Goal: Task Accomplishment & Management: Manage account settings

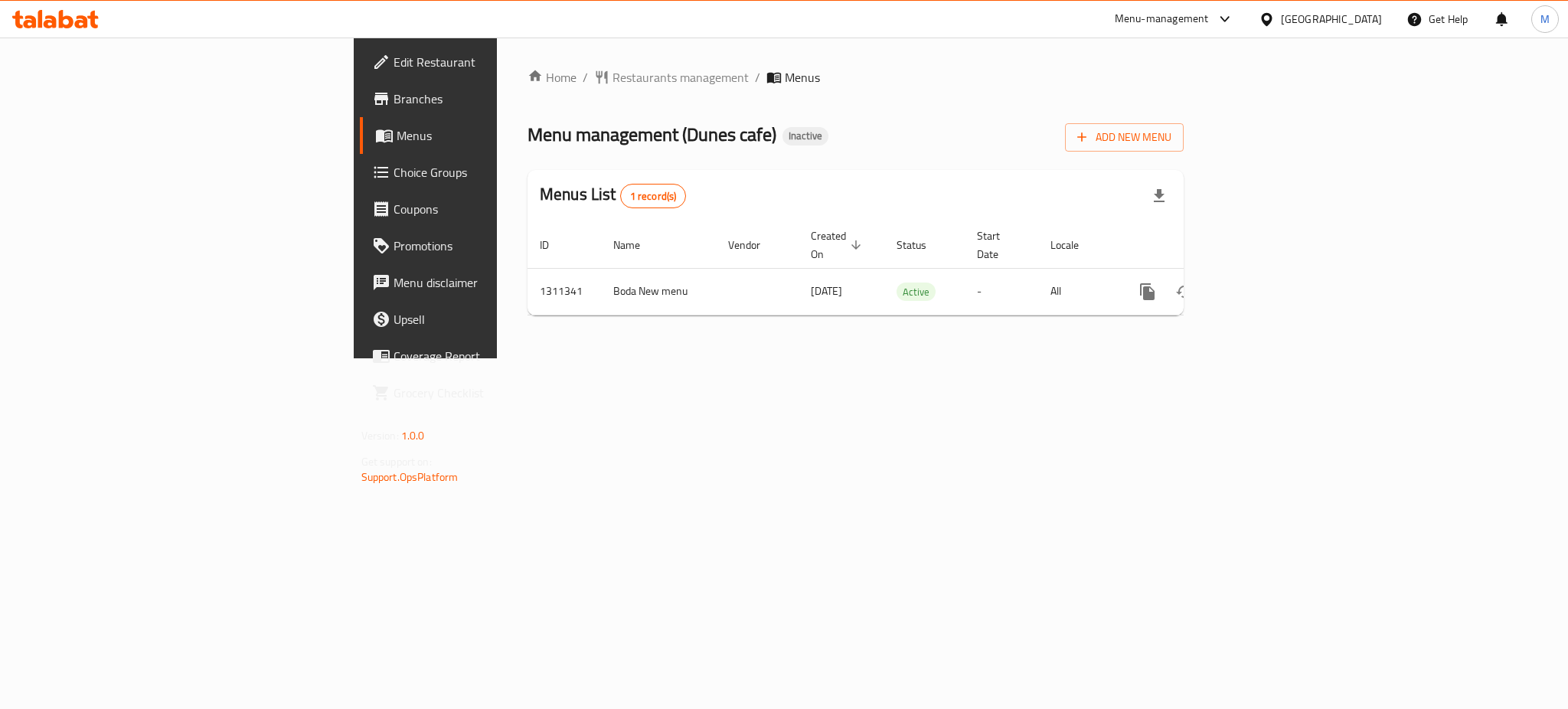
click at [612, 358] on div "Home / Restaurants management / Menus Menu management ( Dunes cafe ) Inactive A…" at bounding box center [855, 198] width 718 height 321
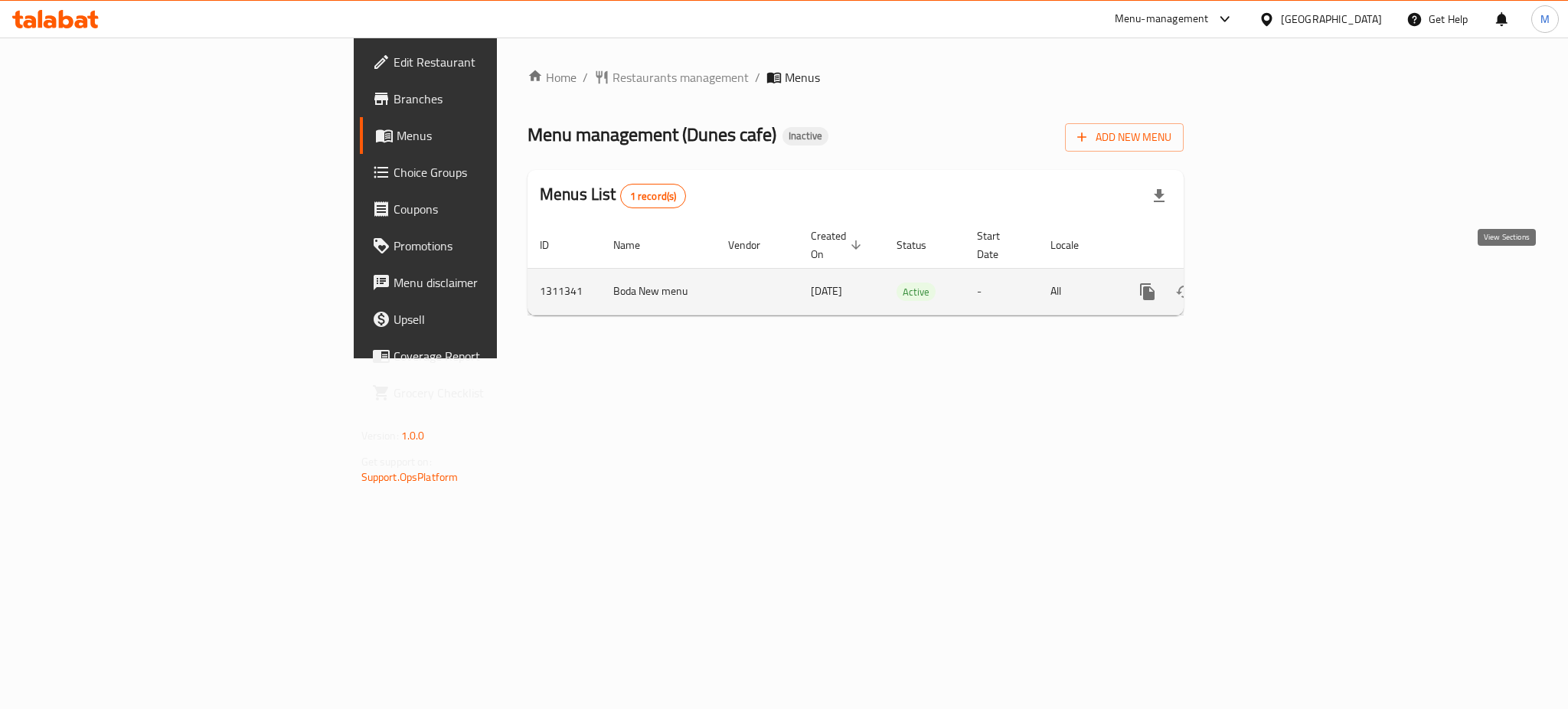
click at [1265, 285] on icon "enhanced table" at bounding box center [1257, 292] width 14 height 14
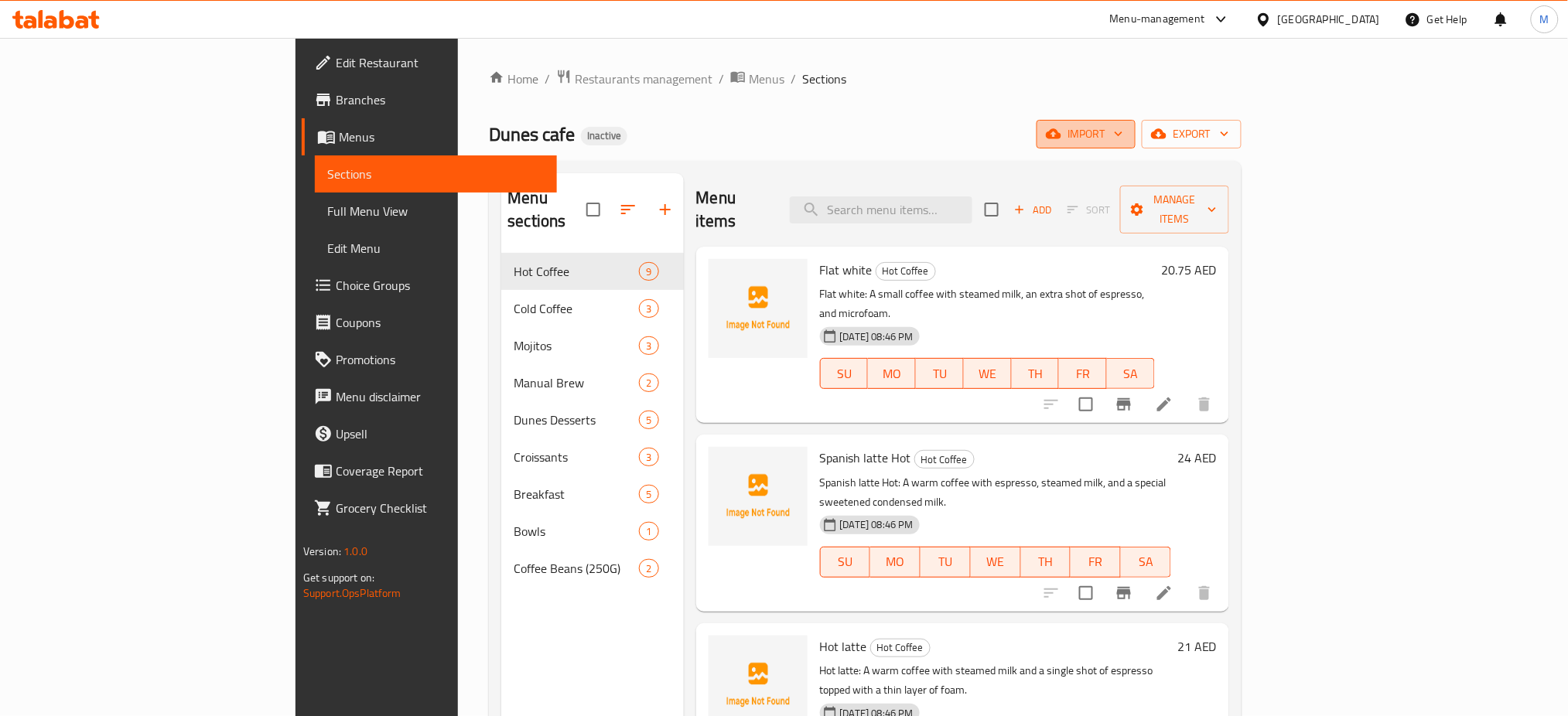
click at [1123, 132] on span "import" at bounding box center [1086, 134] width 74 height 19
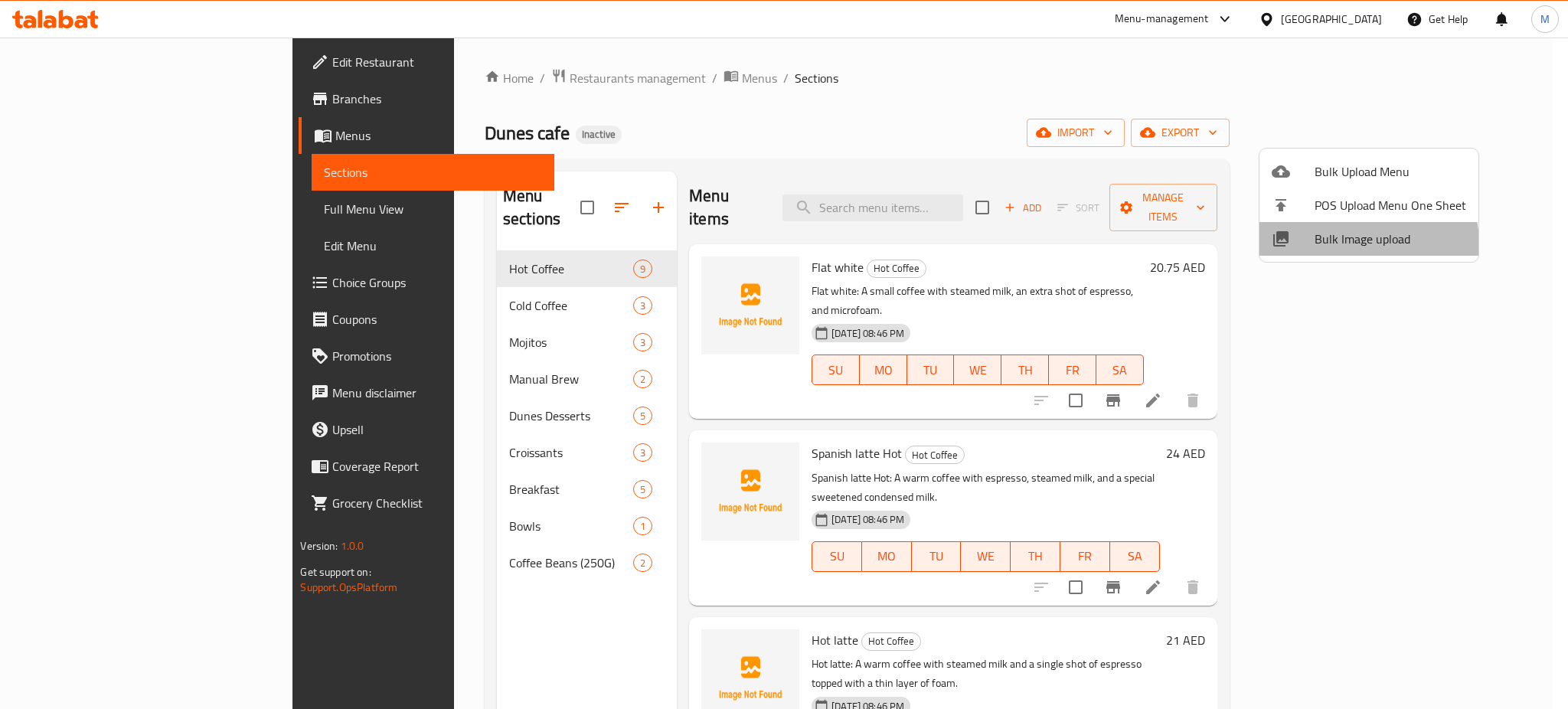
click at [1343, 245] on span "Bulk Image upload" at bounding box center [1390, 238] width 151 height 18
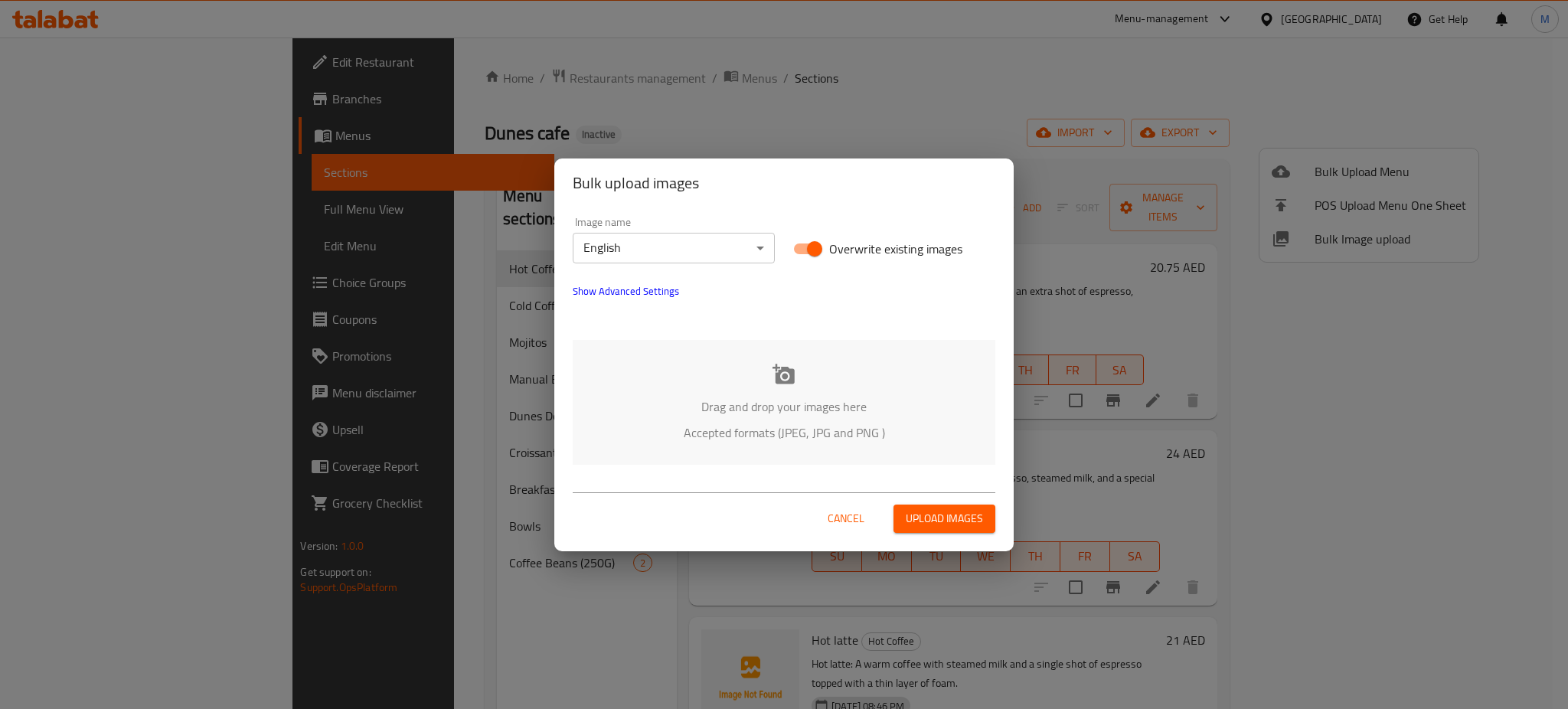
click at [854, 429] on p "Accepted formats (JPEG, JPG and PNG )" at bounding box center [784, 433] width 377 height 18
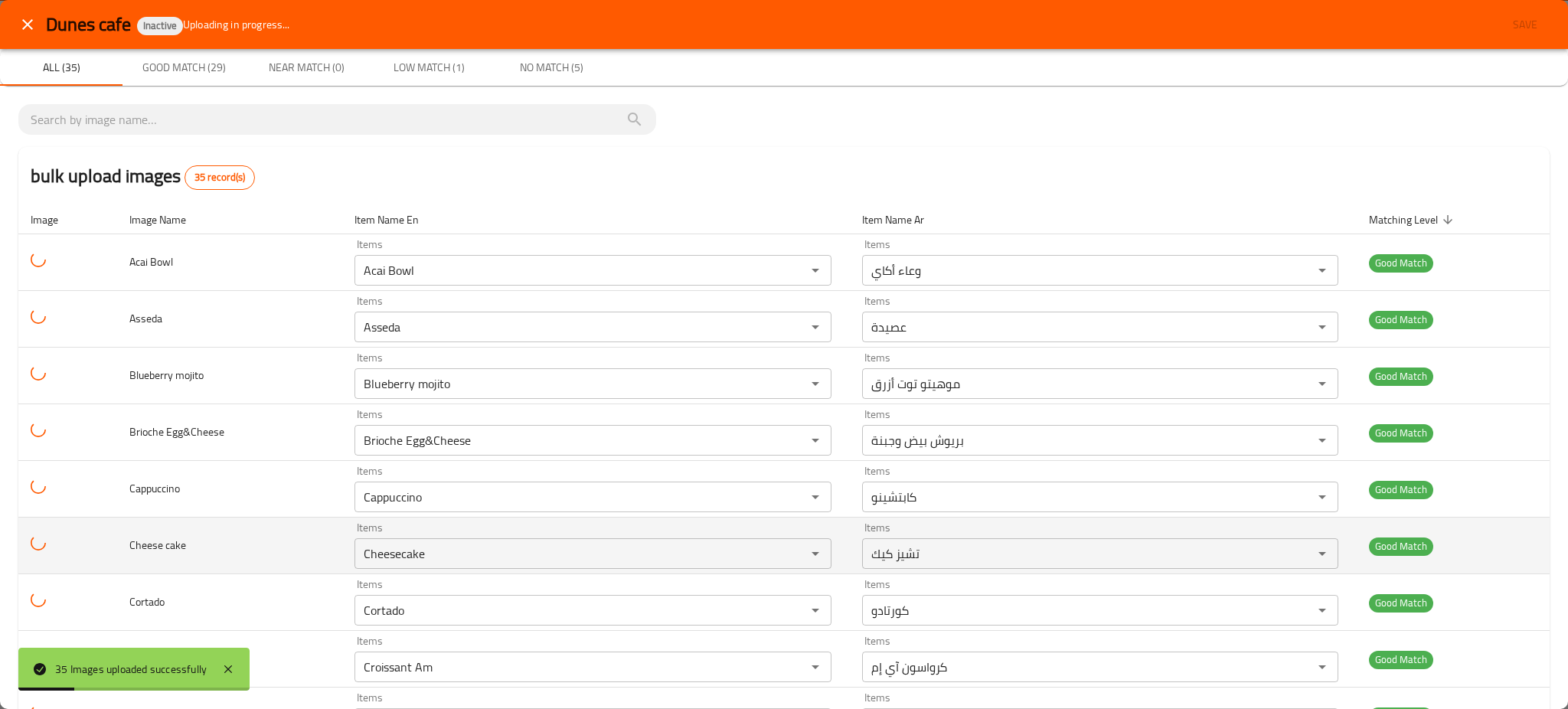
click at [301, 555] on td "Cheese cake" at bounding box center [229, 546] width 225 height 57
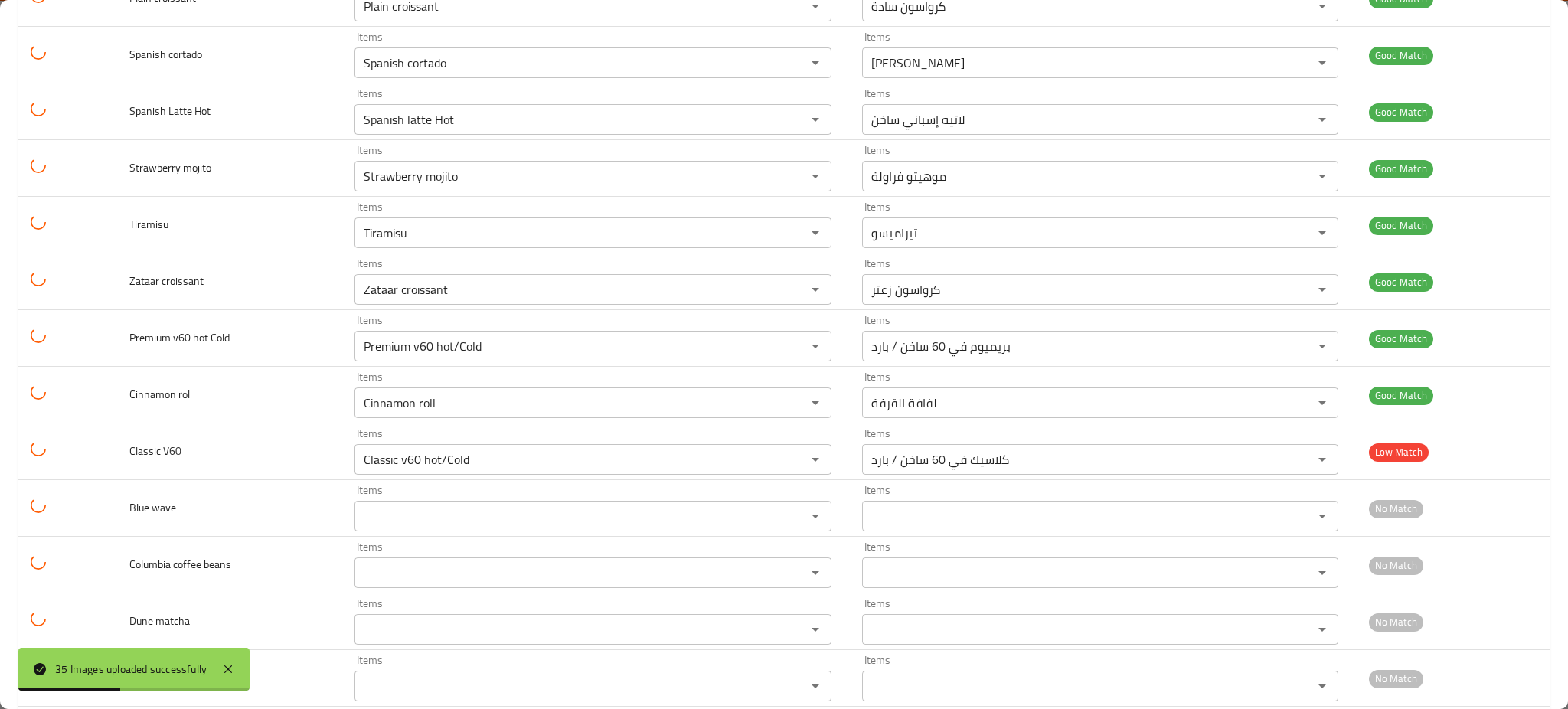
scroll to position [1541, 0]
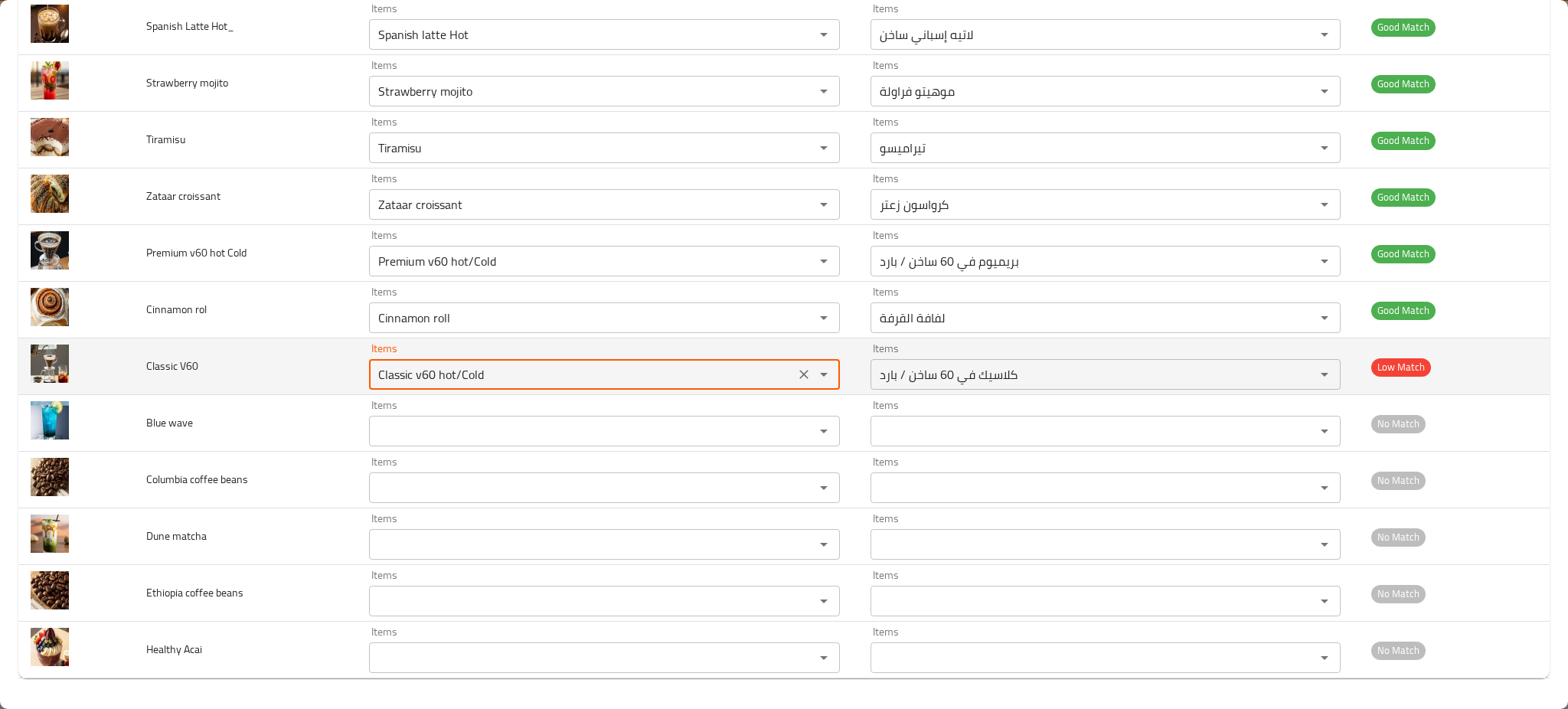
click at [474, 374] on V60 "Classic v60 hot/Cold" at bounding box center [581, 374] width 416 height 22
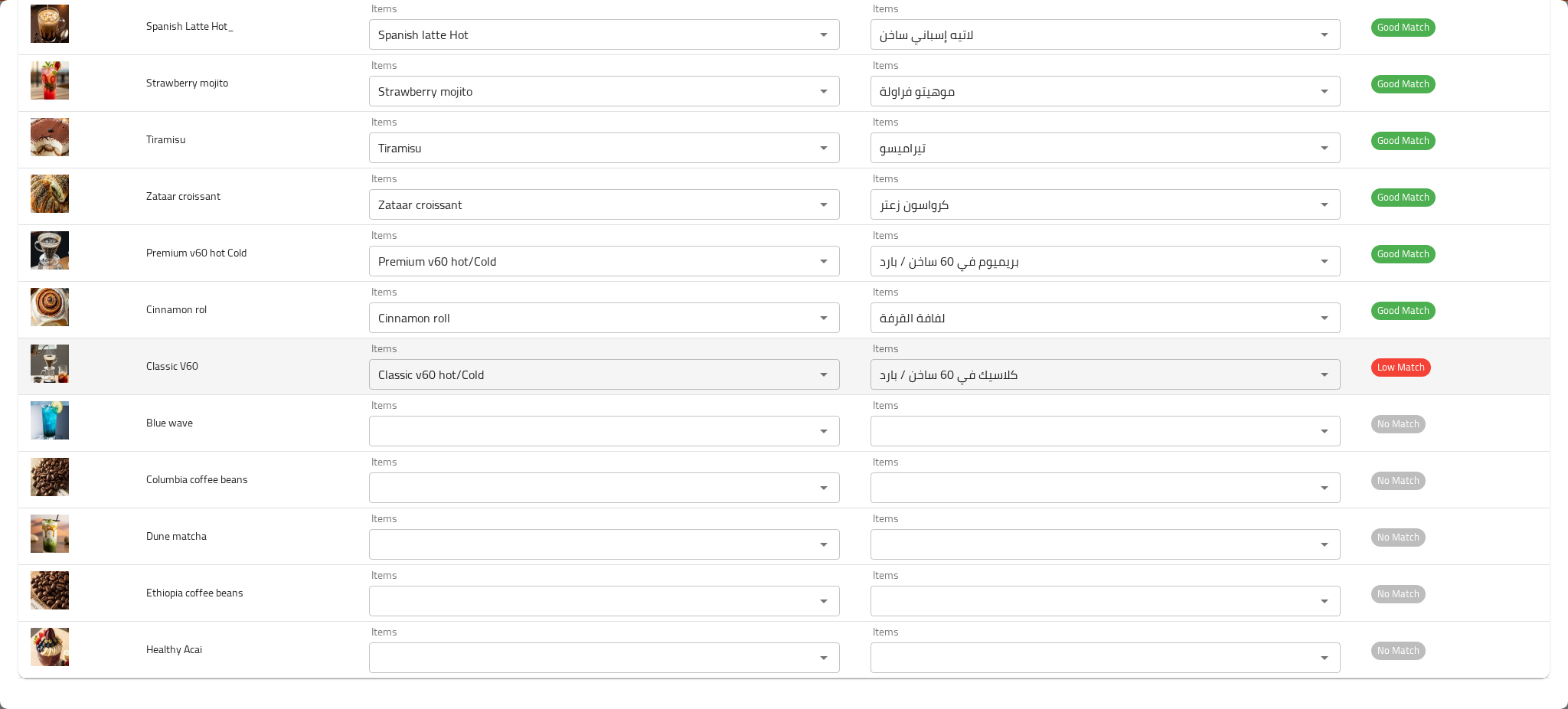
click at [310, 371] on td "Classic V60" at bounding box center [245, 366] width 223 height 57
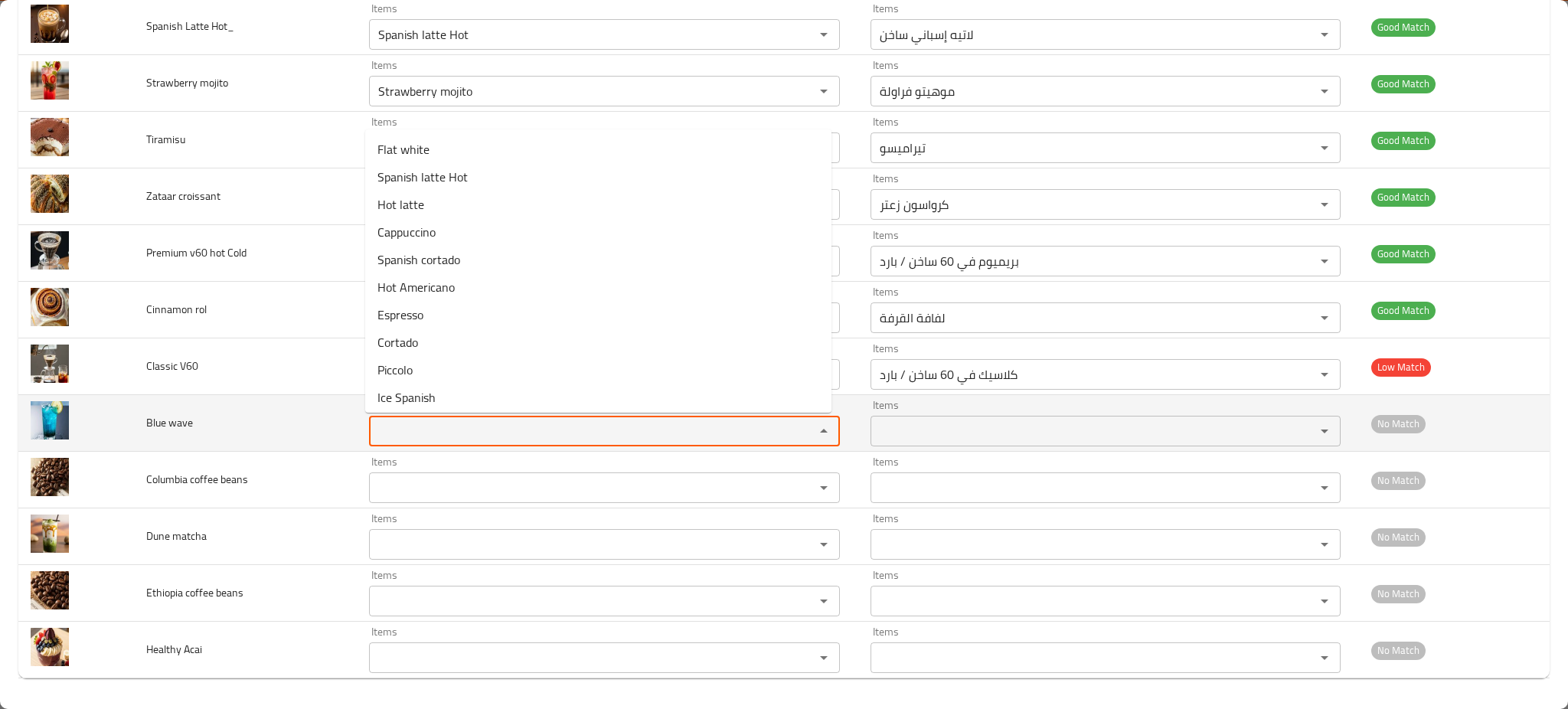
click at [423, 435] on wave "Items" at bounding box center [581, 431] width 416 height 22
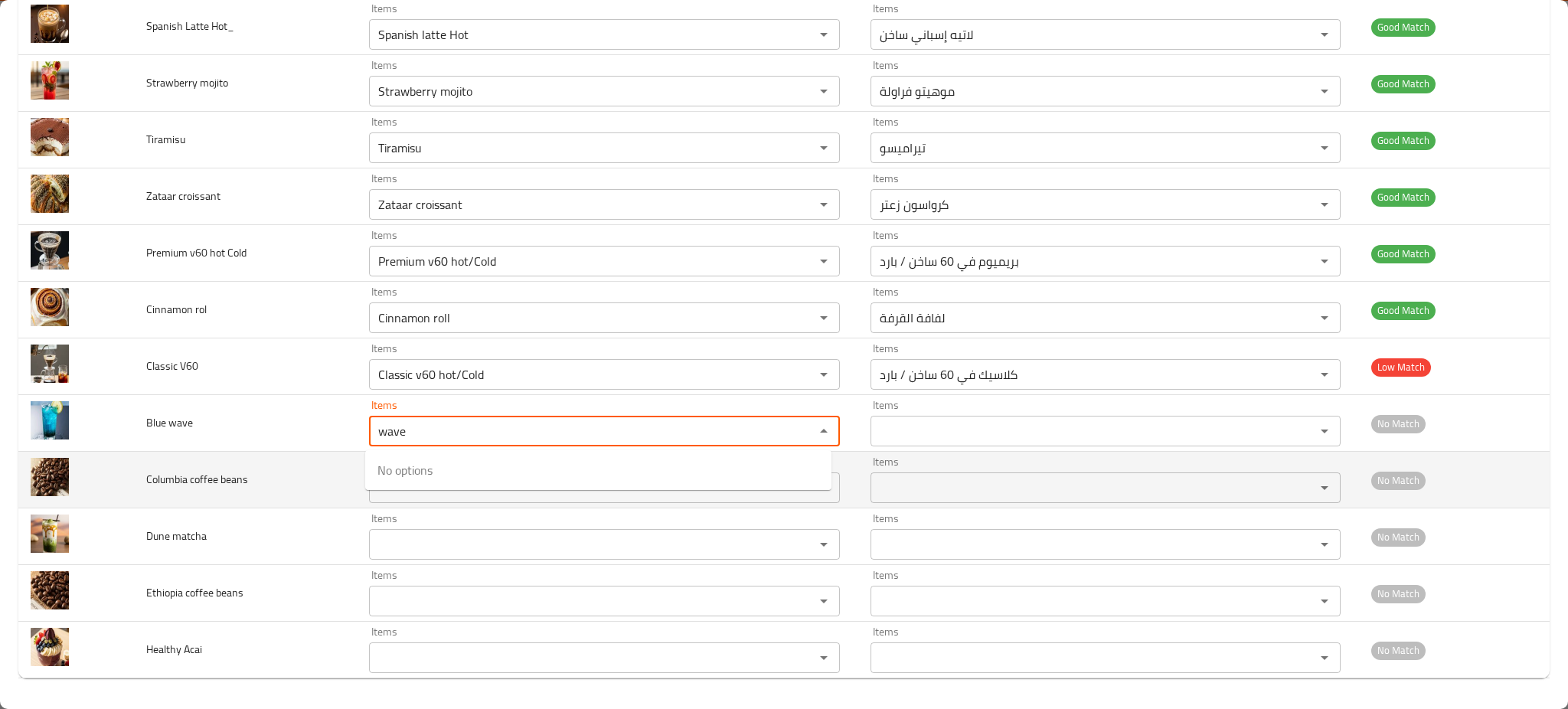
type wave "wave"
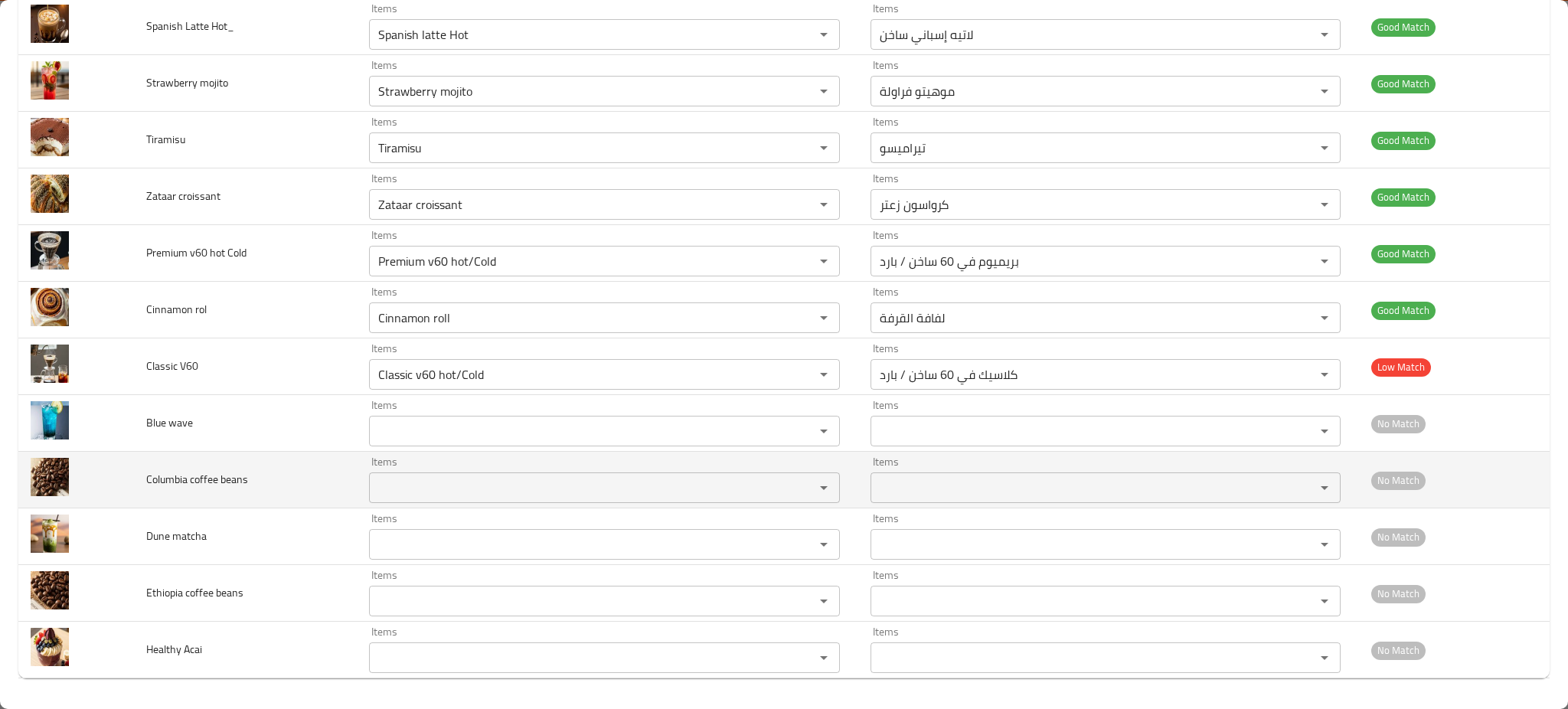
click at [197, 467] on td "Columbia coffee beans" at bounding box center [245, 480] width 223 height 57
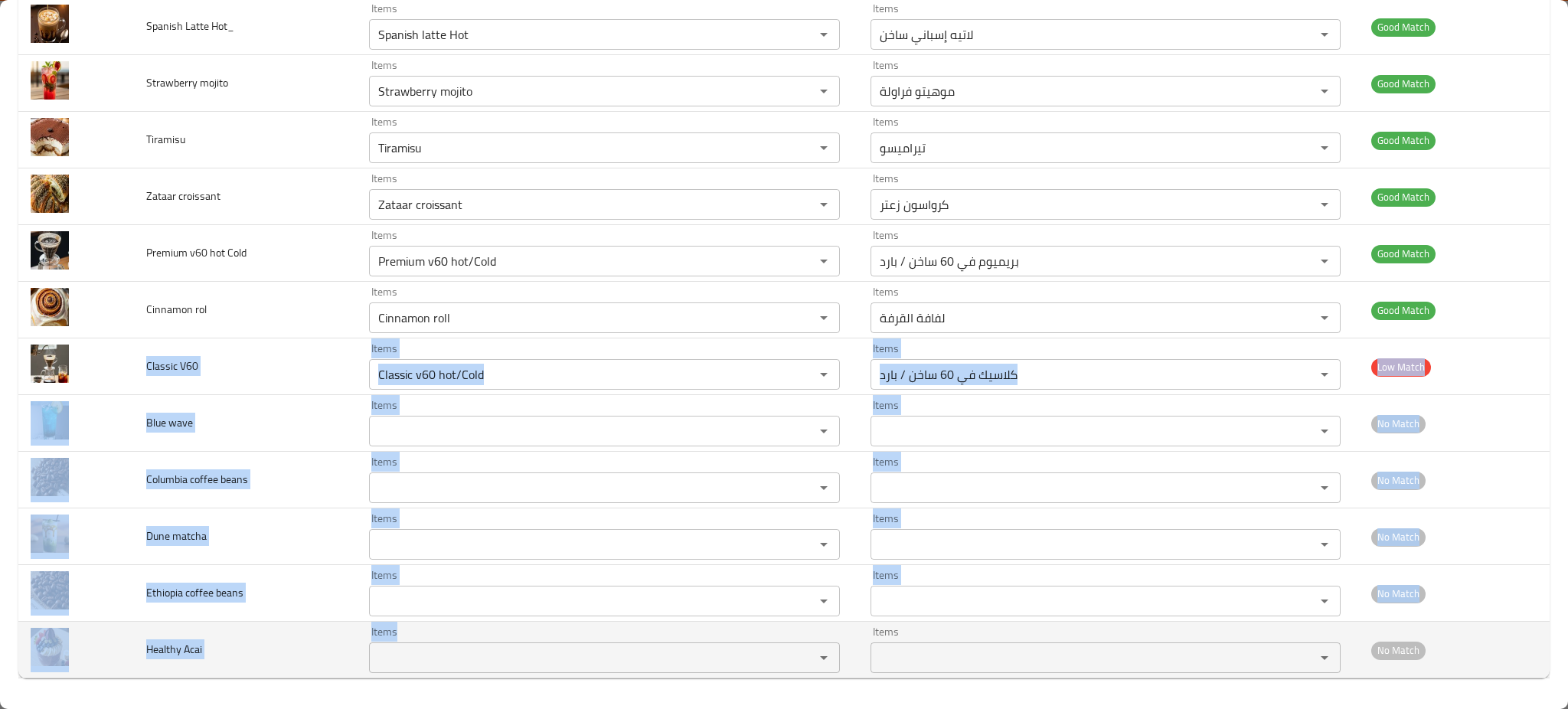
drag, startPoint x: 145, startPoint y: 364, endPoint x: 510, endPoint y: 659, distance: 469.3
copy tbody "Classic V60 Items Items Items Items Low Match Blue wave Items Items Items Items…"
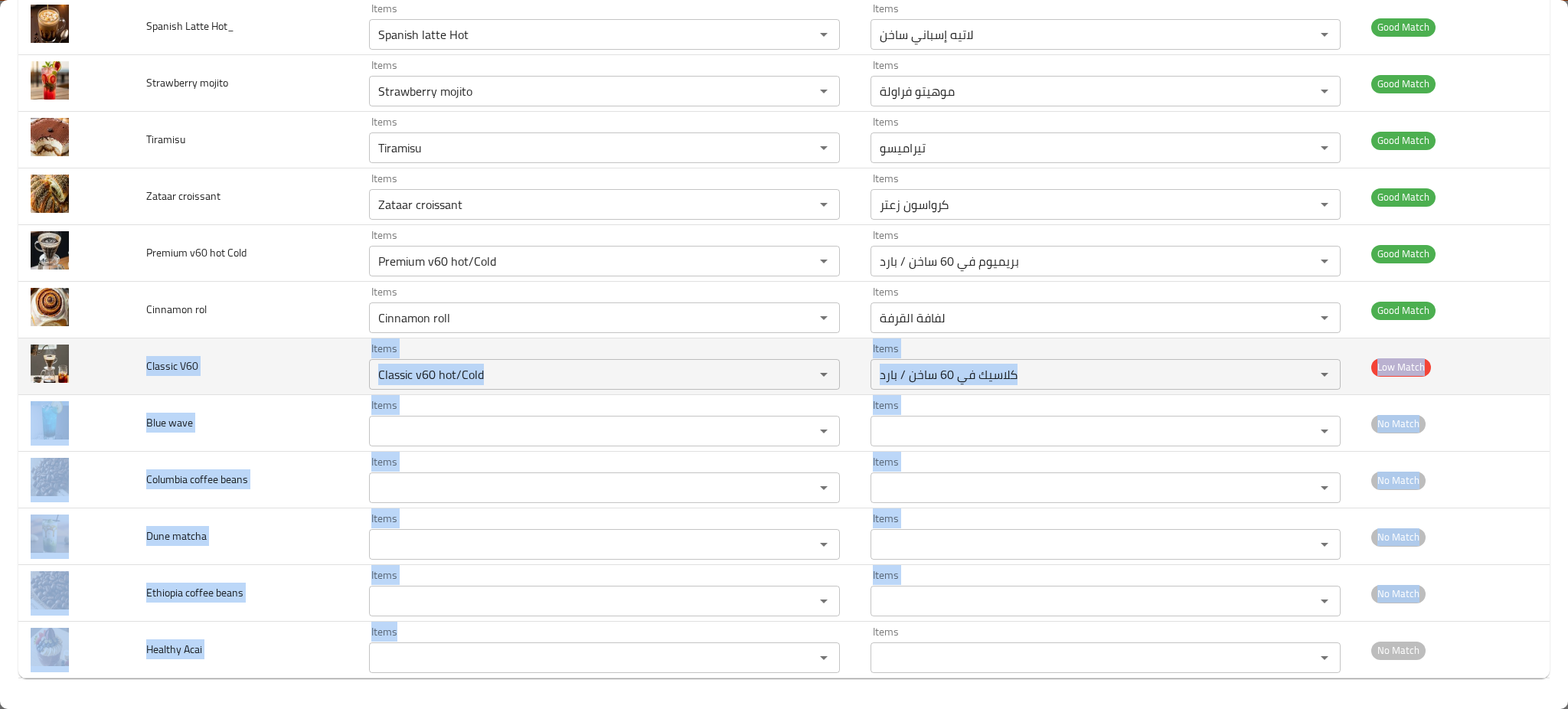
click at [250, 339] on td "Classic V60" at bounding box center [245, 366] width 223 height 57
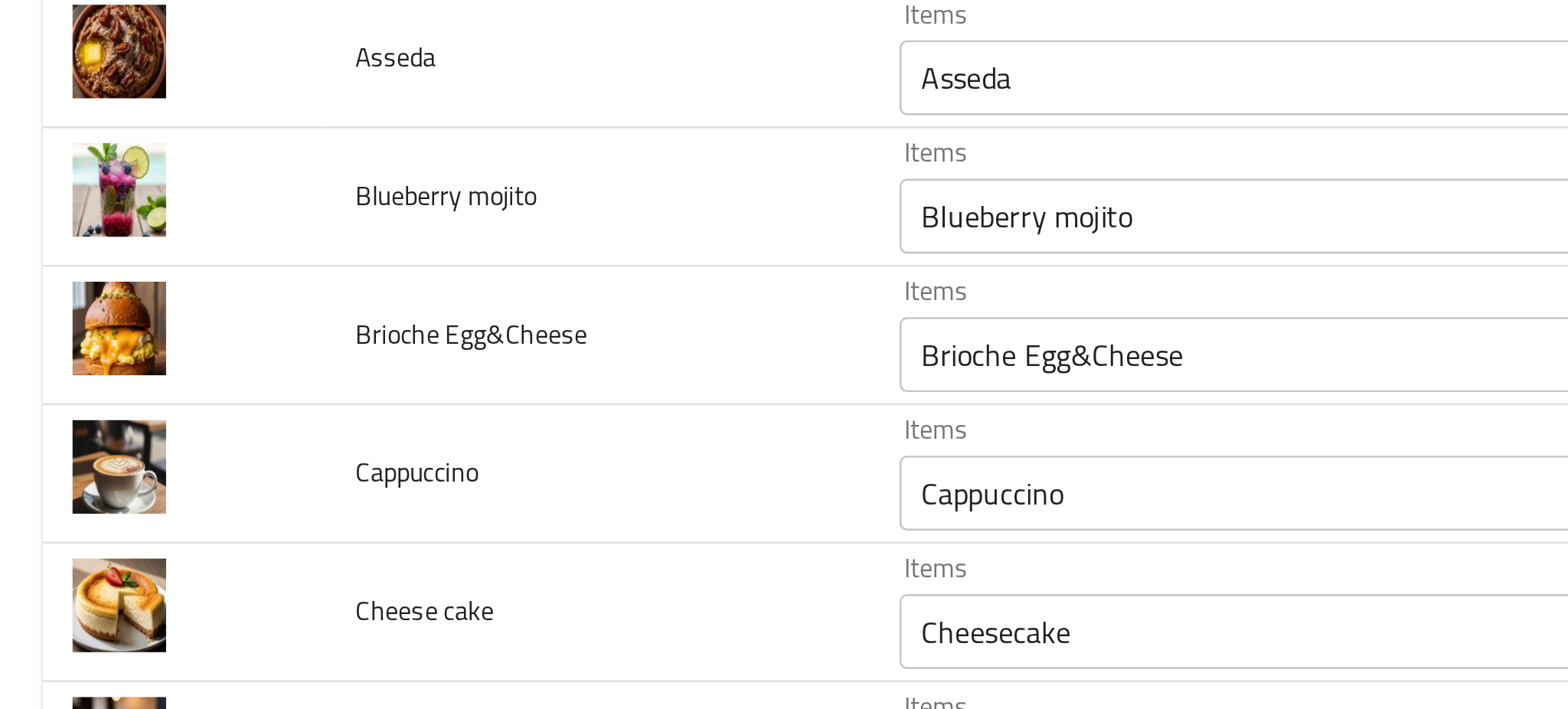
scroll to position [154, 0]
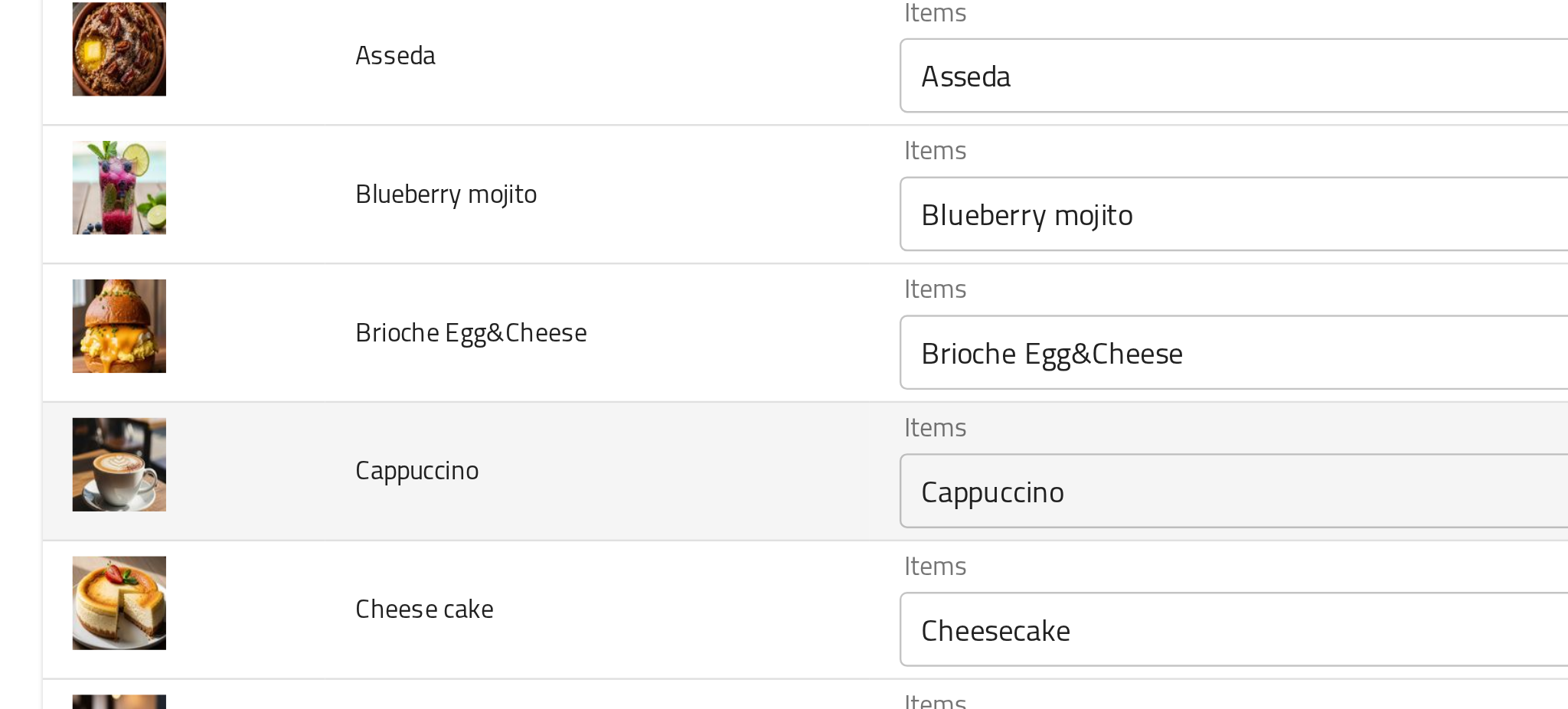
click at [210, 353] on td "Cappuccino" at bounding box center [245, 335] width 223 height 57
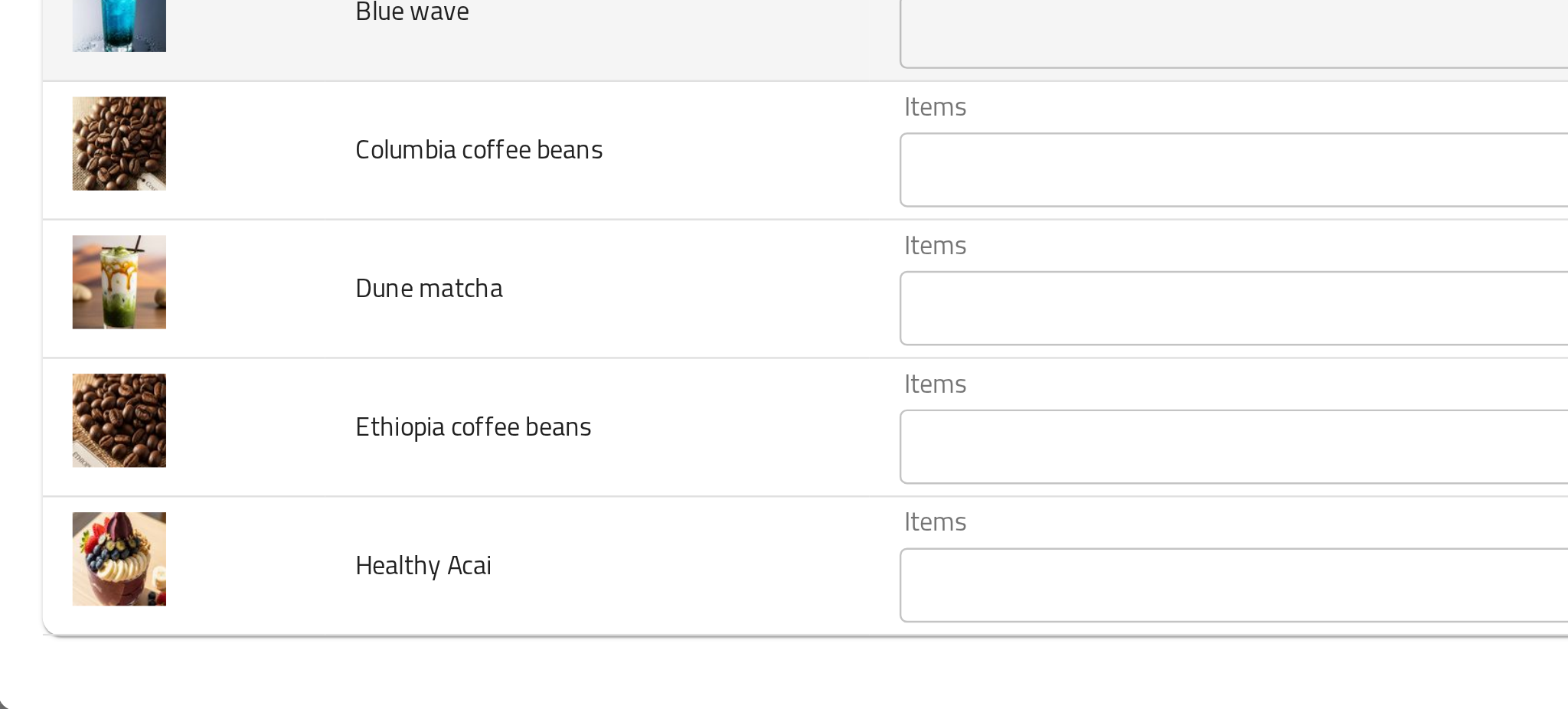
scroll to position [1539, 0]
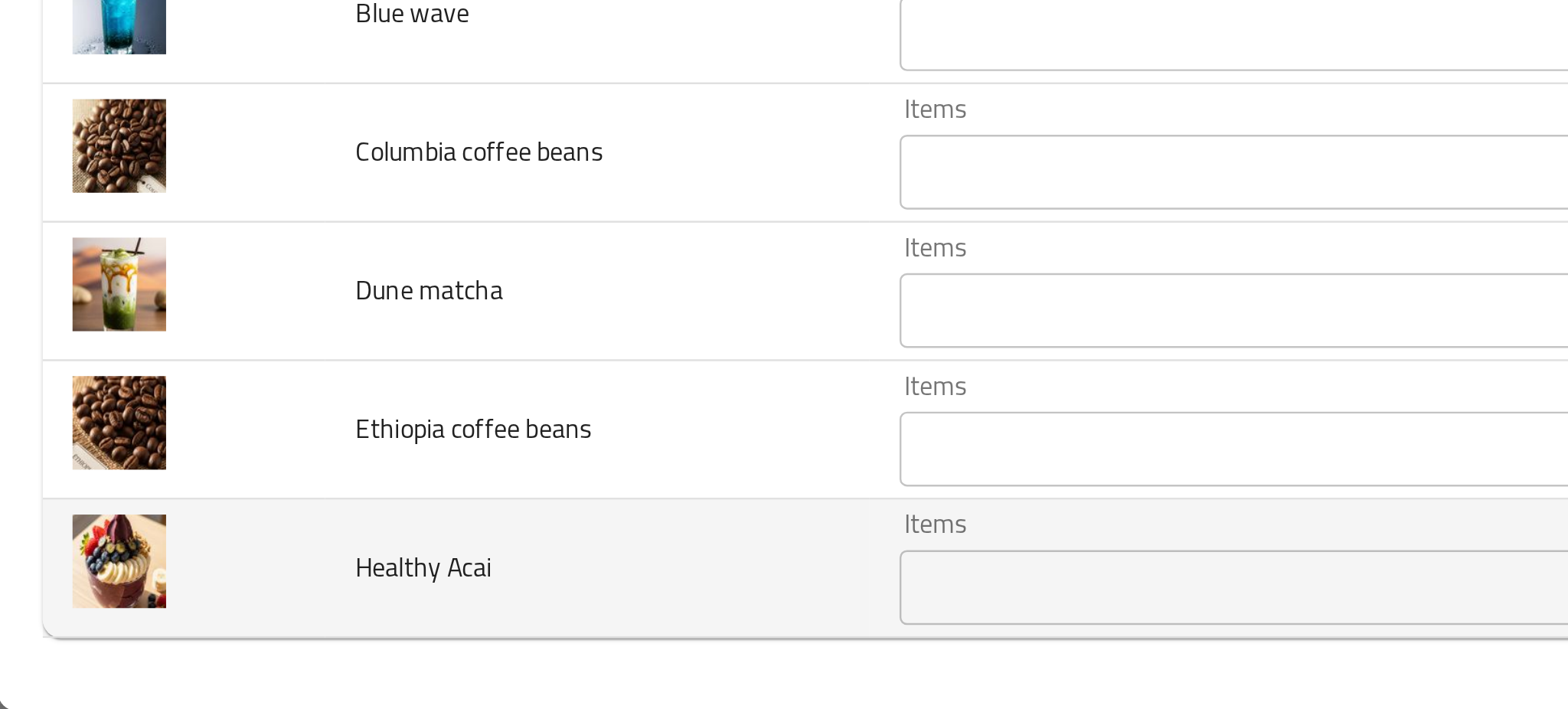
click at [224, 643] on td "Healthy Acai" at bounding box center [245, 651] width 223 height 57
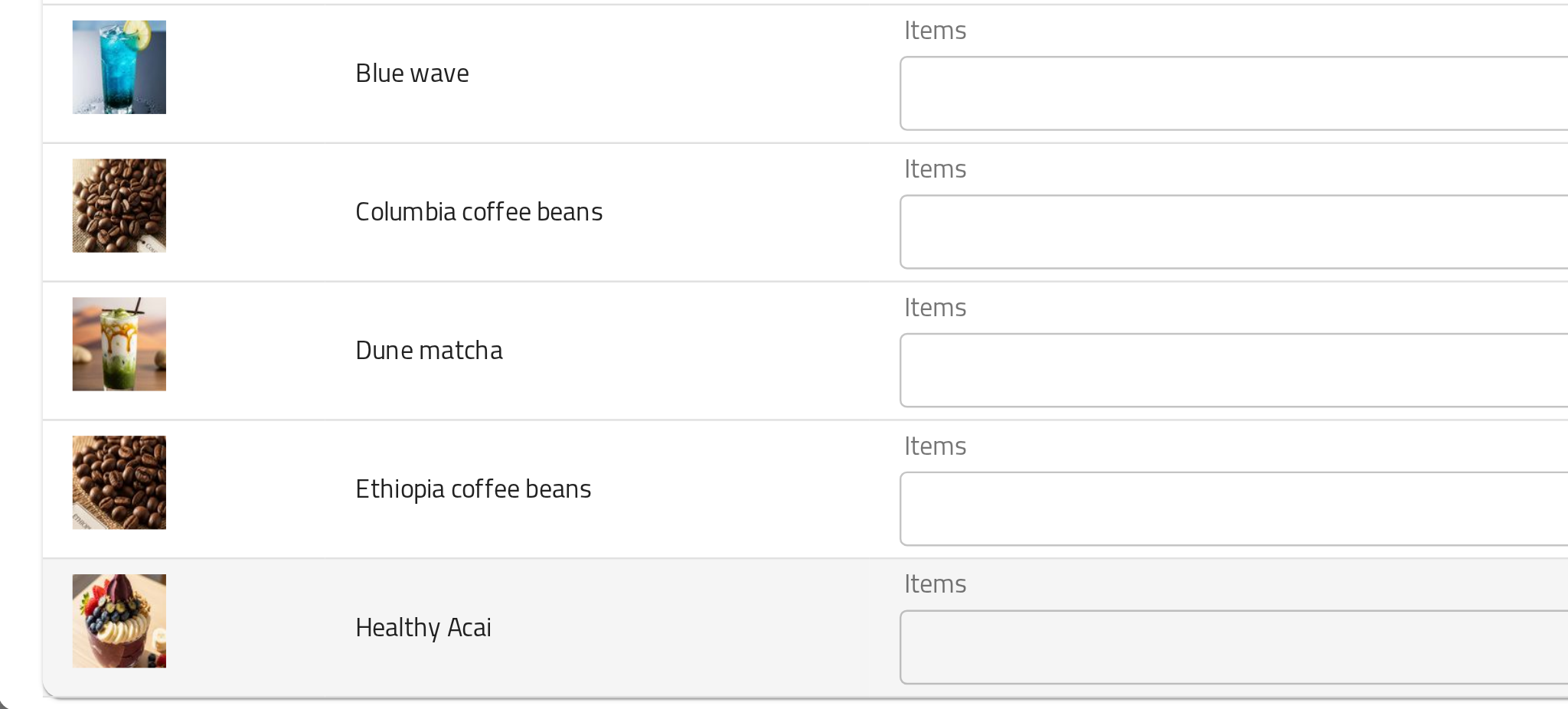
scroll to position [1518, 0]
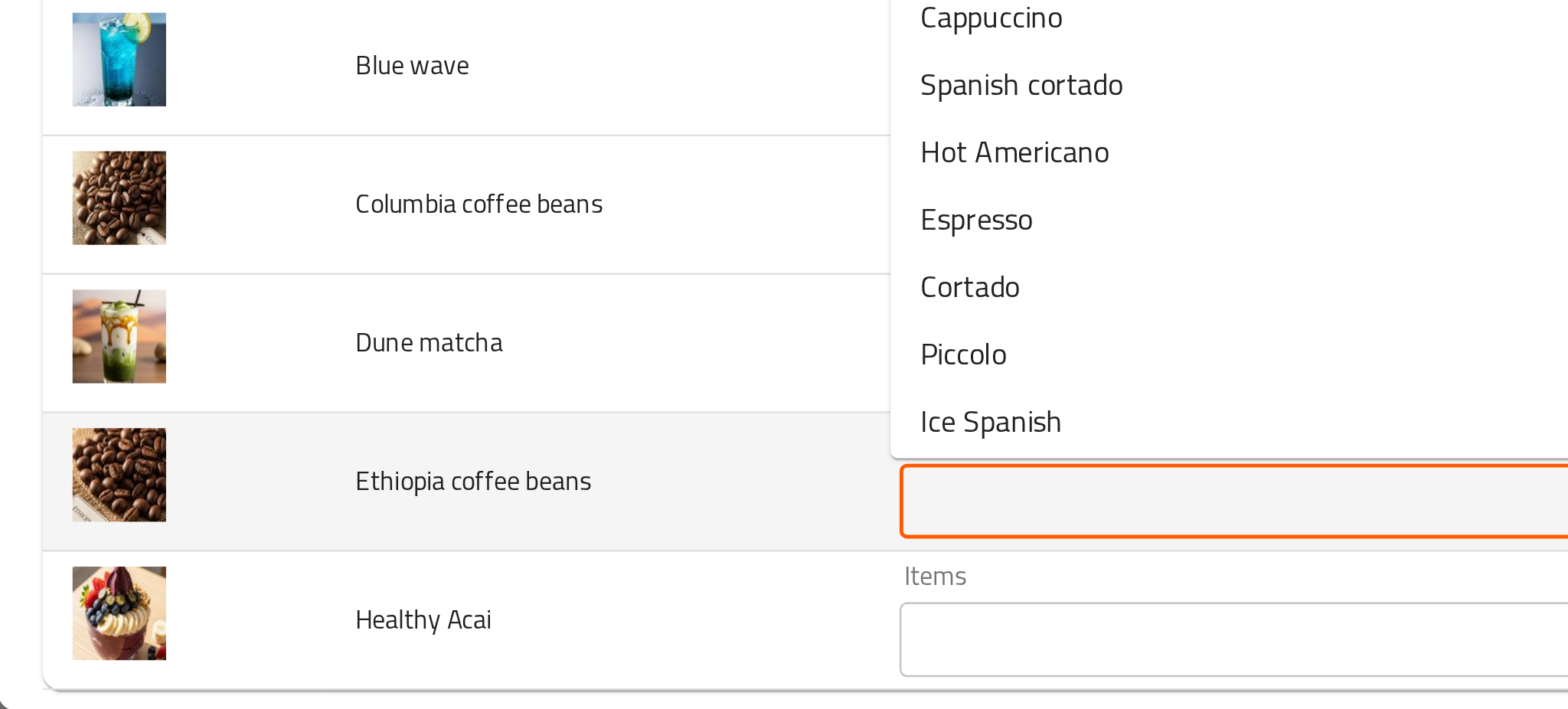
click at [385, 629] on beans "Items" at bounding box center [581, 623] width 416 height 22
paste beans "Ethiopia"
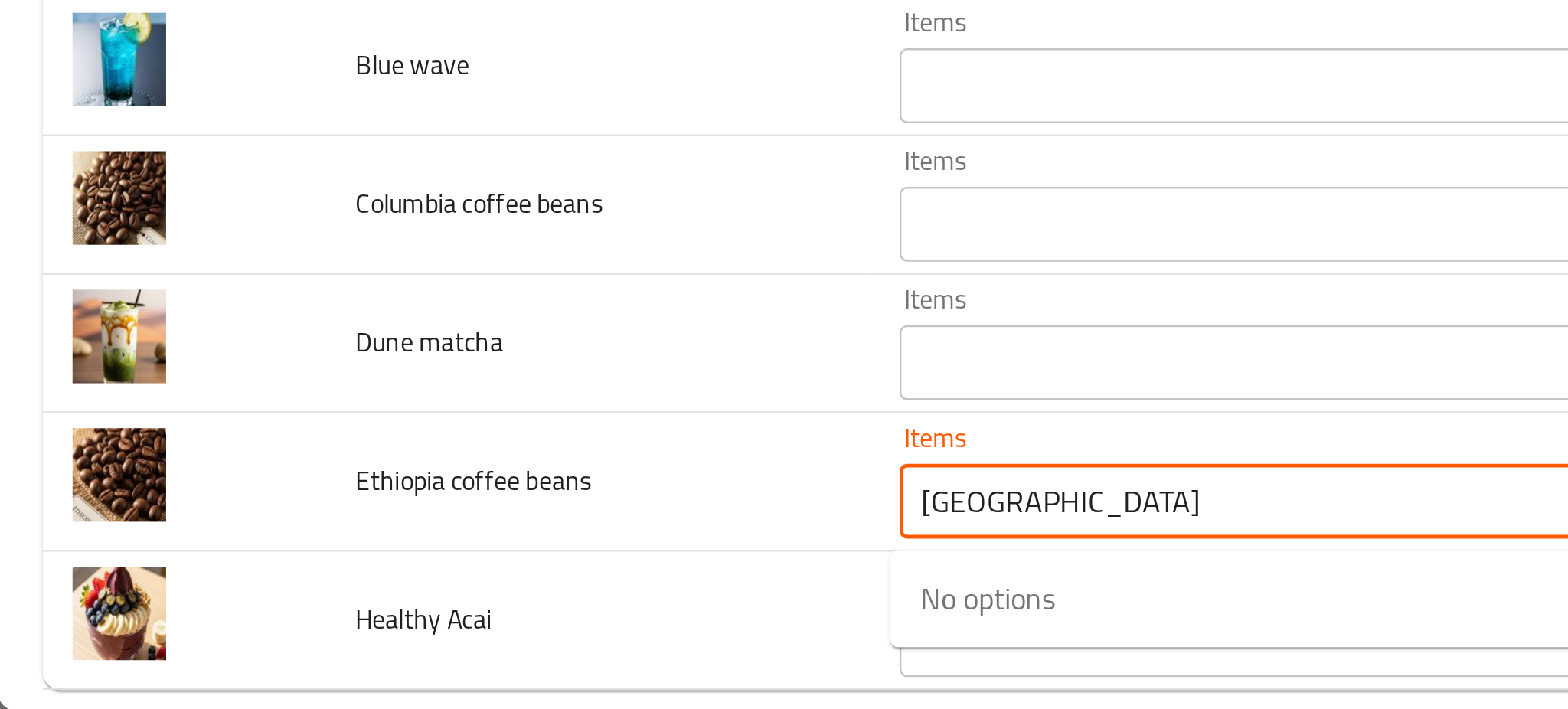
type beans "Ethiopia"
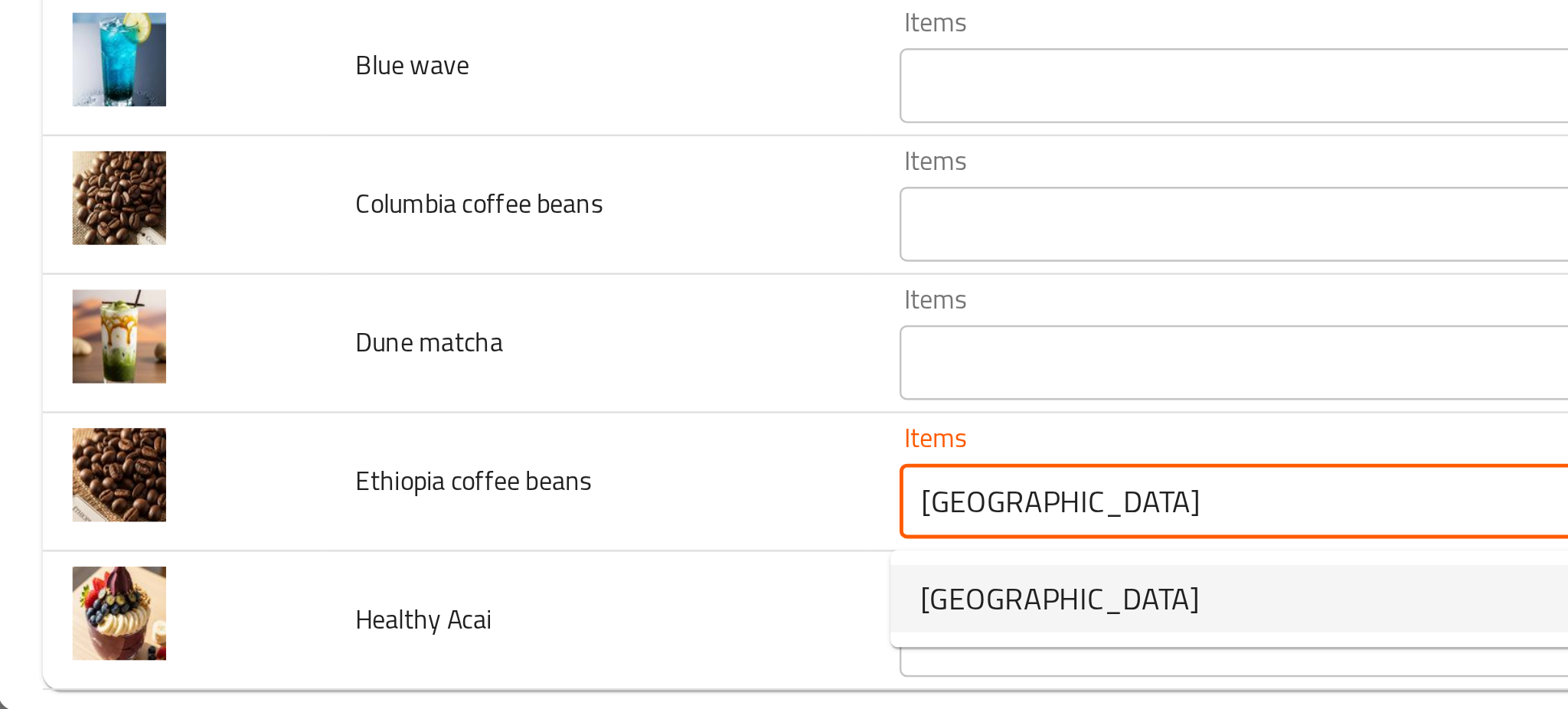
click at [392, 662] on span "Ethiopia" at bounding box center [434, 663] width 114 height 18
type beans-ar "إثيوبيا"
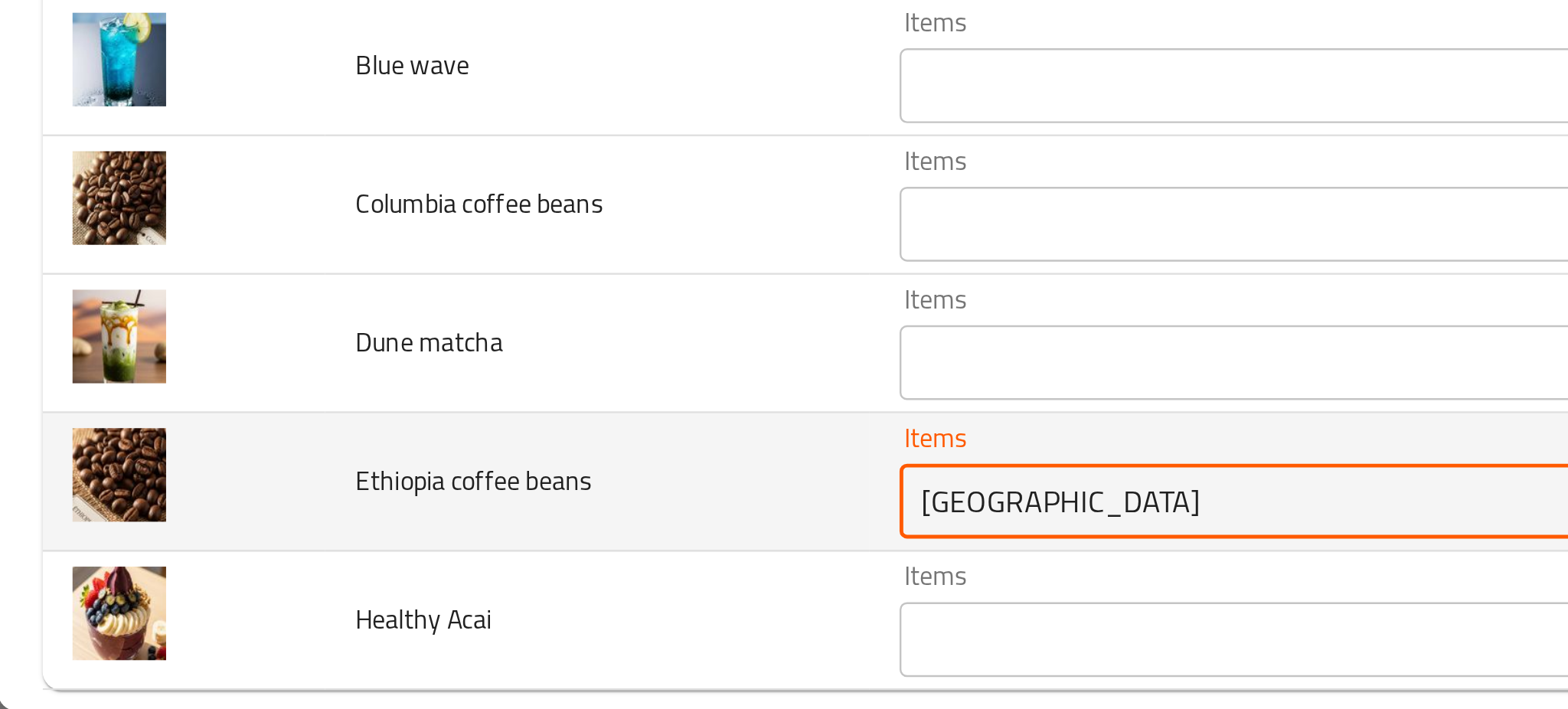
type beans "Ethiopia"
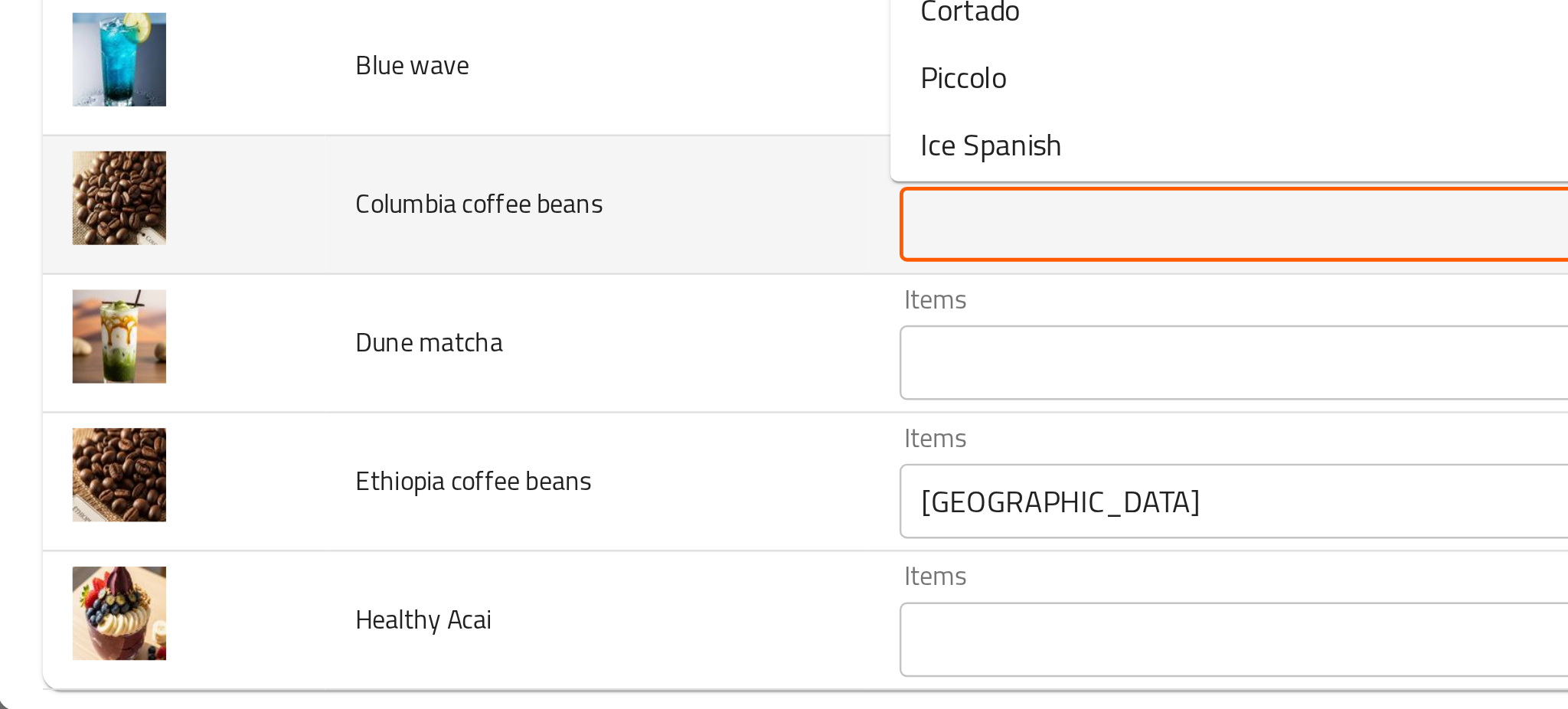
click at [389, 519] on beans "Items" at bounding box center [581, 510] width 416 height 22
paste beans "Columbia"
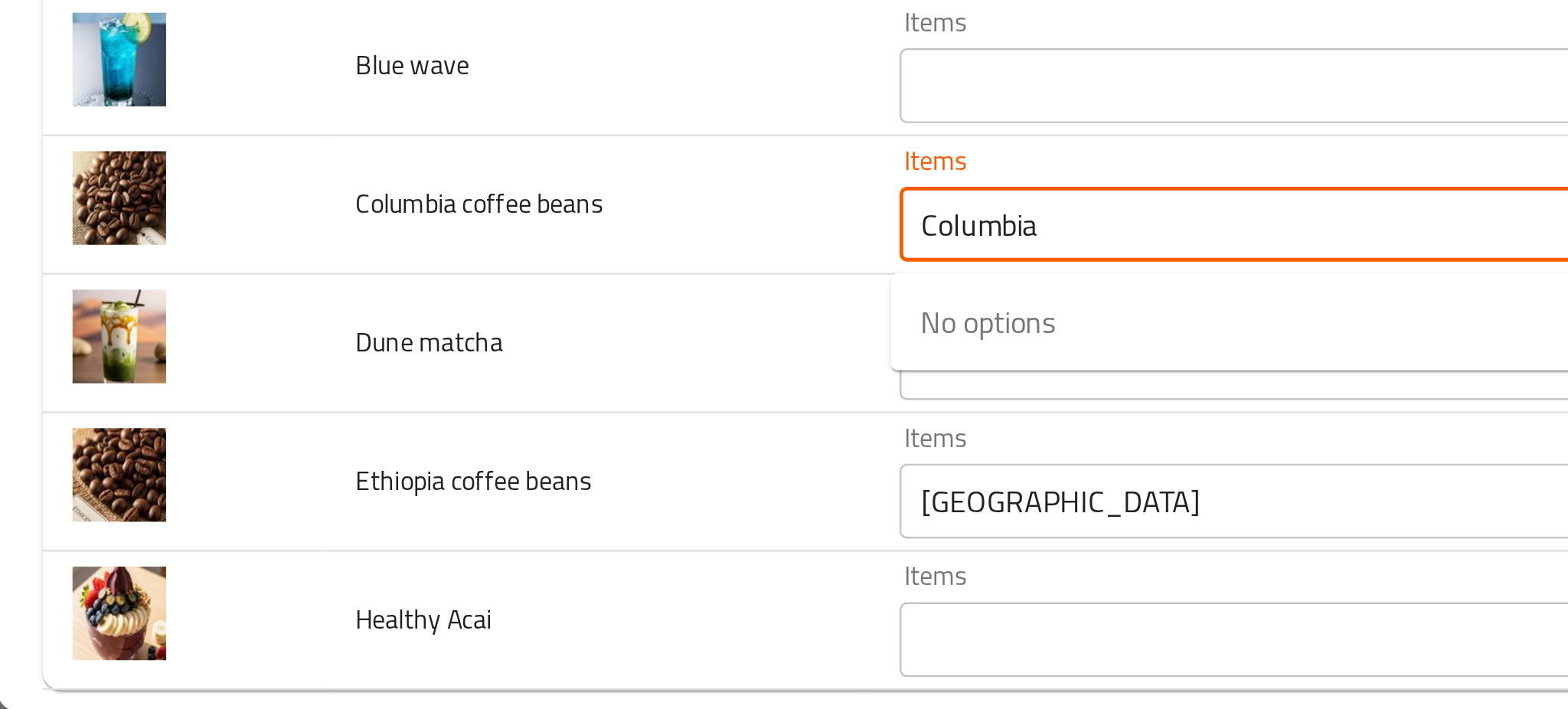
type beans "Columbia"
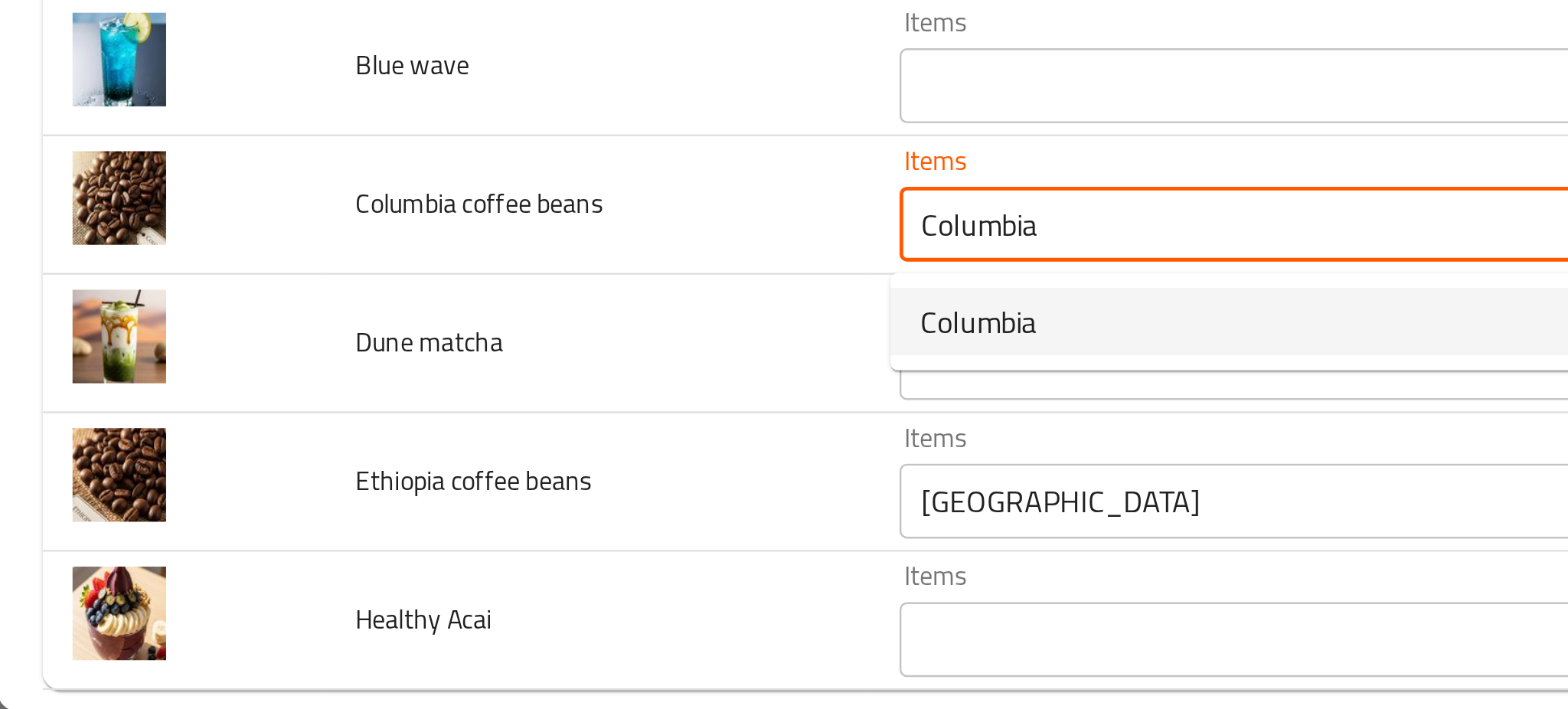
click at [409, 547] on span "Columbia" at bounding box center [401, 550] width 48 height 18
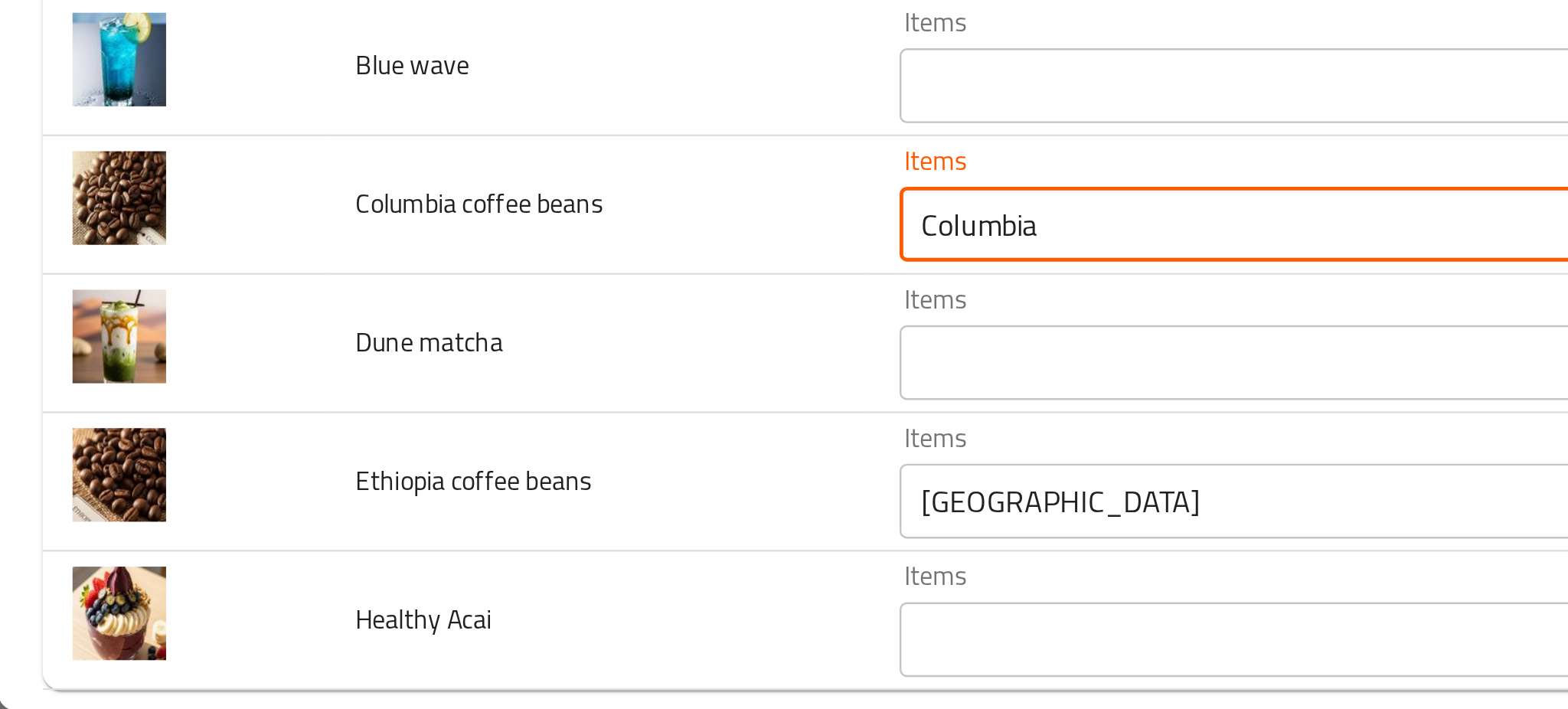
type beans-ar "كولومبيا"
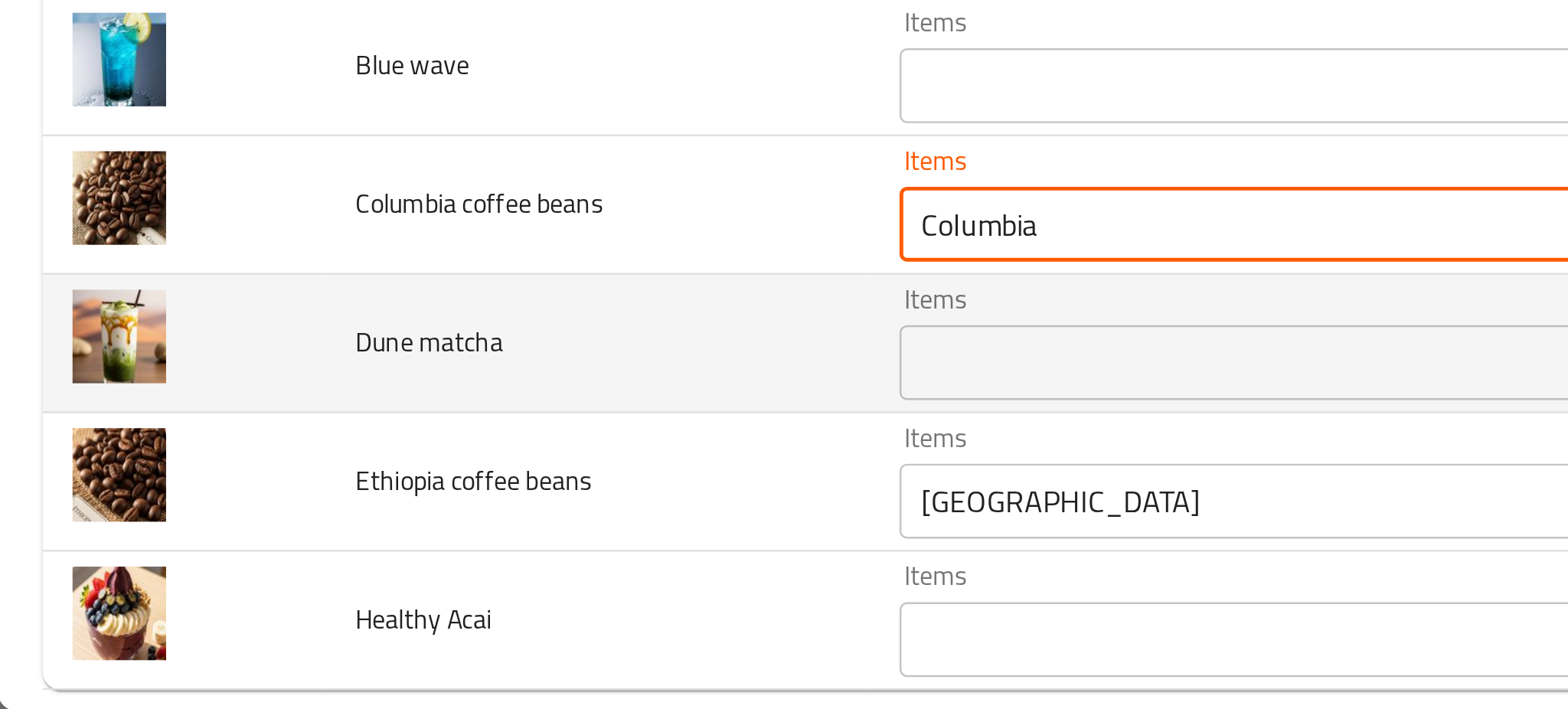
type beans "Columbia"
click at [410, 568] on matcha "Items" at bounding box center [581, 566] width 416 height 22
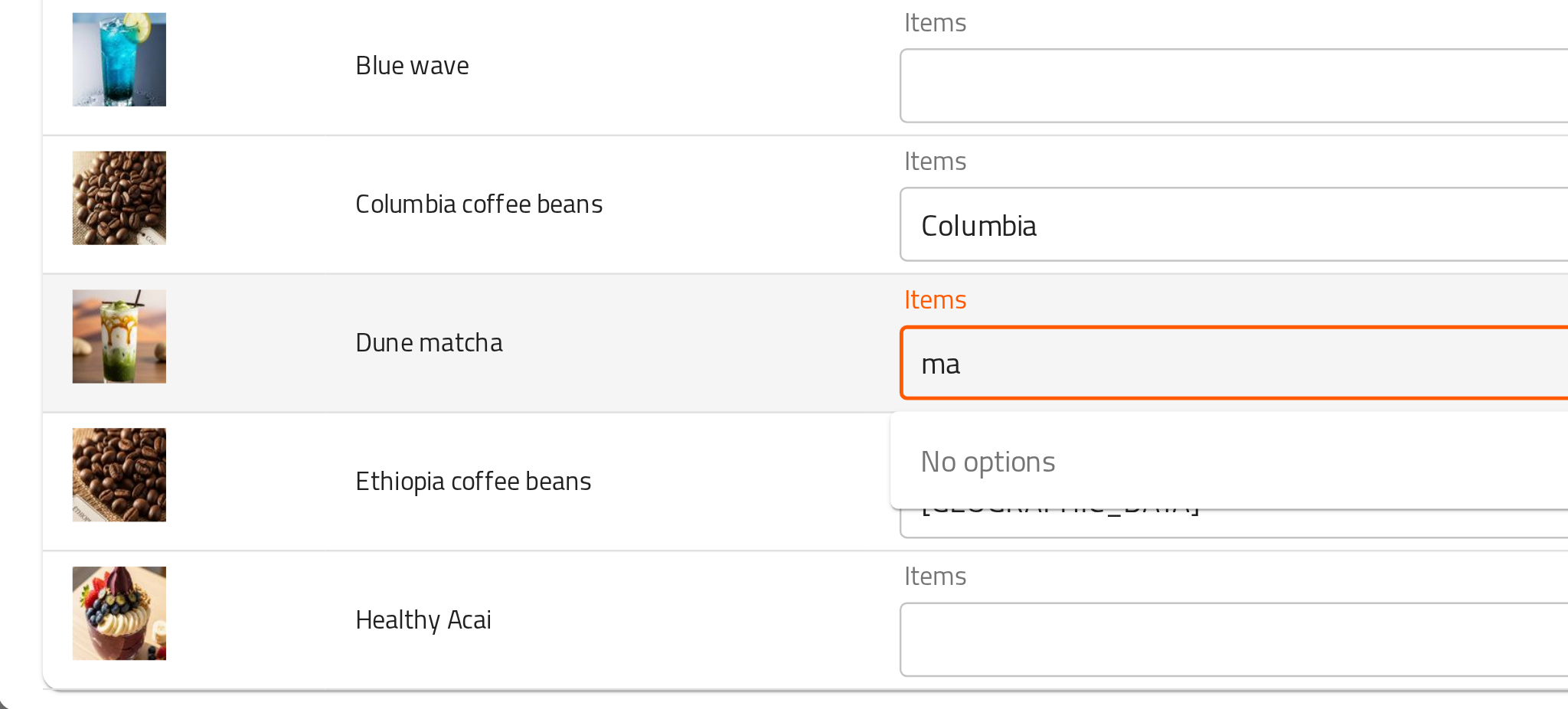
type matcha "m"
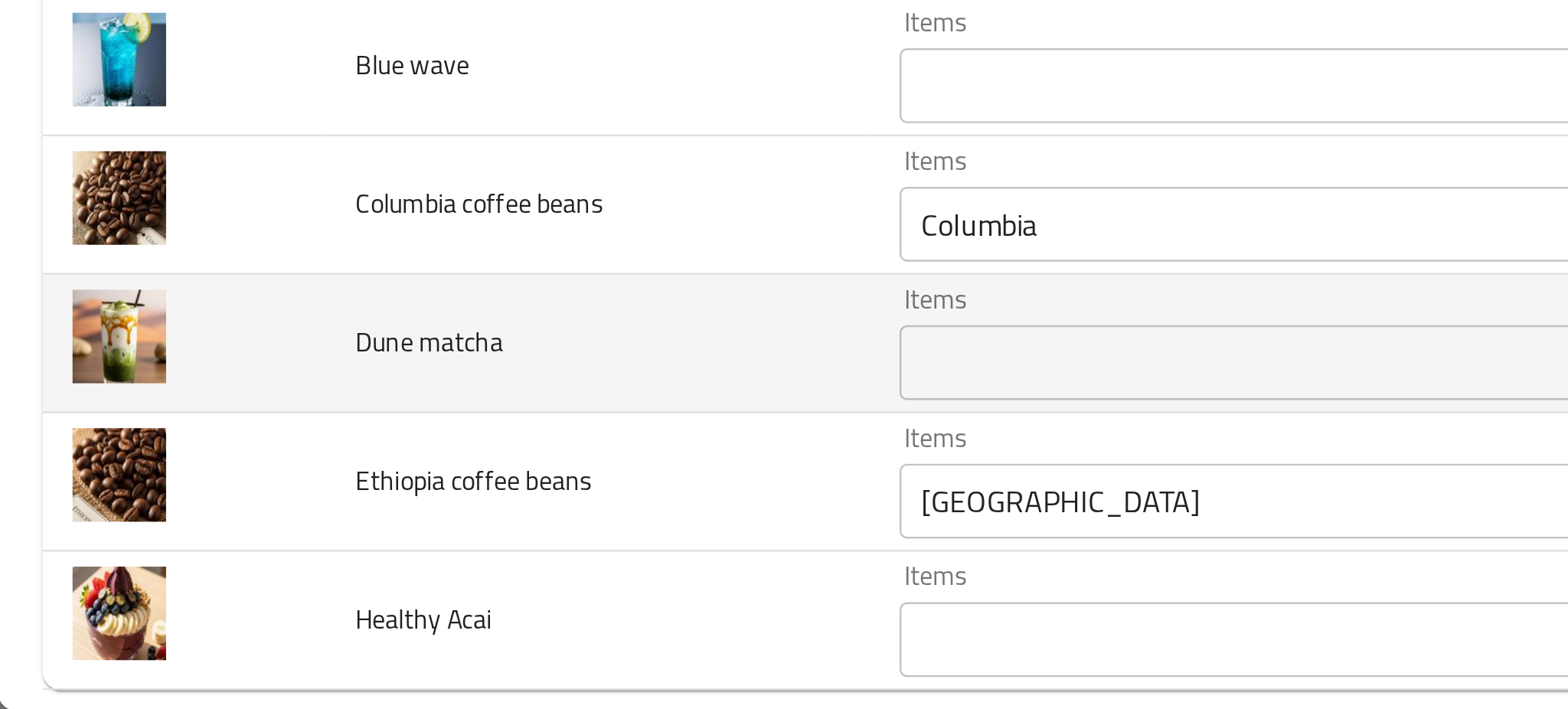
click at [282, 566] on td "Dune matcha" at bounding box center [245, 558] width 223 height 57
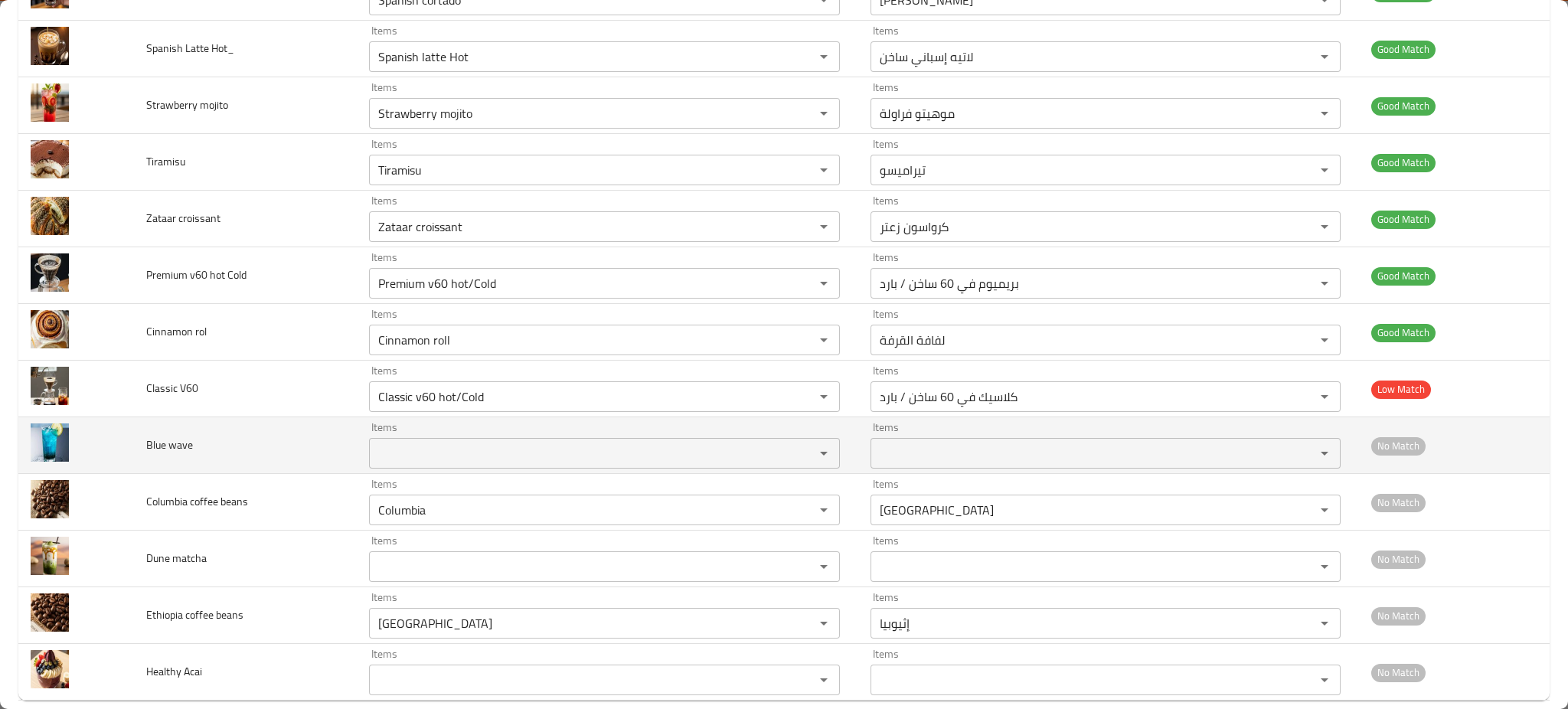
click at [296, 433] on td "Blue wave" at bounding box center [245, 445] width 223 height 57
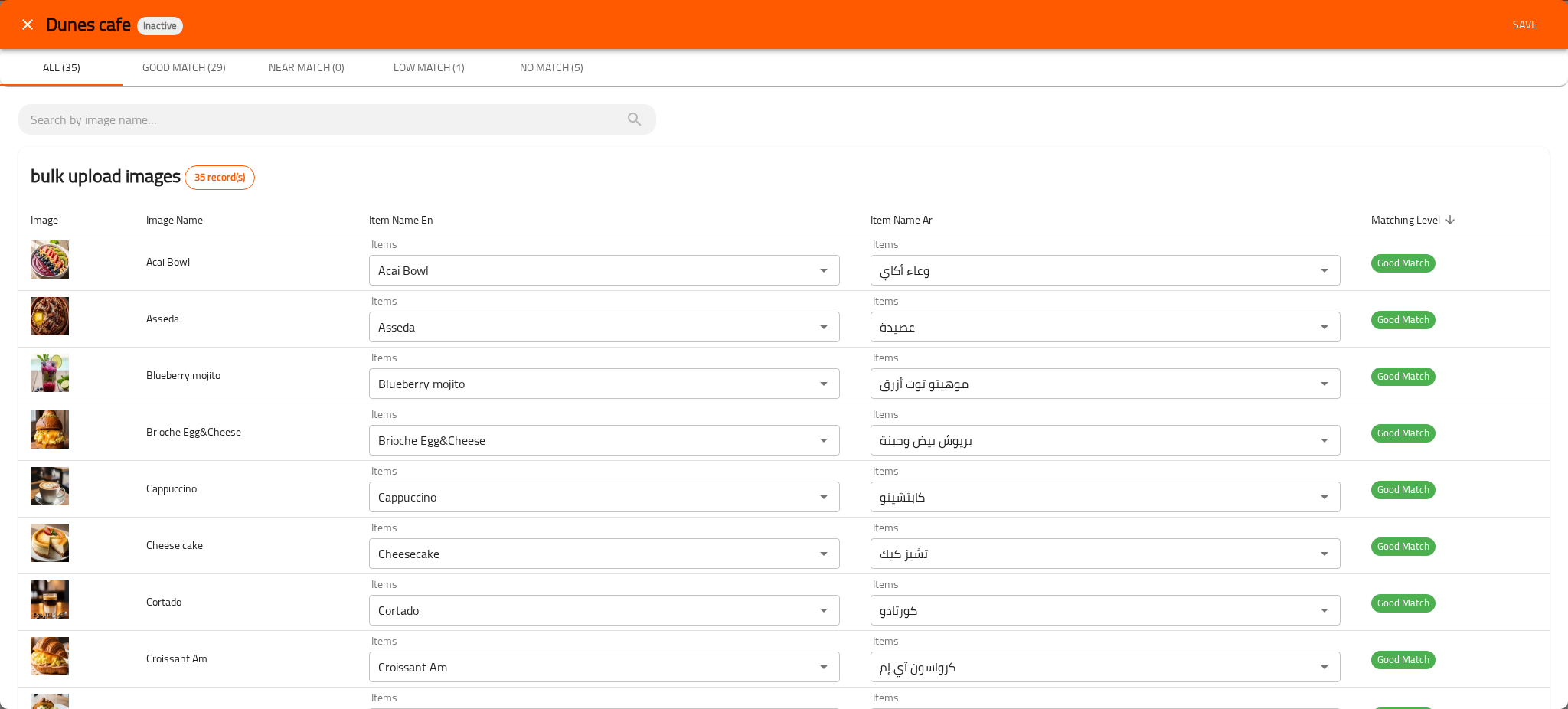
click at [1507, 30] on span "Save" at bounding box center [1526, 25] width 37 height 19
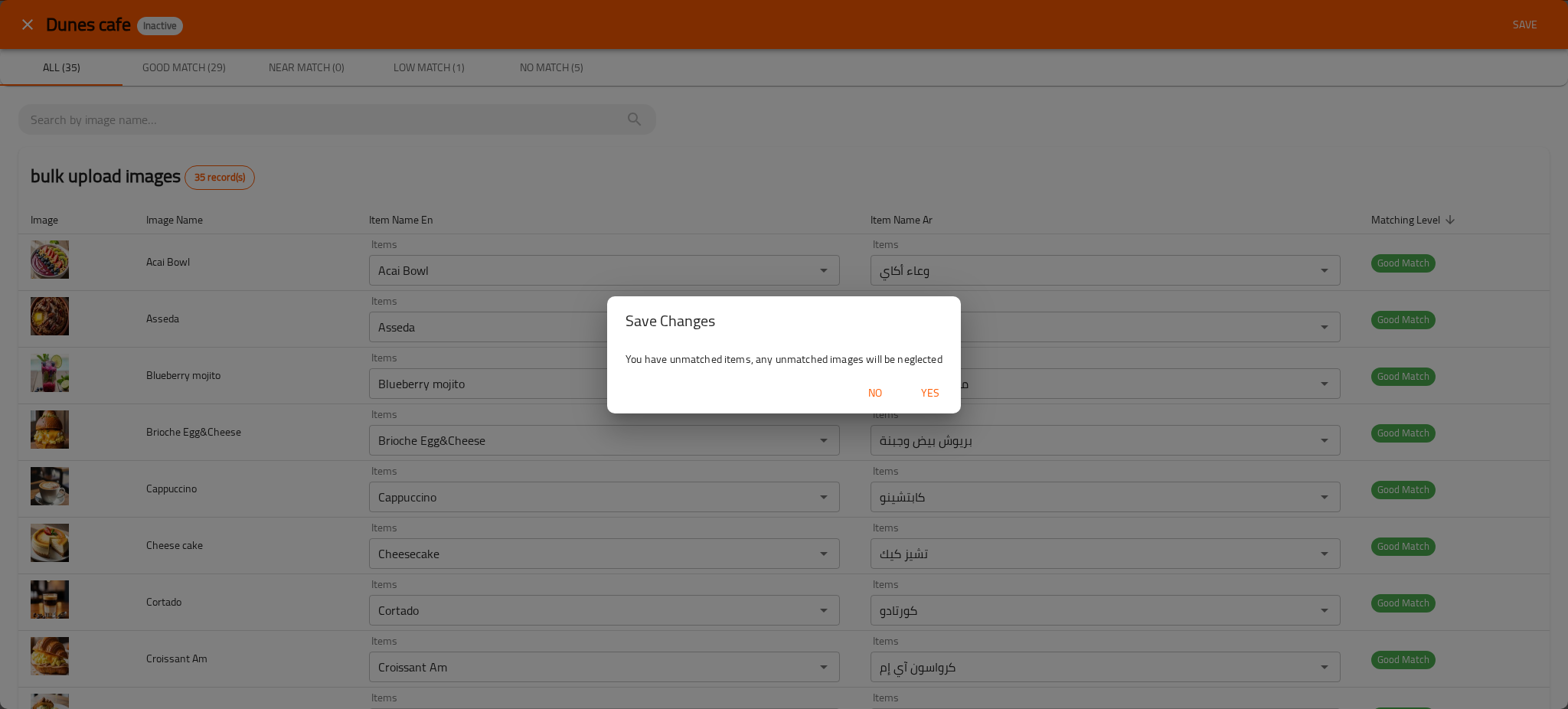
click at [922, 398] on span "Yes" at bounding box center [930, 394] width 37 height 19
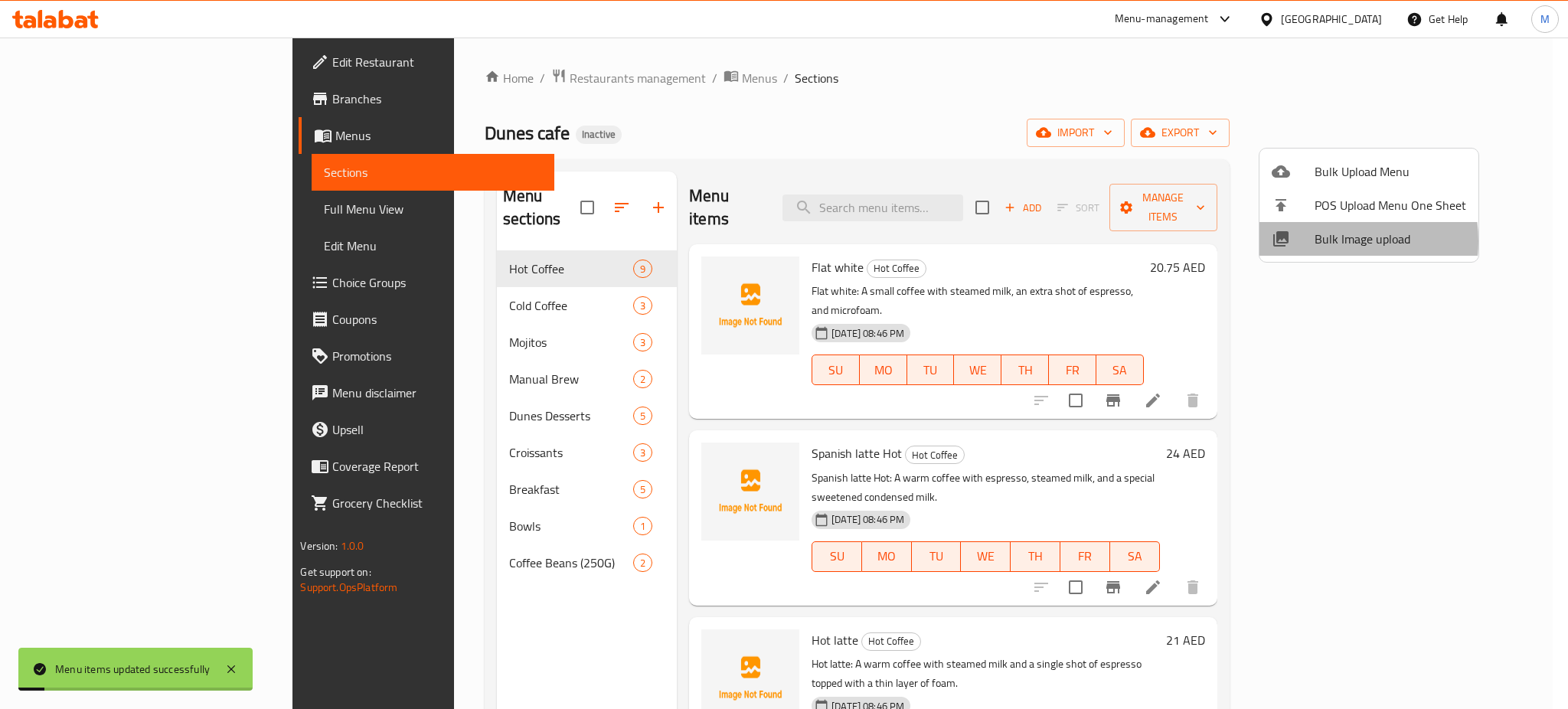
click at [1324, 241] on span "Bulk Image upload" at bounding box center [1390, 238] width 151 height 18
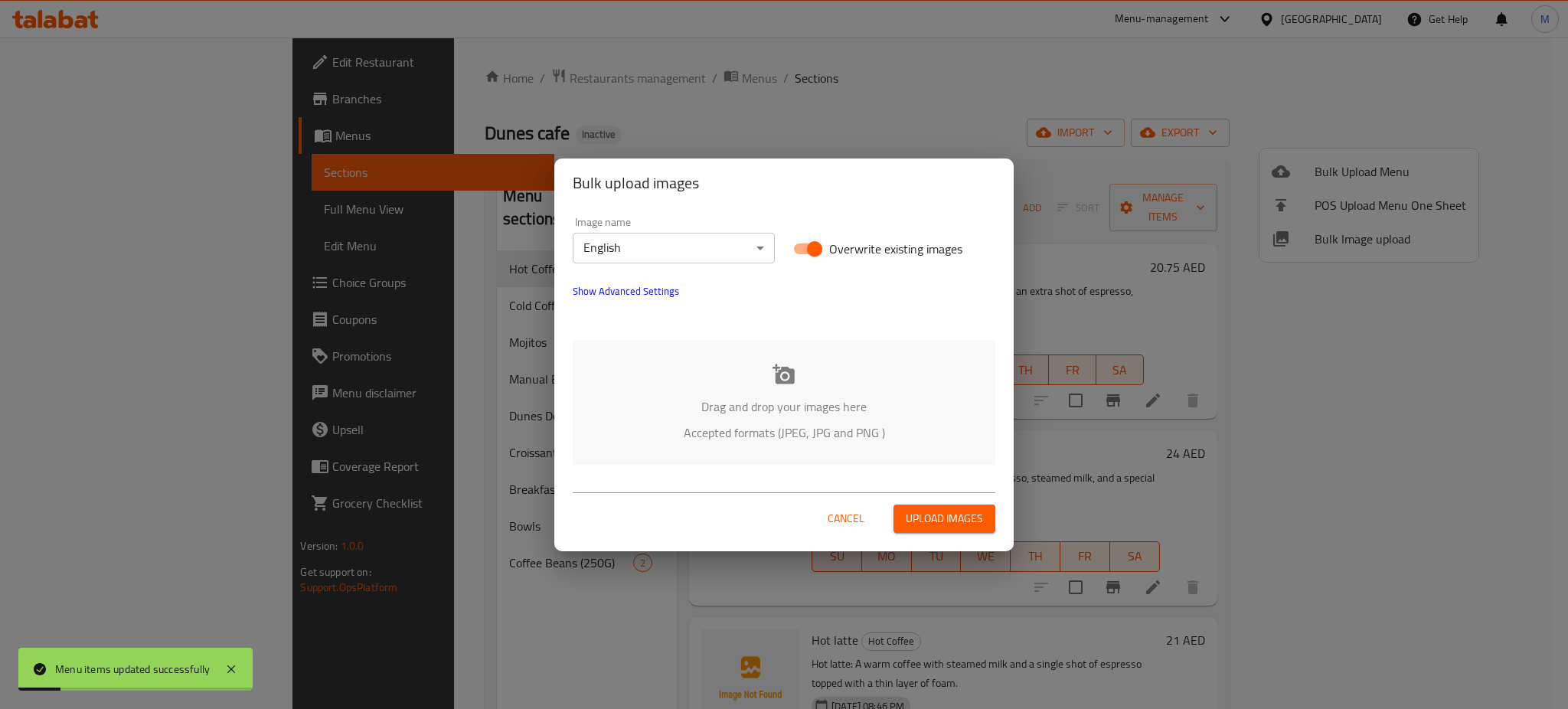
click at [905, 352] on div "Drag and drop your images here Accepted formats (JPEG, JPG and PNG )" at bounding box center [784, 402] width 423 height 125
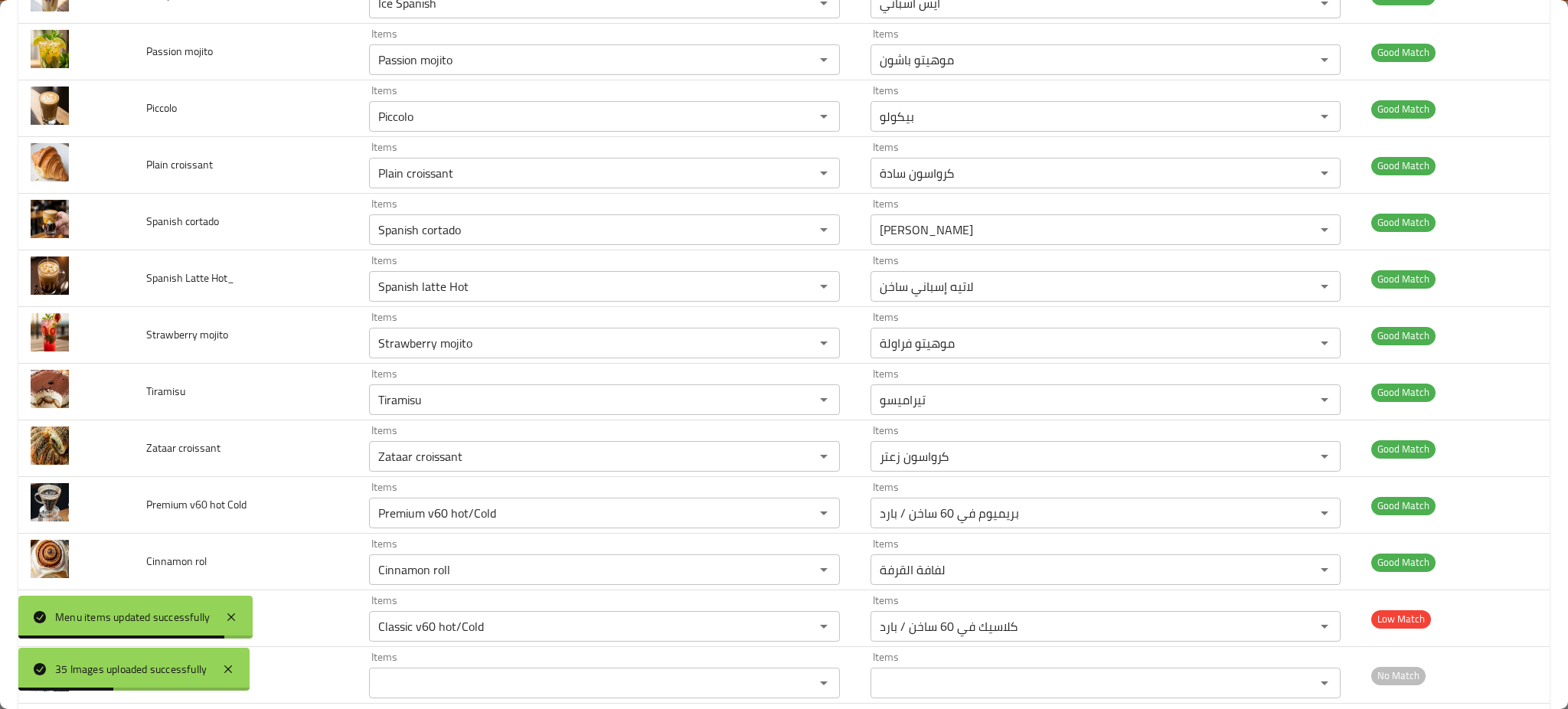
scroll to position [1541, 0]
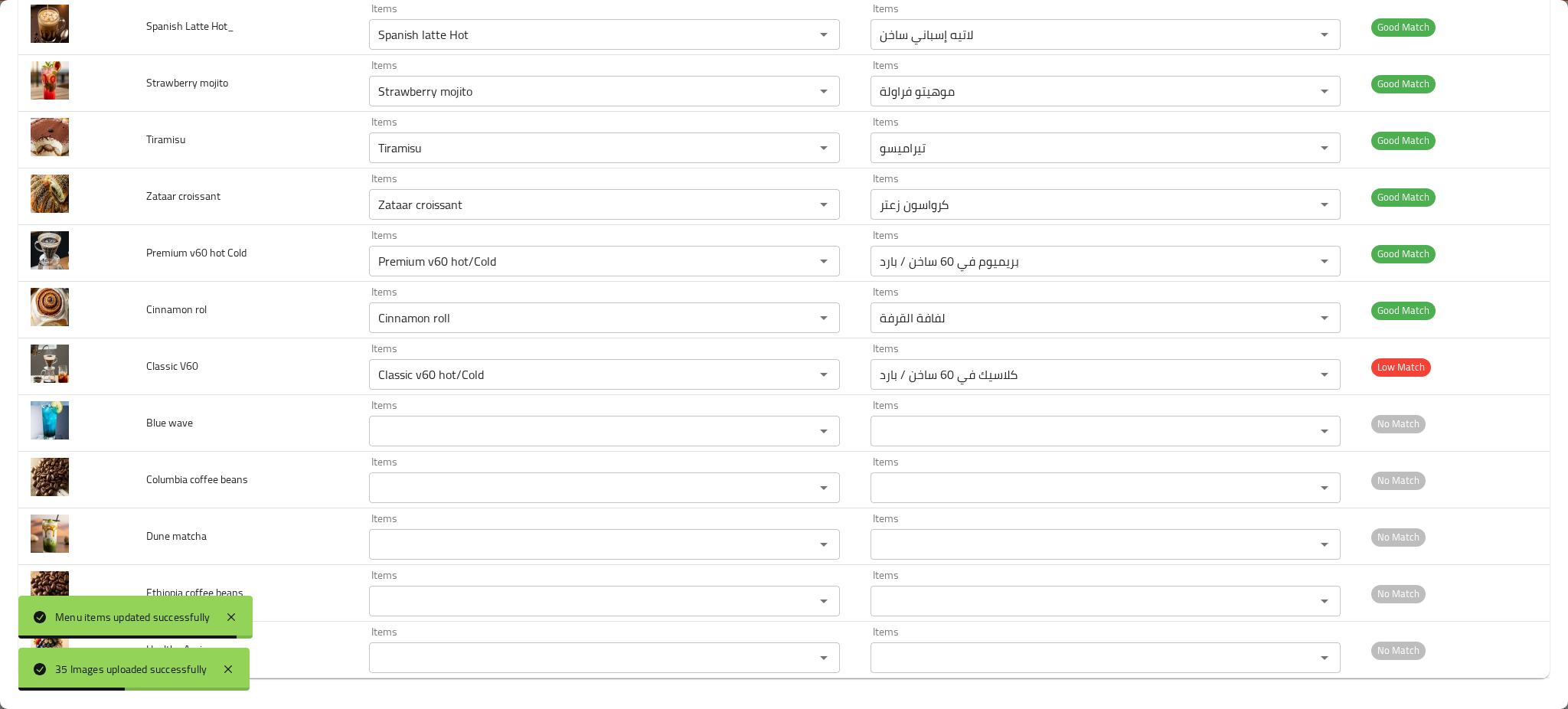
click at [222, 617] on icon at bounding box center [231, 617] width 18 height 18
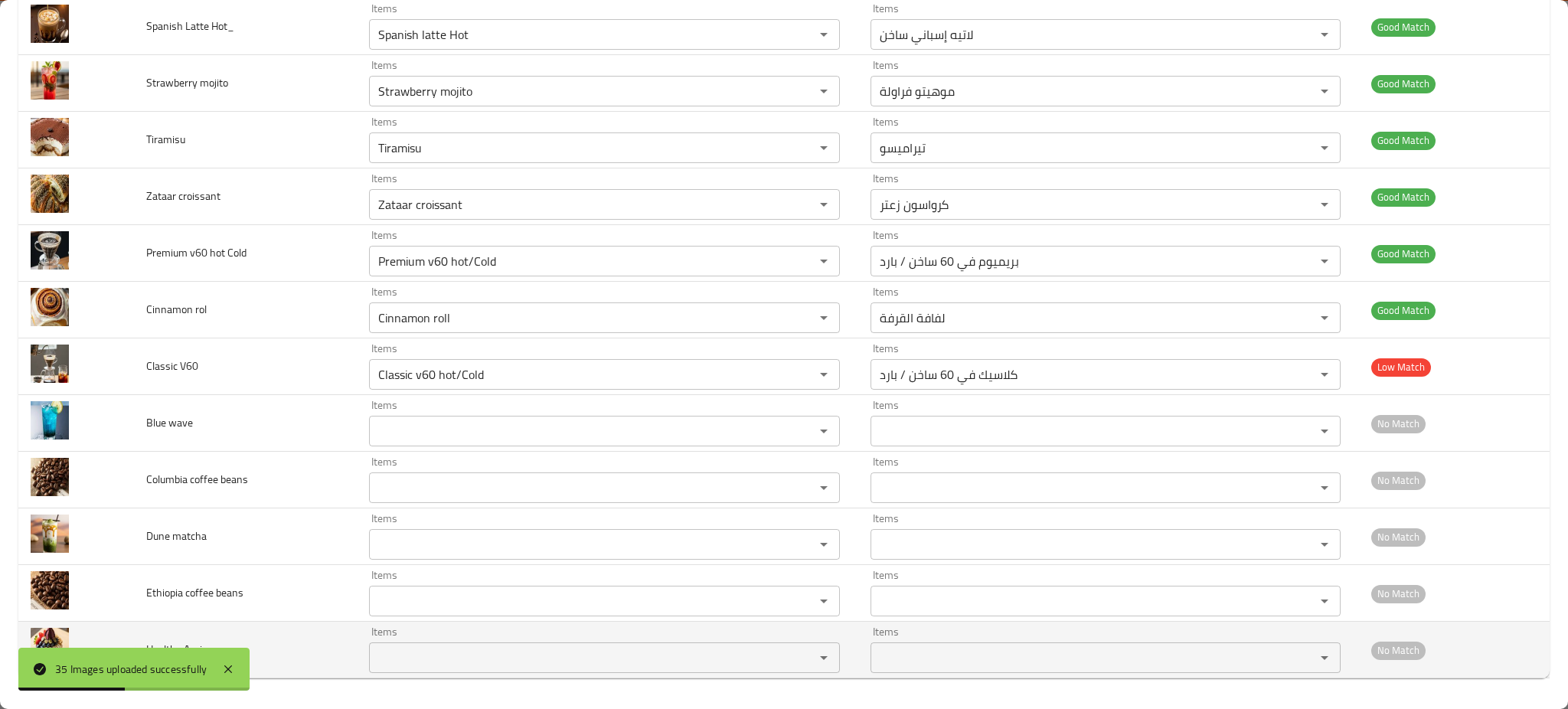
click at [225, 622] on td "Healthy Acai" at bounding box center [245, 650] width 223 height 57
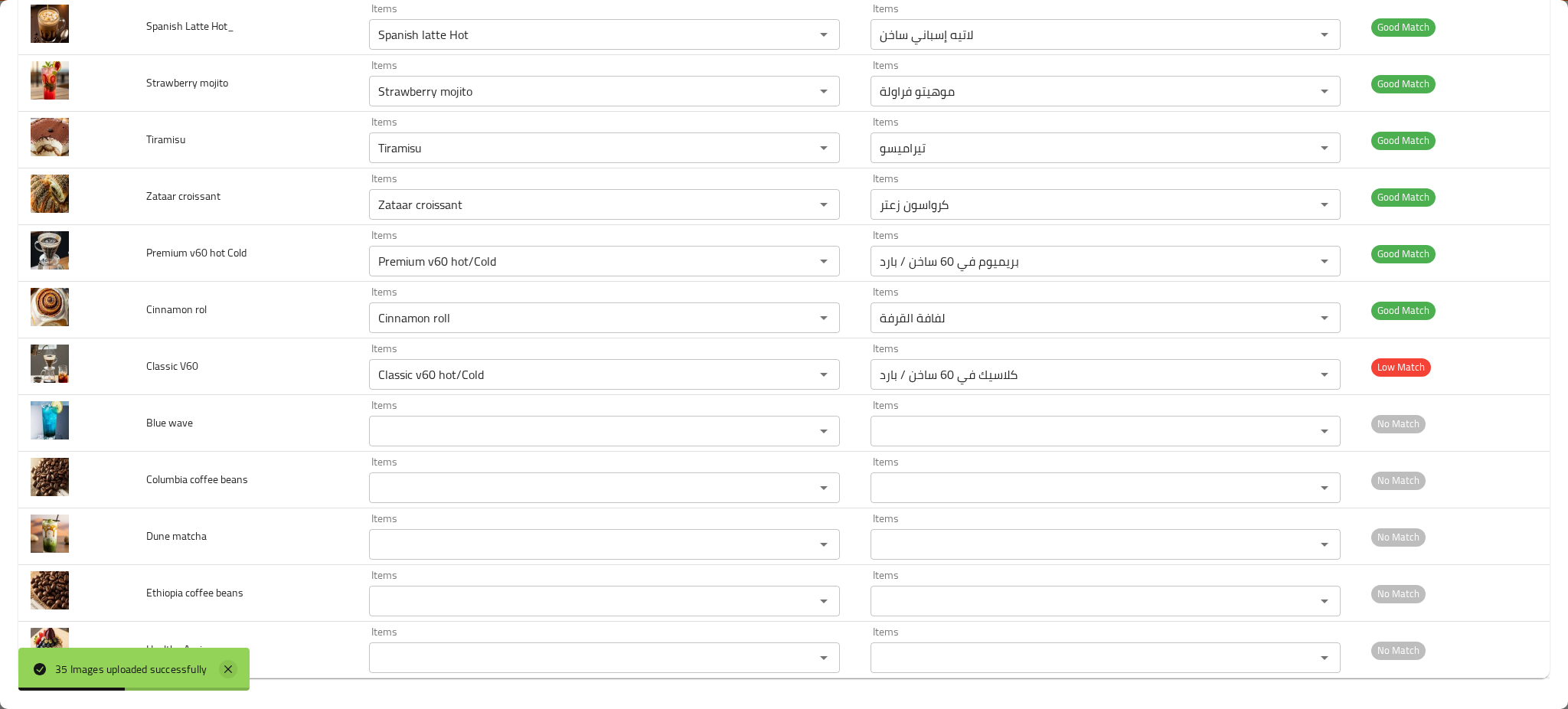
click at [229, 669] on icon at bounding box center [229, 670] width 8 height 8
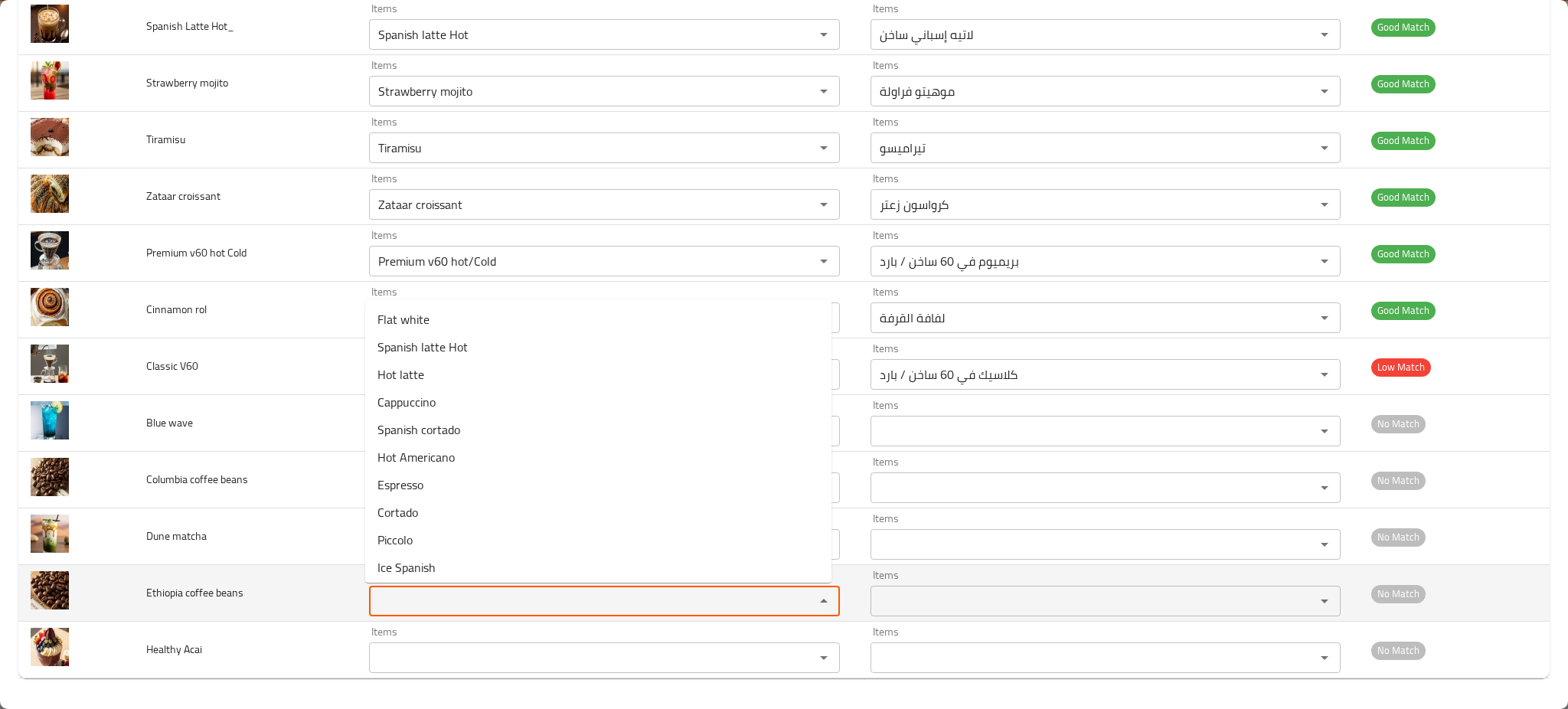
click at [407, 590] on beans "Items" at bounding box center [581, 601] width 416 height 22
paste beans "Columbia"
type beans "Columbia"
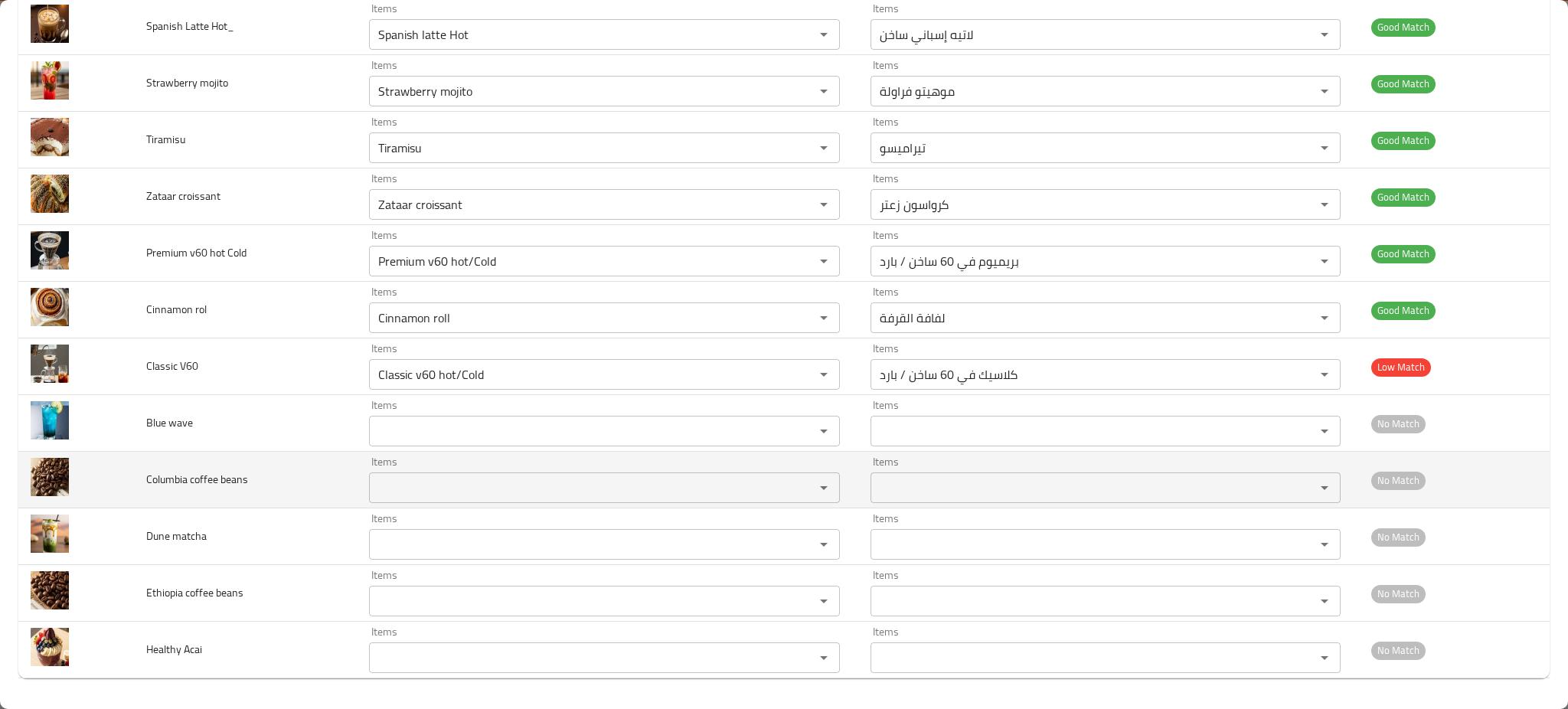
click at [292, 476] on td "Columbia coffee beans" at bounding box center [245, 480] width 223 height 57
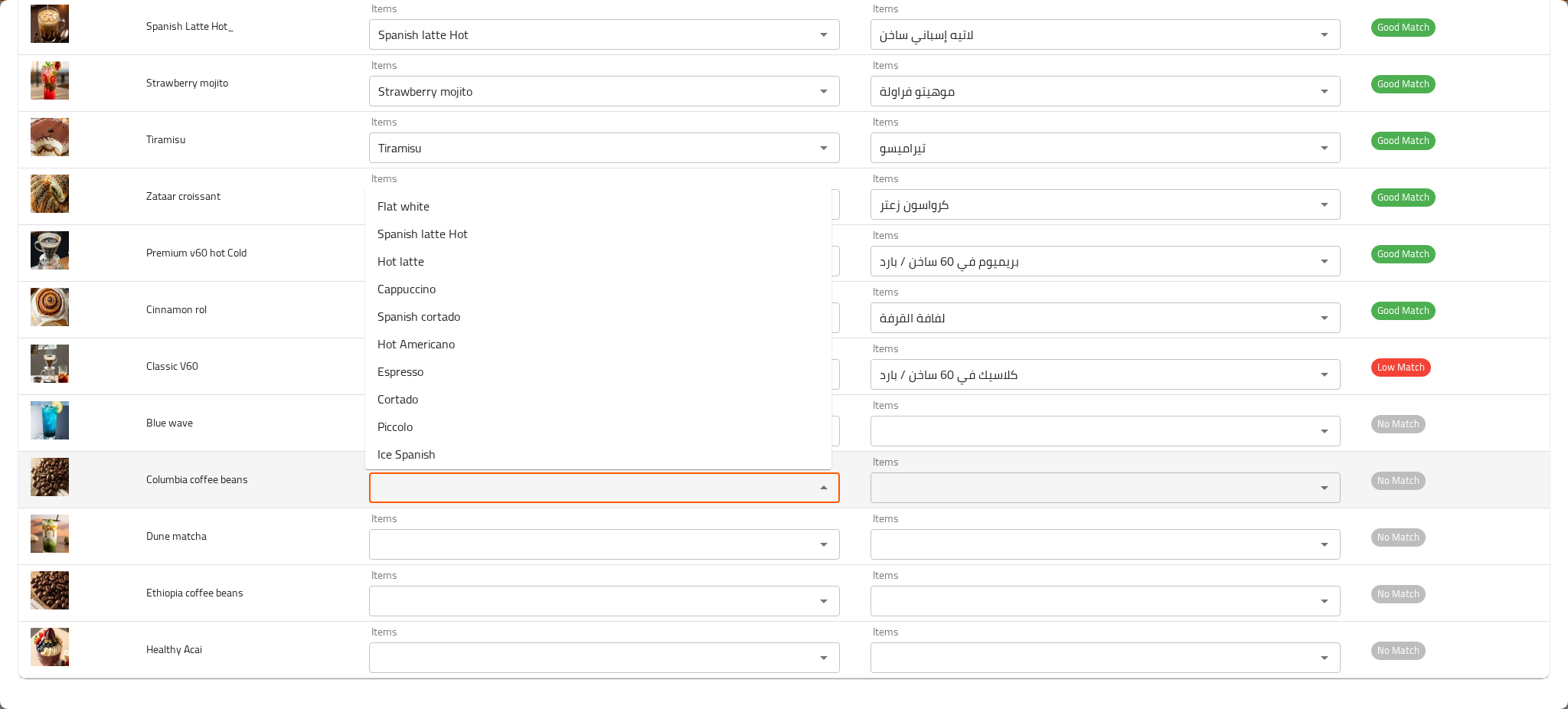
click at [423, 487] on beans "Items" at bounding box center [581, 488] width 416 height 22
paste beans "Columbia"
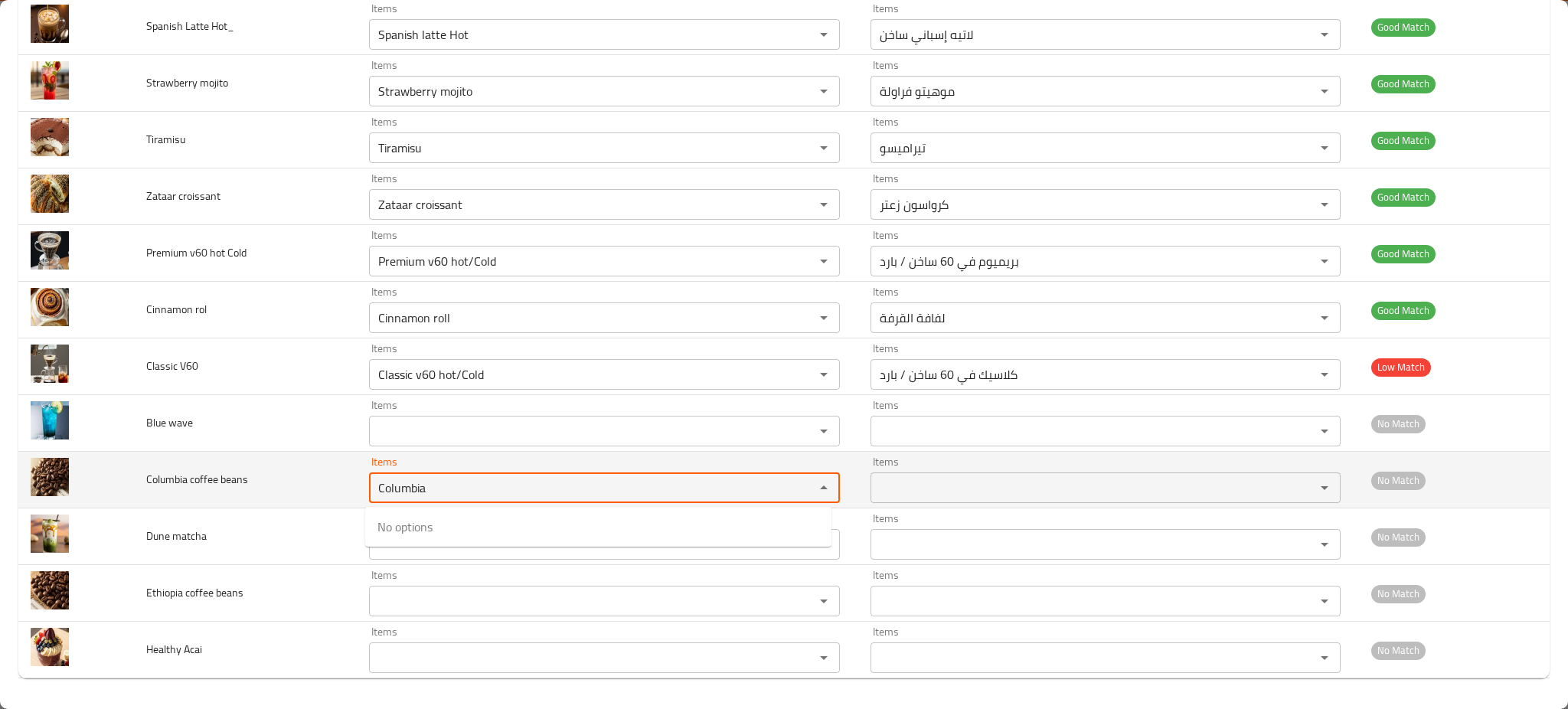
type beans "Columbia"
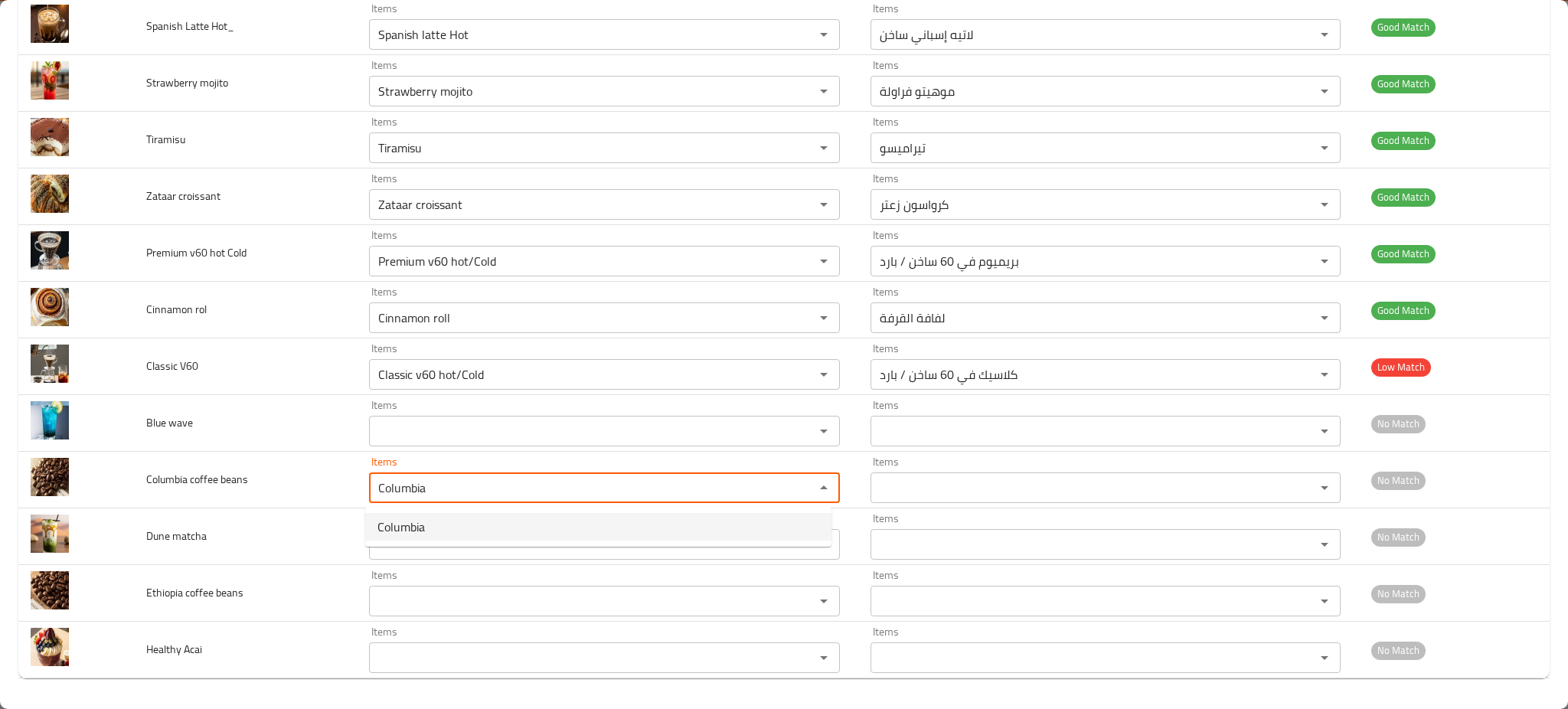
click at [446, 522] on beans-option-0 "Columbia" at bounding box center [599, 527] width 467 height 28
type beans-ar "كولومبيا"
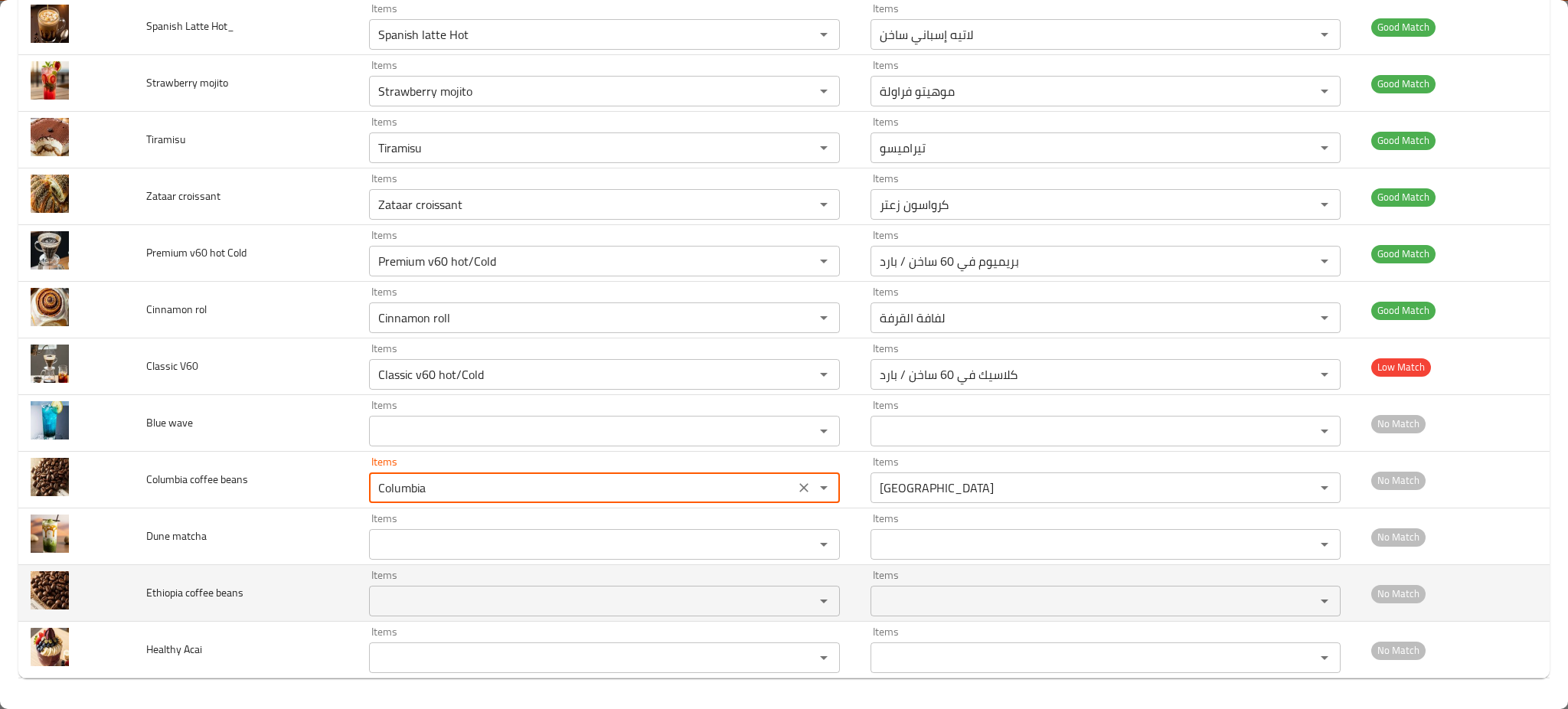
type beans "Columbia"
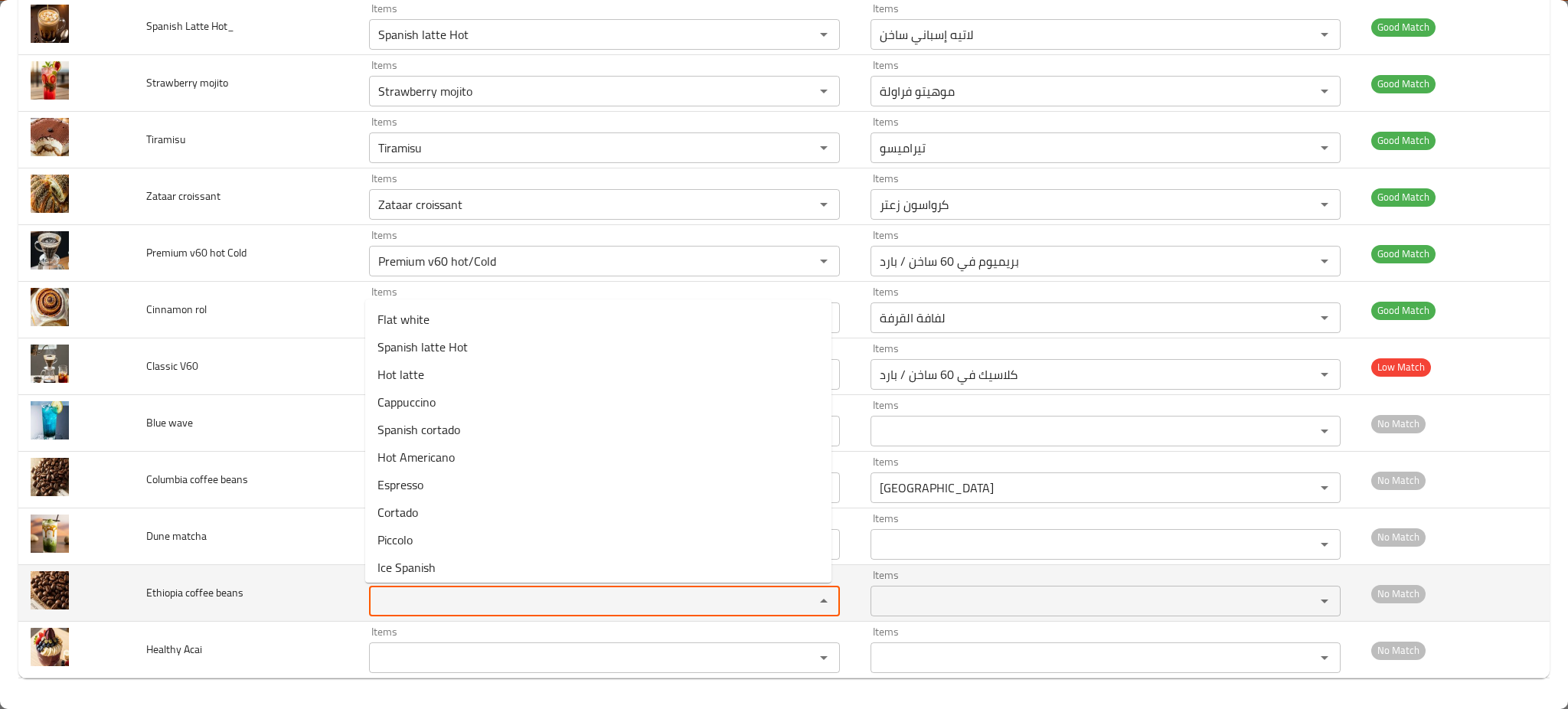
click at [473, 594] on beans "Items" at bounding box center [581, 601] width 416 height 22
paste beans "Ethiopia"
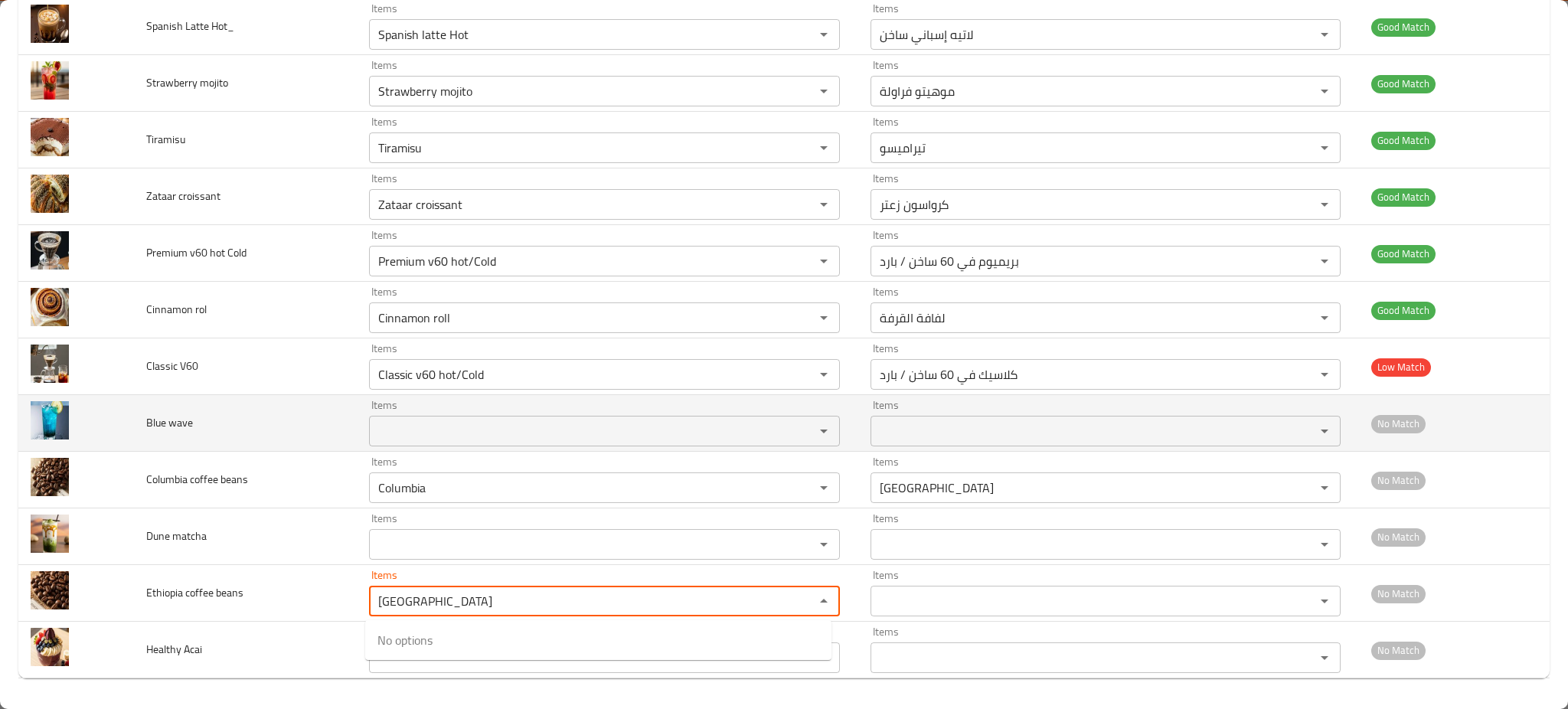
type beans "Ethiopia"
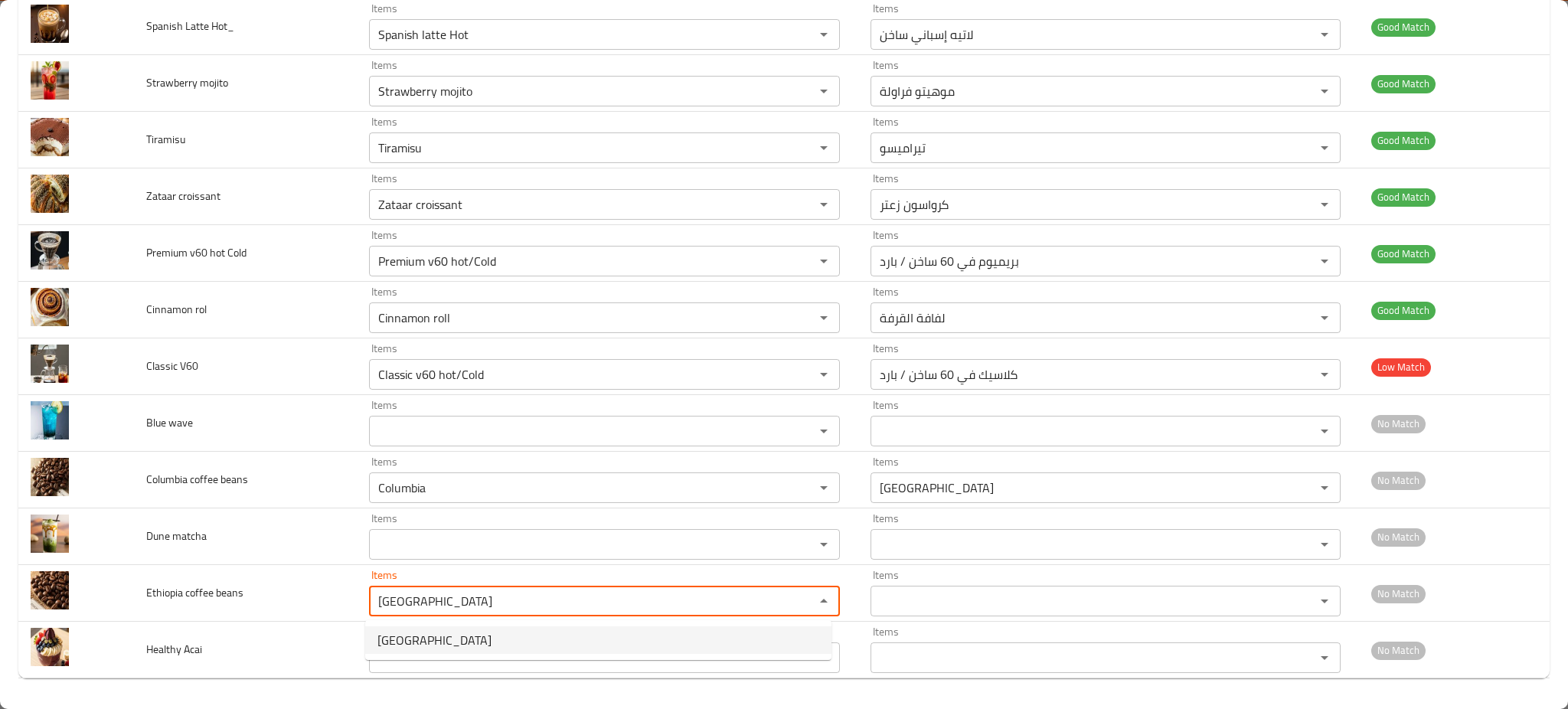
drag, startPoint x: 399, startPoint y: 625, endPoint x: 409, endPoint y: 631, distance: 11.7
click at [409, 631] on beans-popup "Ethiopia" at bounding box center [599, 640] width 467 height 40
click at [409, 631] on span "Ethiopia" at bounding box center [434, 640] width 114 height 18
type beans-ar "إثيوبيا"
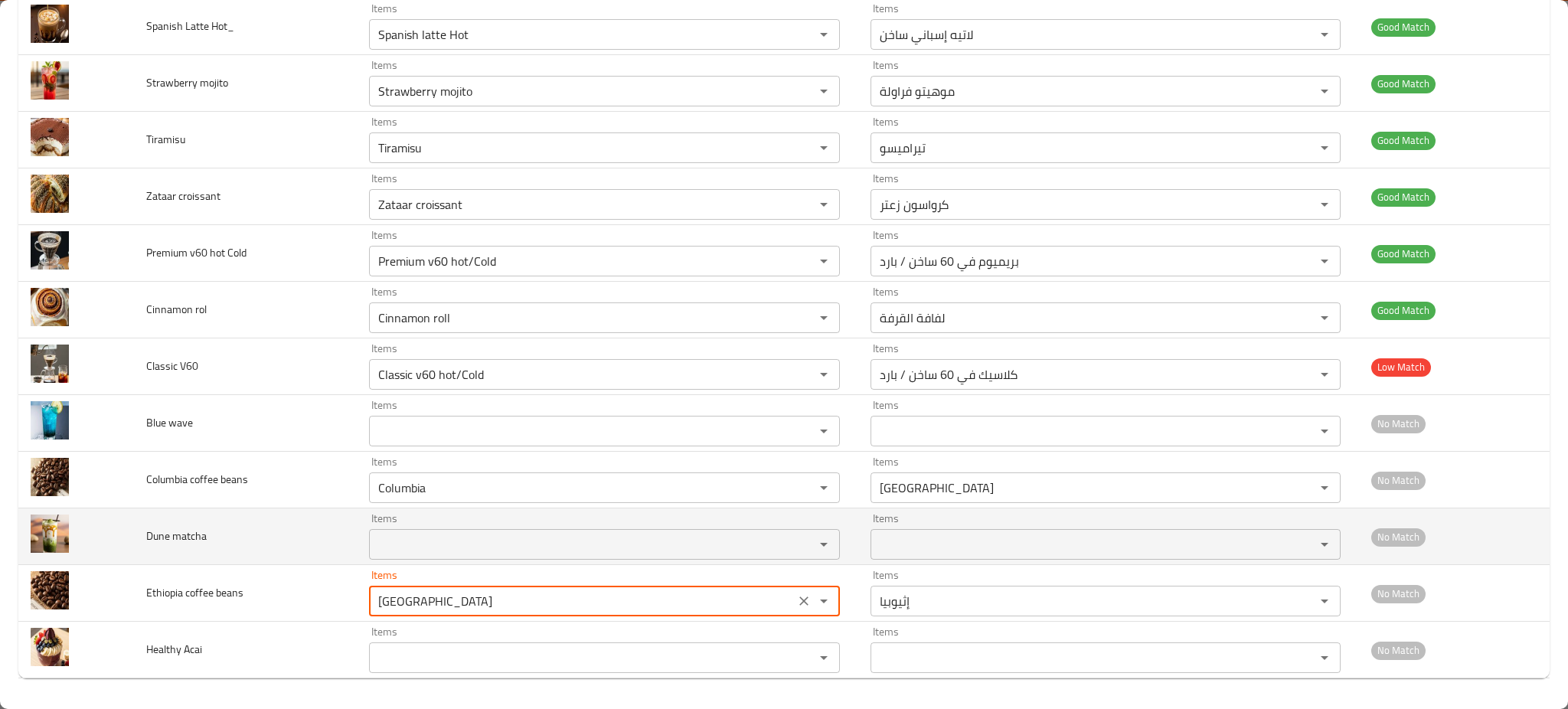
type beans "Ethiopia"
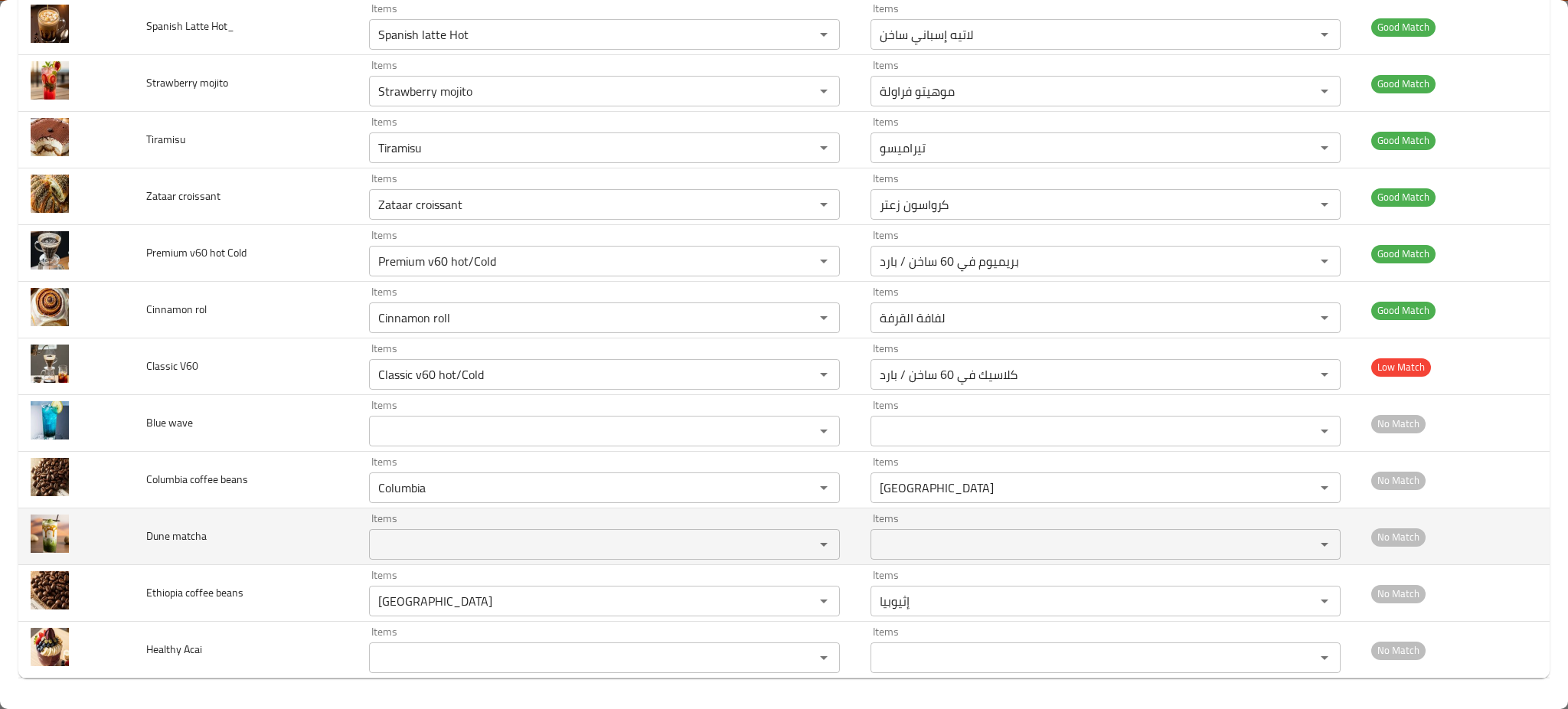
click at [322, 554] on td "Dune matcha" at bounding box center [245, 537] width 223 height 57
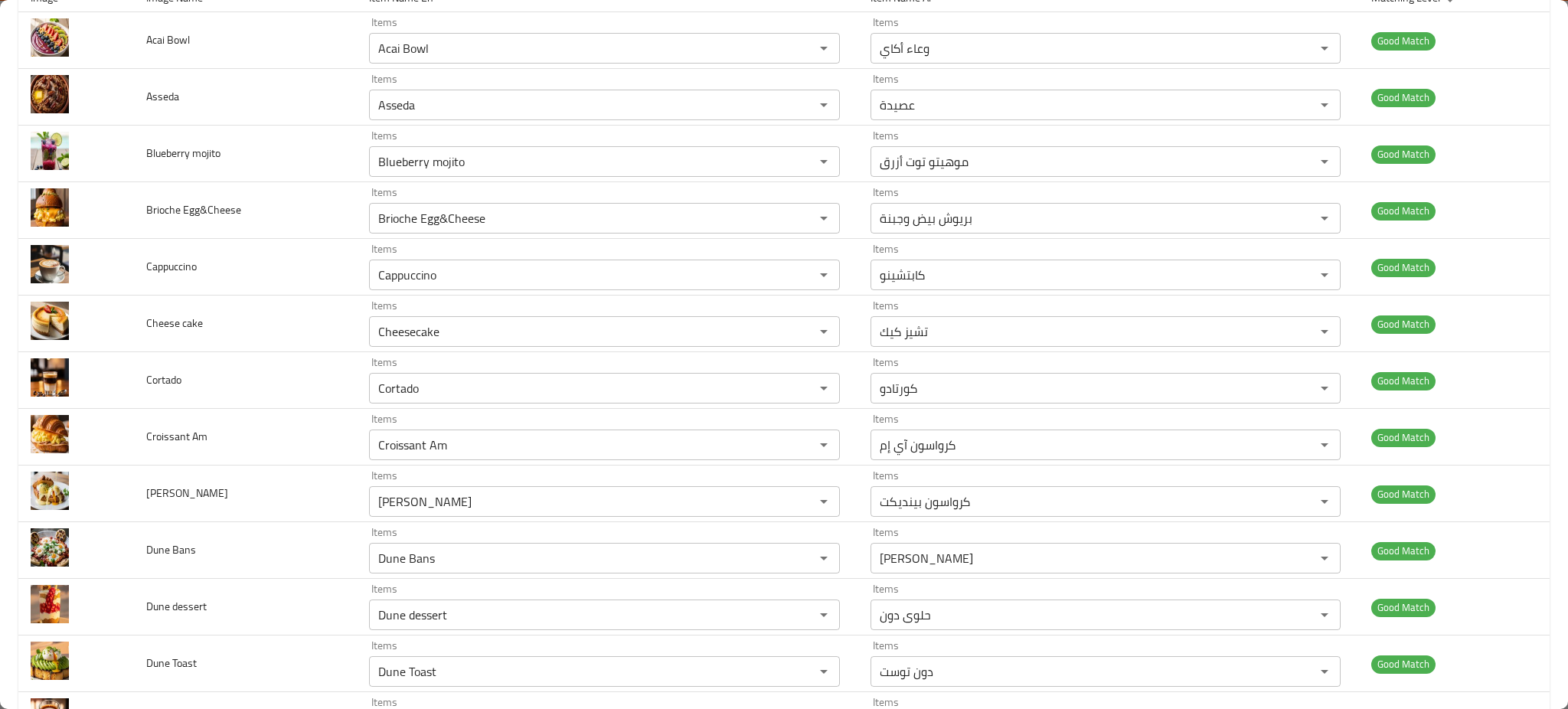
scroll to position [0, 0]
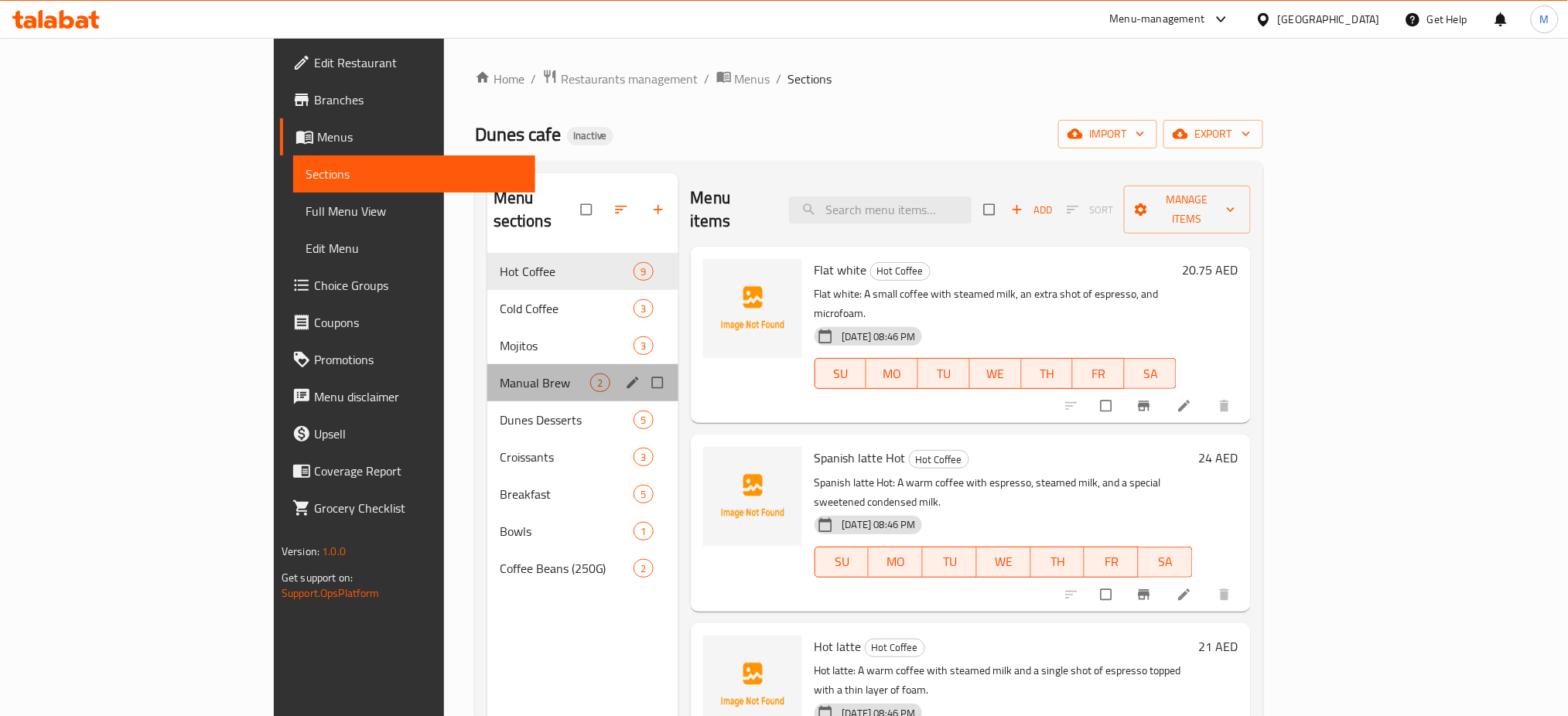
click at [488, 364] on div "Manual Brew 2" at bounding box center [583, 383] width 191 height 37
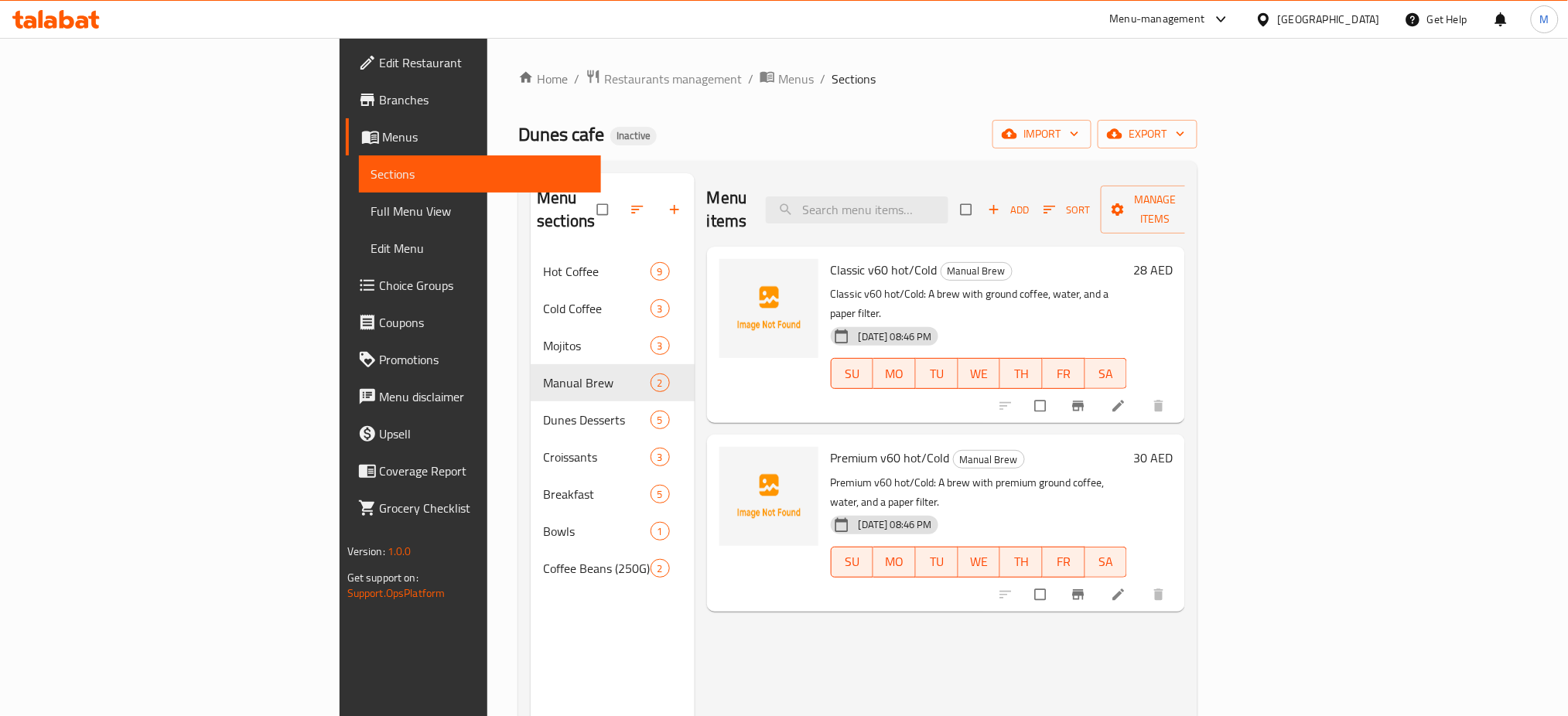
click at [780, 600] on div "Menu items Add Sort Manage items Classic v60 hot/Cold Manual Brew Classic v60 h…" at bounding box center [940, 531] width 492 height 716
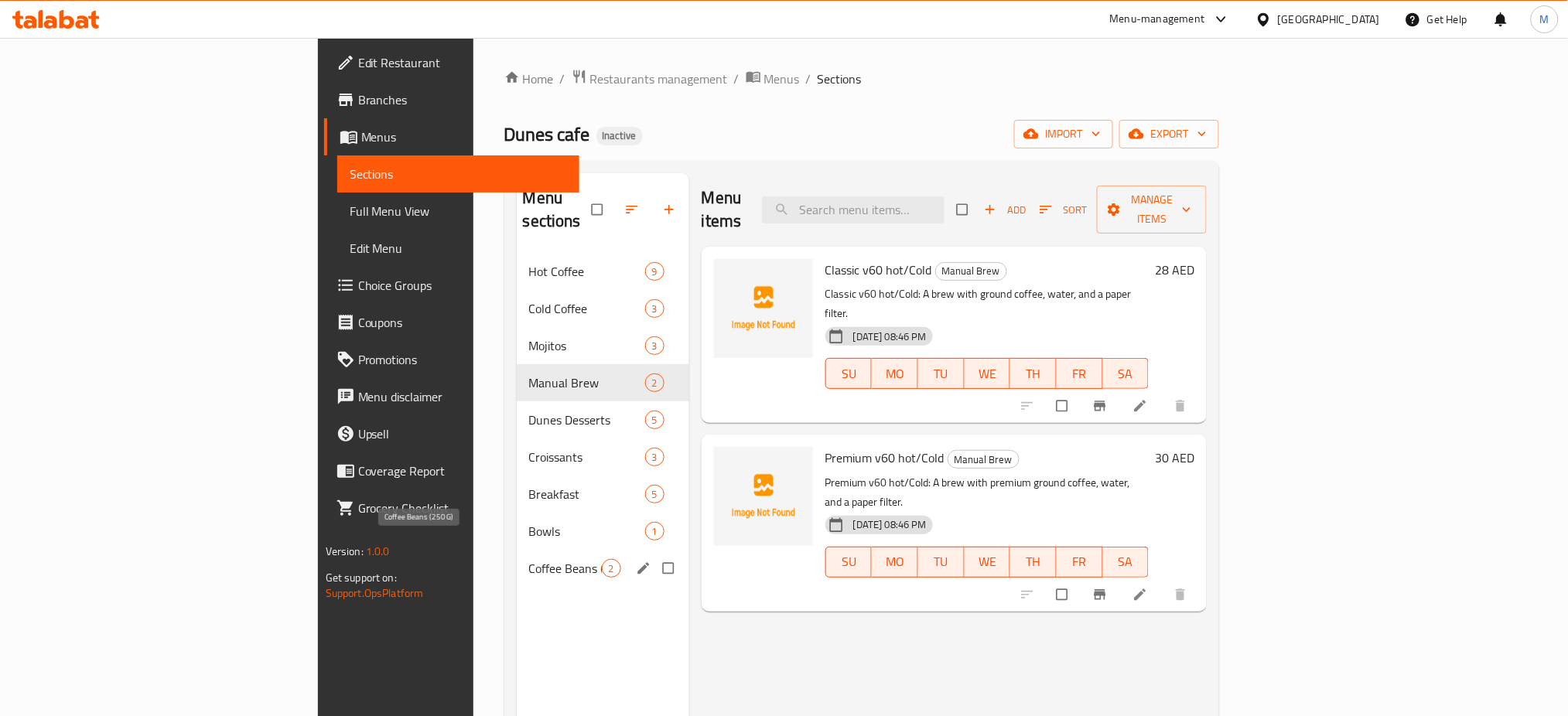
click at [529, 559] on span "Coffee Beans (250G)" at bounding box center [566, 568] width 72 height 19
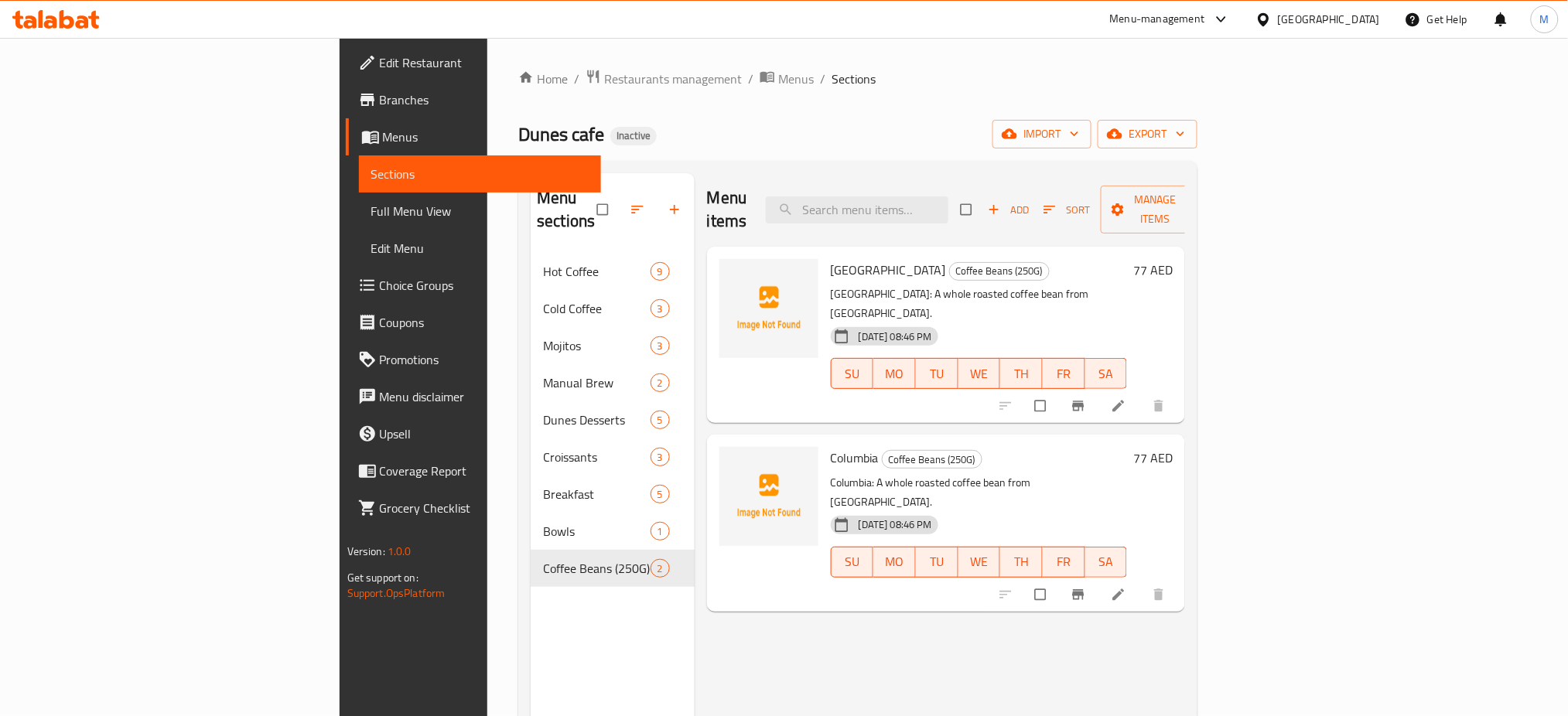
click at [831, 258] on span "Ethiopia" at bounding box center [888, 270] width 115 height 23
copy h6 "Ethiopia"
click at [831, 446] on span "Columbia" at bounding box center [855, 458] width 48 height 23
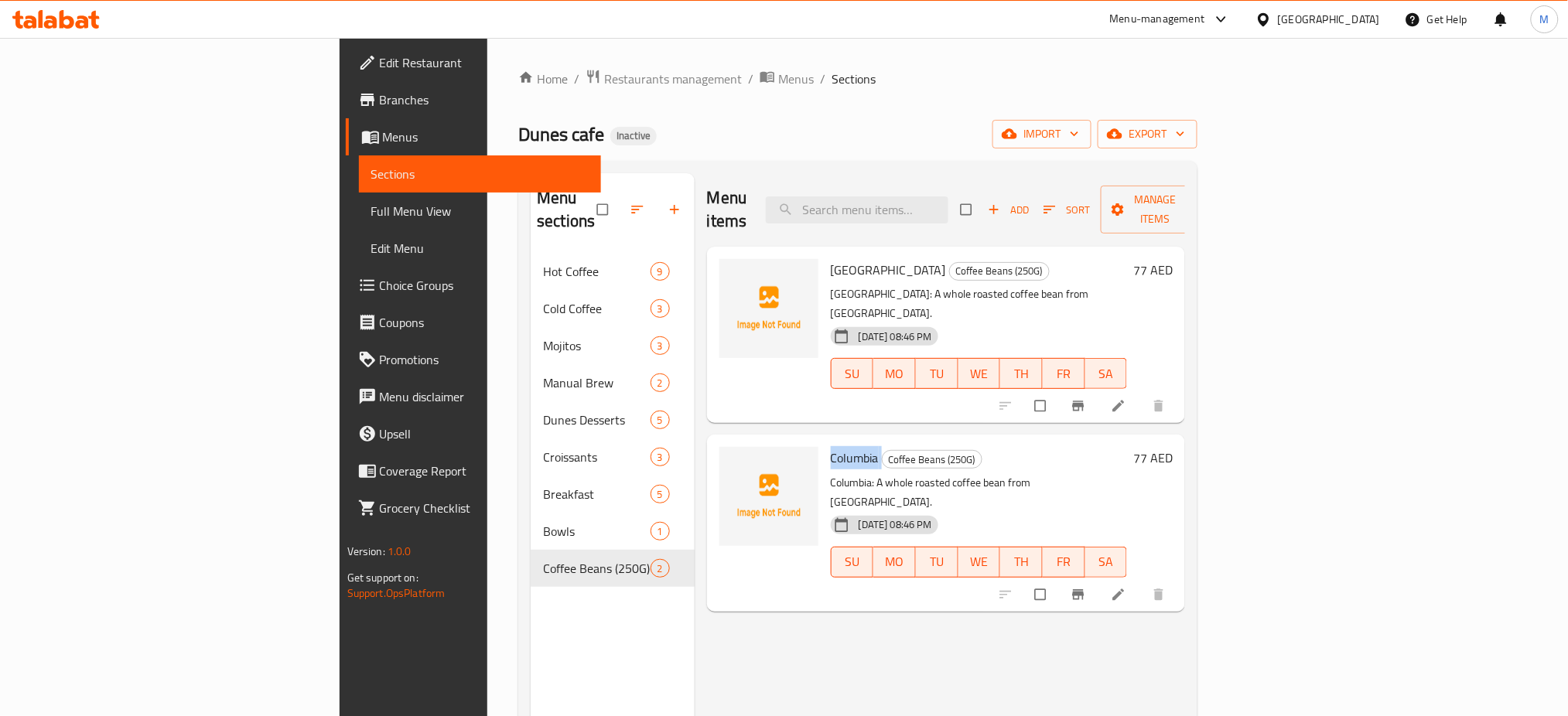
copy h6 "Columbia"
click at [776, 173] on div "Menu items Add Sort Manage items" at bounding box center [946, 209] width 479 height 73
click at [824, 198] on div "Menu items Add Sort Manage items" at bounding box center [946, 209] width 479 height 73
click at [896, 205] on input "search" at bounding box center [857, 210] width 183 height 27
click at [372, 206] on span "Full Menu View" at bounding box center [480, 211] width 218 height 19
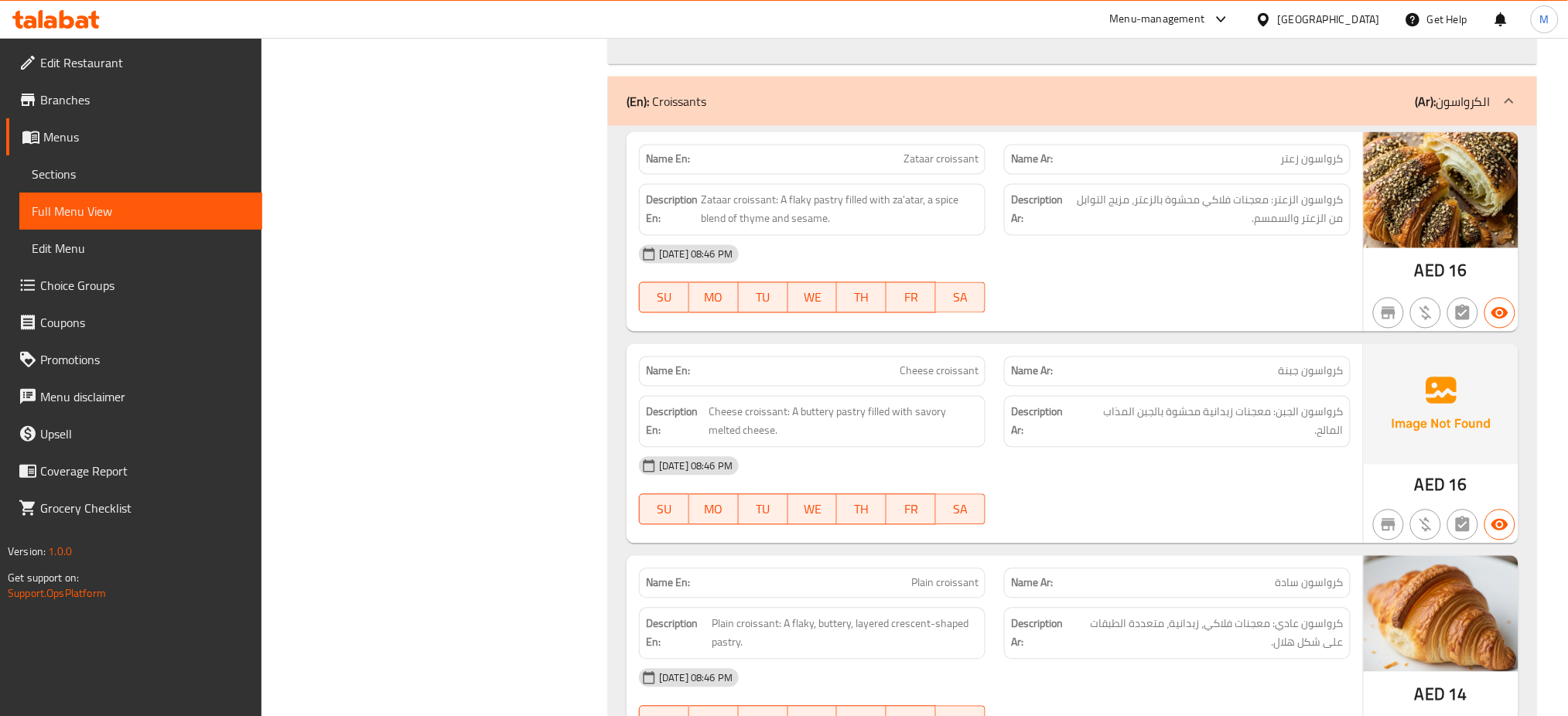
scroll to position [5190, 0]
click at [925, 377] on span "Cheese croissant" at bounding box center [939, 372] width 79 height 16
copy span "Cheese croissant"
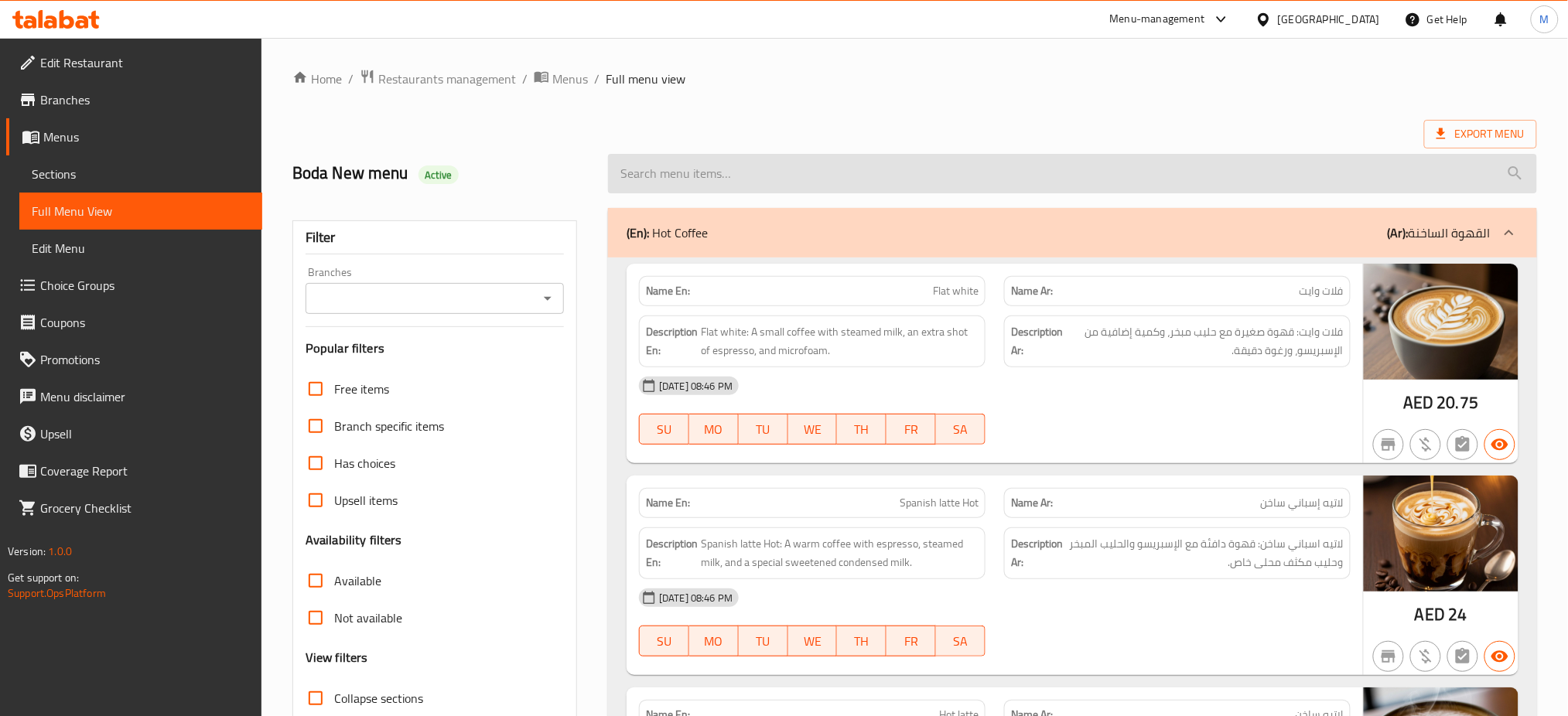
scroll to position [1, 0]
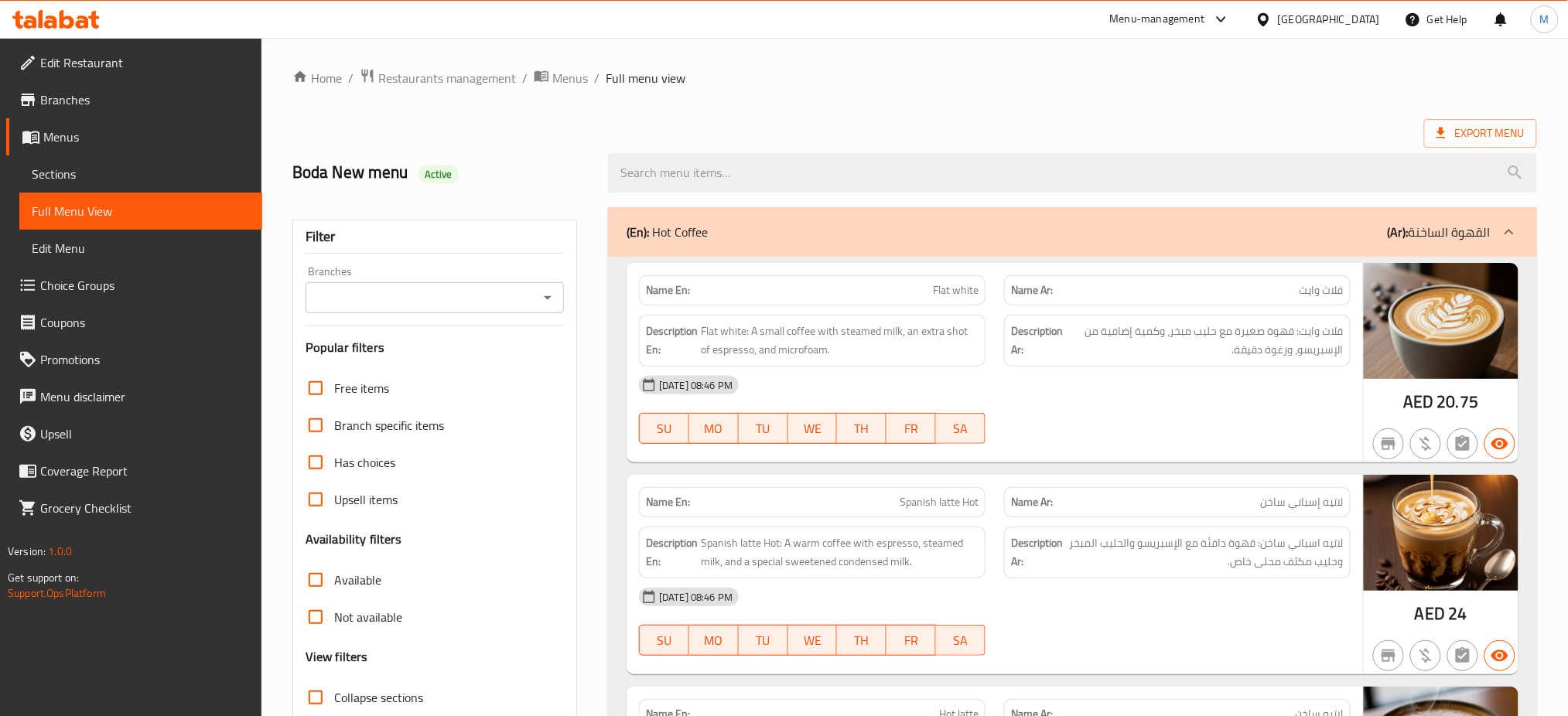
drag, startPoint x: 894, startPoint y: 167, endPoint x: 960, endPoint y: 113, distance: 85.3
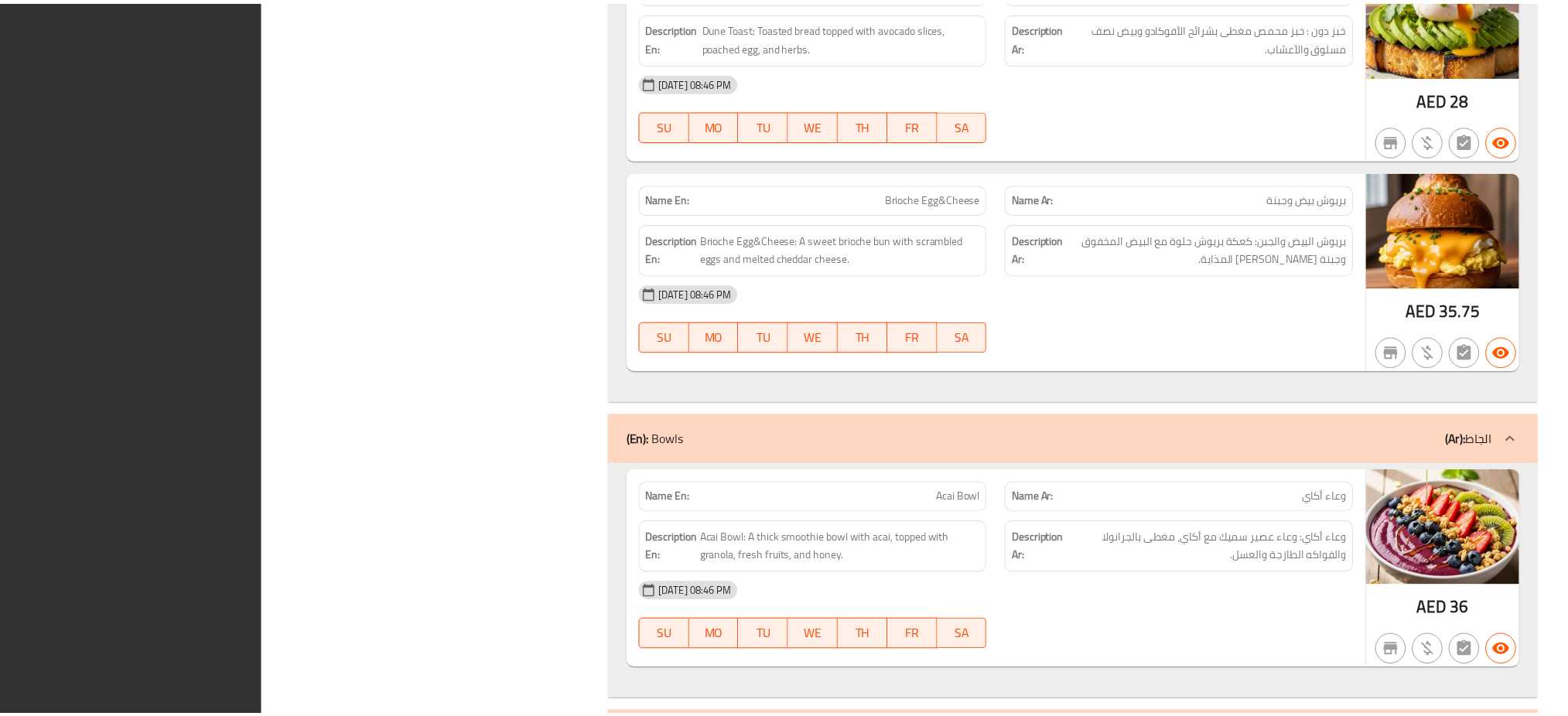
scroll to position [7216, 0]
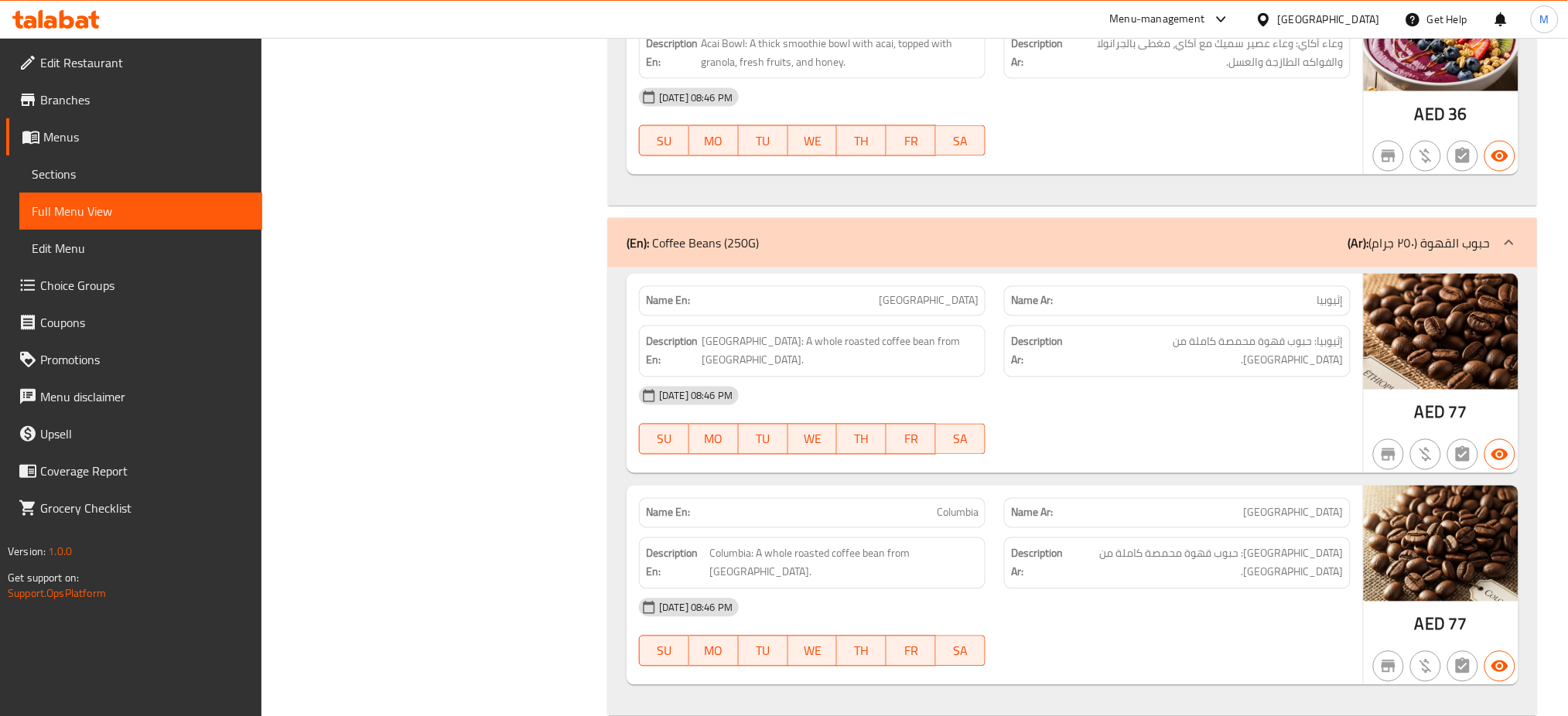
click at [237, 61] on span "Edit Restaurant" at bounding box center [145, 62] width 210 height 19
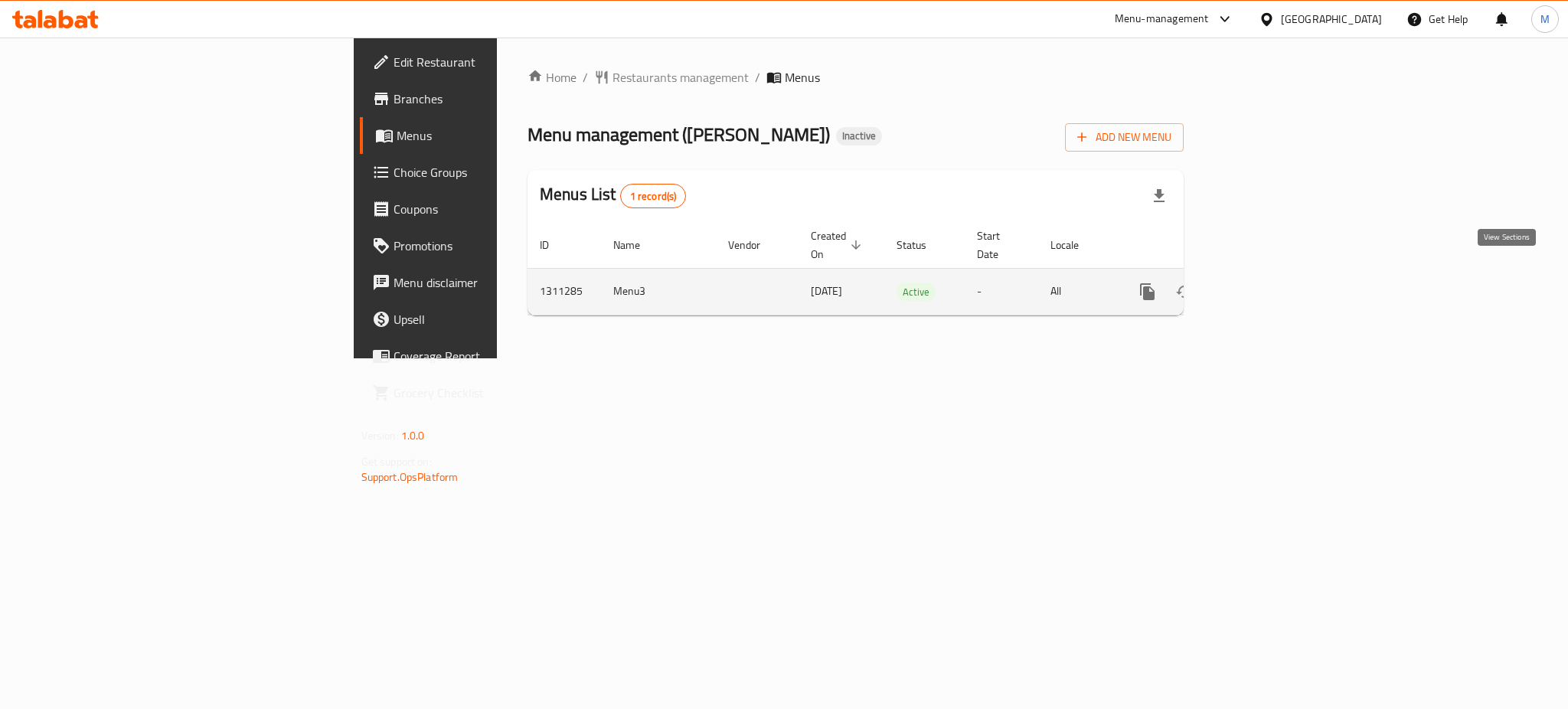
click at [1268, 283] on icon "enhanced table" at bounding box center [1257, 292] width 18 height 18
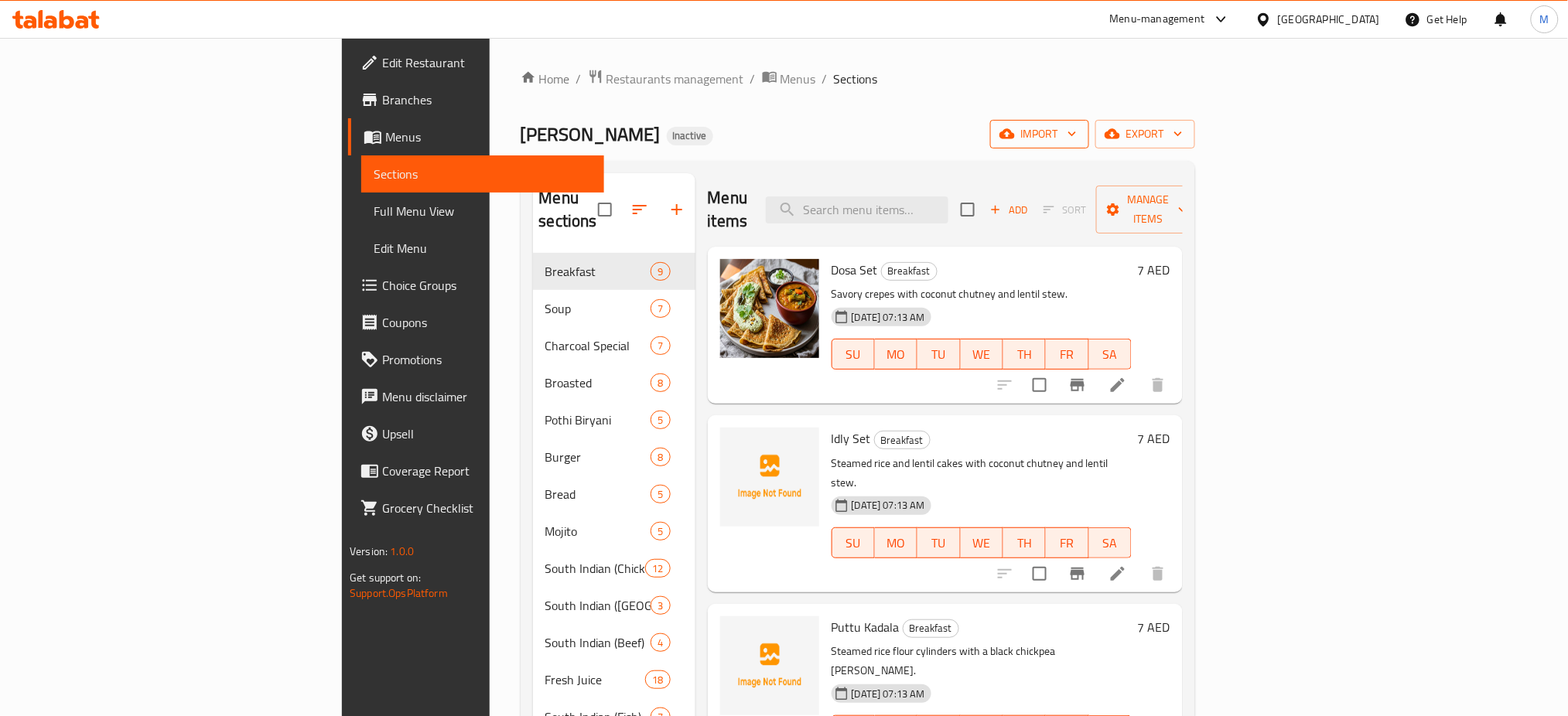
click at [1089, 120] on button "import" at bounding box center [1039, 134] width 99 height 29
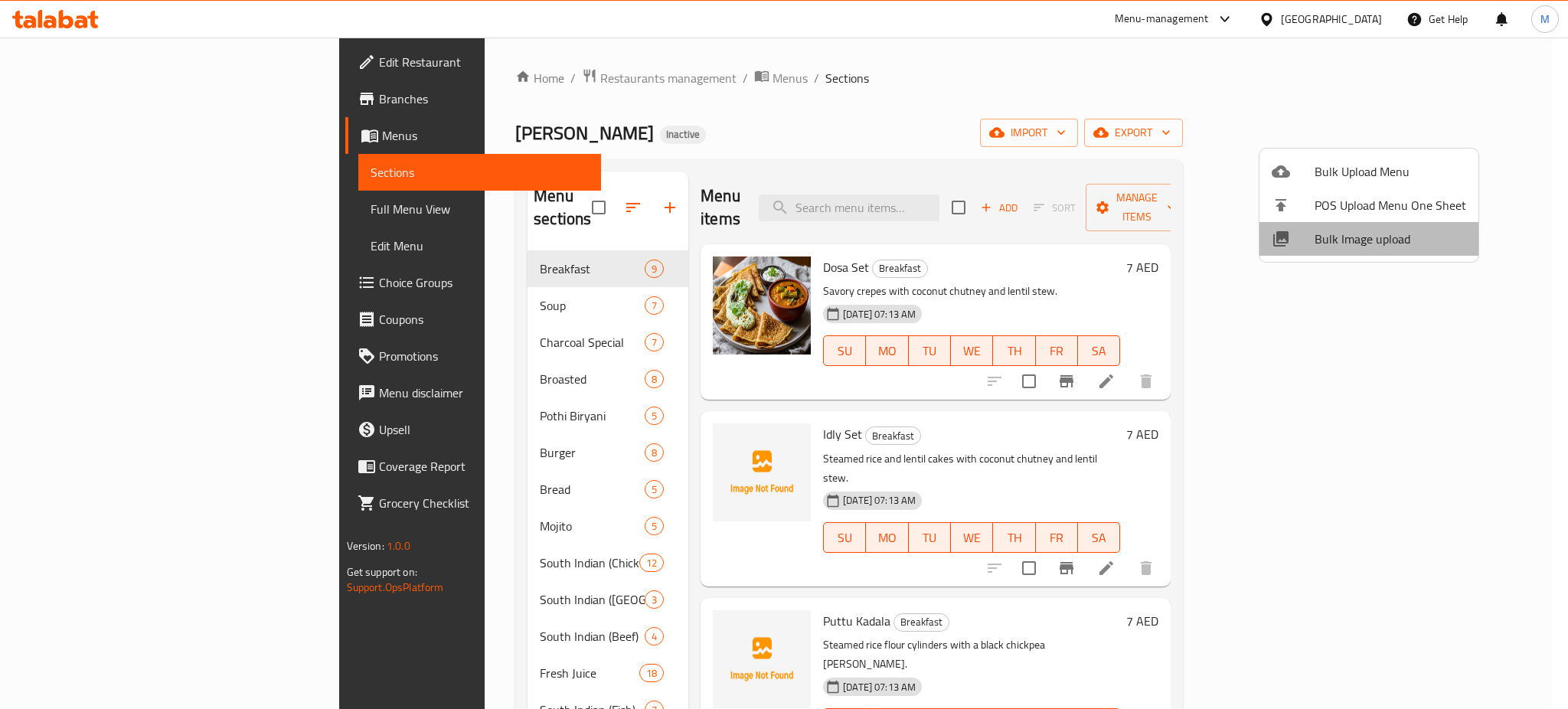
click at [1370, 246] on span "Bulk Image upload" at bounding box center [1390, 238] width 151 height 18
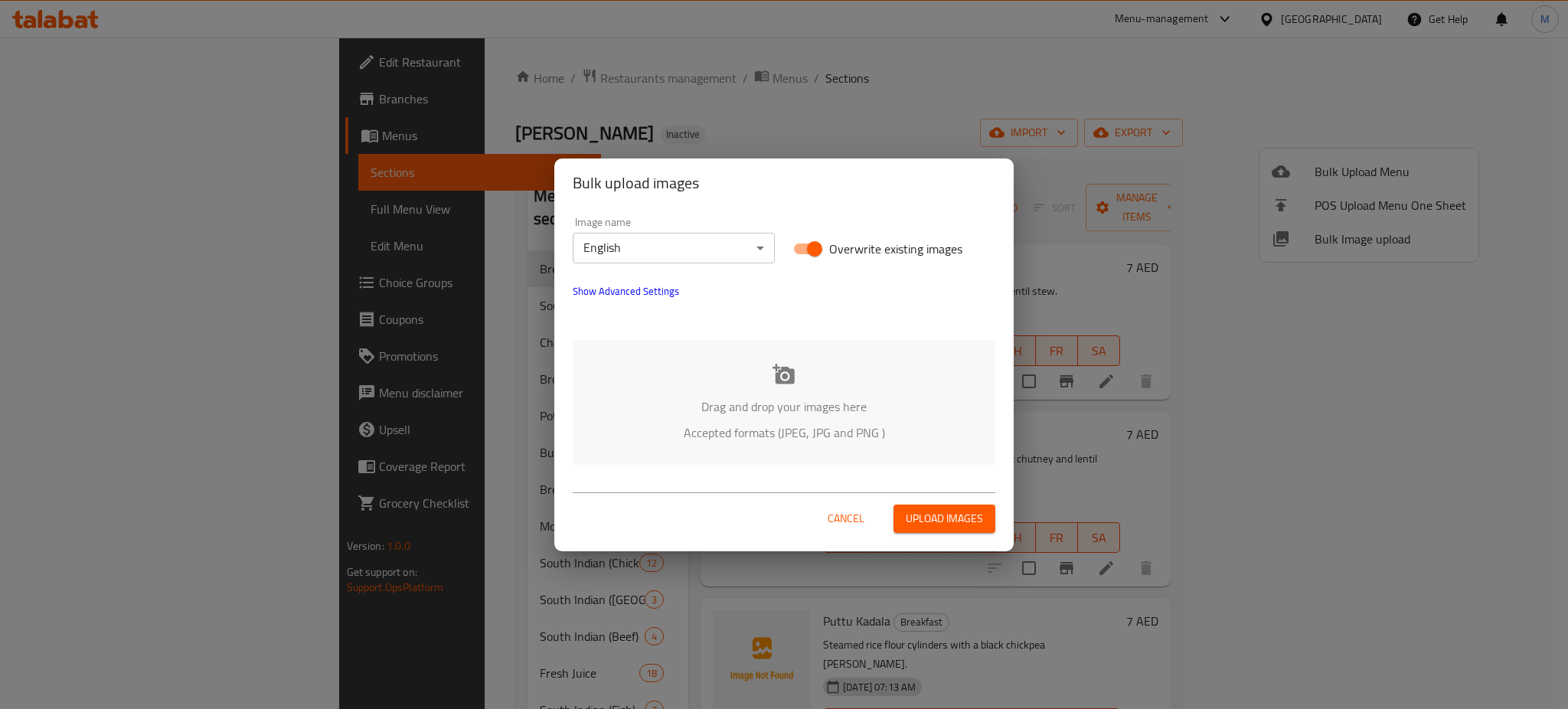
click at [948, 341] on div "Drag and drop your images here Accepted formats (JPEG, JPG and PNG )" at bounding box center [784, 402] width 423 height 125
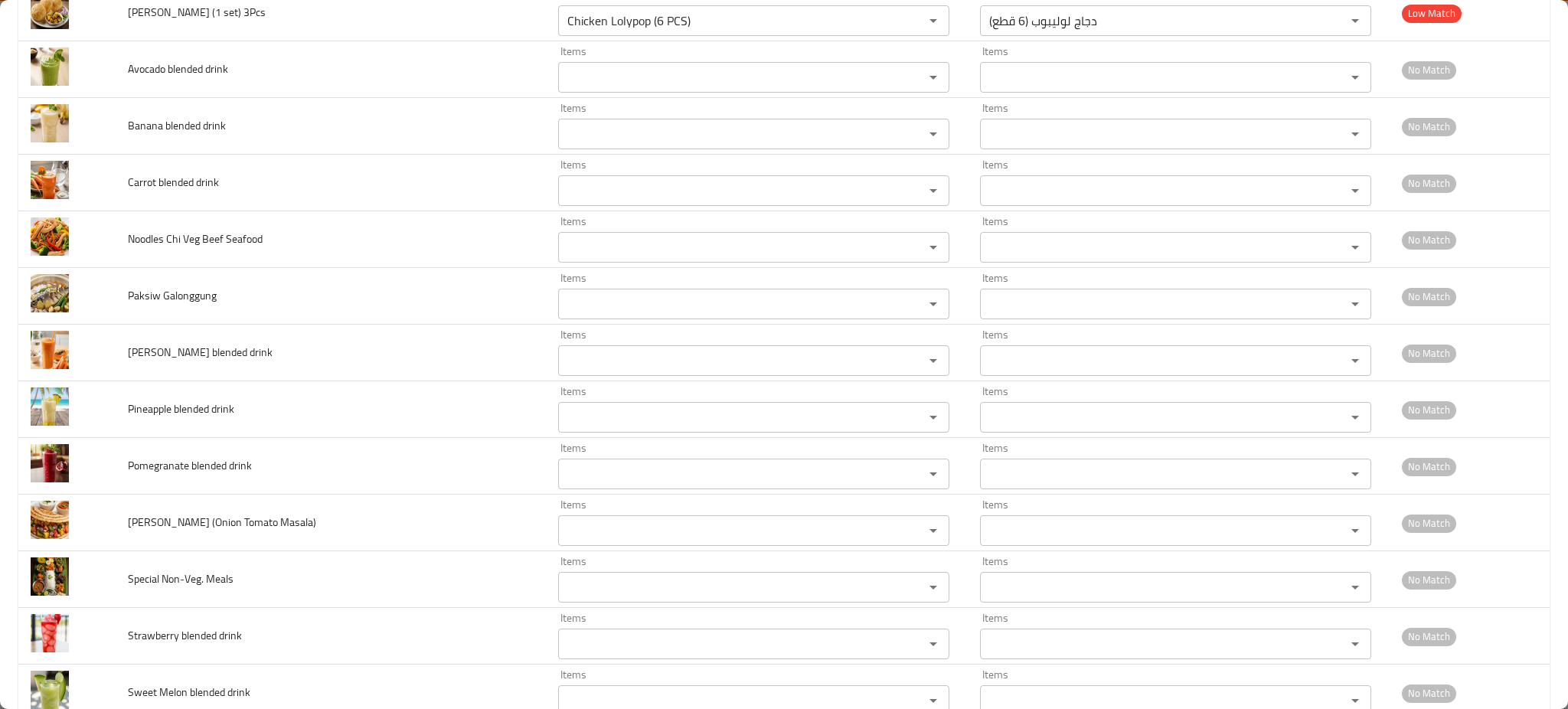
scroll to position [2968, 0]
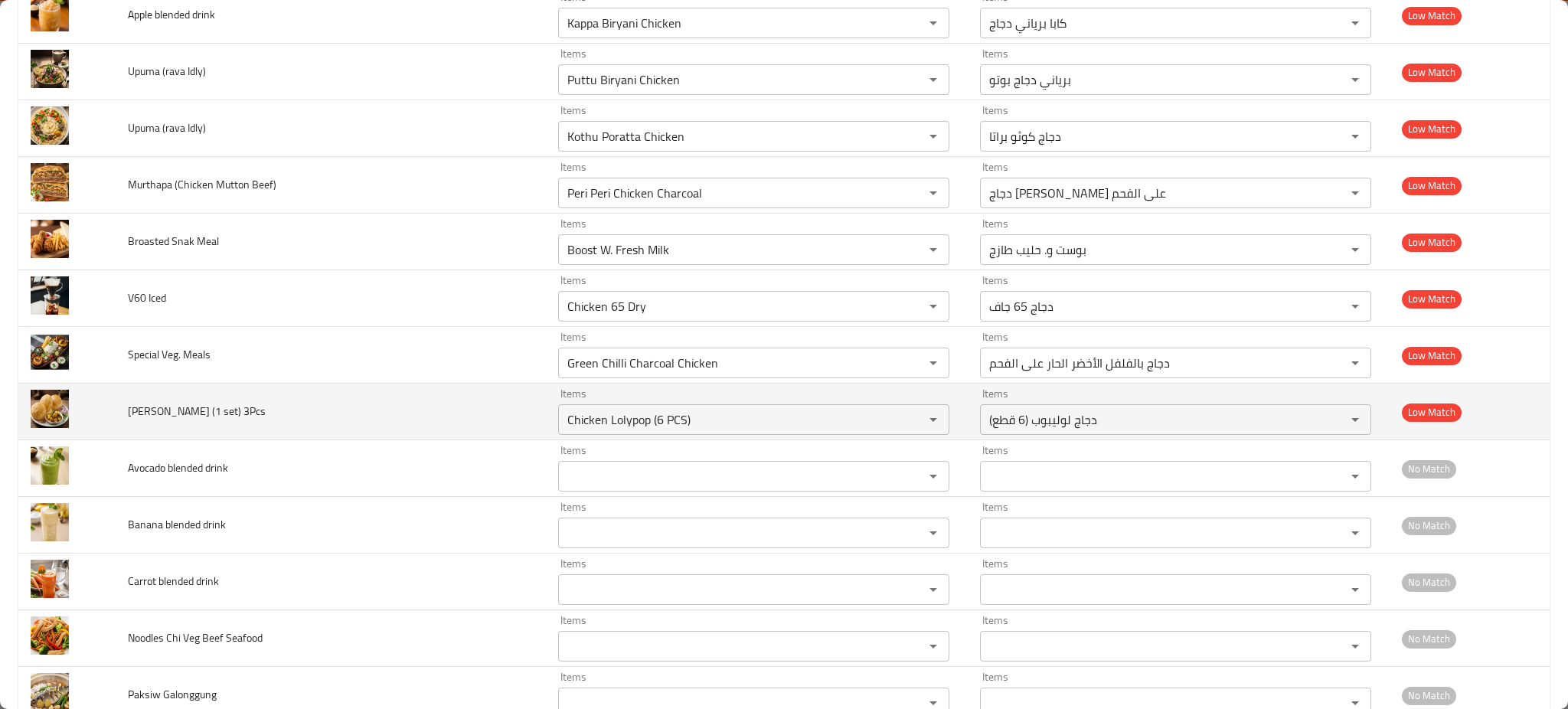
click at [137, 415] on span "[PERSON_NAME] (1 set) 3Pcs" at bounding box center [197, 411] width 138 height 20
copy span "Poori"
click at [120, 418] on td "Poori Masala (1 set) 3Pcs" at bounding box center [330, 412] width 430 height 57
drag, startPoint x: 127, startPoint y: 418, endPoint x: 194, endPoint y: 408, distance: 67.7
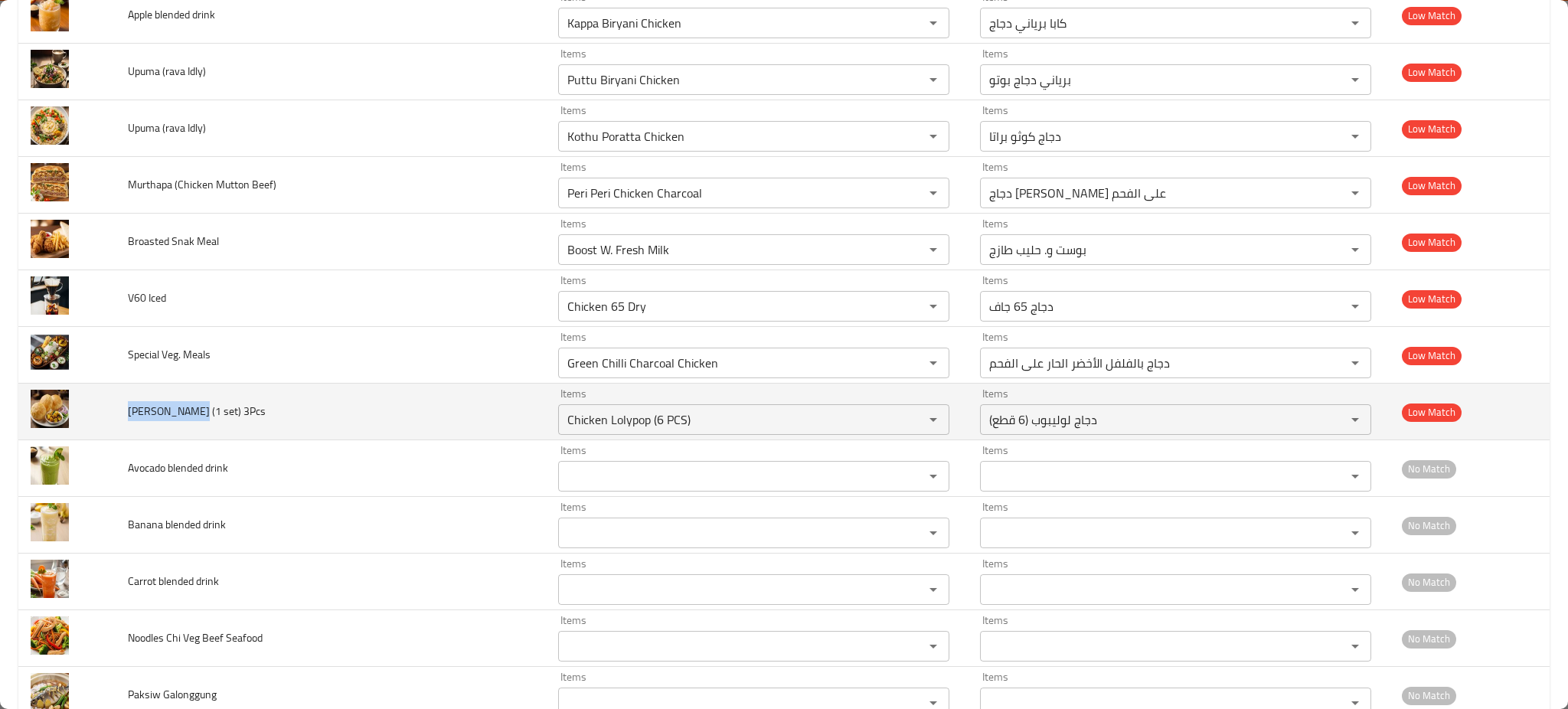
click at [194, 408] on td "Poori Masala (1 set) 3Pcs" at bounding box center [330, 412] width 430 height 57
copy span "Poori Masala"
click at [565, 401] on div "Items Chicken Lolypop (6 PCS) Items" at bounding box center [753, 412] width 391 height 47
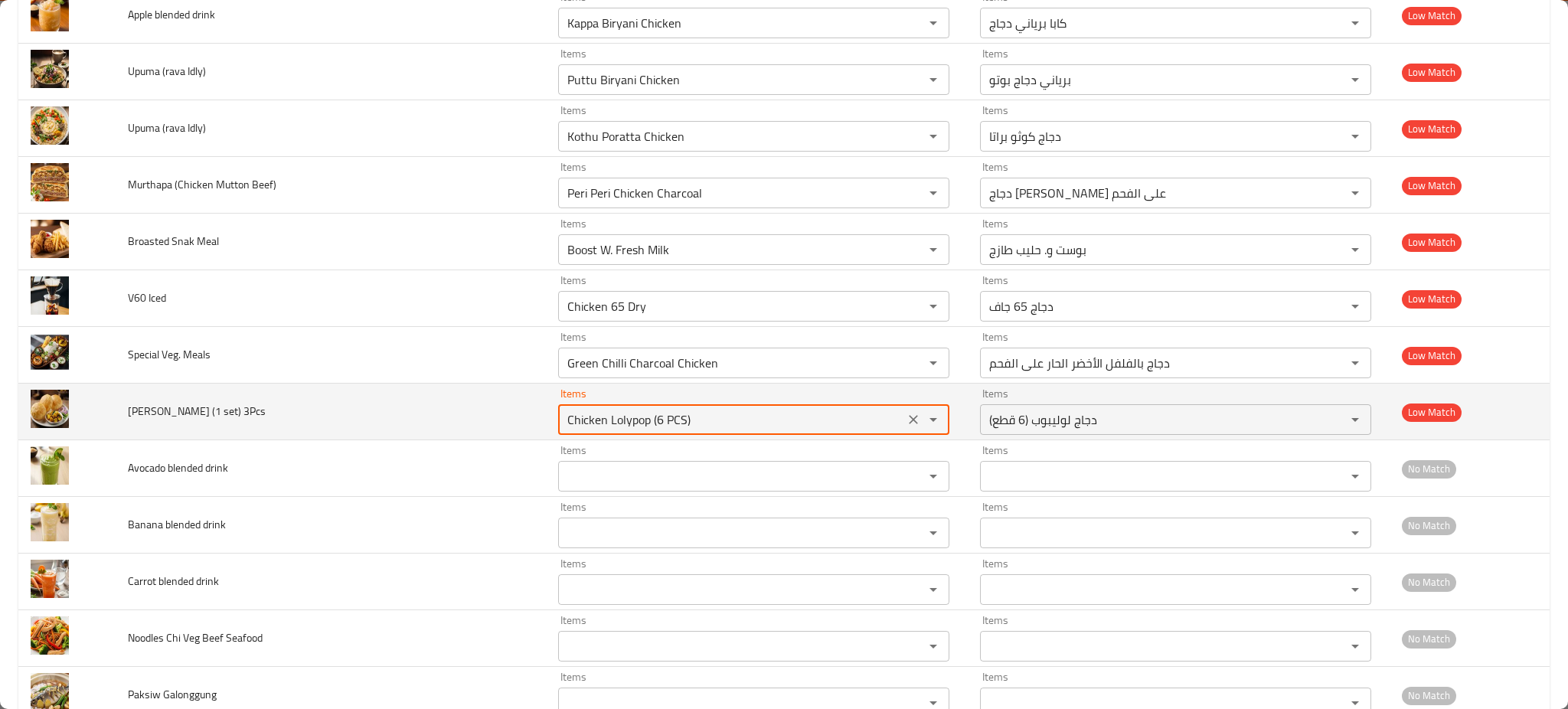
paste 3Pcs "Poori Masala"
type 3Pcs "Poori"
click at [903, 413] on button "Clear" at bounding box center [913, 420] width 22 height 22
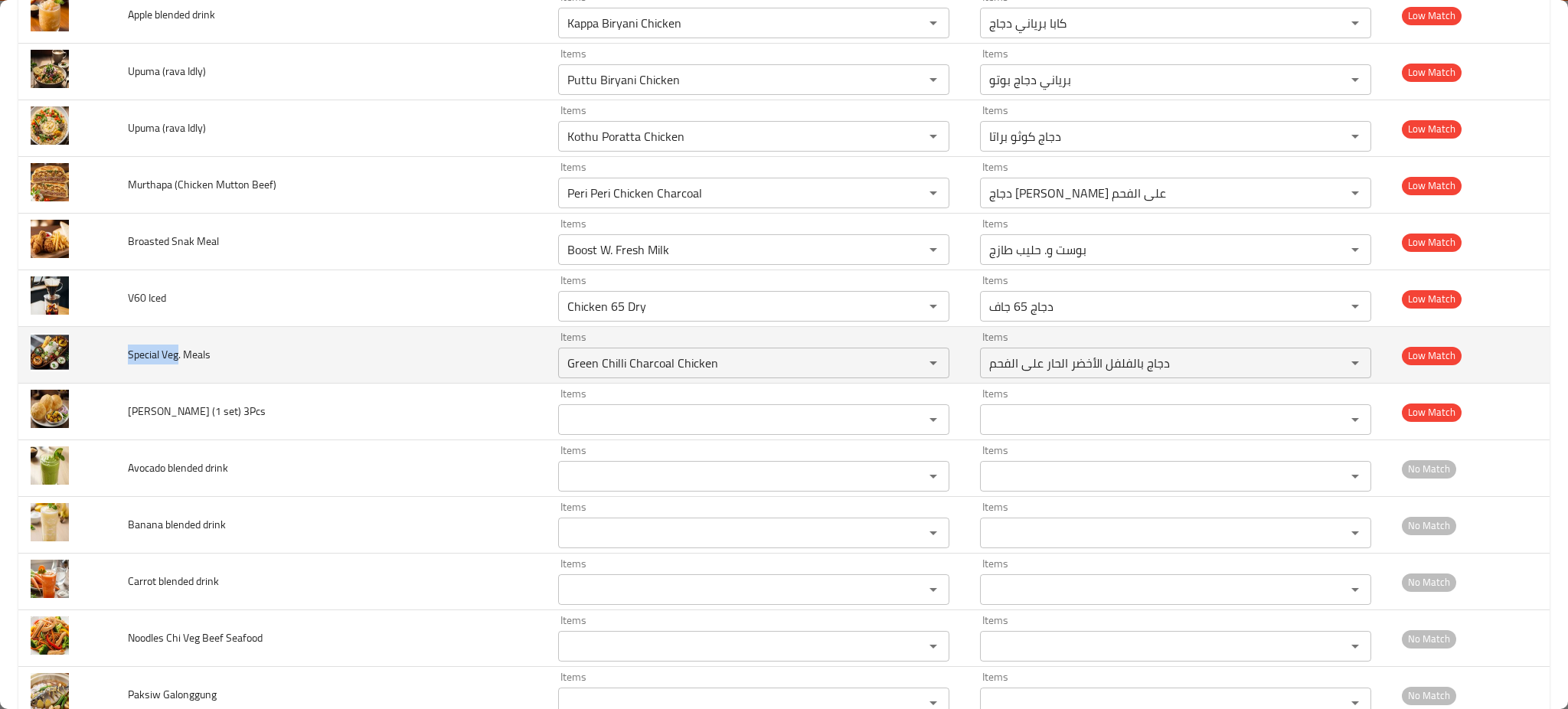
drag, startPoint x: 130, startPoint y: 354, endPoint x: 182, endPoint y: 354, distance: 52.0
click at [182, 354] on td "Special Veg. Meals" at bounding box center [330, 355] width 430 height 57
copy span "Special Veg"
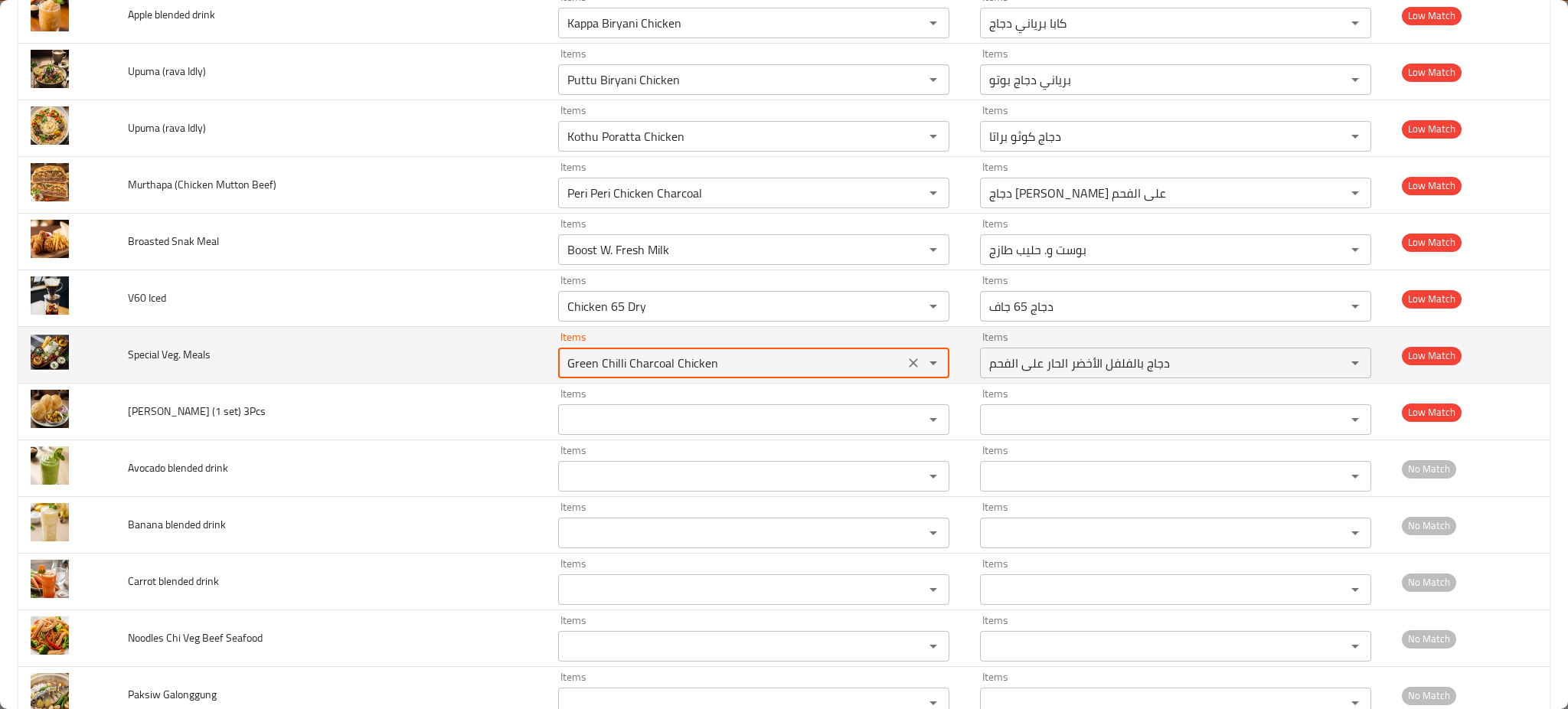
click at [567, 369] on Meals "Green Chilli Charcoal Chicken" at bounding box center [731, 362] width 337 height 22
paste Meals "Special Veg"
type Meals "Special Veg"
click at [906, 361] on icon "Clear" at bounding box center [913, 362] width 15 height 15
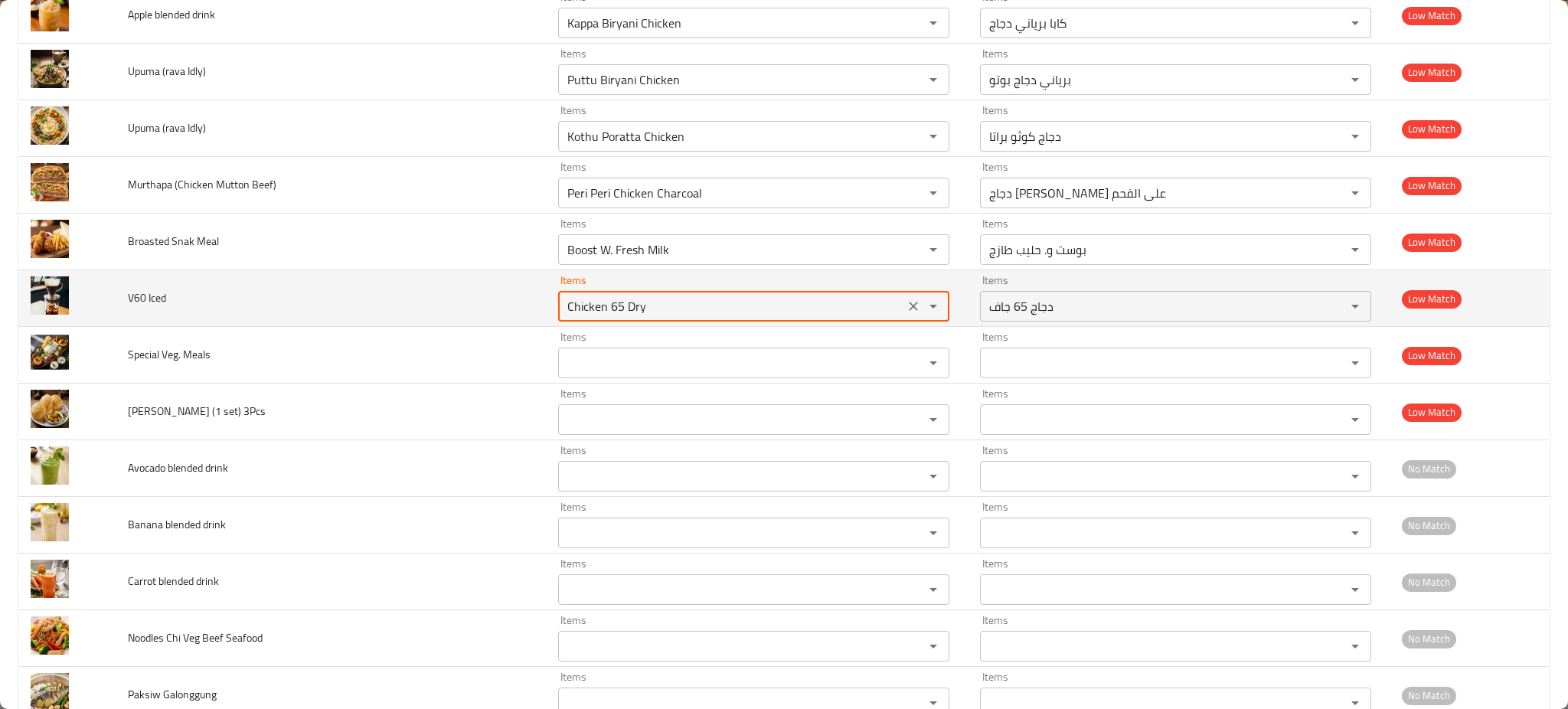
click at [563, 305] on Iced "Chicken 65 Dry" at bounding box center [731, 306] width 337 height 22
click at [588, 307] on Iced "v60" at bounding box center [731, 306] width 337 height 22
type Iced "v 60"
click at [906, 314] on icon "Clear" at bounding box center [913, 306] width 15 height 15
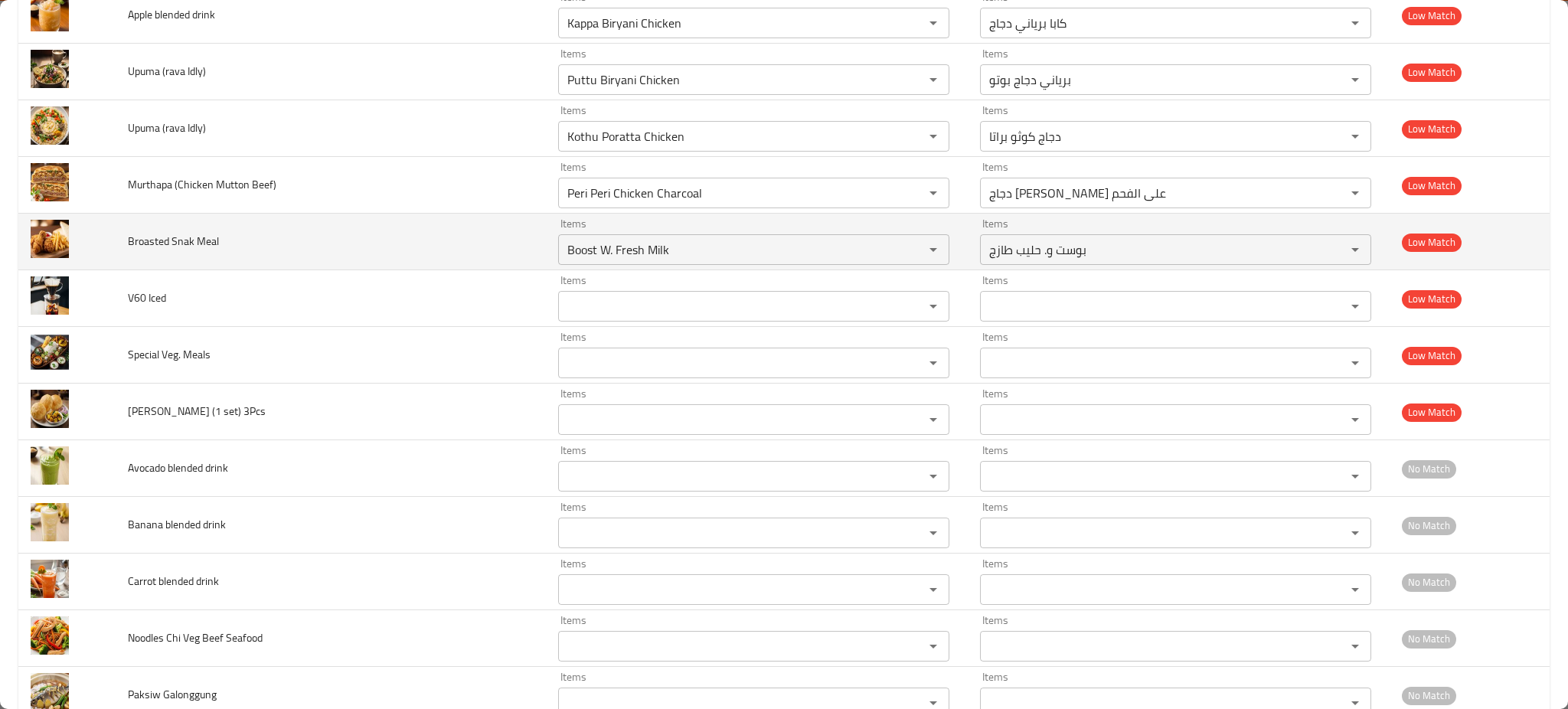
click at [277, 257] on td "Broasted Snak Meal" at bounding box center [330, 241] width 430 height 57
click at [179, 245] on span "Broasted Snak Meal" at bounding box center [174, 241] width 91 height 20
copy span "Snak"
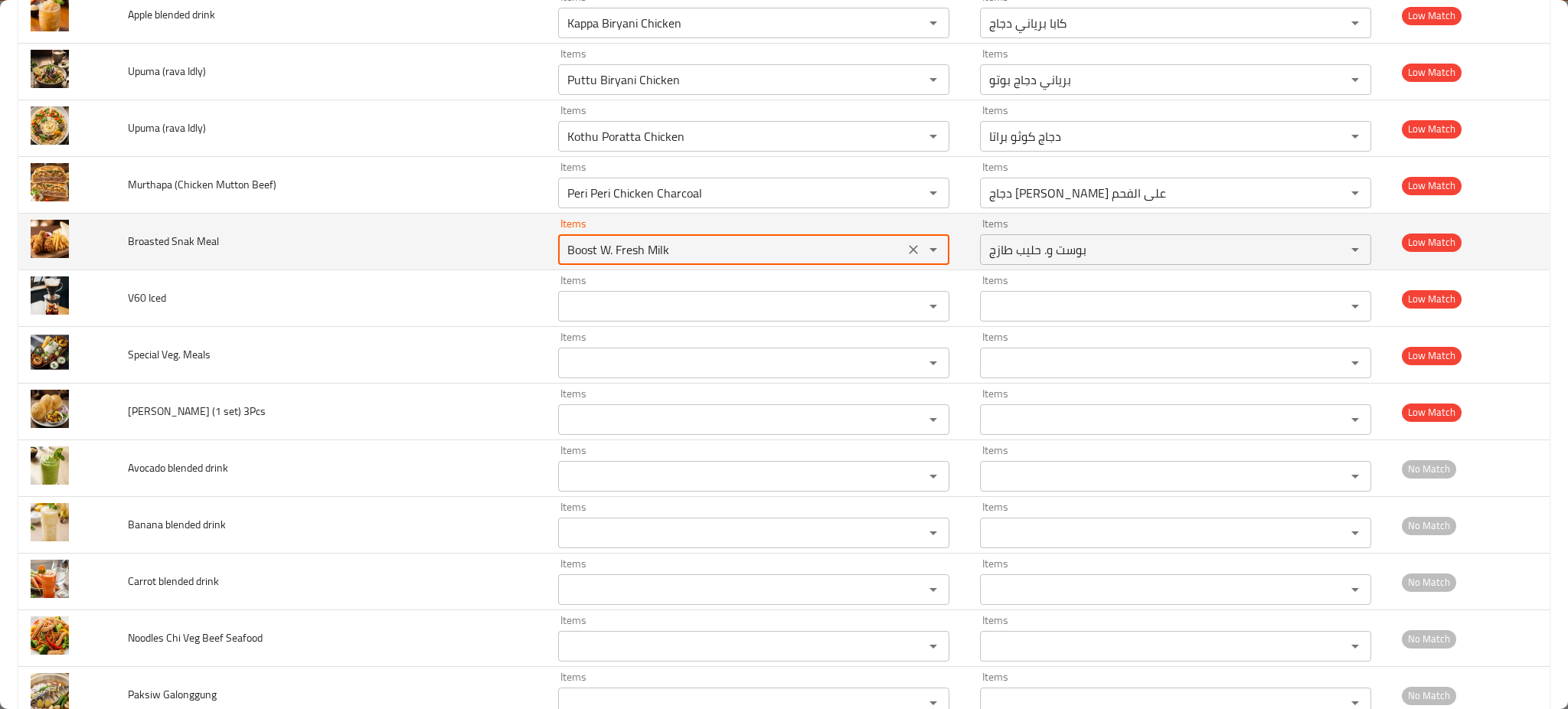
click at [662, 244] on Meal "Boost W. Fresh Milk" at bounding box center [731, 249] width 337 height 22
paste Meal "Snak"
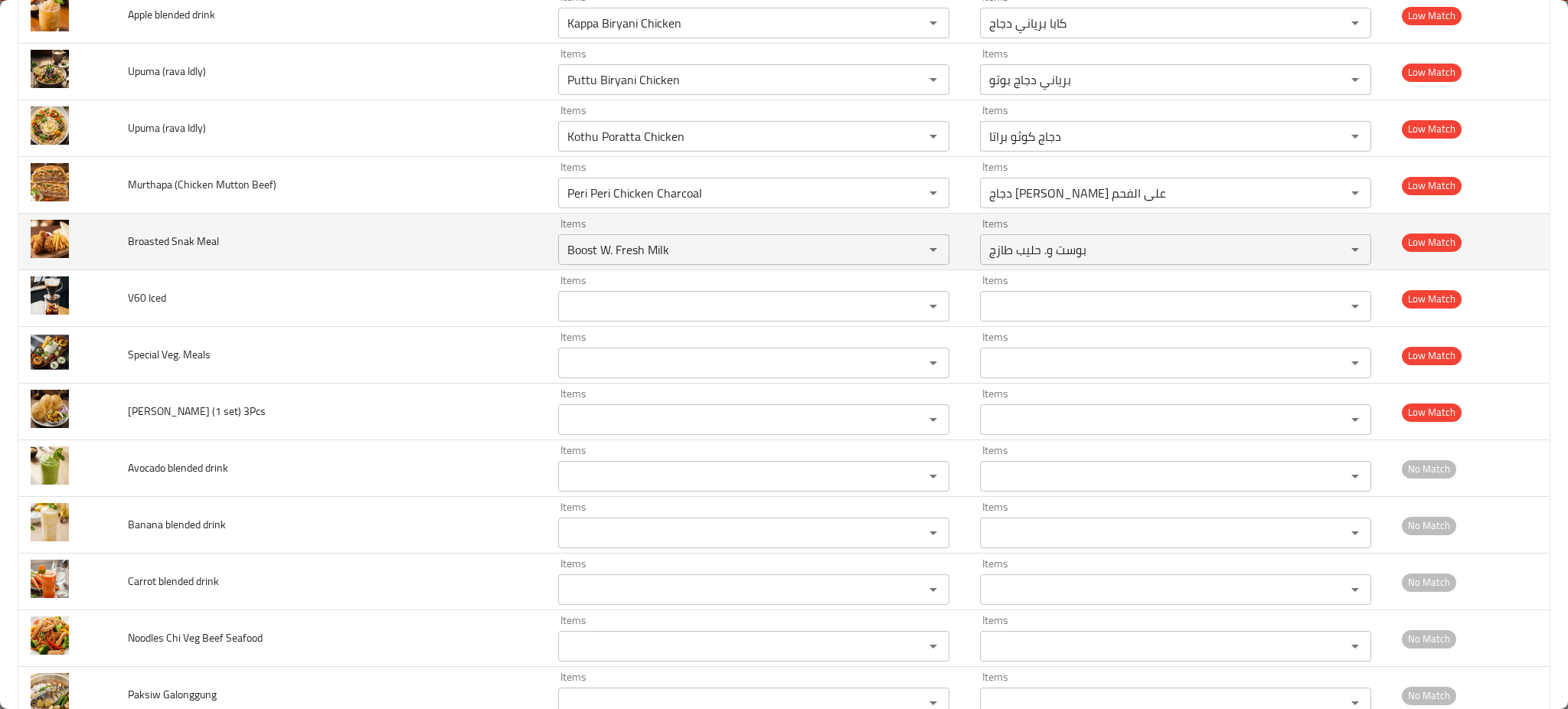
click at [388, 264] on td "Broasted Snak Meal" at bounding box center [330, 241] width 430 height 57
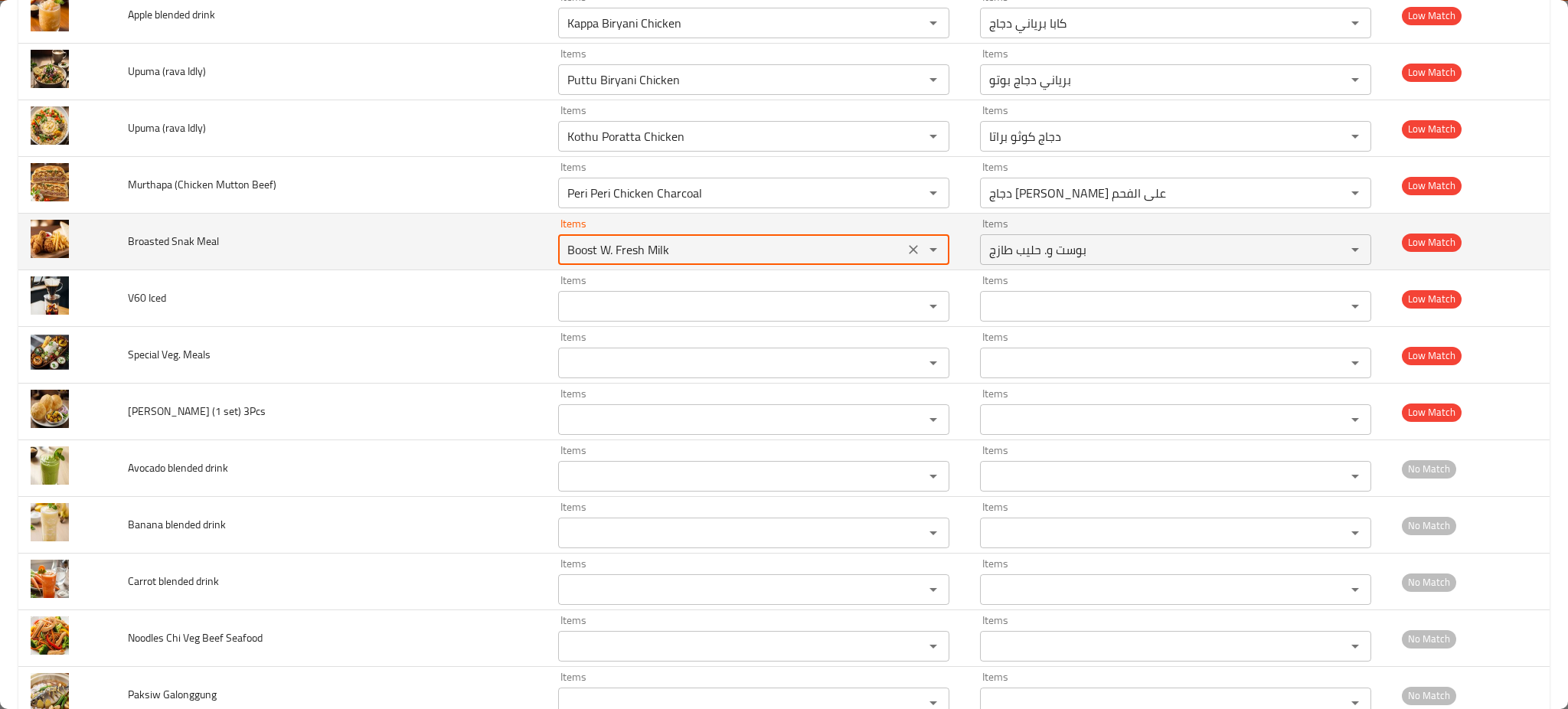
click at [631, 254] on Meal "Boost W. Fresh Milk" at bounding box center [731, 249] width 337 height 22
paste Meal "Snak"
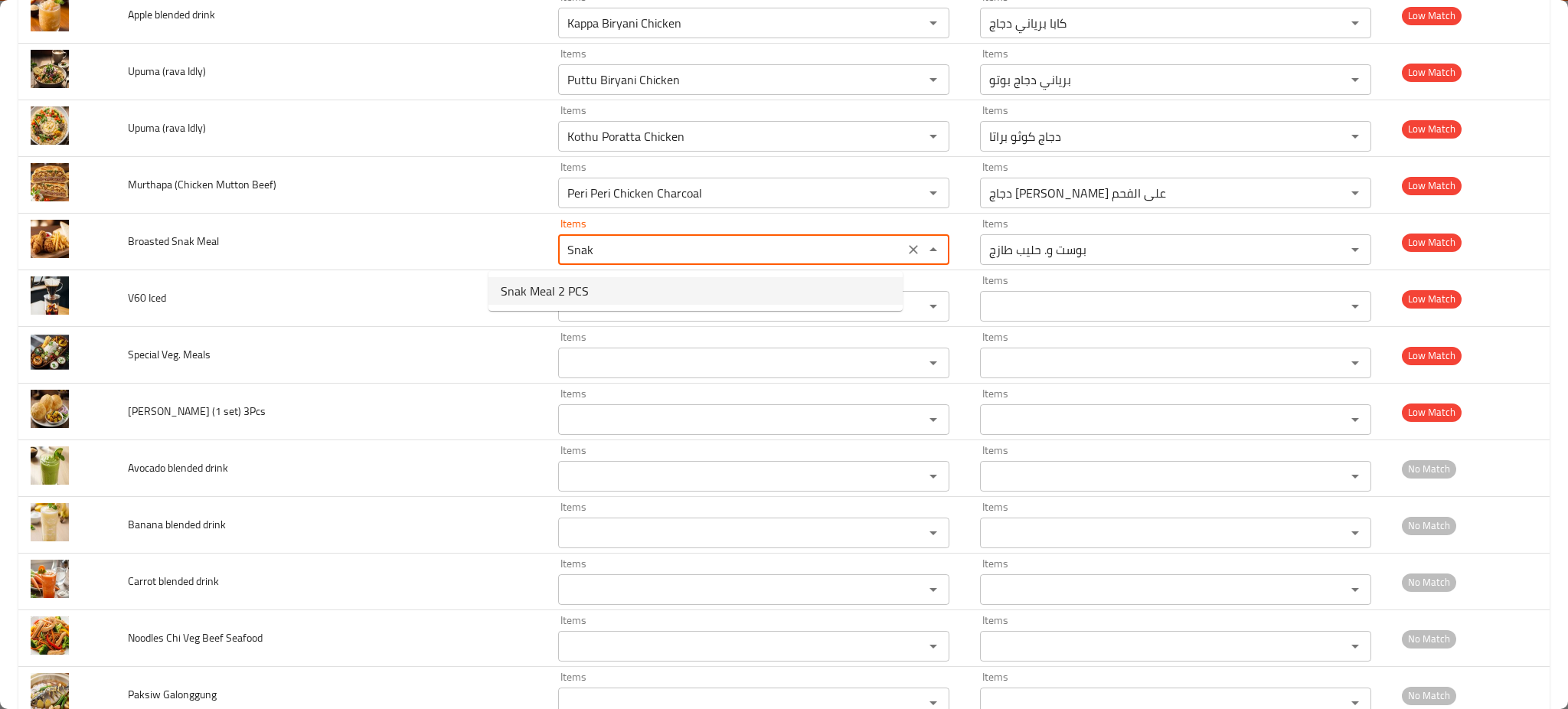
click at [592, 288] on Meal-option-0 "Snak Meal 2 PCS" at bounding box center [696, 291] width 414 height 28
type Meal "Snak Meal 2 PCS"
type Meal-ar "وجبة سناك 2 قطعة"
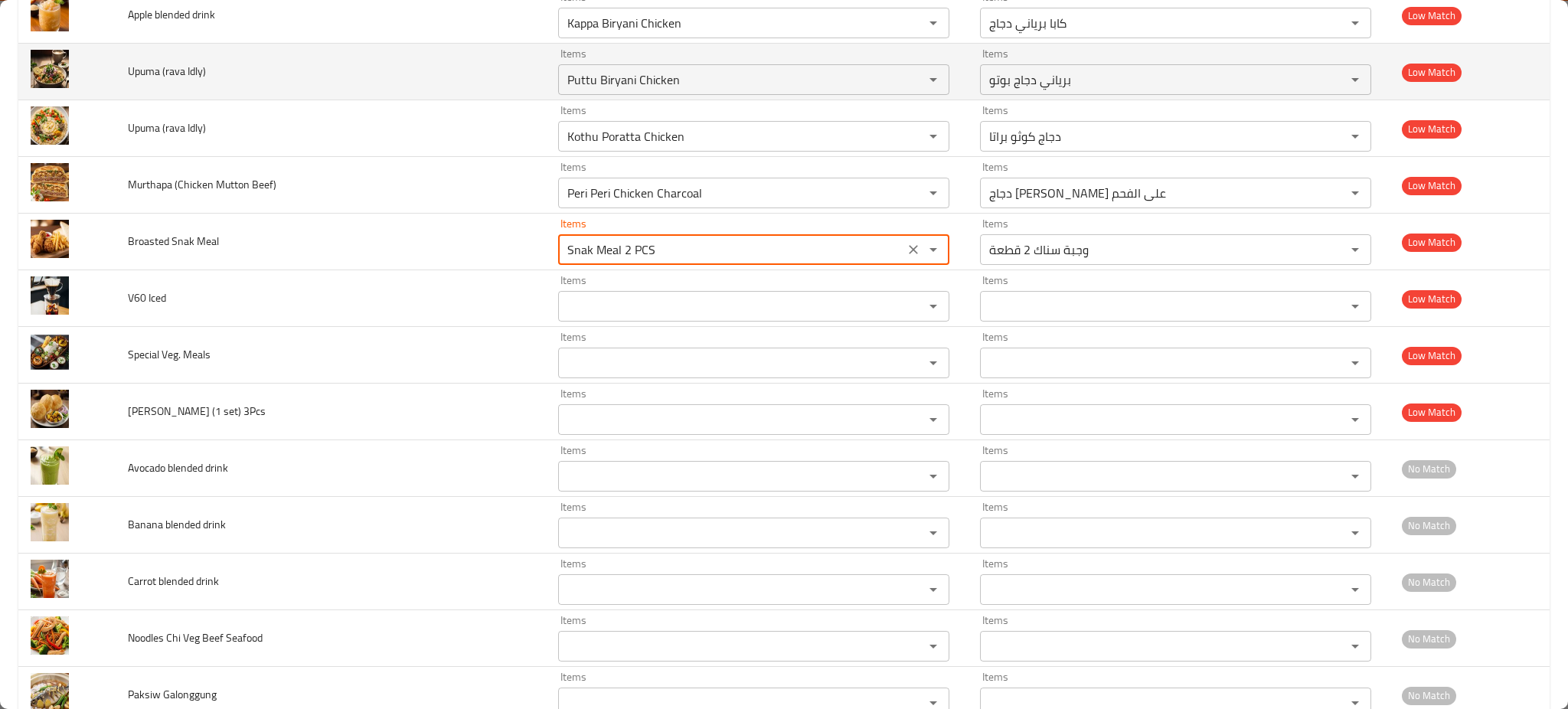
type Meal "Snak Meal 2 PCS"
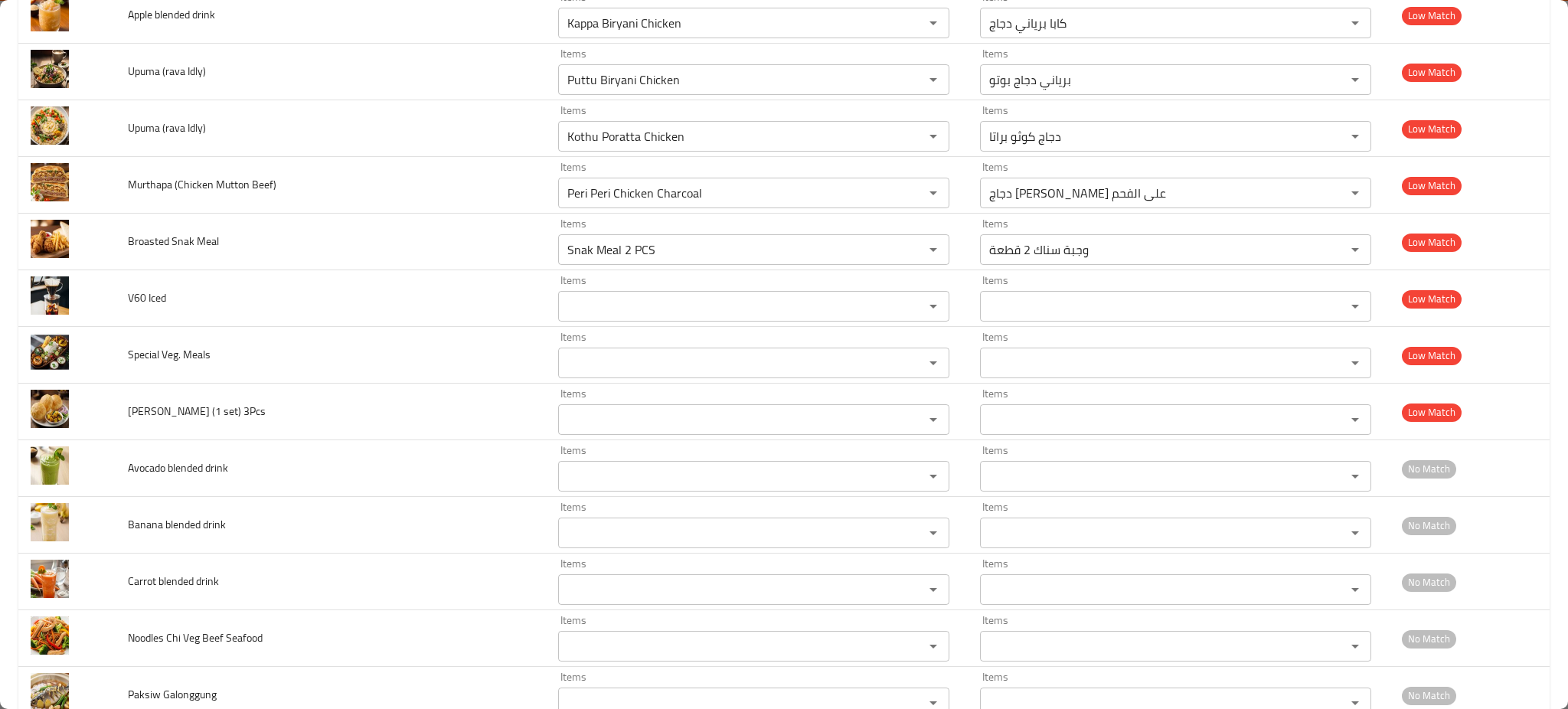
scroll to position [1674, 0]
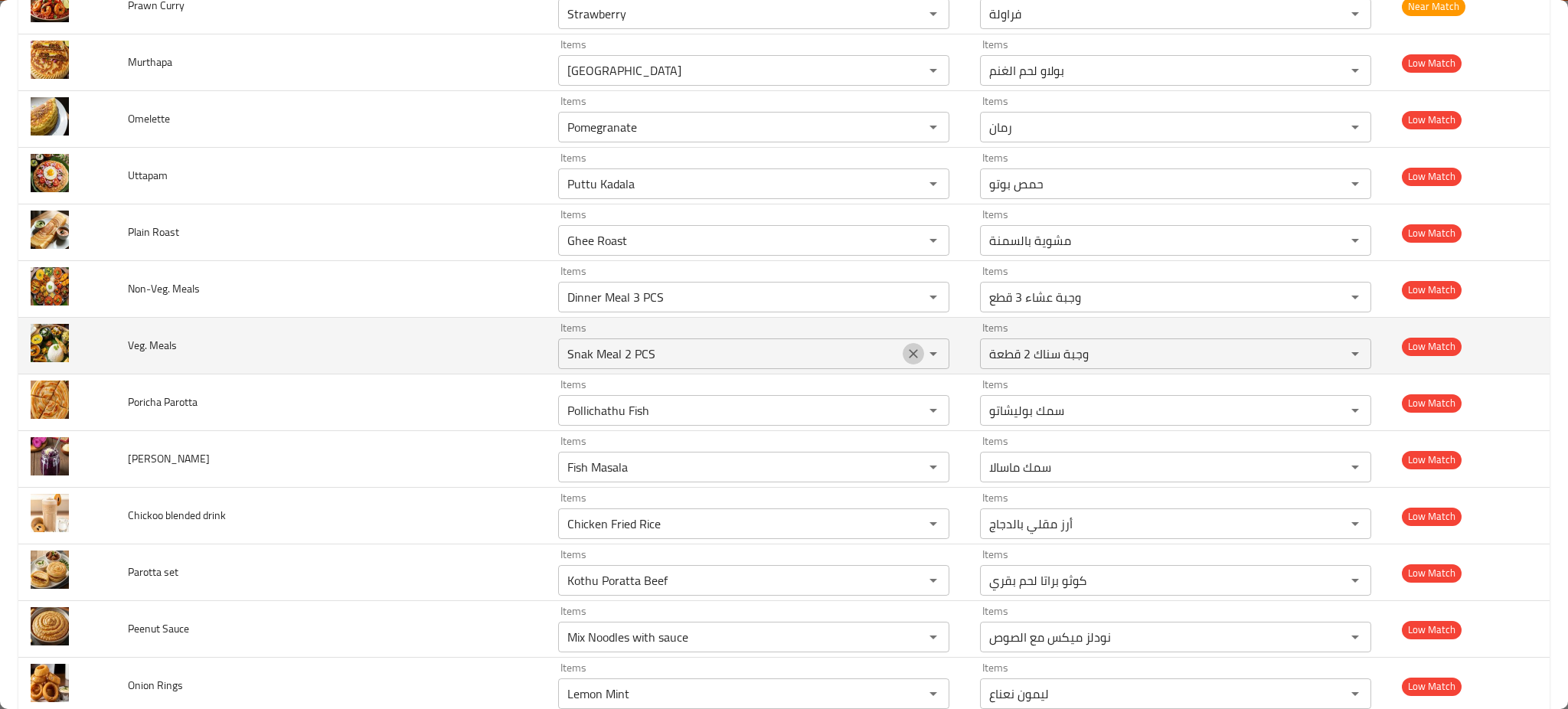
click at [906, 355] on icon "Clear" at bounding box center [913, 354] width 15 height 15
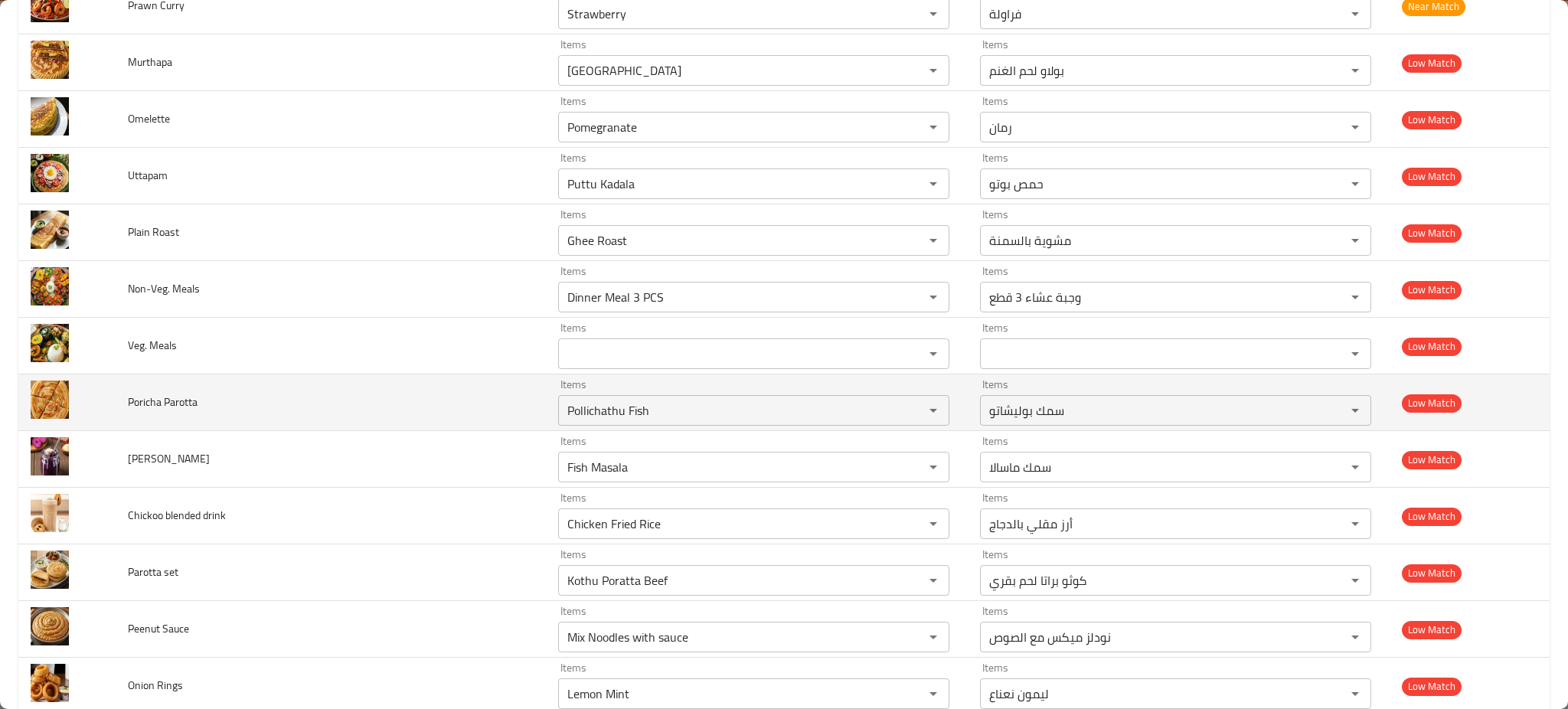
click at [370, 413] on td "Poricha Parotta" at bounding box center [330, 402] width 430 height 57
click at [415, 400] on td "Poricha Parotta" at bounding box center [330, 402] width 430 height 57
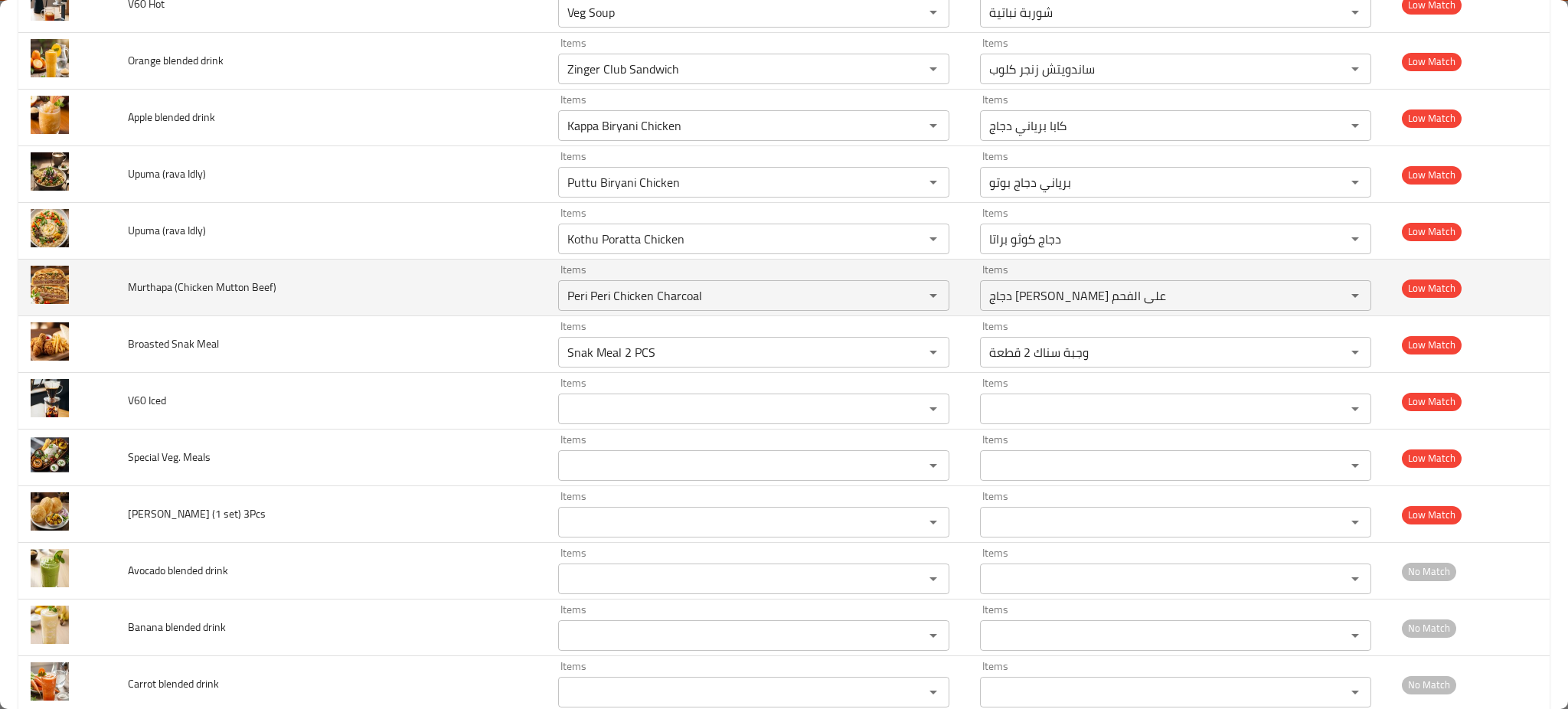
click at [444, 315] on td "Murthapa (Chicken Mutton Beef)" at bounding box center [330, 288] width 430 height 57
click at [407, 307] on td "Murthapa (Chicken Mutton Beef)" at bounding box center [330, 288] width 430 height 57
click at [162, 288] on span "Murthapa (Chicken Mutton Beef)" at bounding box center [202, 287] width 149 height 20
copy span "Murthapa"
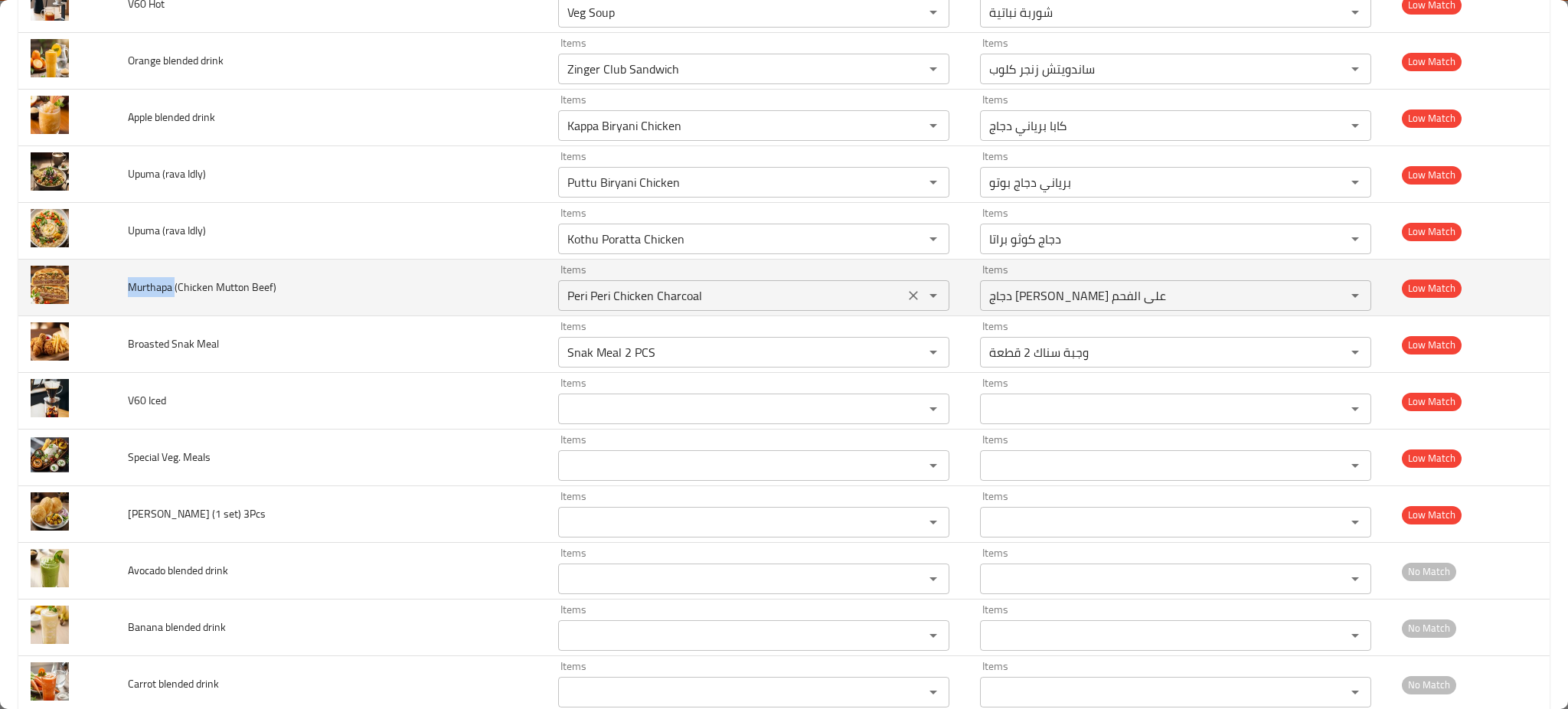
click at [605, 286] on div "Peri Peri Chicken Charcoal Items" at bounding box center [753, 296] width 391 height 30
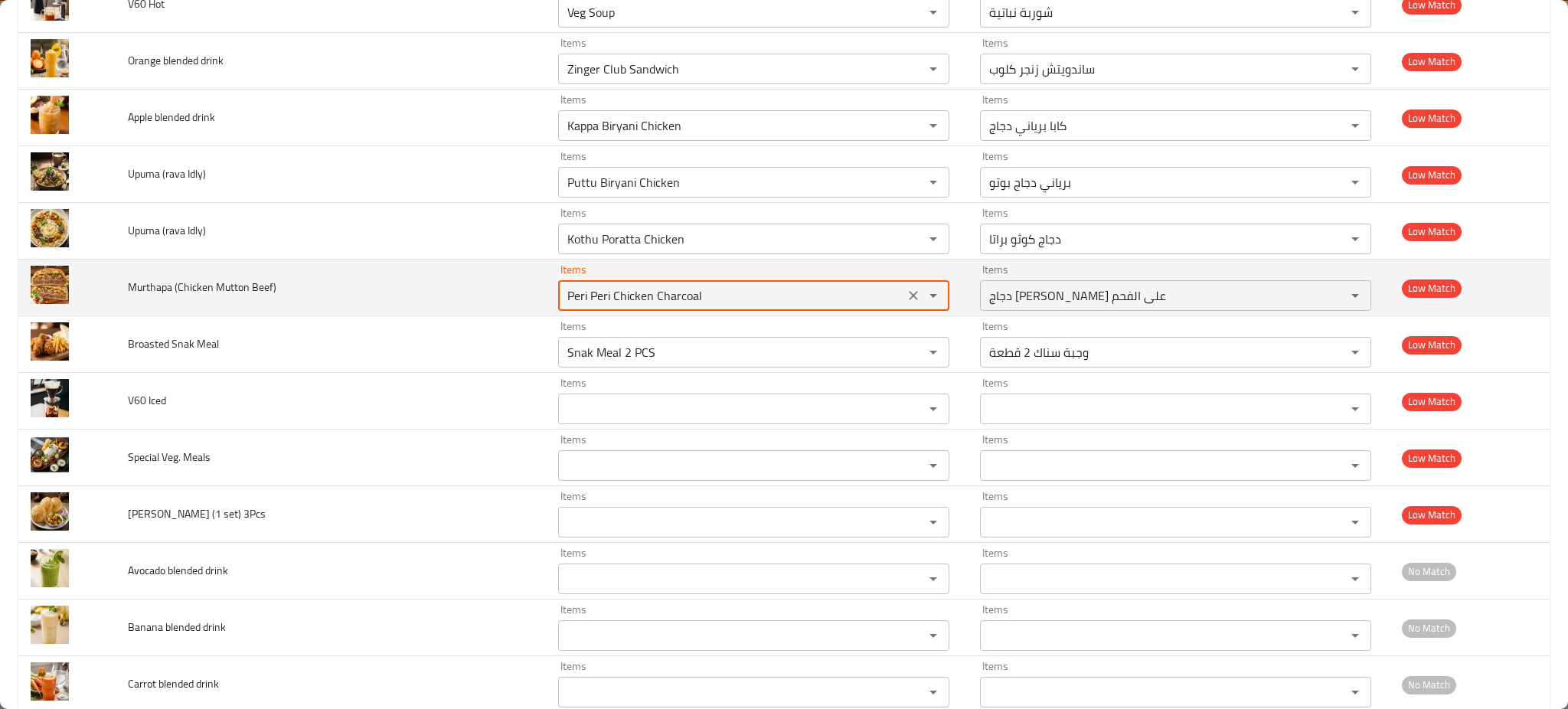
paste Beef\) "Murthapa"
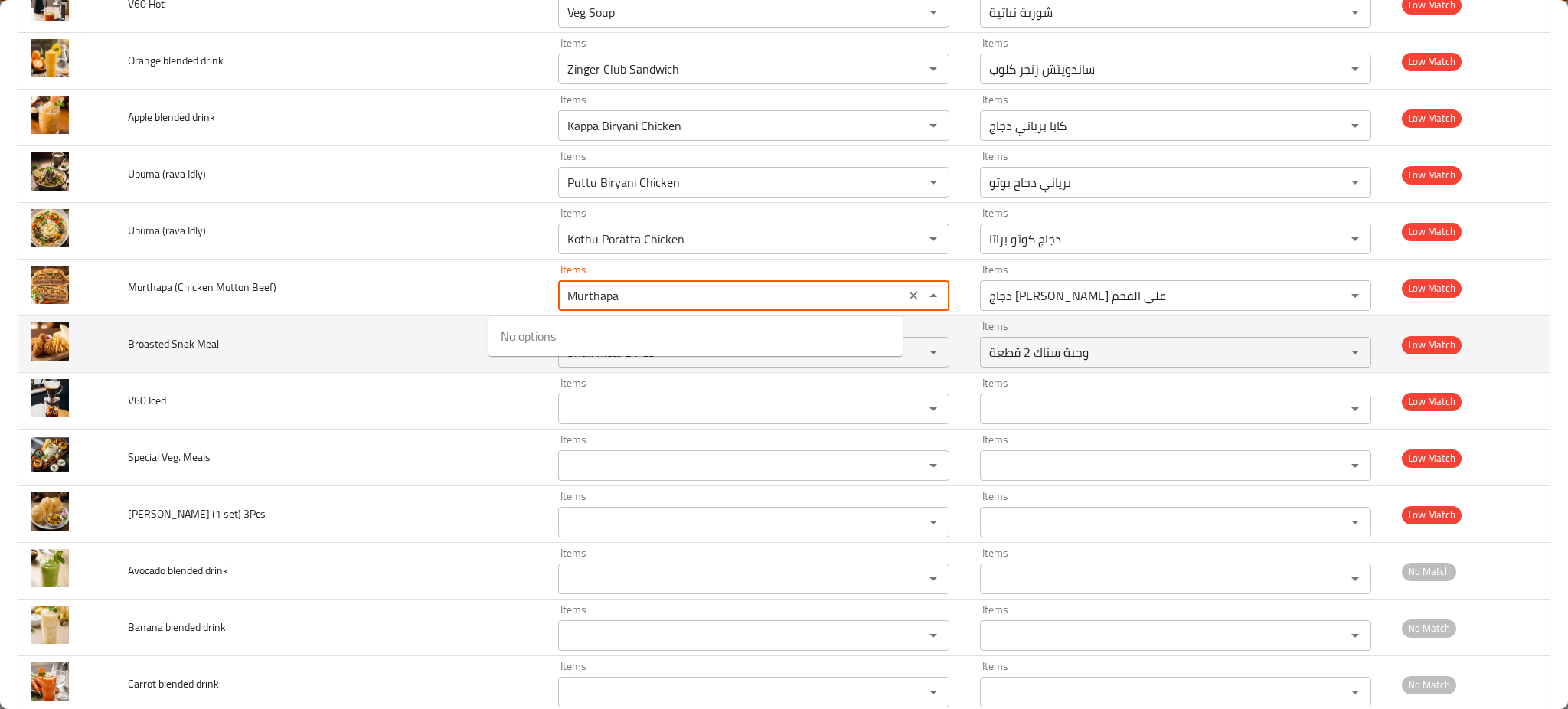
type Beef\) "Peri Peri Chicken Charcoal"
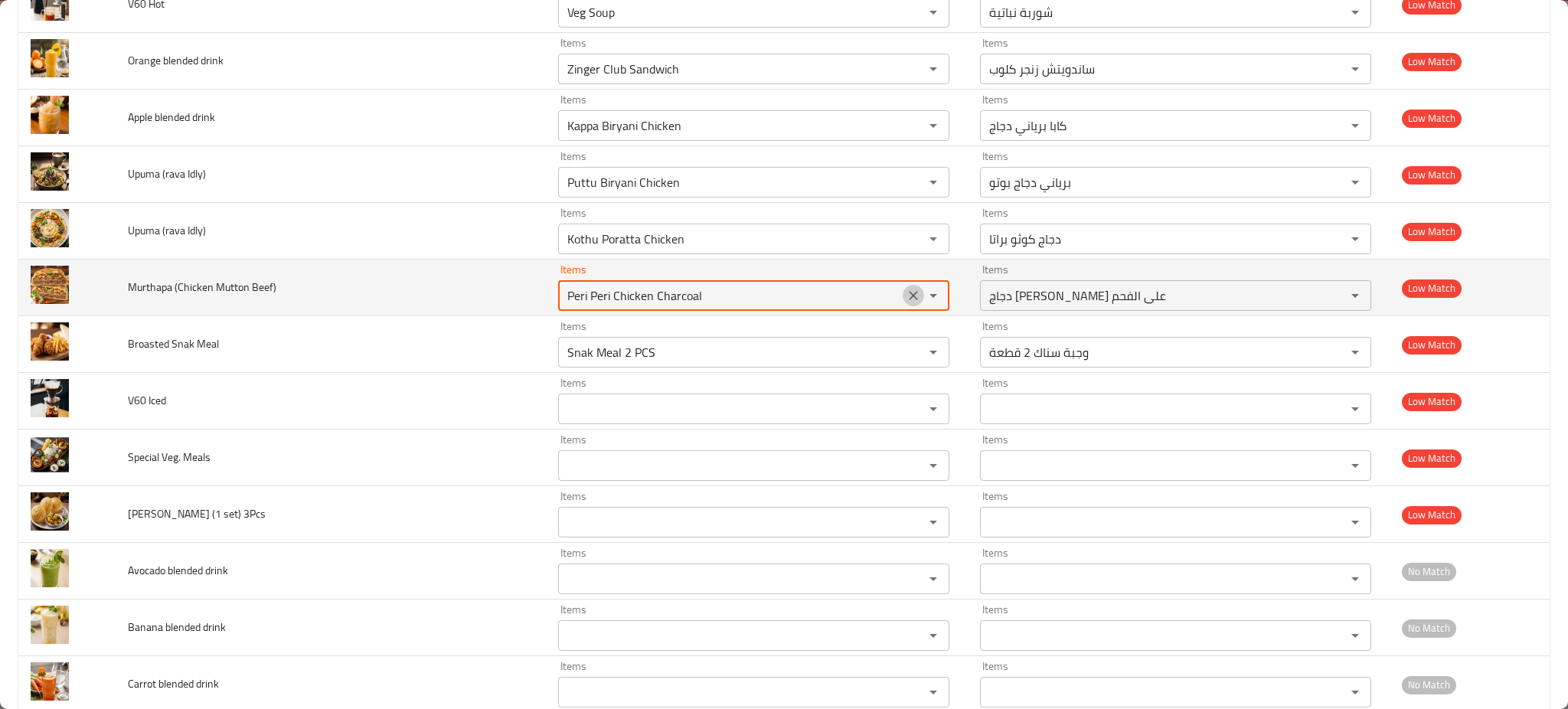
click at [906, 295] on icon "Clear" at bounding box center [913, 296] width 15 height 15
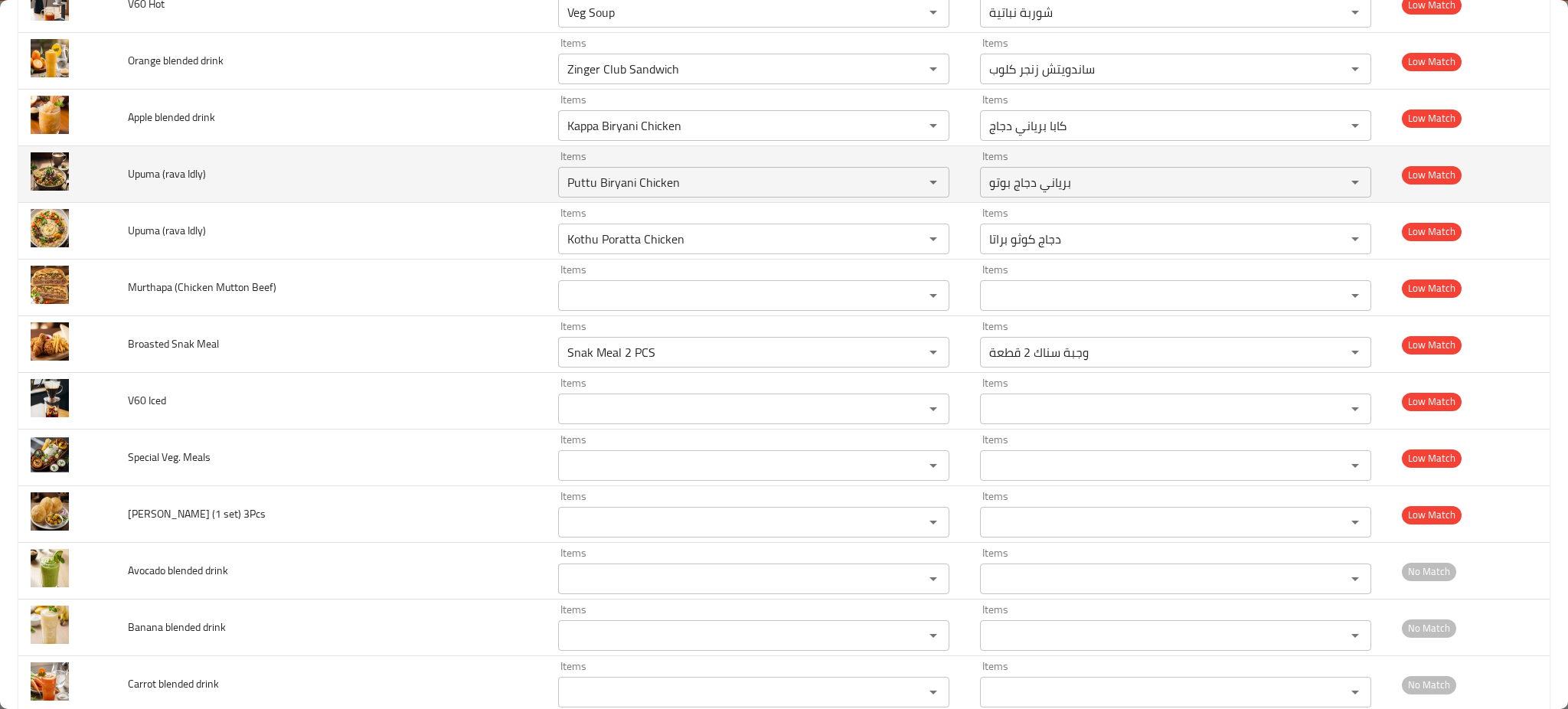
click at [144, 176] on span "Upuma (rava Idly)" at bounding box center [167, 174] width 78 height 20
copy span "Upuma"
click at [645, 187] on Idly\) "Puttu Biryani Chicken" at bounding box center [731, 182] width 337 height 22
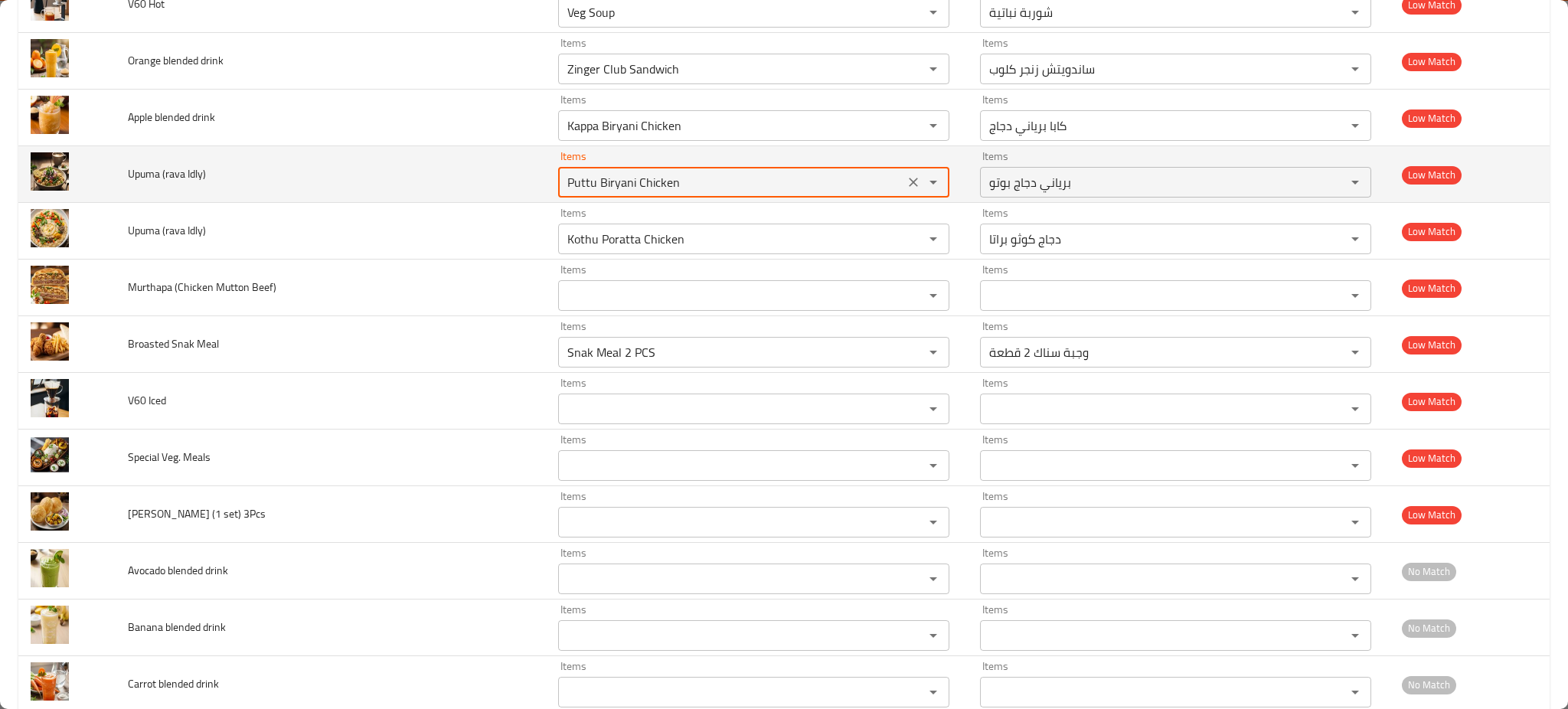
paste Idly\) "Upuma"
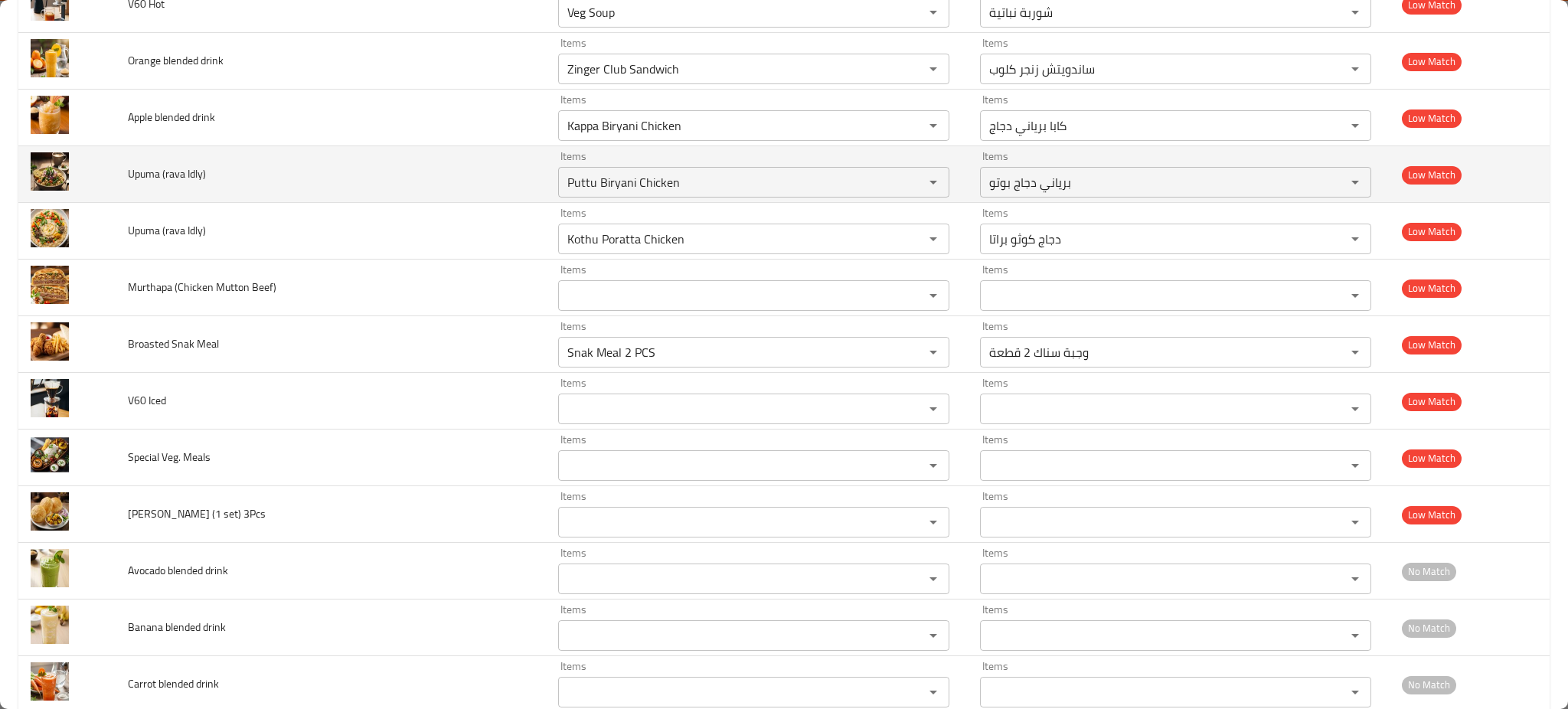
click at [178, 176] on span "Upuma (rava Idly)" at bounding box center [167, 174] width 78 height 20
copy span "rava"
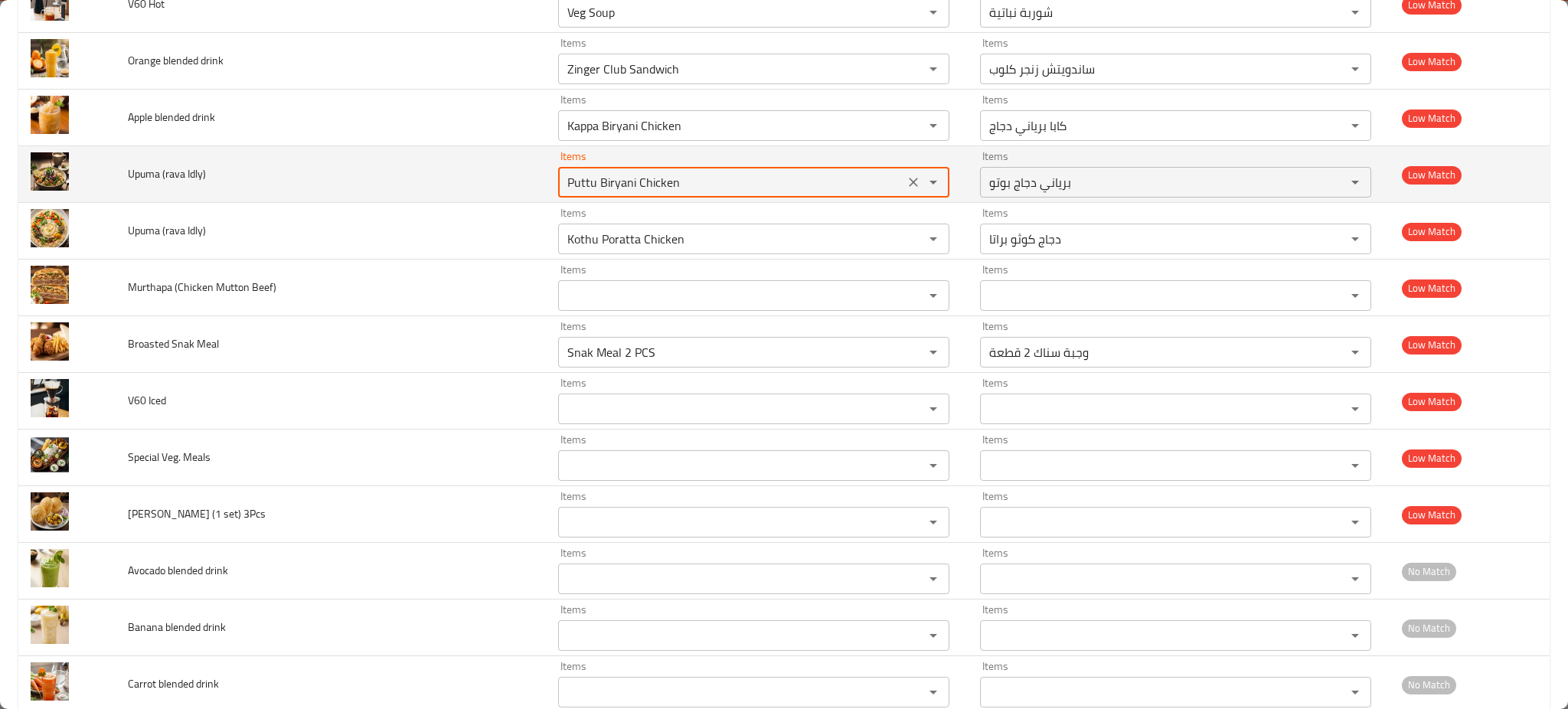
click at [659, 178] on Idly\) "Puttu Biryani Chicken" at bounding box center [731, 182] width 337 height 22
paste Idly\) "rava"
type Idly\) "rava"
click at [909, 187] on icon "Clear" at bounding box center [913, 182] width 10 height 10
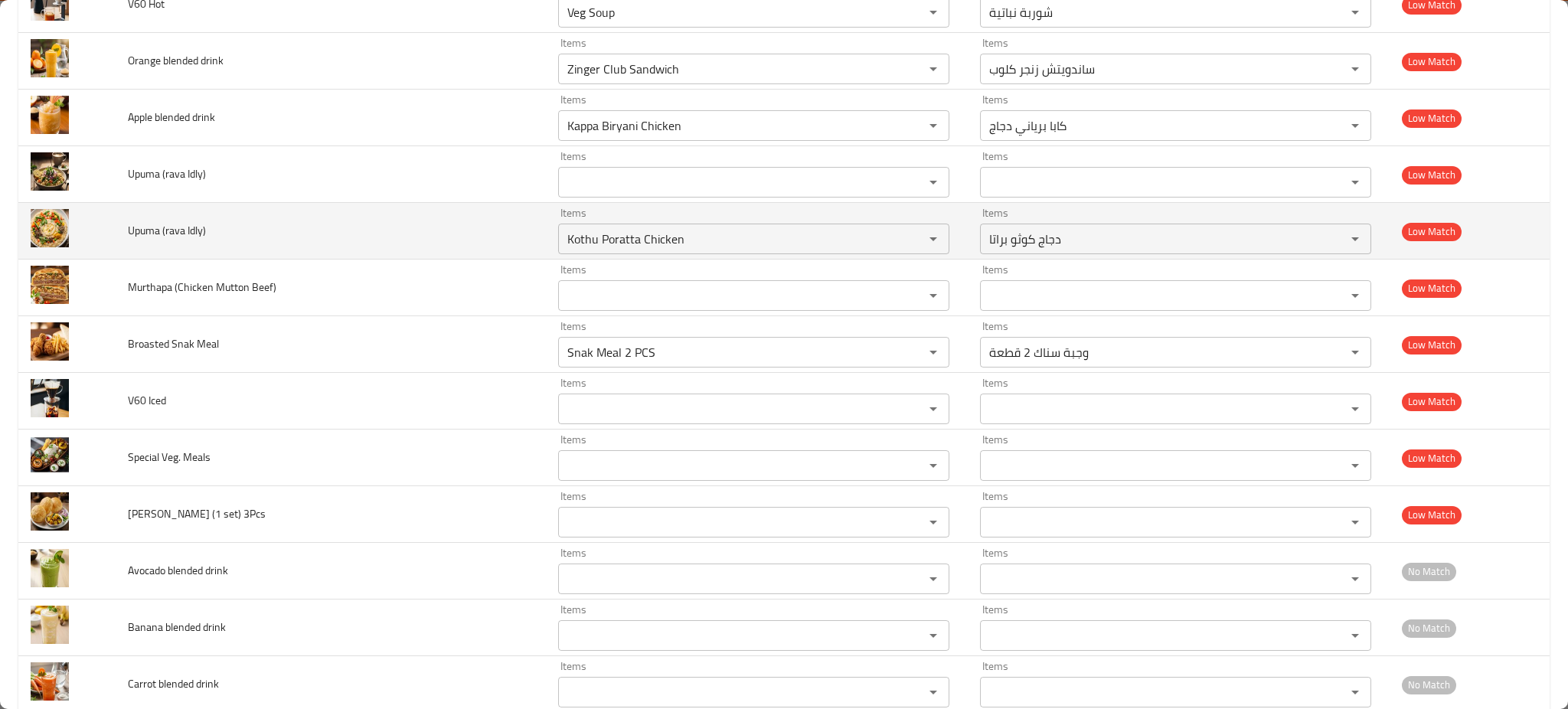
click at [389, 246] on td "Upuma (rava Idly)" at bounding box center [330, 231] width 430 height 57
click at [909, 243] on icon "Clear" at bounding box center [913, 239] width 10 height 10
click at [435, 245] on td "Upuma (rava Idly)" at bounding box center [330, 231] width 430 height 57
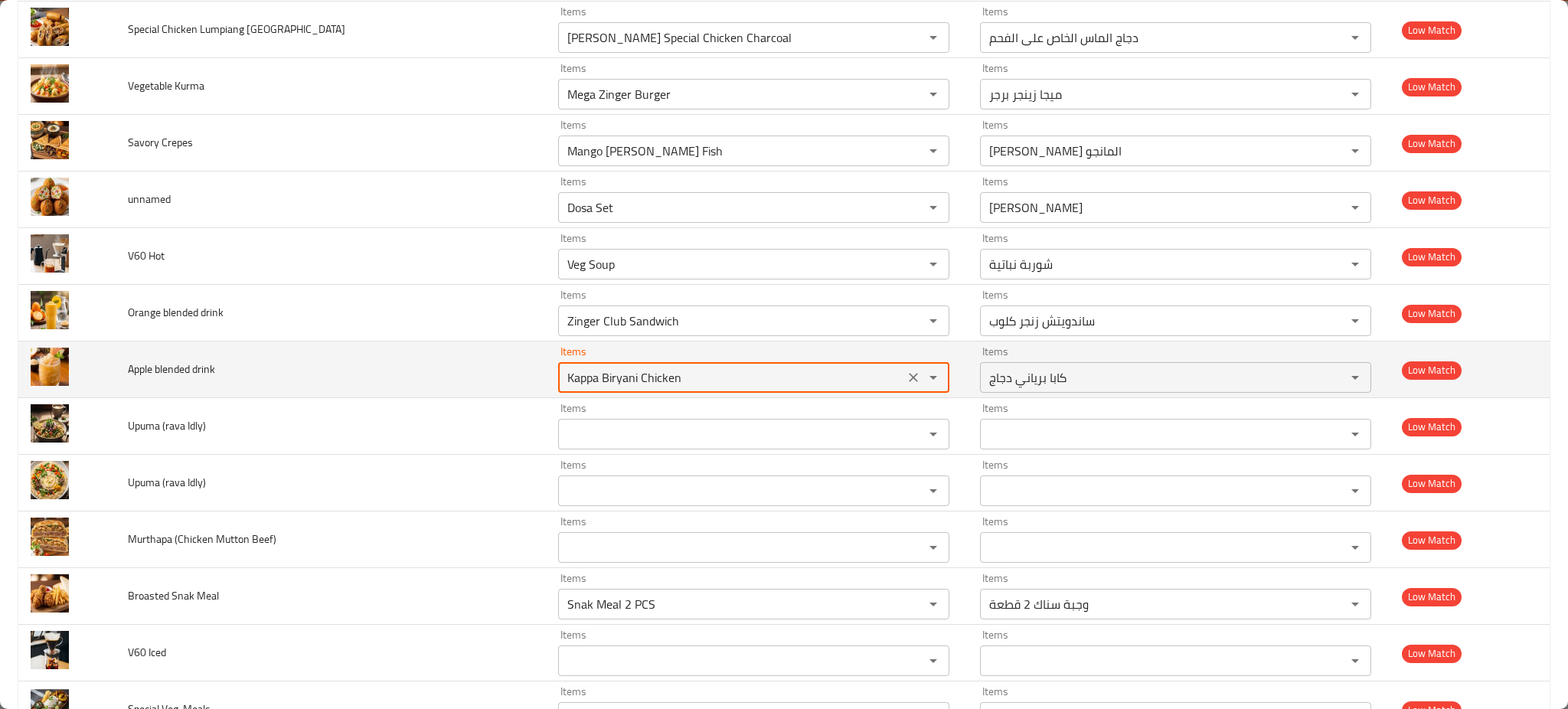
click at [563, 385] on drink "Kappa Biryani Chicken" at bounding box center [731, 378] width 337 height 22
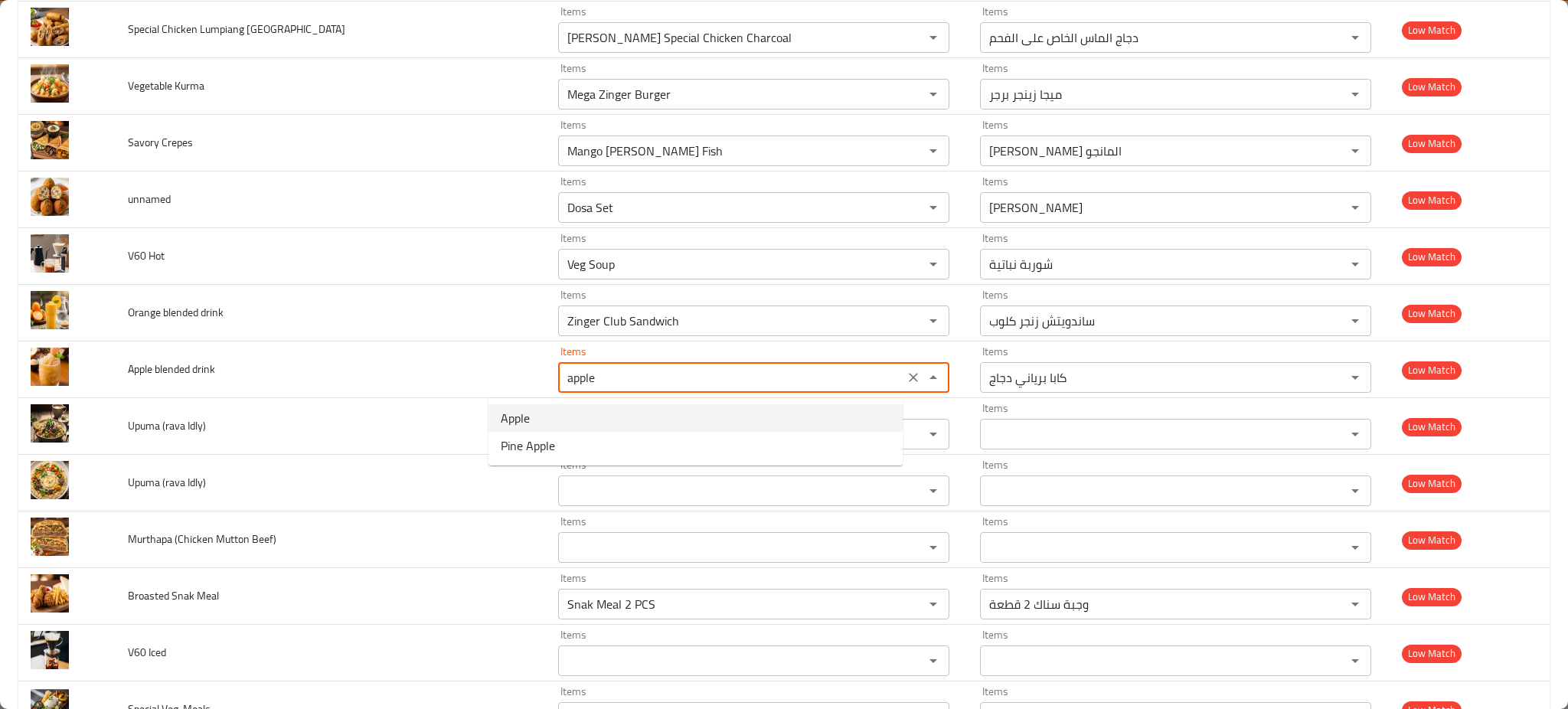
click at [557, 421] on drink-option-0 "Apple" at bounding box center [696, 418] width 414 height 28
type drink "Apple"
type drink-ar "تفاح"
type drink "Apple"
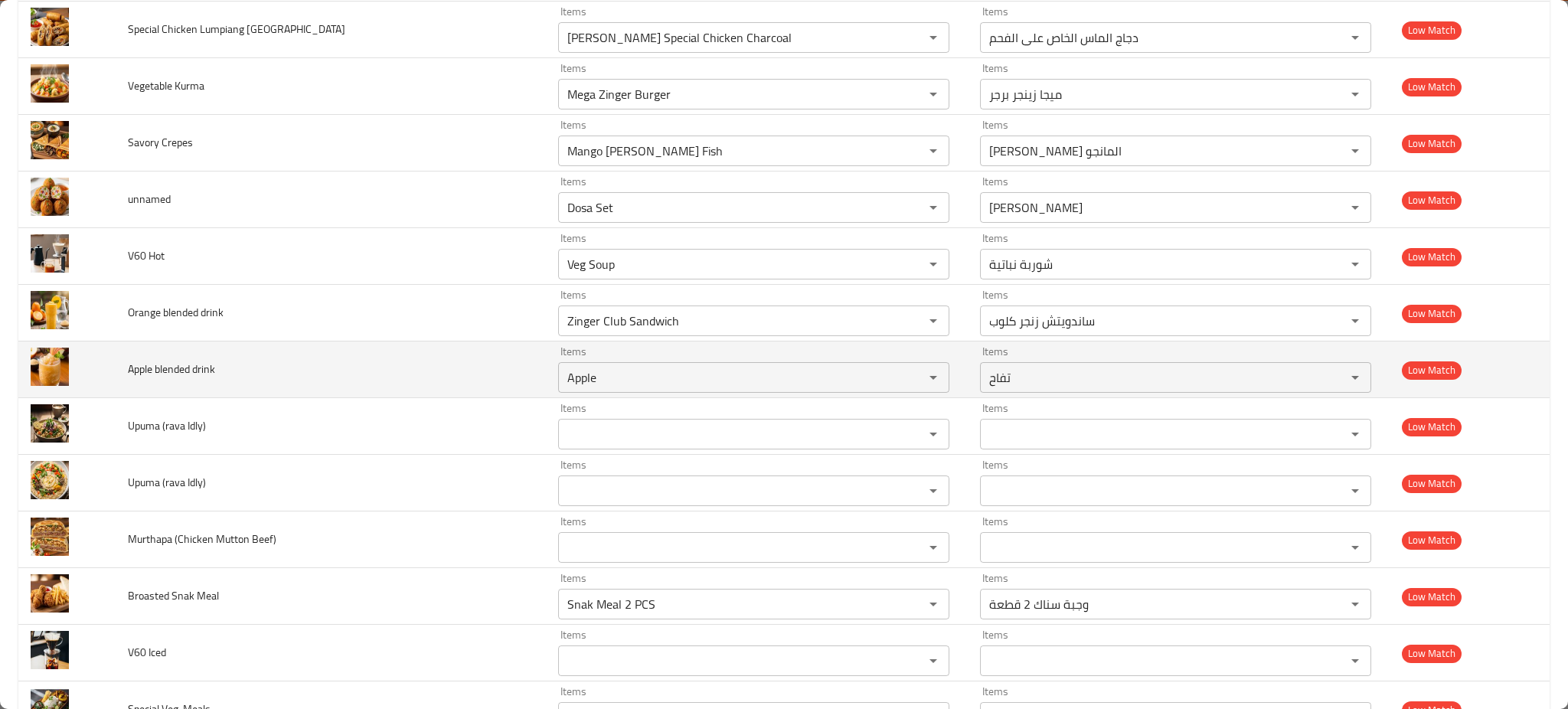
click at [314, 355] on td "Apple blended drink" at bounding box center [330, 370] width 430 height 57
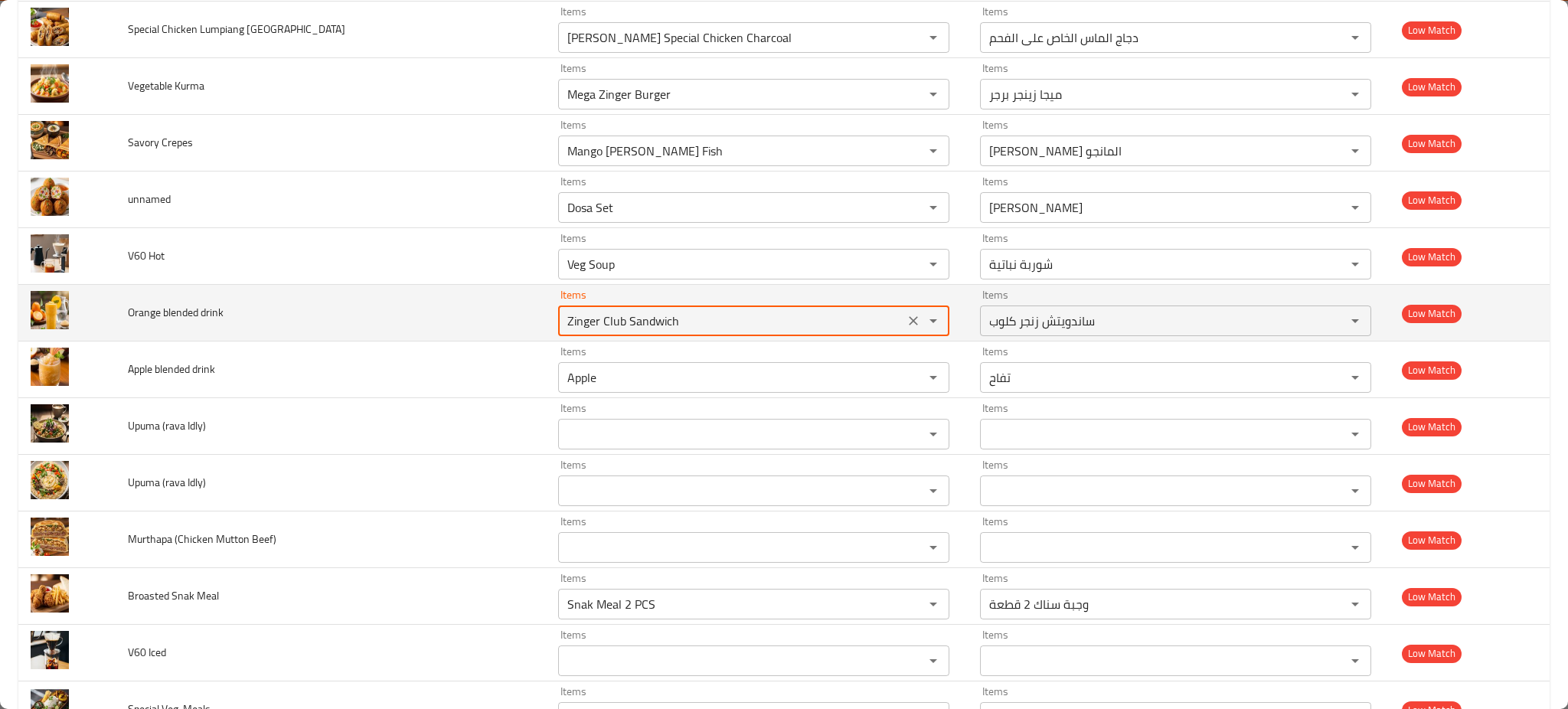
click at [587, 329] on drink "Zinger Club Sandwich" at bounding box center [731, 320] width 337 height 22
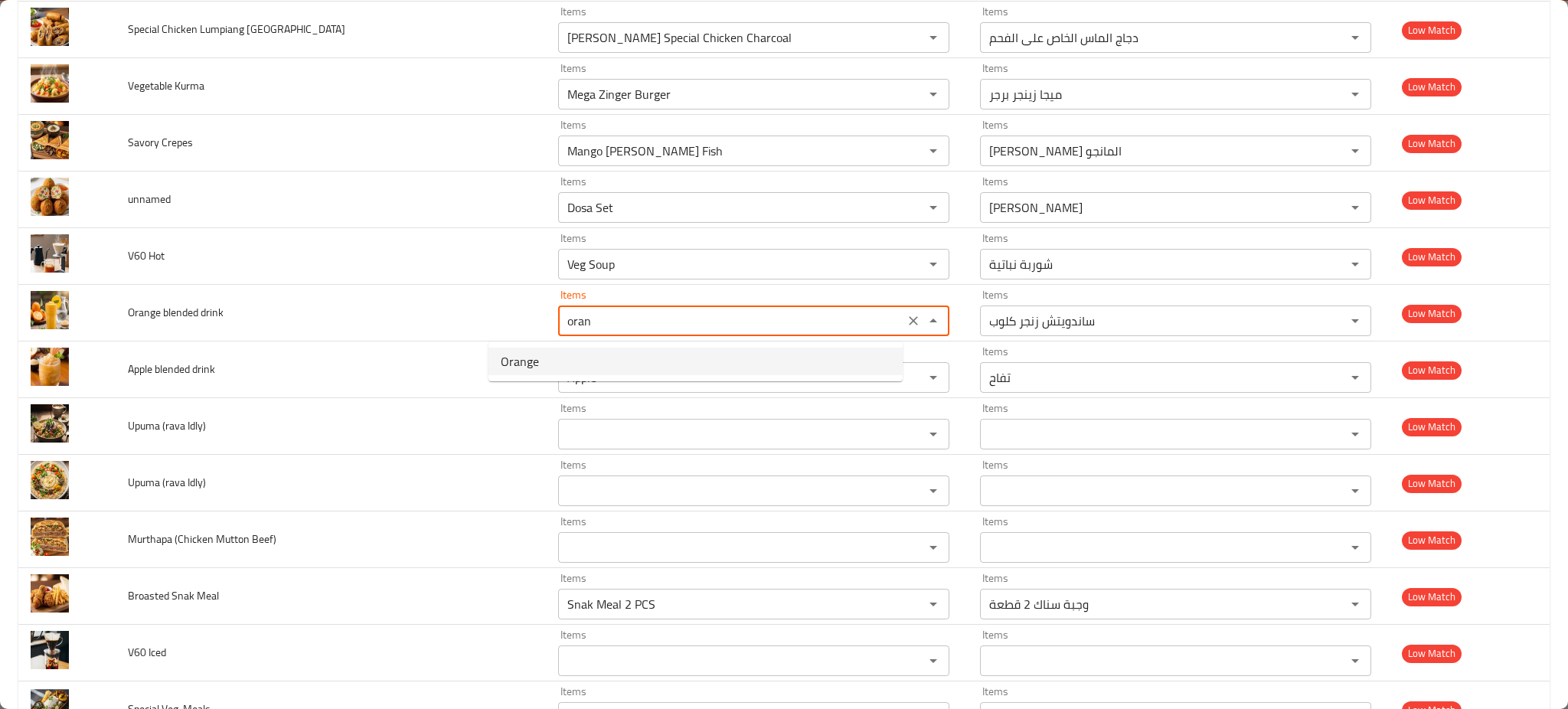
click at [545, 351] on drink-option-0 "Orange" at bounding box center [696, 362] width 414 height 28
type drink "Orange"
type drink-ar "برتقال"
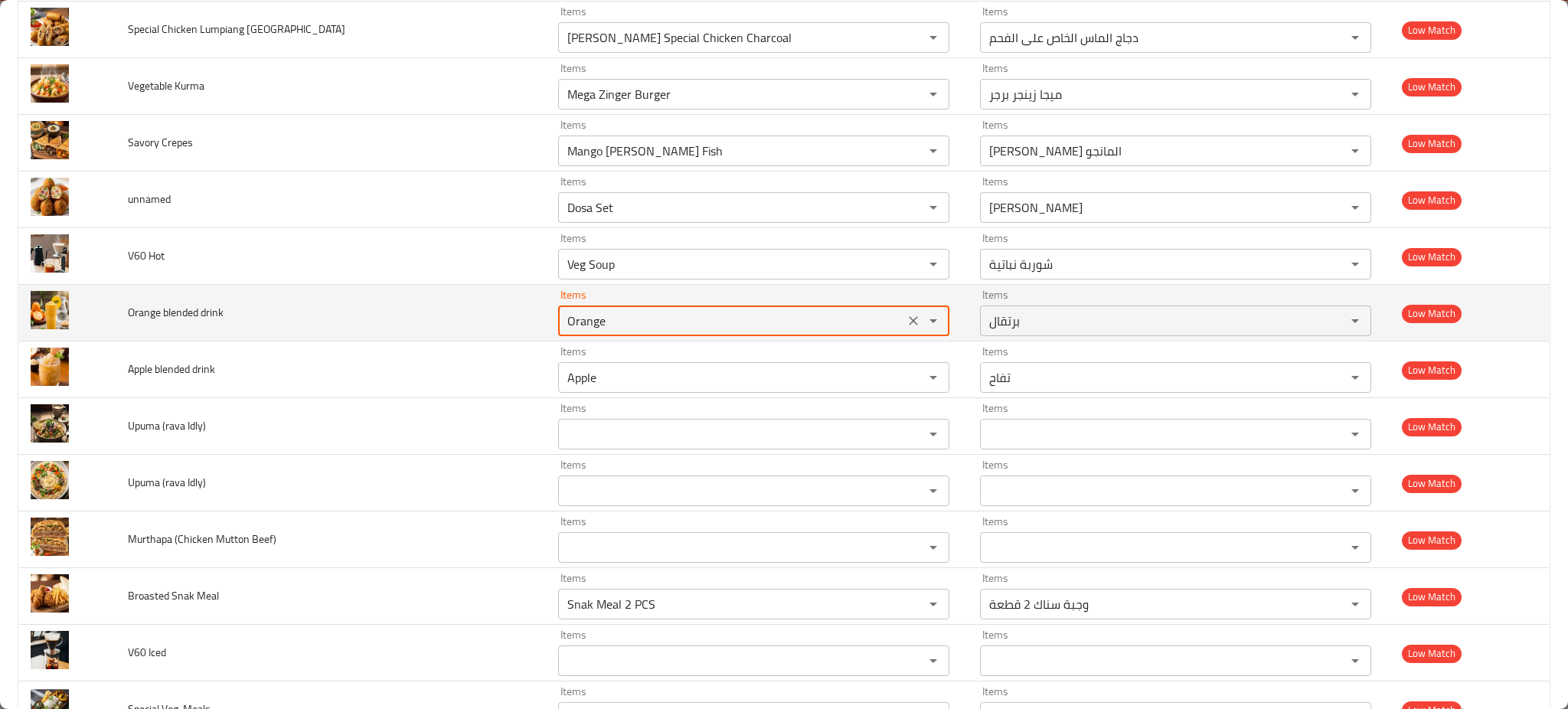
type drink "Orange"
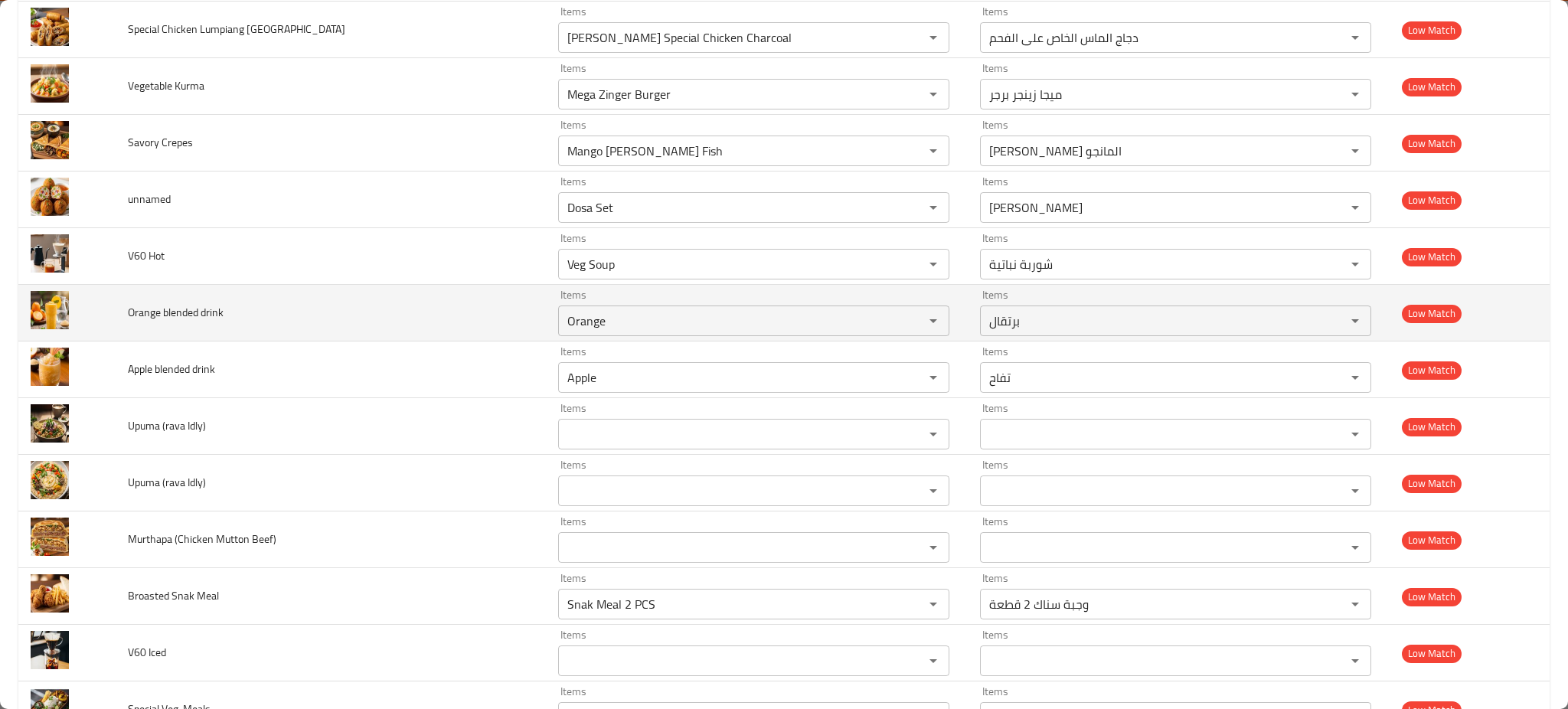
click at [405, 341] on td "Orange blended drink" at bounding box center [330, 313] width 430 height 57
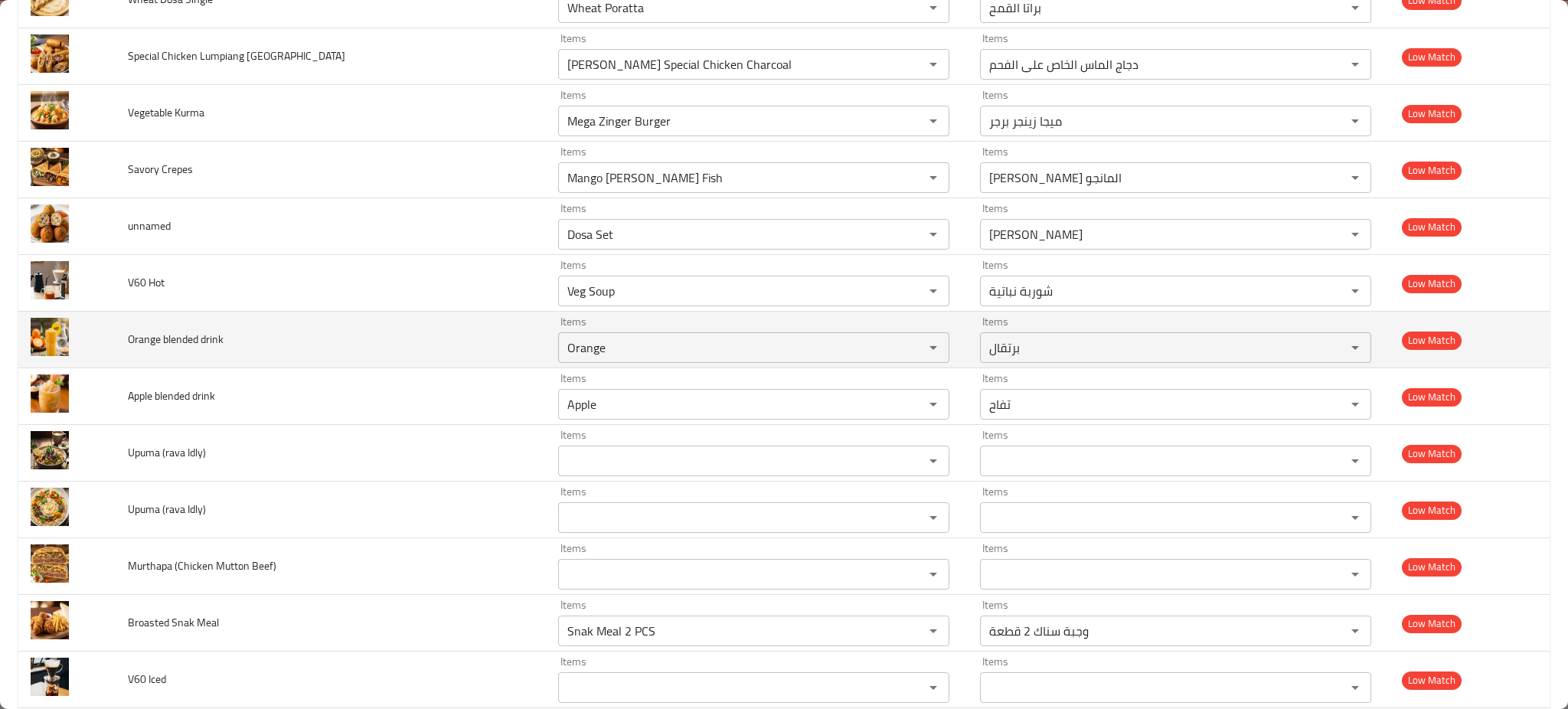
scroll to position [2580, 0]
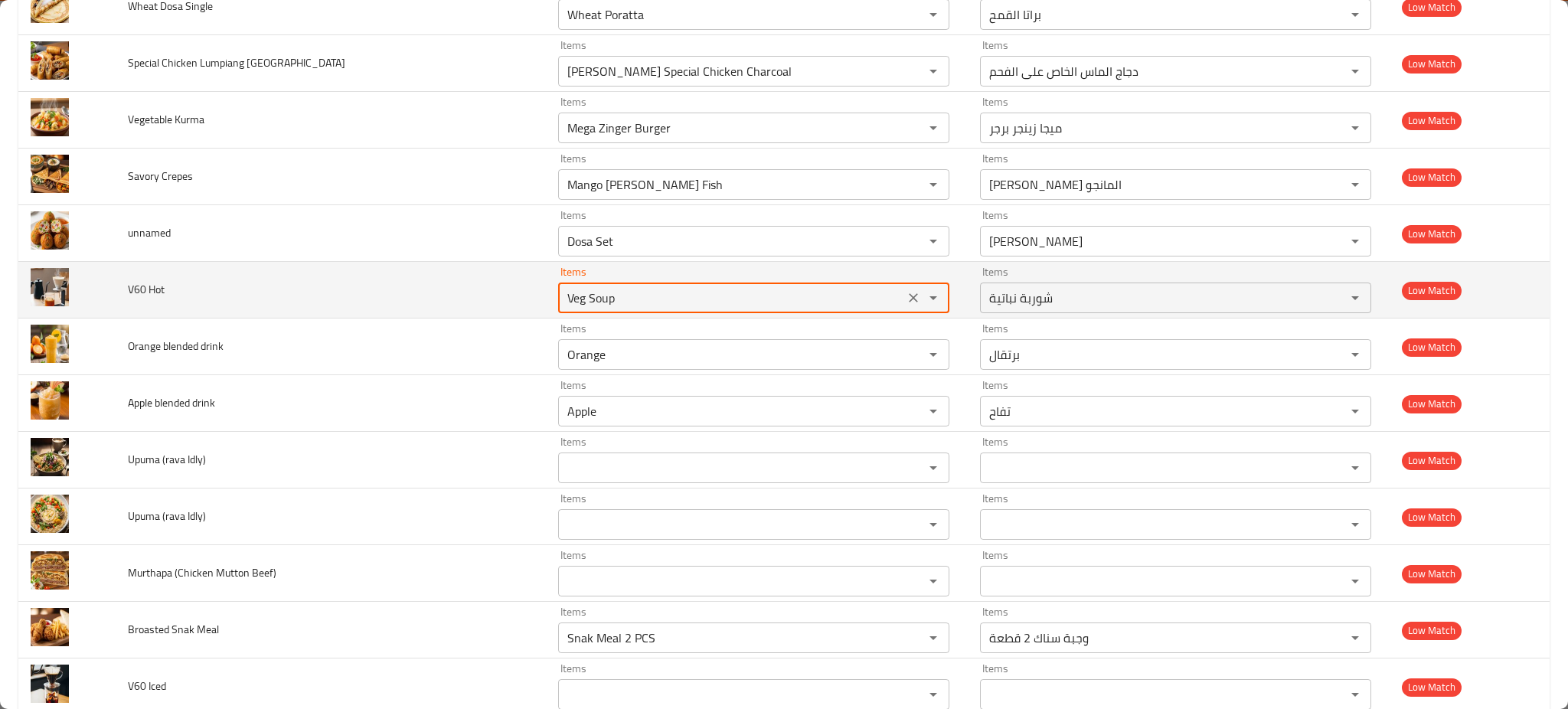
click at [586, 303] on Hot "Veg Soup" at bounding box center [731, 298] width 337 height 22
click at [405, 269] on td "V60 Hot" at bounding box center [330, 290] width 430 height 57
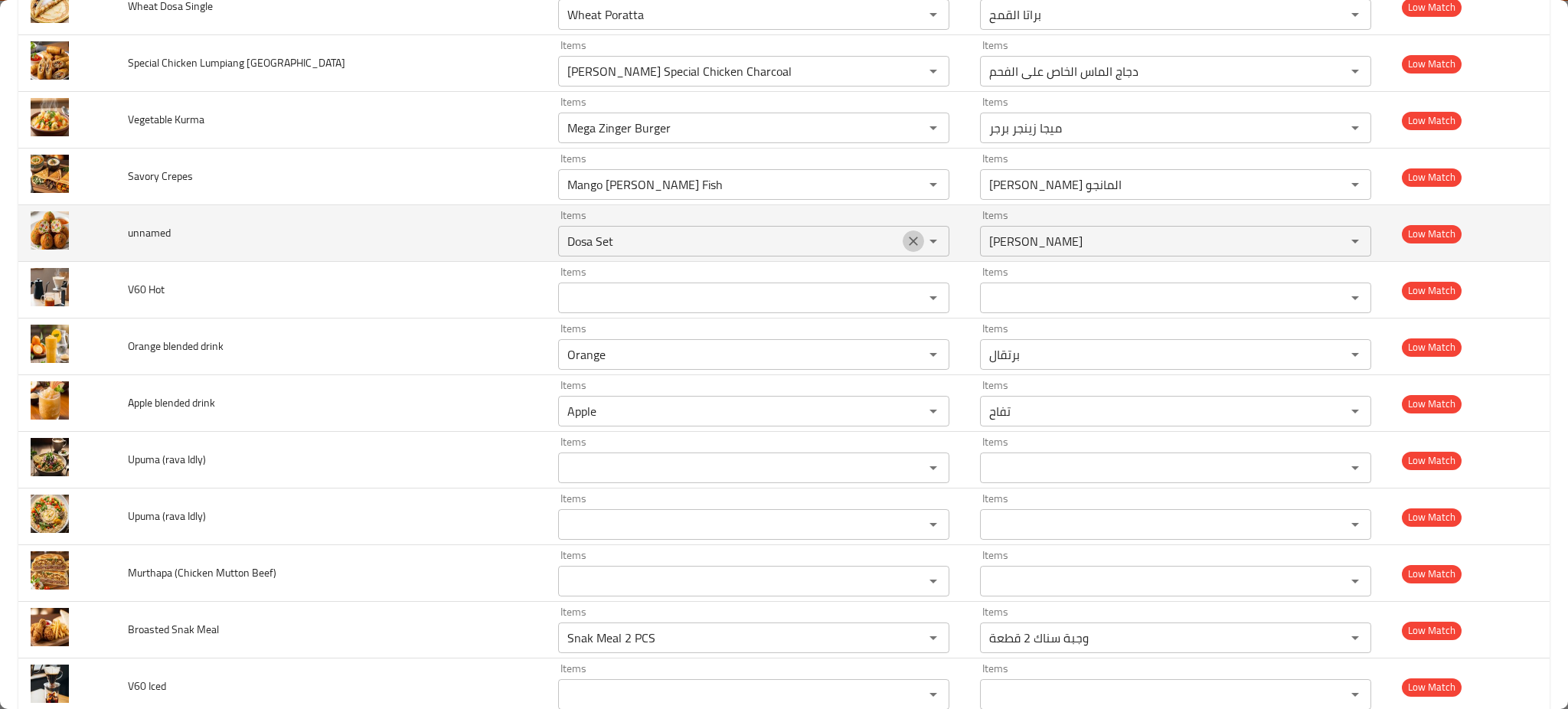
click at [906, 247] on icon "Clear" at bounding box center [913, 241] width 15 height 15
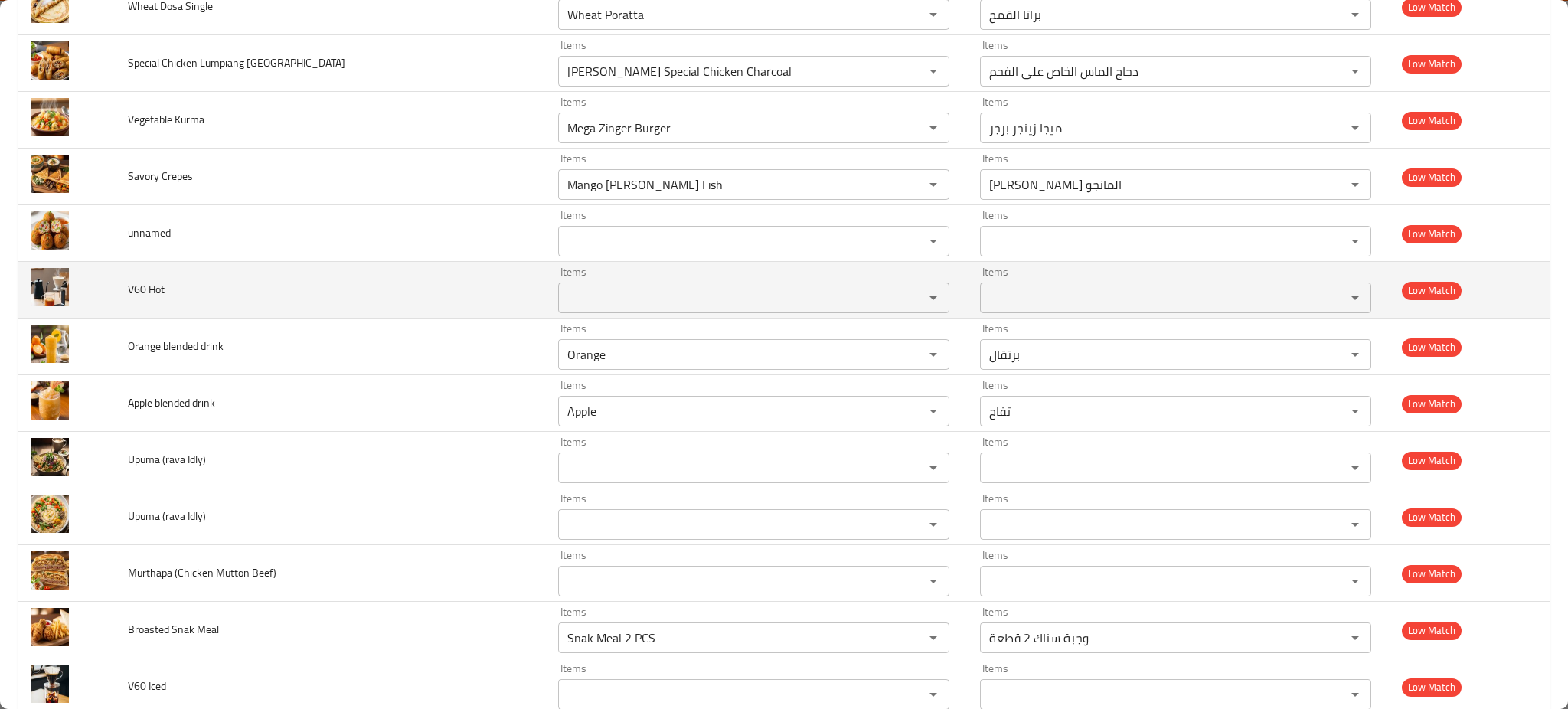
click at [461, 275] on td "V60 Hot" at bounding box center [330, 290] width 430 height 57
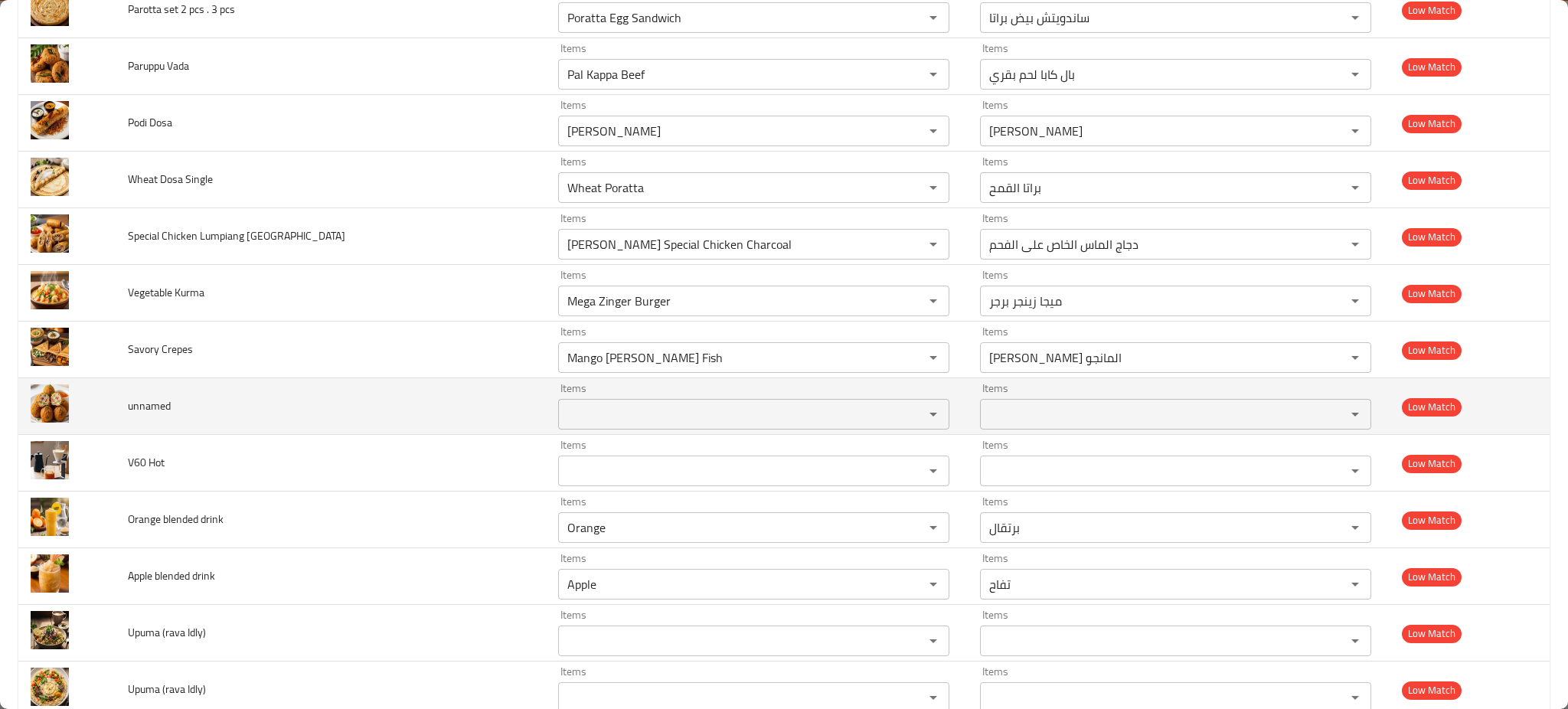
scroll to position [2406, 0]
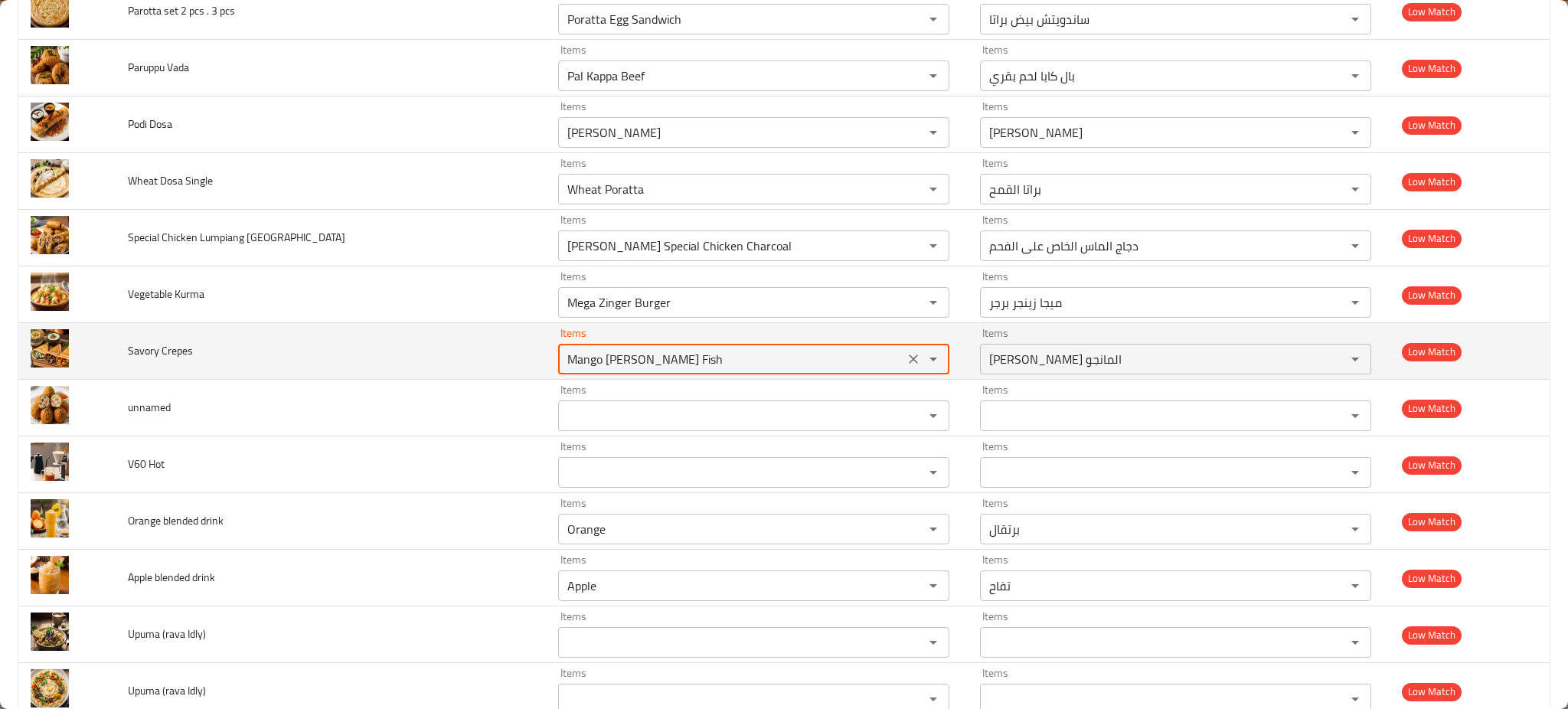
click at [619, 367] on Crepes "Mango Curry Fish" at bounding box center [731, 359] width 337 height 22
type Crepes "crep"
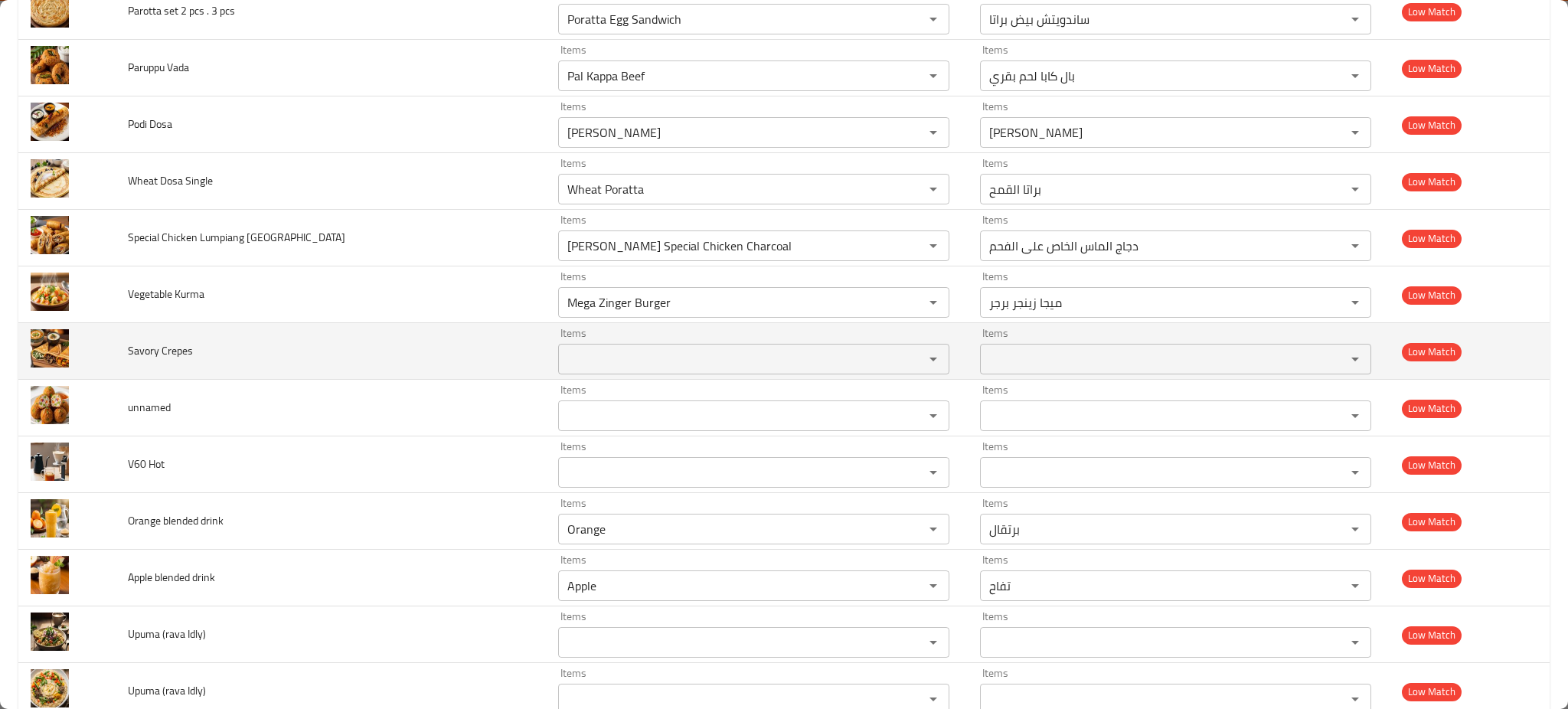
click at [328, 378] on td "Savory Crepes" at bounding box center [330, 351] width 430 height 57
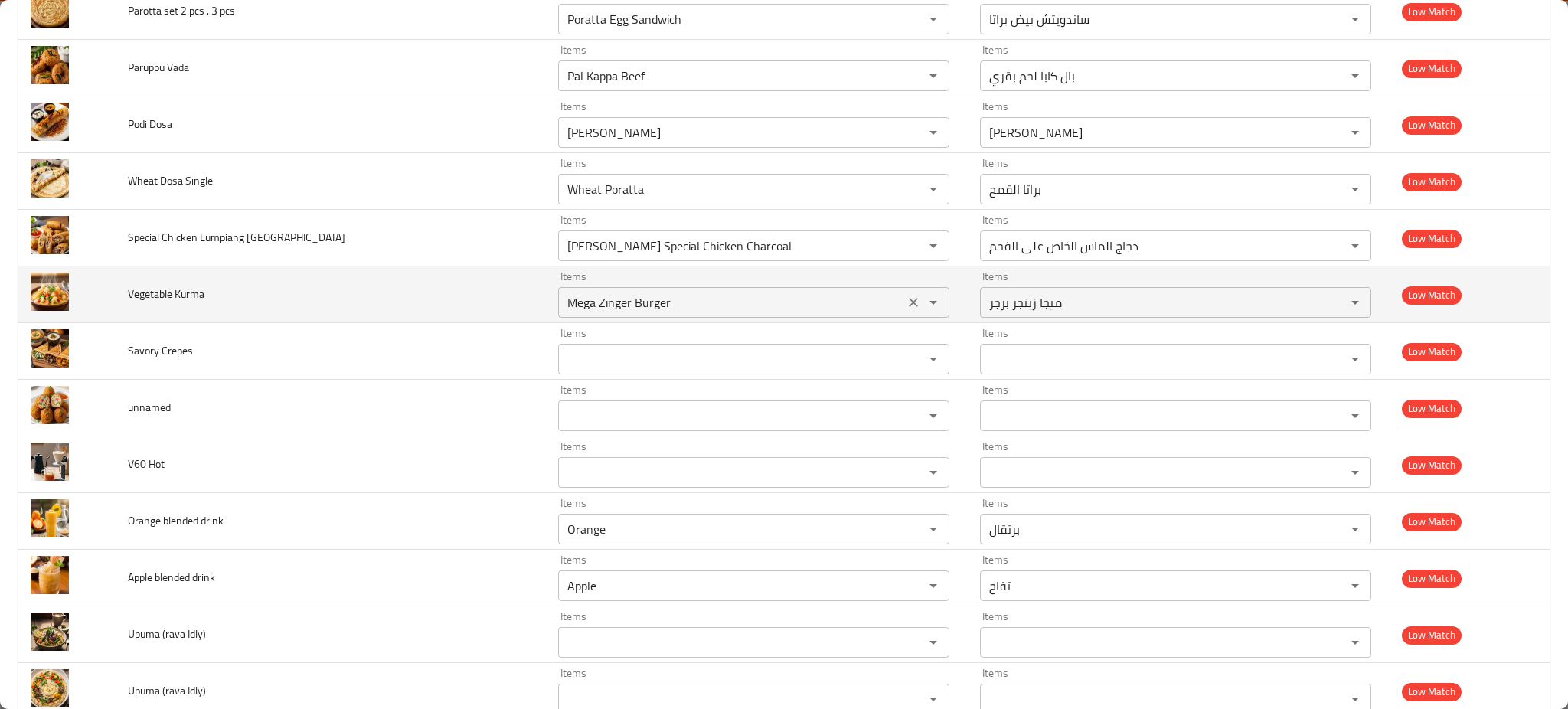
click at [558, 315] on div "Mega Zinger Burger Items" at bounding box center [753, 303] width 391 height 30
click at [174, 300] on span "Vegetable Kurma" at bounding box center [166, 294] width 76 height 20
click at [192, 300] on span "Vegetable Kurma" at bounding box center [166, 294] width 76 height 20
copy span "Kurma"
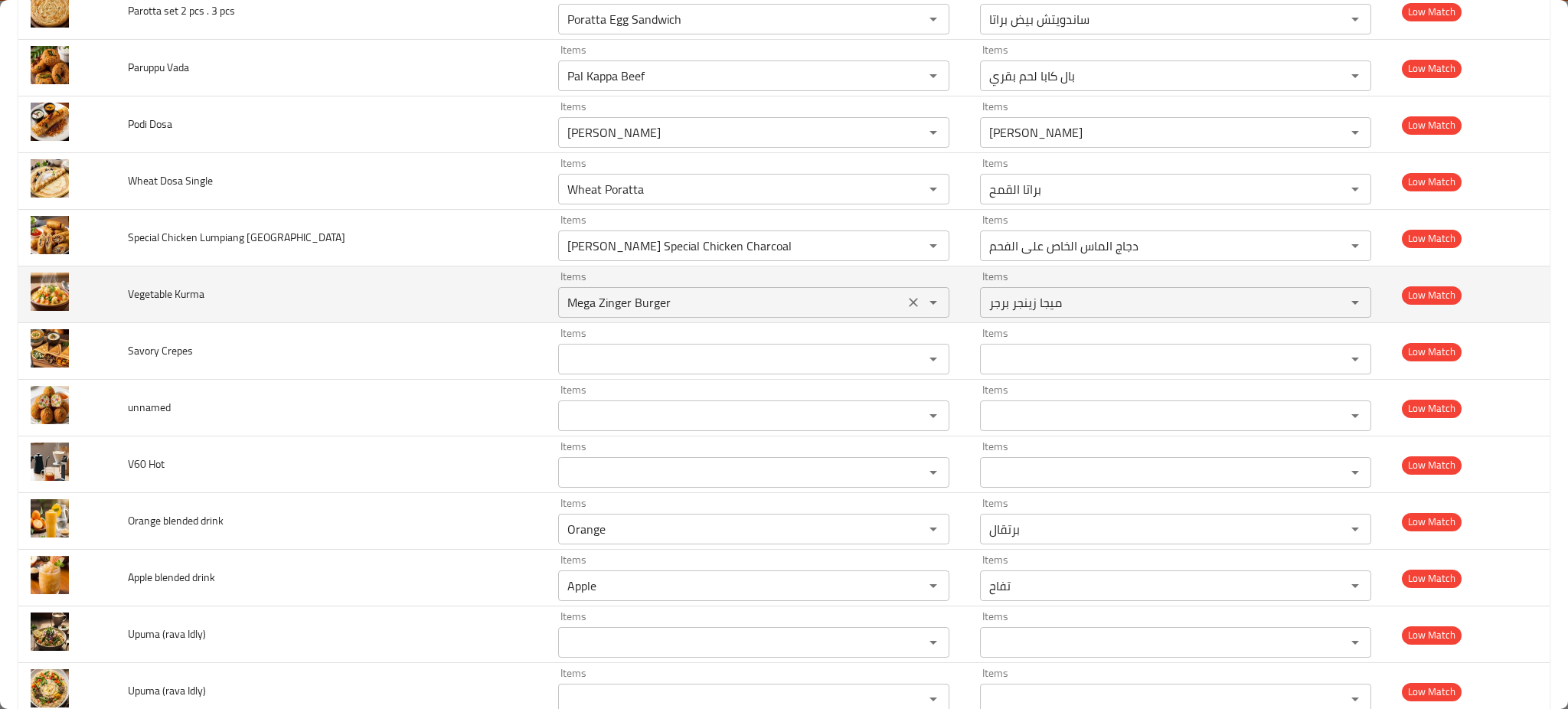
click at [563, 313] on Kurma "Mega Zinger Burger" at bounding box center [731, 302] width 337 height 22
paste Kurma "Kurma"
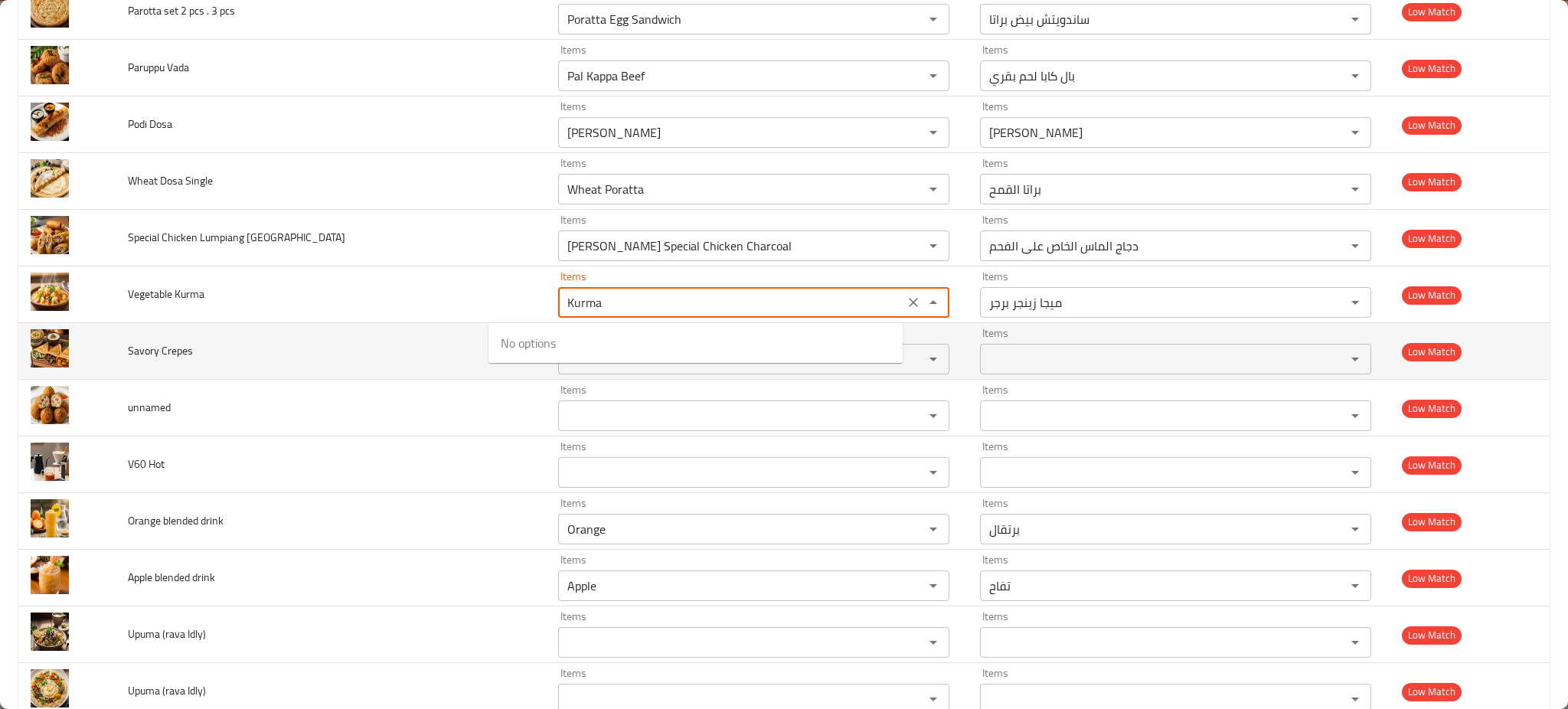
type Kurma "Kurm"
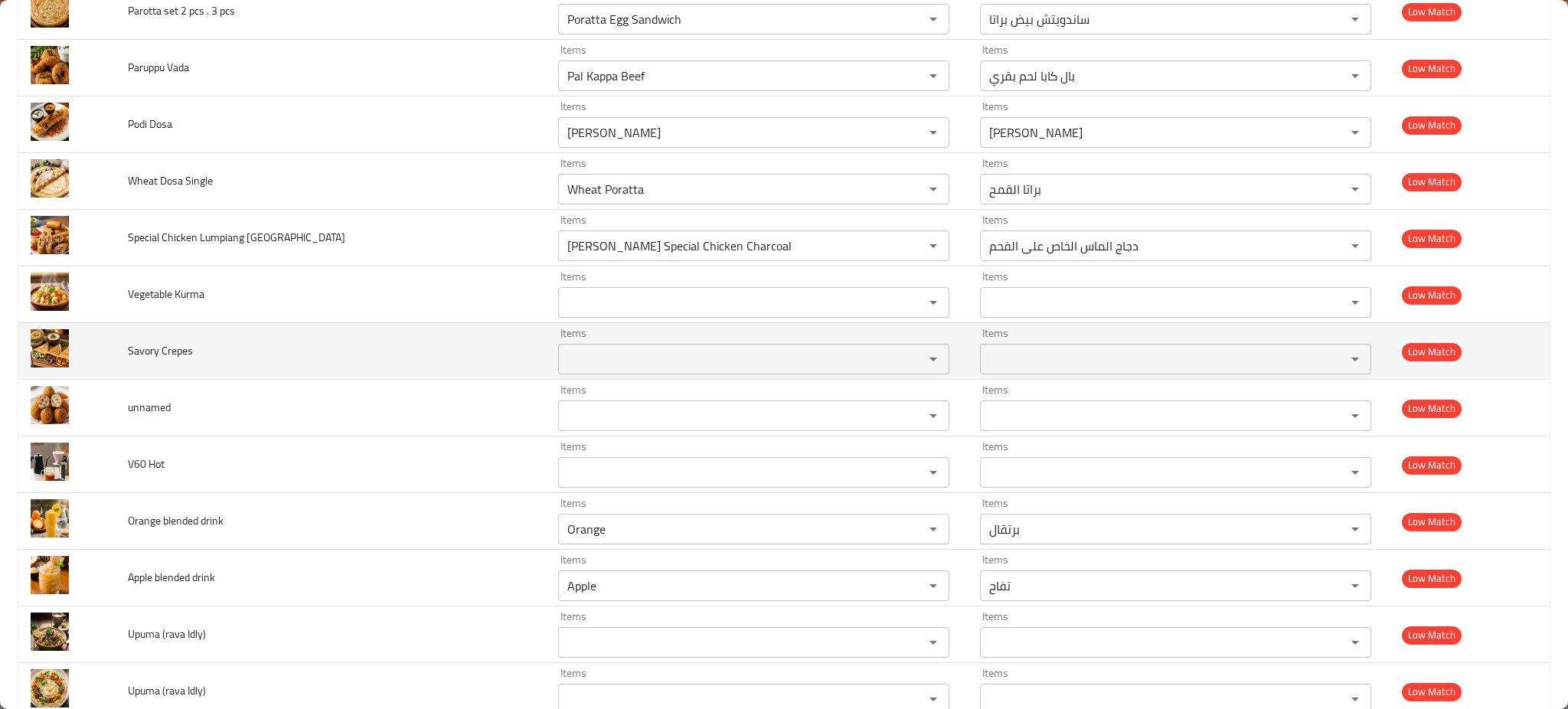
click at [389, 335] on td "Savory Crepes" at bounding box center [330, 351] width 430 height 57
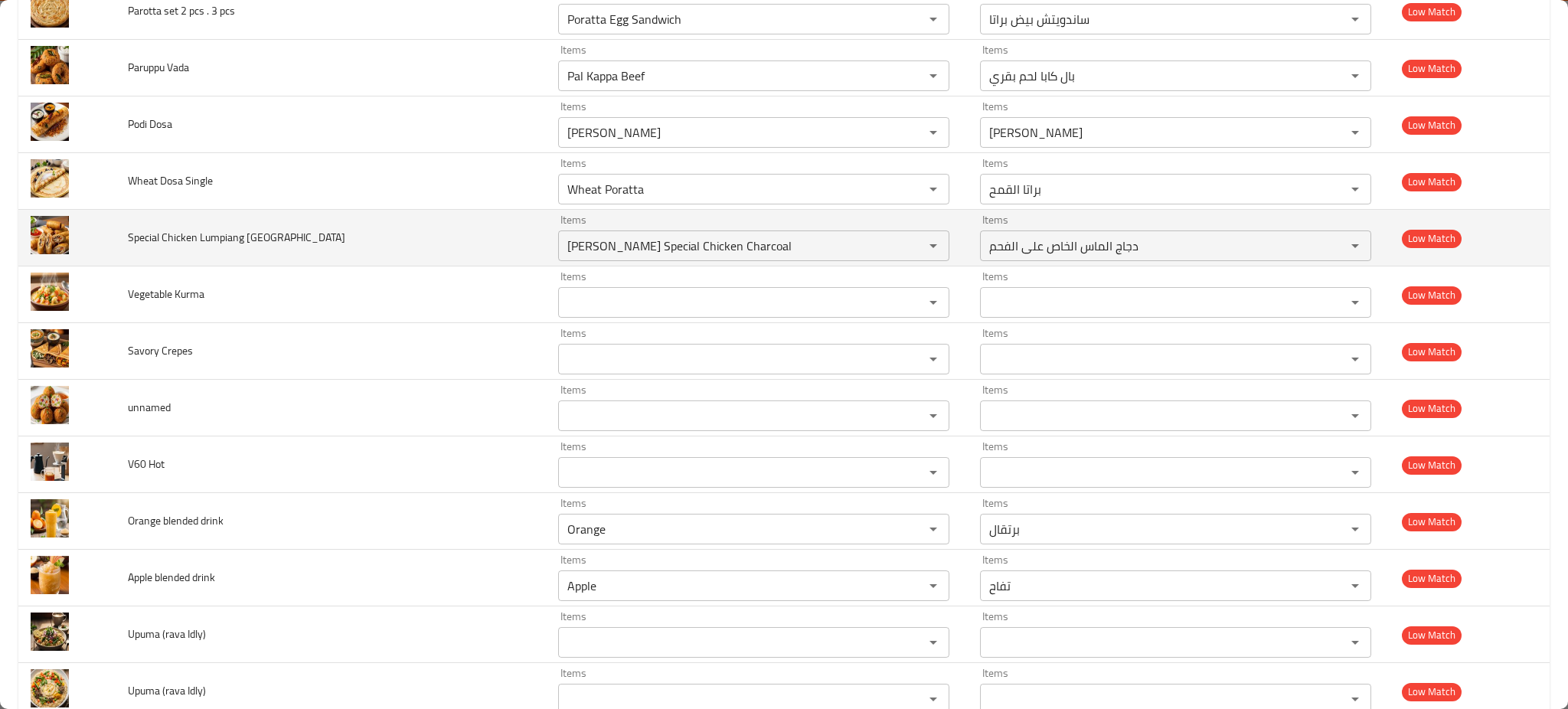
click at [219, 242] on span "Special Chicken Lumpiang Shanghai" at bounding box center [237, 237] width 217 height 20
copy span "Lumpiang"
click at [558, 260] on div "Al Maas Special Chicken Charcoal Items" at bounding box center [753, 245] width 391 height 30
paste Shanghai "Lumpiang"
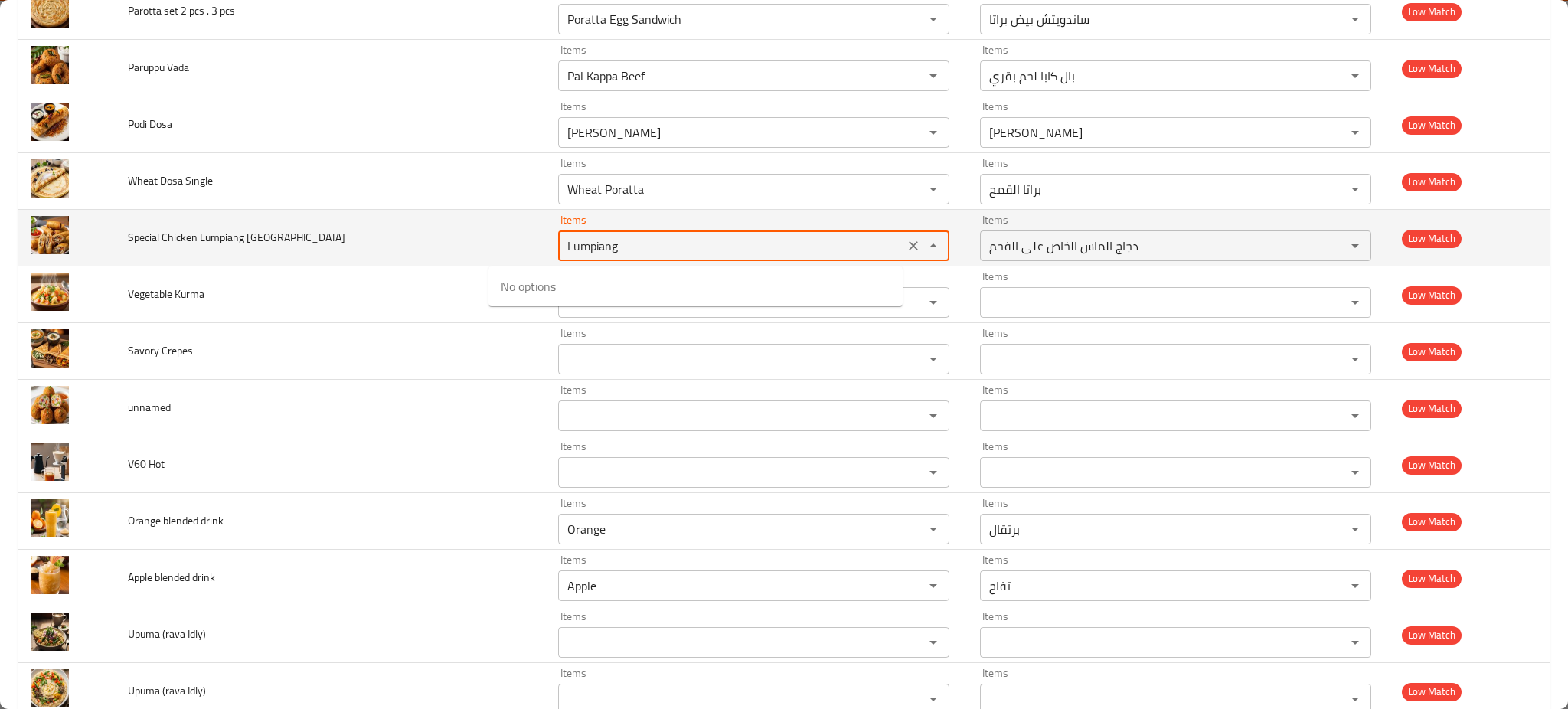
type Shanghai "Lumpiang"
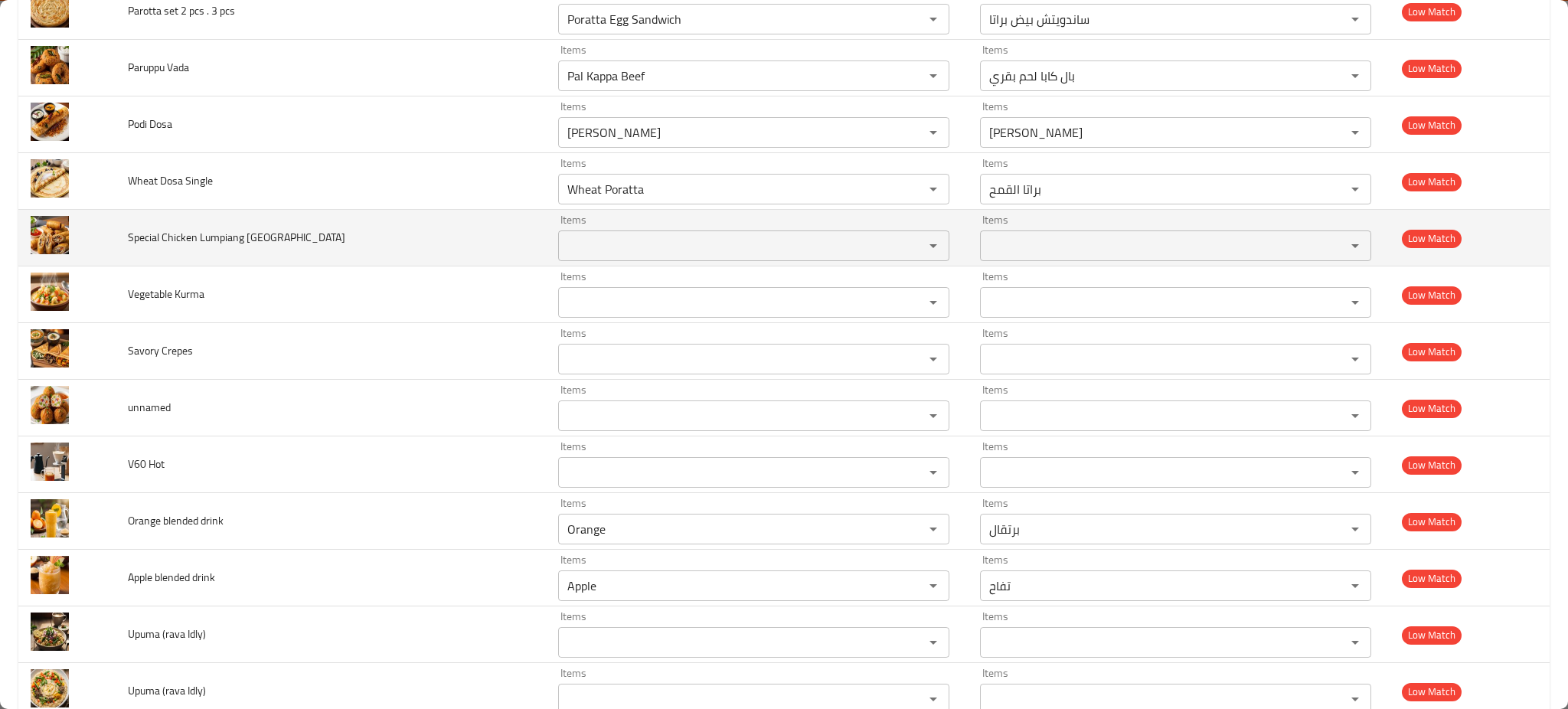
click at [316, 224] on td "Special Chicken Lumpiang Shanghai" at bounding box center [330, 237] width 430 height 57
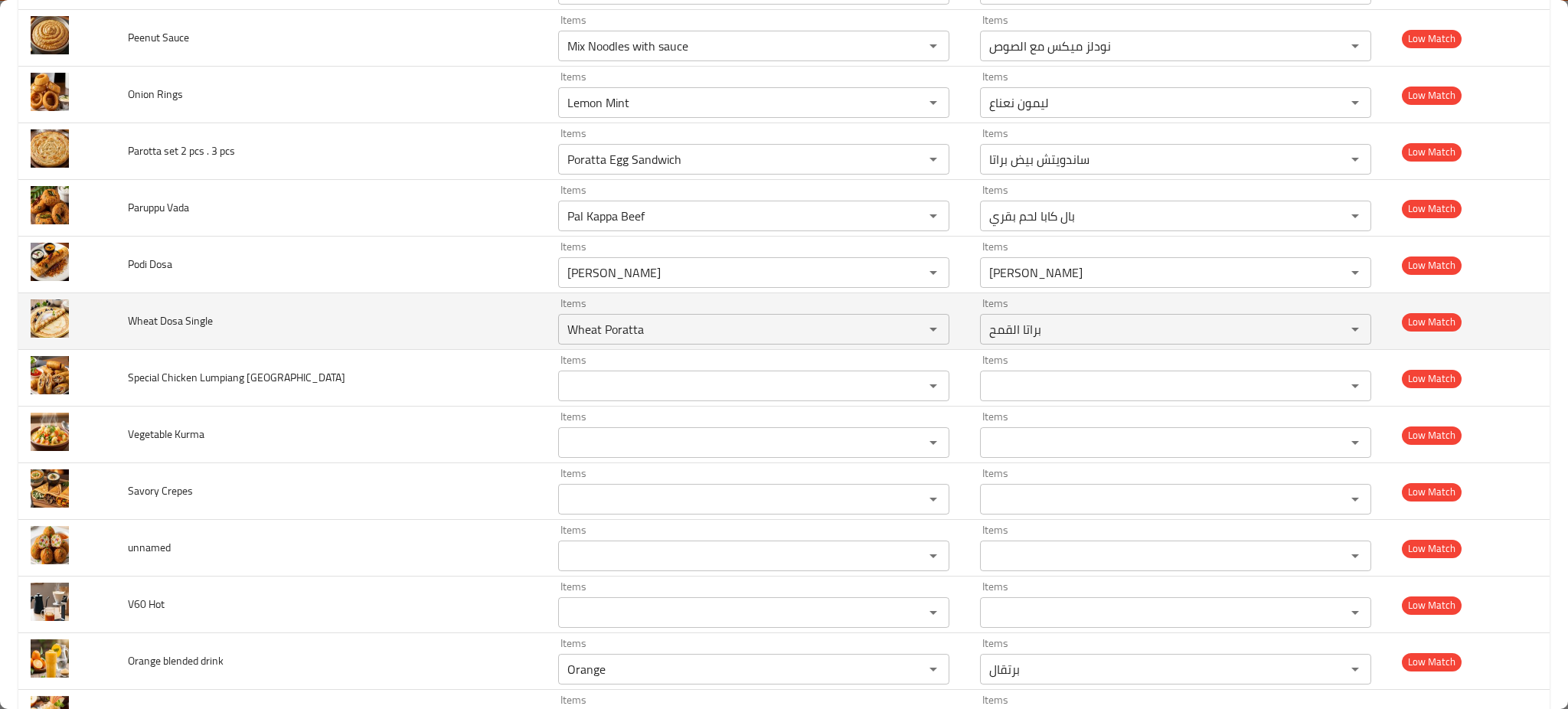
click at [174, 323] on span "Wheat Dosa Single" at bounding box center [170, 320] width 85 height 20
copy span "Dosa"
click at [613, 330] on Single "Wheat Poratta" at bounding box center [731, 329] width 337 height 22
paste Single "Dosa"
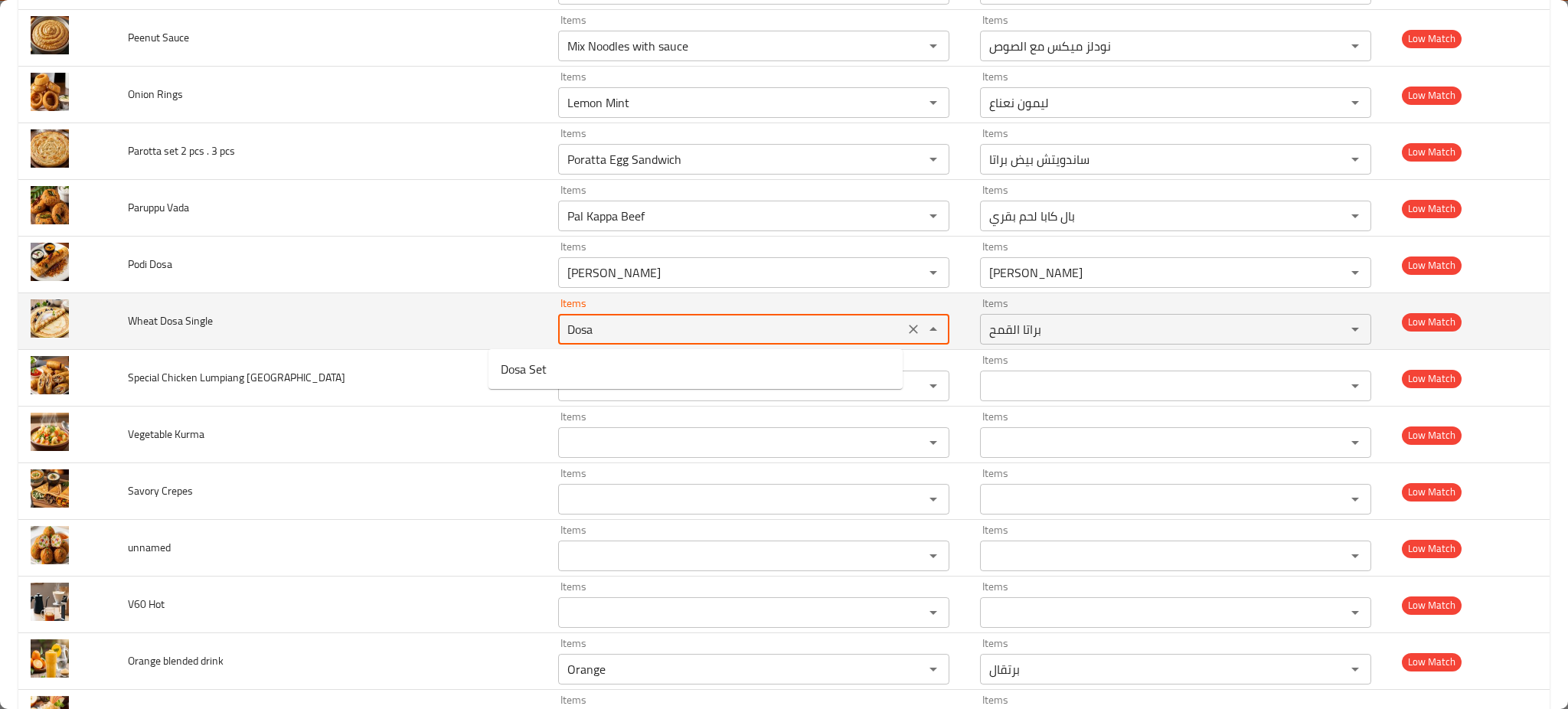
type Single "Dosa"
click at [906, 331] on icon "Clear" at bounding box center [913, 329] width 15 height 15
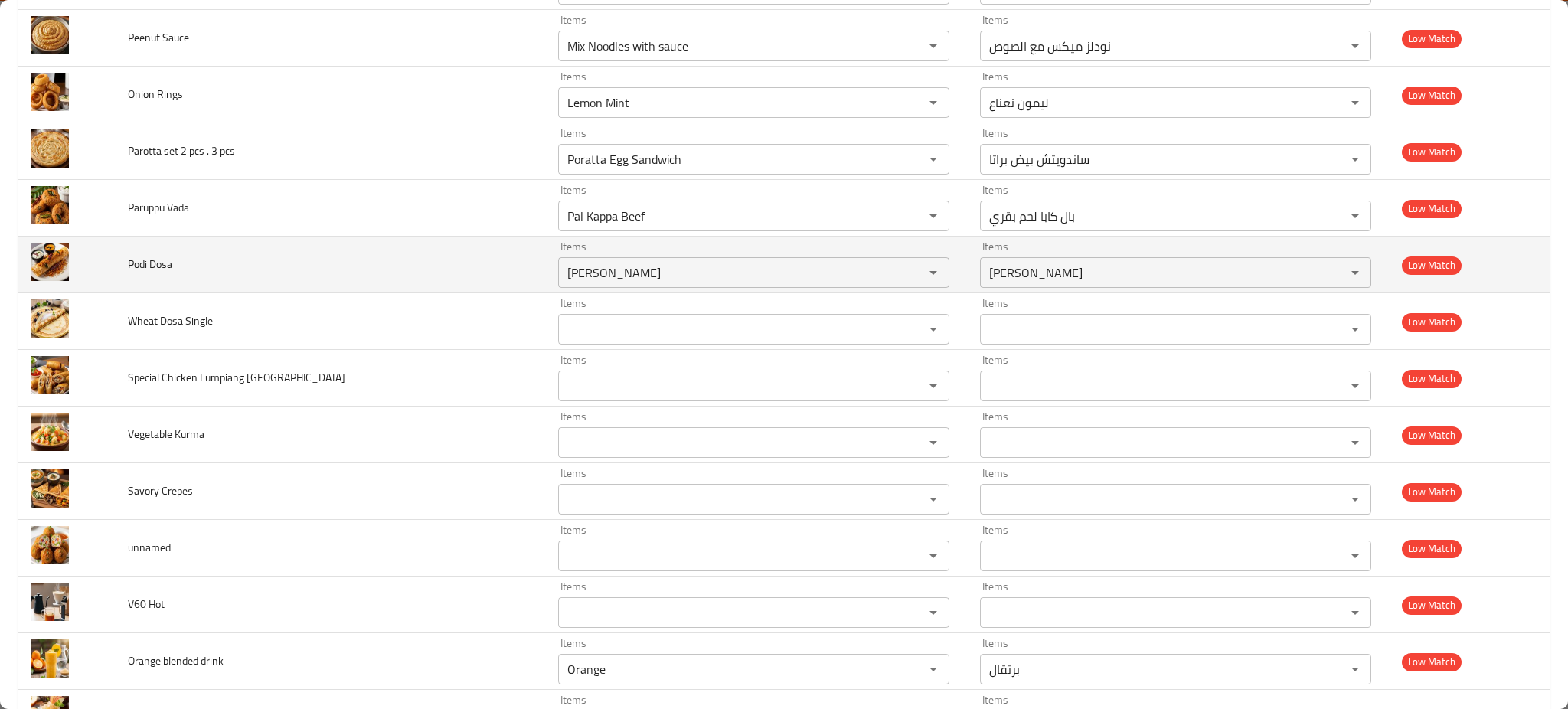
click at [143, 267] on span "Podi Dosa" at bounding box center [151, 264] width 45 height 20
click at [578, 270] on Dosa "[PERSON_NAME]" at bounding box center [731, 272] width 337 height 22
paste Dosa "di"
type Dosa "Podi"
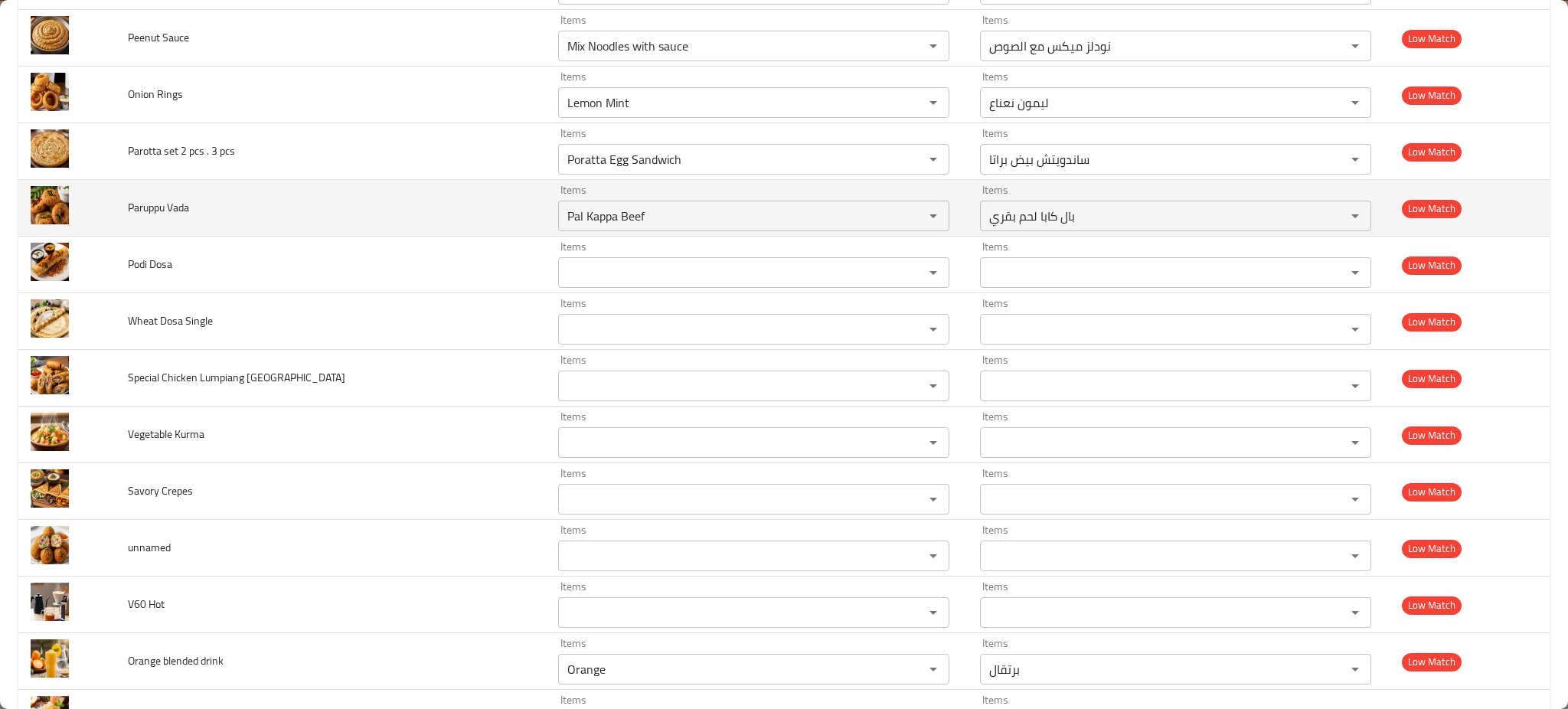
click at [364, 216] on td "Paruppu Vada" at bounding box center [330, 208] width 430 height 57
click at [150, 200] on span "Paruppu Vada" at bounding box center [158, 207] width 61 height 20
click at [563, 208] on Vada "Pal Kappa Beef" at bounding box center [731, 216] width 337 height 22
paste Vada "ruppu"
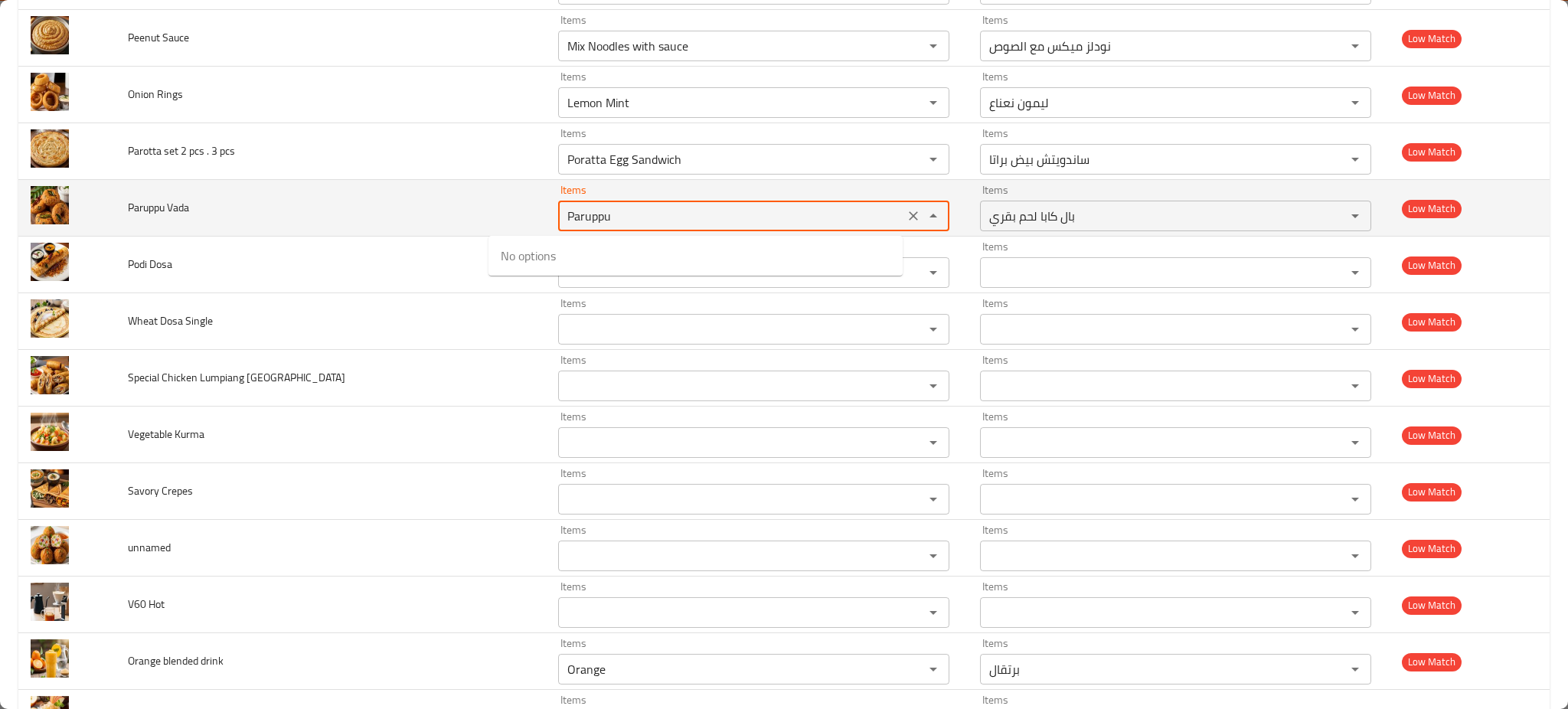
type Vada "Paruppu"
click at [906, 217] on icon "Clear" at bounding box center [913, 216] width 15 height 15
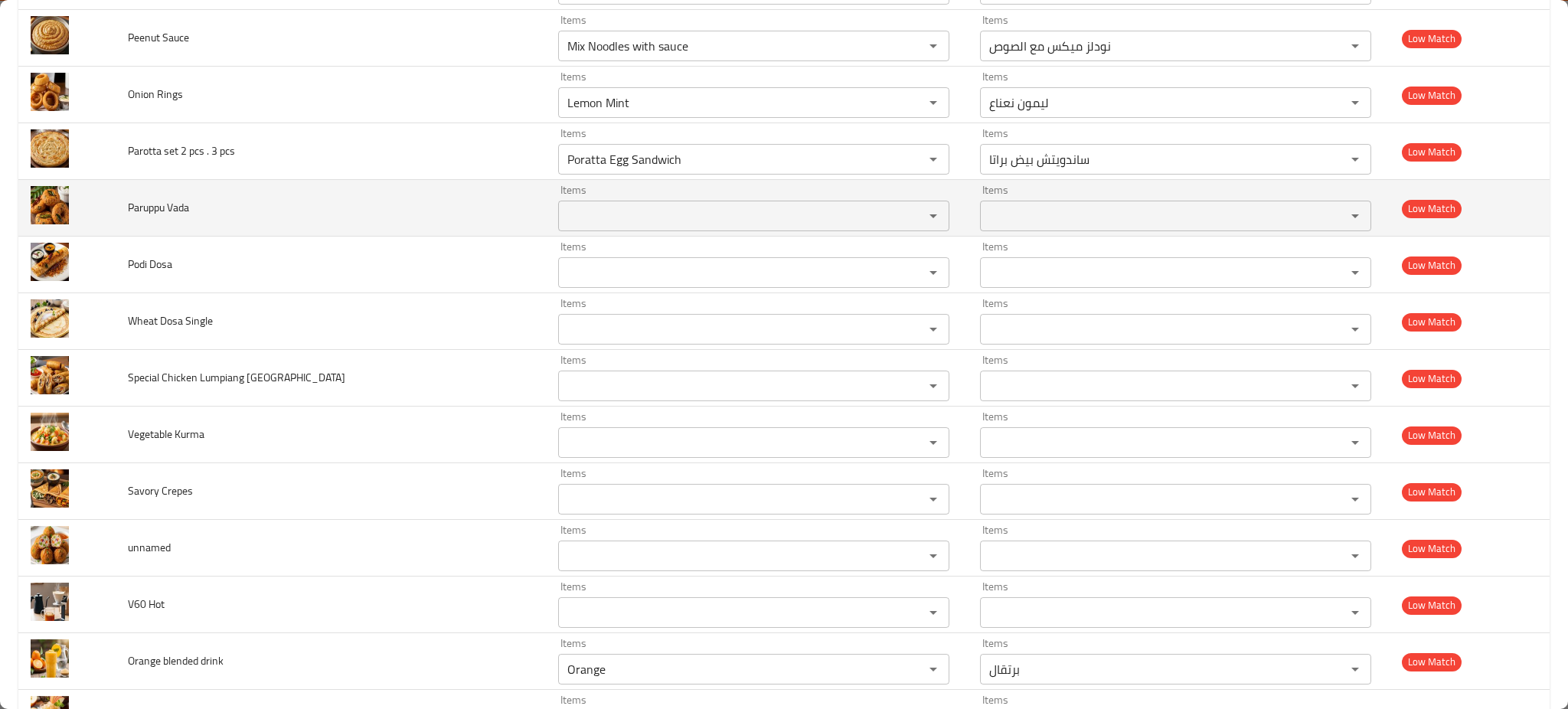
click at [264, 220] on td "Paruppu Vada" at bounding box center [330, 208] width 430 height 57
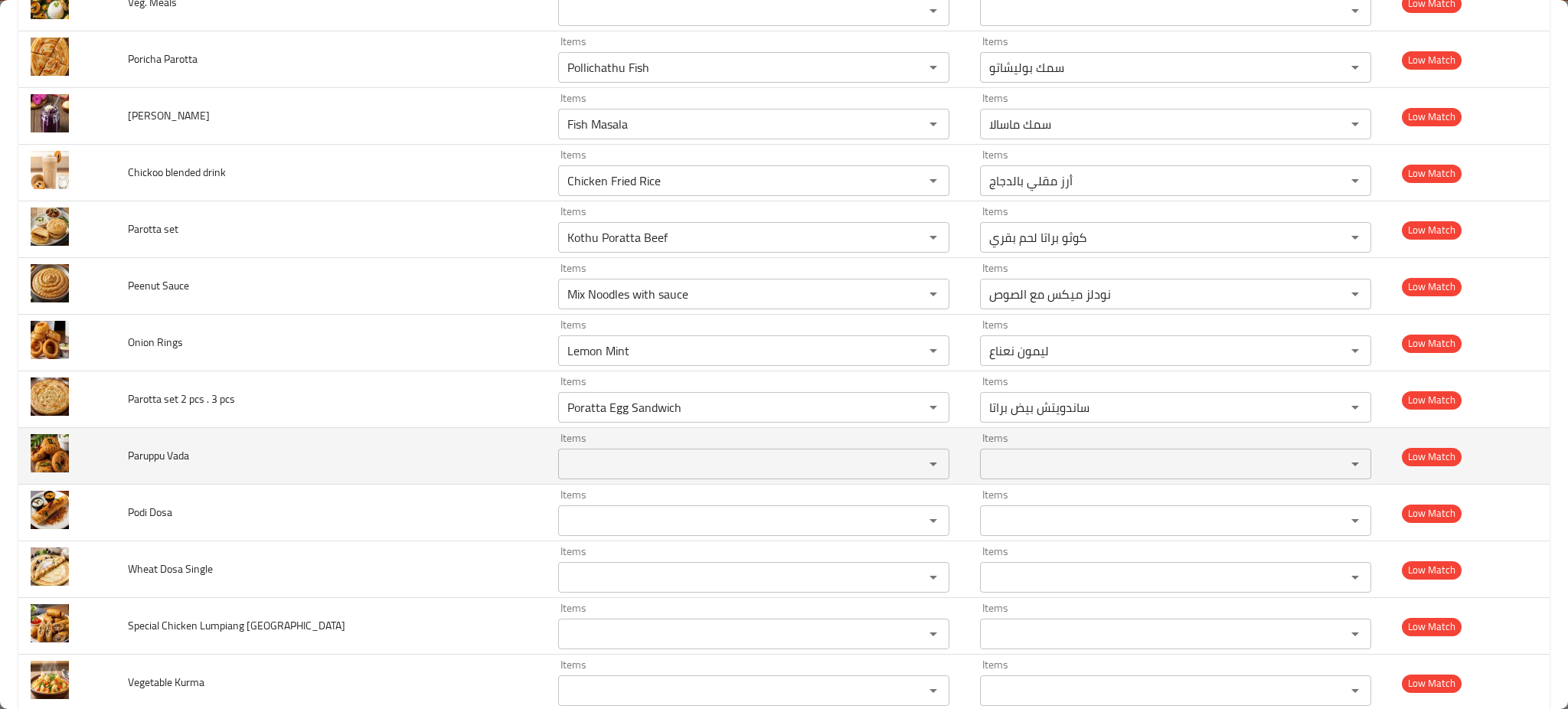
scroll to position [1988, 0]
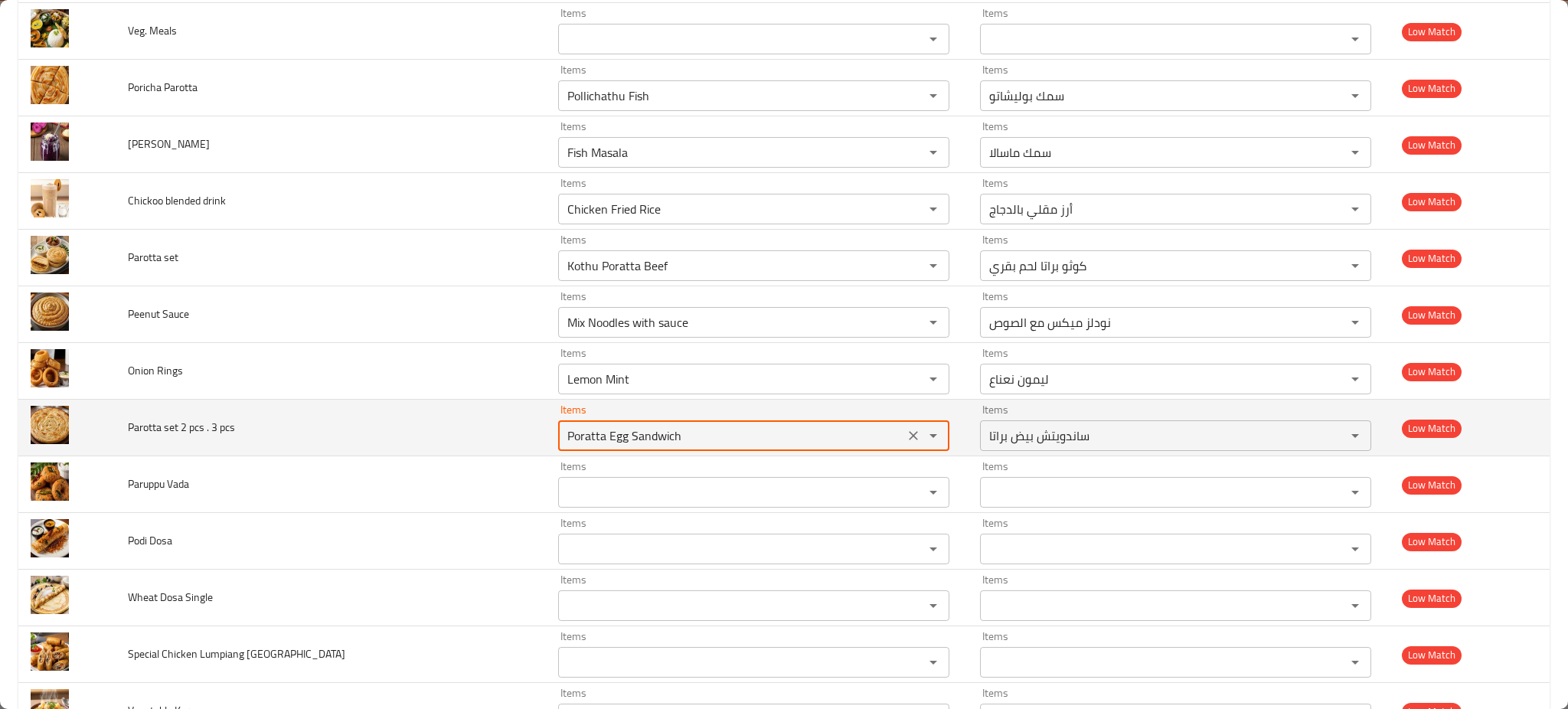
click at [601, 438] on pcs "Poratta Egg Sandwich" at bounding box center [731, 436] width 337 height 22
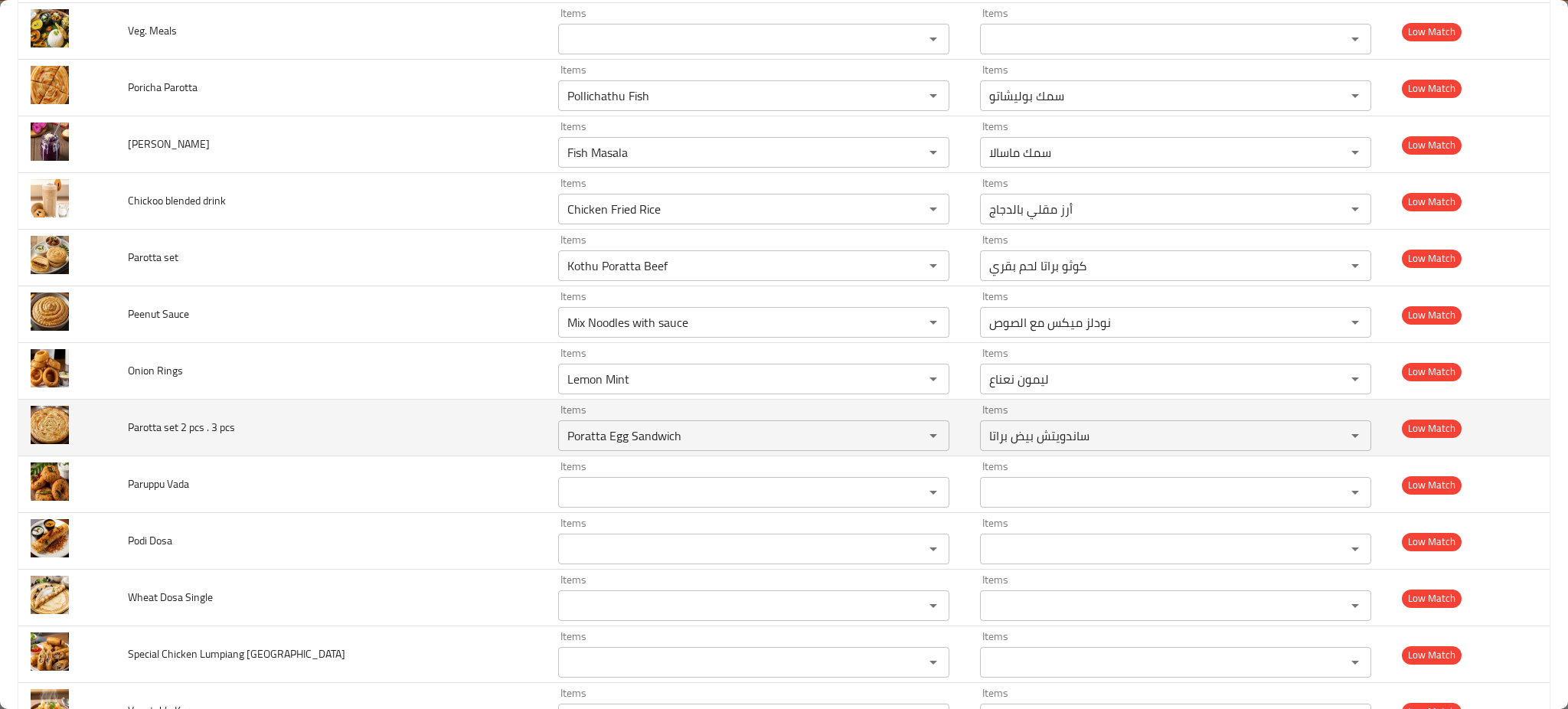
click at [140, 428] on span "Parotta set 2 pcs . 3 pcs" at bounding box center [182, 427] width 108 height 20
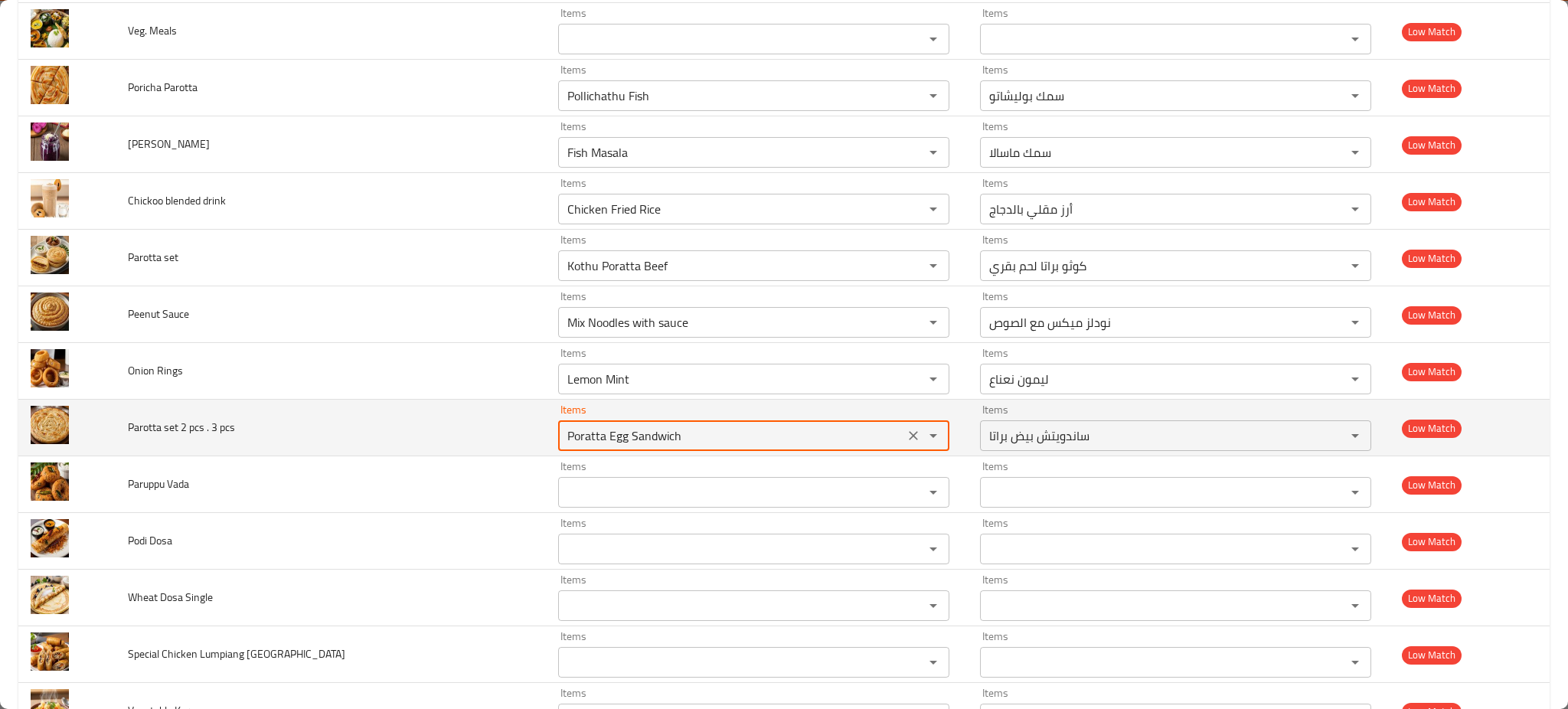
click at [599, 434] on pcs "Poratta Egg Sandwich" at bounding box center [731, 436] width 337 height 22
paste pcs "arotta"
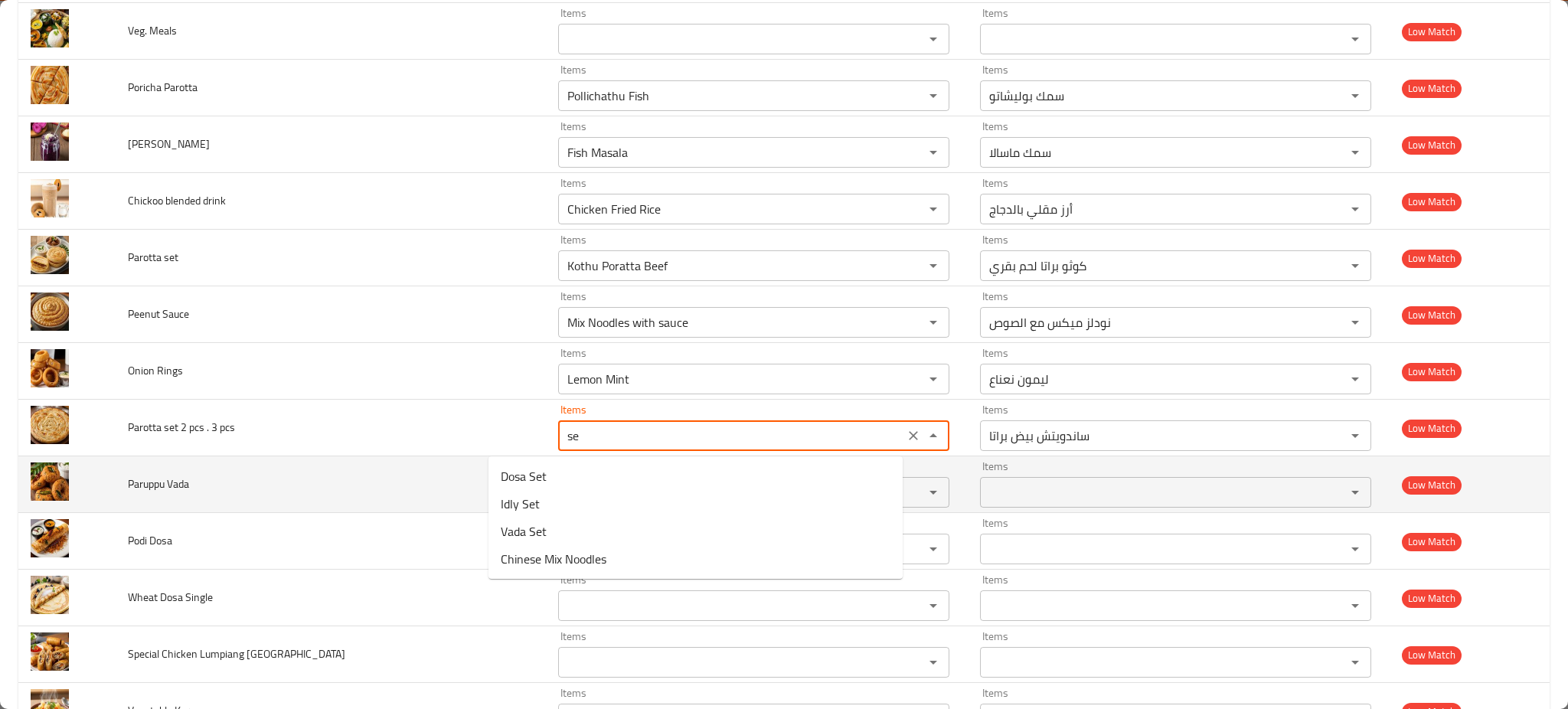
type pcs "set"
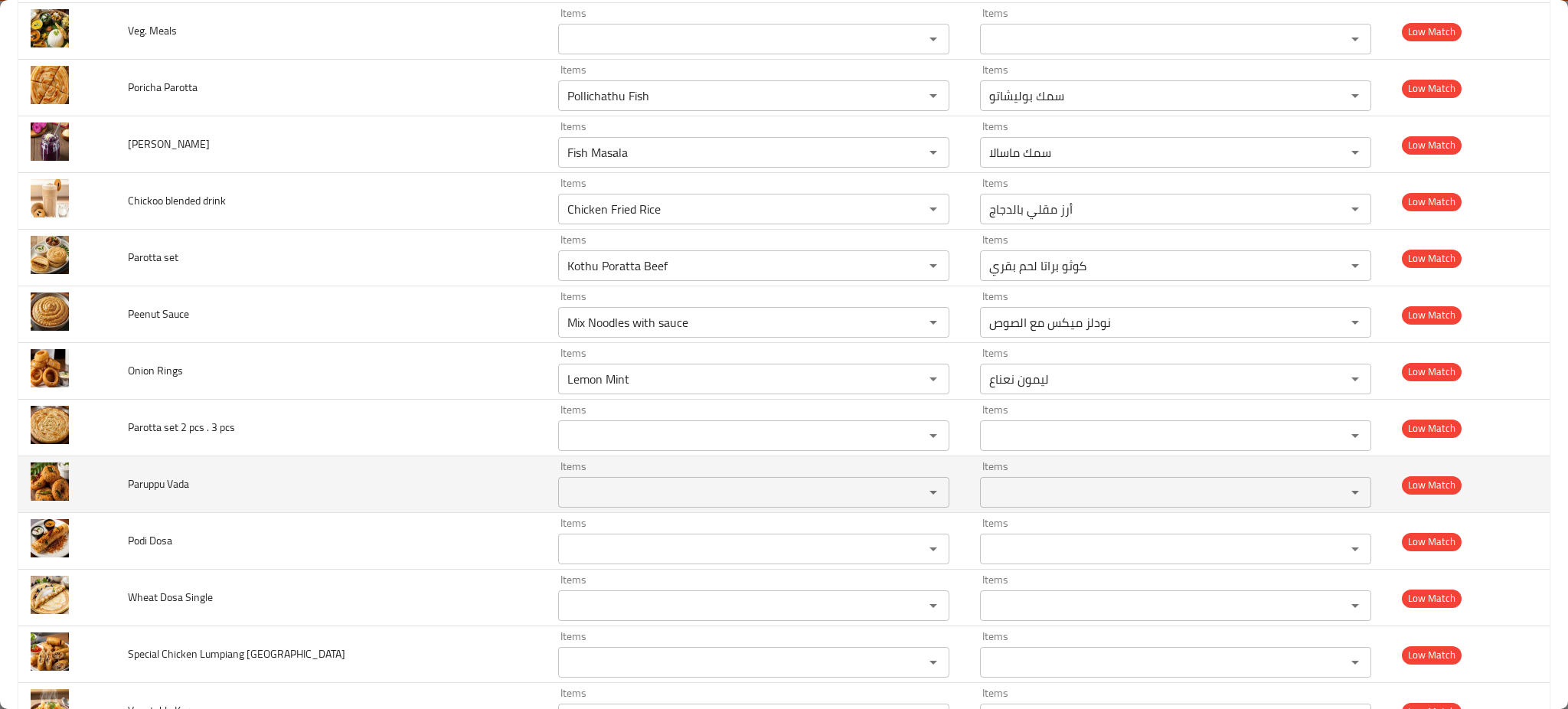
click at [371, 503] on td "Paruppu Vada" at bounding box center [330, 484] width 430 height 57
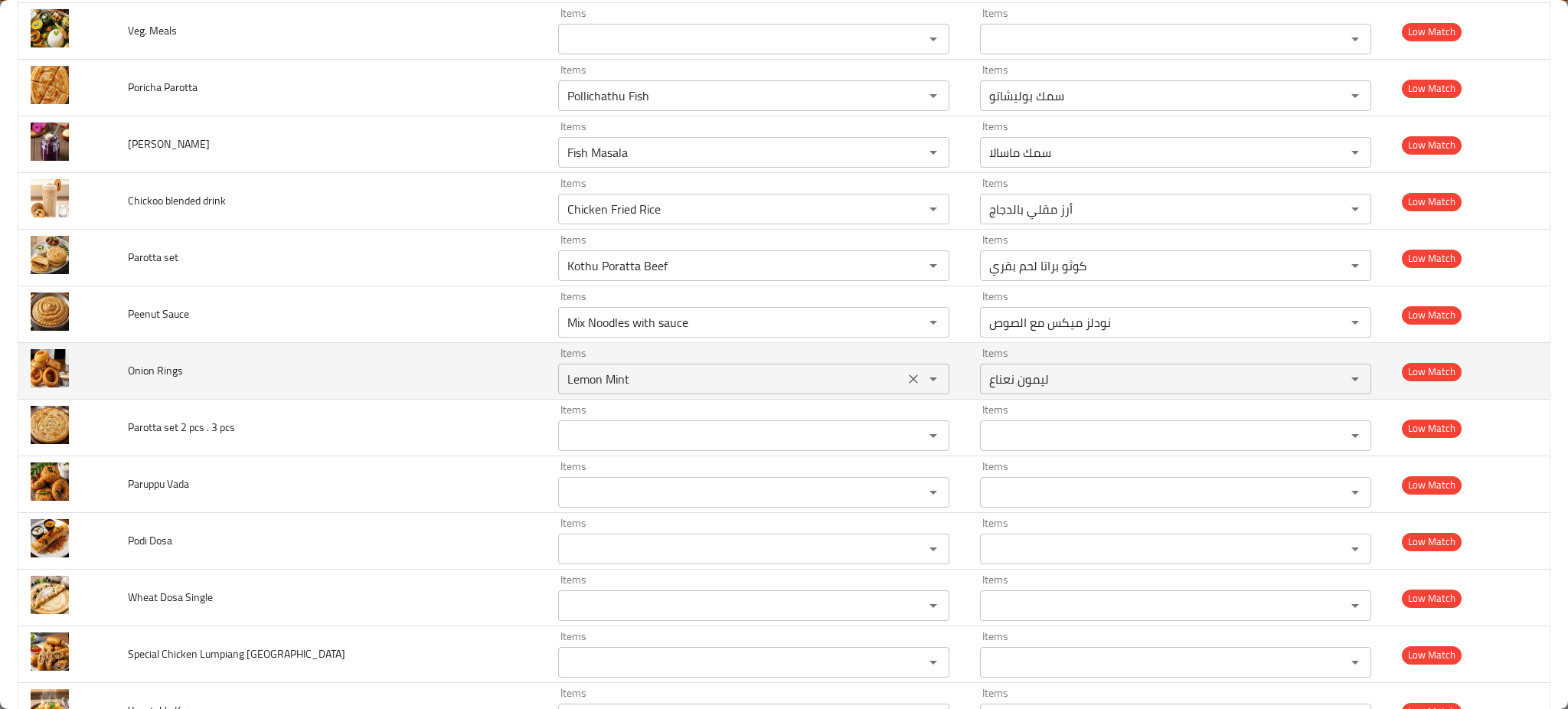
click at [558, 394] on div "Lemon Mint Items" at bounding box center [753, 379] width 391 height 30
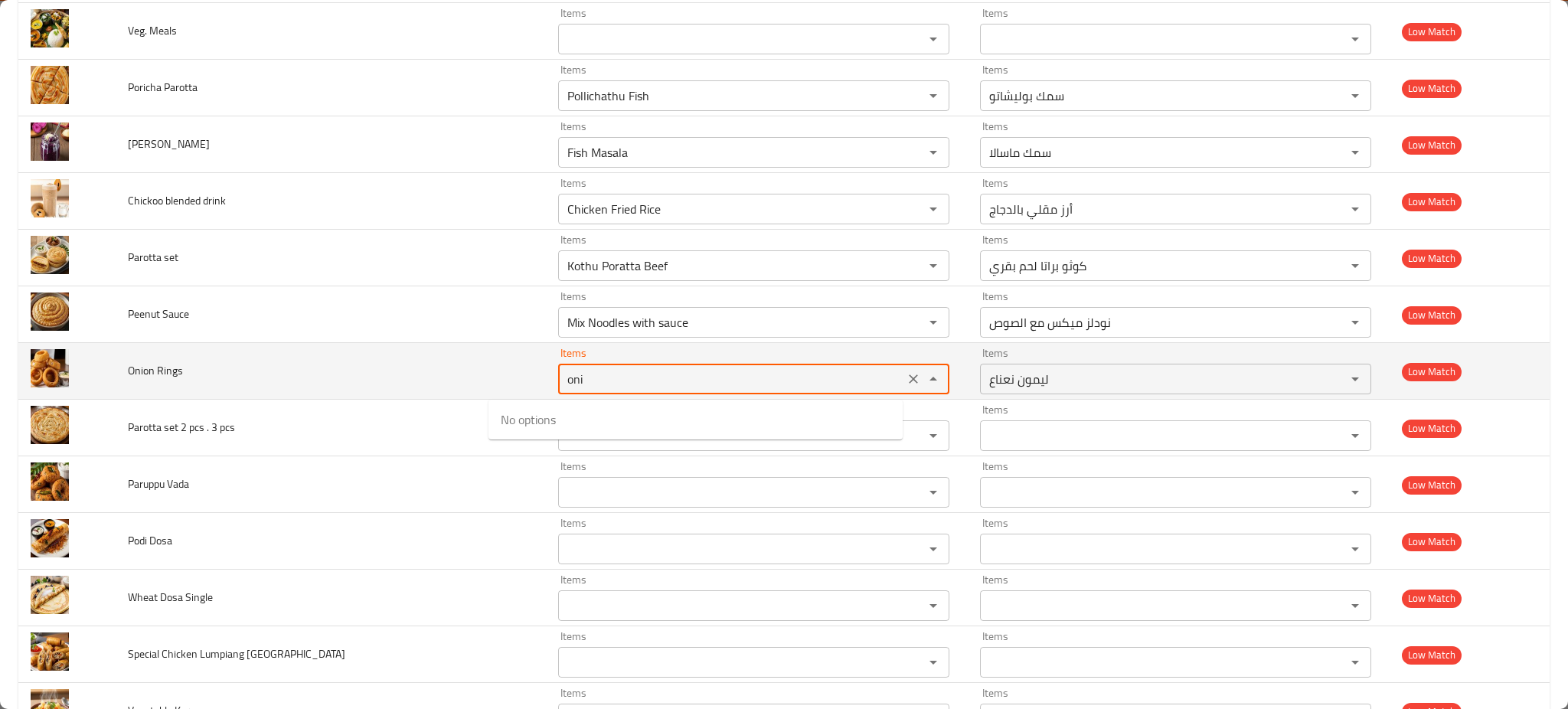
type Rings "onio"
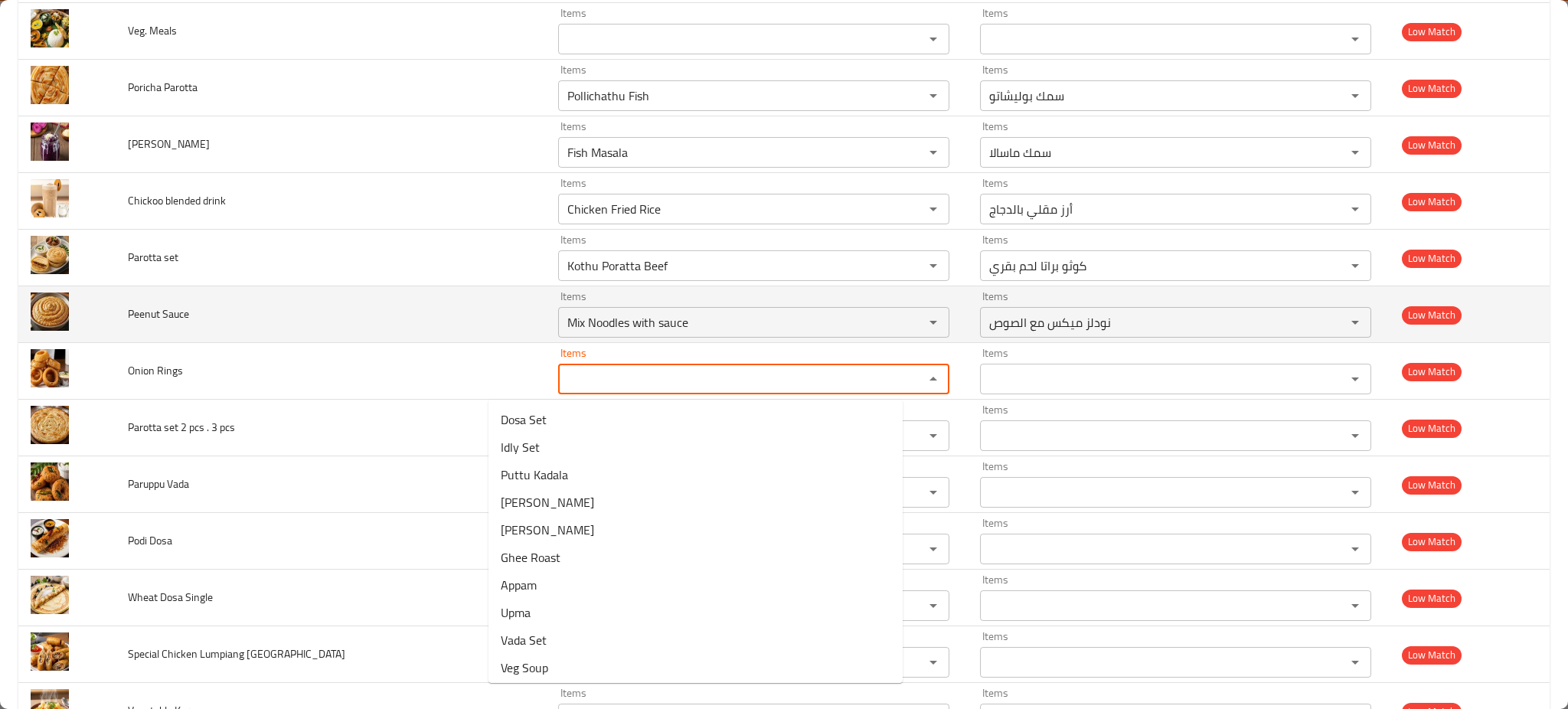
click at [272, 334] on td "Peenut Sauce" at bounding box center [330, 315] width 430 height 57
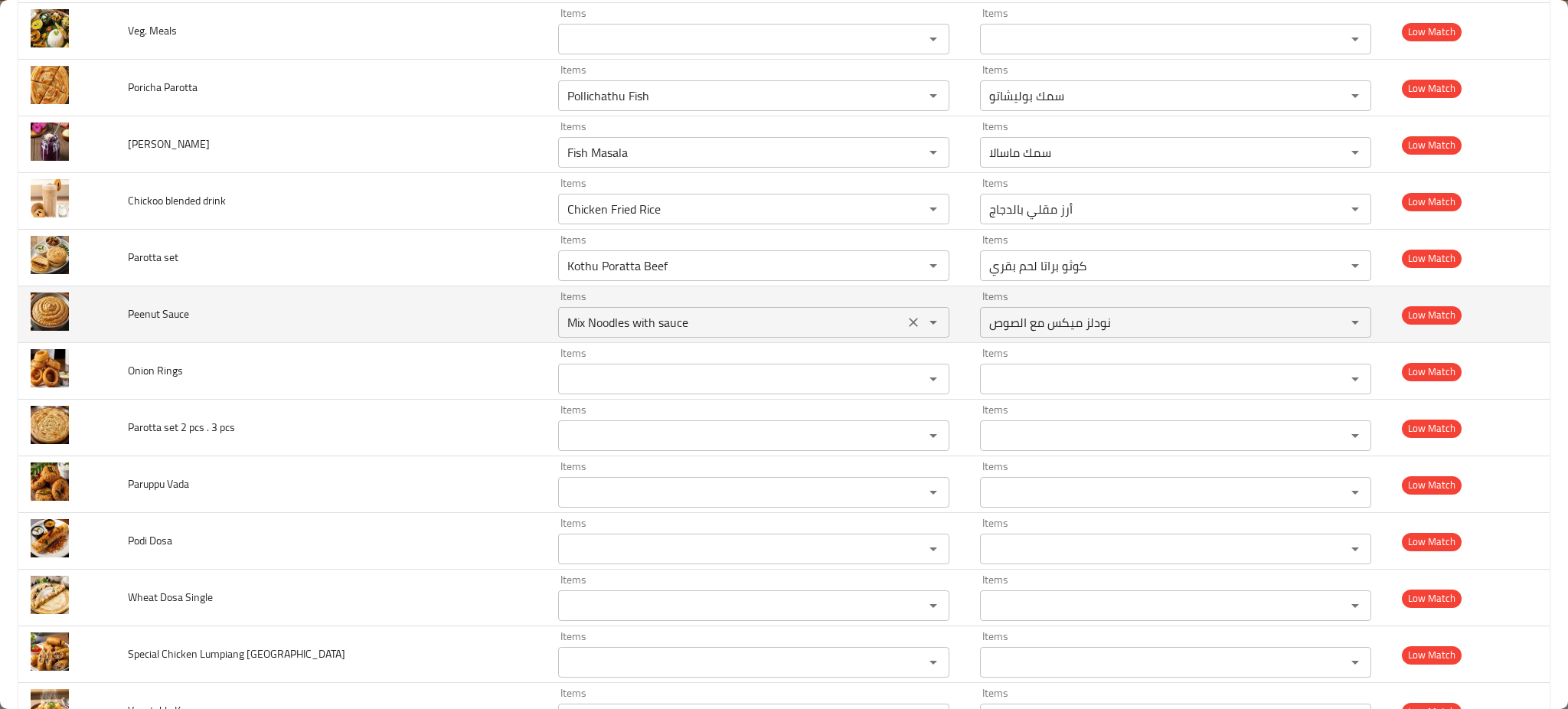
click at [574, 338] on div "Mix Noodles with sauce Items" at bounding box center [753, 323] width 391 height 30
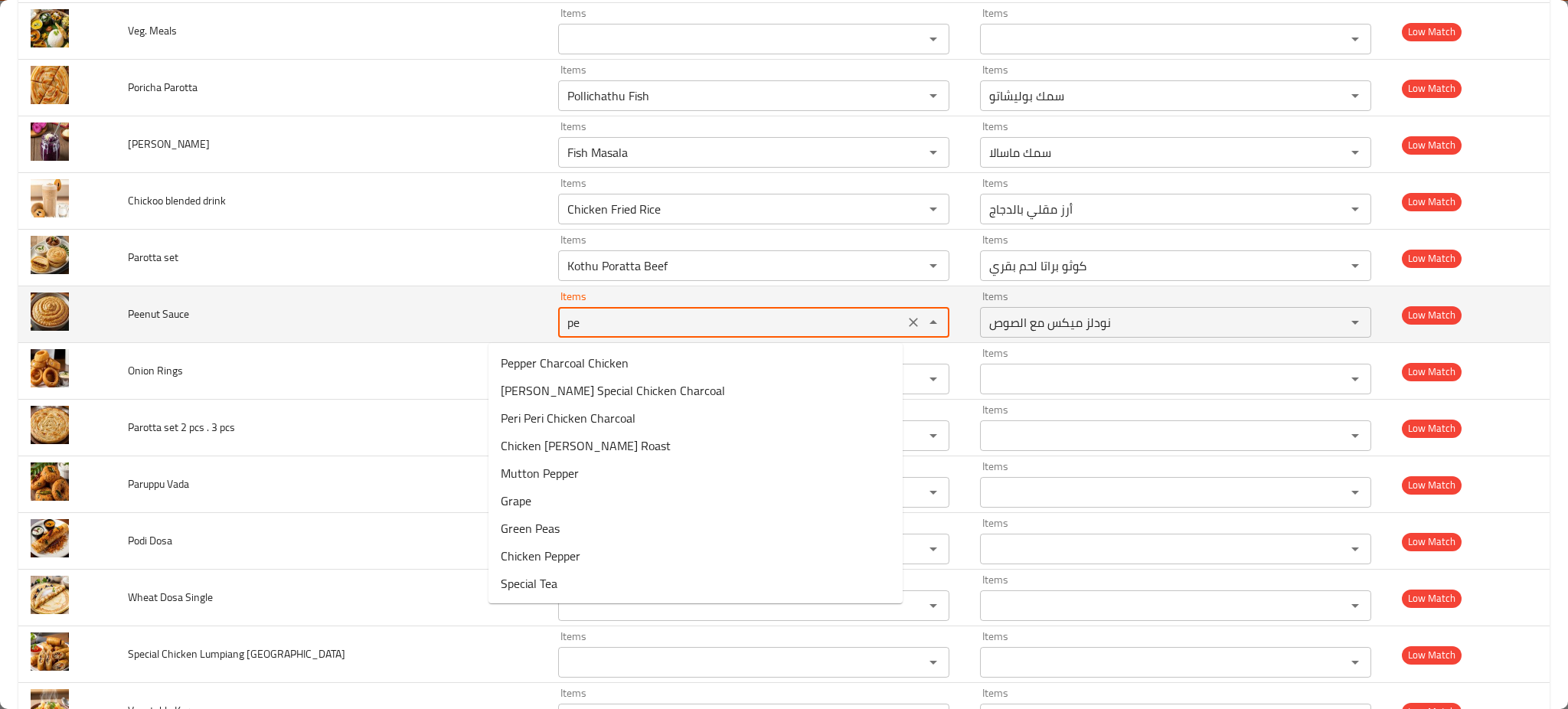
type Sauce "pen"
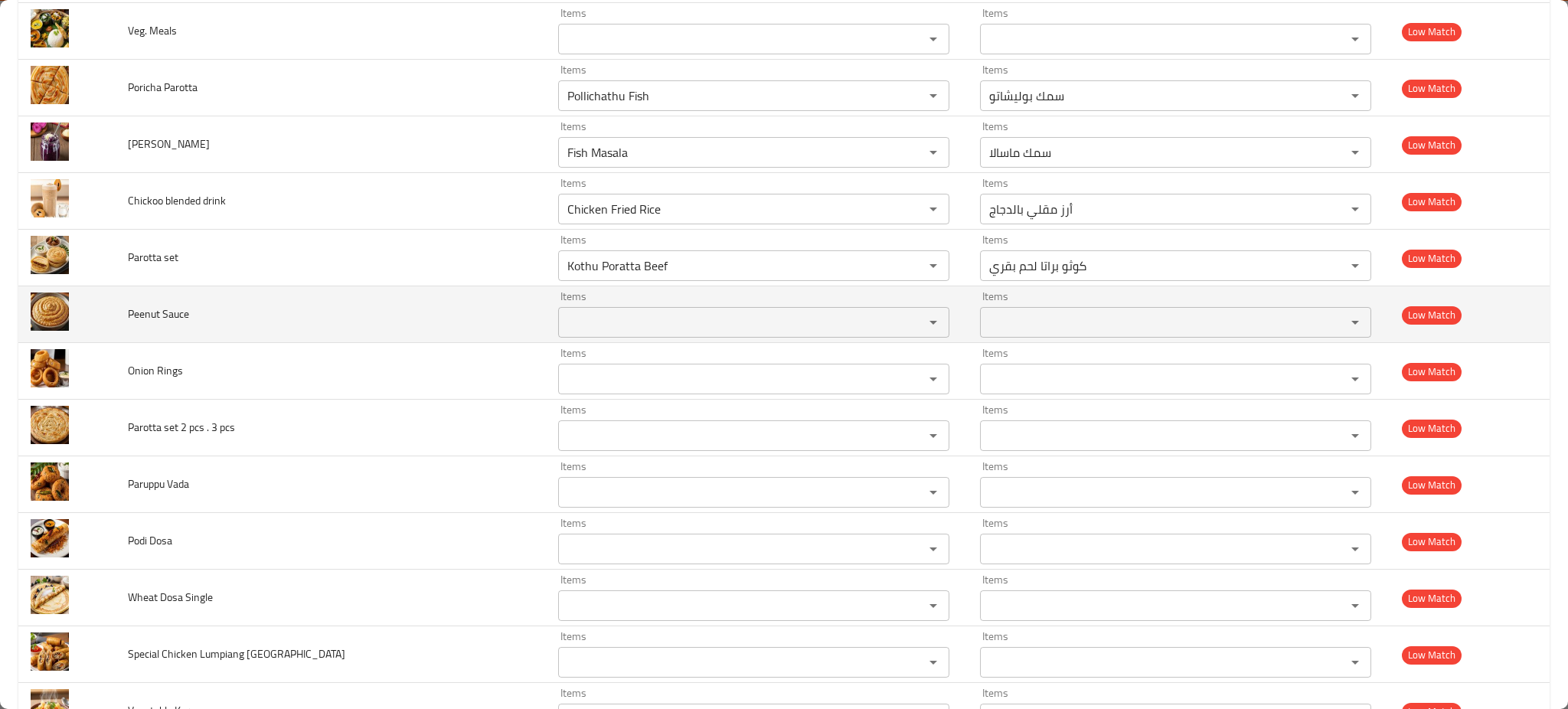
click at [413, 288] on td "Peenut Sauce" at bounding box center [330, 315] width 430 height 57
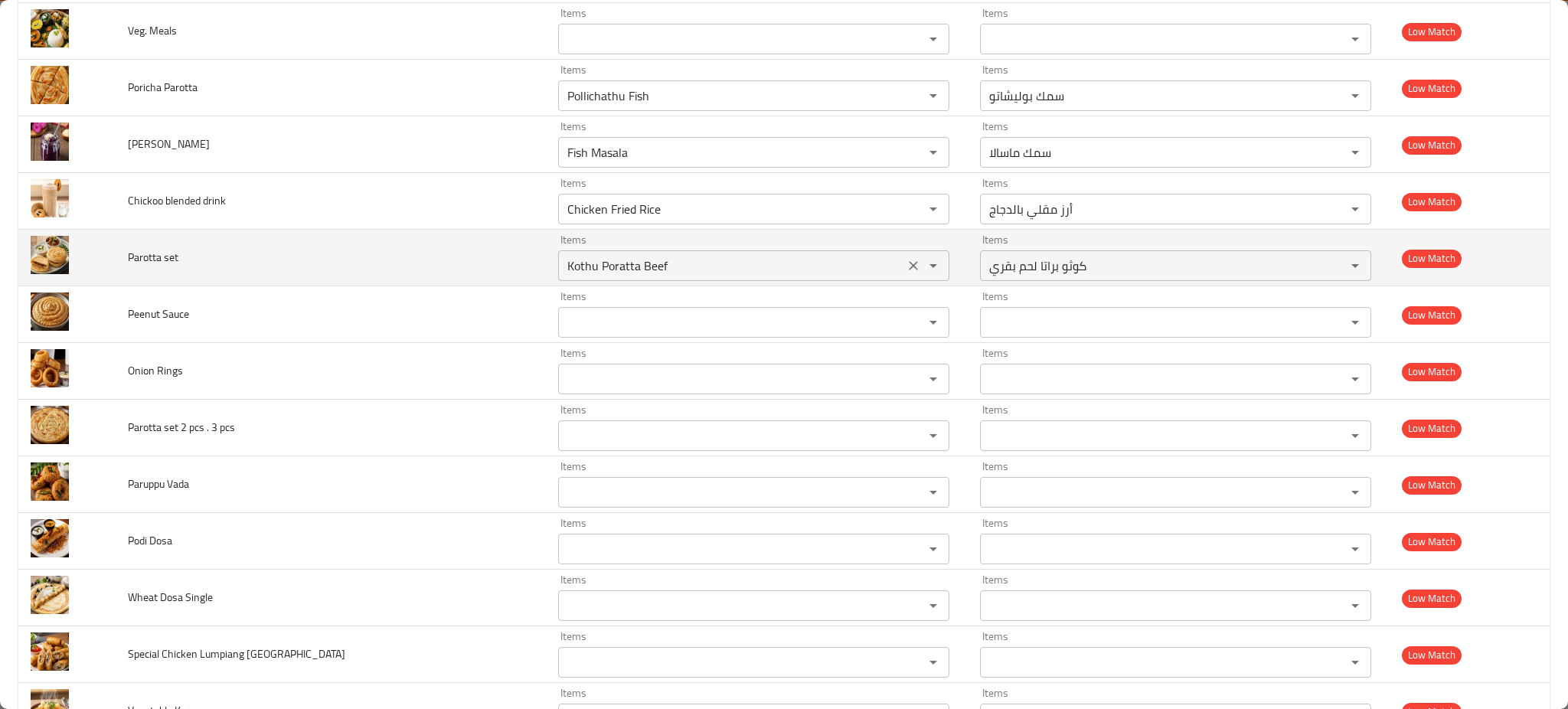
click at [563, 276] on set "Kothu Poratta Beef" at bounding box center [731, 265] width 337 height 22
click at [546, 230] on td "Items Items" at bounding box center [757, 257] width 422 height 57
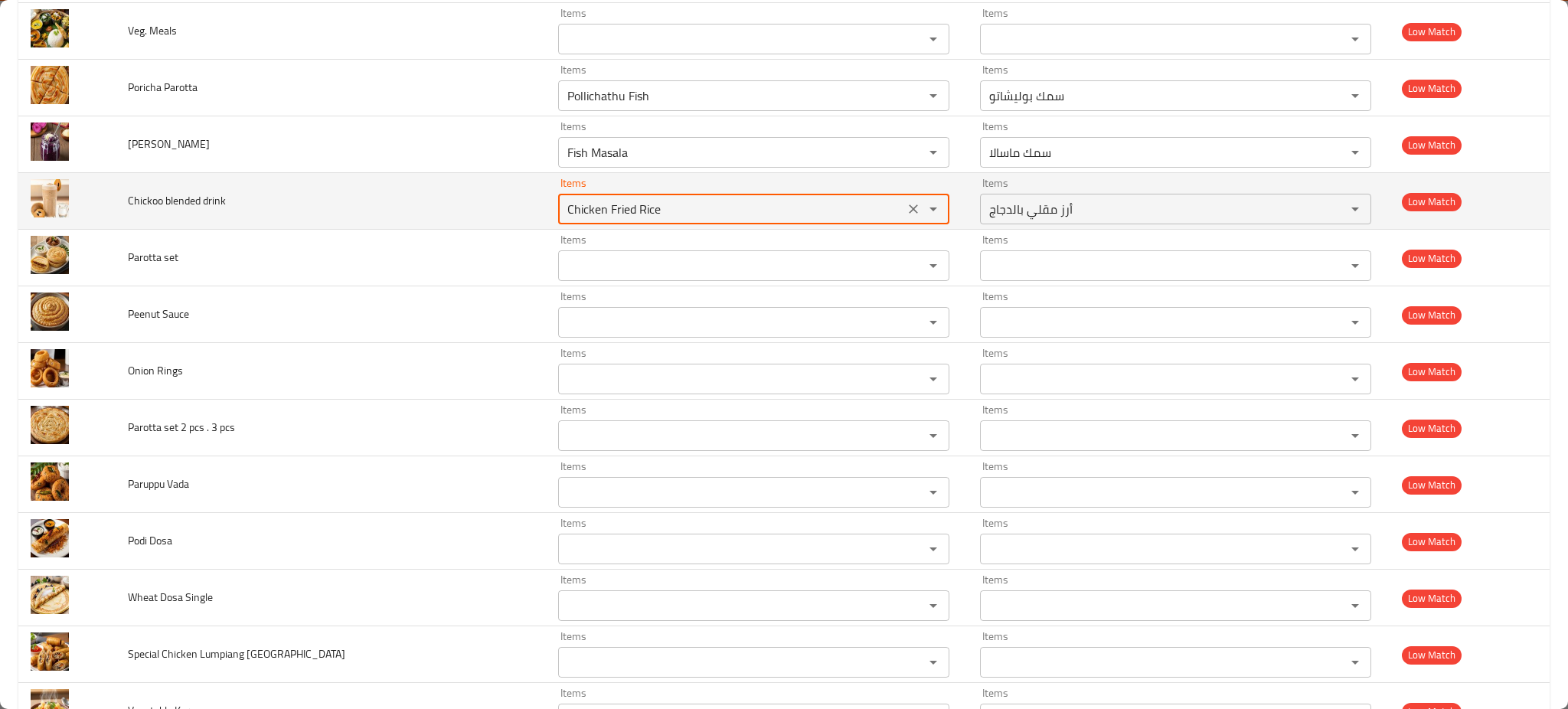
click at [563, 211] on drink "Chicken Fried Rice" at bounding box center [731, 209] width 337 height 22
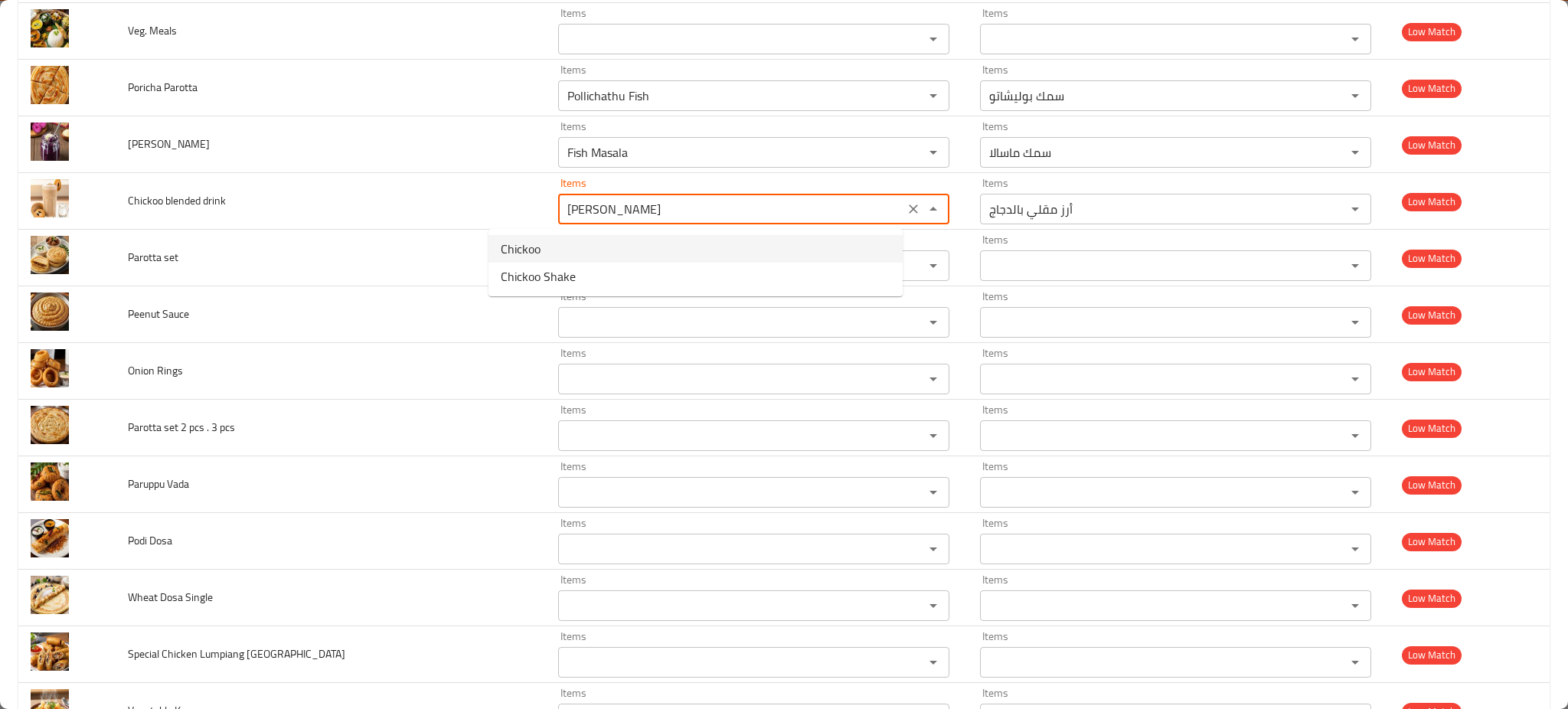
click at [545, 244] on drink-option-0 "Chickoo" at bounding box center [696, 249] width 414 height 28
type drink "Chickoo"
type drink-ar "تشيكو"
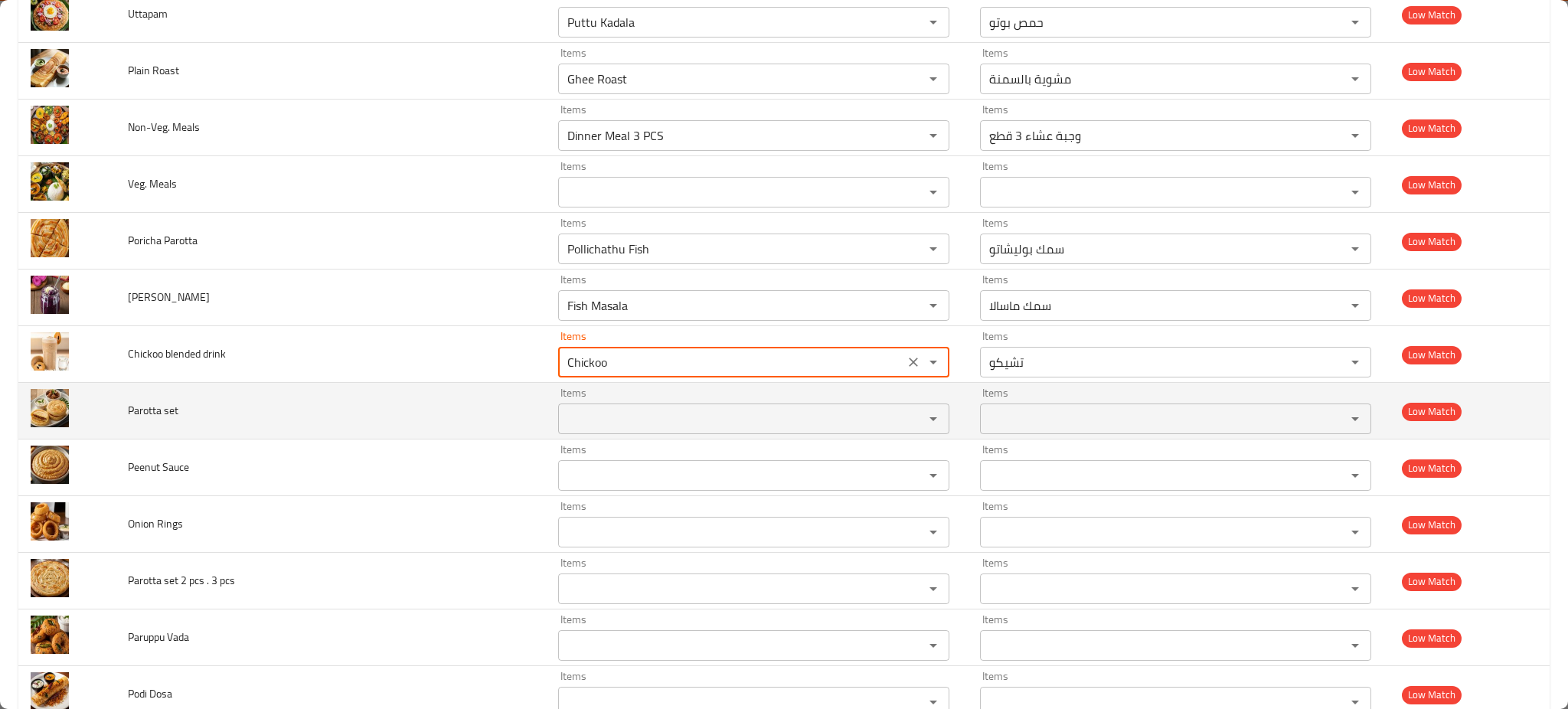
scroll to position [1827, 0]
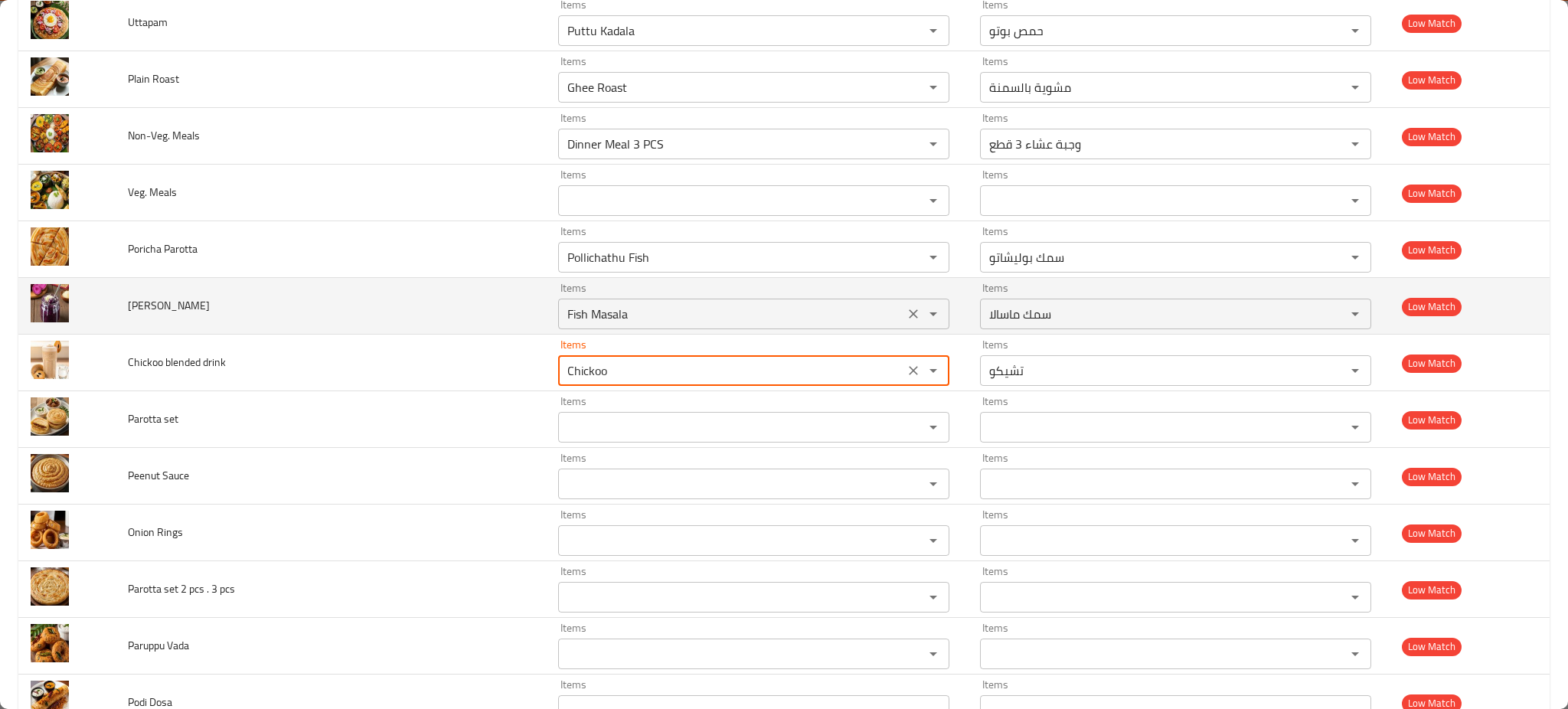
click at [565, 304] on div "Fish Masala Items" at bounding box center [753, 314] width 391 height 30
type drink "Chickoo"
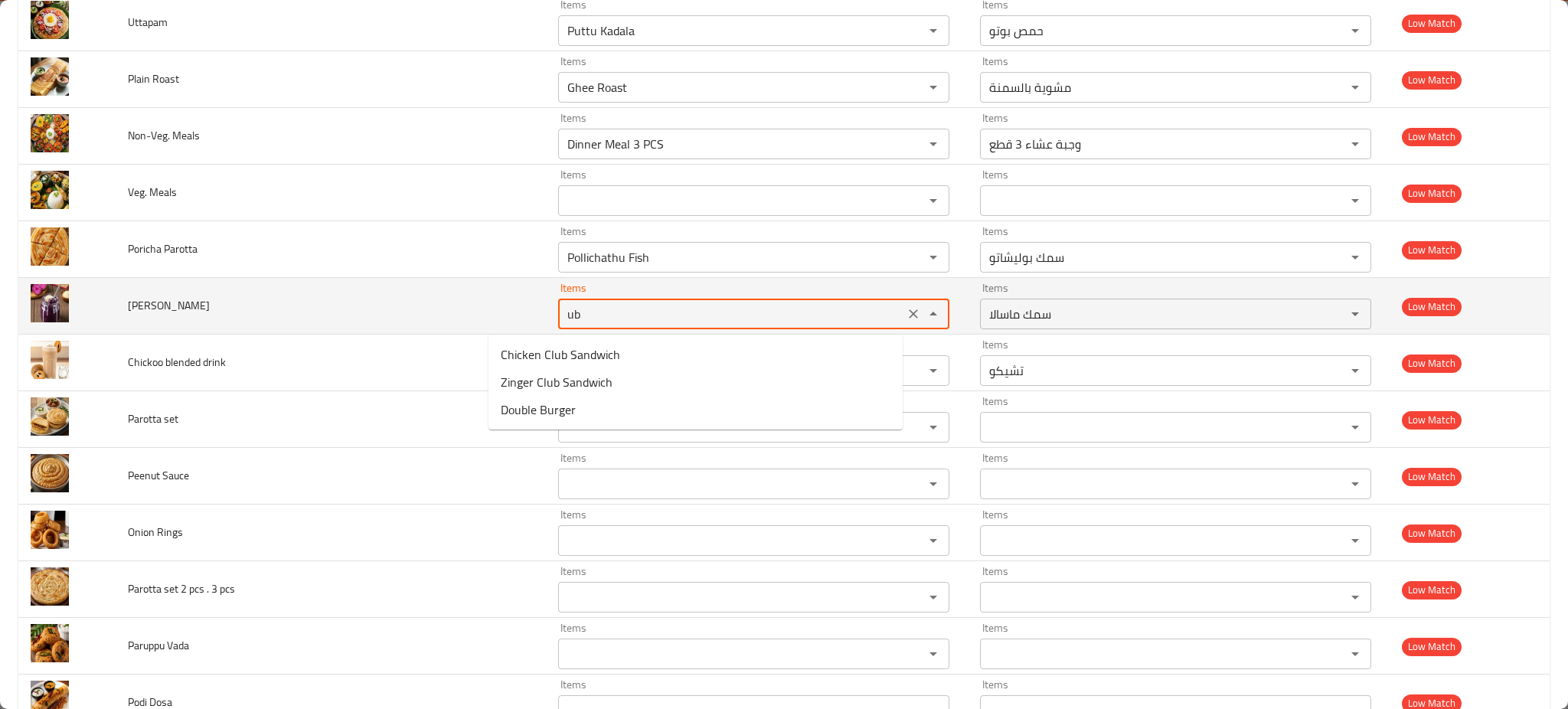
type Halaya "ube"
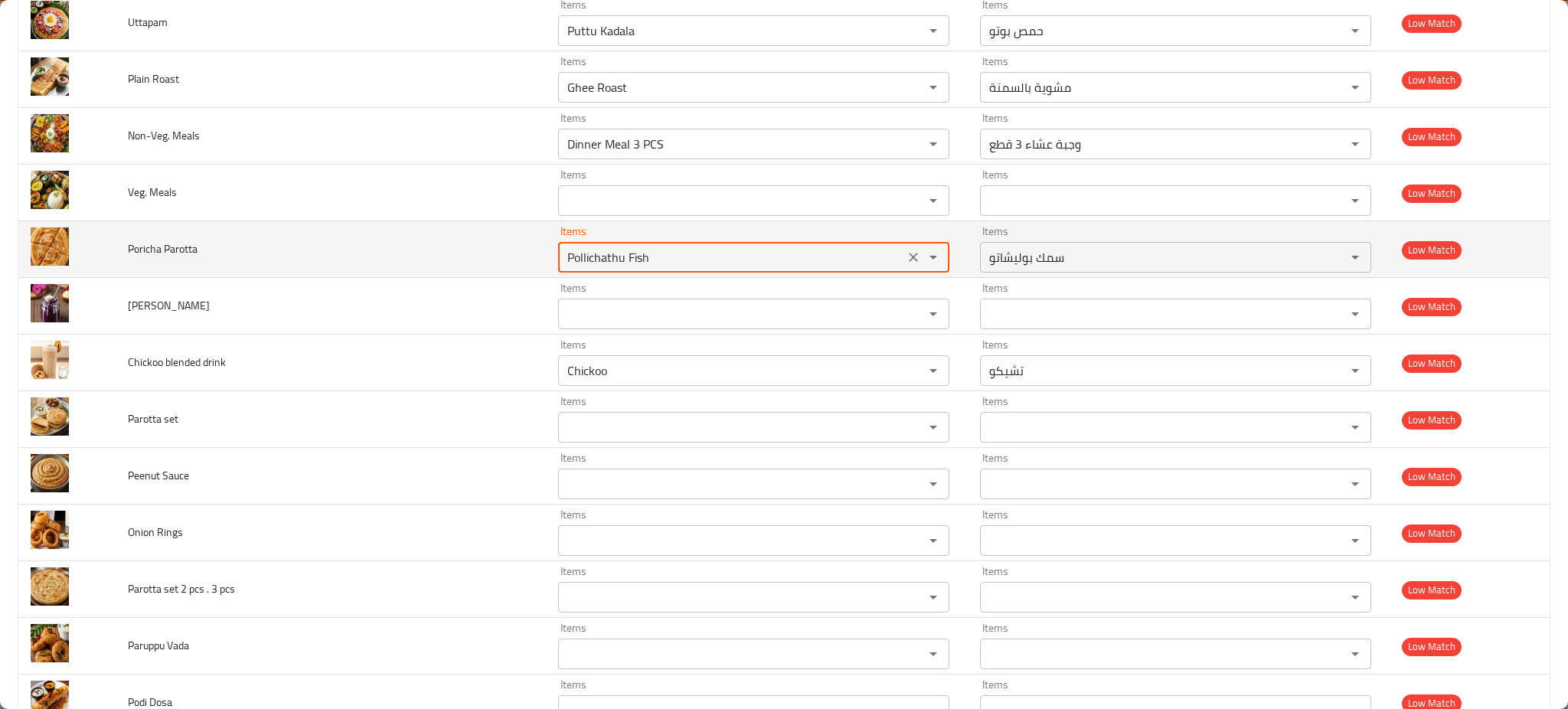
click at [563, 261] on Parotta "Pollichathu Fish" at bounding box center [731, 257] width 337 height 22
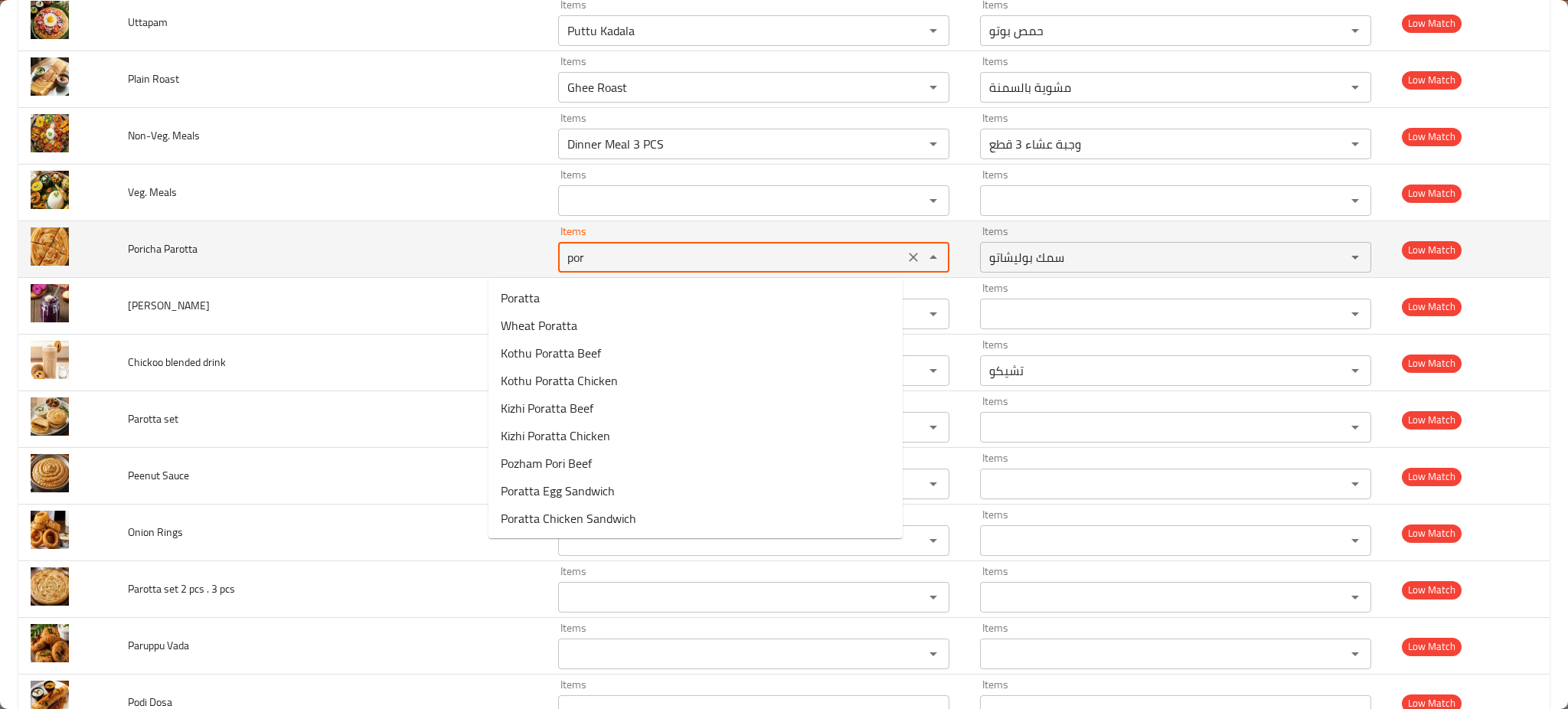
type Parotta "pori"
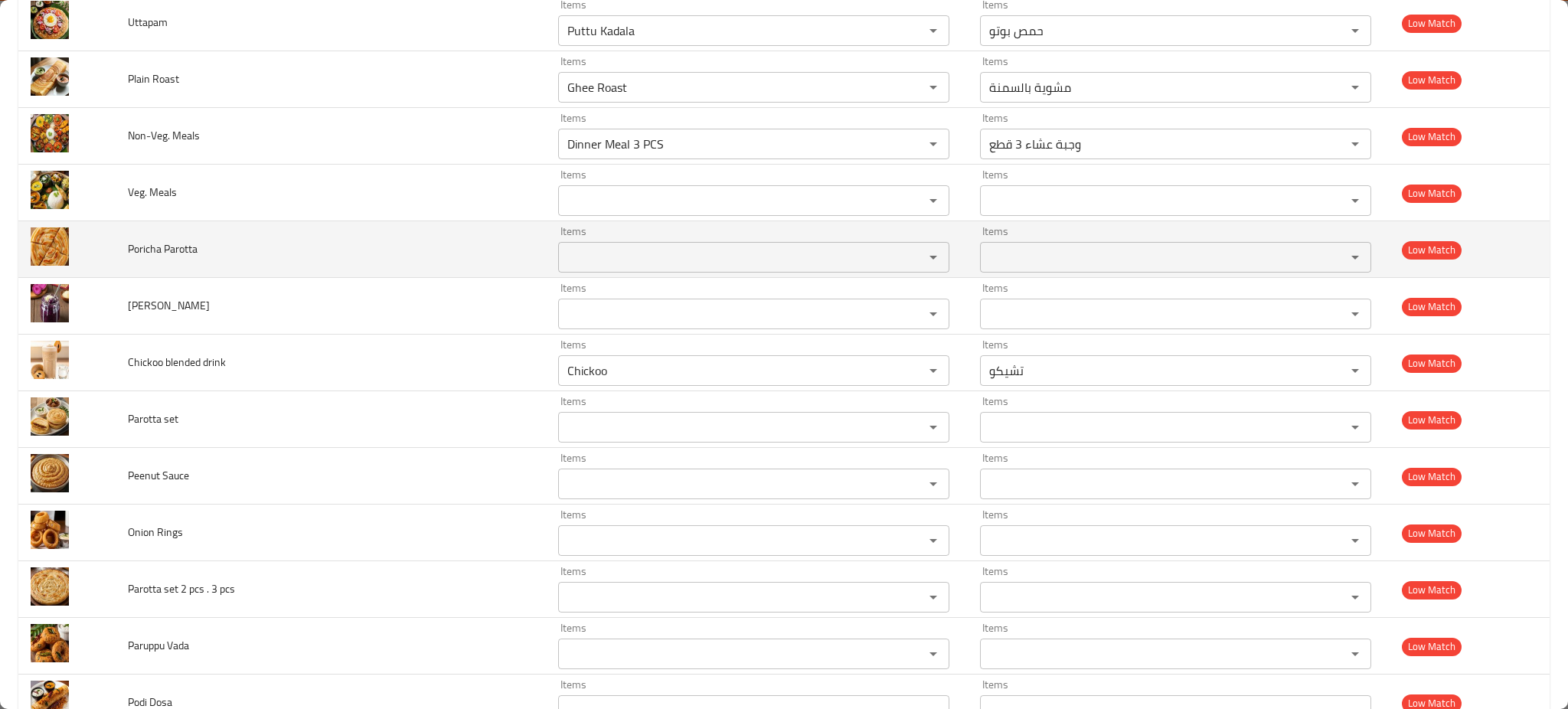
click at [546, 253] on td "Items Items" at bounding box center [757, 249] width 422 height 57
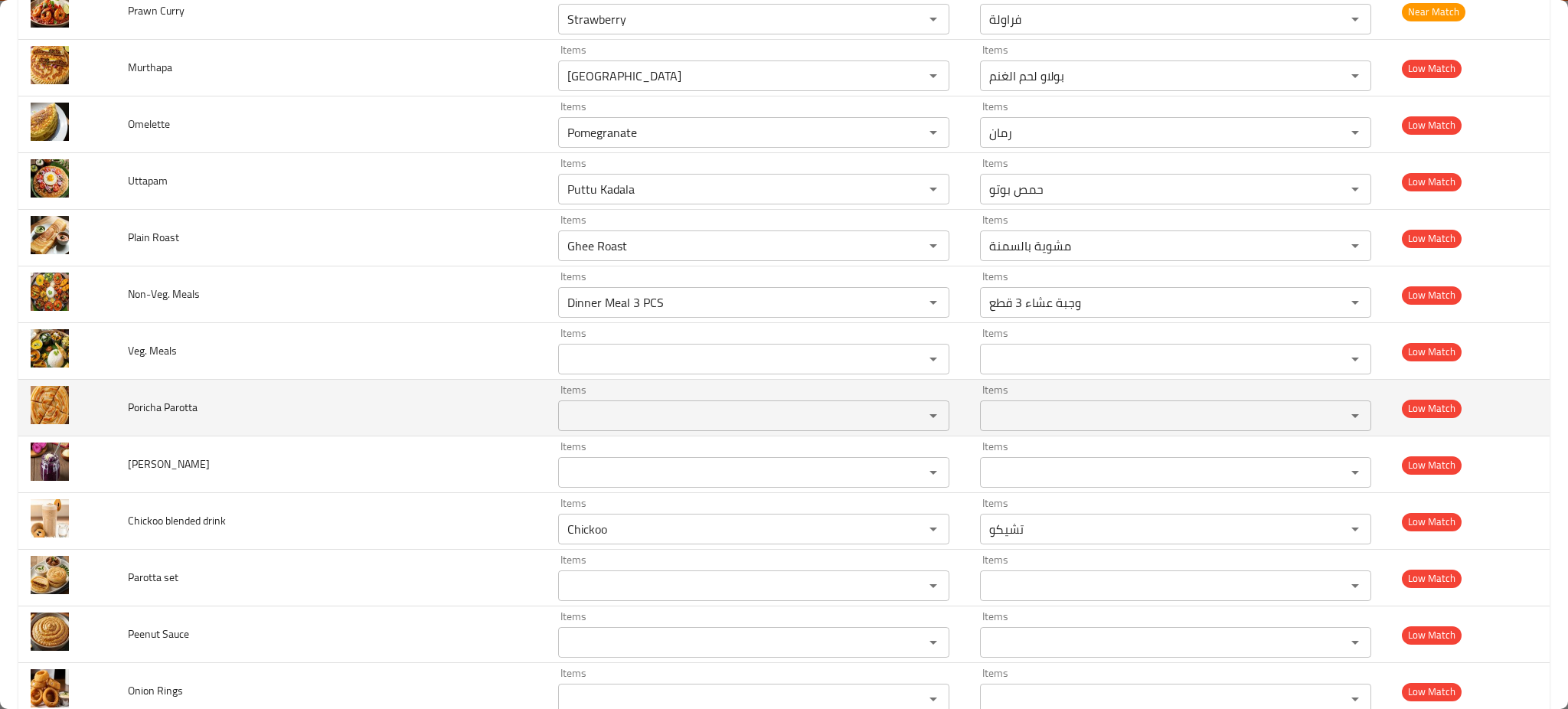
scroll to position [1659, 0]
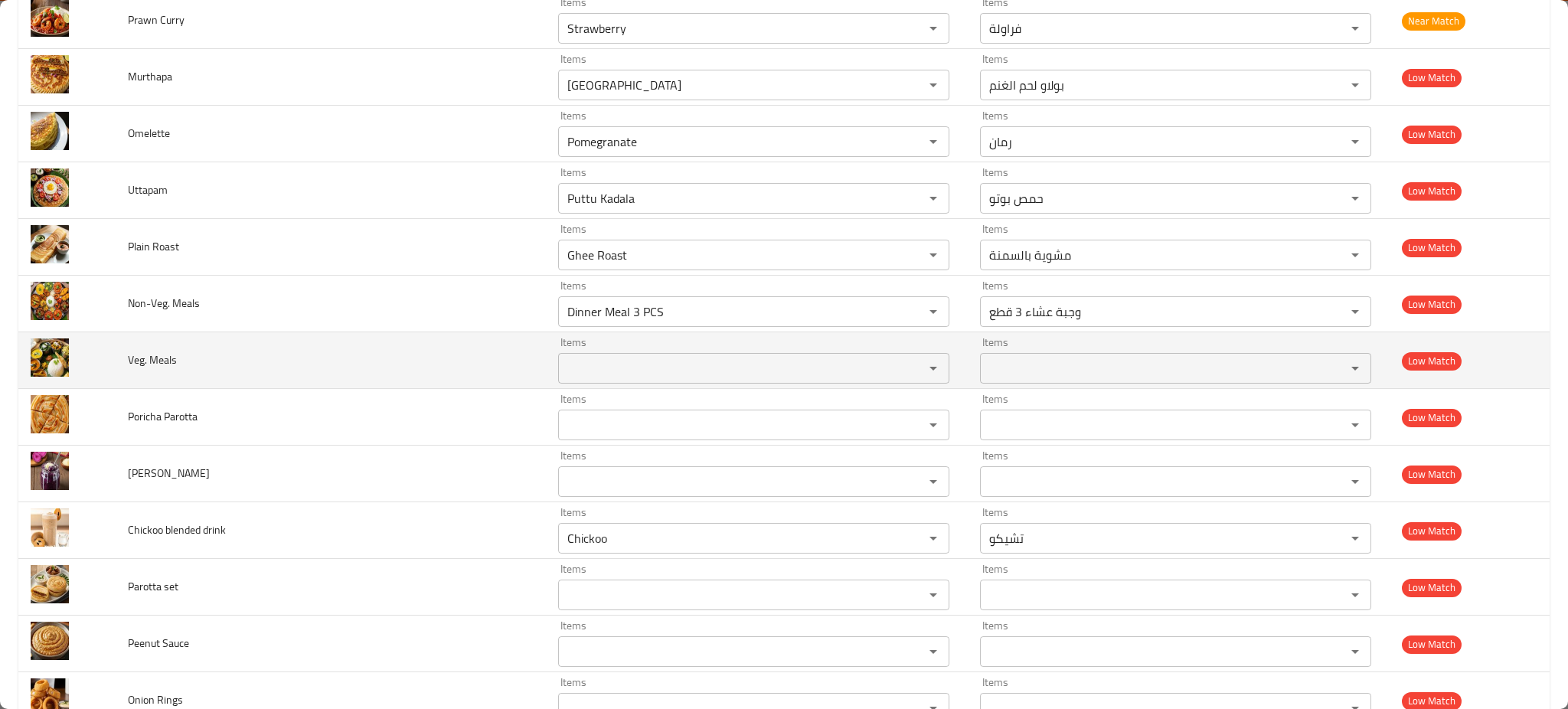
click at [563, 367] on Meals "Items" at bounding box center [731, 368] width 337 height 22
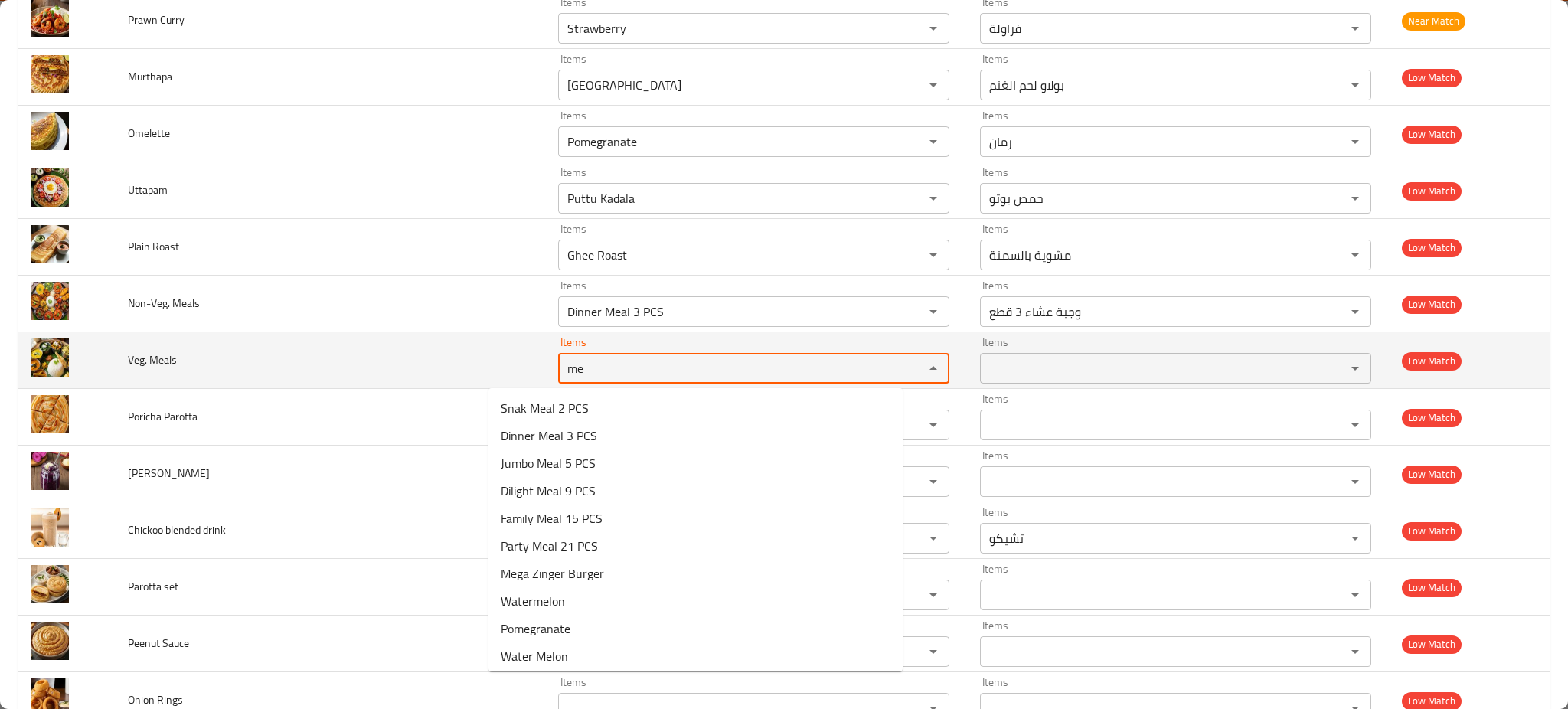
type Meals "m"
type Meals "meal"
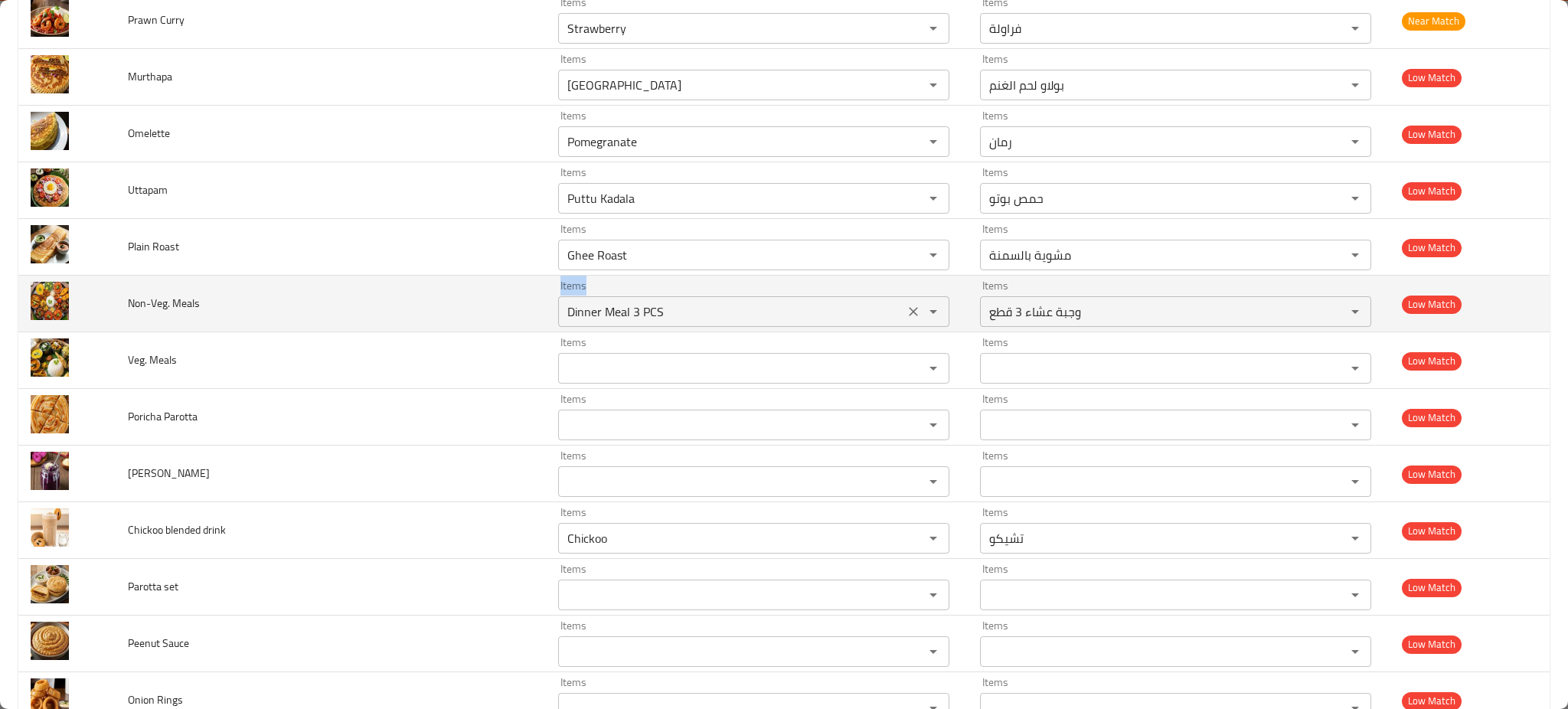
drag, startPoint x: 431, startPoint y: 308, endPoint x: 553, endPoint y: 313, distance: 122.1
click at [553, 313] on tr "Non-Veg. Meals Items Dinner Meal 3 PCS Items Items وجبة عشاء 3 قطع Items Low Ma…" at bounding box center [784, 304] width 1531 height 57
click at [563, 313] on Meals "Dinner Meal 3 PCS" at bounding box center [731, 311] width 337 height 22
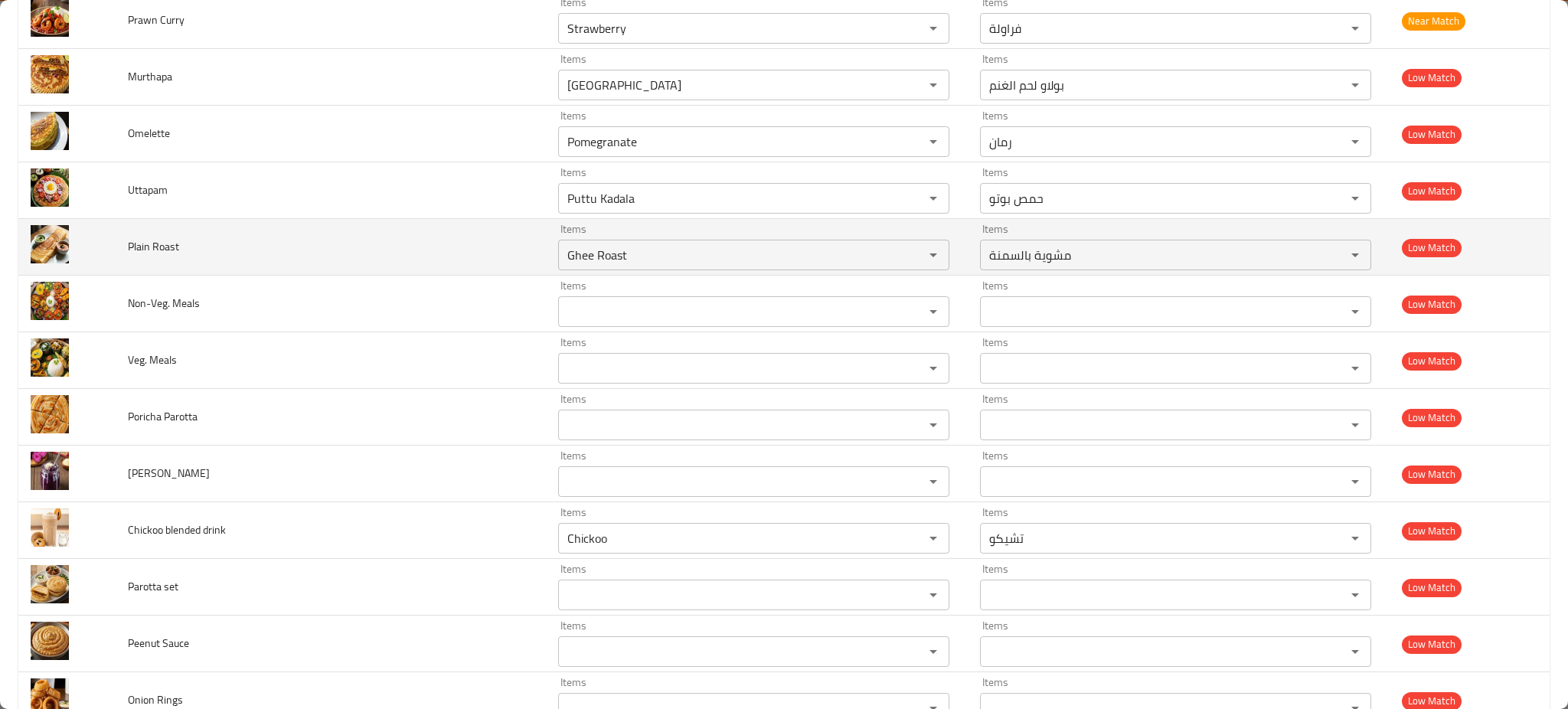
click at [450, 273] on td "Plain Roast" at bounding box center [330, 247] width 430 height 57
click at [605, 256] on Roast "Ghee Roast" at bounding box center [731, 255] width 337 height 22
click at [563, 257] on Roast "Ghee Roast" at bounding box center [731, 255] width 337 height 22
paste Roast "enhanced table"
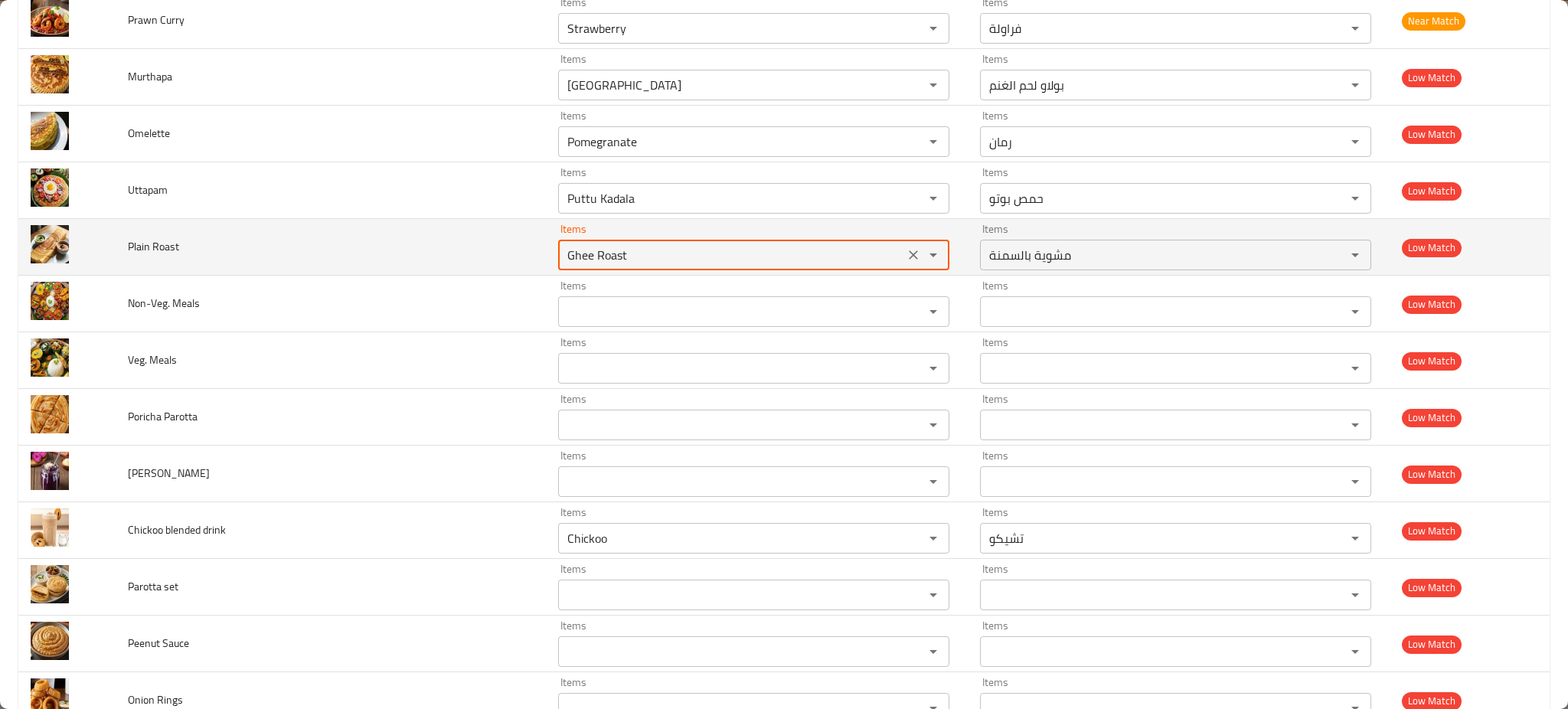
type Roast "Roast"
click at [446, 270] on td "Plain Roast" at bounding box center [330, 247] width 430 height 57
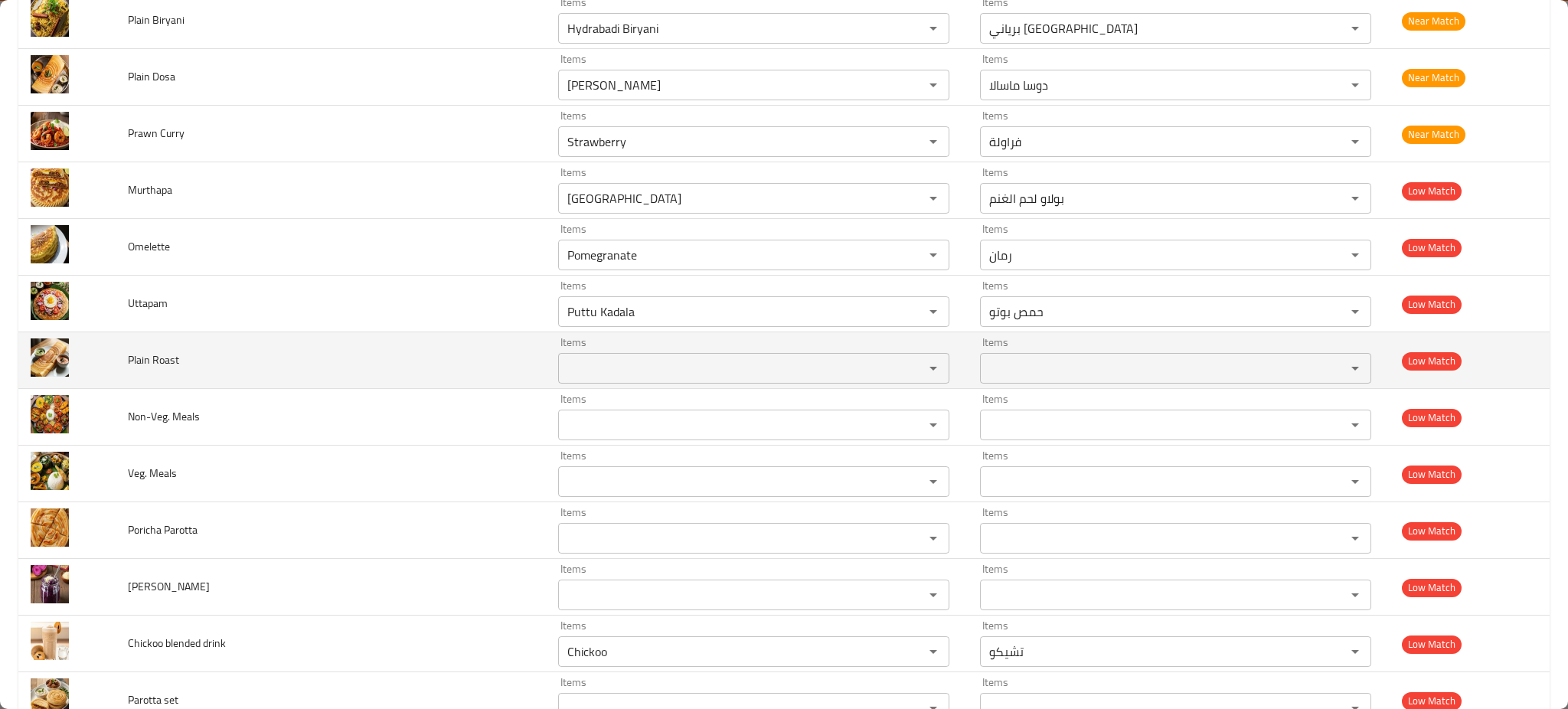
scroll to position [1545, 0]
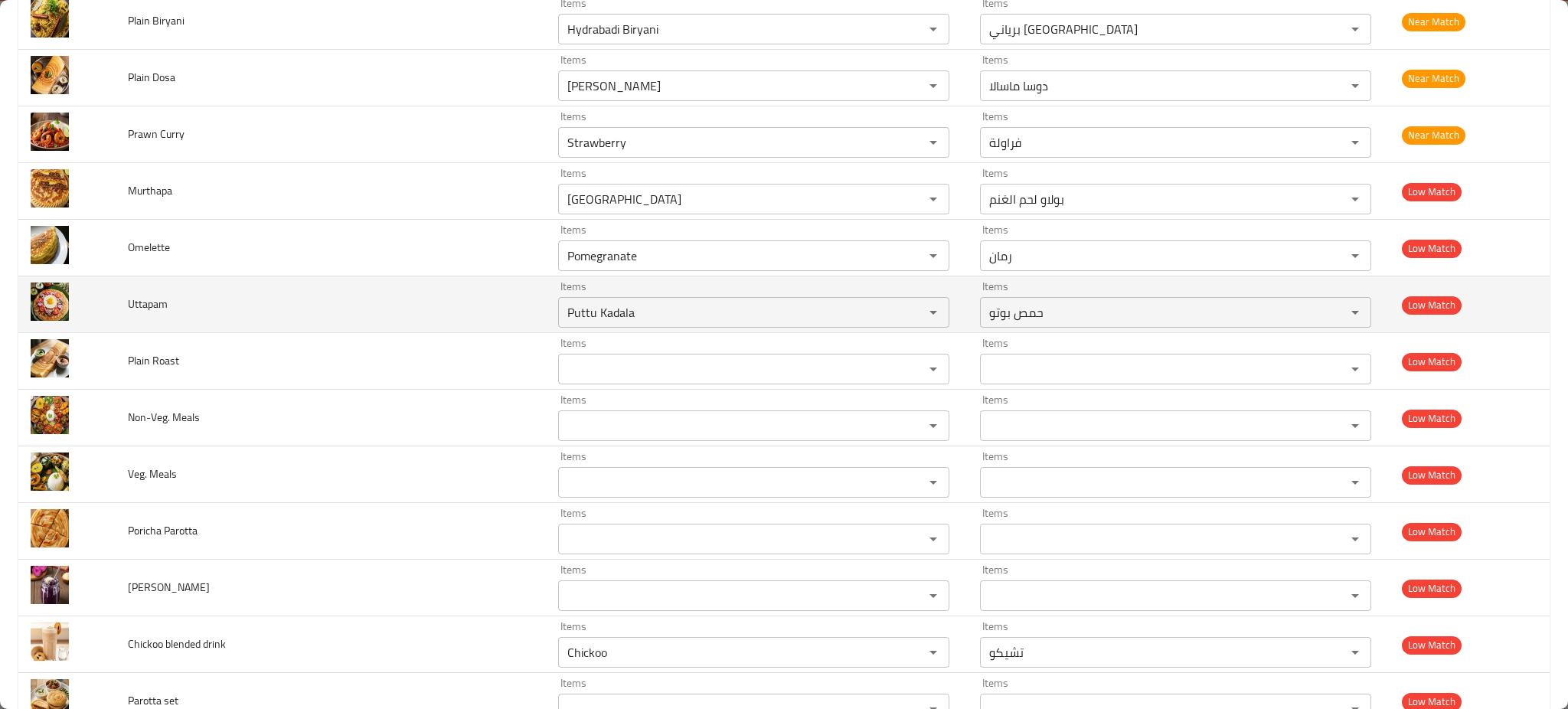
click at [160, 305] on span "Uttapam" at bounding box center [148, 304] width 40 height 20
click at [563, 318] on input "Puttu Kadala" at bounding box center [731, 312] width 337 height 22
paste input "Uttapam"
type input "Uttapa"
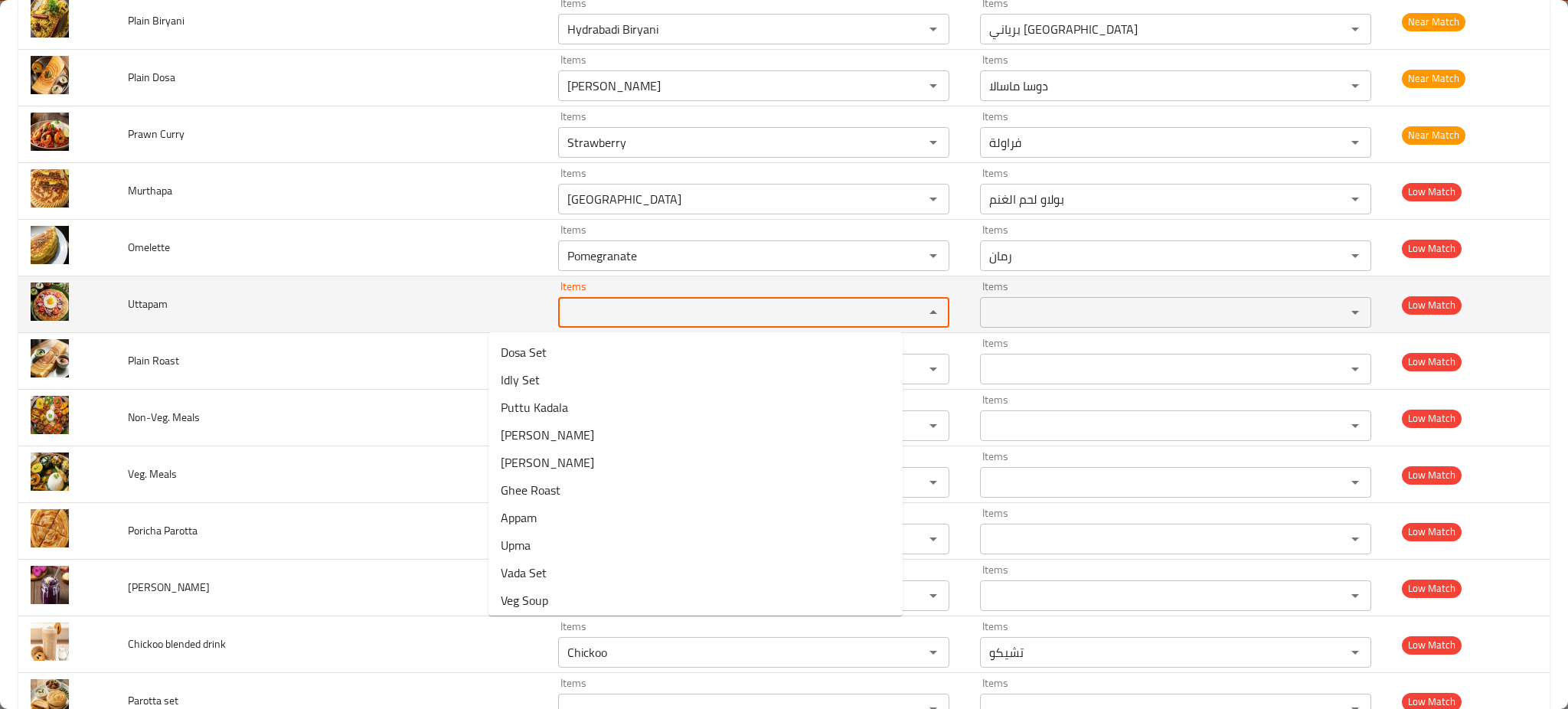
click at [447, 292] on td "Uttapam" at bounding box center [330, 304] width 430 height 57
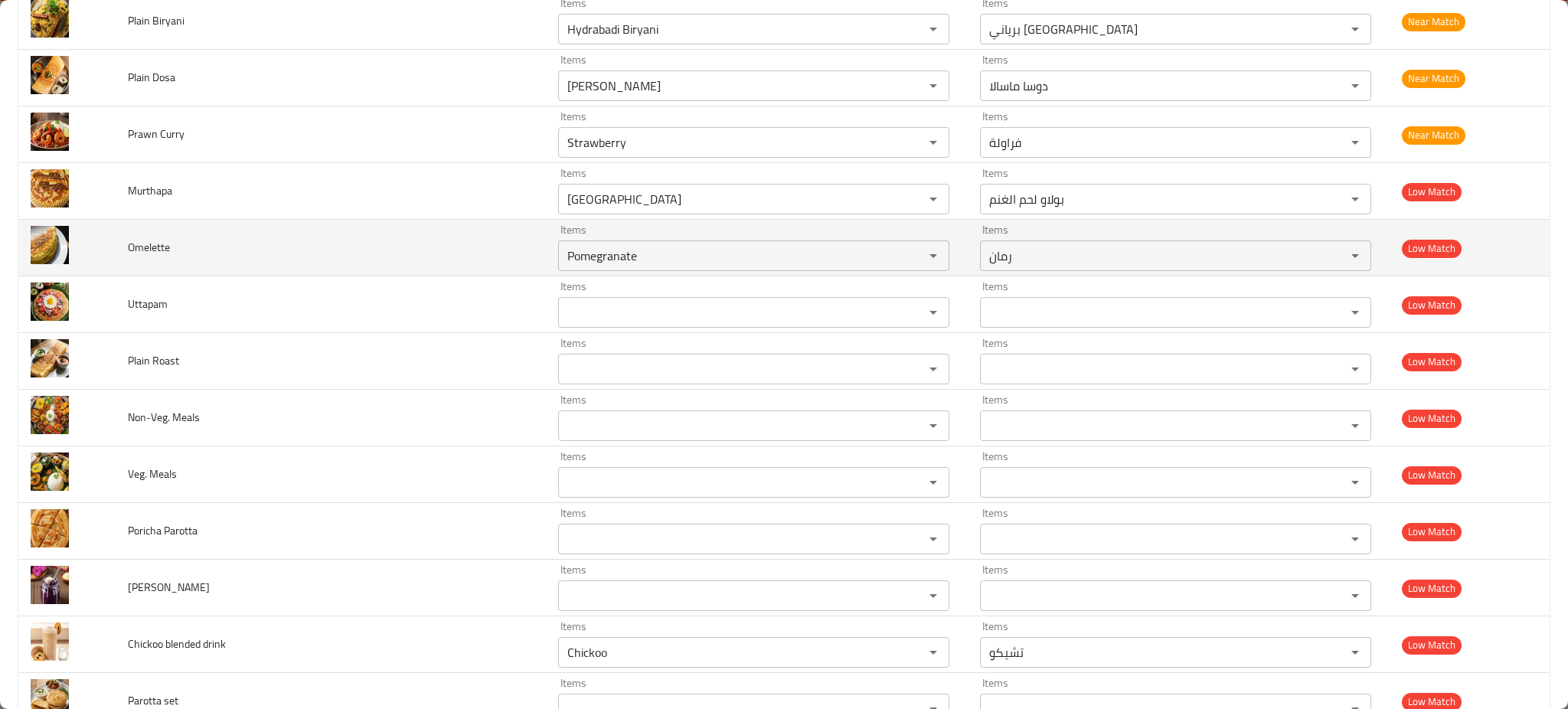
click at [153, 246] on span "Omelette" at bounding box center [149, 247] width 42 height 20
click at [563, 253] on input "Pomegranate" at bounding box center [731, 256] width 337 height 22
paste input "Omelet"
type input "Ome"
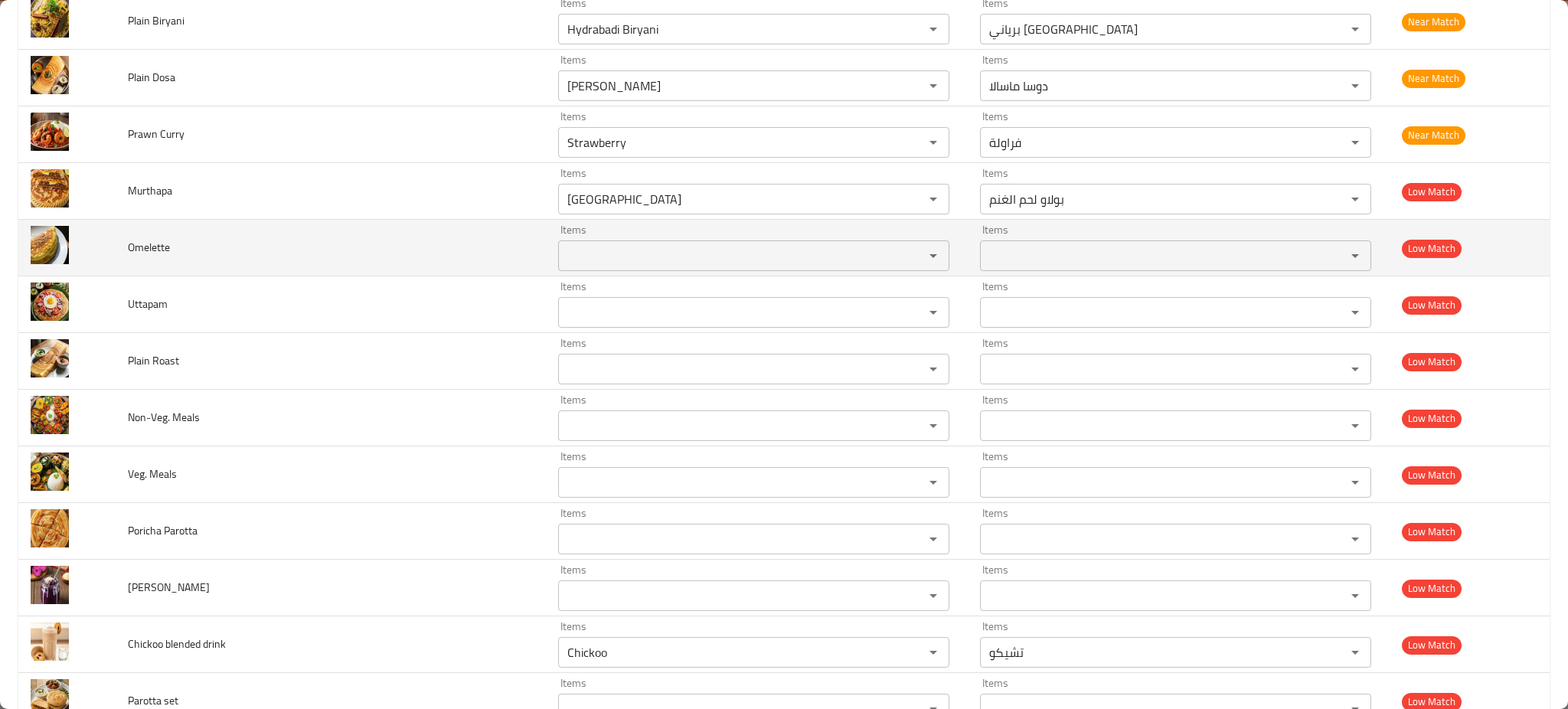
click at [405, 231] on td "Omelette" at bounding box center [330, 248] width 430 height 57
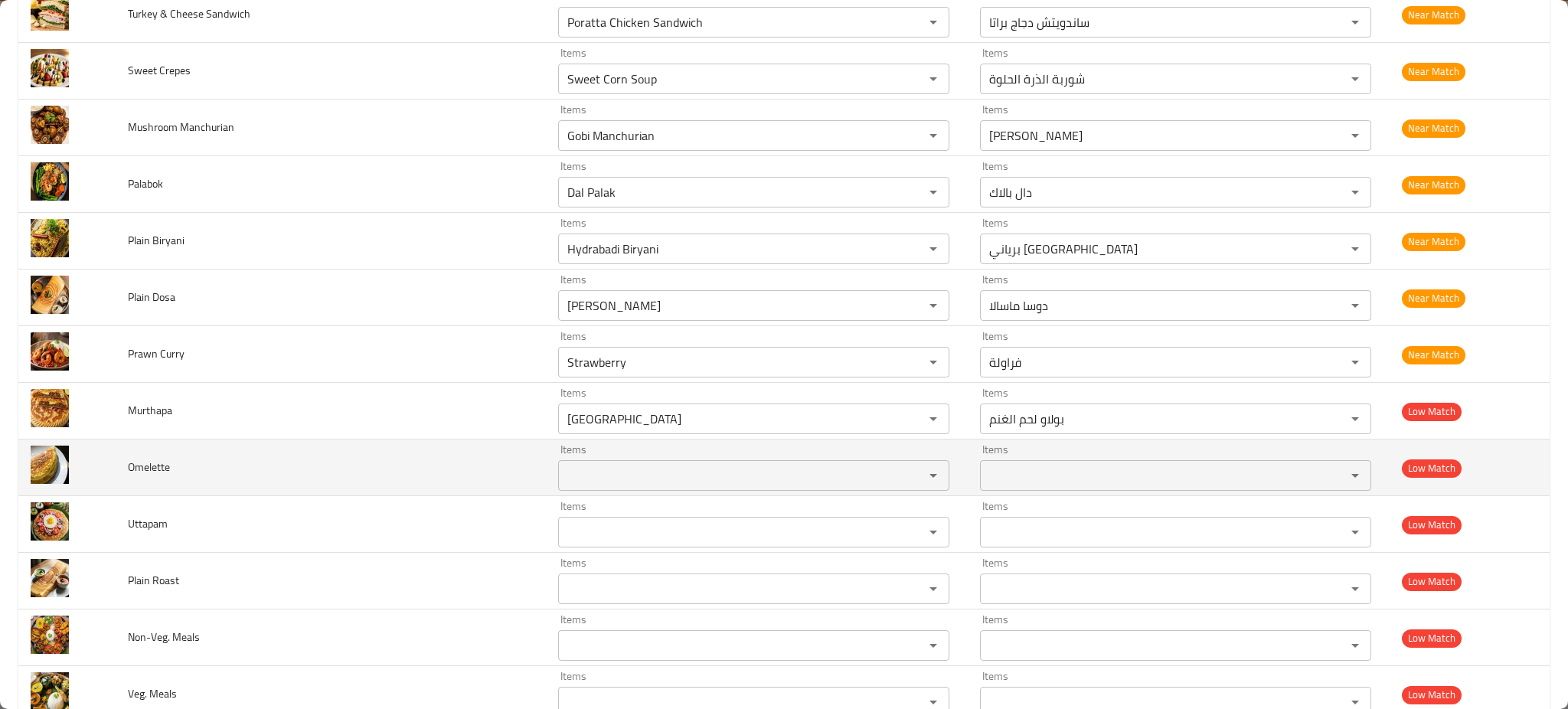
scroll to position [1325, 0]
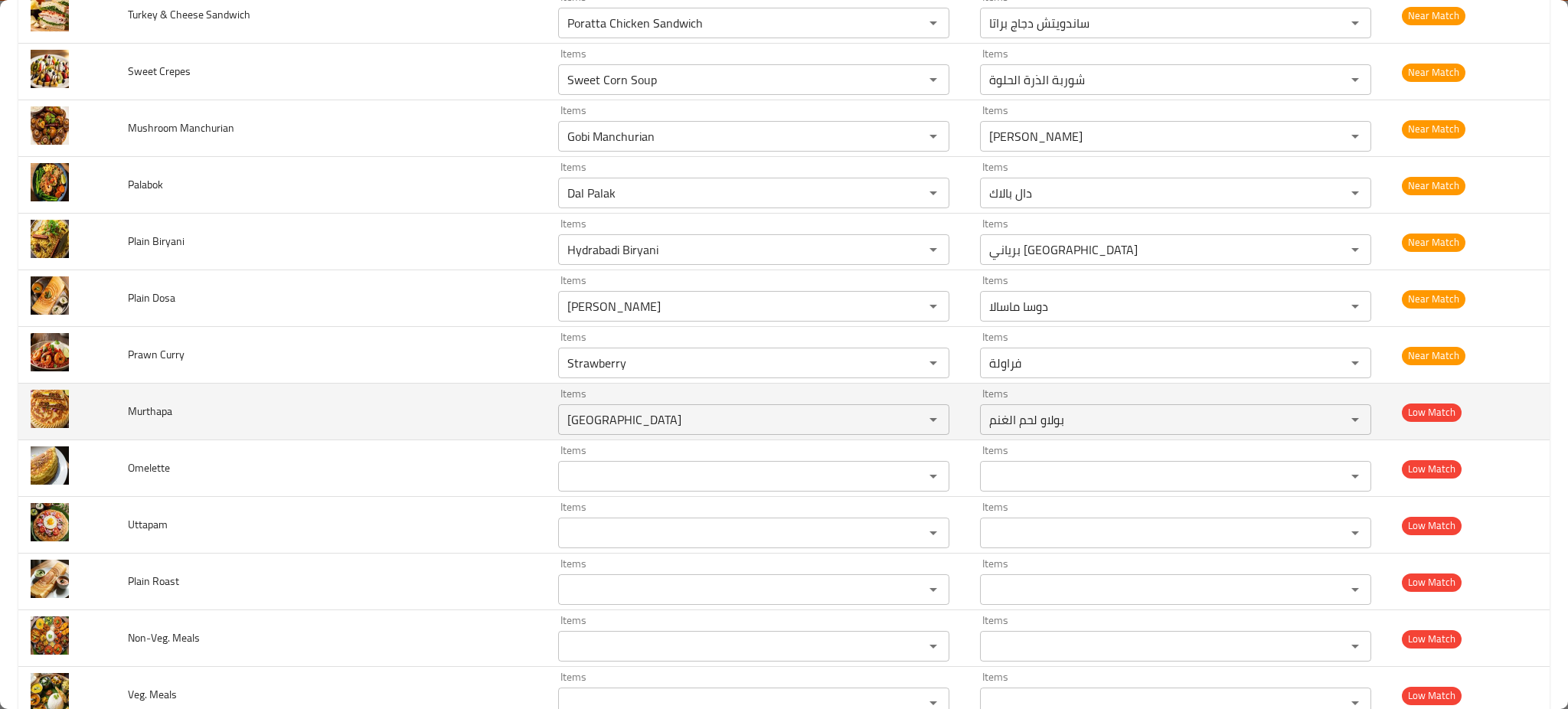
click at [147, 412] on span "Murthapa" at bounding box center [151, 411] width 45 height 20
click at [563, 426] on input "[GEOGRAPHIC_DATA]" at bounding box center [731, 420] width 337 height 22
paste input "rthapa"
type input "Murth"
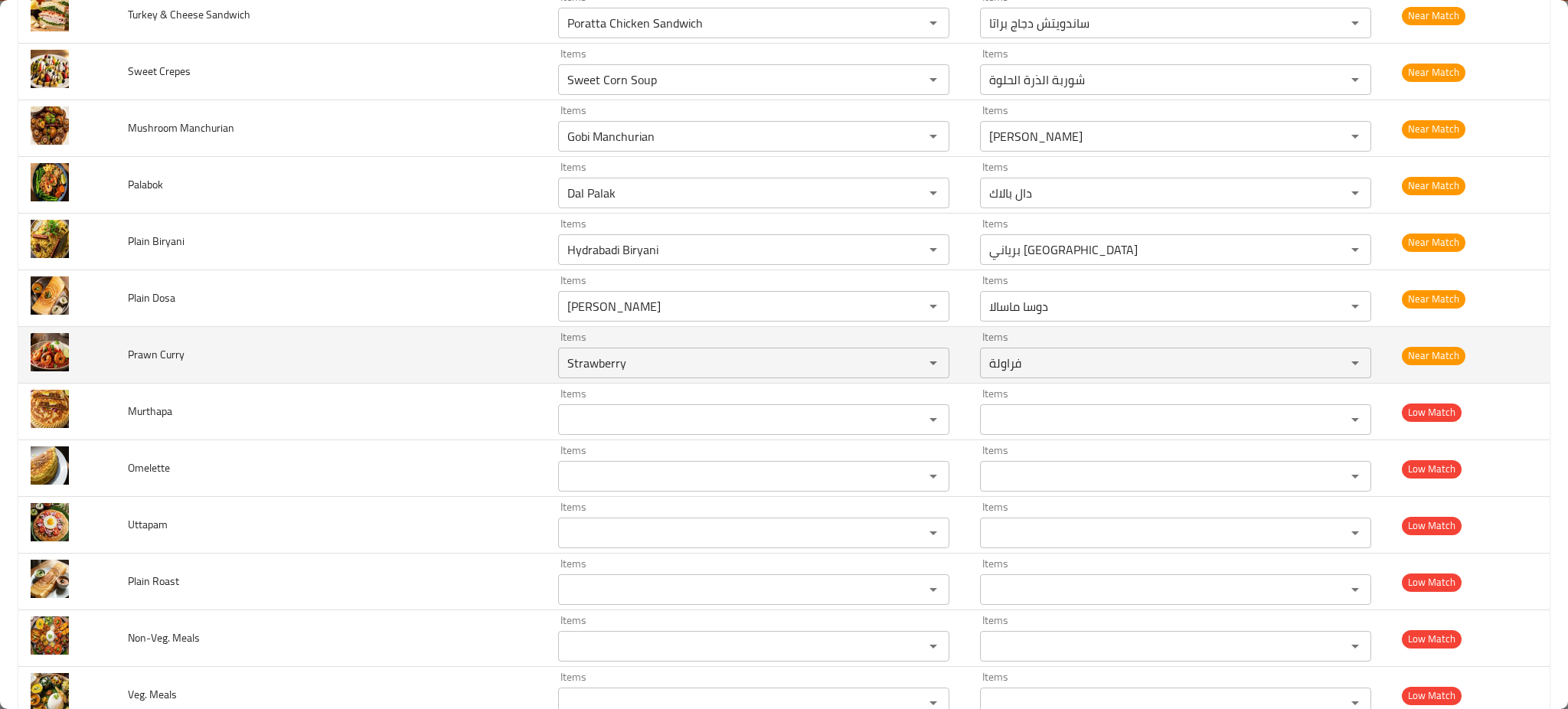
click at [144, 344] on td "Prawn Curry" at bounding box center [330, 355] width 430 height 57
click at [607, 378] on div "Strawberry Items" at bounding box center [753, 363] width 391 height 30
paste Curry "Prawn"
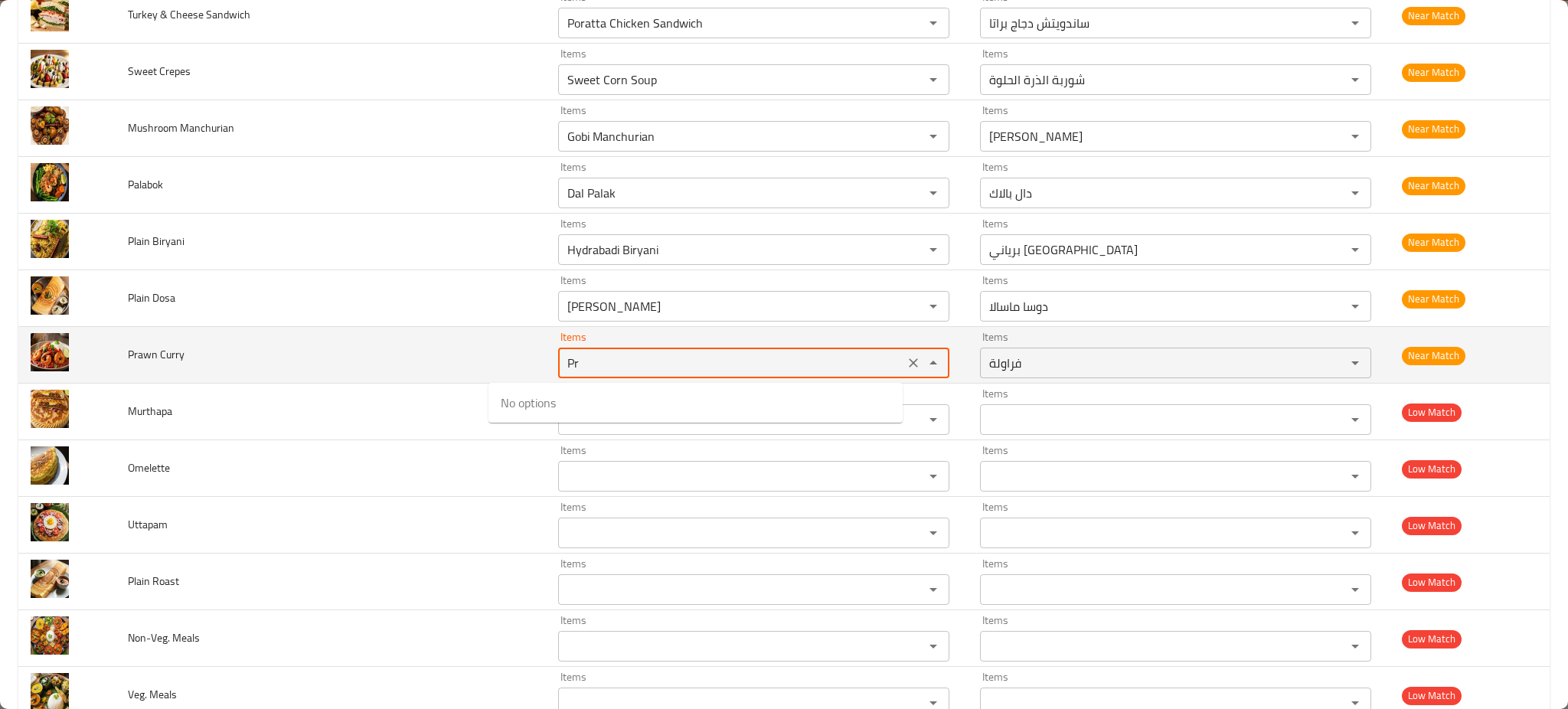
type Curry "P"
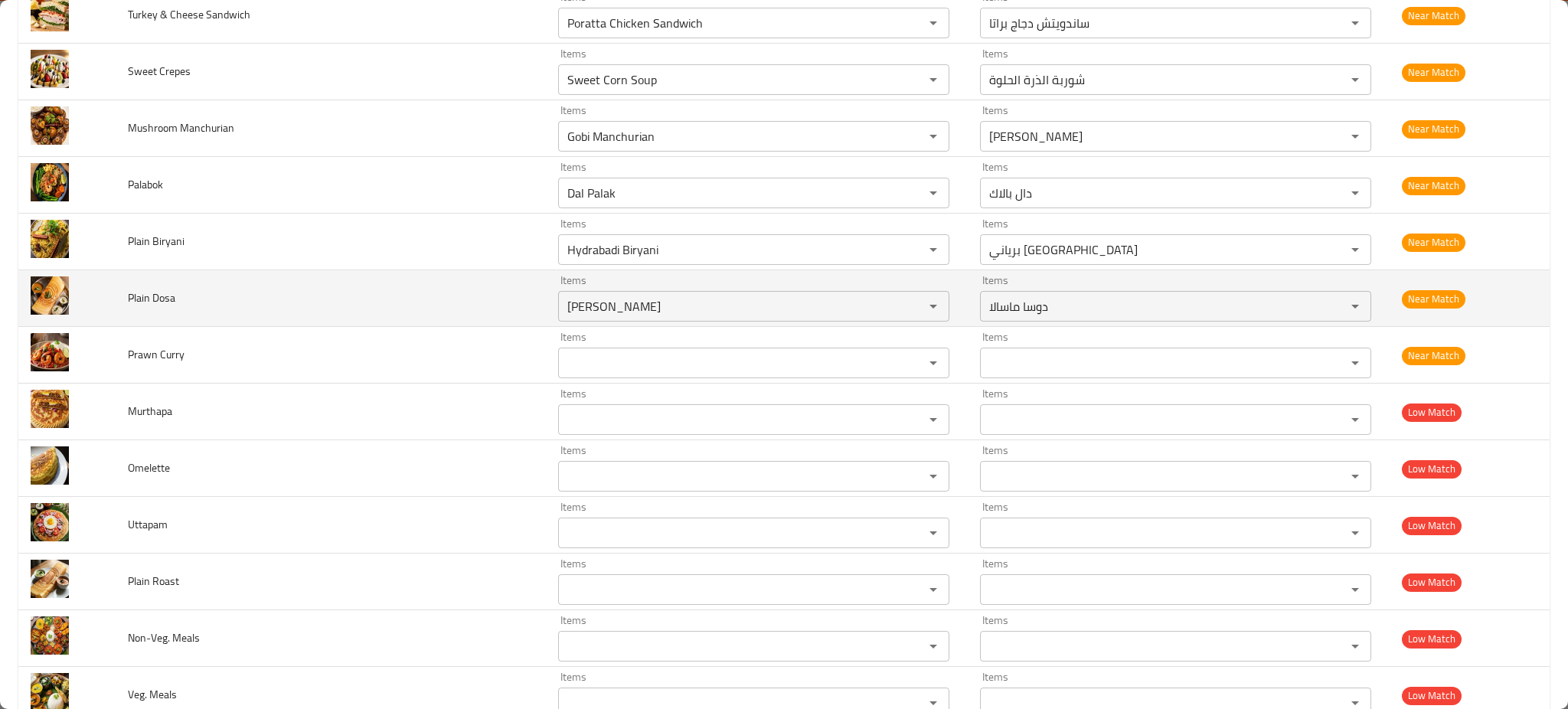
click at [175, 300] on span "Plain Dosa" at bounding box center [152, 298] width 48 height 20
click at [168, 300] on span "Plain Dosa" at bounding box center [152, 298] width 48 height 20
click at [563, 315] on Dosa "[PERSON_NAME]" at bounding box center [731, 306] width 337 height 22
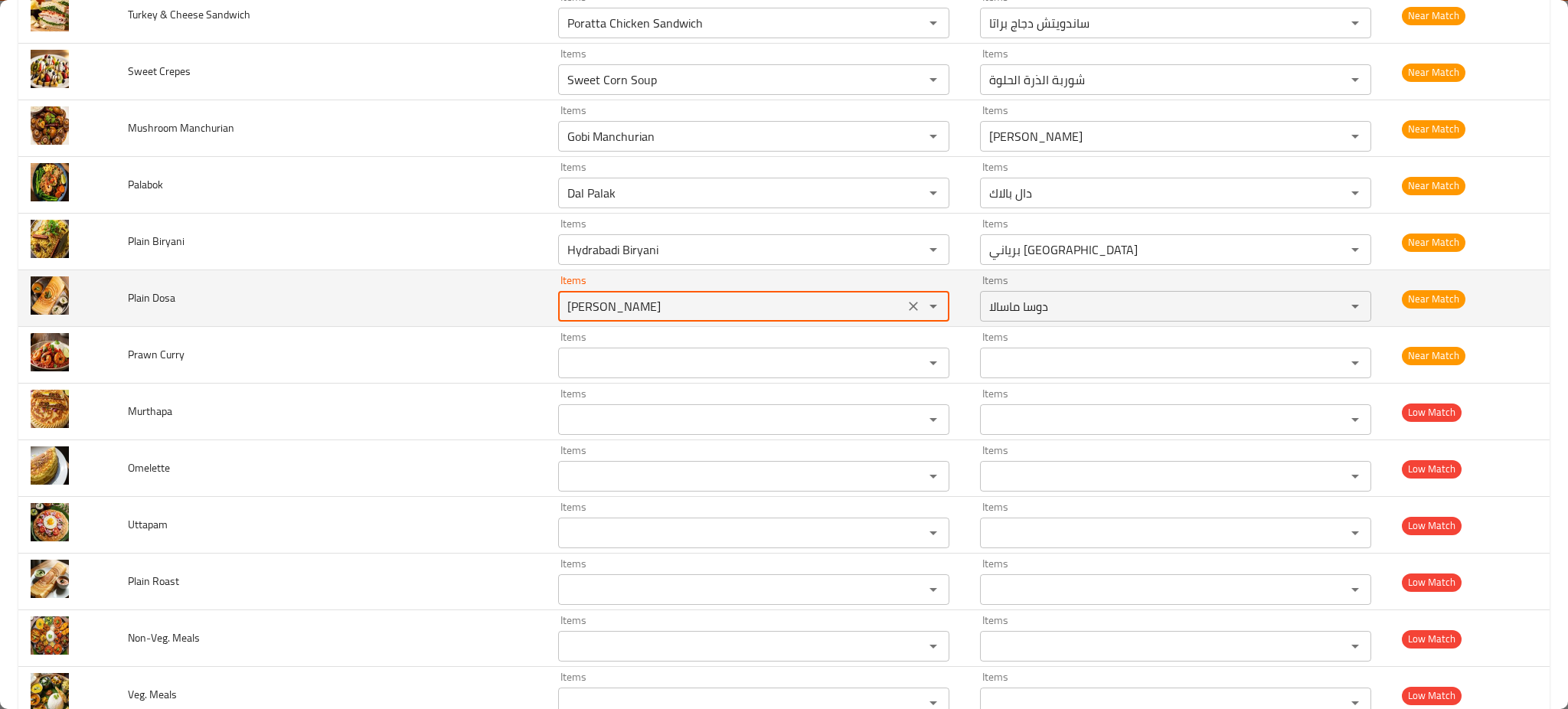
paste Dosa "enhanced table"
type Dosa "Dosa"
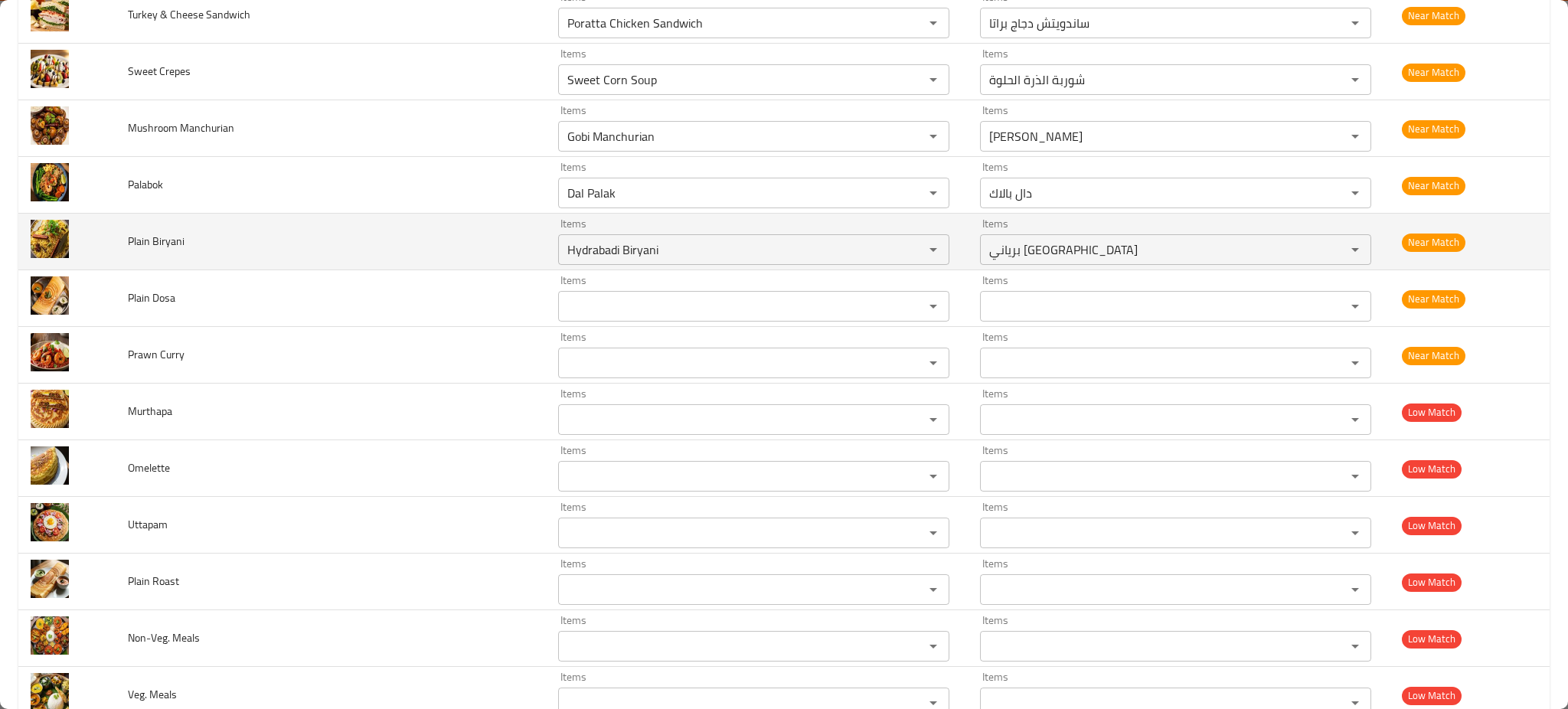
click at [145, 245] on span "Plain Biryani" at bounding box center [156, 241] width 57 height 20
click at [177, 241] on span "Plain Biryani" at bounding box center [156, 241] width 57 height 20
click at [558, 265] on div "Hydrabadi Biryani Items" at bounding box center [753, 249] width 391 height 30
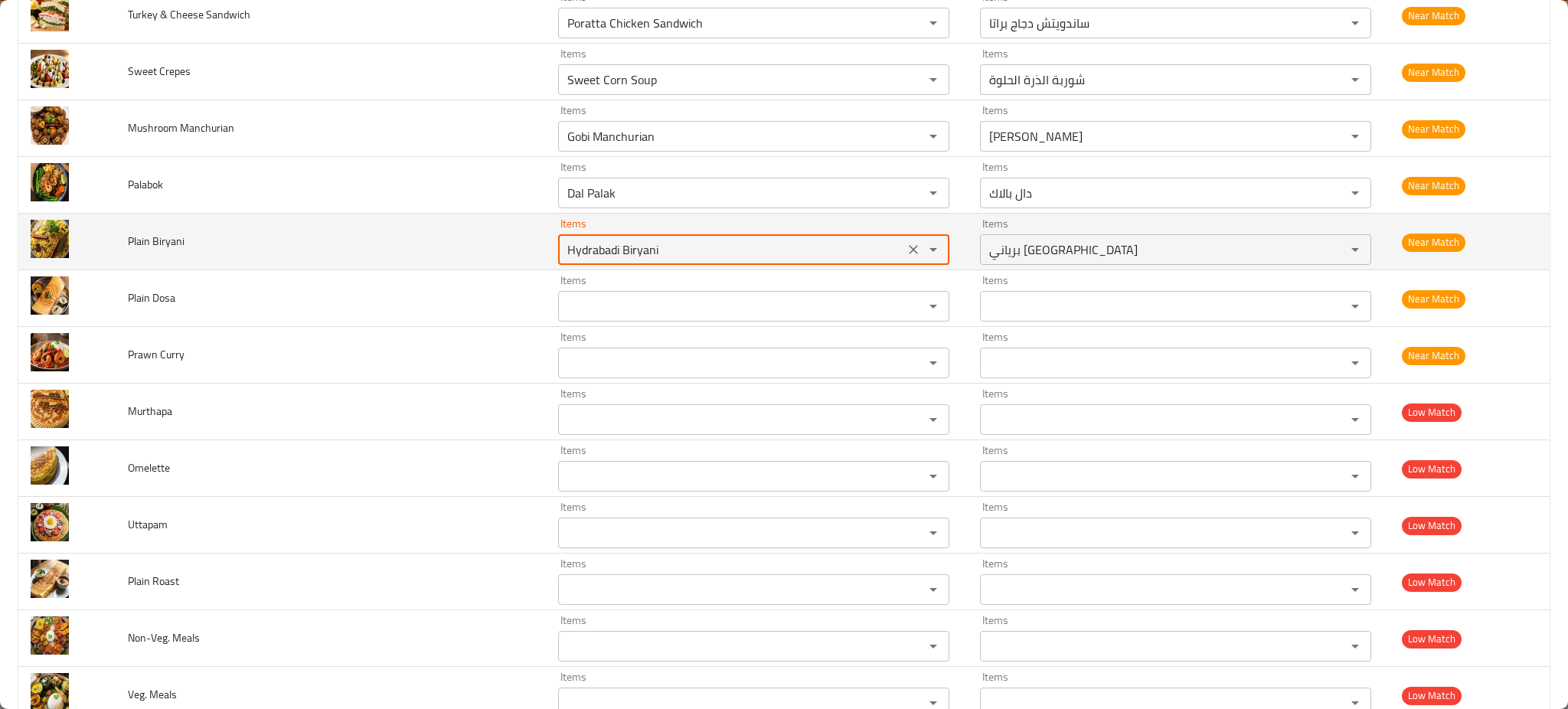
paste Biryani "enhanced table"
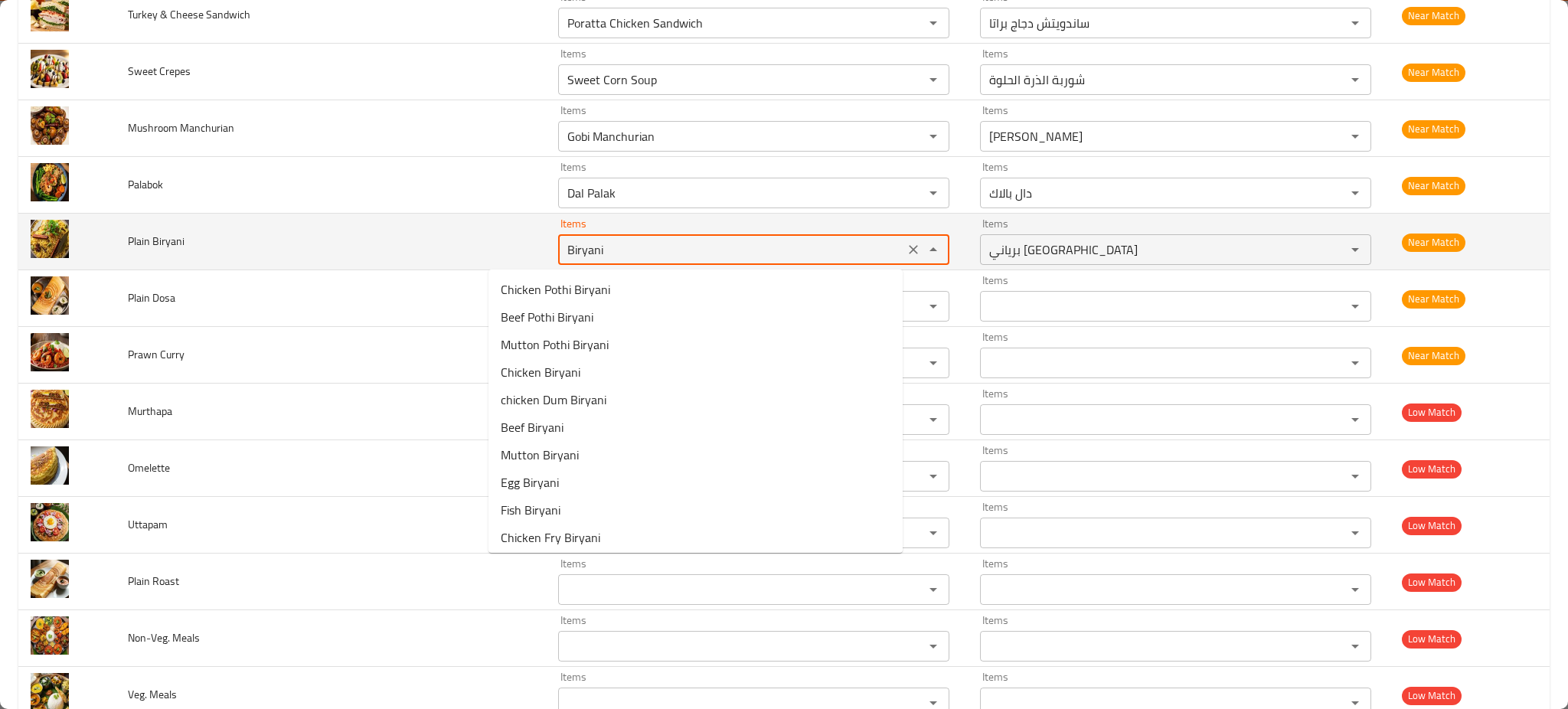
type Biryani "Biryan"
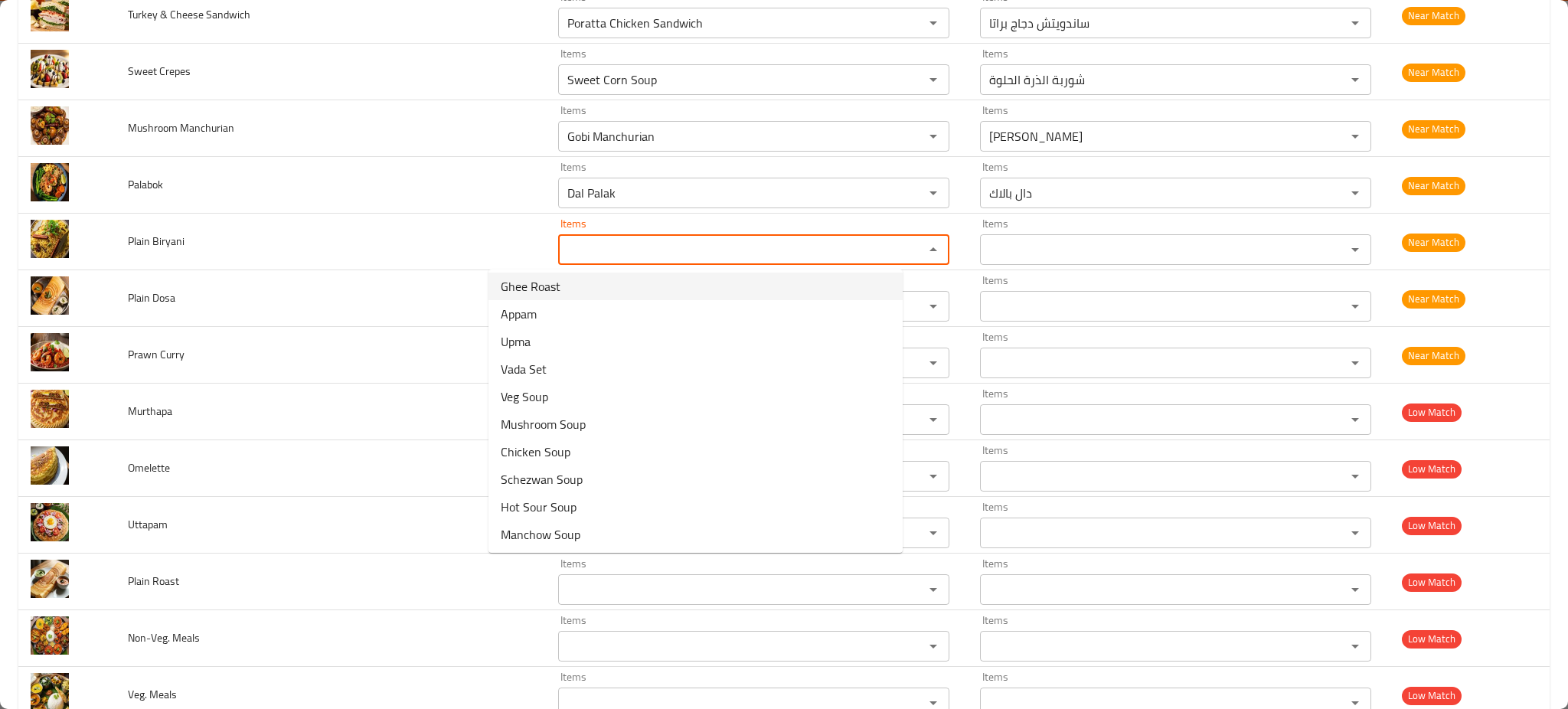
scroll to position [0, 0]
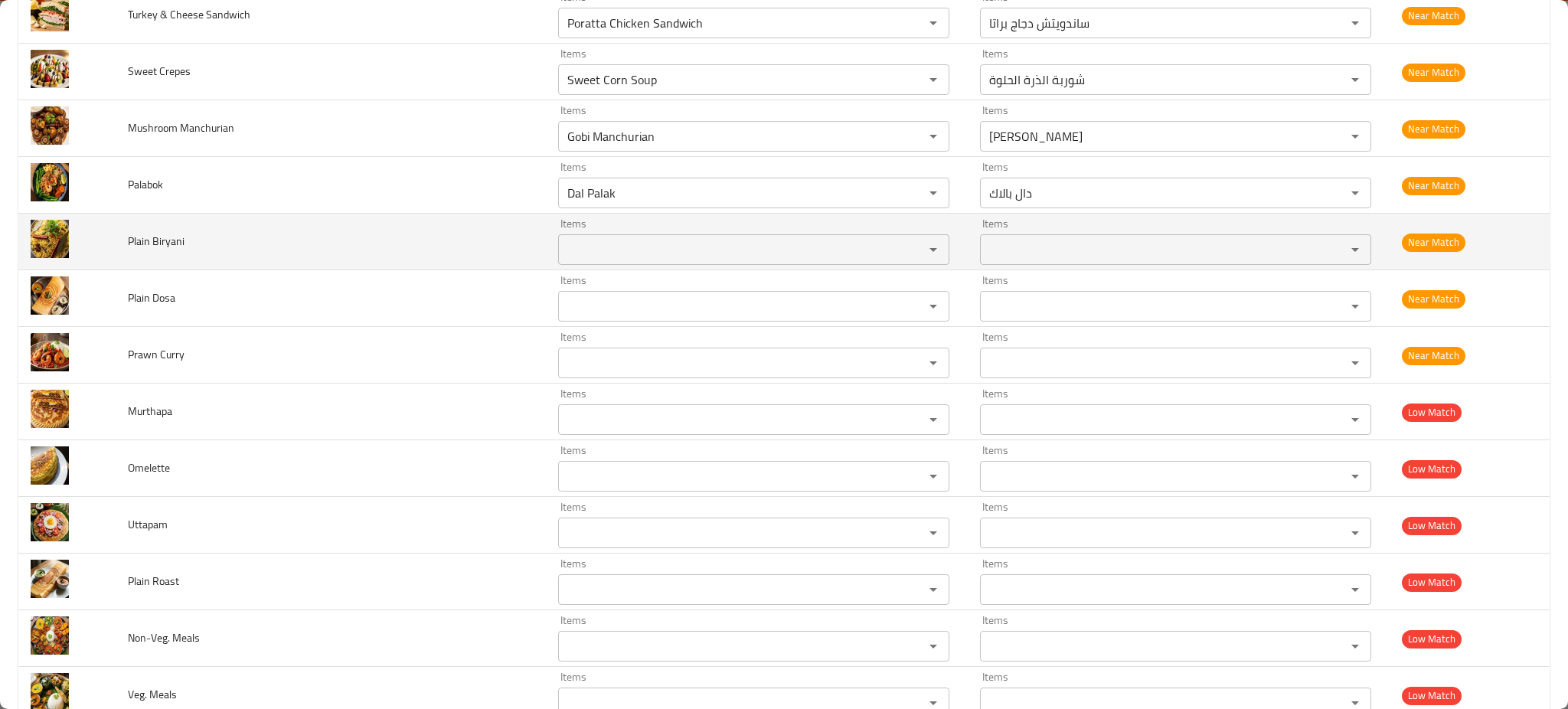
click at [385, 249] on td "Plain Biryani" at bounding box center [330, 241] width 430 height 57
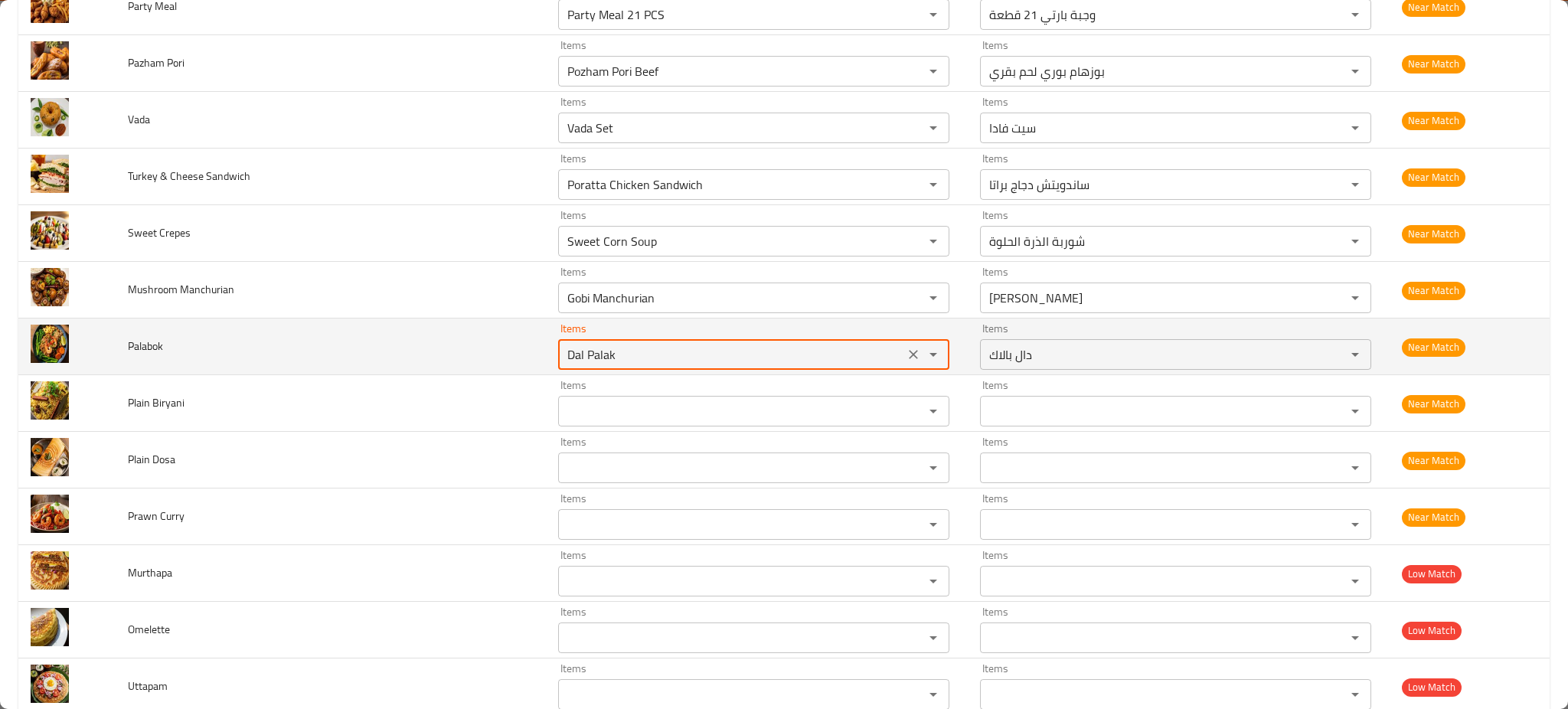
click at [563, 366] on input "Dal Palak" at bounding box center [731, 354] width 337 height 22
type input "pala"
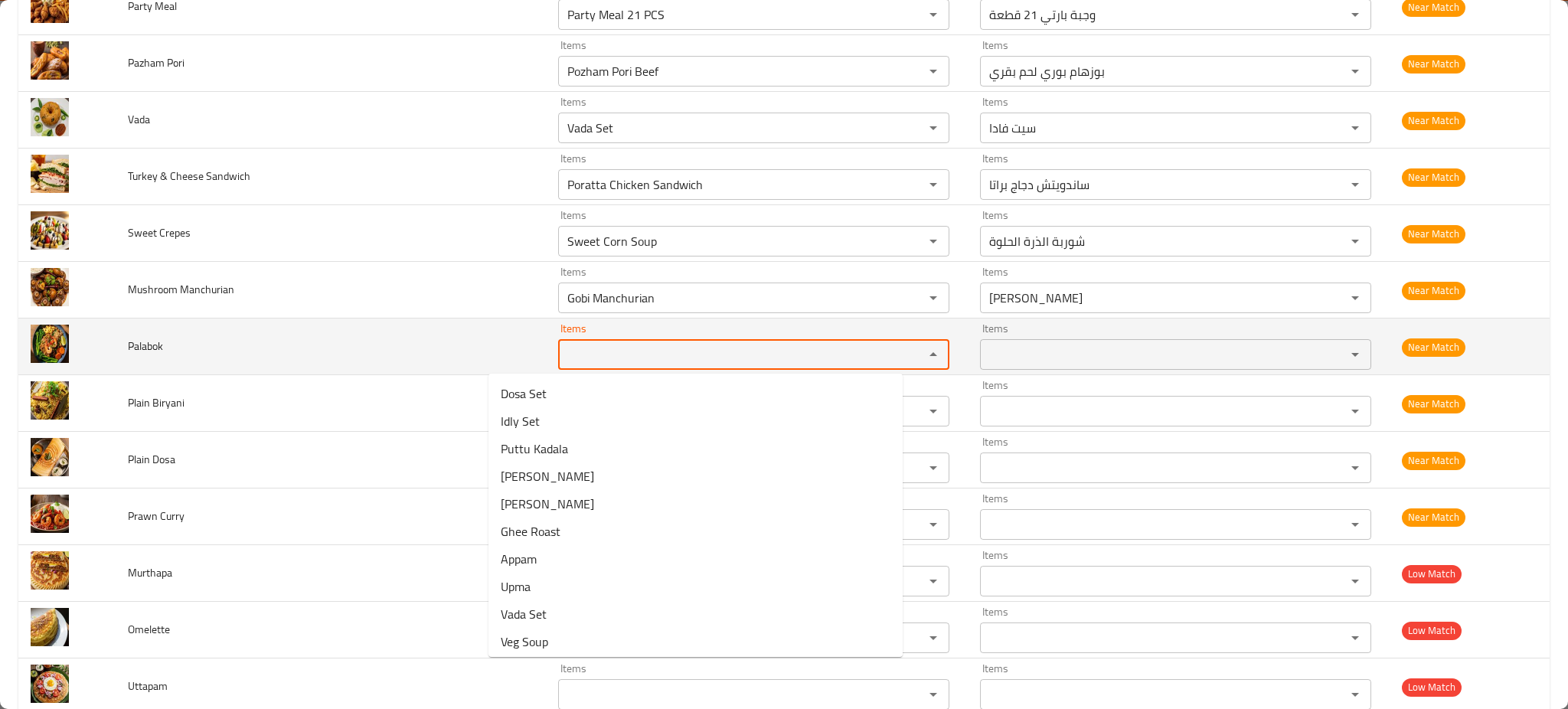
click at [386, 334] on td "Palabok" at bounding box center [330, 347] width 430 height 57
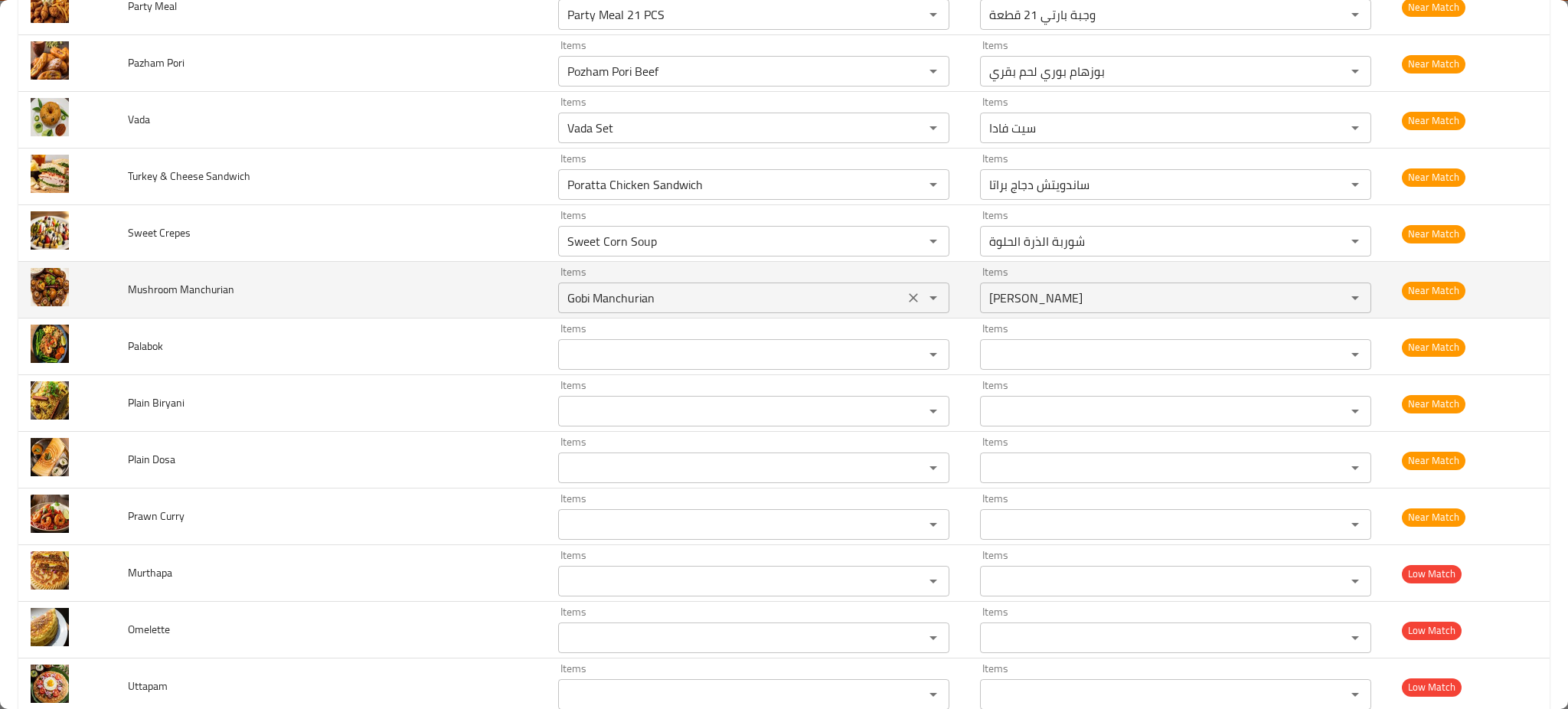
click at [558, 313] on div "Gobi Manchurian Items" at bounding box center [753, 298] width 391 height 30
click at [563, 300] on Manchurian "Gobi Manchurian" at bounding box center [731, 298] width 337 height 22
paste Manchurian "enhanced table"
type Manchurian "Manchurian"
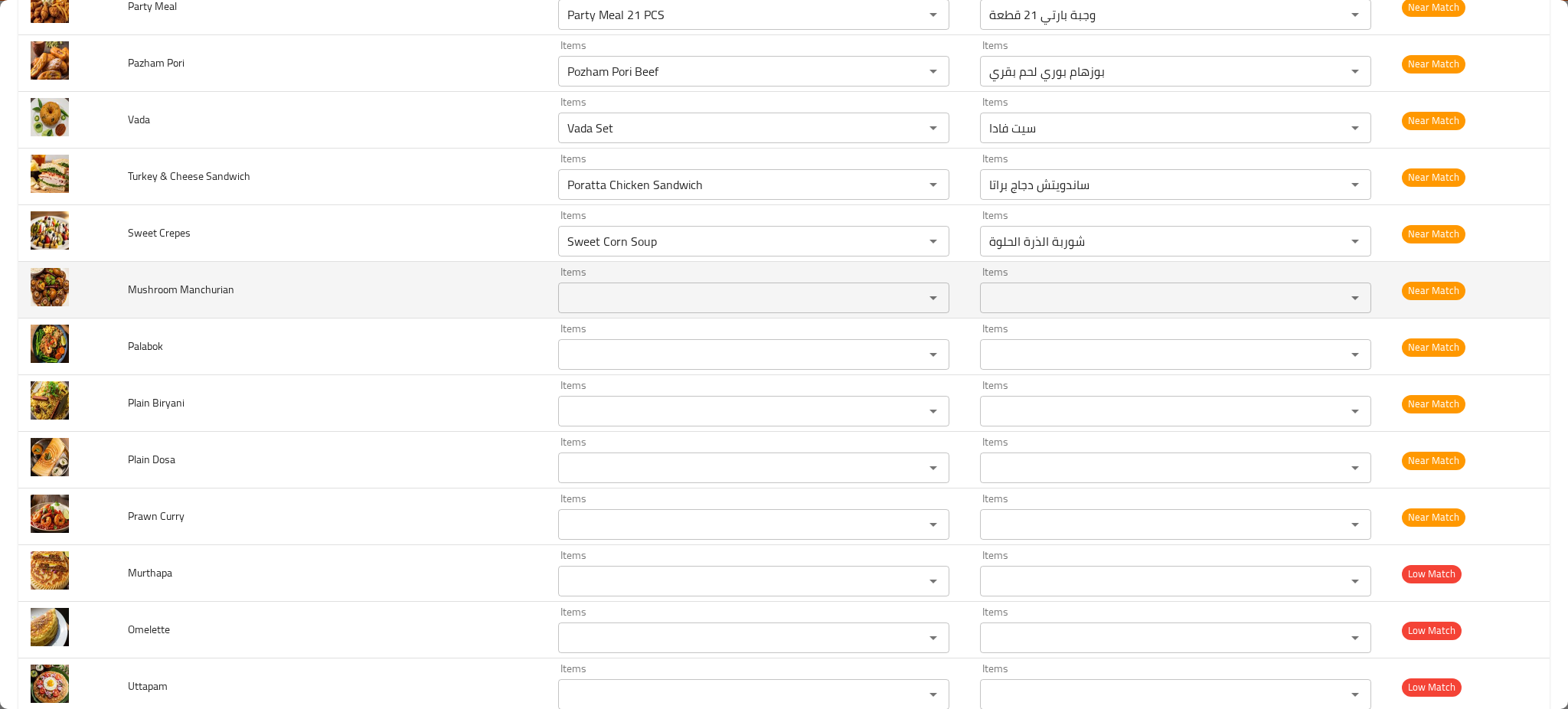
click at [422, 285] on td "Mushroom Manchurian" at bounding box center [330, 290] width 430 height 57
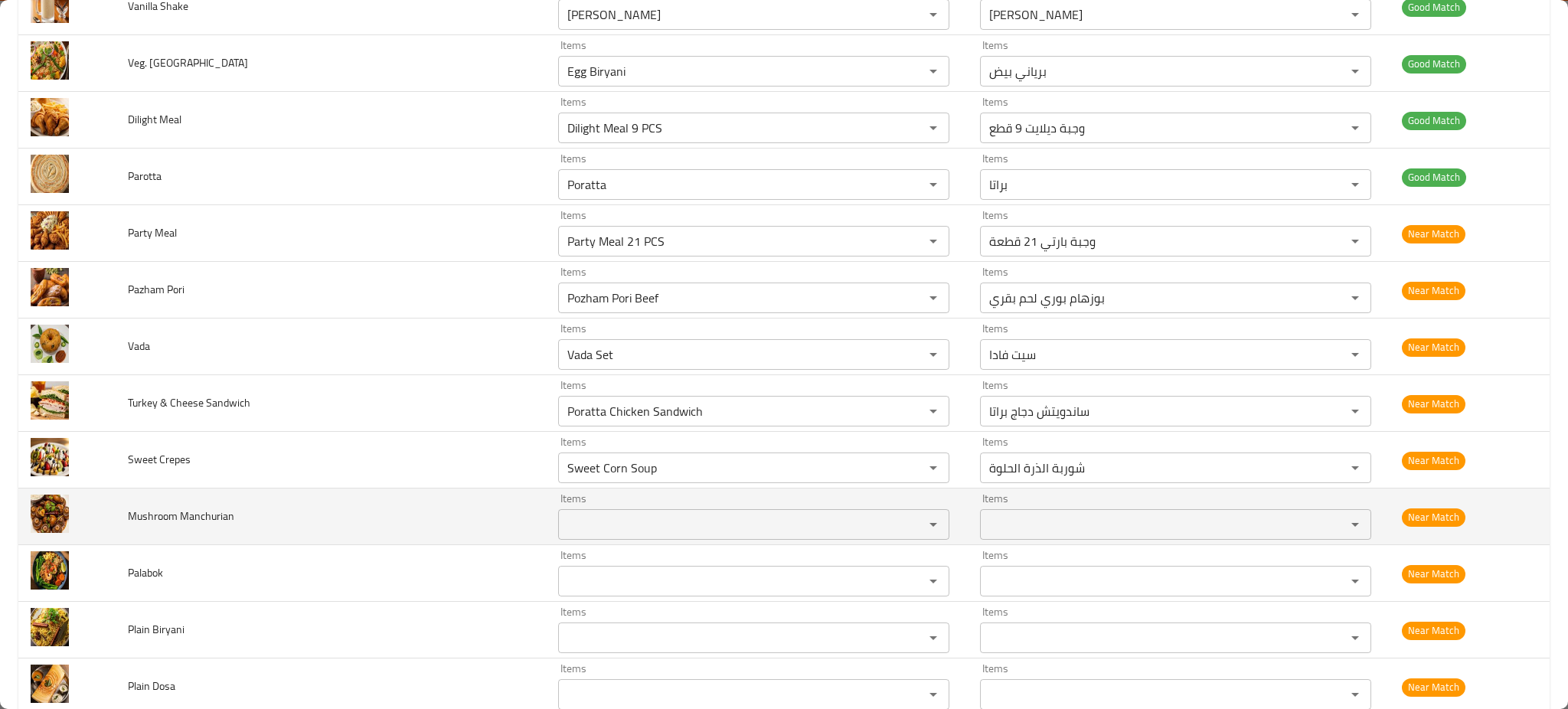
scroll to position [934, 0]
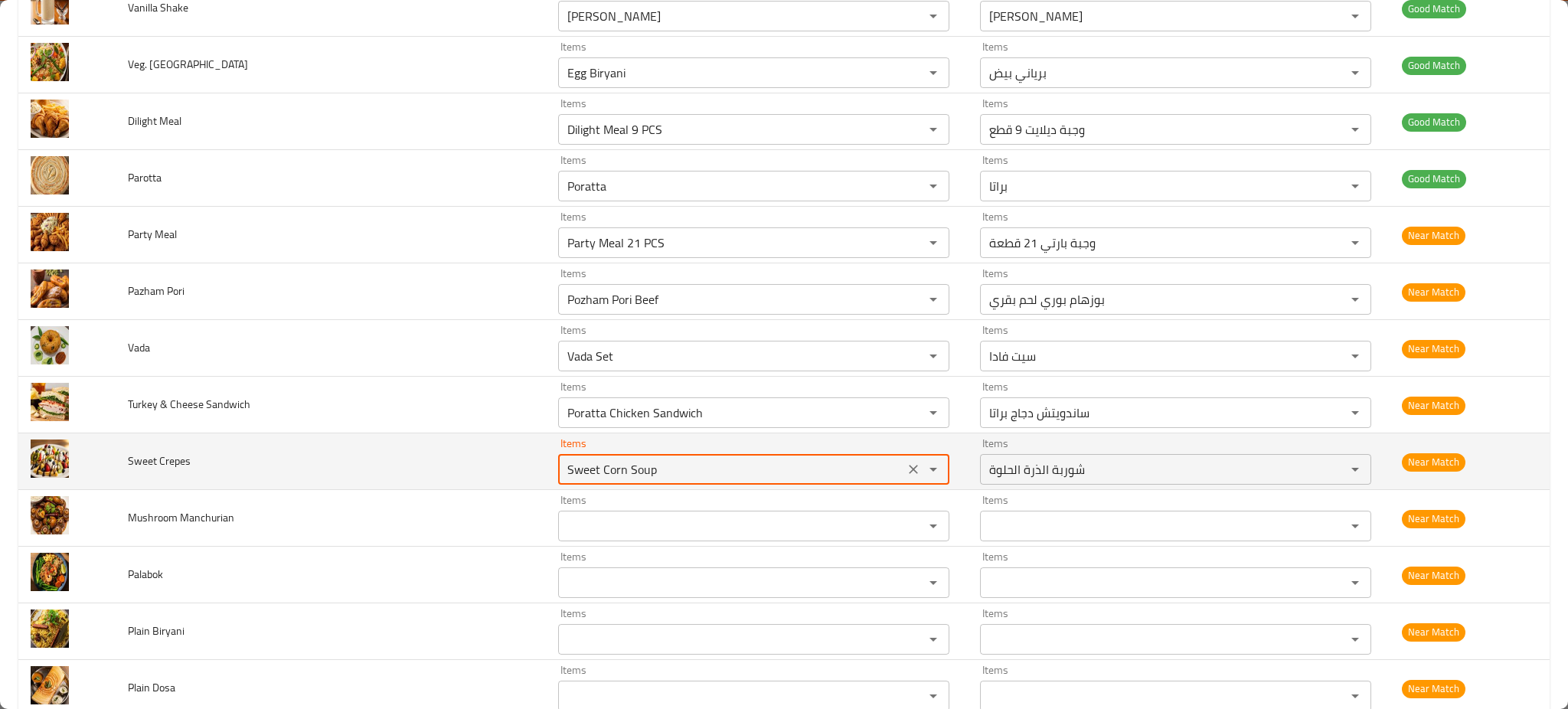
click at [563, 474] on Crepes "Sweet Corn Soup" at bounding box center [731, 469] width 337 height 22
type Crepes "crep"
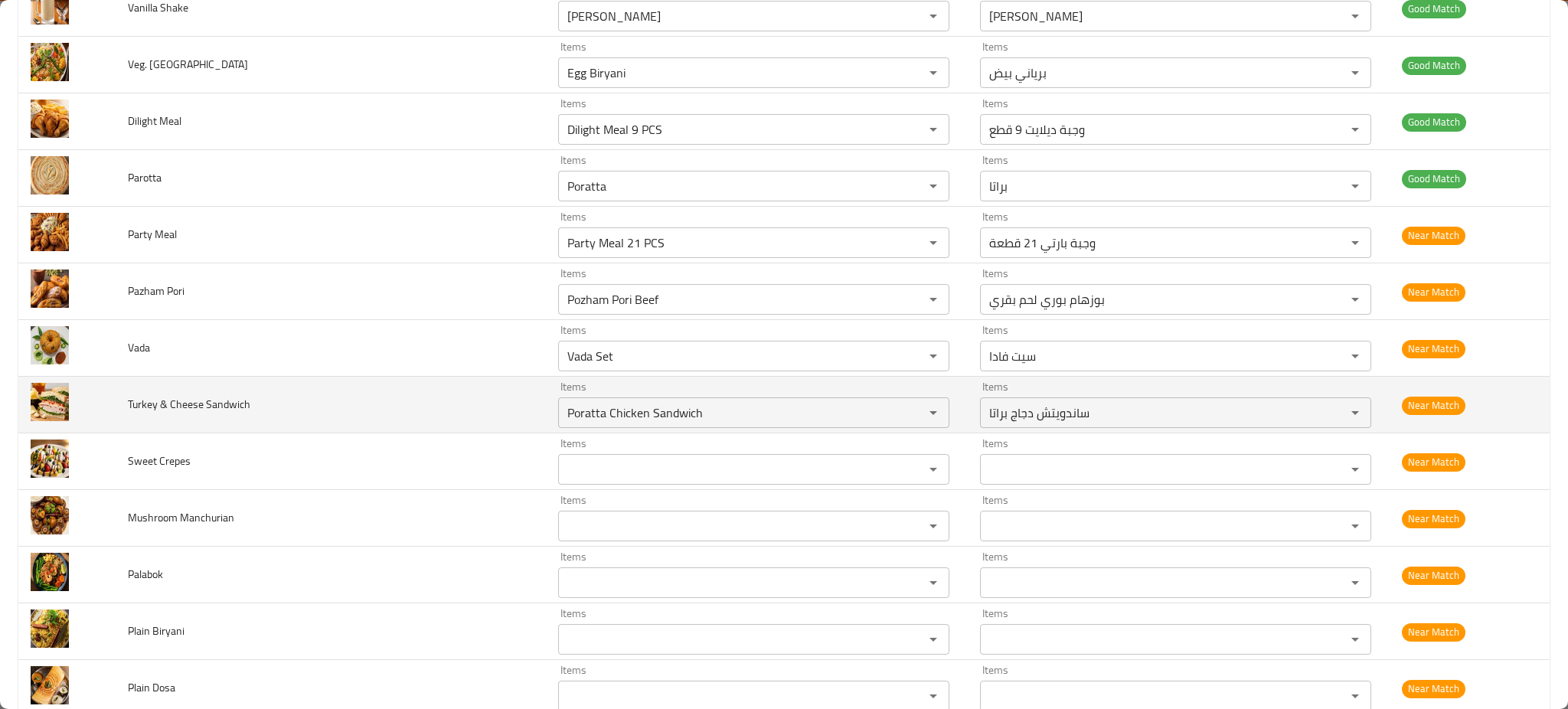
click at [459, 413] on td "Turkey & Cheese Sandwich" at bounding box center [330, 405] width 430 height 57
click at [632, 421] on Sandwich "Poratta Chicken Sandwich" at bounding box center [731, 413] width 337 height 22
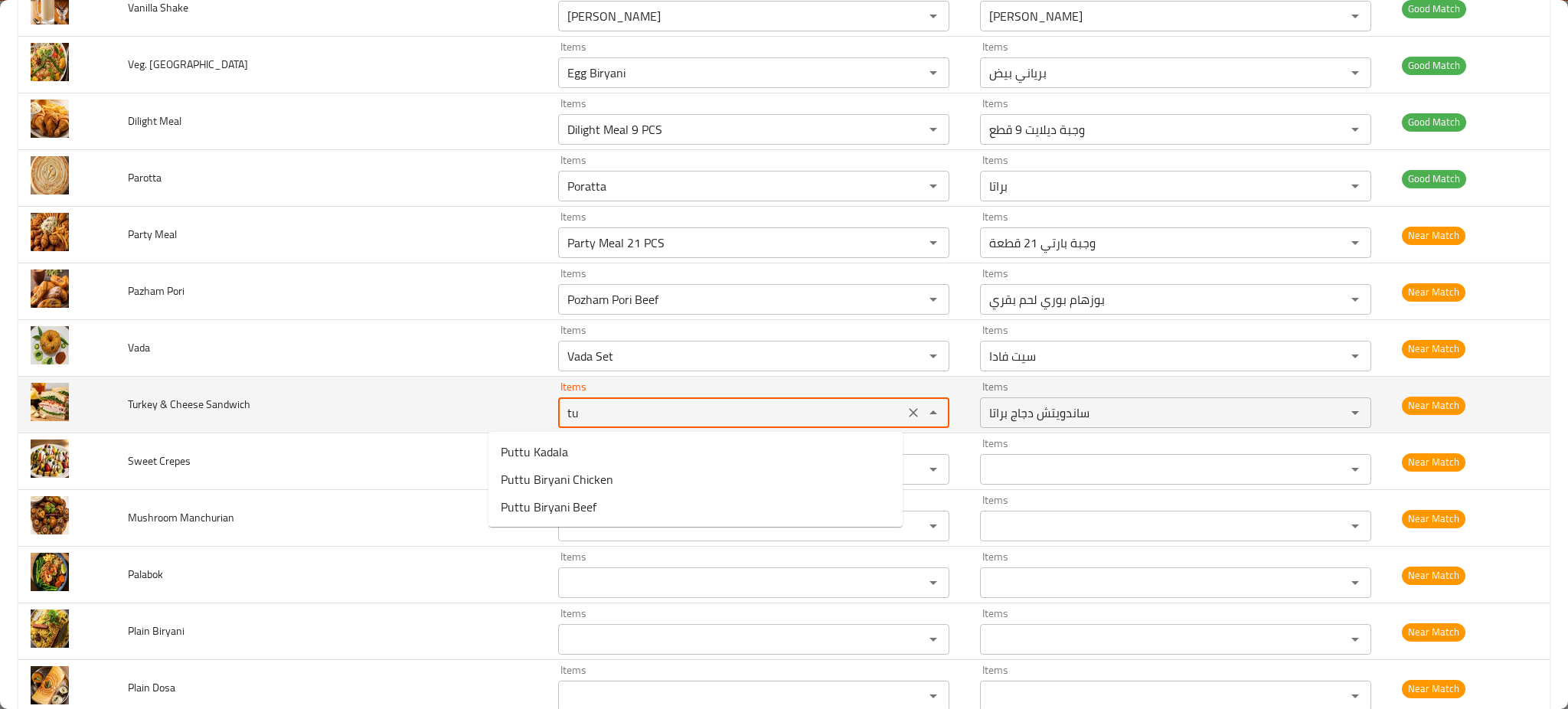
type Sandwich "tur"
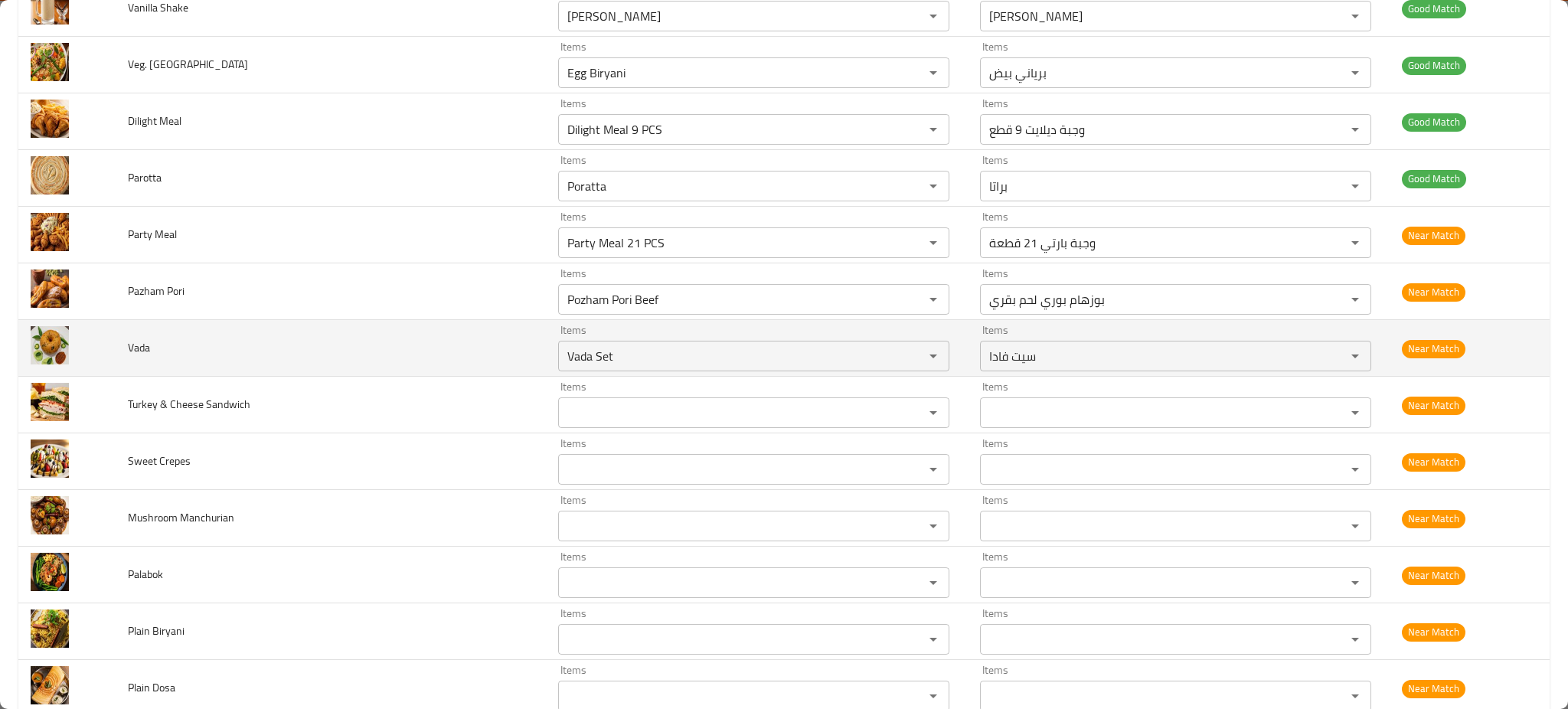
click at [432, 371] on td "Vada" at bounding box center [330, 348] width 430 height 57
click at [588, 365] on input "Vada Set" at bounding box center [731, 356] width 337 height 22
click at [565, 362] on input "Vada Set" at bounding box center [731, 356] width 337 height 22
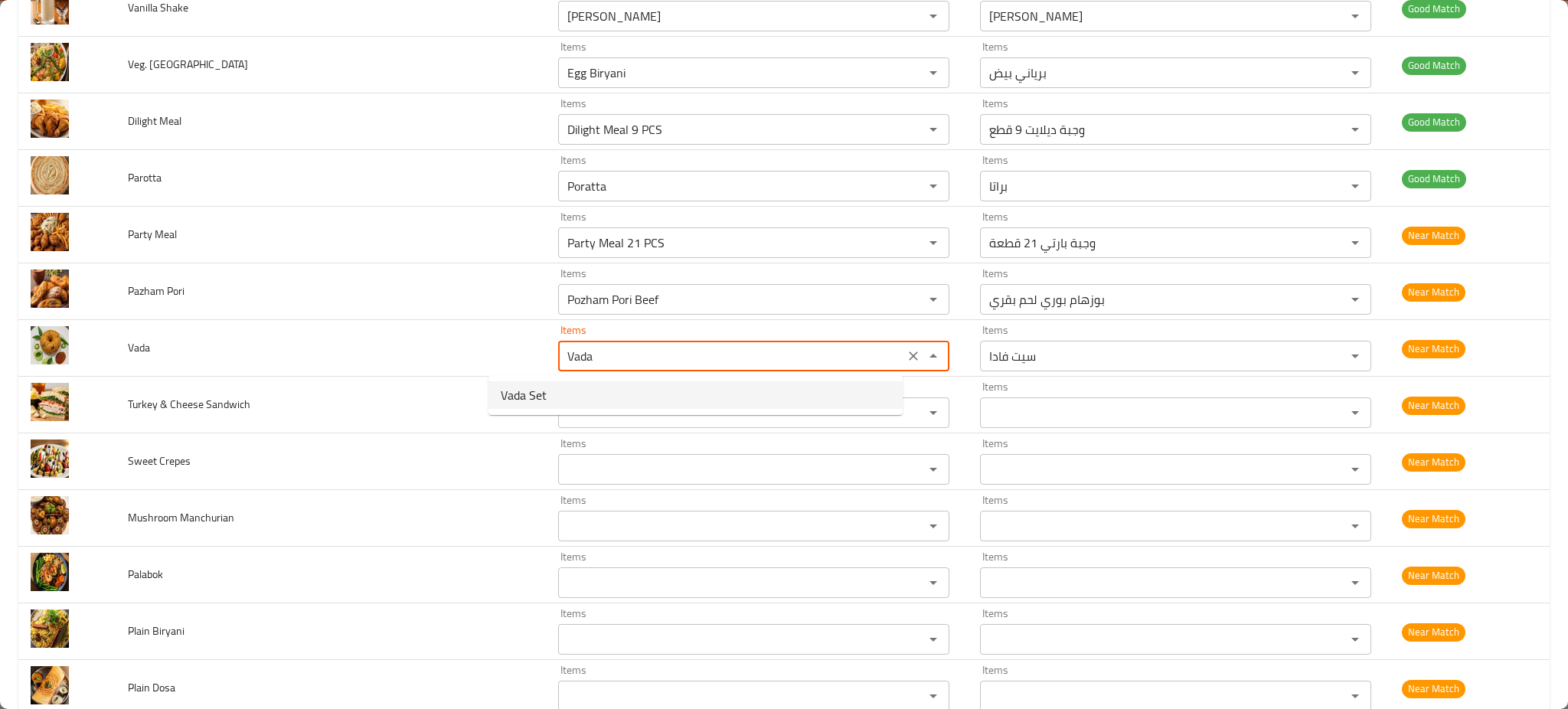
click at [533, 390] on span "Vada Set" at bounding box center [524, 395] width 46 height 18
type input "Vada Set"
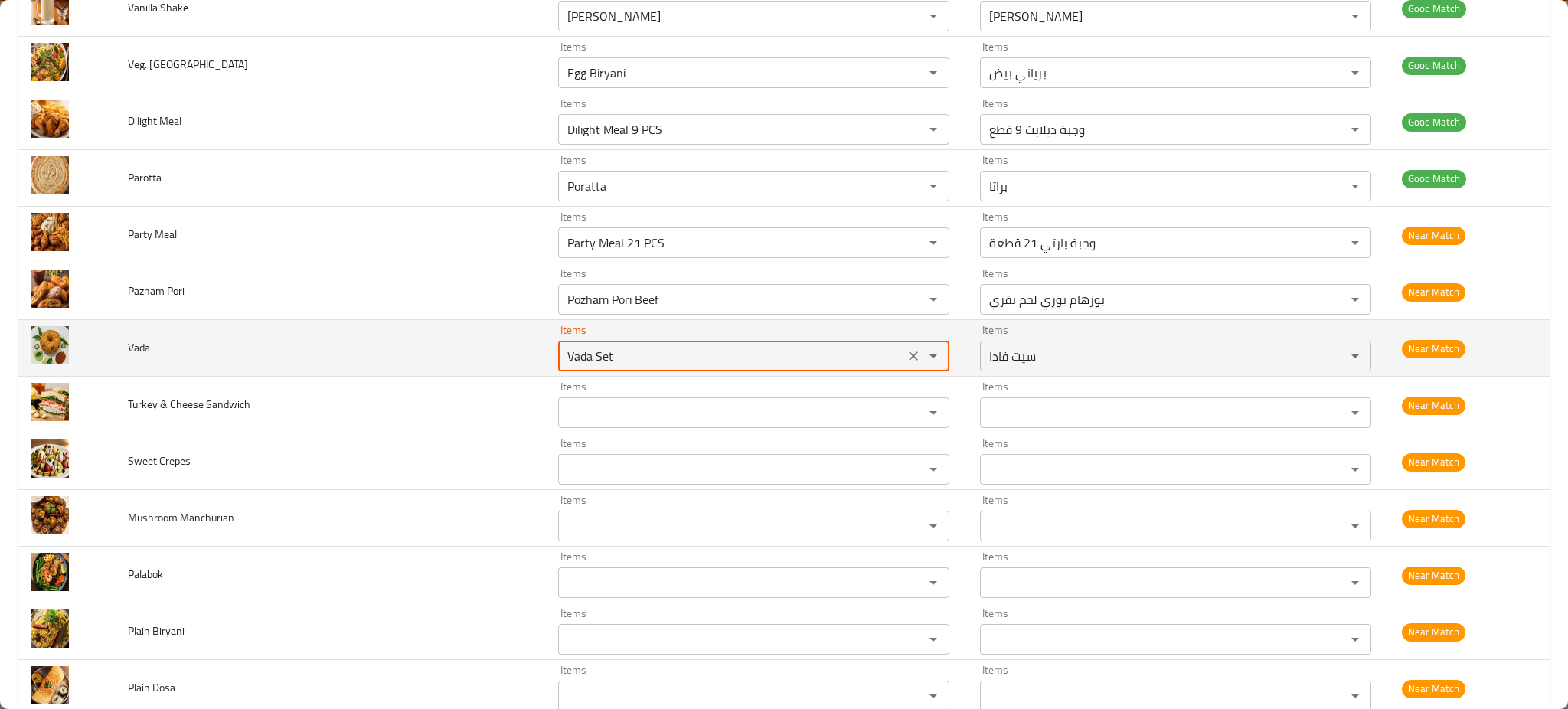
click at [563, 350] on input "Vada Set" at bounding box center [731, 356] width 337 height 22
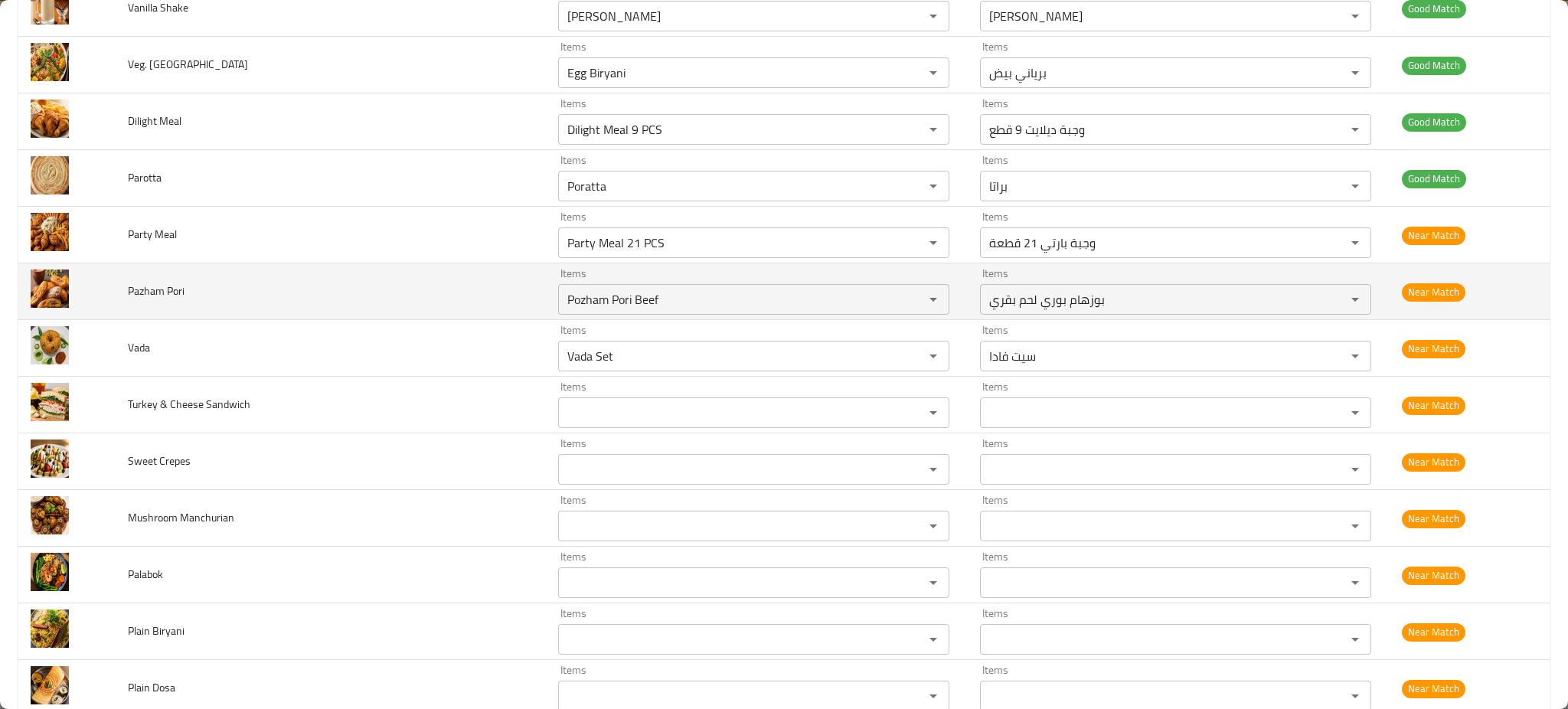
click at [314, 315] on td "Pazham Pori" at bounding box center [330, 292] width 430 height 57
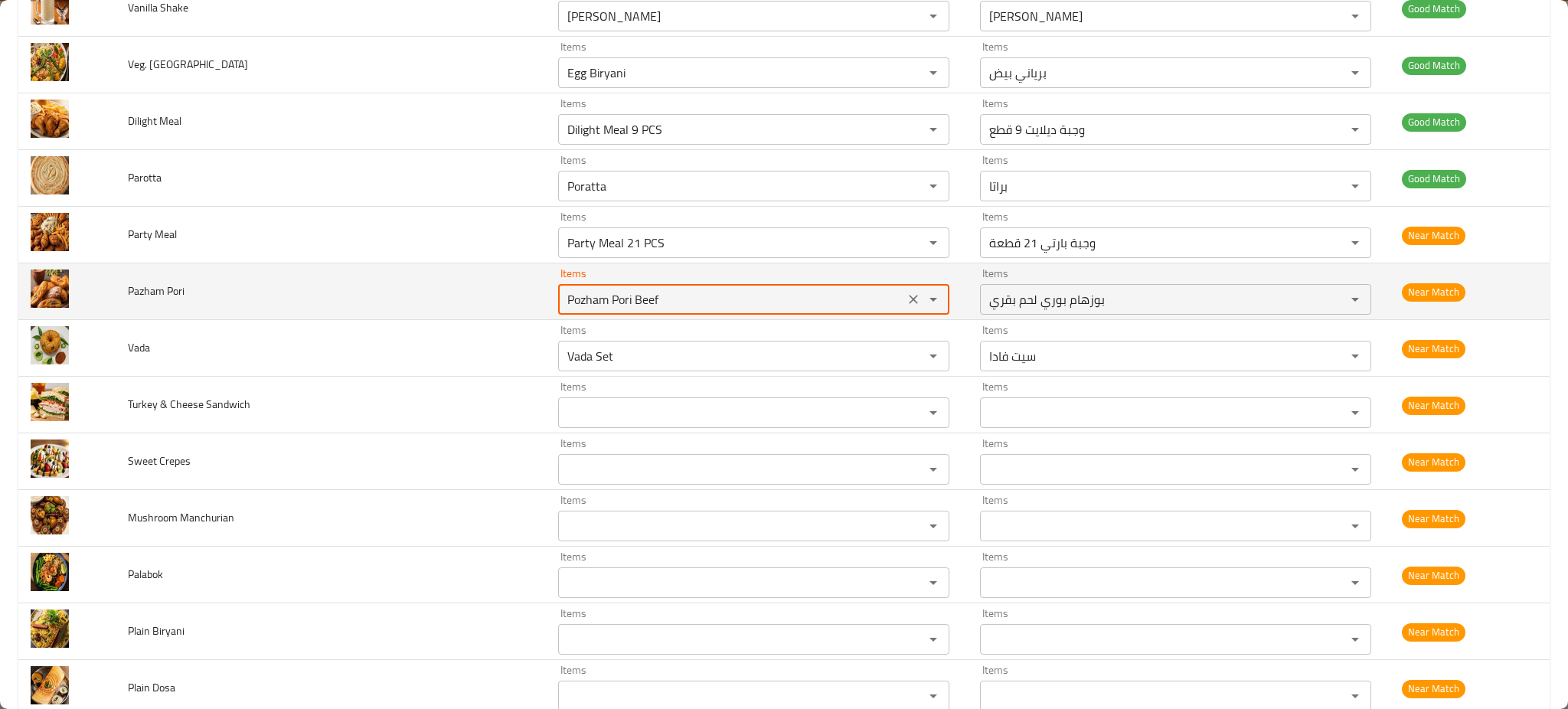
drag, startPoint x: 566, startPoint y: 302, endPoint x: 702, endPoint y: 300, distance: 136.0
click at [702, 300] on Pori "Pozham Pori Beef" at bounding box center [731, 300] width 337 height 22
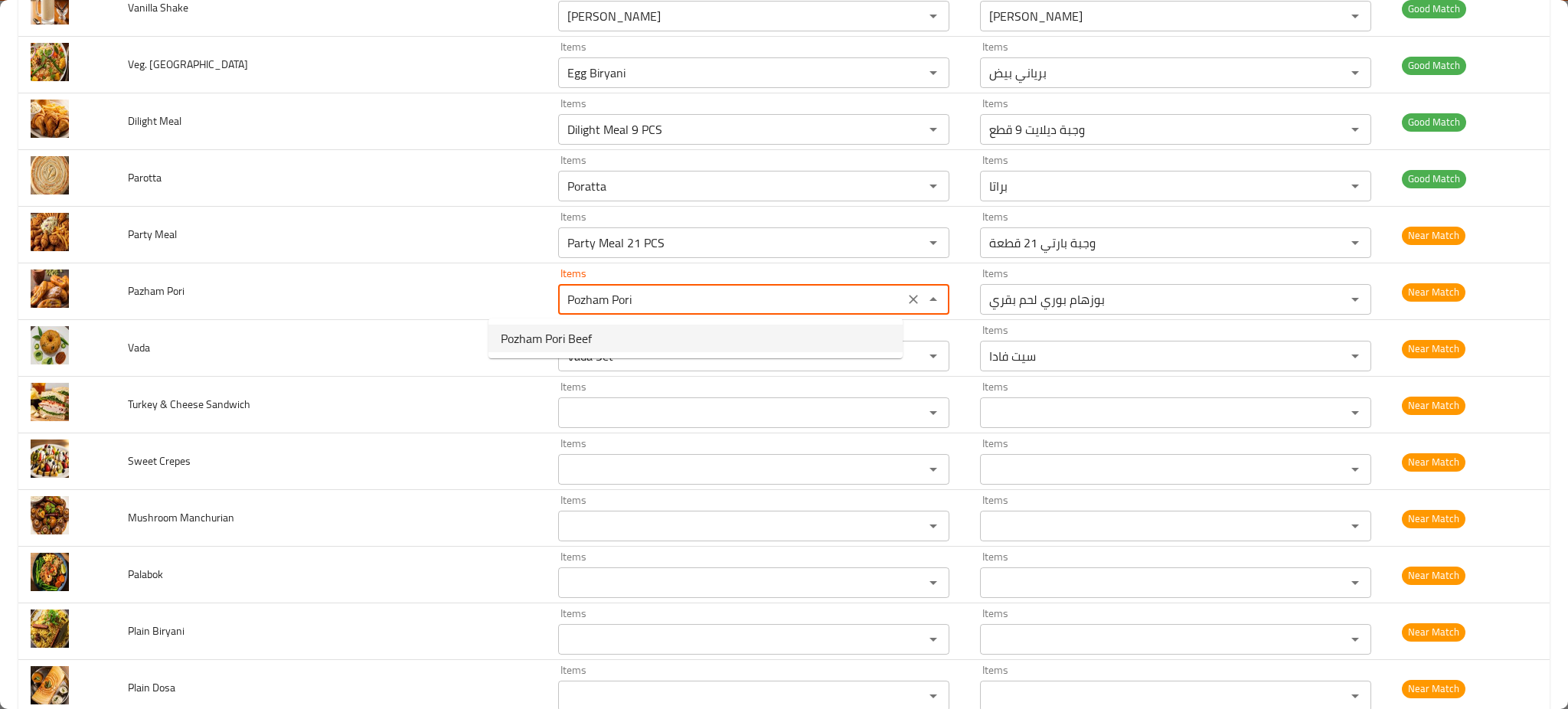
click at [585, 338] on span "Pozham Pori Beef" at bounding box center [546, 339] width 91 height 18
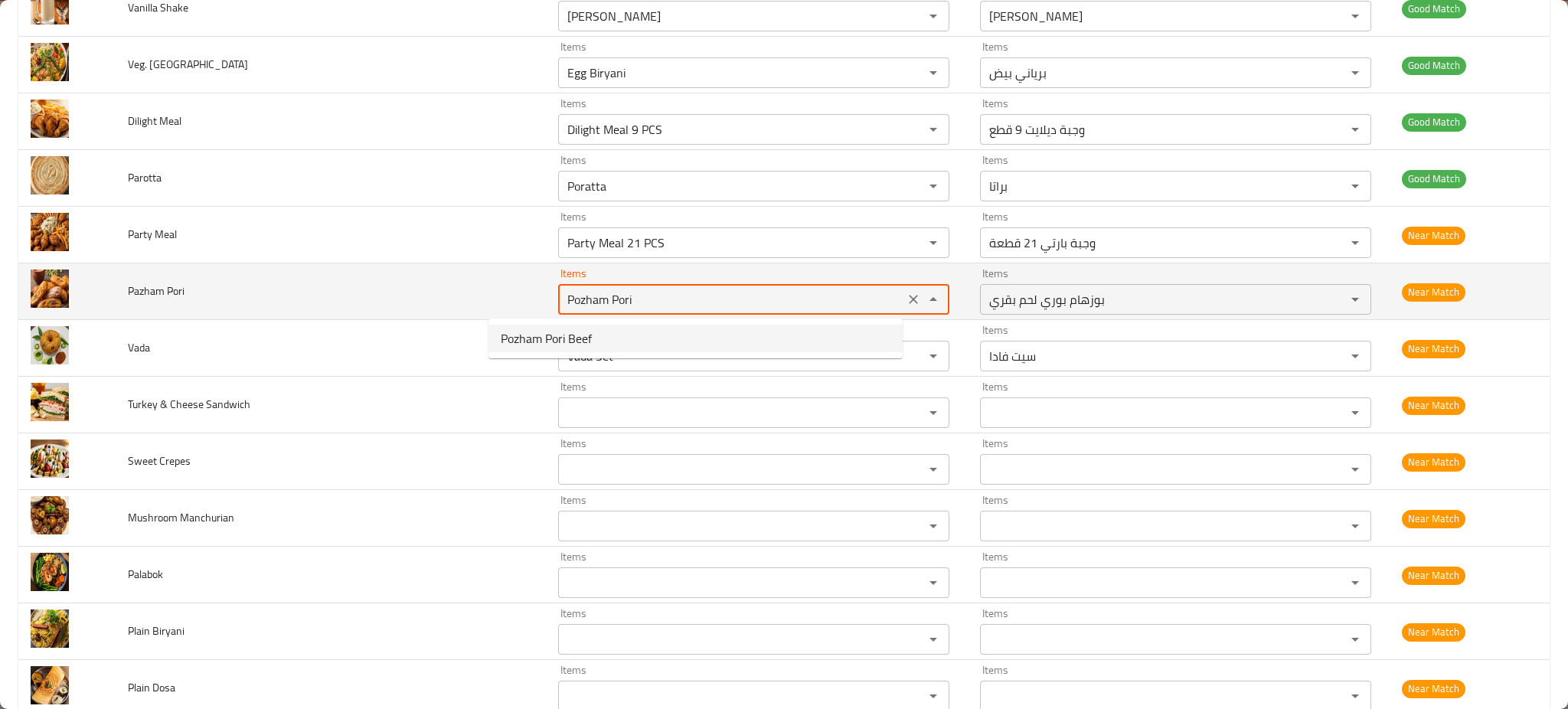
type Pori "Pozham Pori Beef"
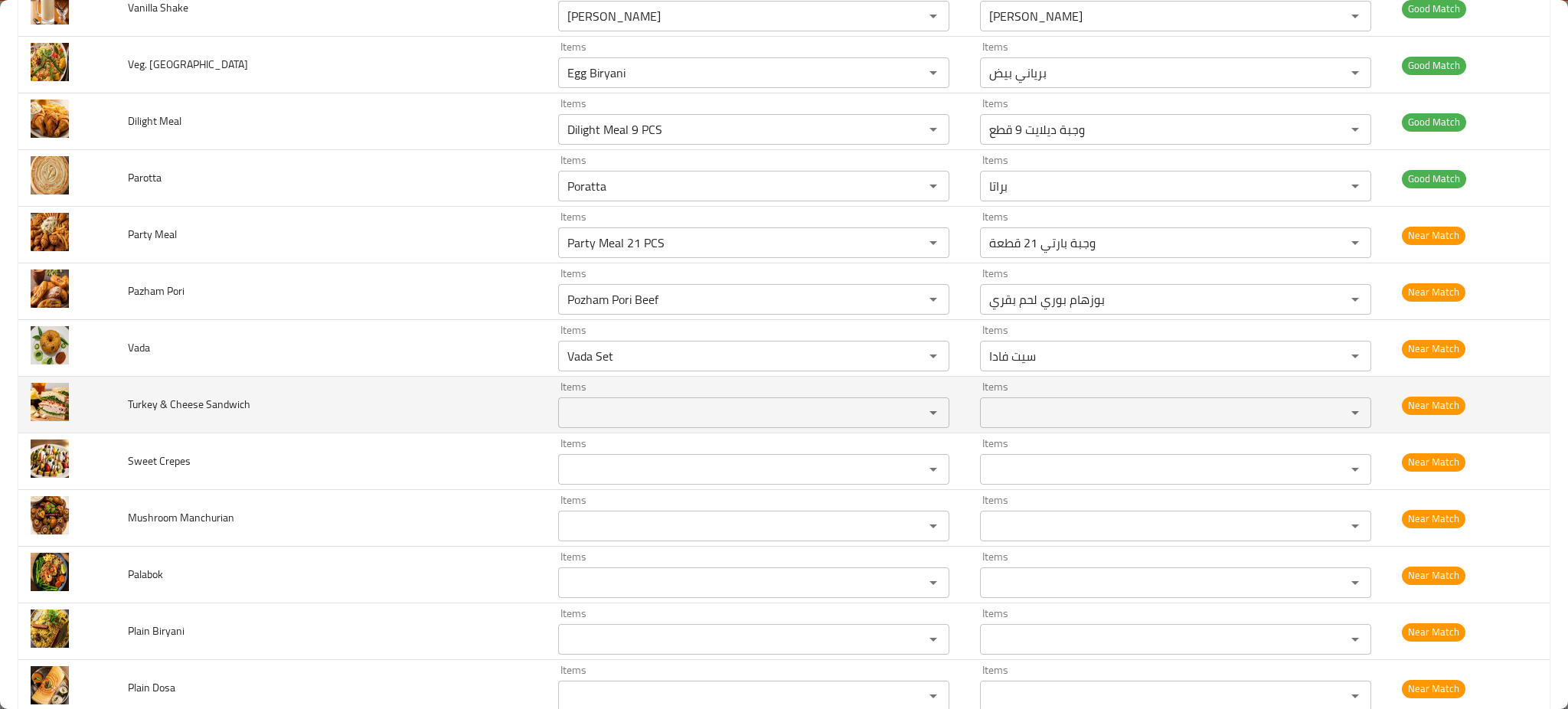
click at [400, 389] on td "Turkey & Cheese Sandwich" at bounding box center [330, 405] width 430 height 57
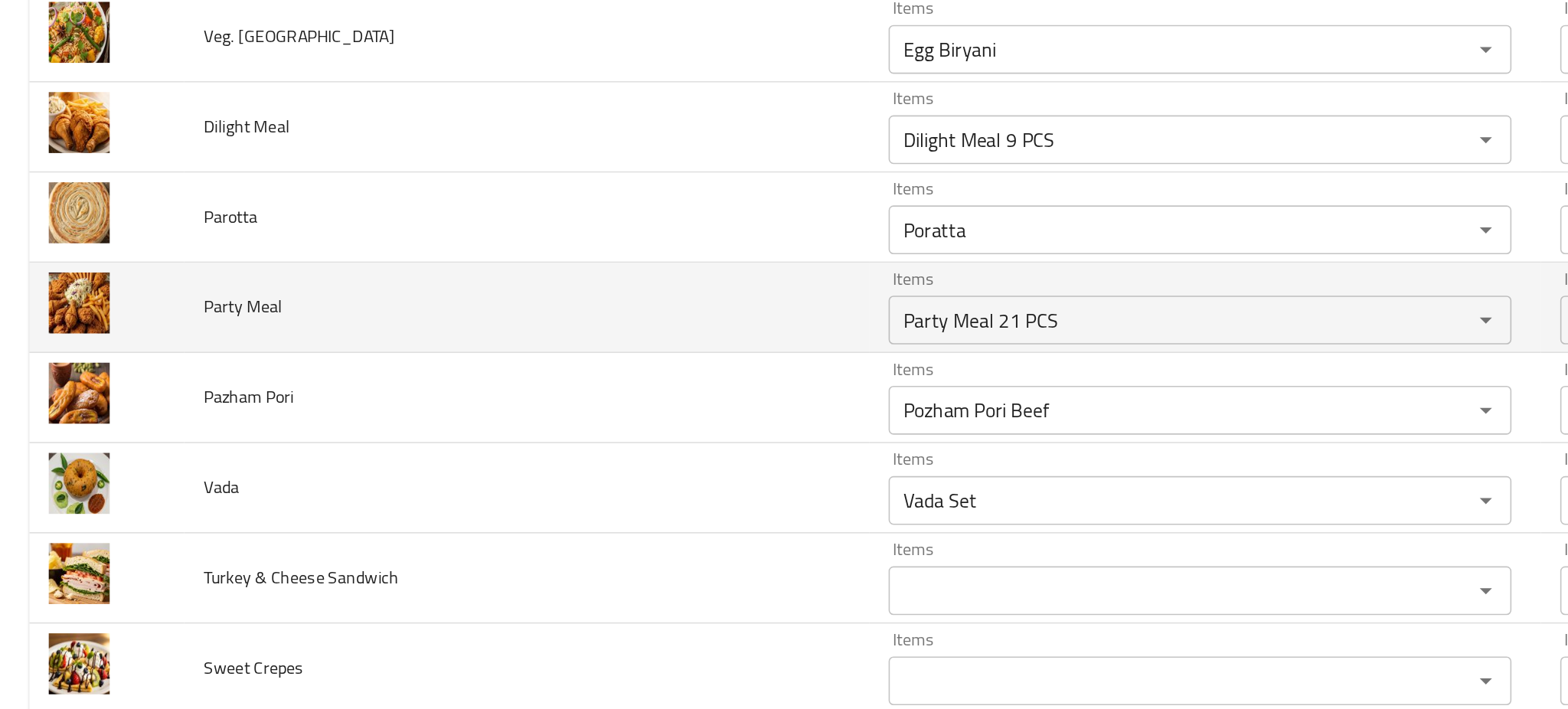
scroll to position [837, 0]
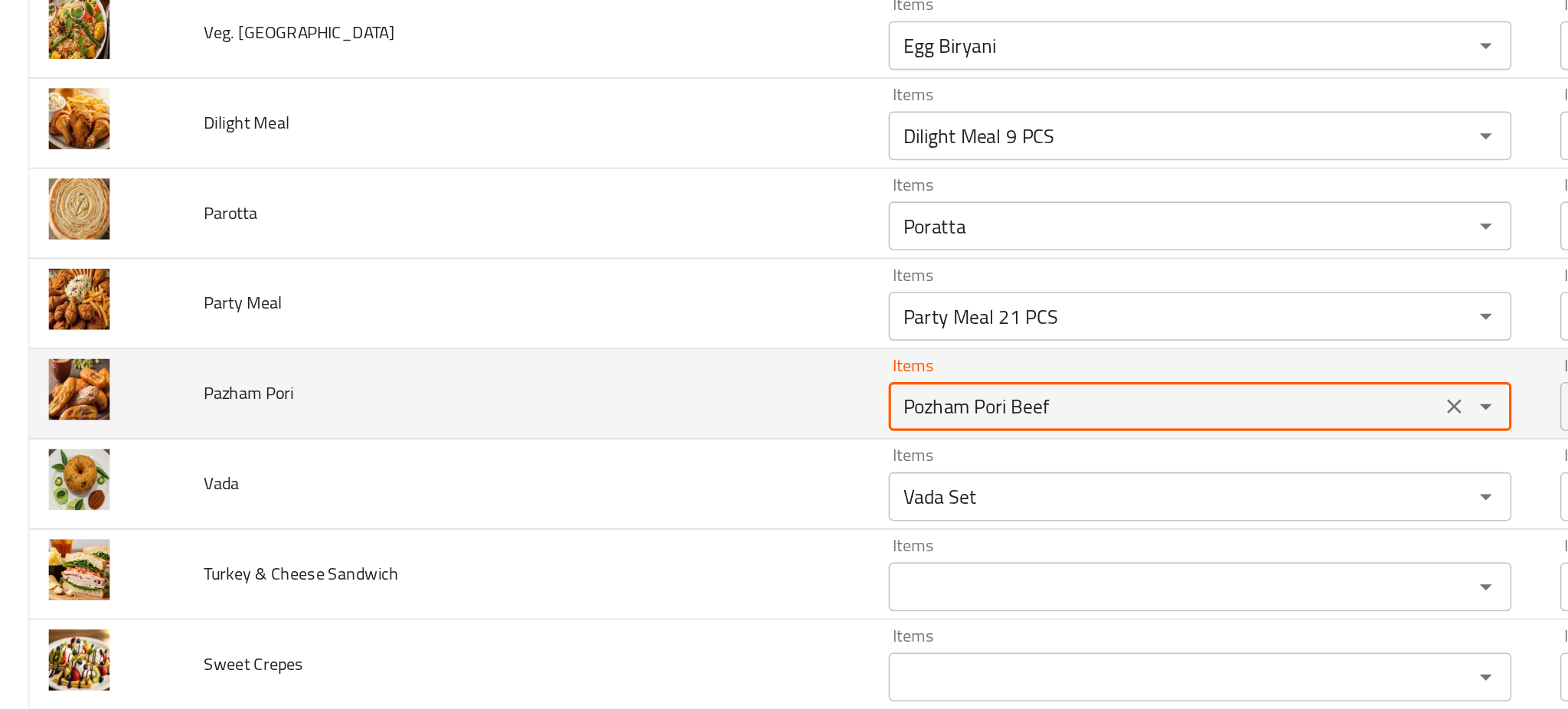
drag, startPoint x: 567, startPoint y: 398, endPoint x: 627, endPoint y: 398, distance: 60.0
click at [627, 398] on Pori "Pozham Pori Beef" at bounding box center [731, 397] width 337 height 22
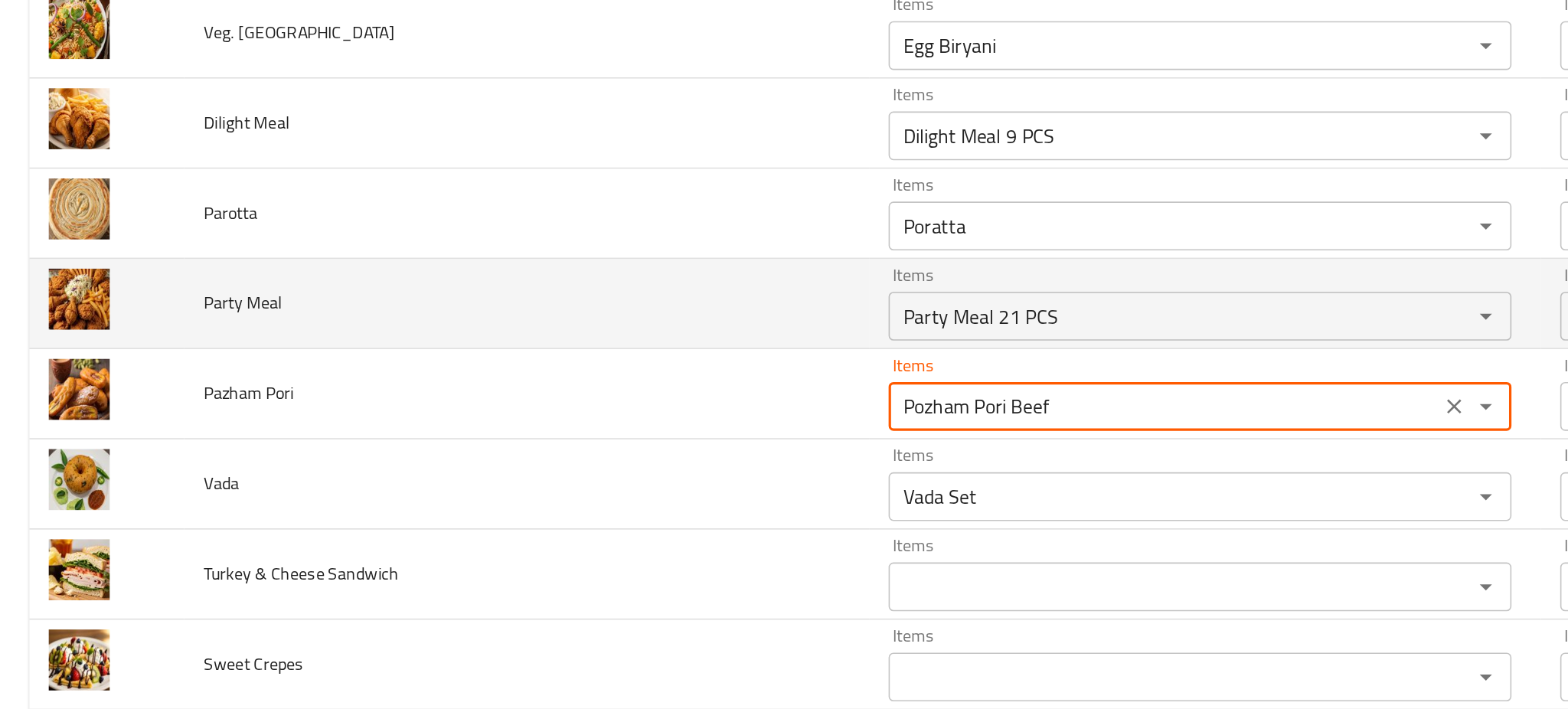
click at [361, 348] on td "Party Meal" at bounding box center [330, 332] width 430 height 57
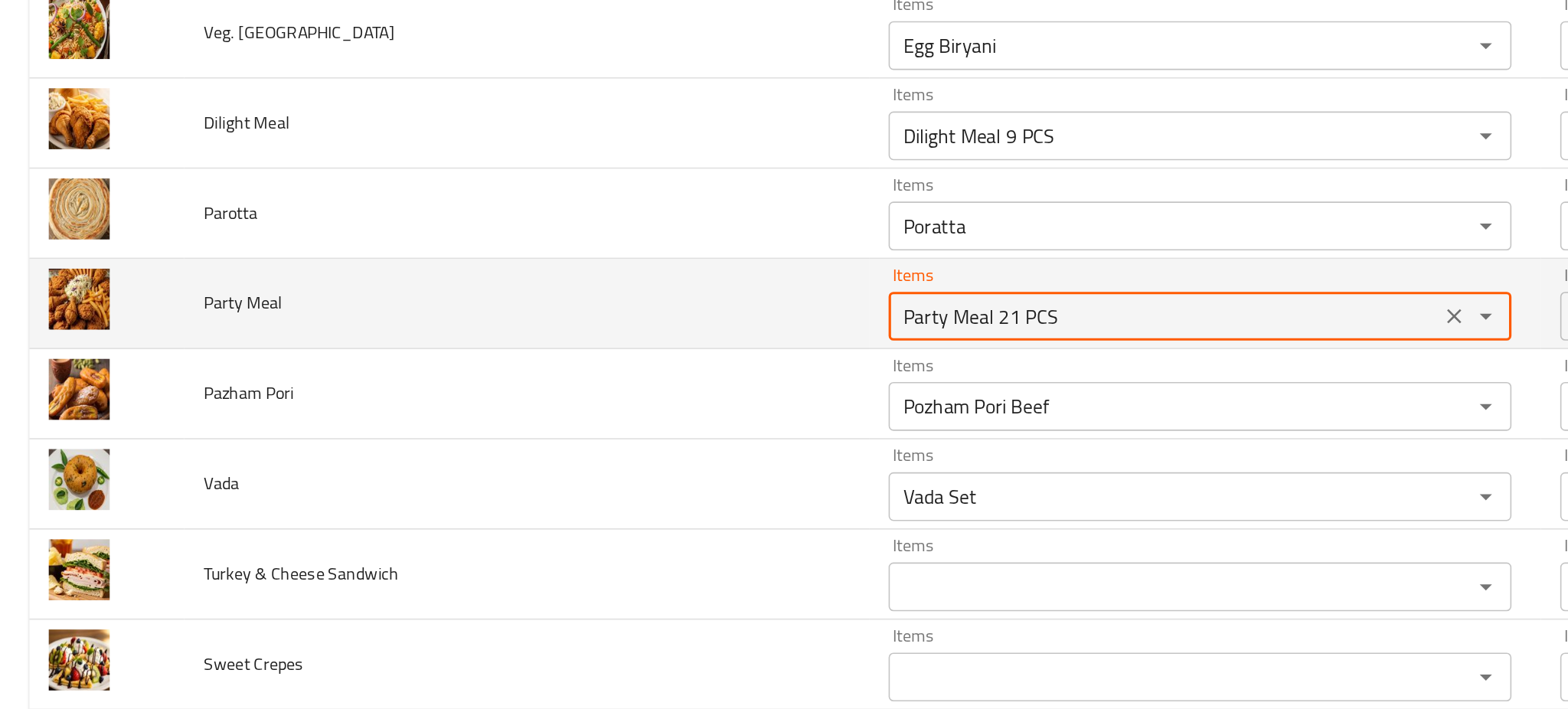
click at [563, 331] on Meal "Party Meal 21 PCS" at bounding box center [731, 340] width 337 height 22
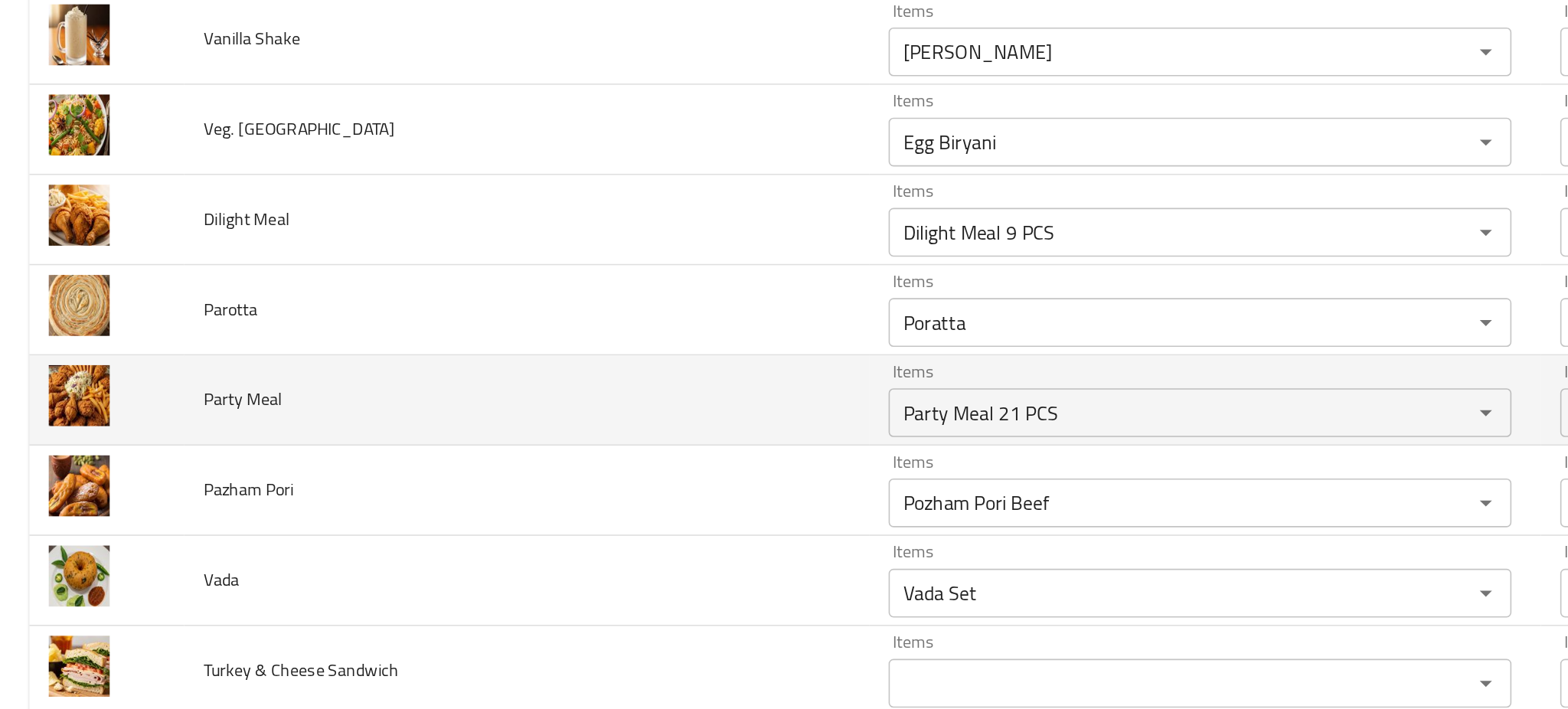
scroll to position [773, 0]
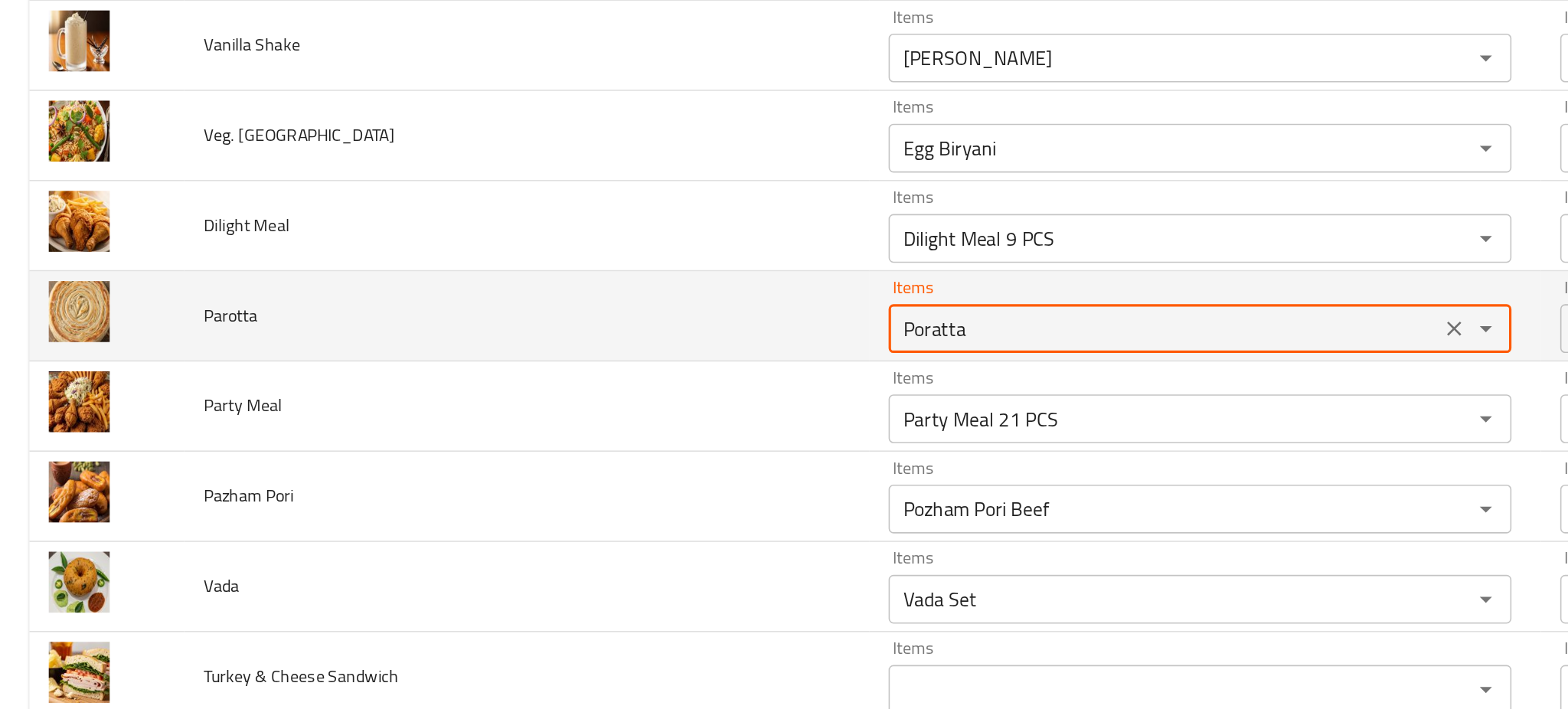
click at [563, 350] on input "Poratta" at bounding box center [731, 347] width 337 height 22
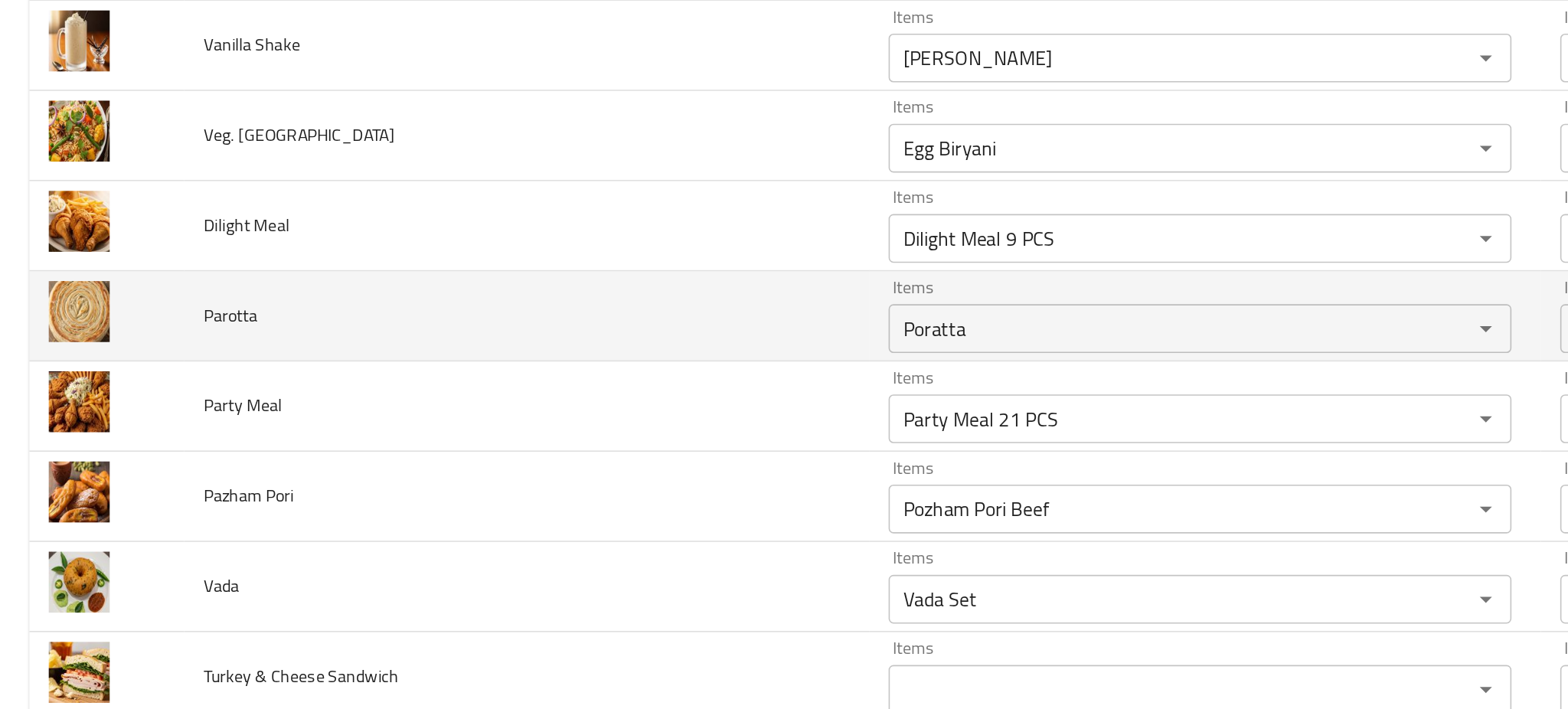
click at [411, 349] on td "Parotta" at bounding box center [330, 339] width 430 height 57
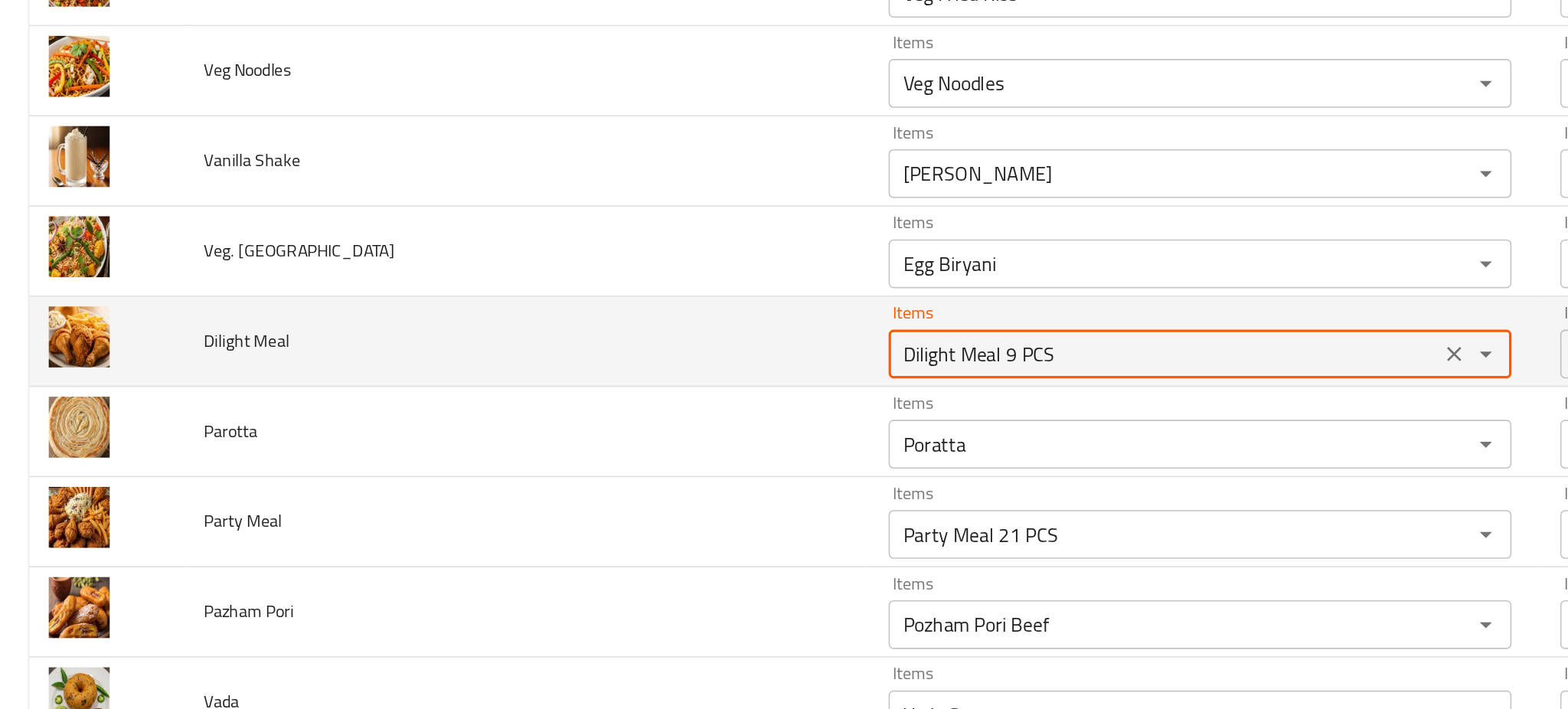
click at [563, 366] on Meal "Dilight Meal 9 PCS" at bounding box center [731, 363] width 337 height 22
click at [565, 359] on Meal "Dilight Meal 9 PCS" at bounding box center [731, 363] width 337 height 22
type Meal "Dilight Meal PCS"
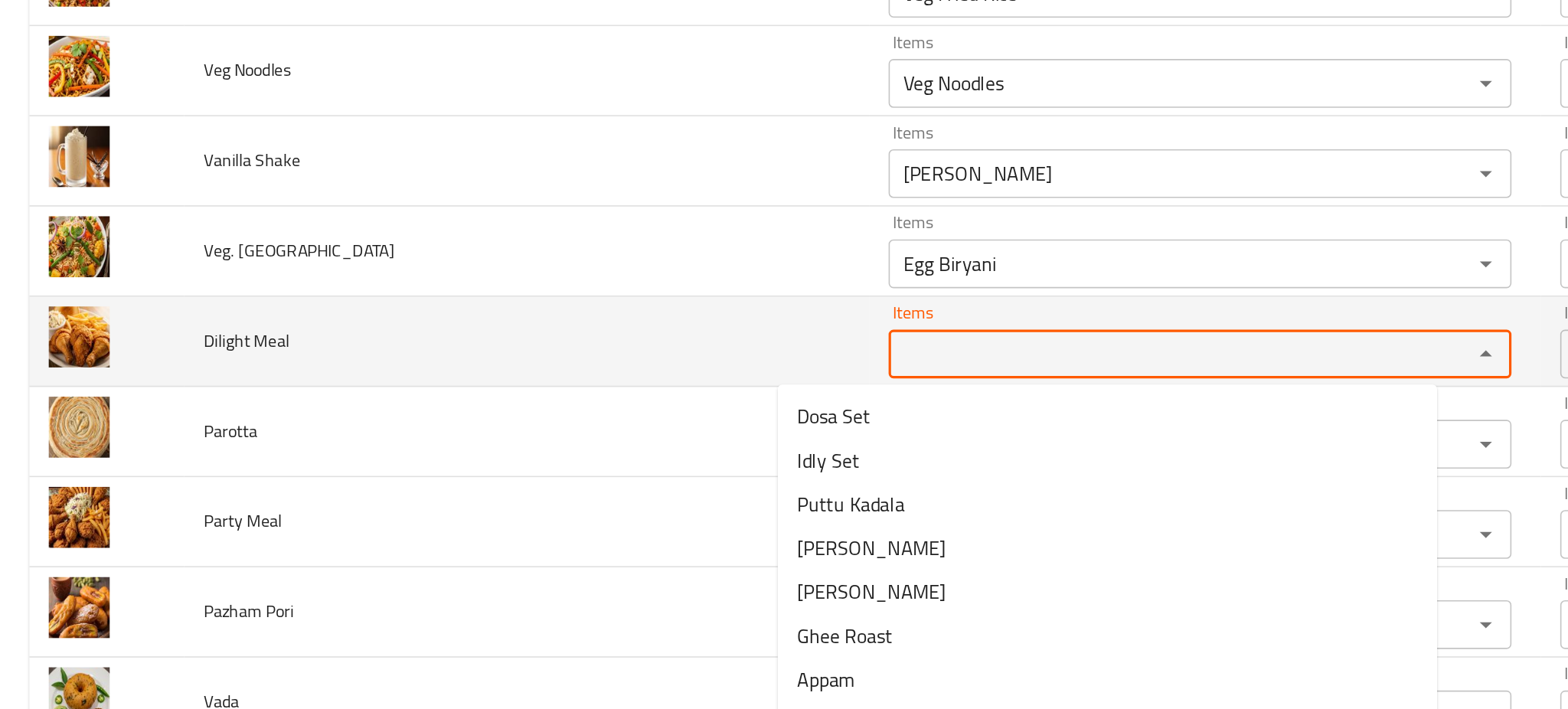
click at [143, 362] on span "Dilight Meal" at bounding box center [154, 355] width 53 height 20
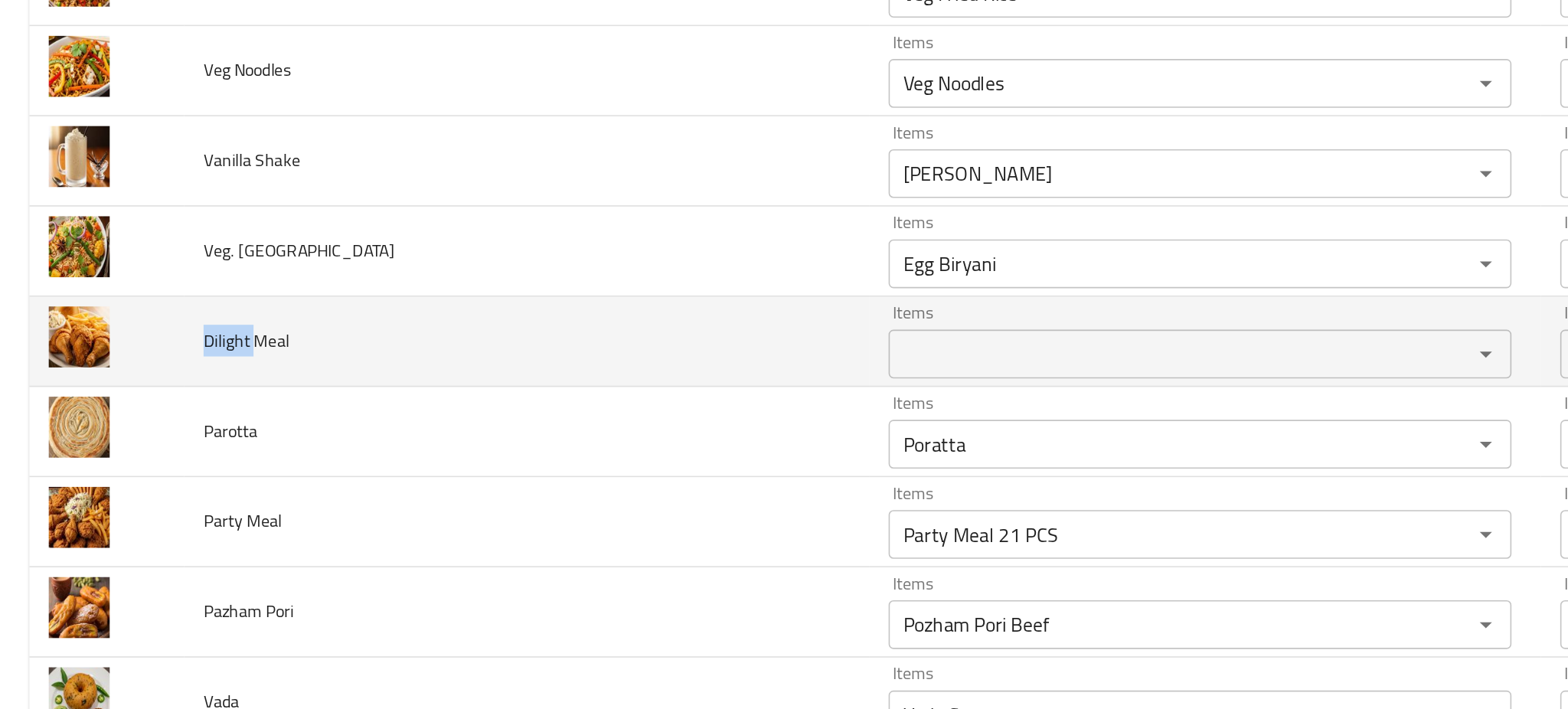
click at [143, 362] on span "Dilight Meal" at bounding box center [154, 355] width 53 height 20
click at [366, 337] on td "Dilight Meal" at bounding box center [330, 356] width 430 height 57
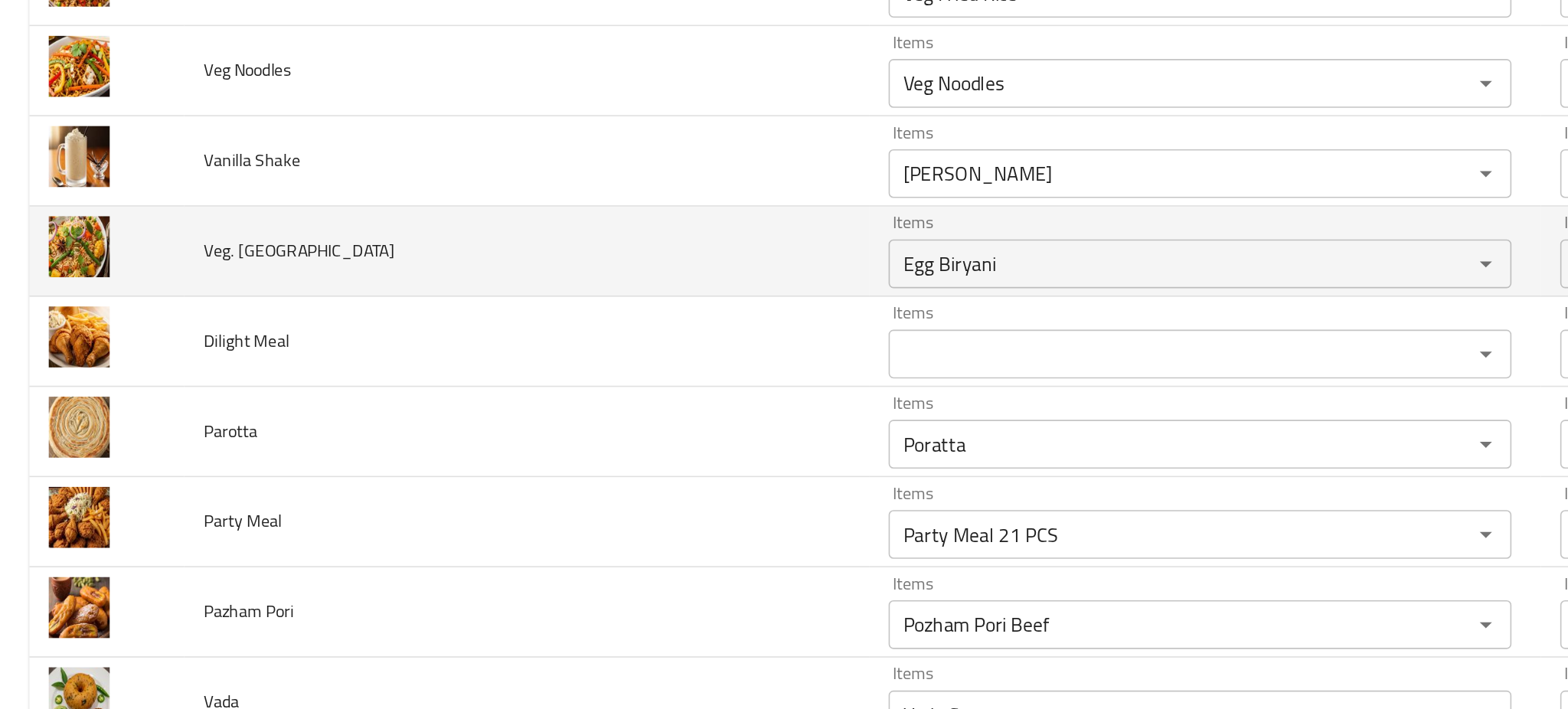
scroll to position [640, 0]
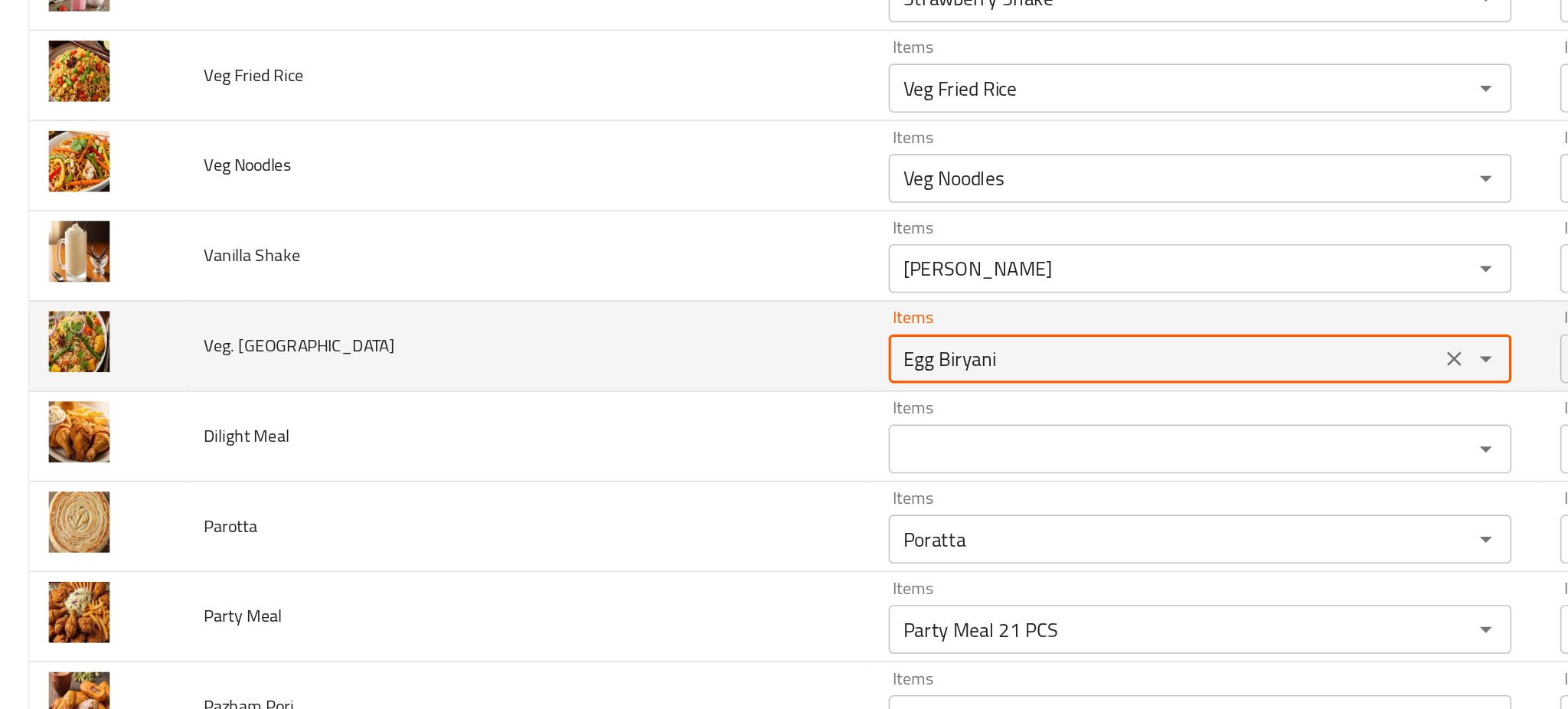
click at [563, 370] on Biryani "Egg Biryani" at bounding box center [731, 366] width 337 height 22
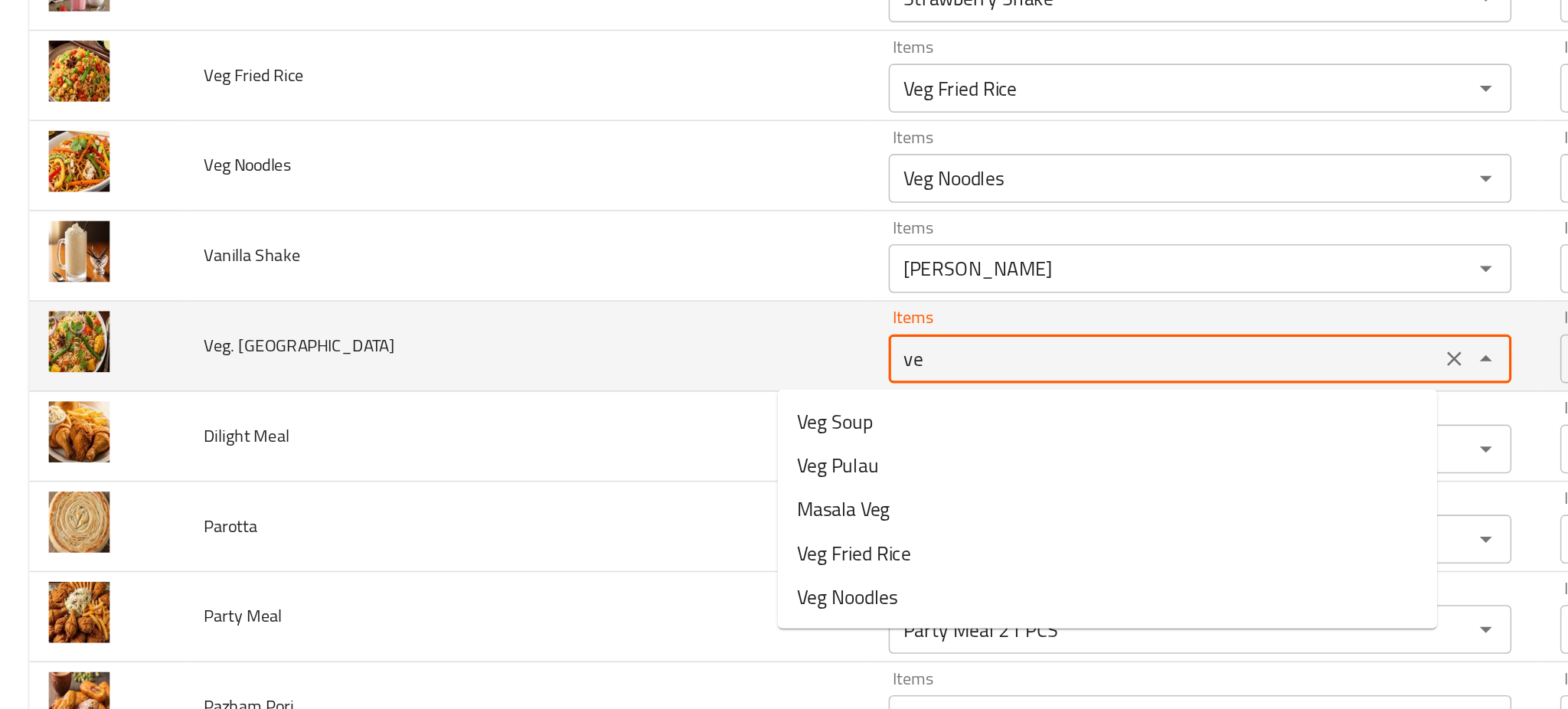
type Biryani "veg"
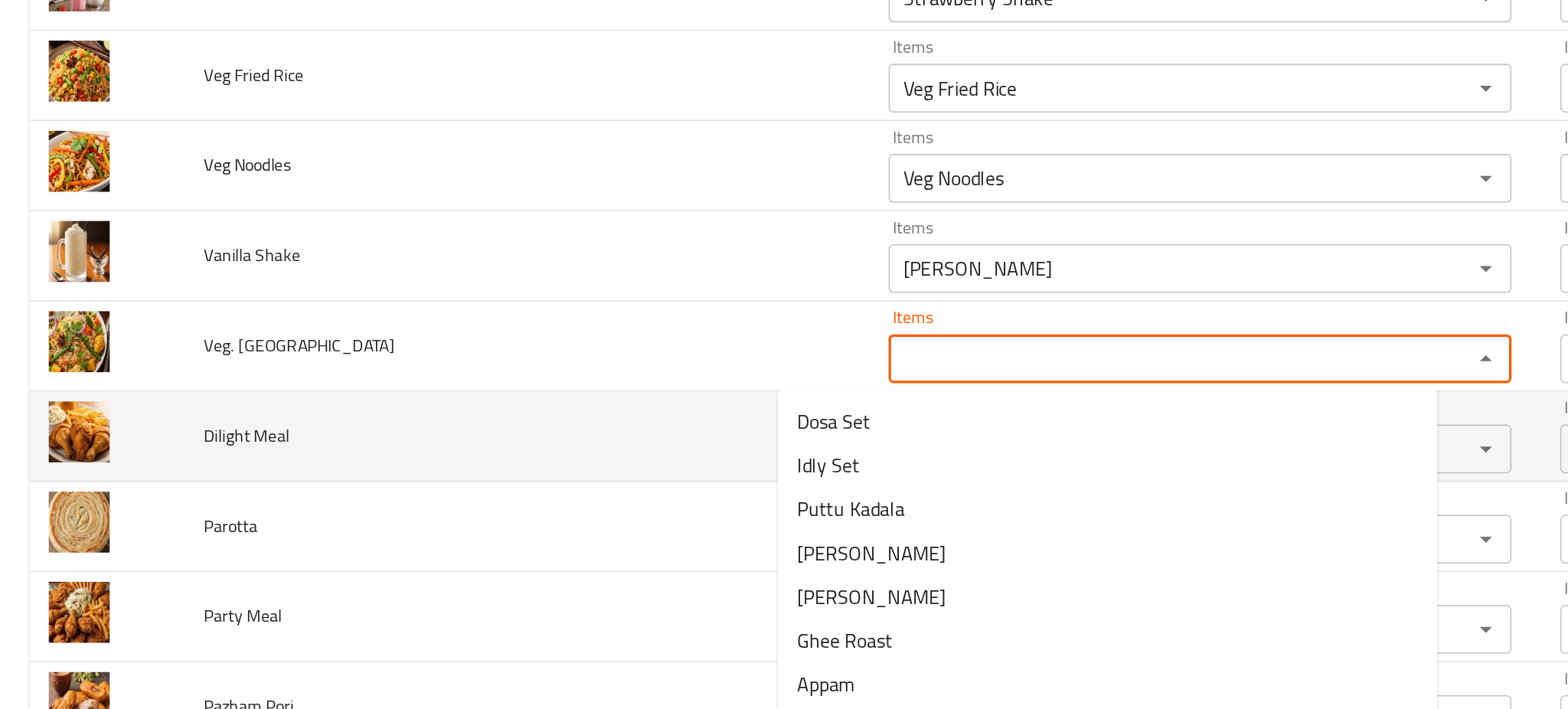
click at [362, 405] on td "Dilight Meal" at bounding box center [330, 416] width 430 height 57
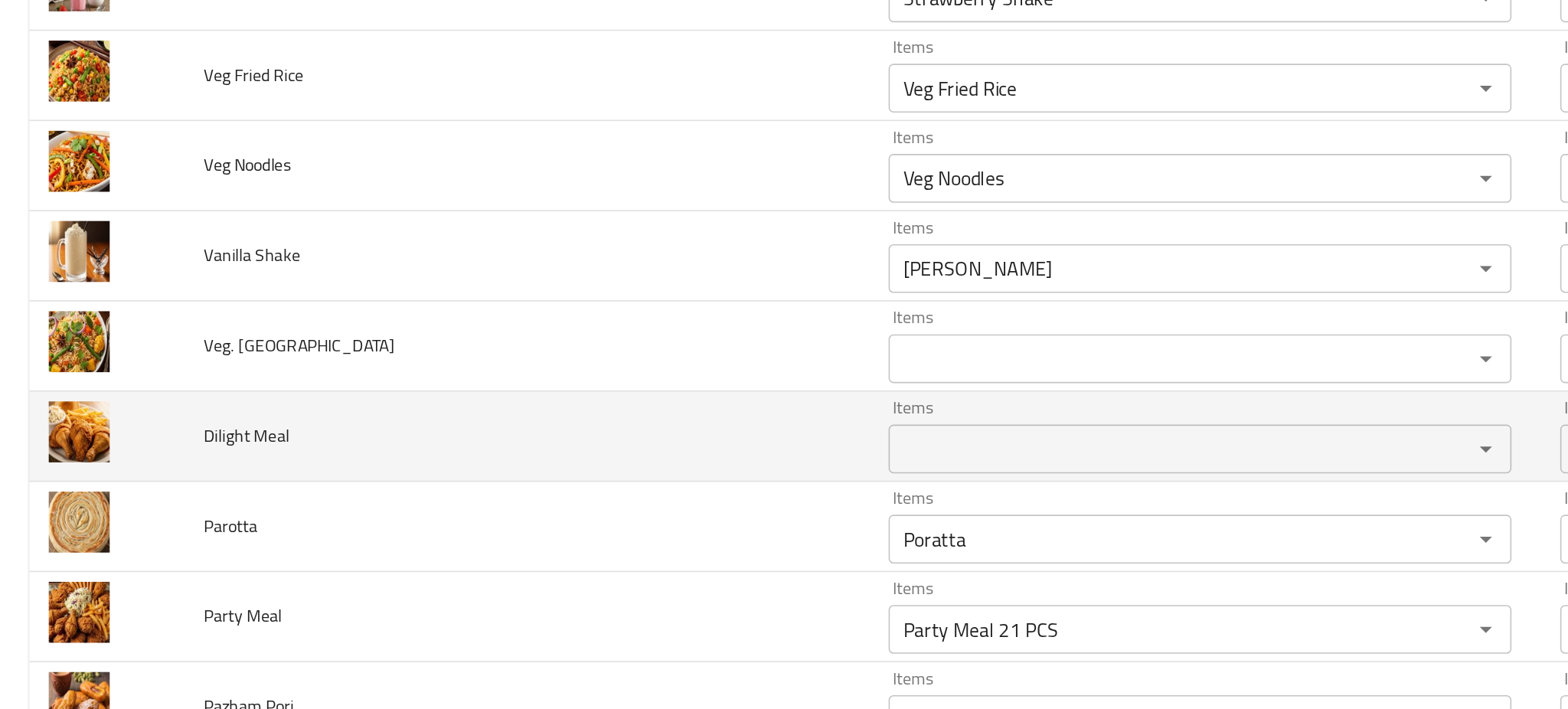
scroll to position [586, 0]
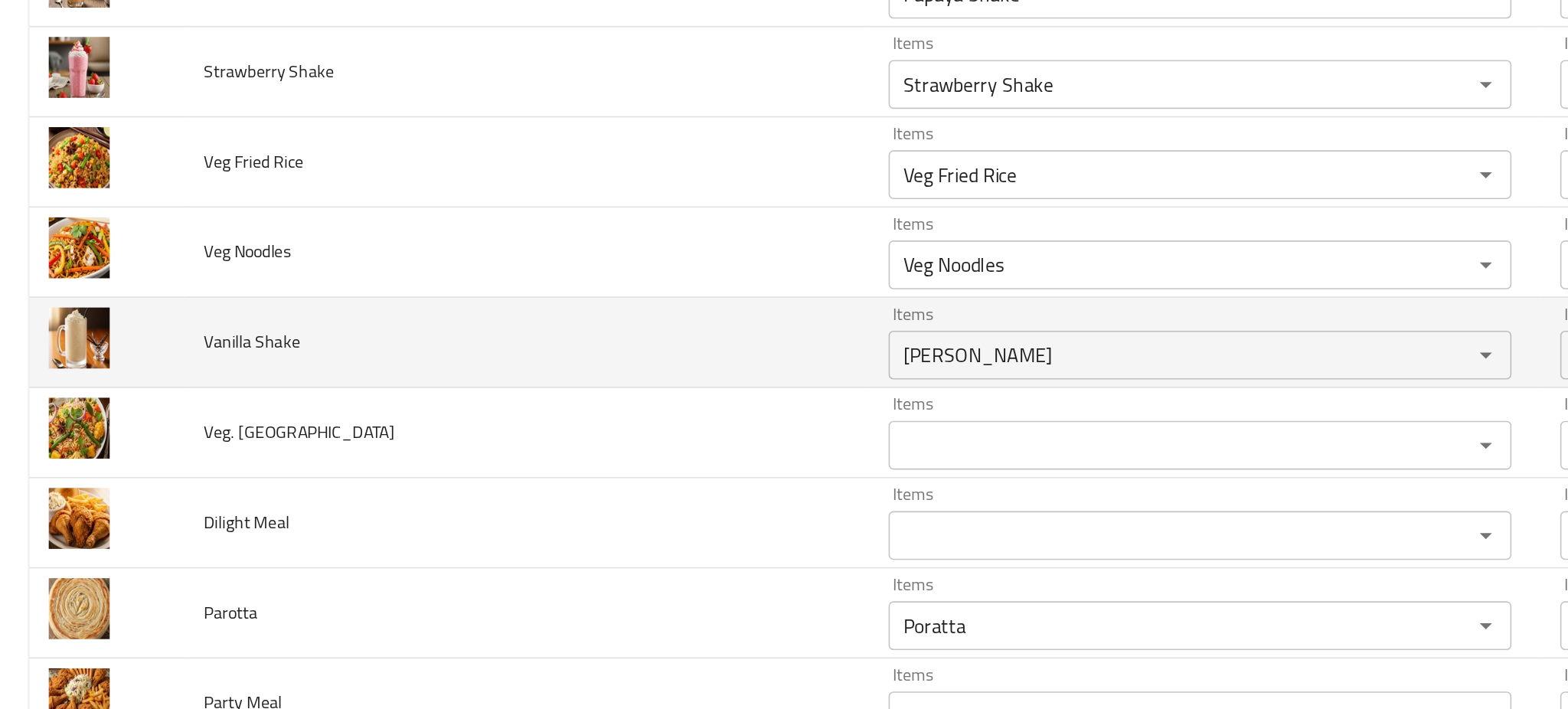
click at [391, 374] on td "Vanilla Shake" at bounding box center [330, 357] width 430 height 57
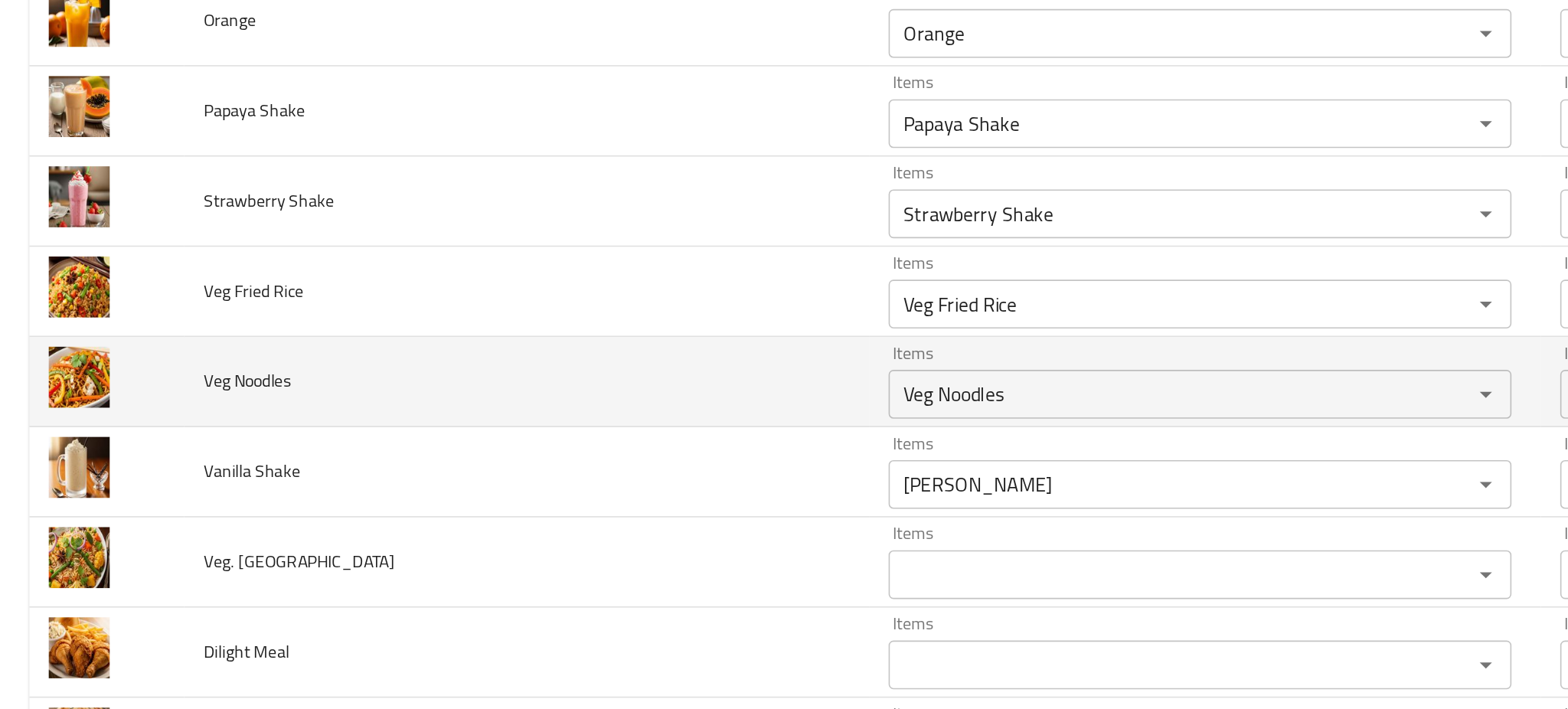
click at [421, 386] on td "Veg Noodles" at bounding box center [330, 381] width 430 height 57
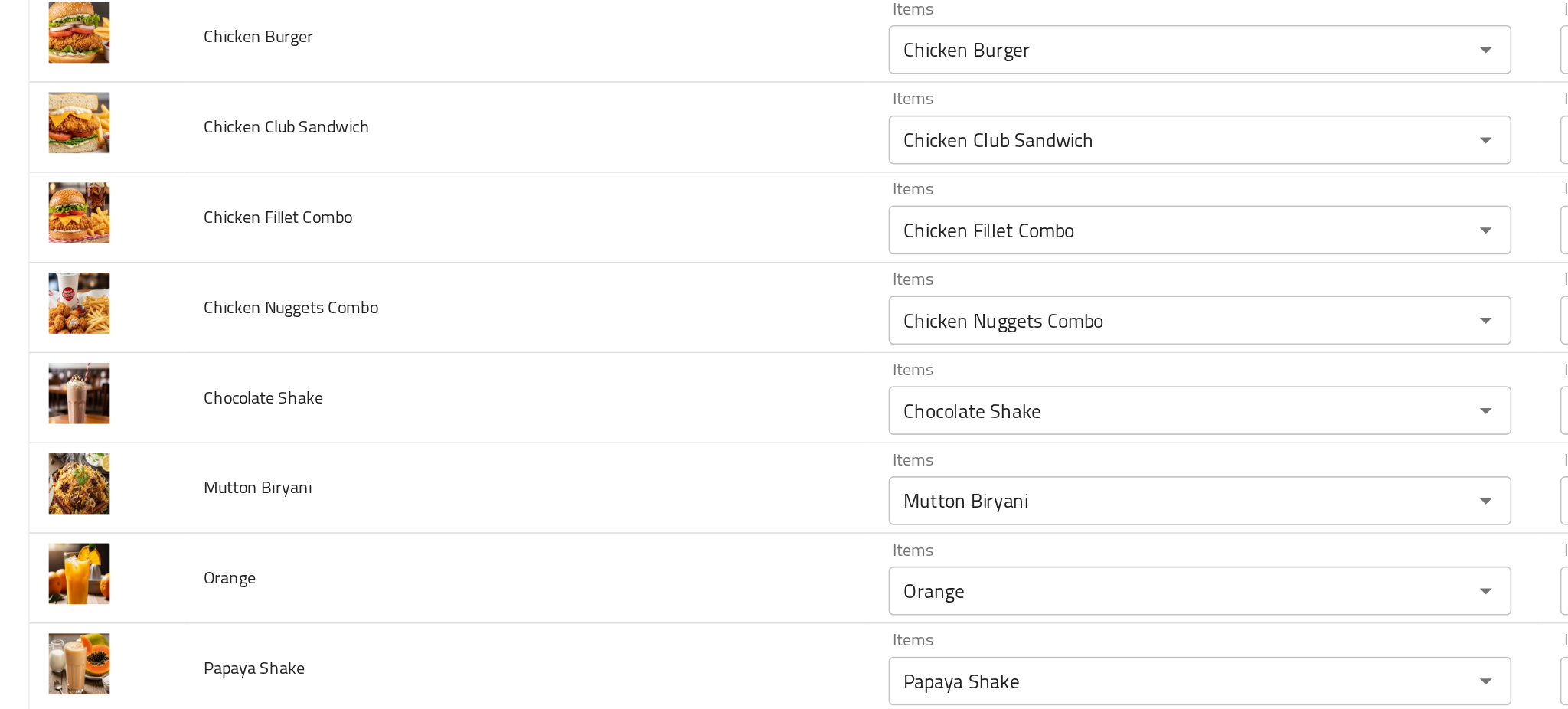
scroll to position [154, 0]
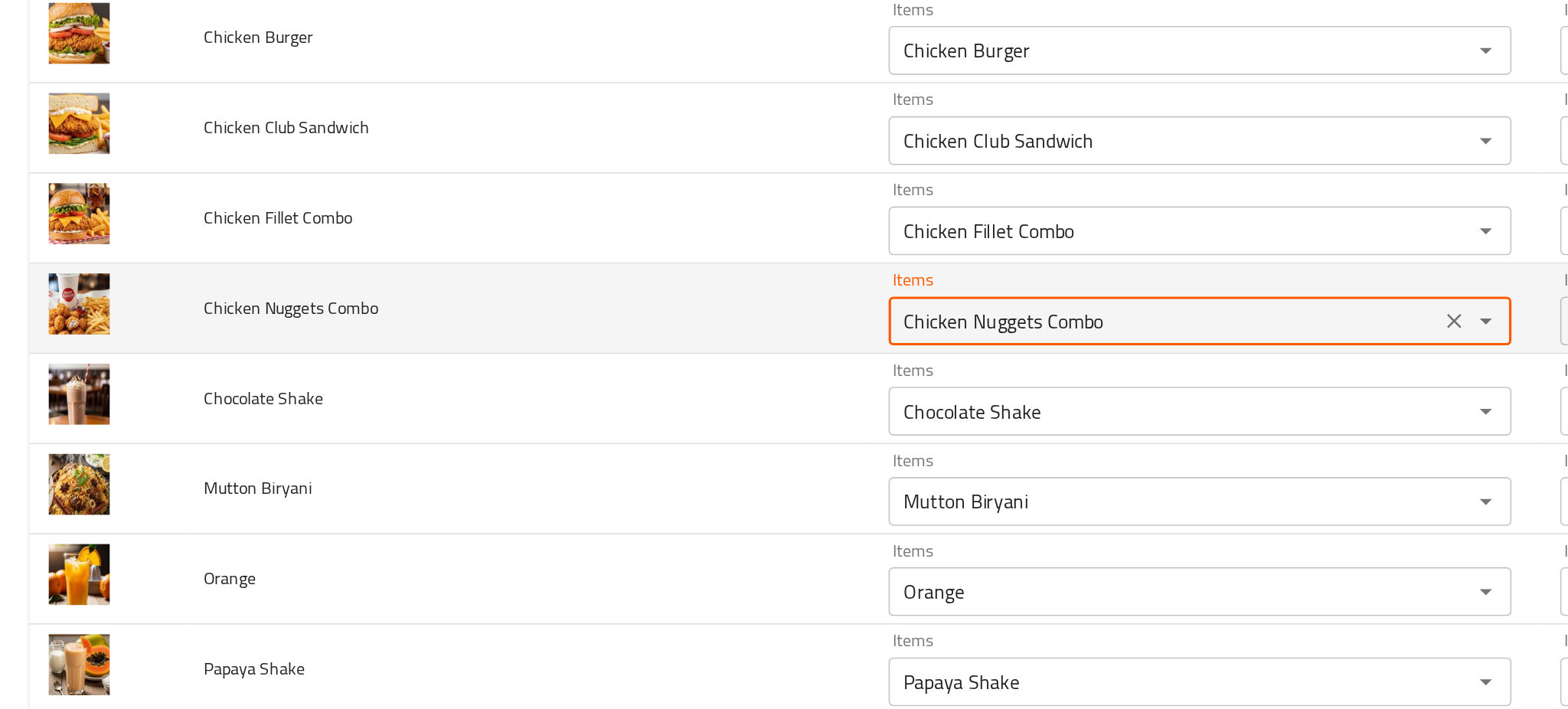
click at [573, 350] on Combo "Chicken Nuggets Combo" at bounding box center [731, 343] width 337 height 22
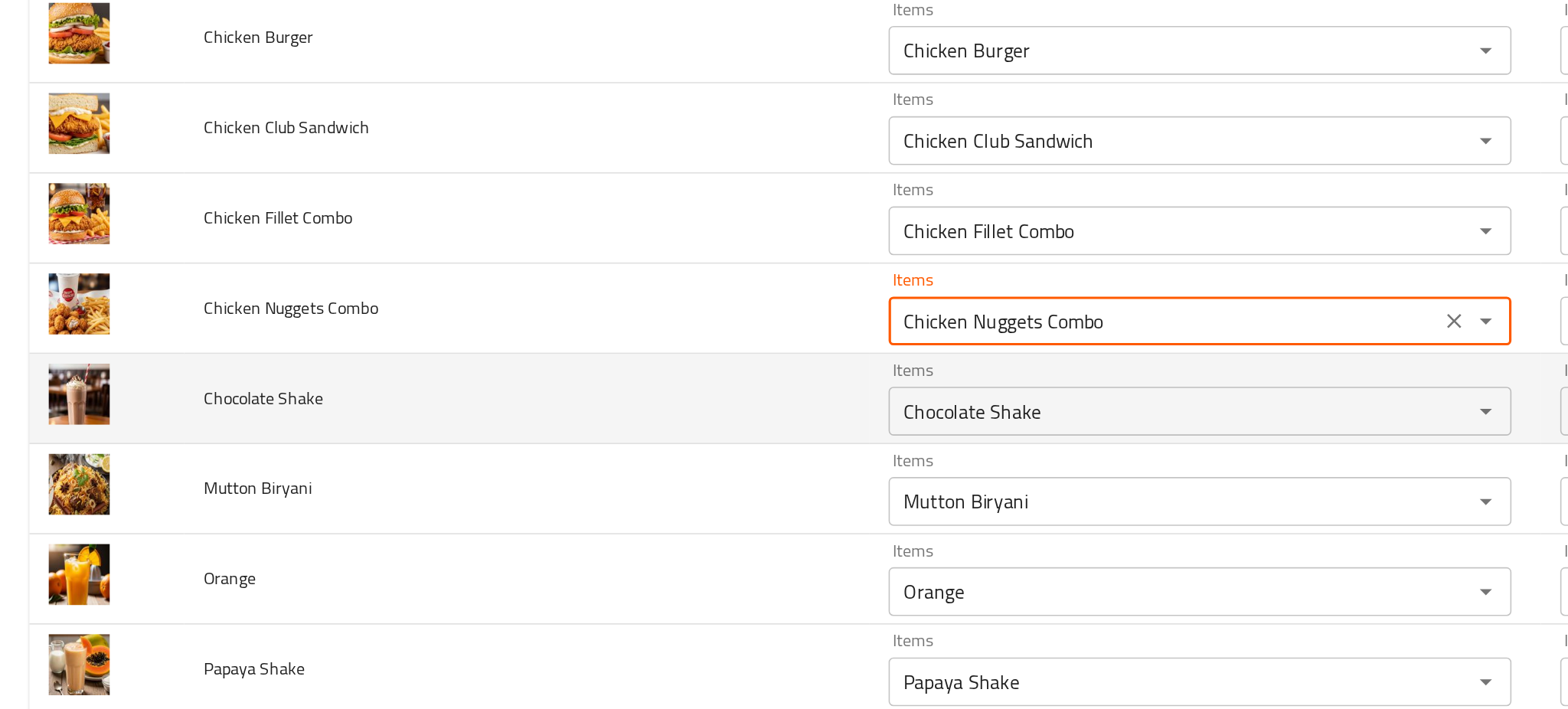
click at [546, 379] on td "Items Chocolate Shake Items" at bounding box center [757, 392] width 422 height 57
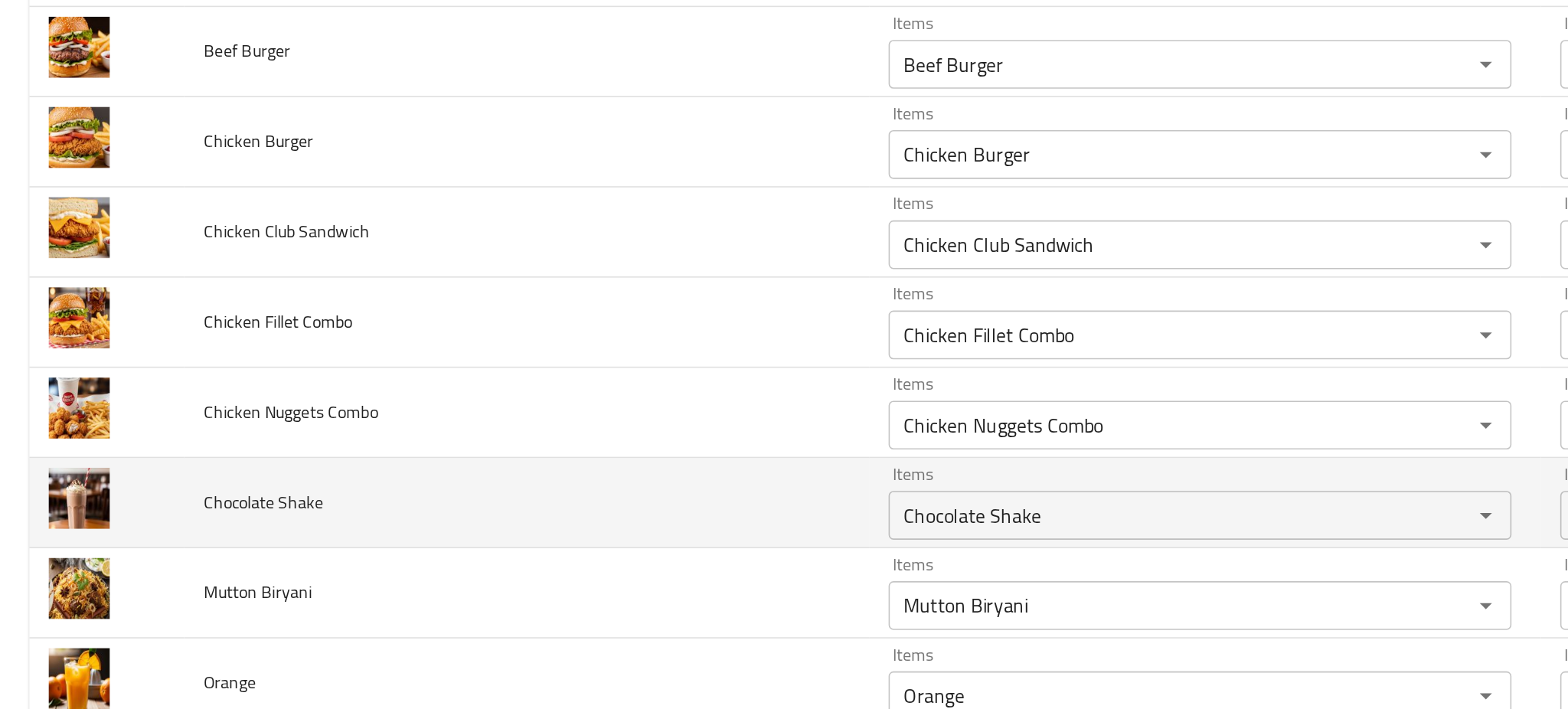
scroll to position [88, 0]
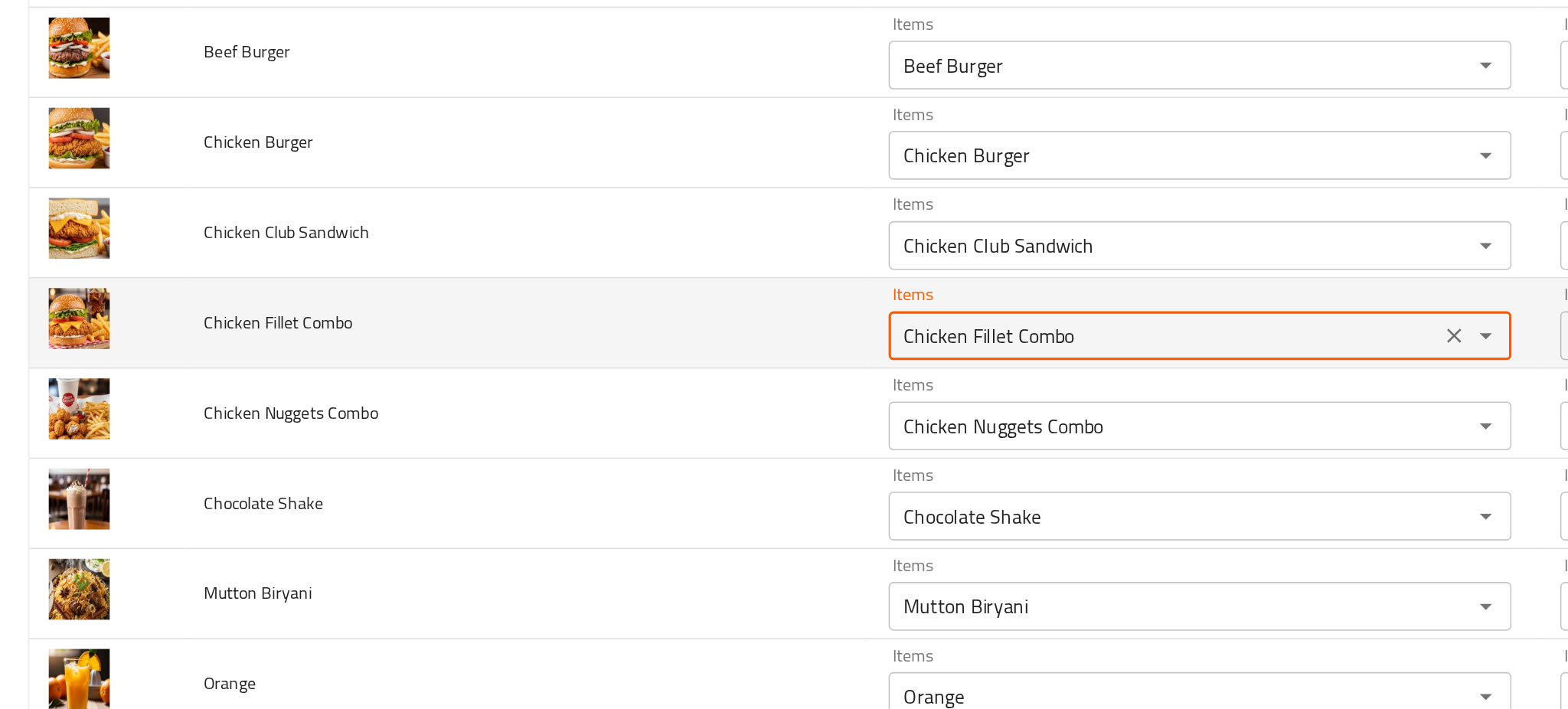
click at [570, 359] on Combo "Chicken Fillet Combo" at bounding box center [731, 352] width 337 height 22
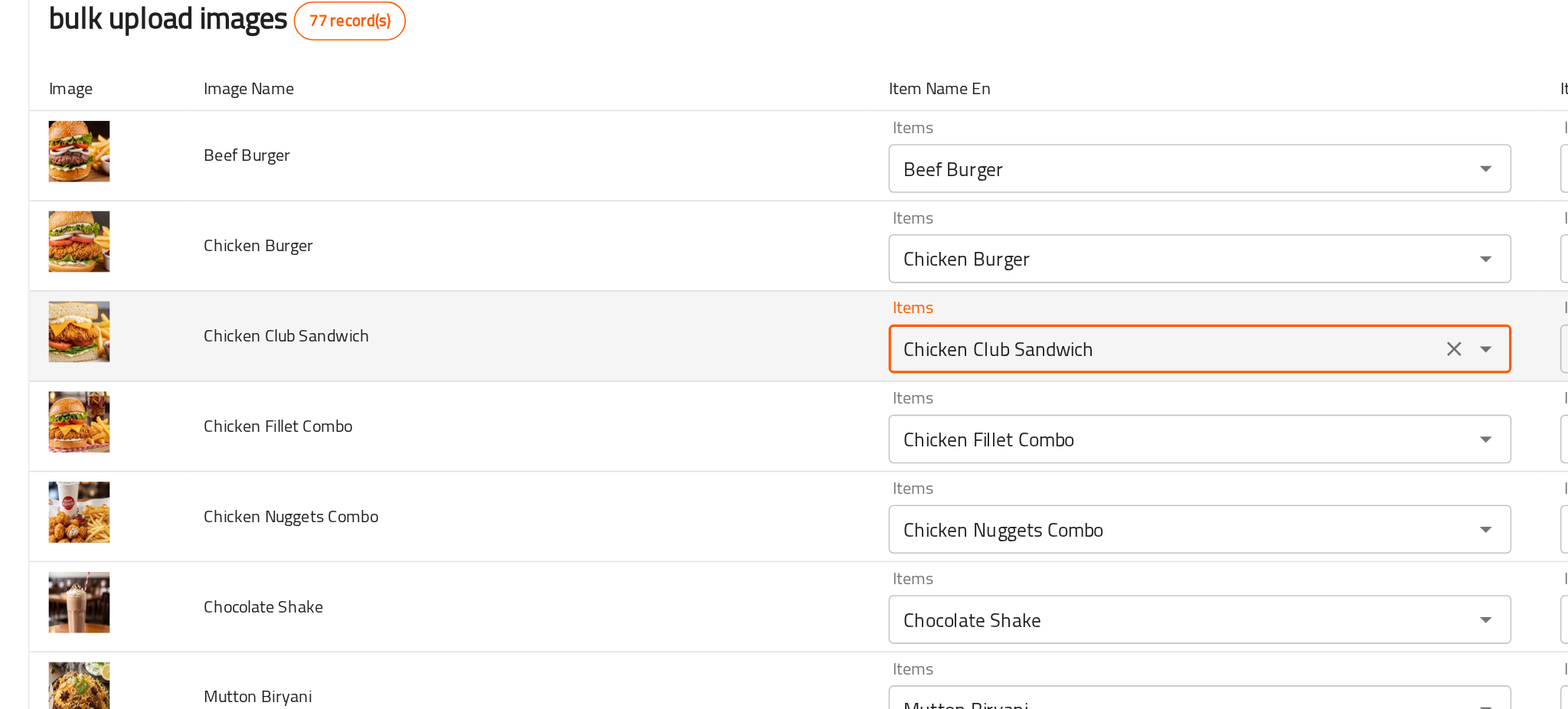
click at [563, 353] on Sandwich "Chicken Club Sandwich" at bounding box center [731, 360] width 337 height 22
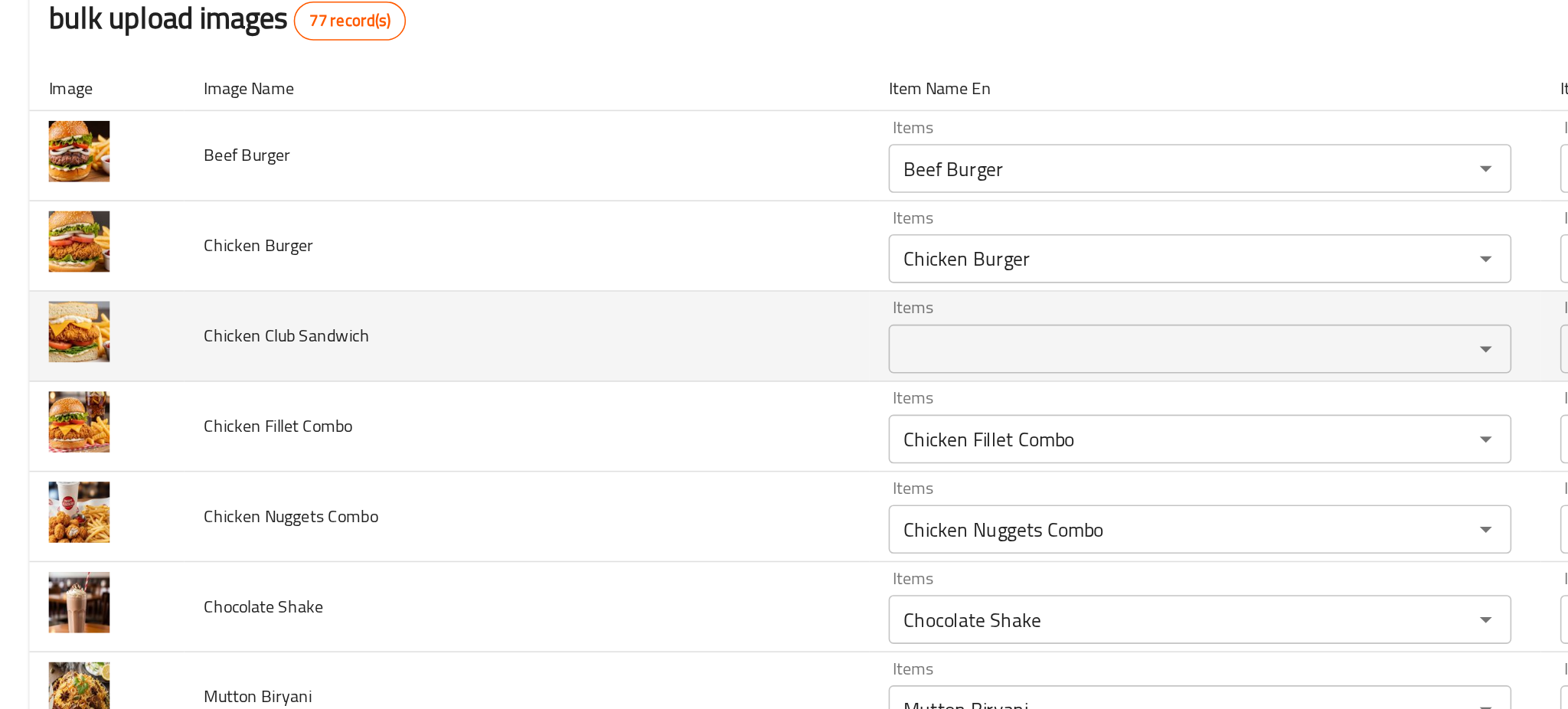
click at [168, 354] on span "Chicken Club Sandwich" at bounding box center [180, 352] width 104 height 20
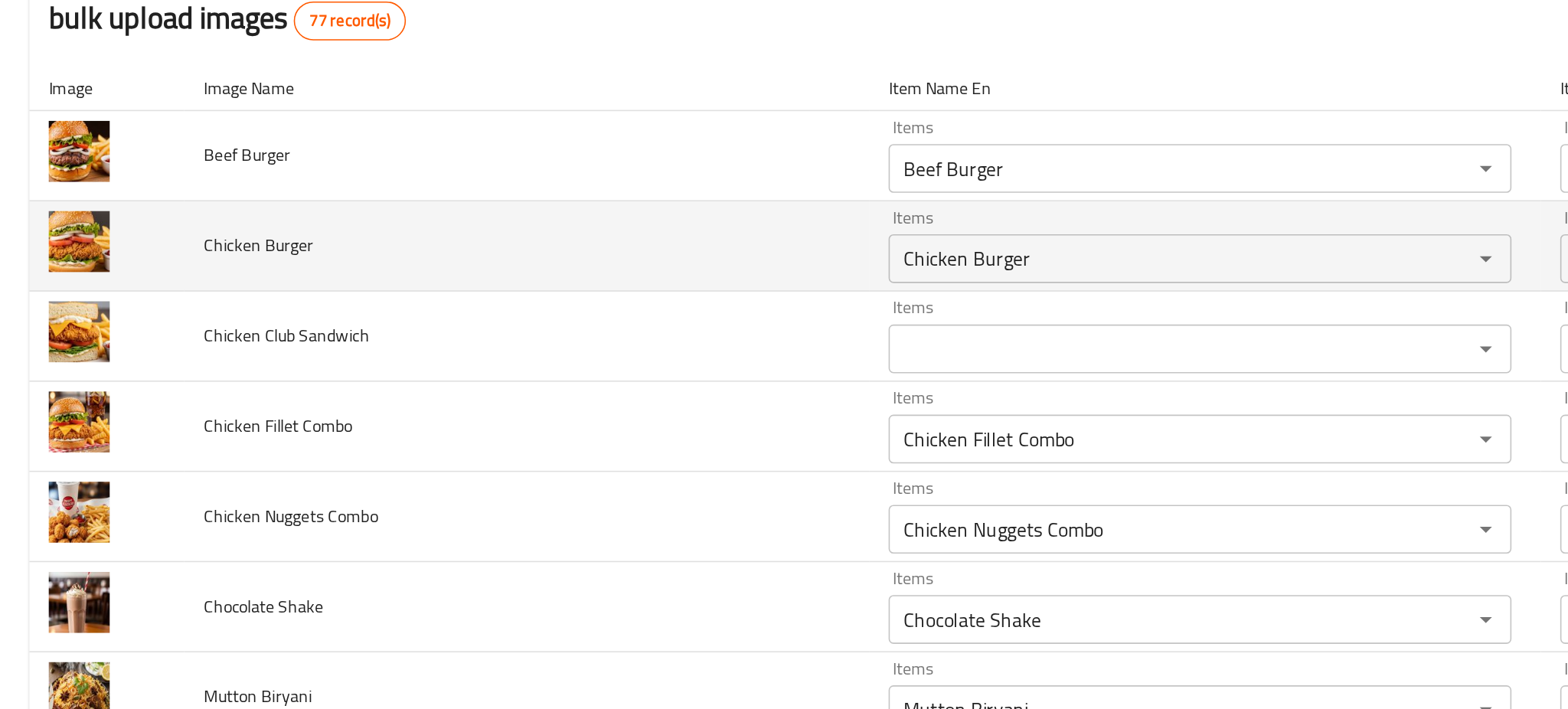
click at [411, 314] on td "Chicken Burger" at bounding box center [330, 296] width 430 height 57
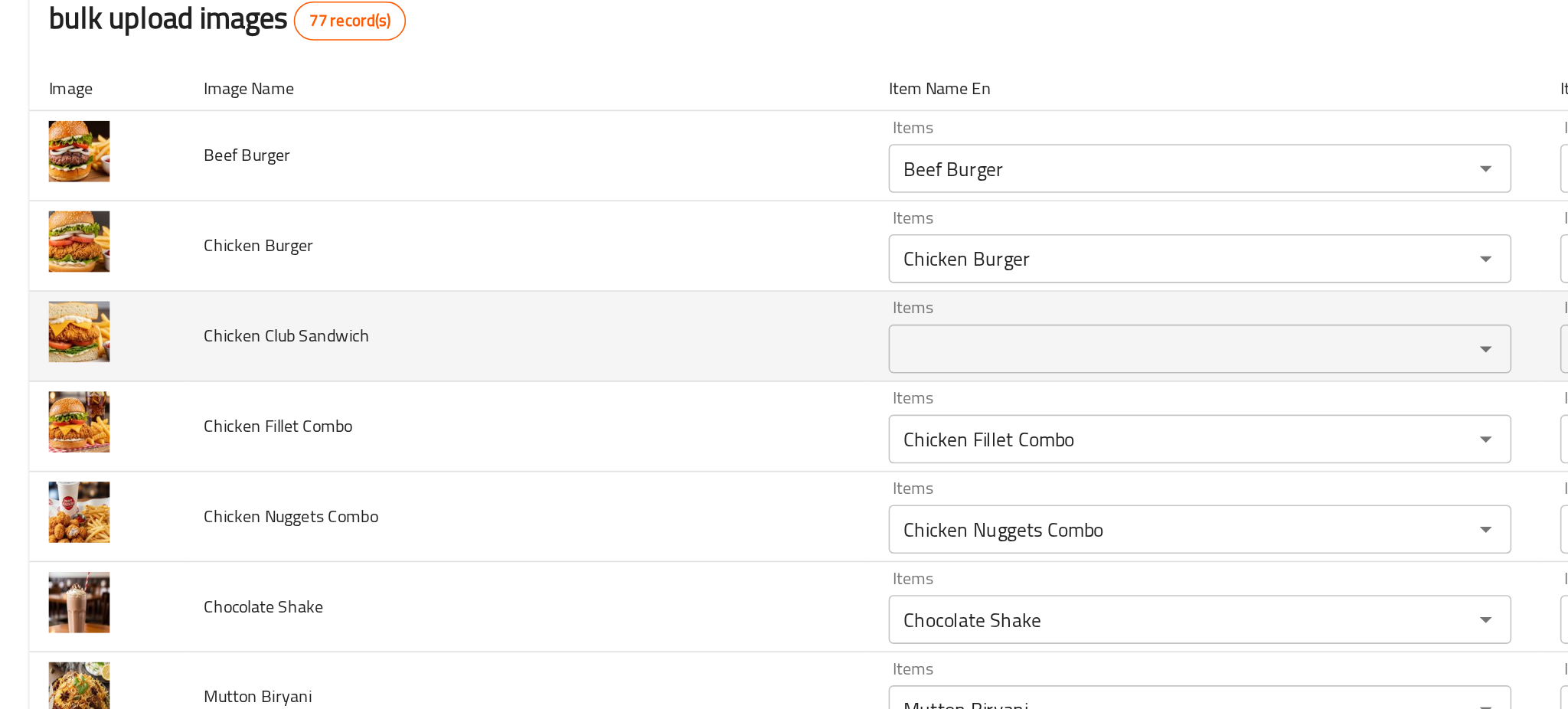
scroll to position [0, 0]
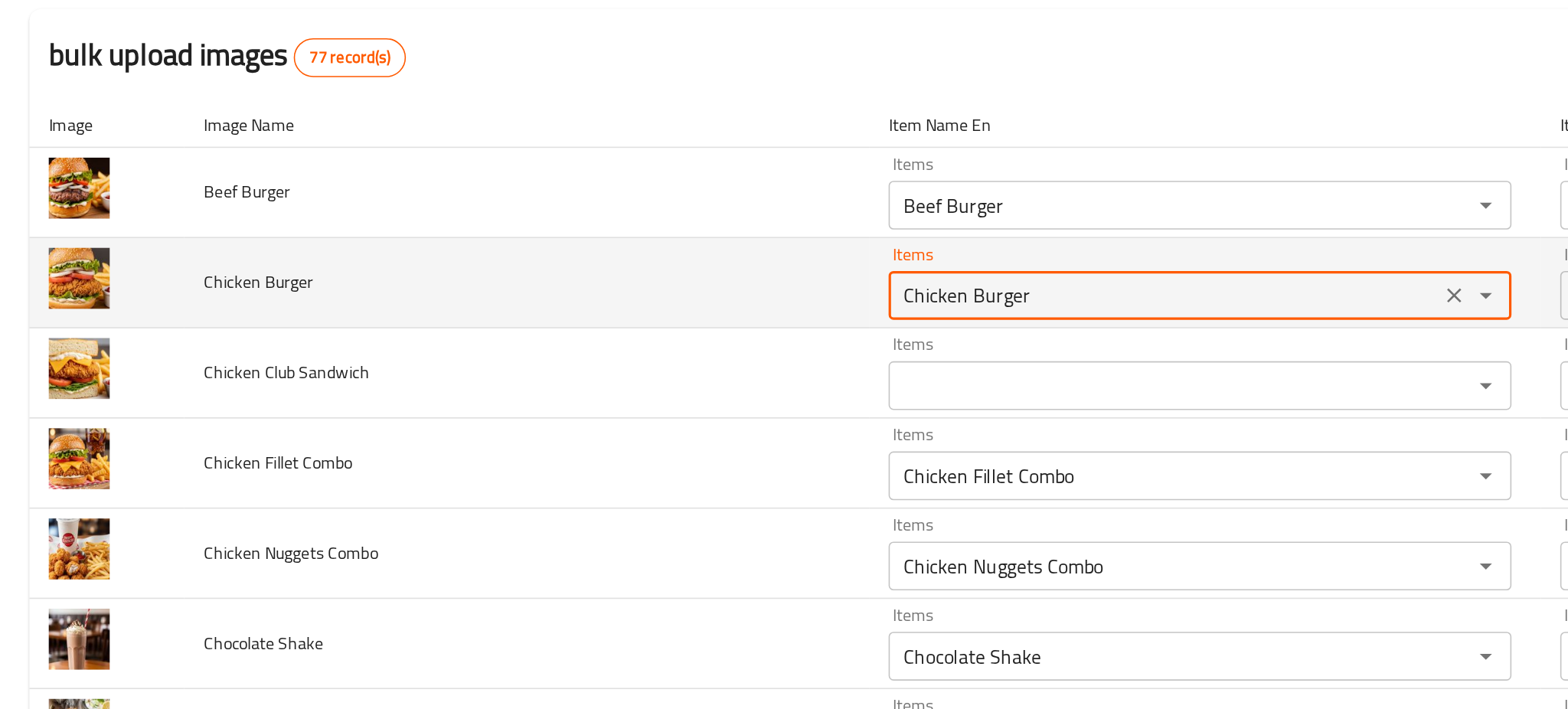
click at [563, 330] on Burger "Chicken Burger" at bounding box center [731, 327] width 337 height 22
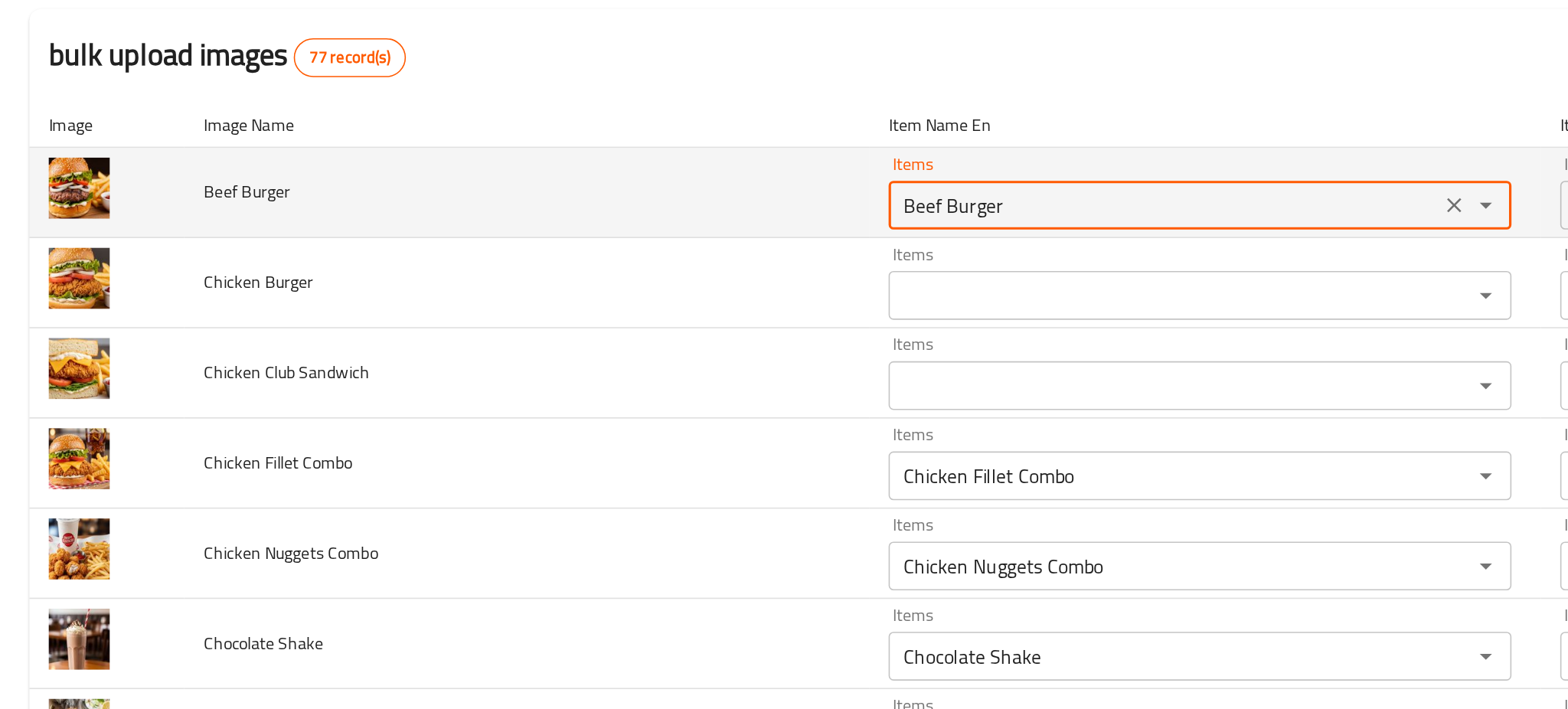
click at [563, 271] on Burger "Beef Burger" at bounding box center [731, 270] width 337 height 22
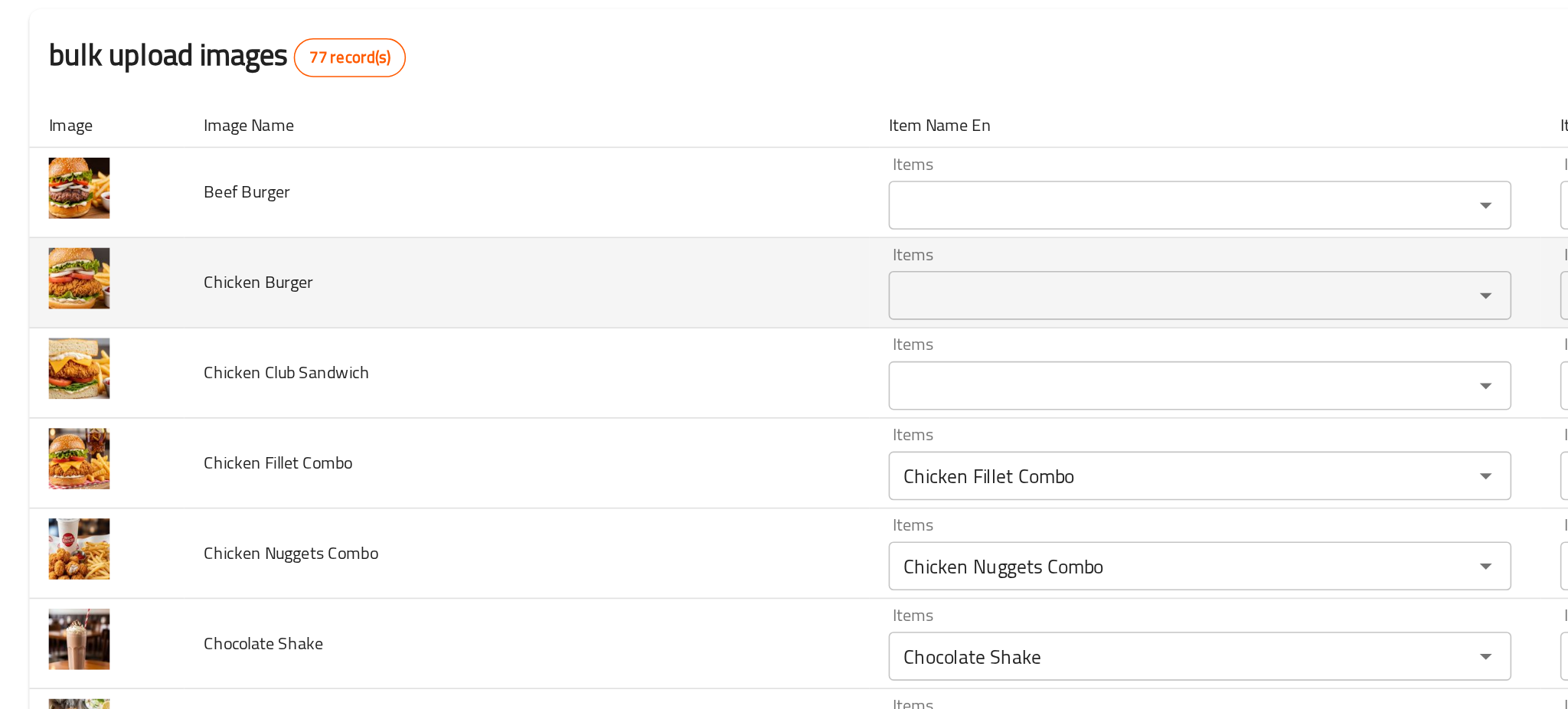
click at [142, 325] on span "Chicken Burger" at bounding box center [162, 319] width 69 height 20
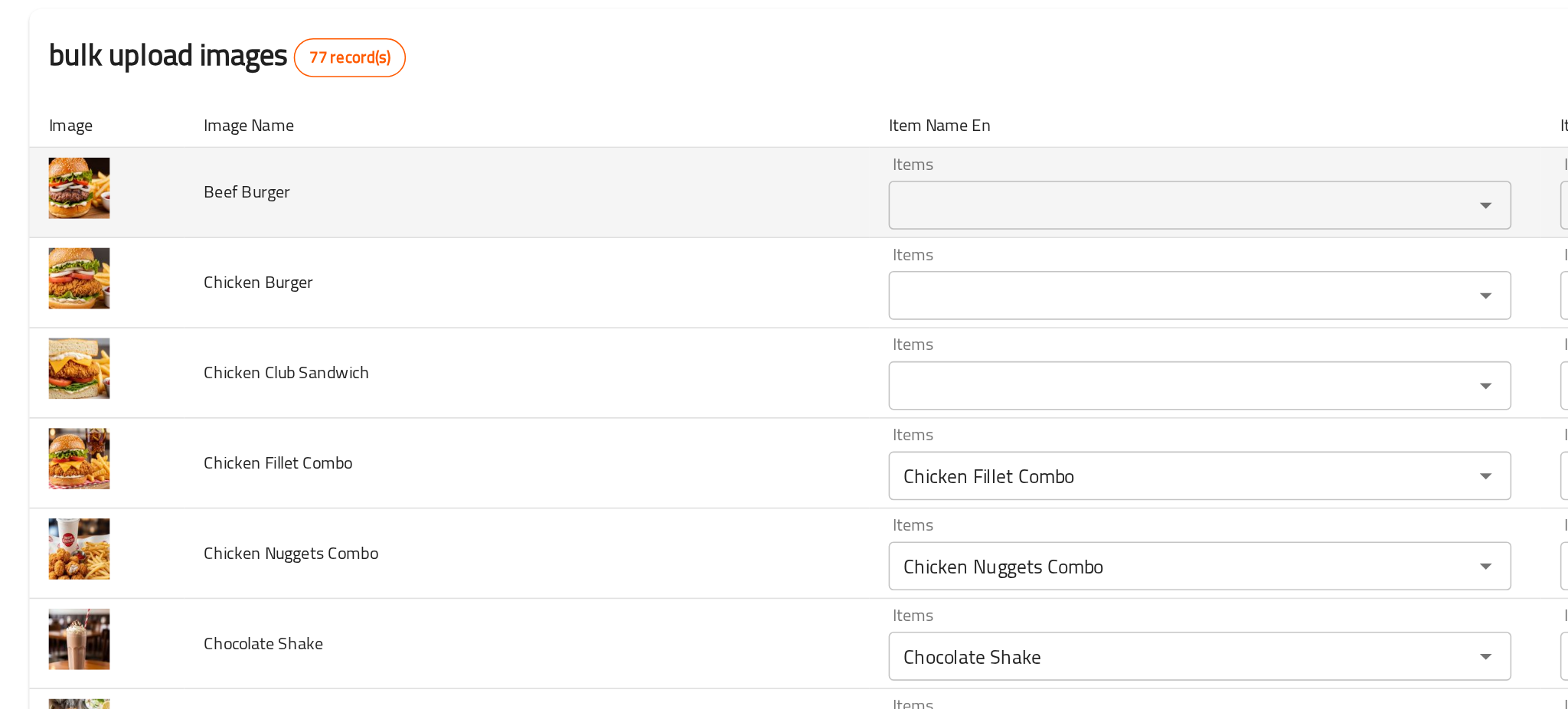
click at [150, 263] on span "Beef Burger" at bounding box center [155, 261] width 54 height 20
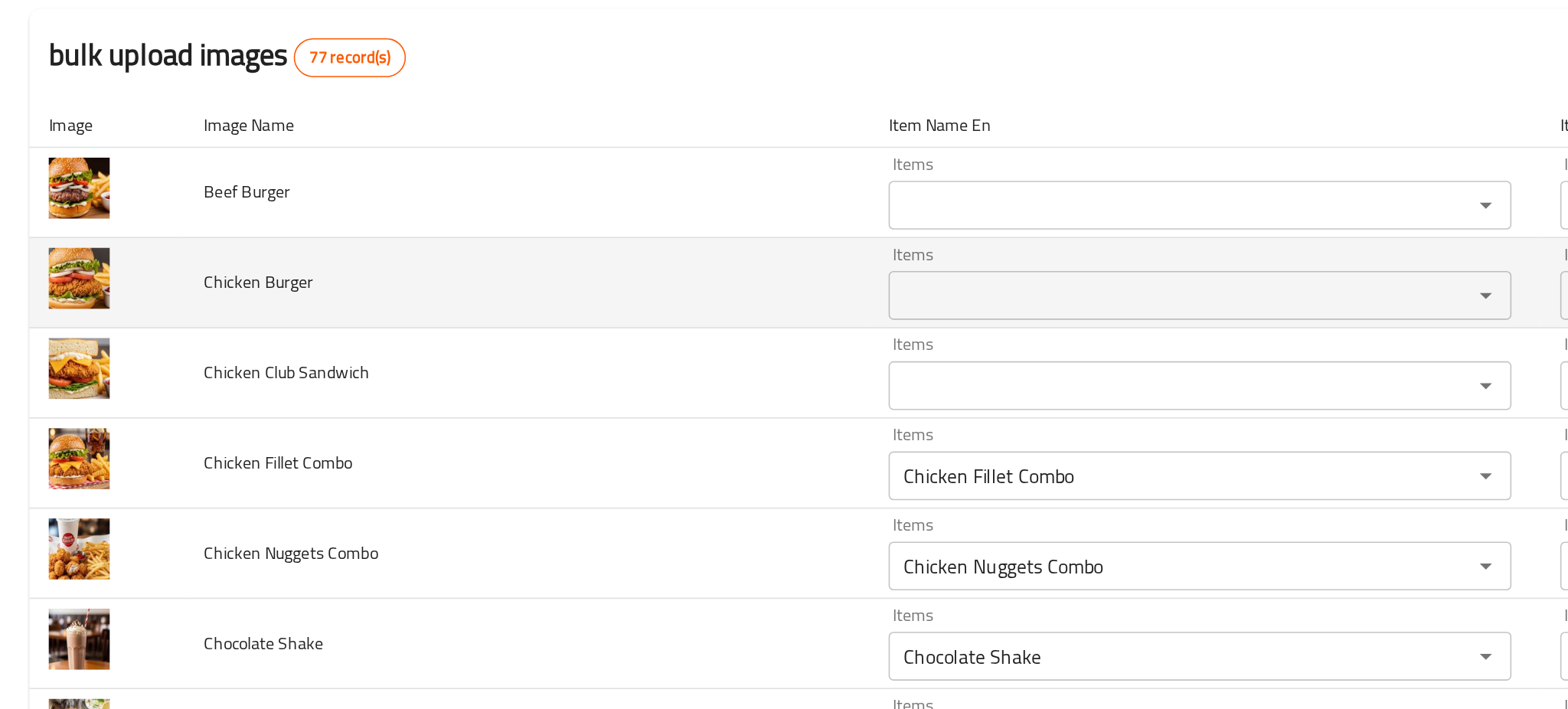
click at [430, 291] on td "Chicken Burger" at bounding box center [330, 319] width 430 height 57
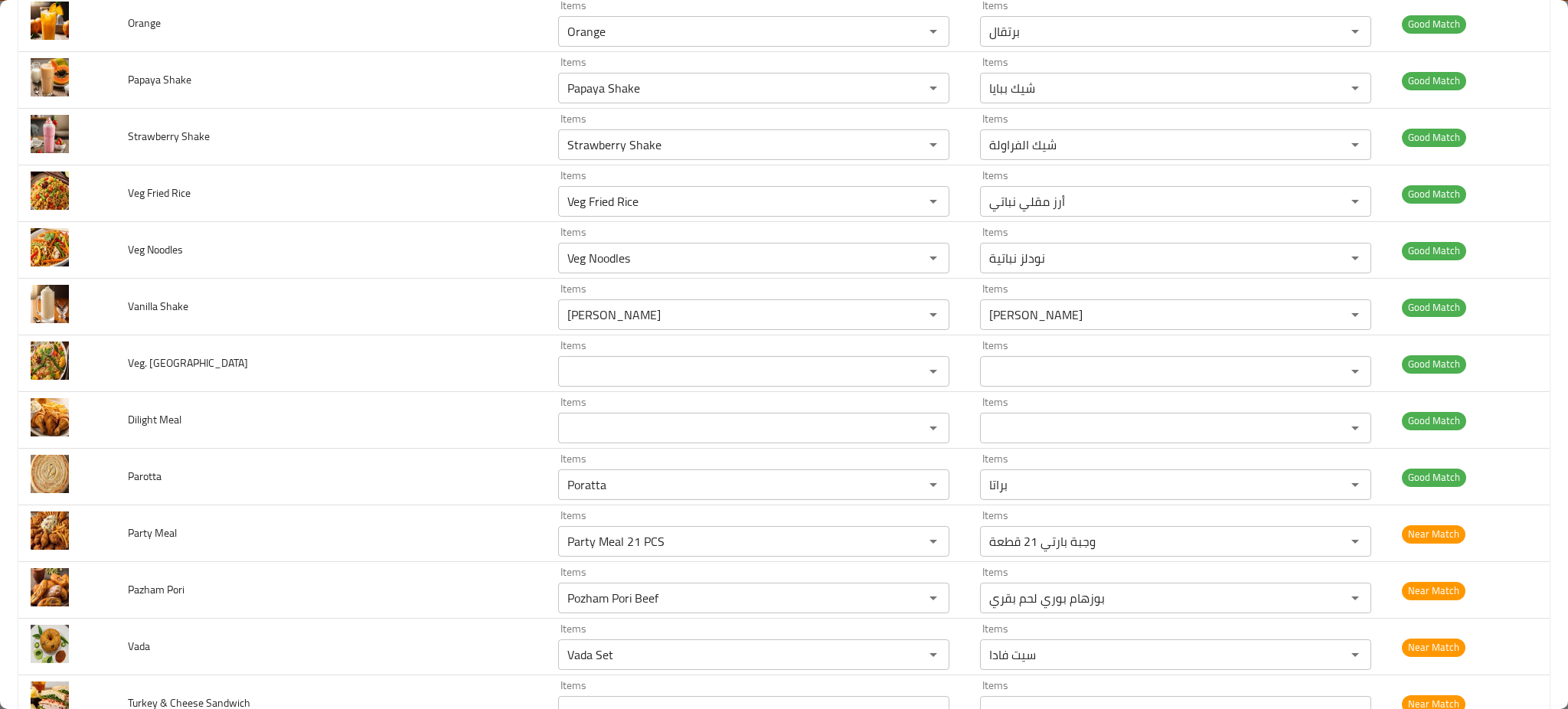
scroll to position [640, 0]
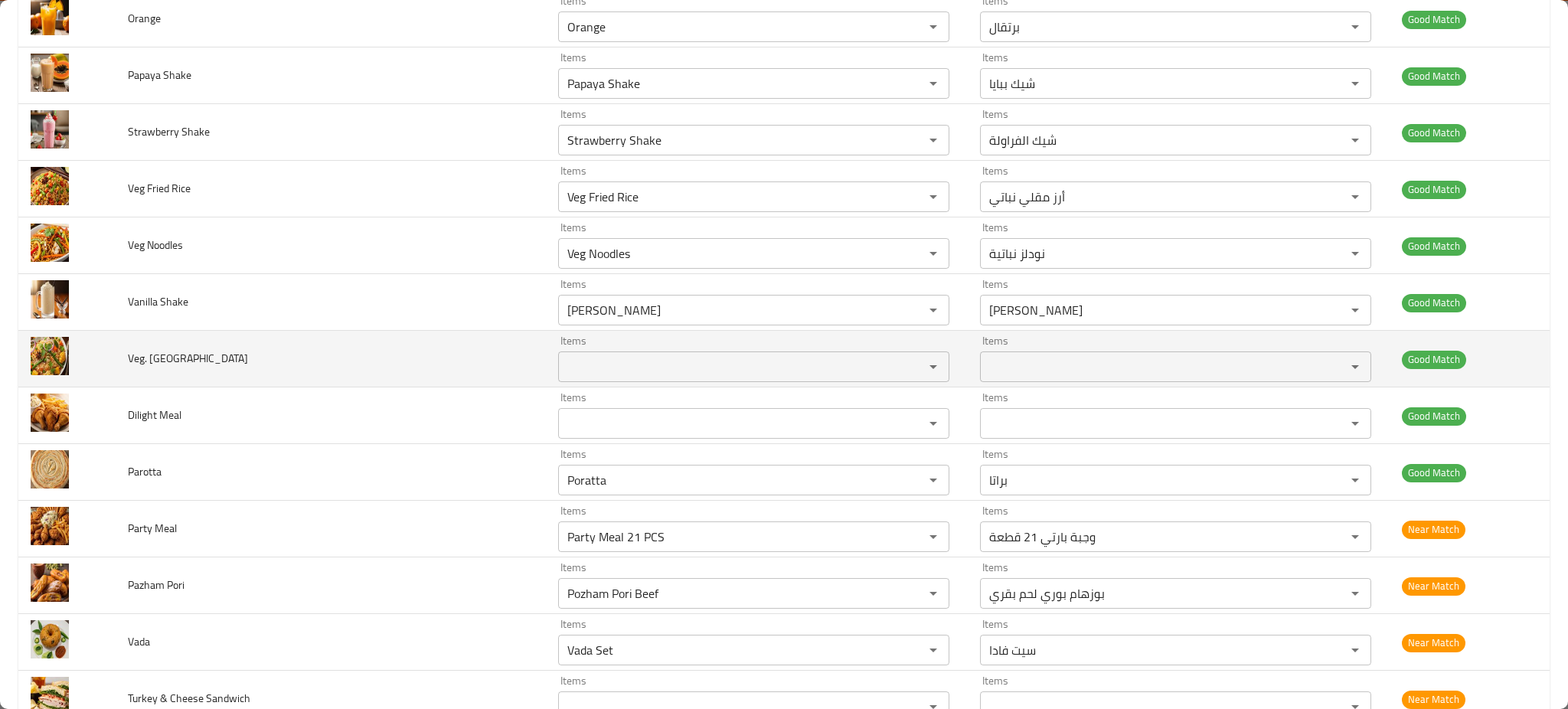
click at [169, 353] on span "Veg. Biryani" at bounding box center [188, 358] width 120 height 20
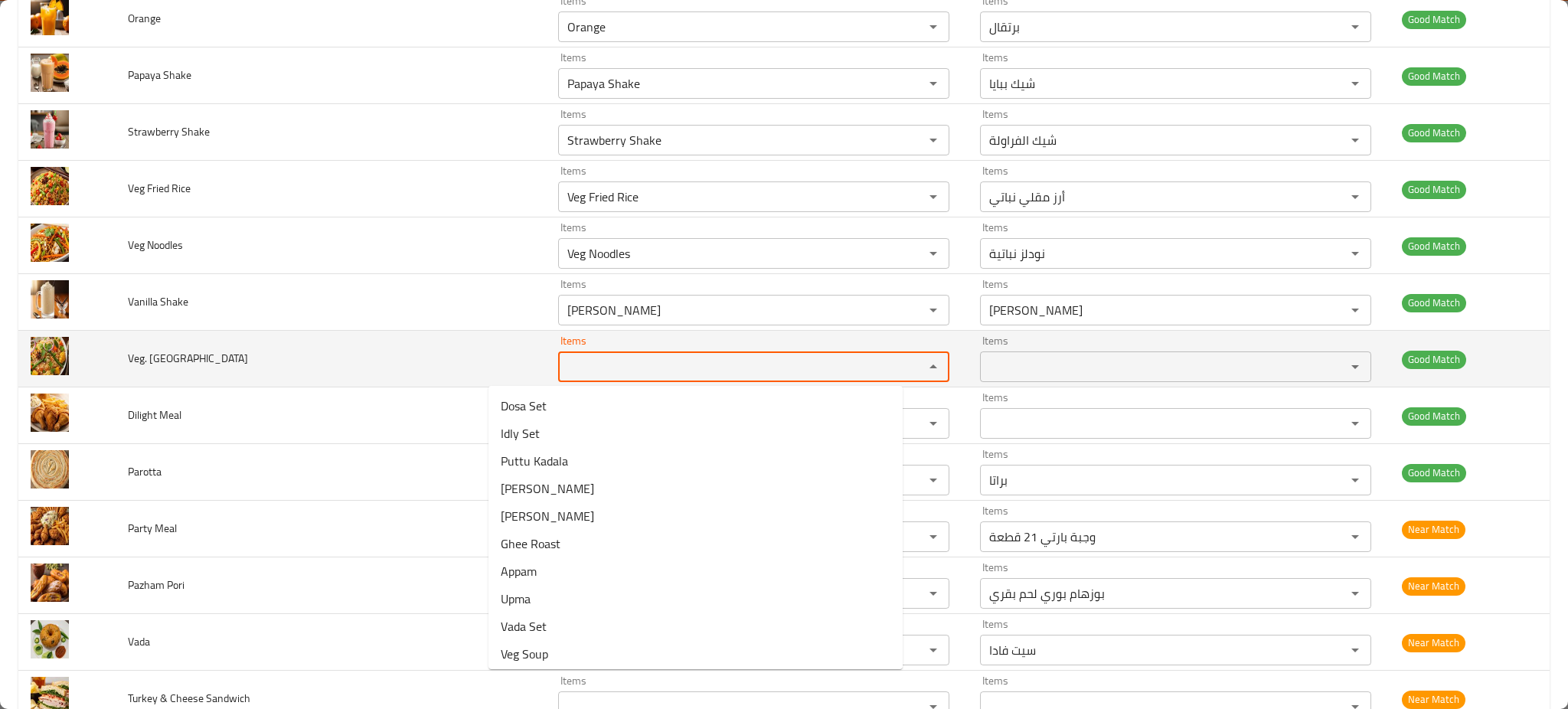
click at [563, 366] on Biryani "Items" at bounding box center [731, 366] width 337 height 22
type Biryani "veg"
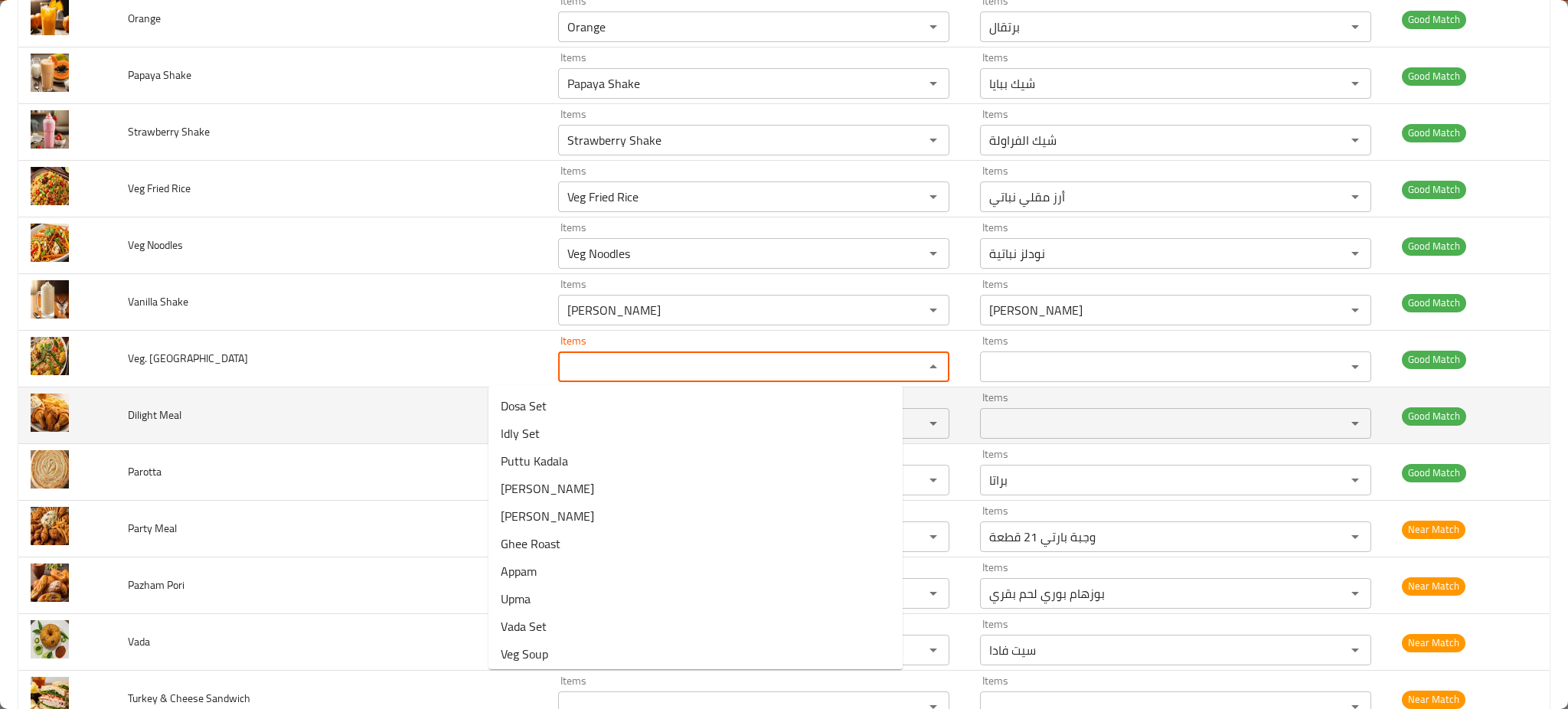
click at [383, 434] on td "Dilight Meal" at bounding box center [330, 416] width 430 height 57
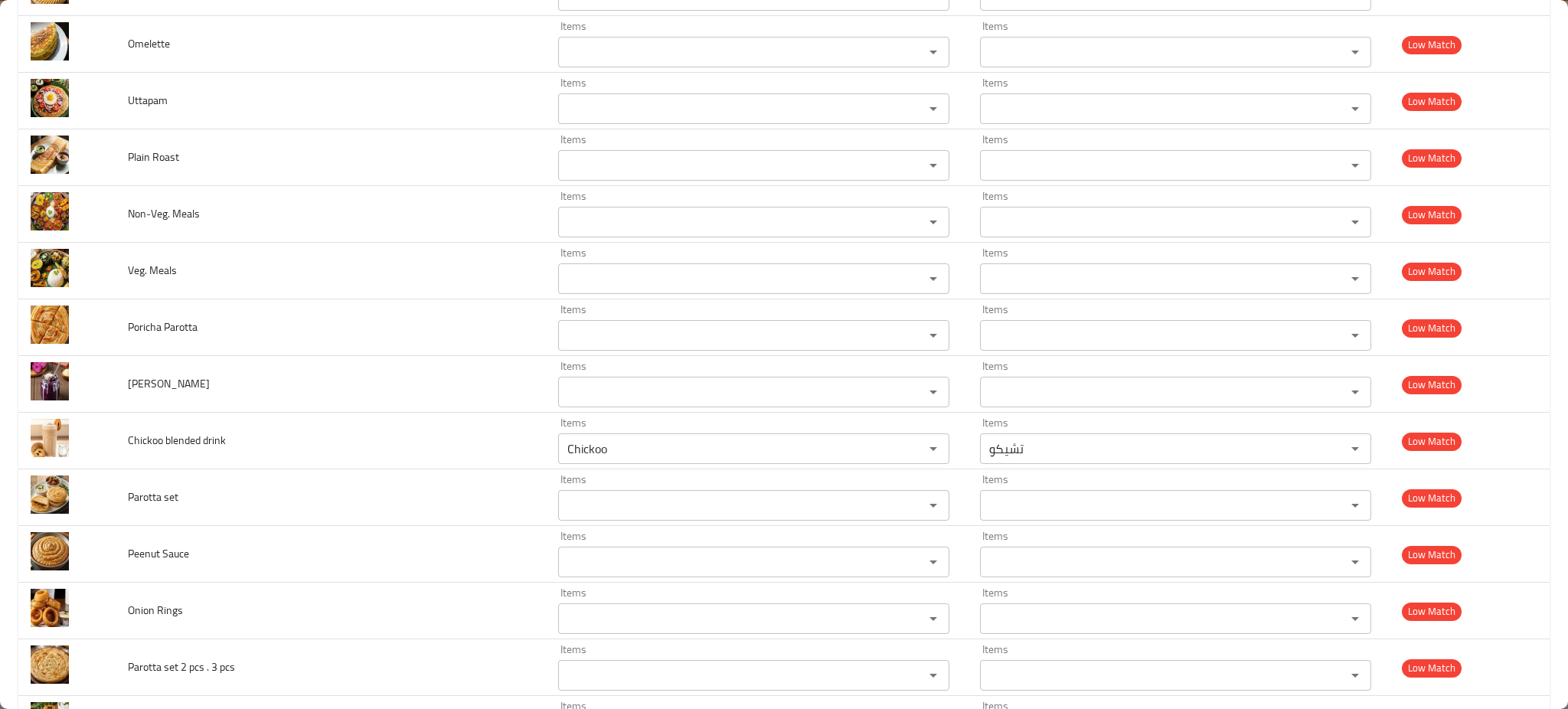
scroll to position [1839, 0]
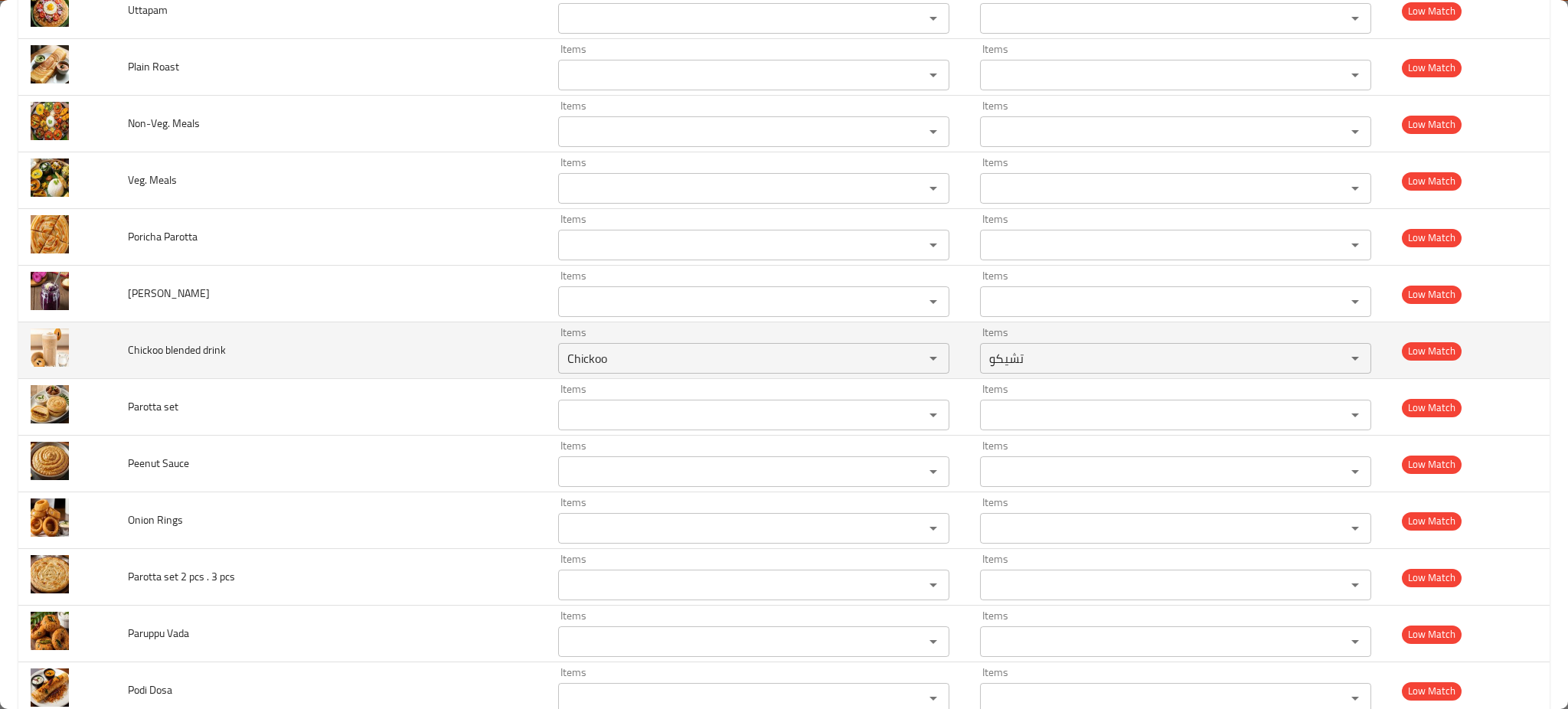
click at [169, 352] on span "Chickoo blended drink" at bounding box center [177, 350] width 98 height 20
click at [563, 356] on drink "Chickoo" at bounding box center [731, 358] width 337 height 22
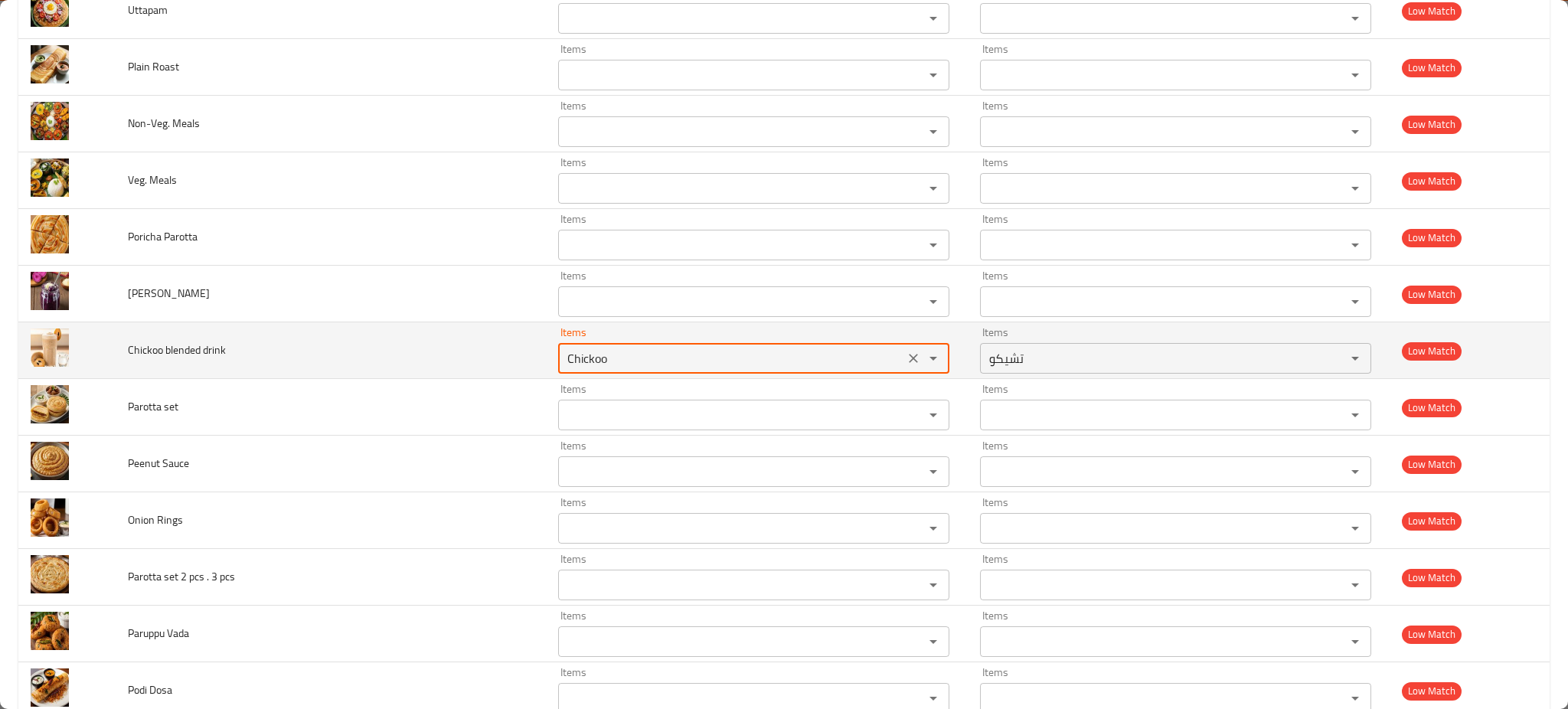
click at [563, 356] on drink "Chickoo" at bounding box center [731, 358] width 337 height 22
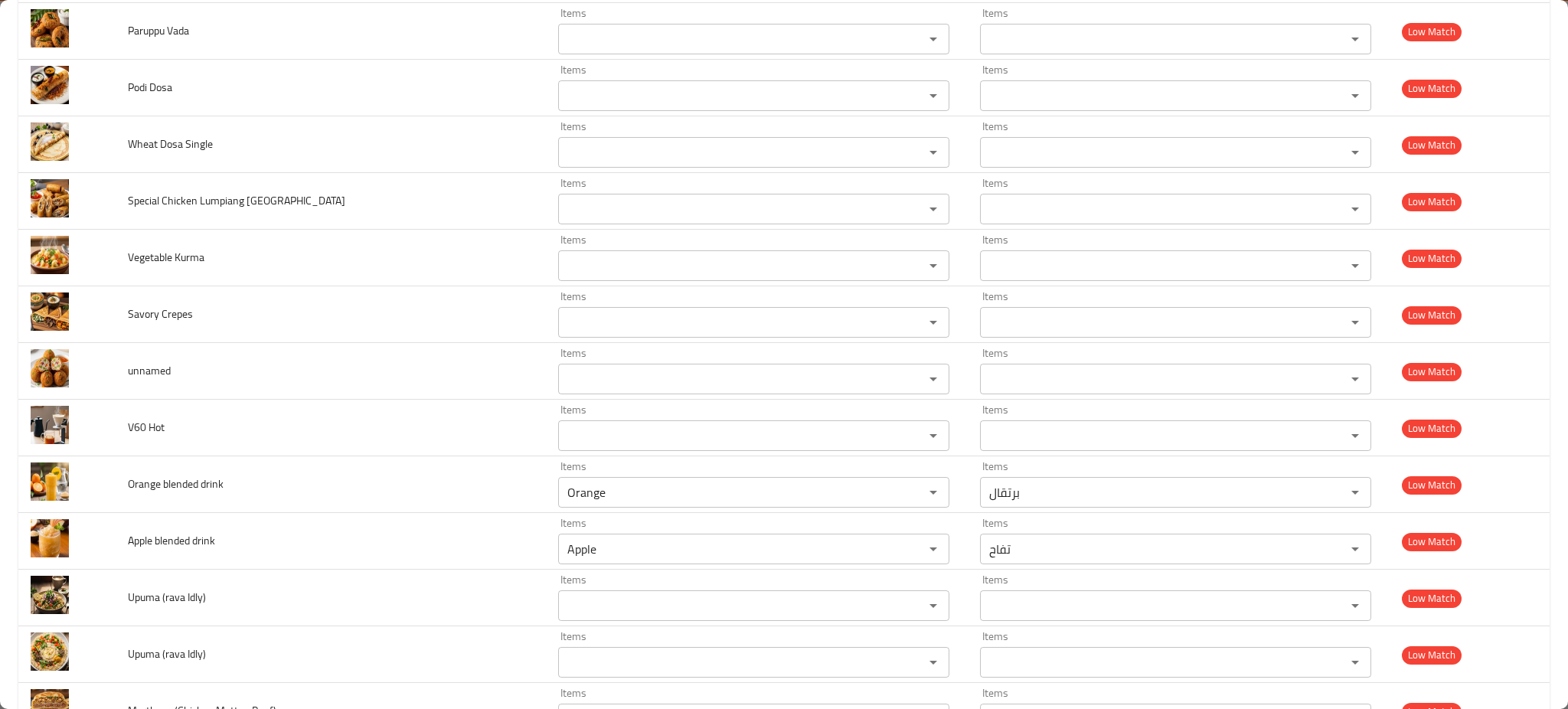
scroll to position [2462, 0]
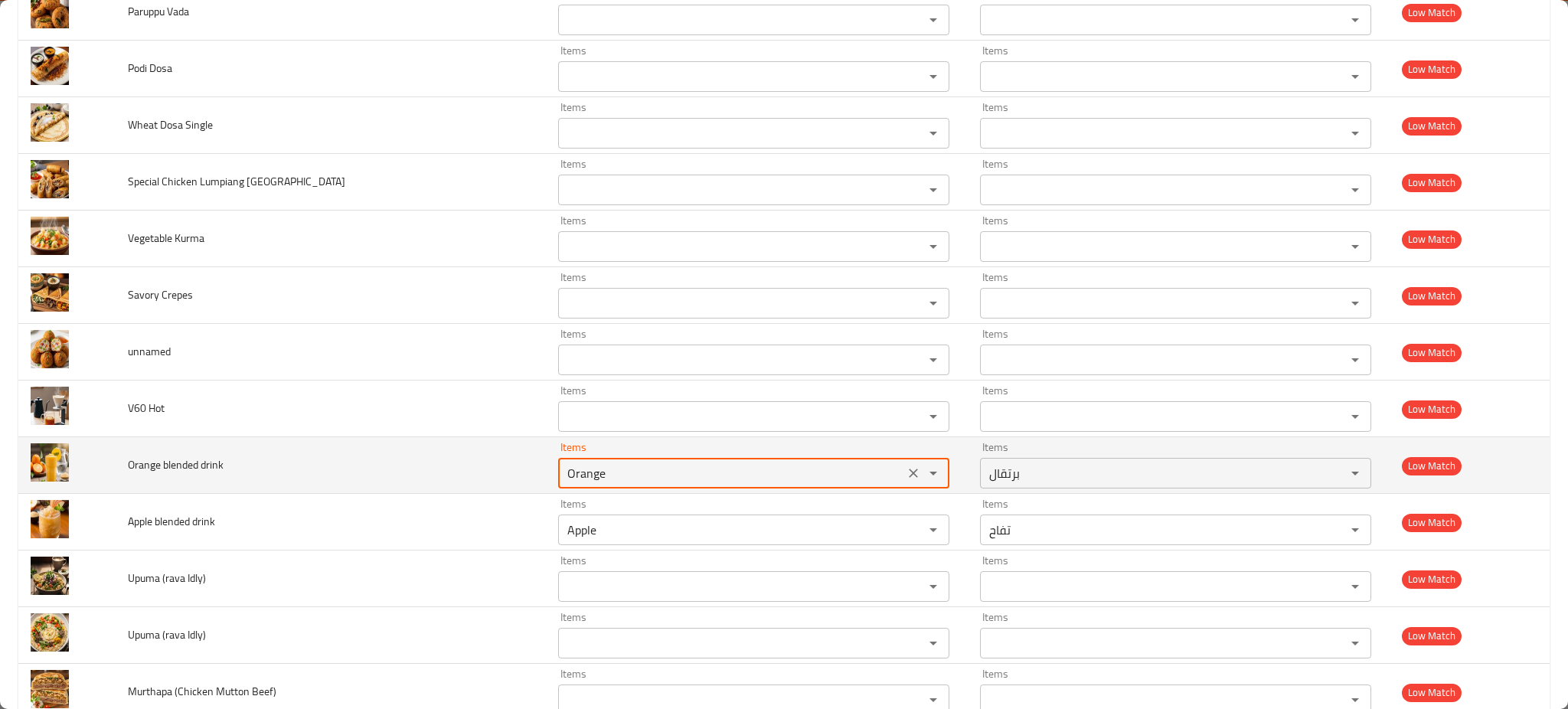
click at [563, 469] on drink "Orange" at bounding box center [731, 473] width 337 height 22
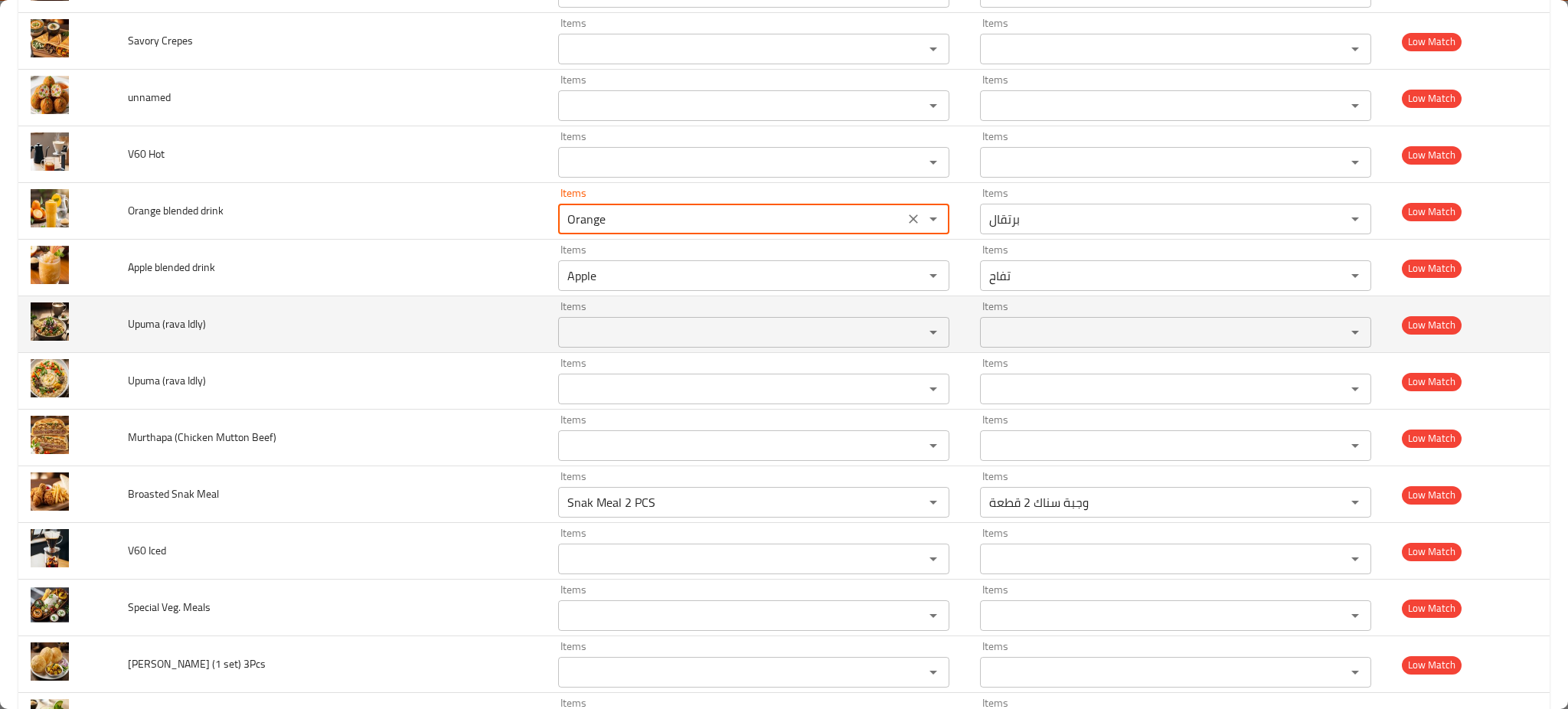
scroll to position [2772, 0]
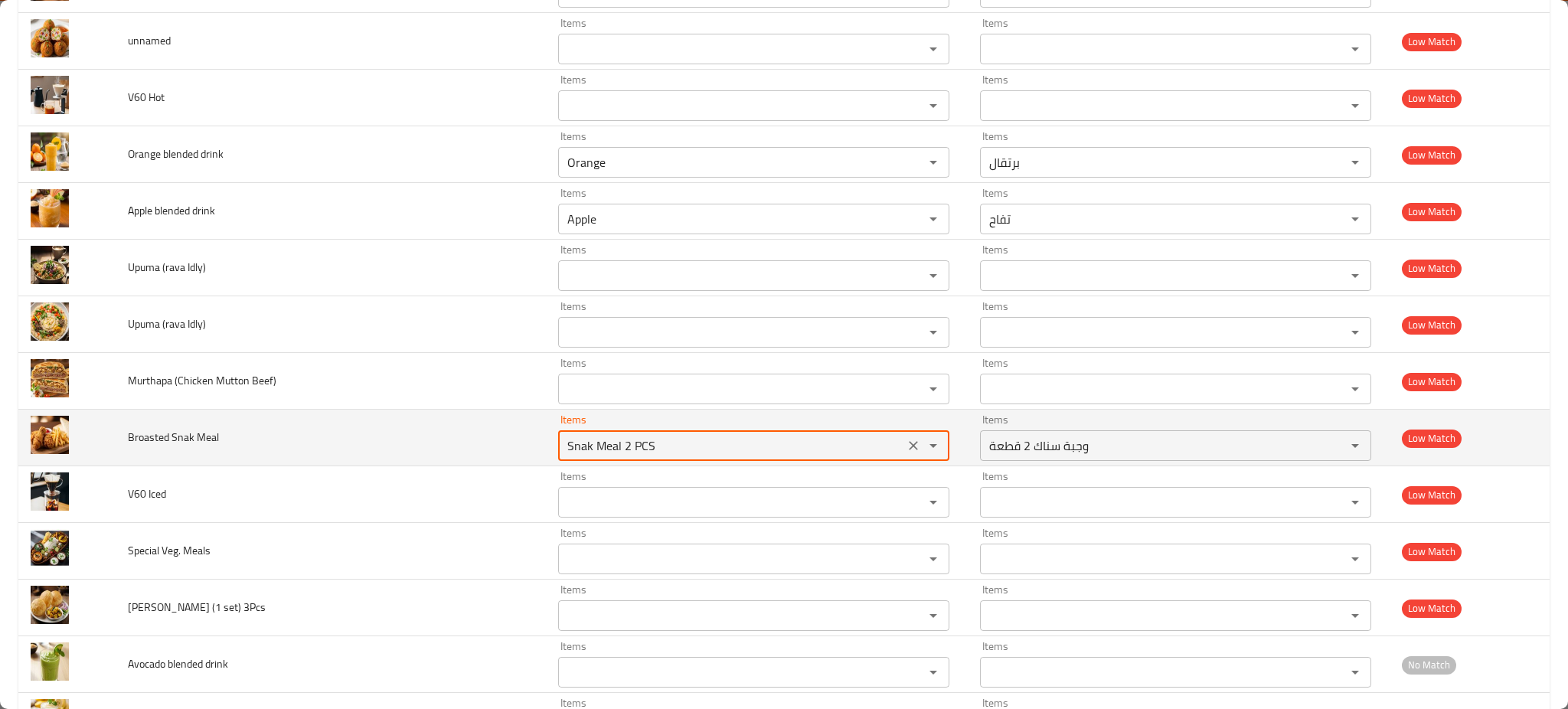
click at [563, 446] on Meal "Snak Meal 2 PCS" at bounding box center [731, 445] width 337 height 22
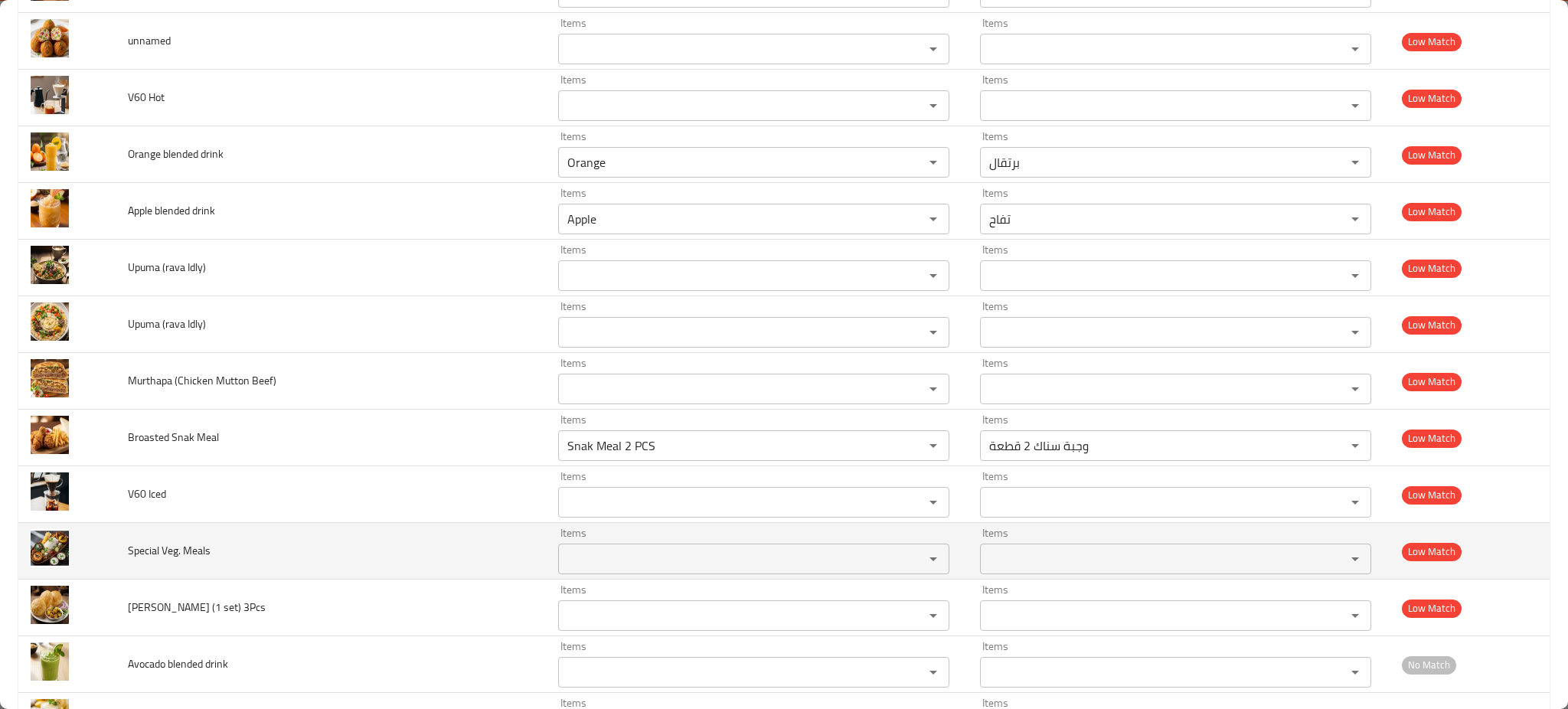
click at [370, 528] on td "Special Veg. Meals" at bounding box center [330, 551] width 430 height 57
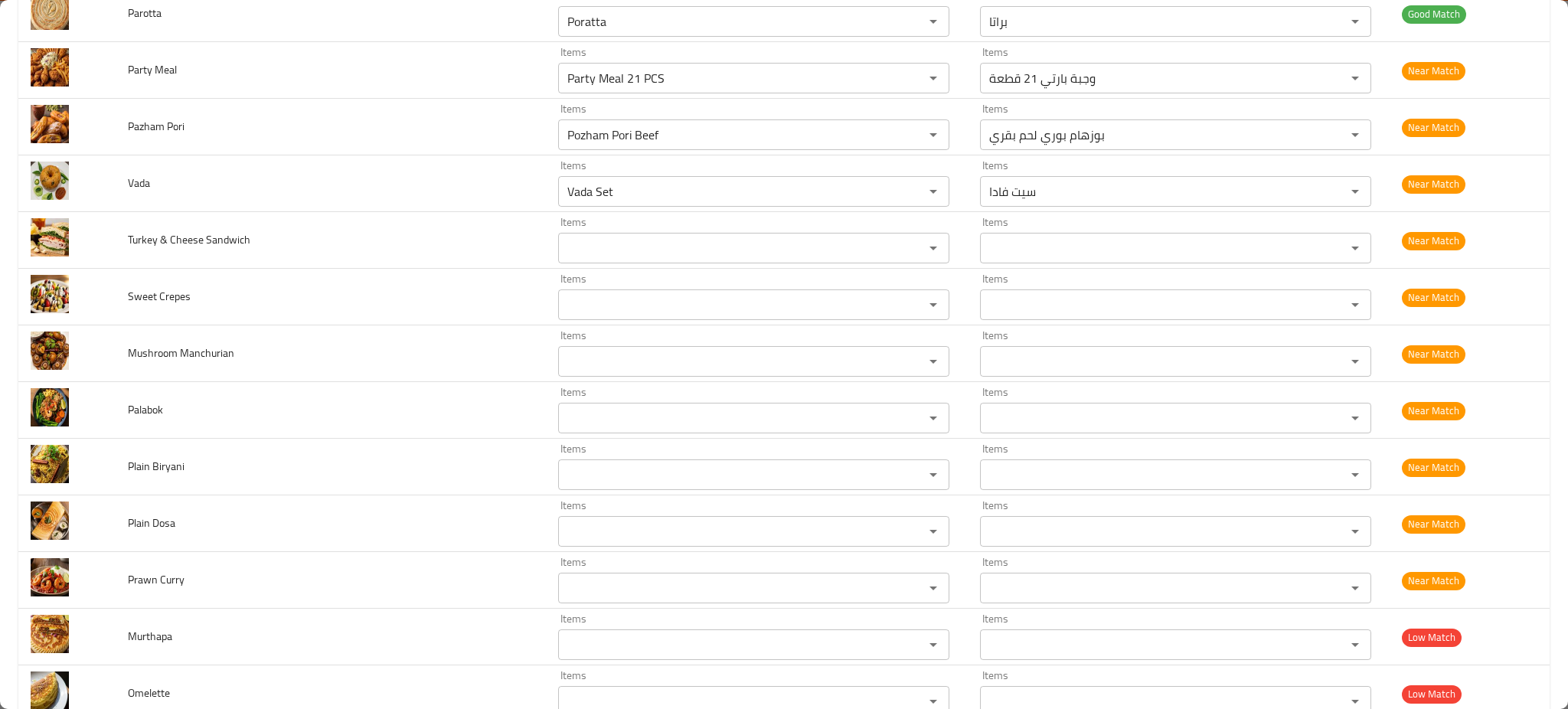
scroll to position [1099, 0]
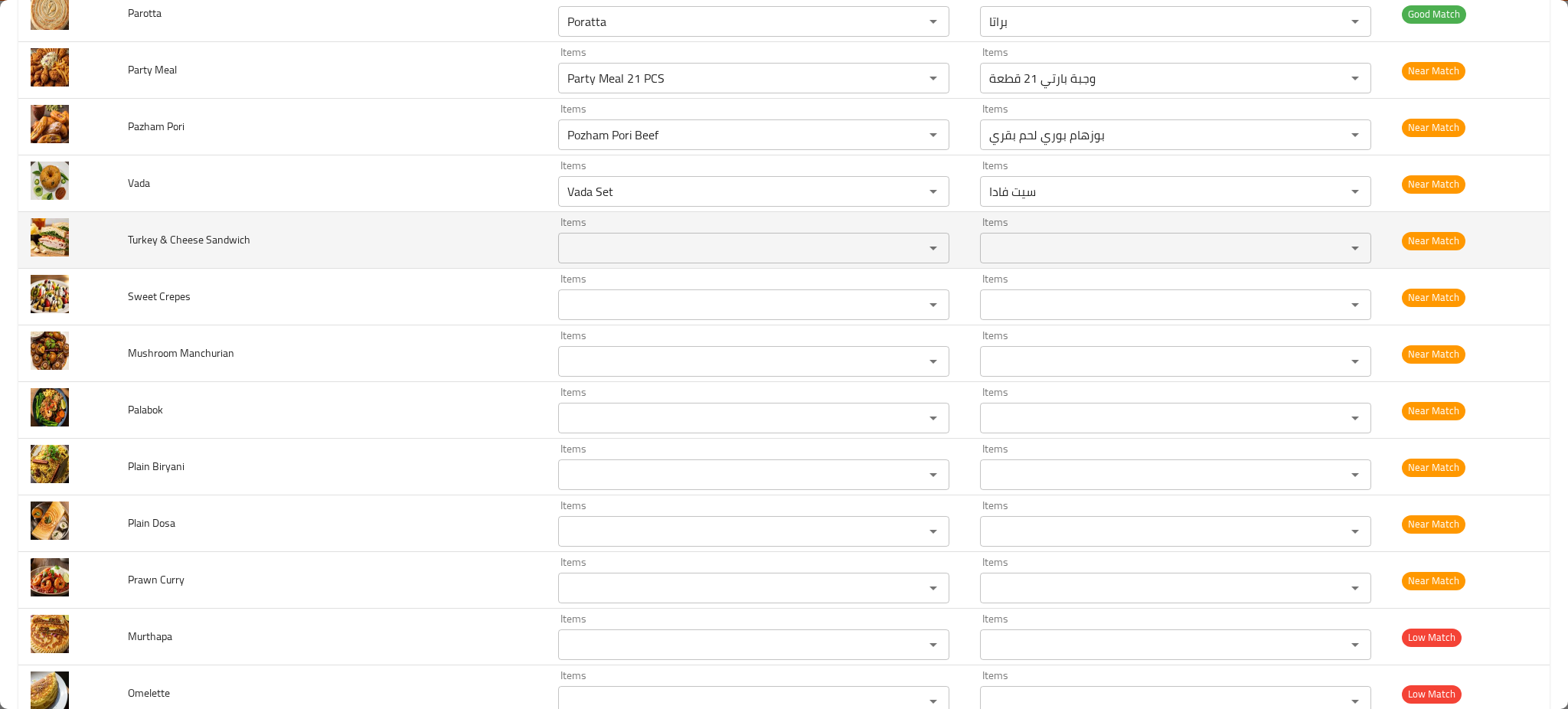
click at [346, 236] on td "Turkey & Cheese Sandwich" at bounding box center [330, 240] width 430 height 57
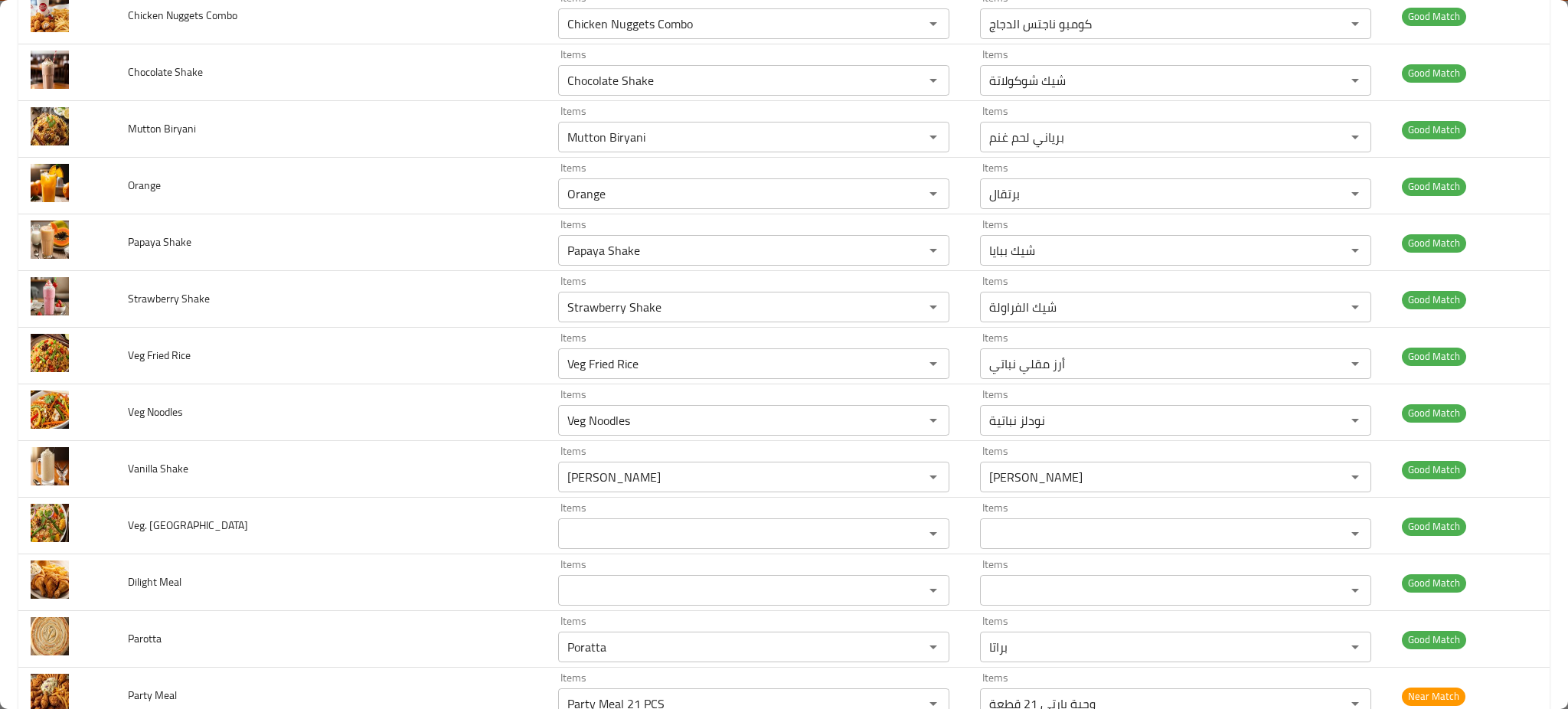
scroll to position [0, 0]
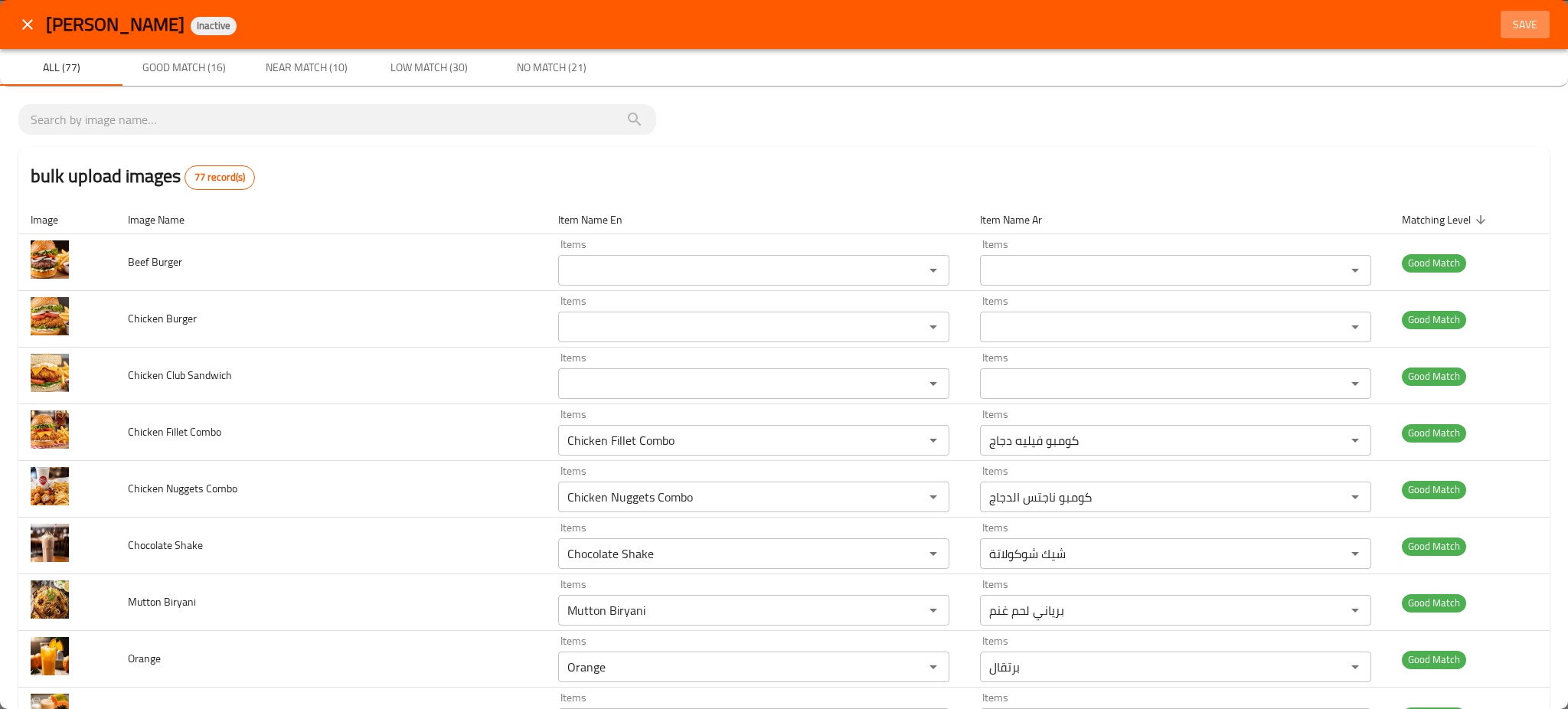
click at [1507, 21] on span "Save" at bounding box center [1526, 25] width 37 height 19
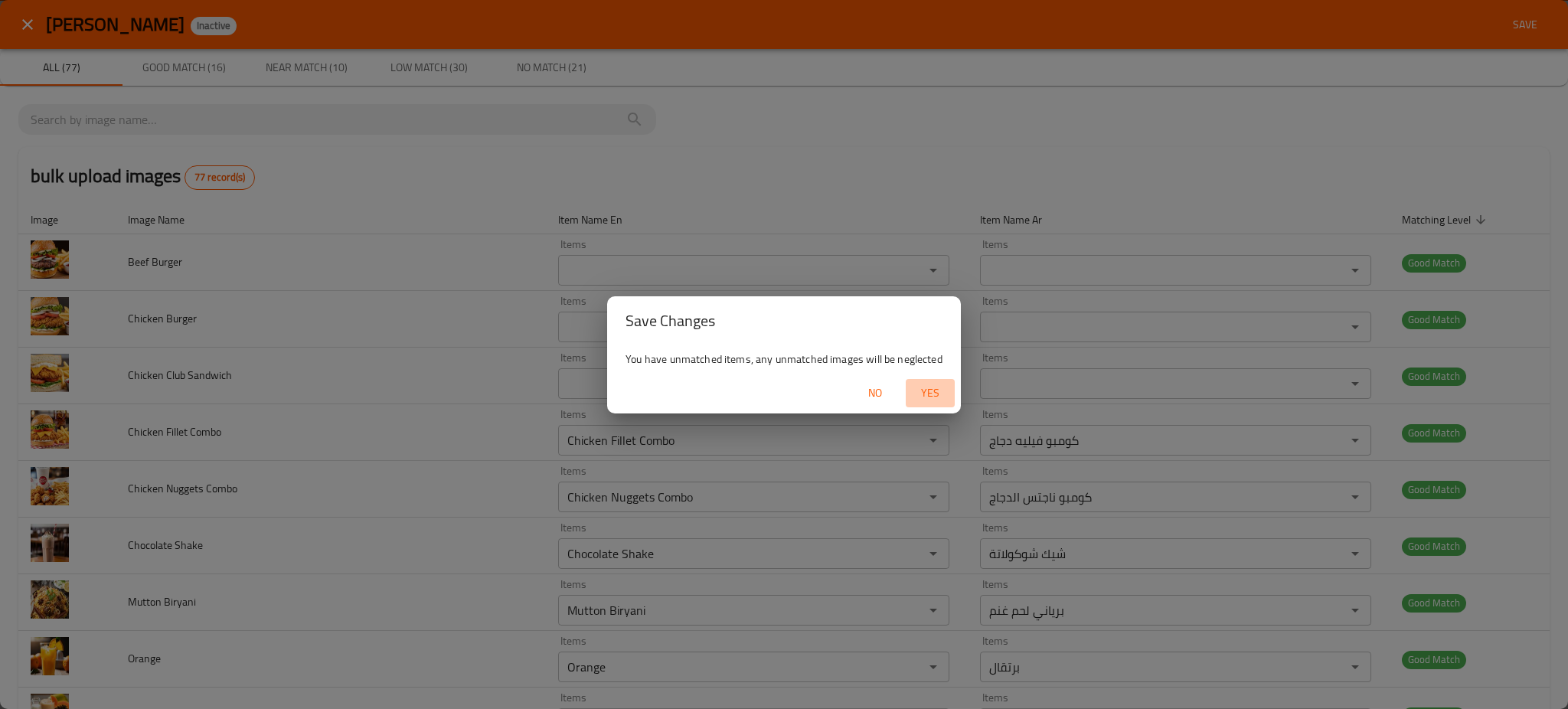
click at [921, 401] on span "Yes" at bounding box center [930, 394] width 37 height 19
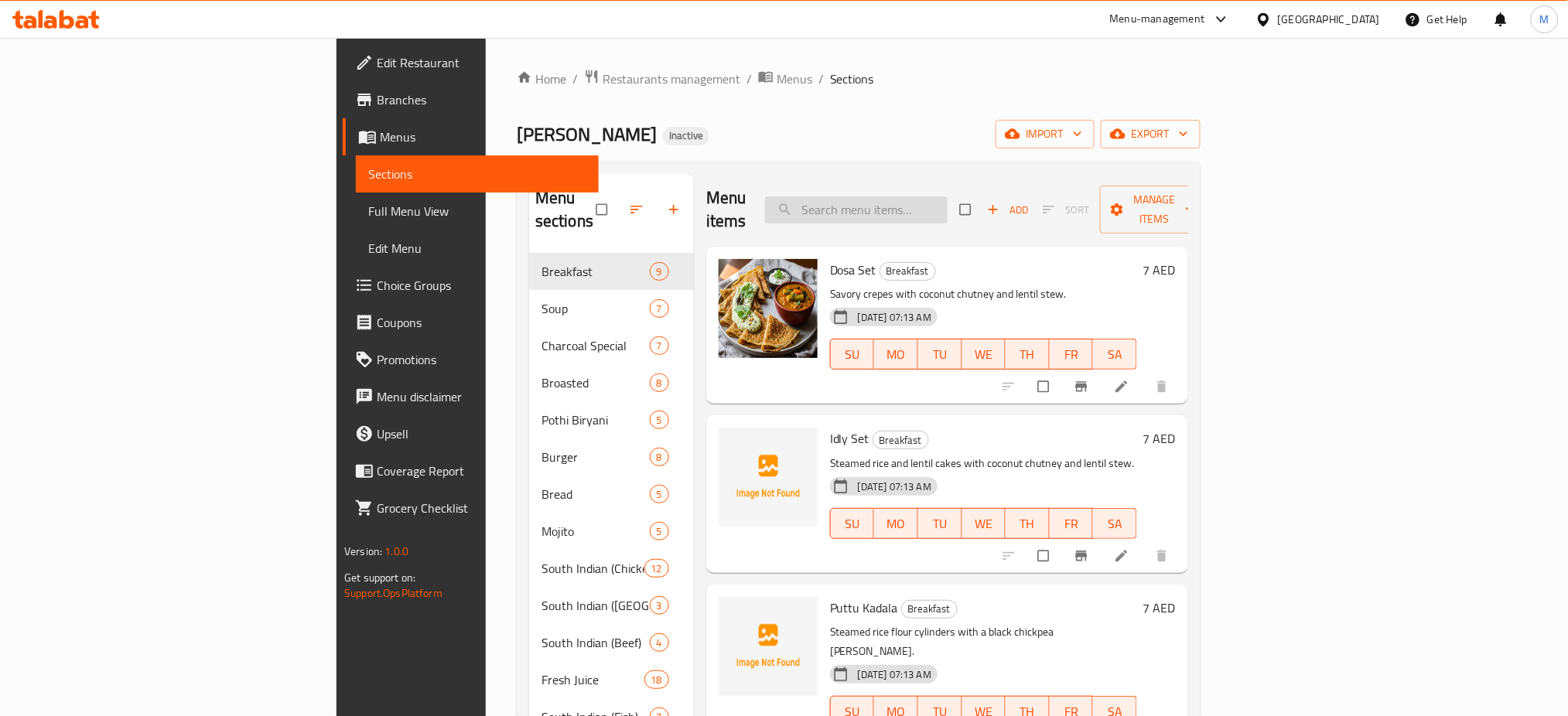
click at [948, 196] on input "search" at bounding box center [856, 210] width 183 height 27
paste input "Snak Meal 2 PCS"
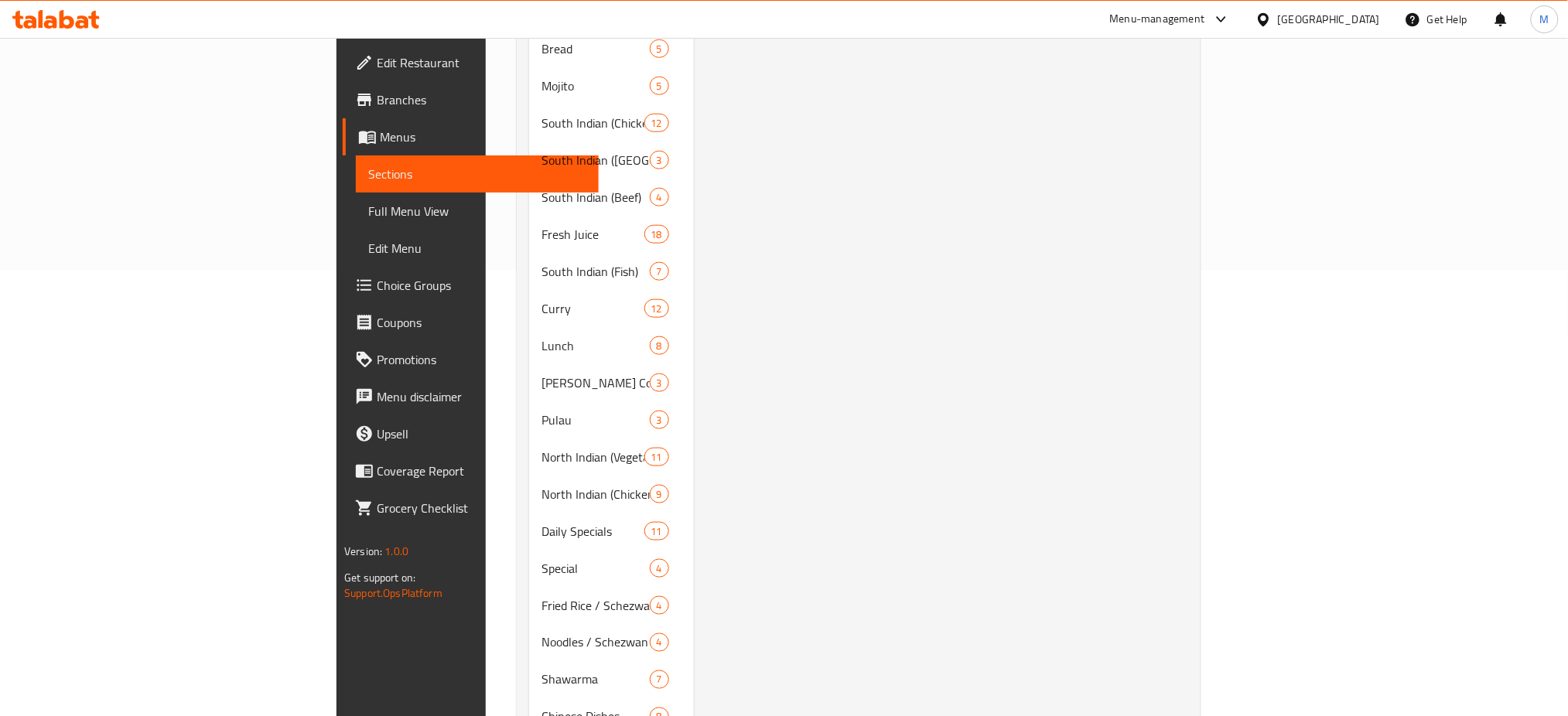
scroll to position [565, 0]
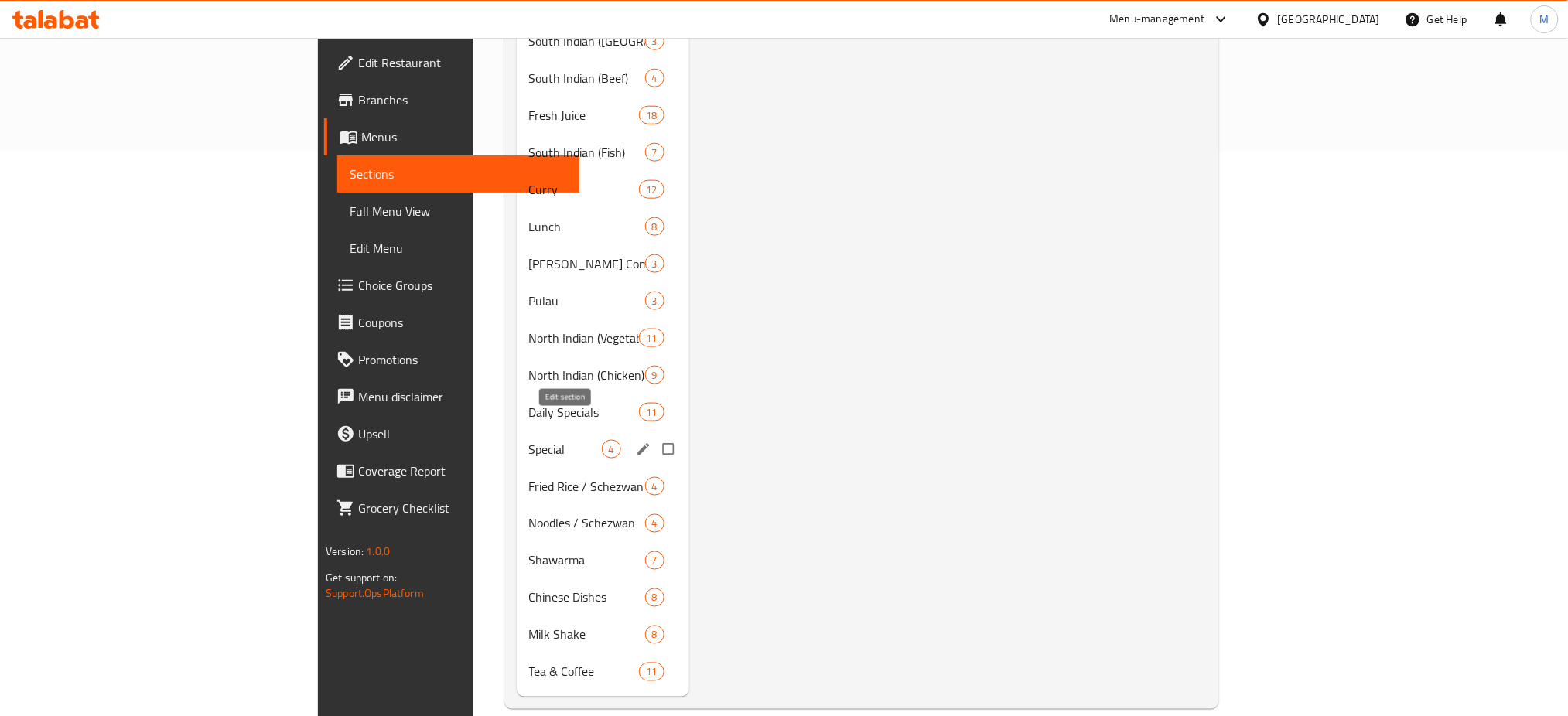
paste input "Apple"
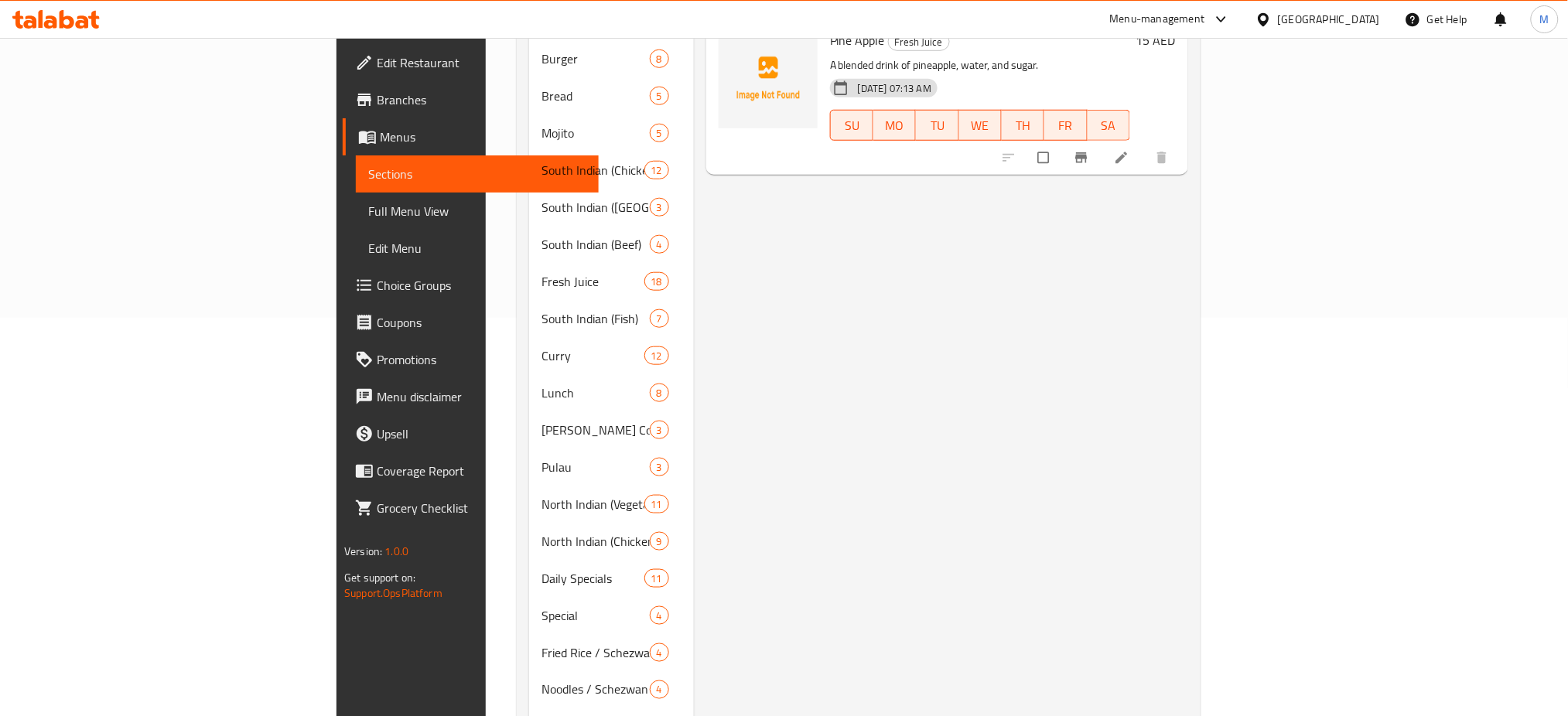
scroll to position [0, 0]
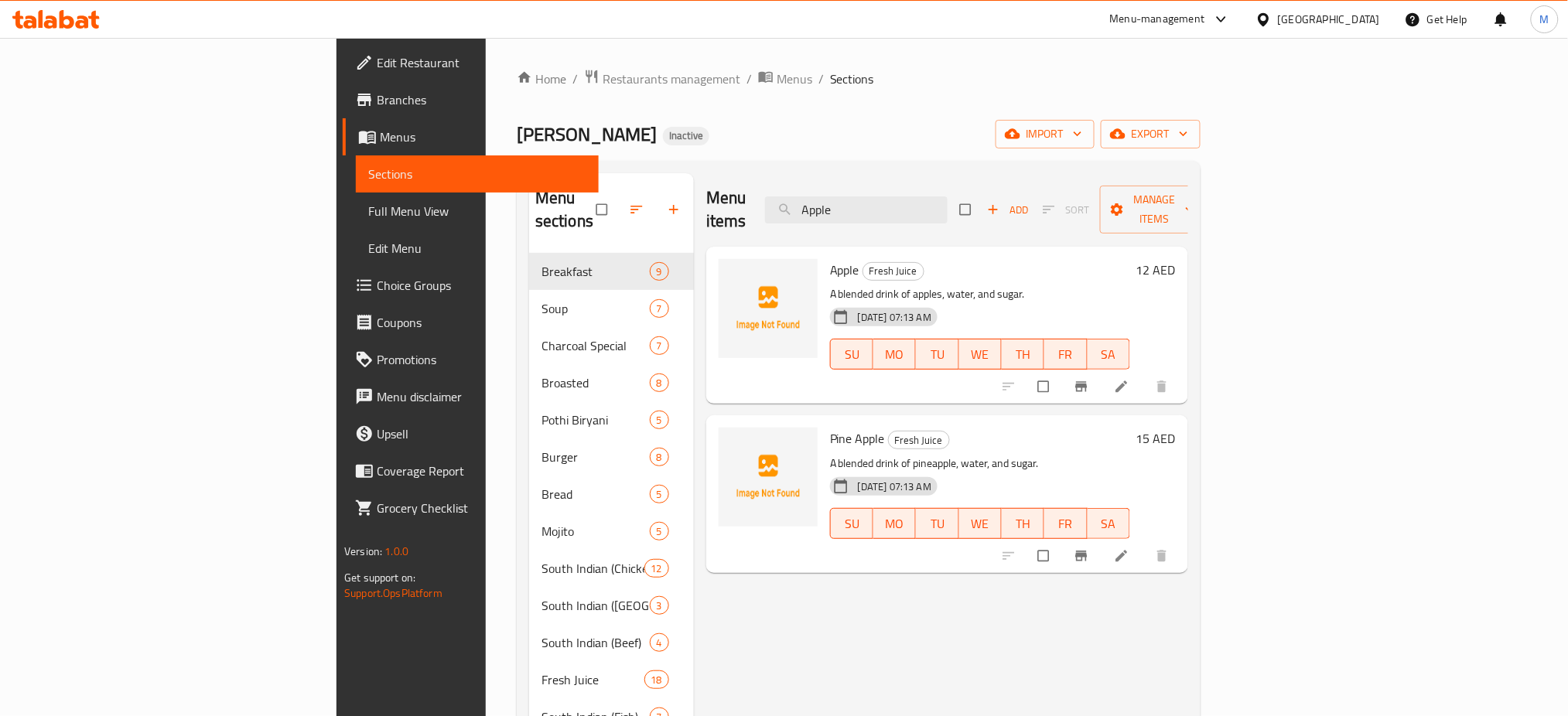
paste input "Manchurian"
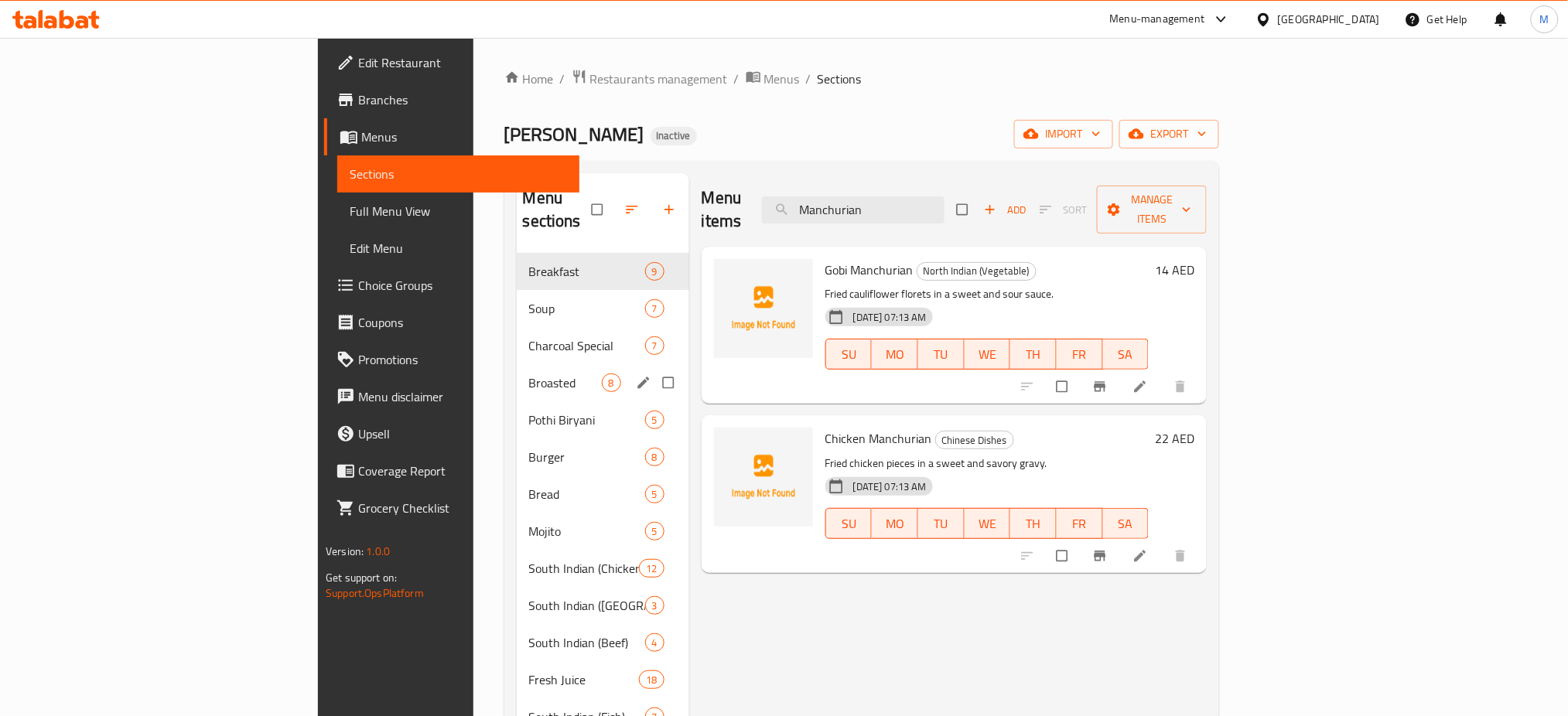
paste input "Vada Set"
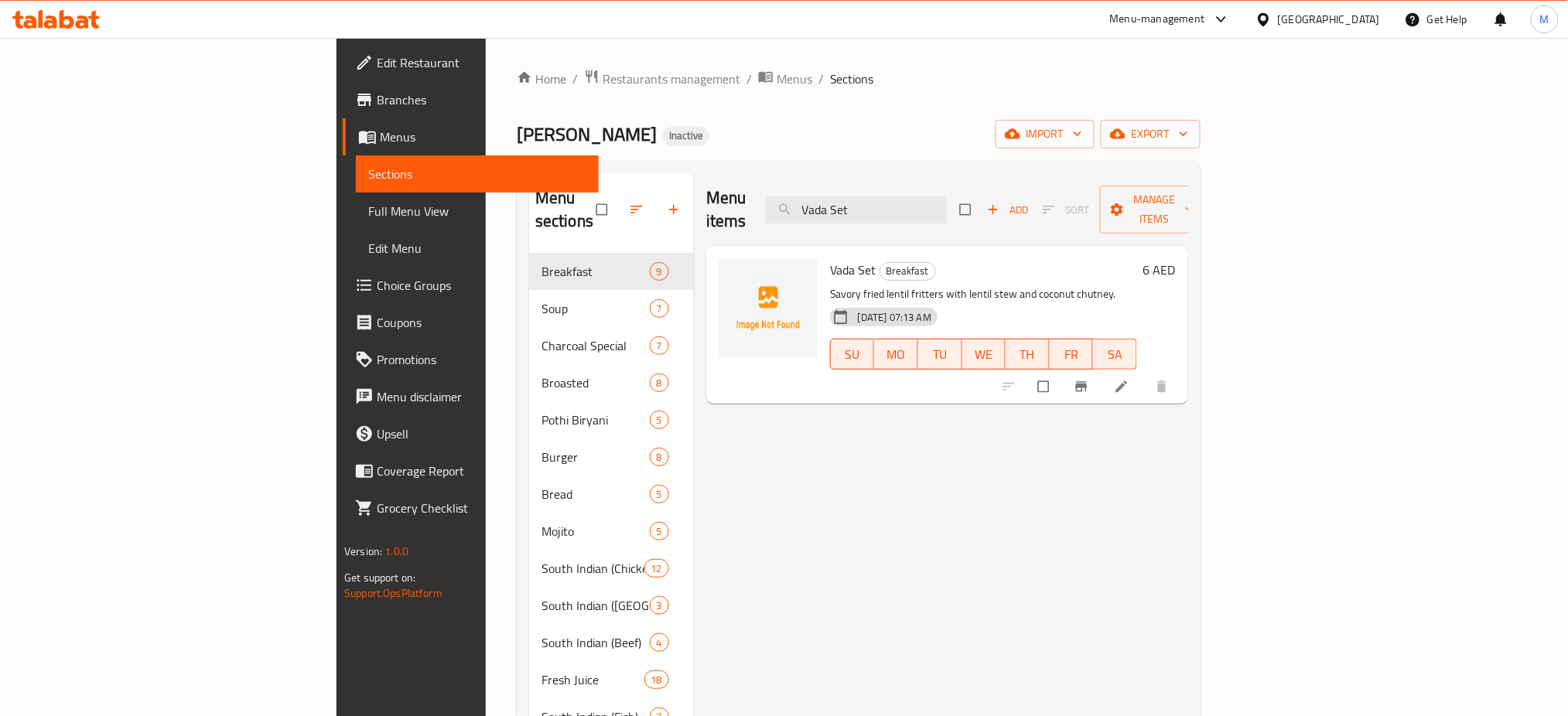
click at [830, 258] on span "Vada Set" at bounding box center [854, 270] width 47 height 23
copy h6 "Vada Set"
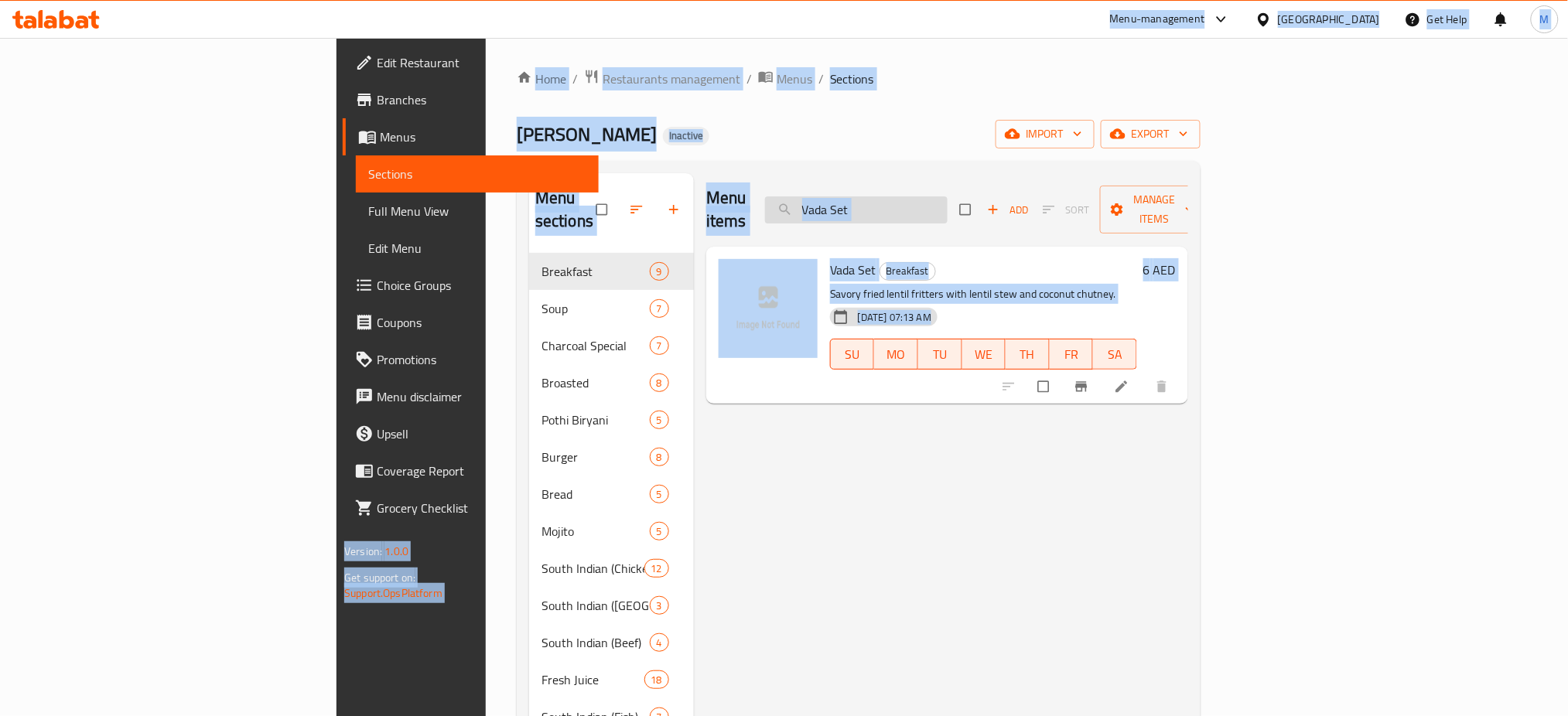
click at [948, 196] on input "Vada Set" at bounding box center [856, 210] width 183 height 27
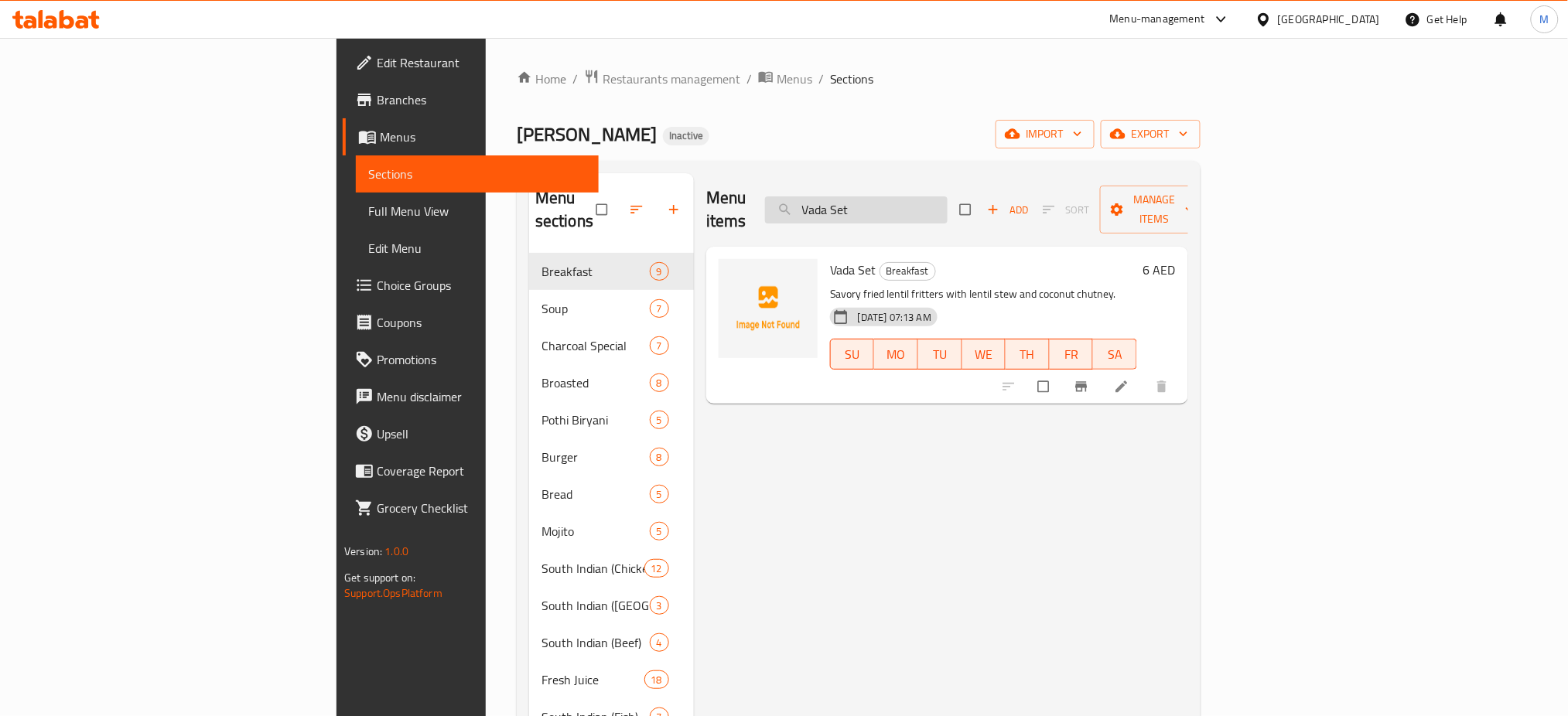
paste input "Pozham Pori Beef"
click at [948, 199] on input "Pozham Pori Beef" at bounding box center [856, 210] width 183 height 27
paste input "arty Meal 21 PCS"
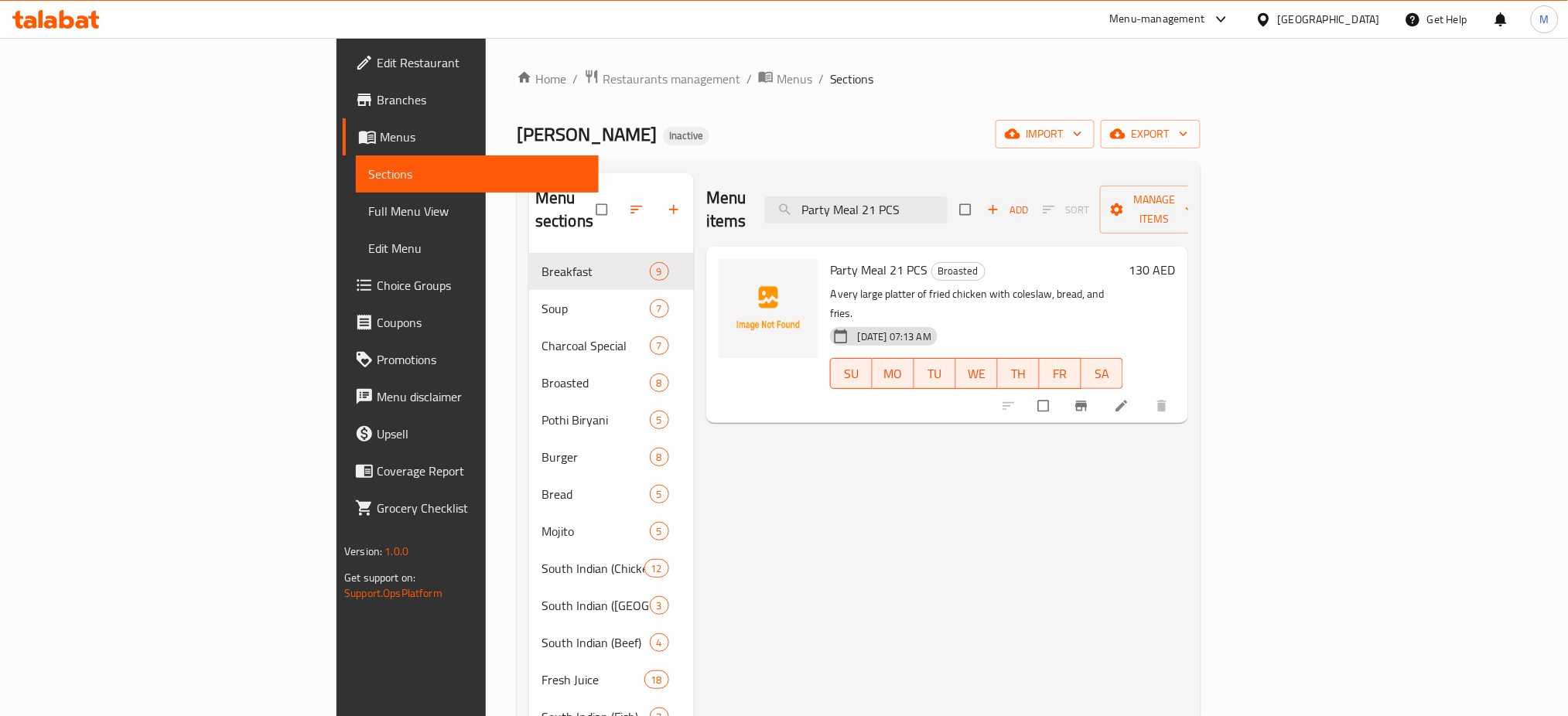
paste input "Dilight Meal 9"
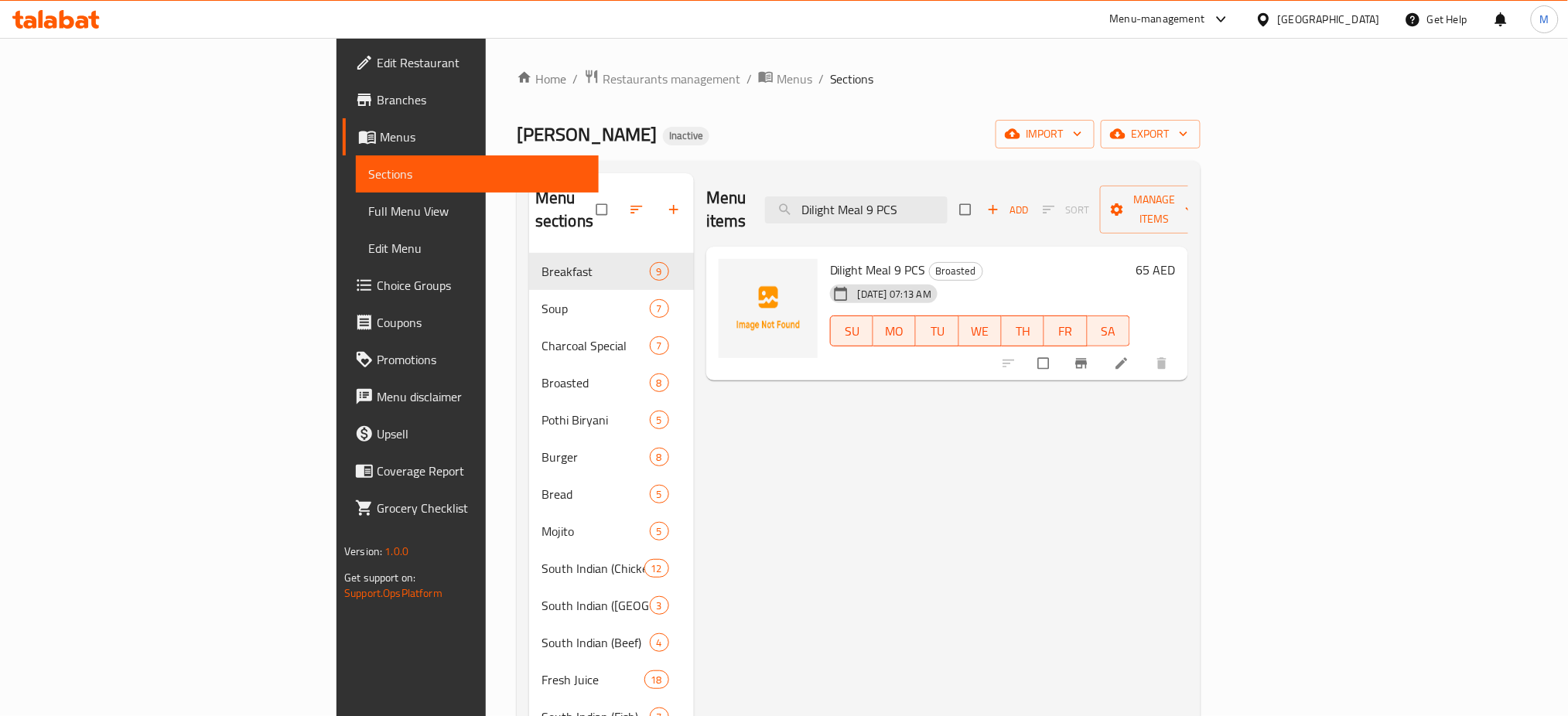
paste input "Chicken Nuggets Combo"
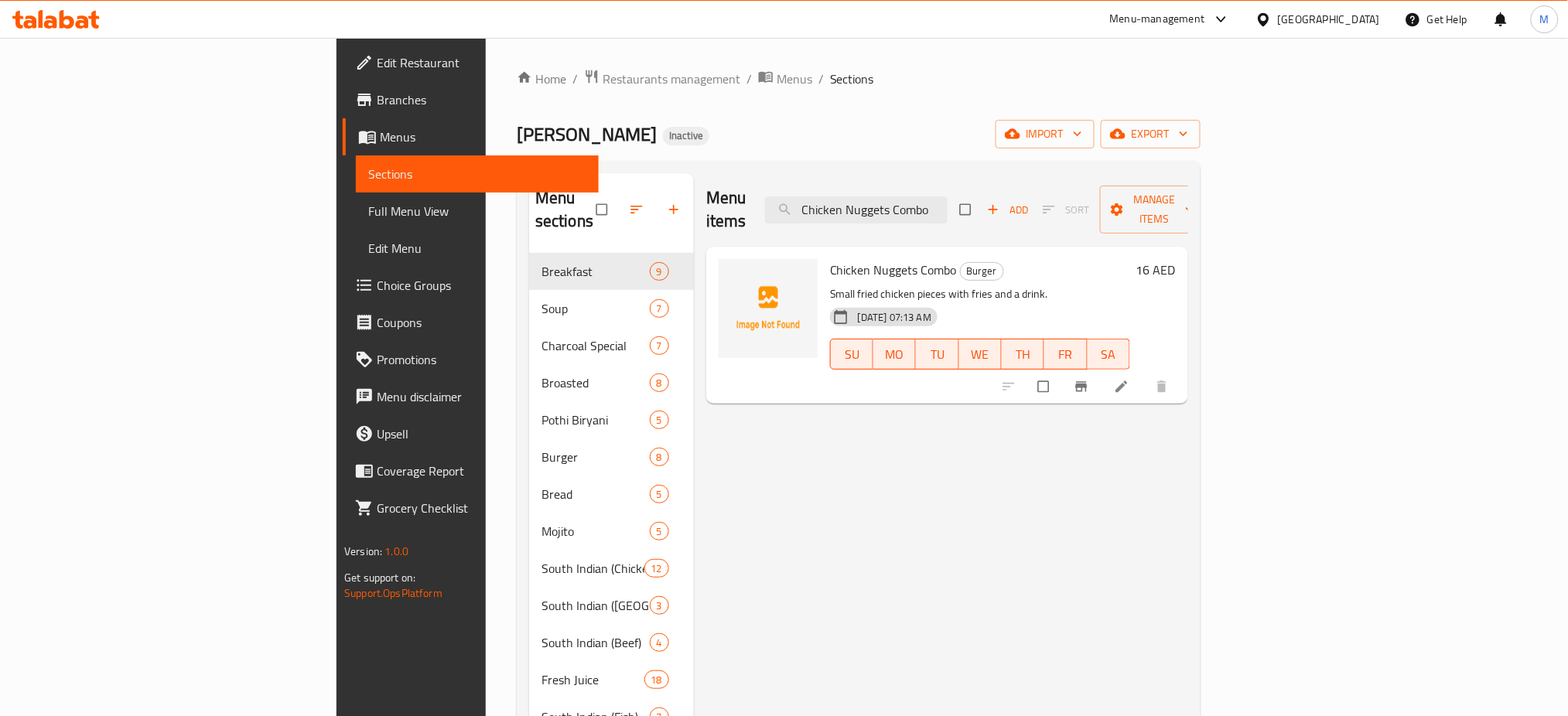
paste input "Fillet"
paste input "Club Sandwich"
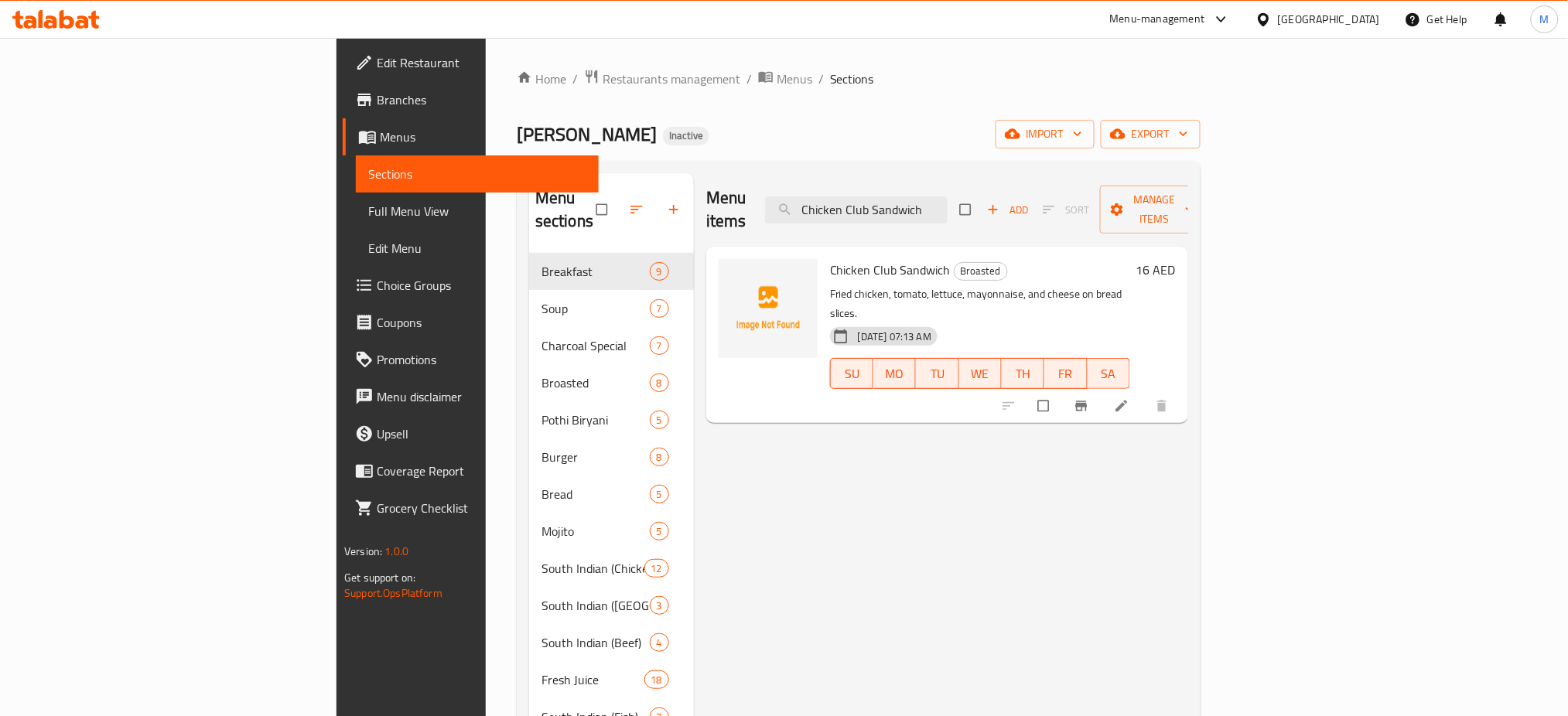
paste input "Burger"
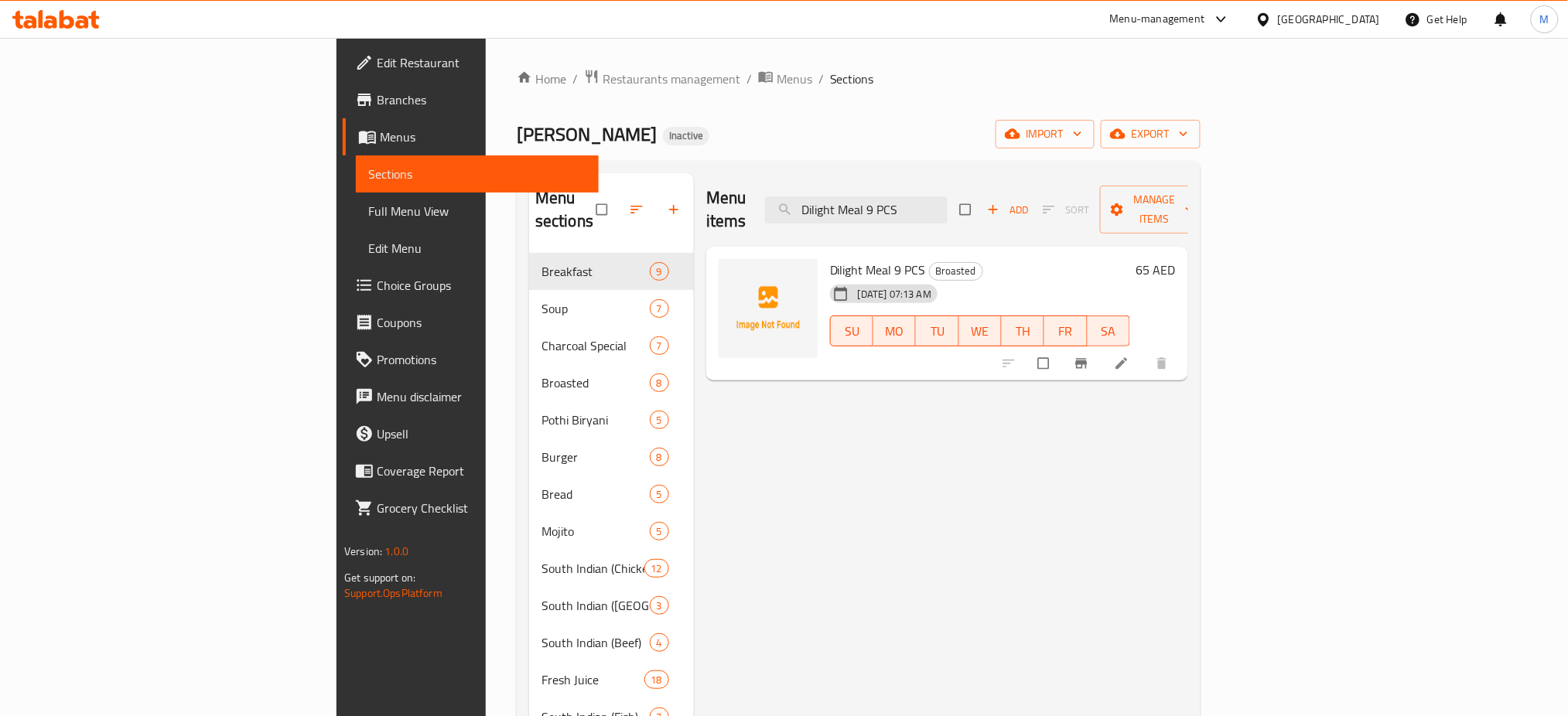
paste input "Snak Meal 2"
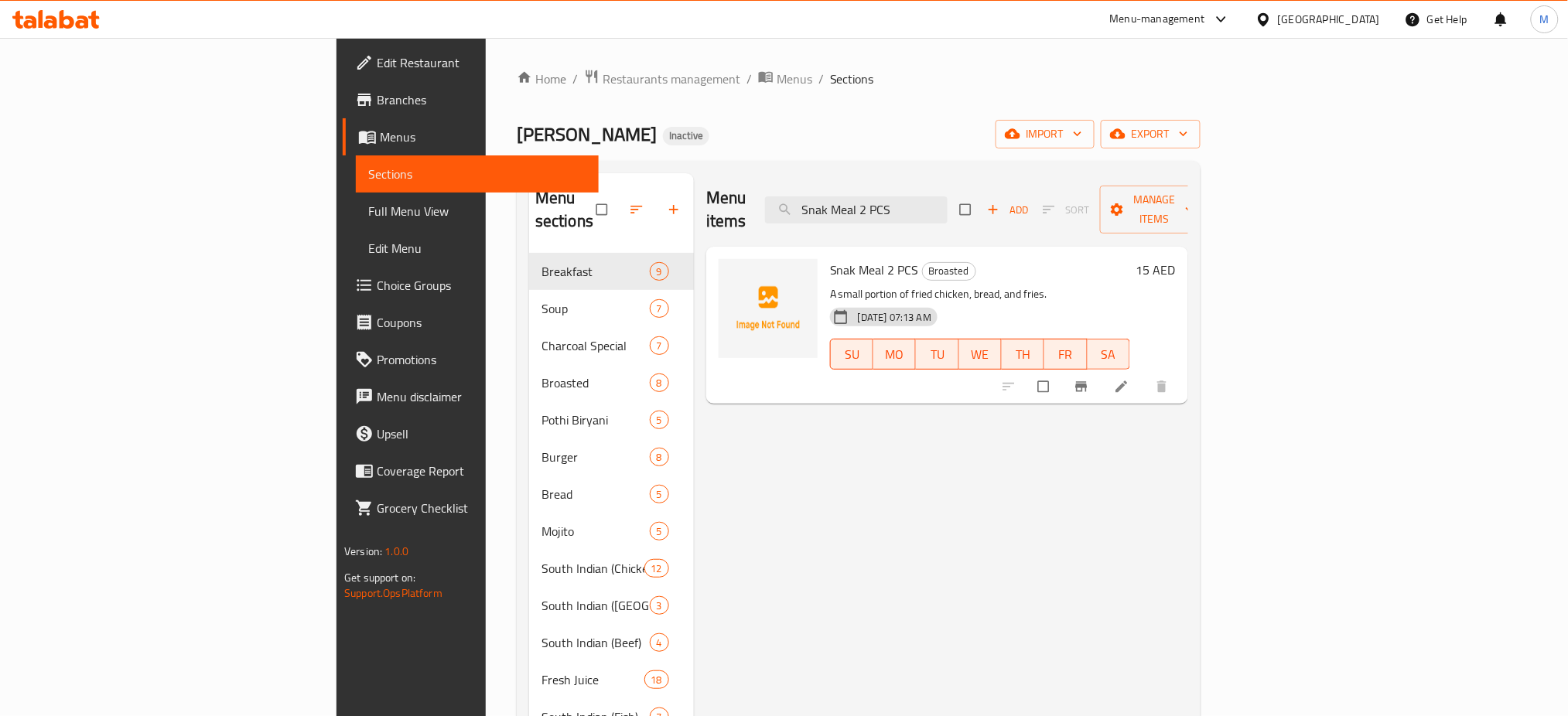
type input "Snak Meal 2 PCS"
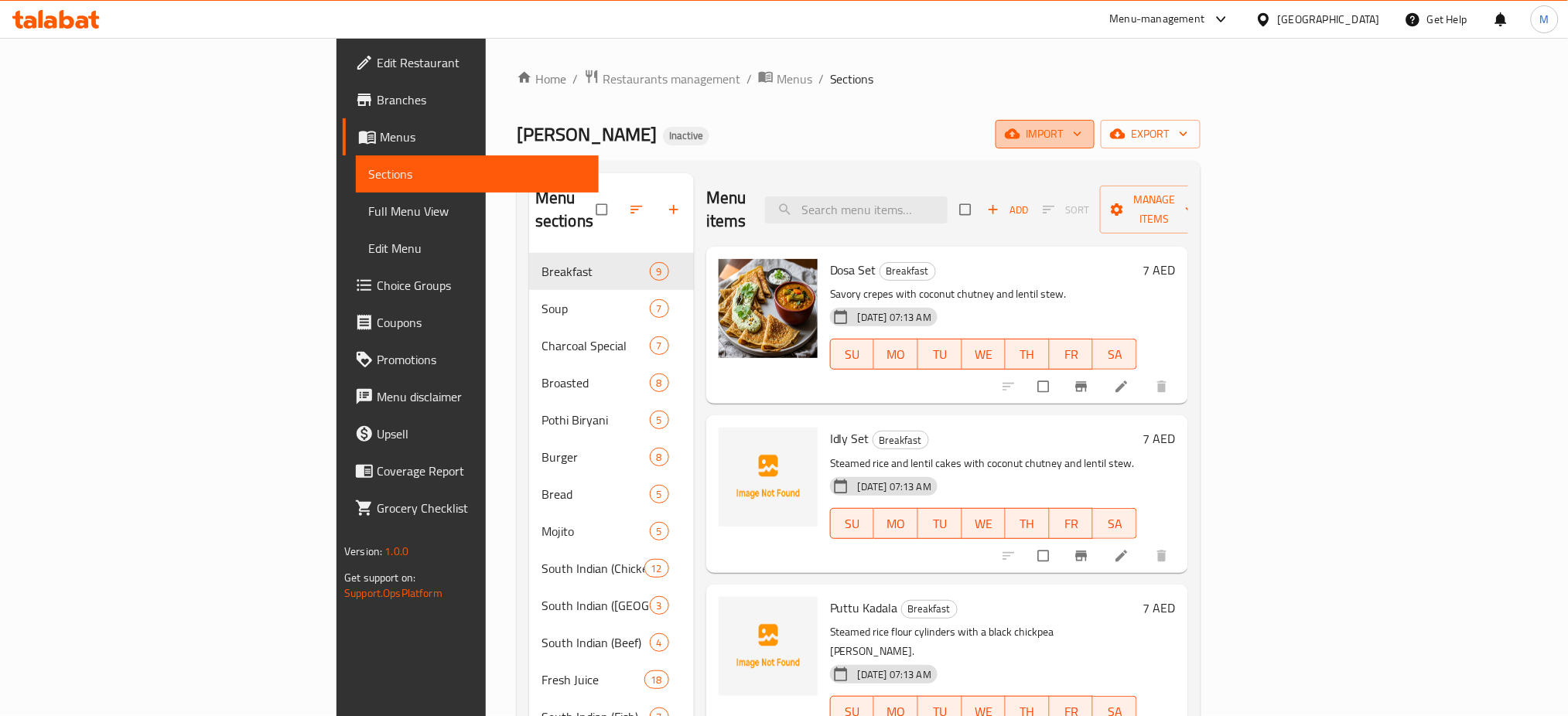
click at [1095, 146] on button "import" at bounding box center [1045, 134] width 99 height 29
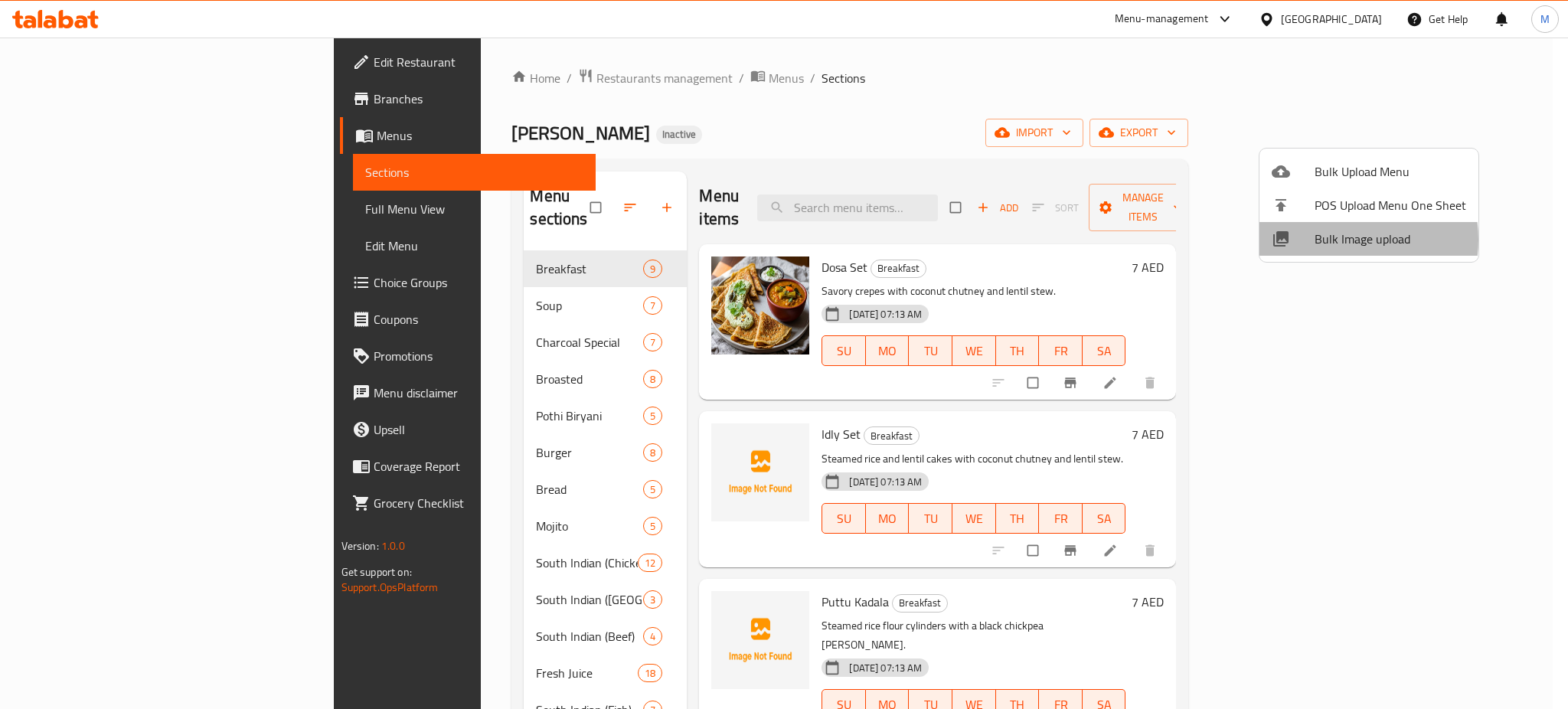
click at [1336, 240] on span "Bulk Image upload" at bounding box center [1390, 238] width 151 height 18
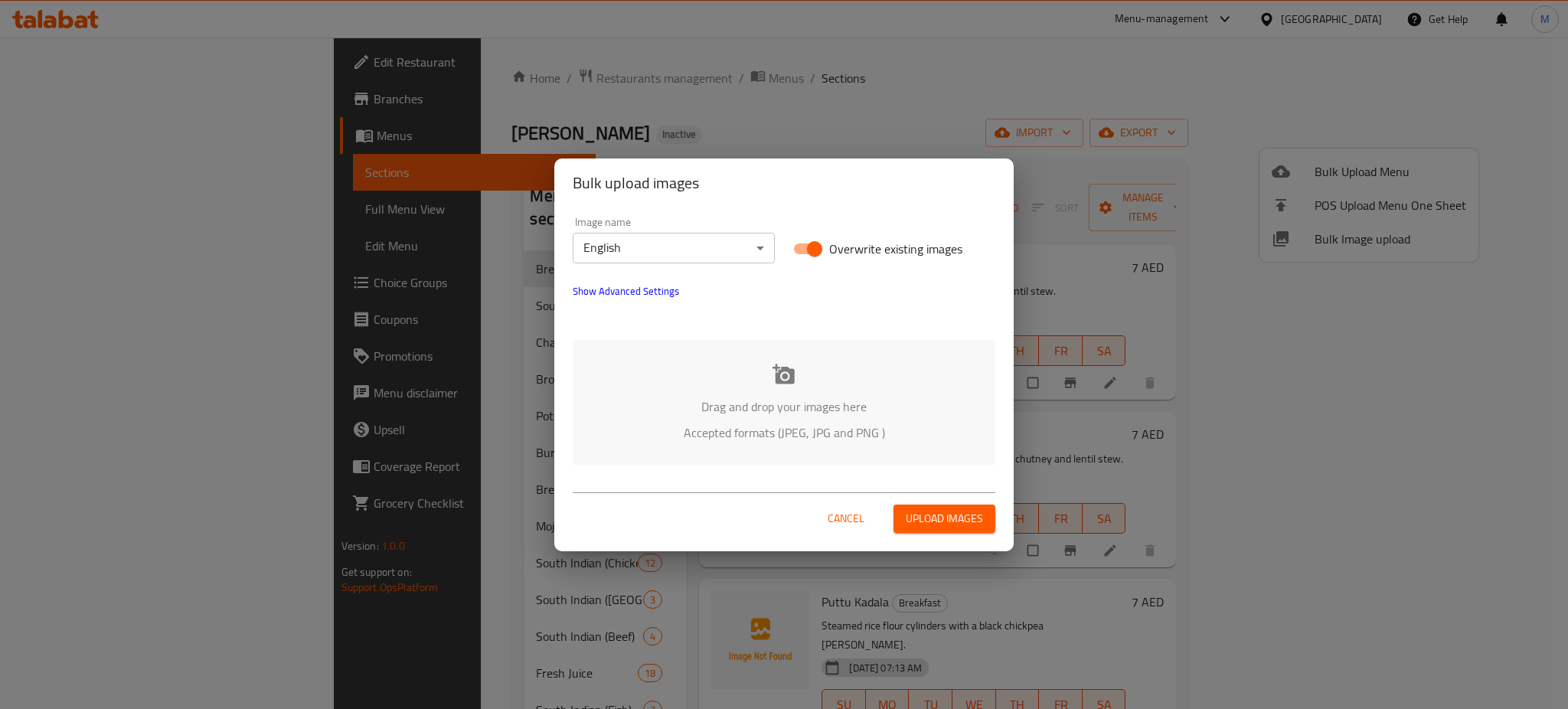
click at [923, 366] on div "Drag and drop your images here Accepted formats (JPEG, JPG and PNG )" at bounding box center [784, 402] width 423 height 125
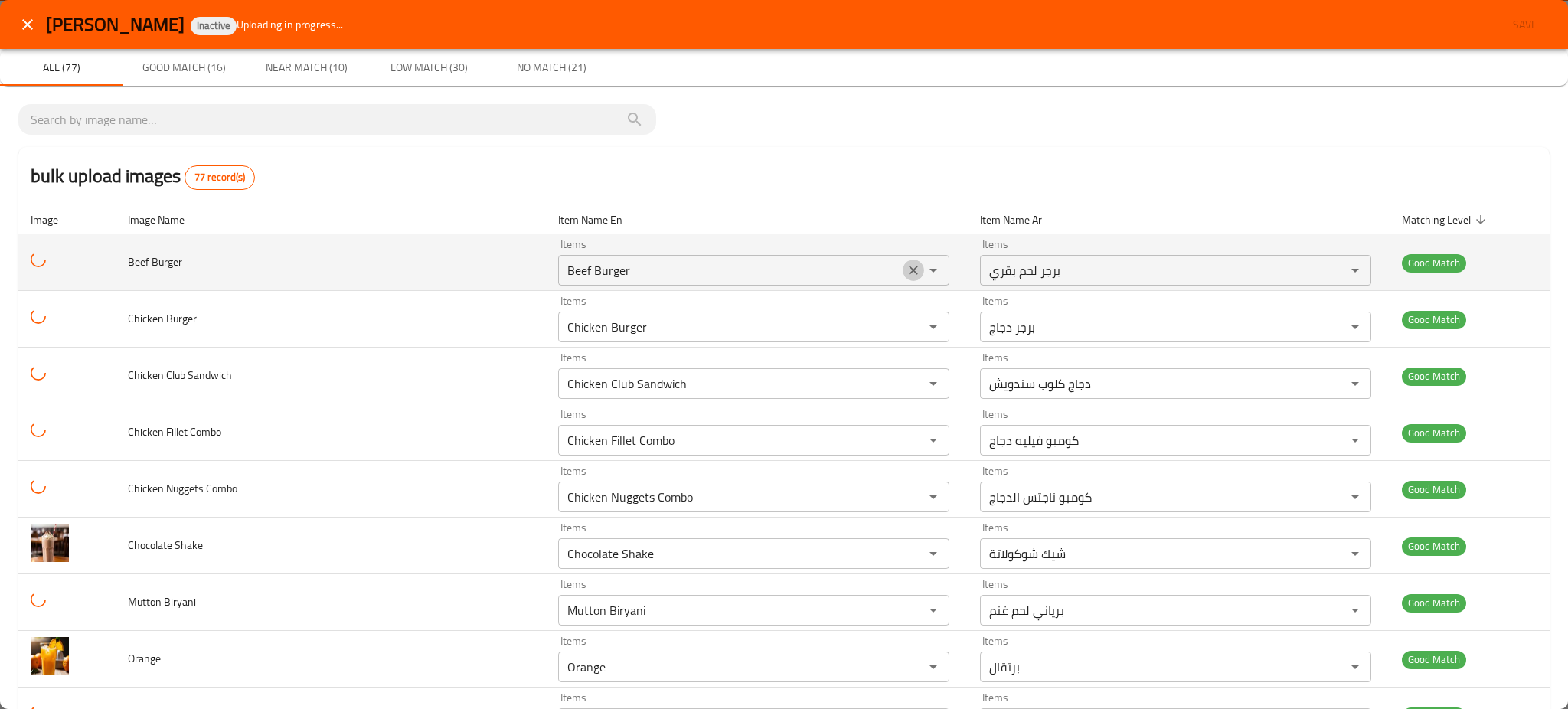
click at [903, 269] on button "Clear" at bounding box center [913, 270] width 22 height 22
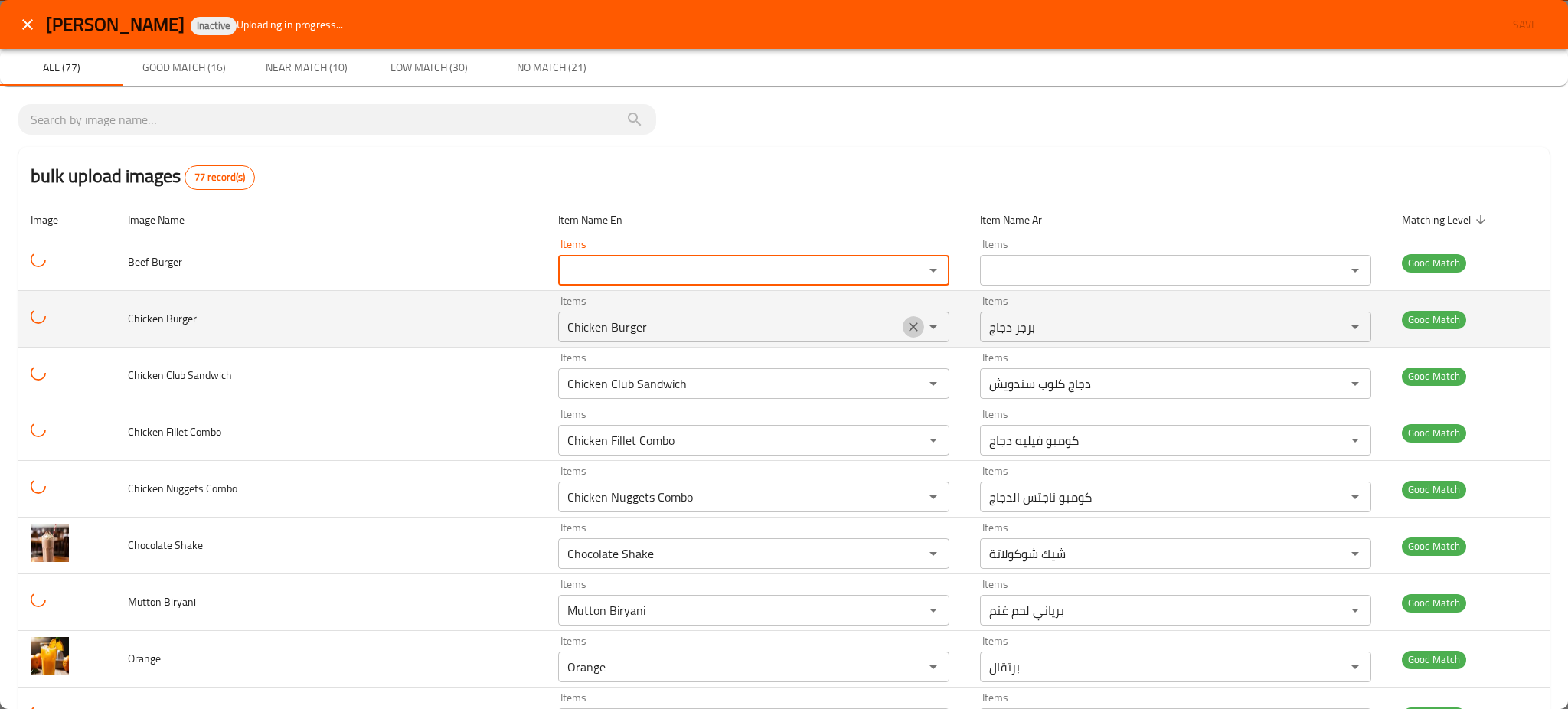
click at [906, 324] on icon "Clear" at bounding box center [913, 327] width 15 height 15
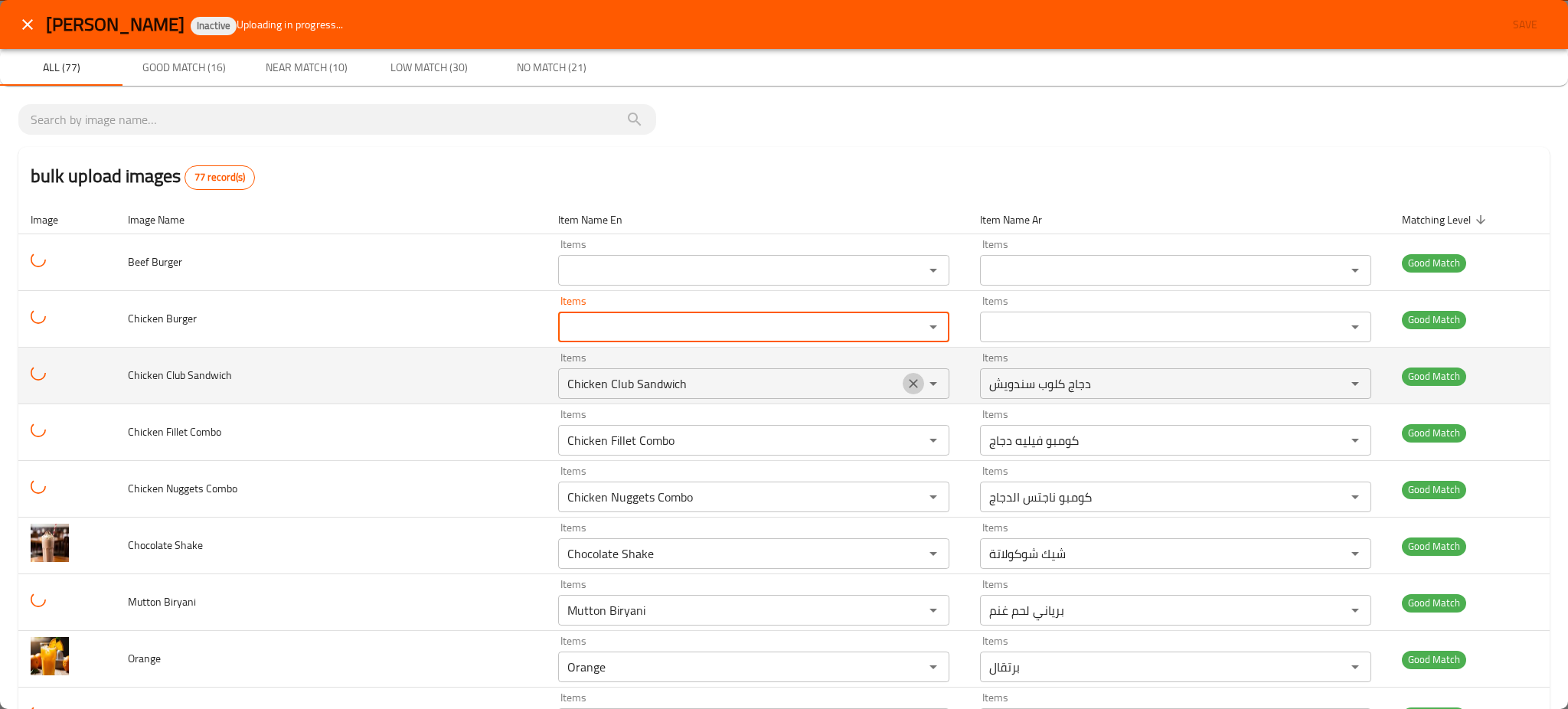
click at [906, 377] on icon "Clear" at bounding box center [913, 383] width 15 height 15
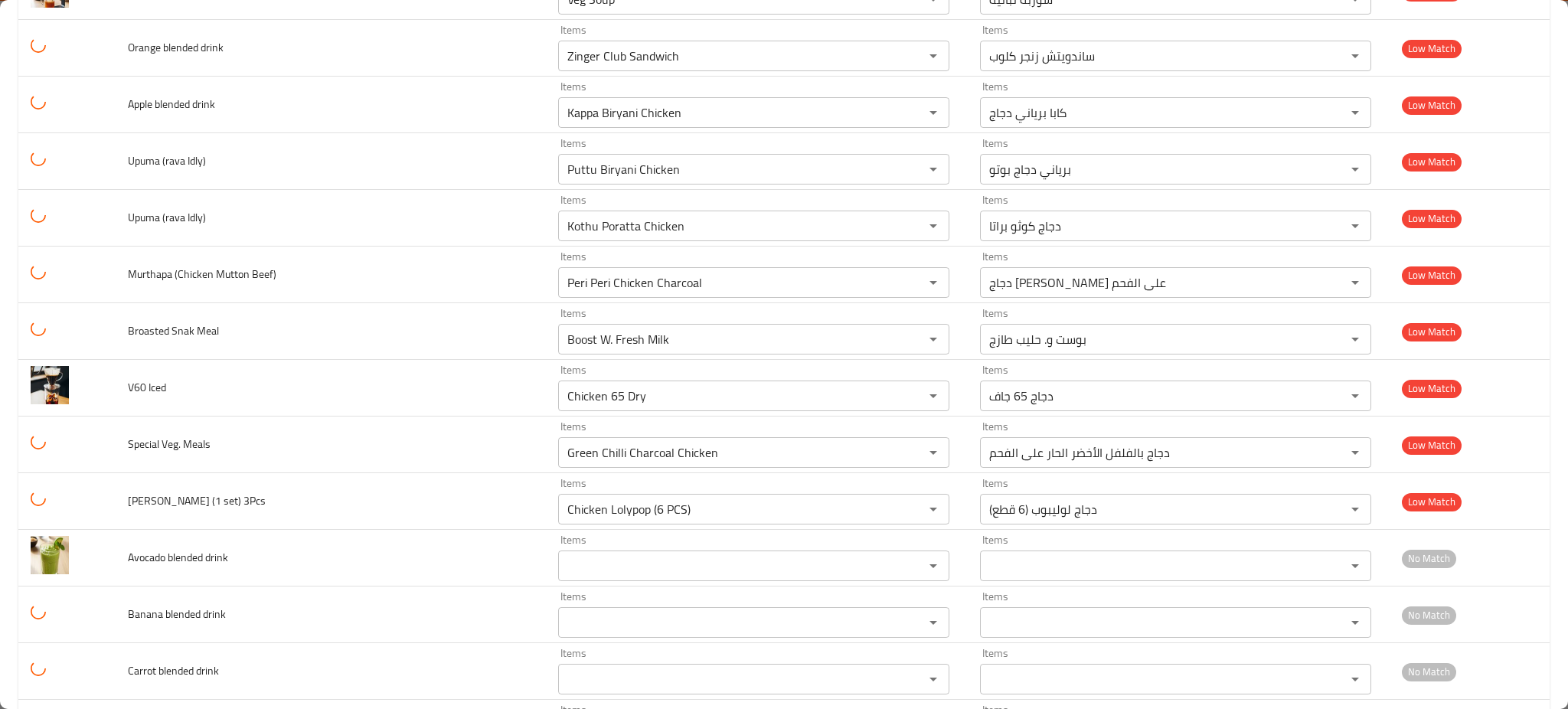
scroll to position [2861, 0]
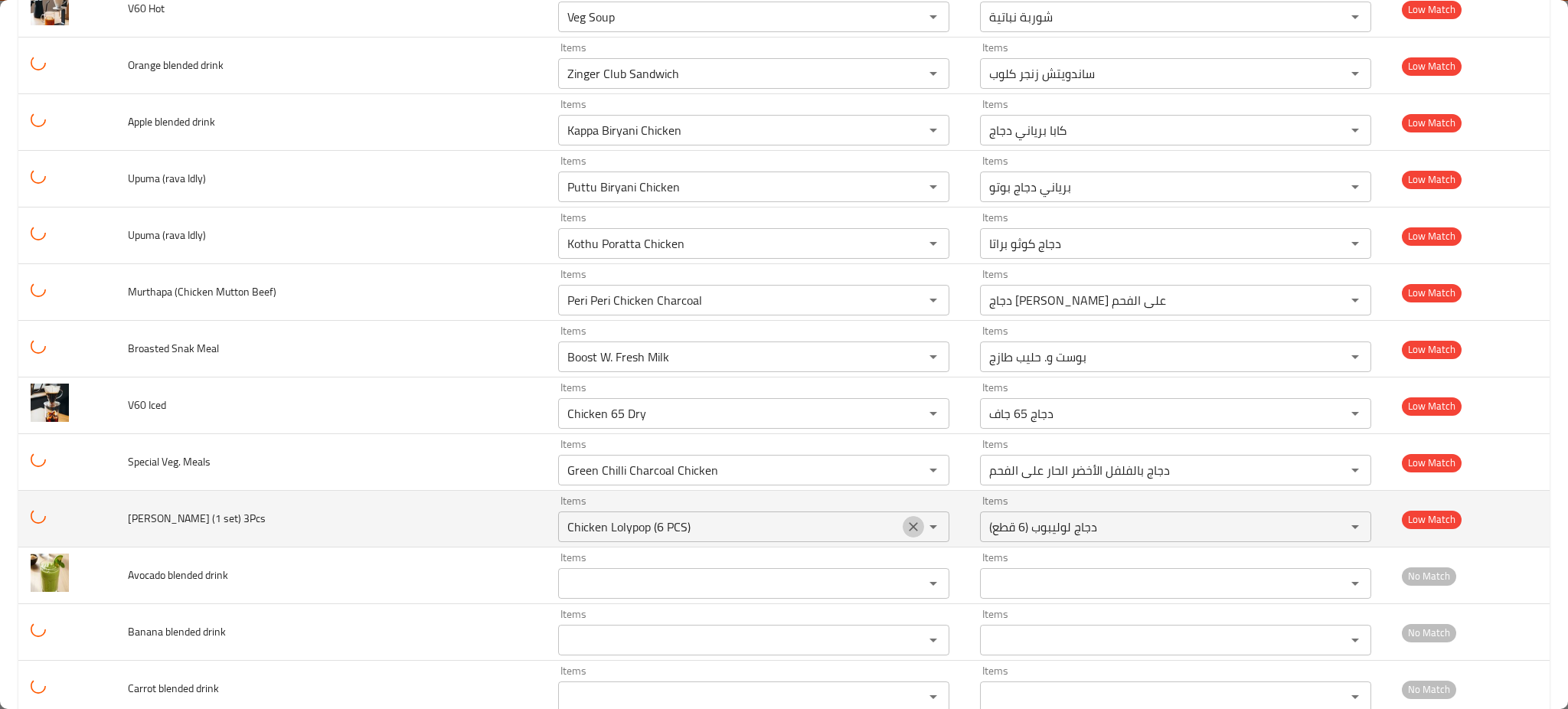
click at [909, 527] on icon "Clear" at bounding box center [913, 527] width 10 height 10
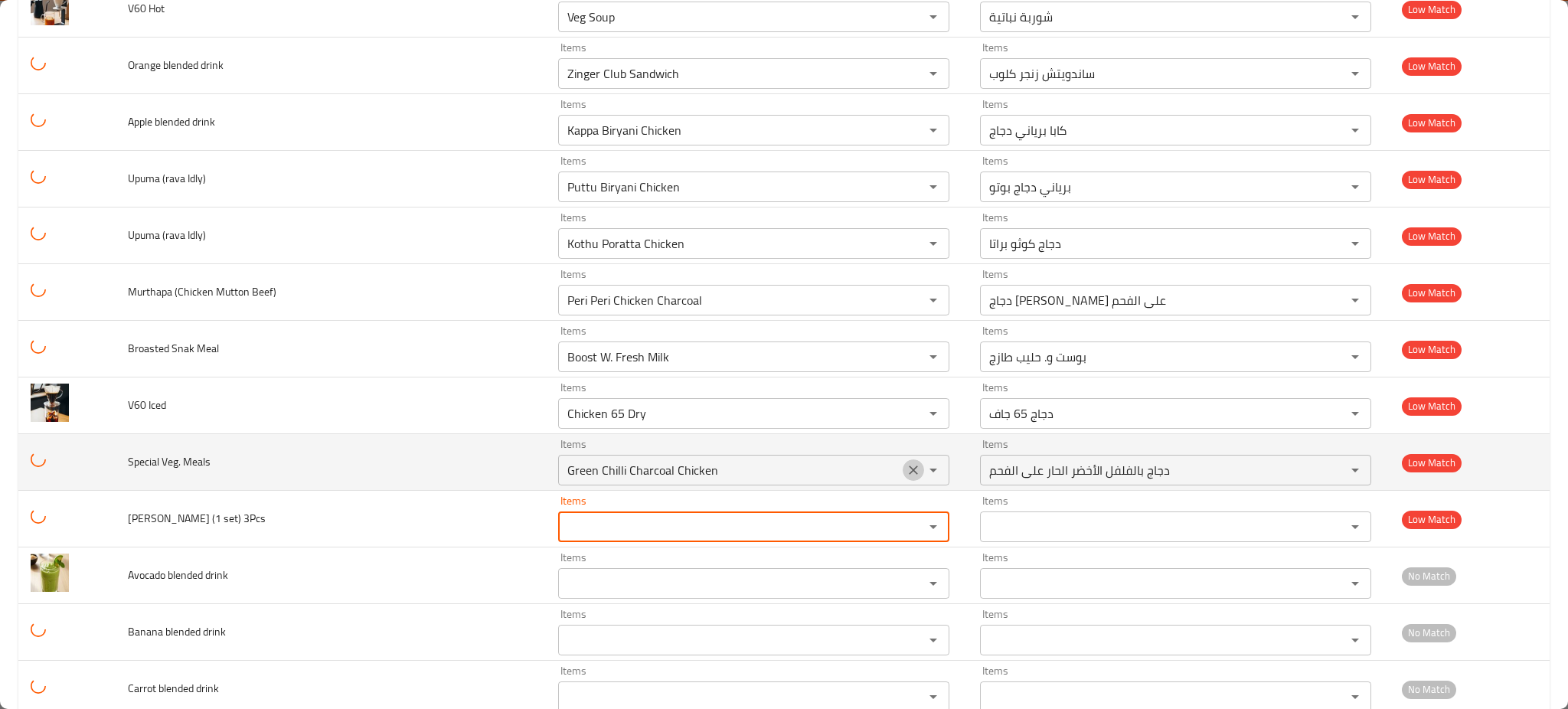
click at [909, 475] on icon "Clear" at bounding box center [913, 471] width 10 height 10
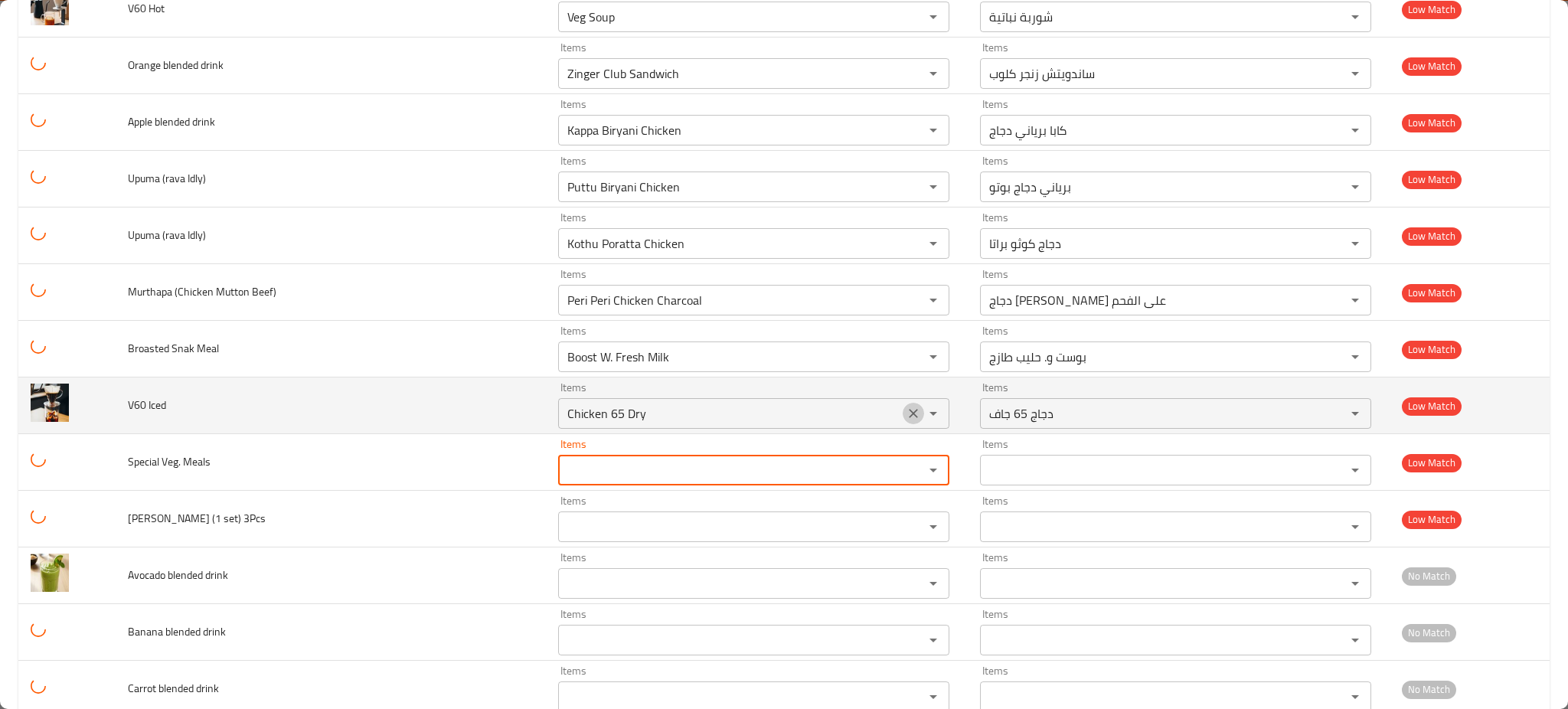
click at [906, 415] on icon "Clear" at bounding box center [913, 413] width 15 height 15
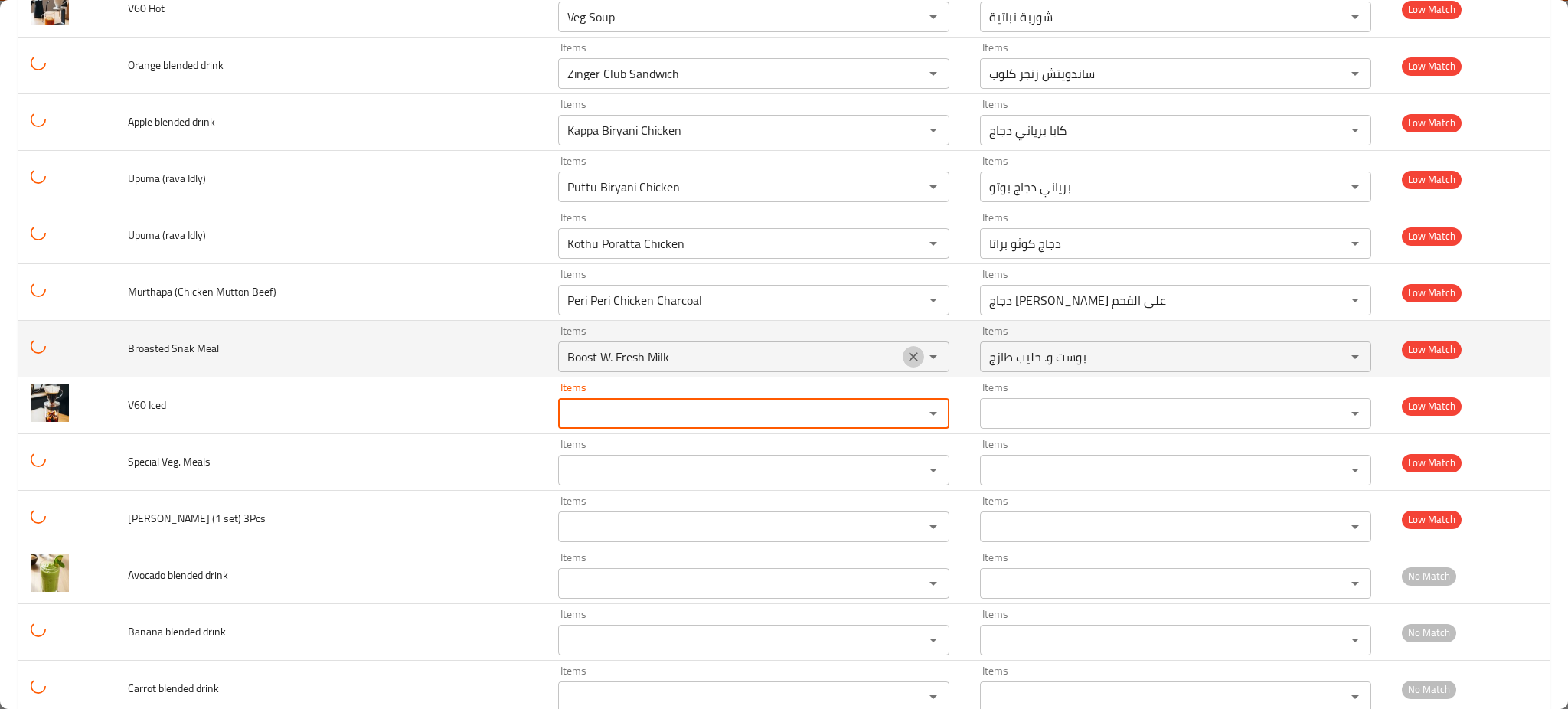
click at [906, 354] on icon "Clear" at bounding box center [913, 357] width 15 height 15
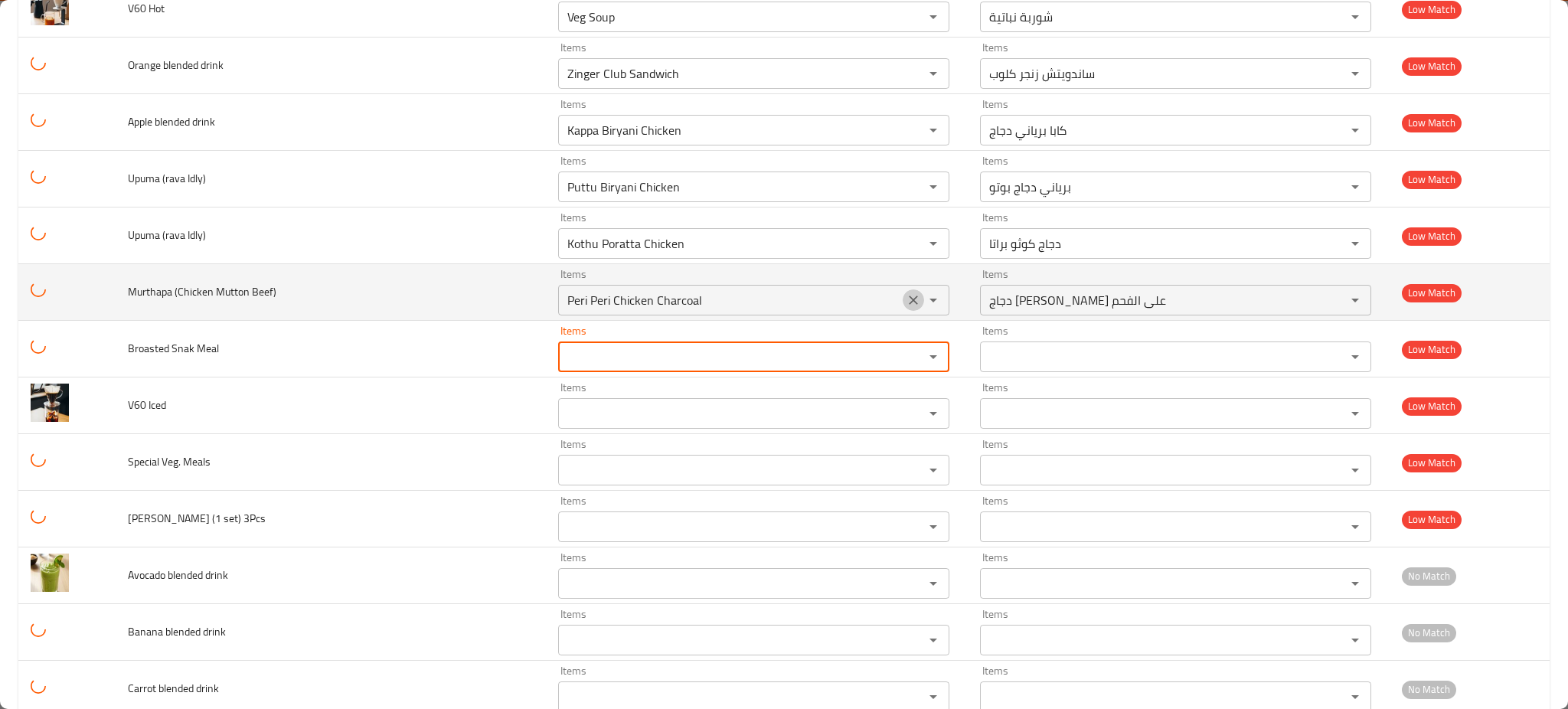
click at [909, 302] on icon "Clear" at bounding box center [913, 300] width 10 height 10
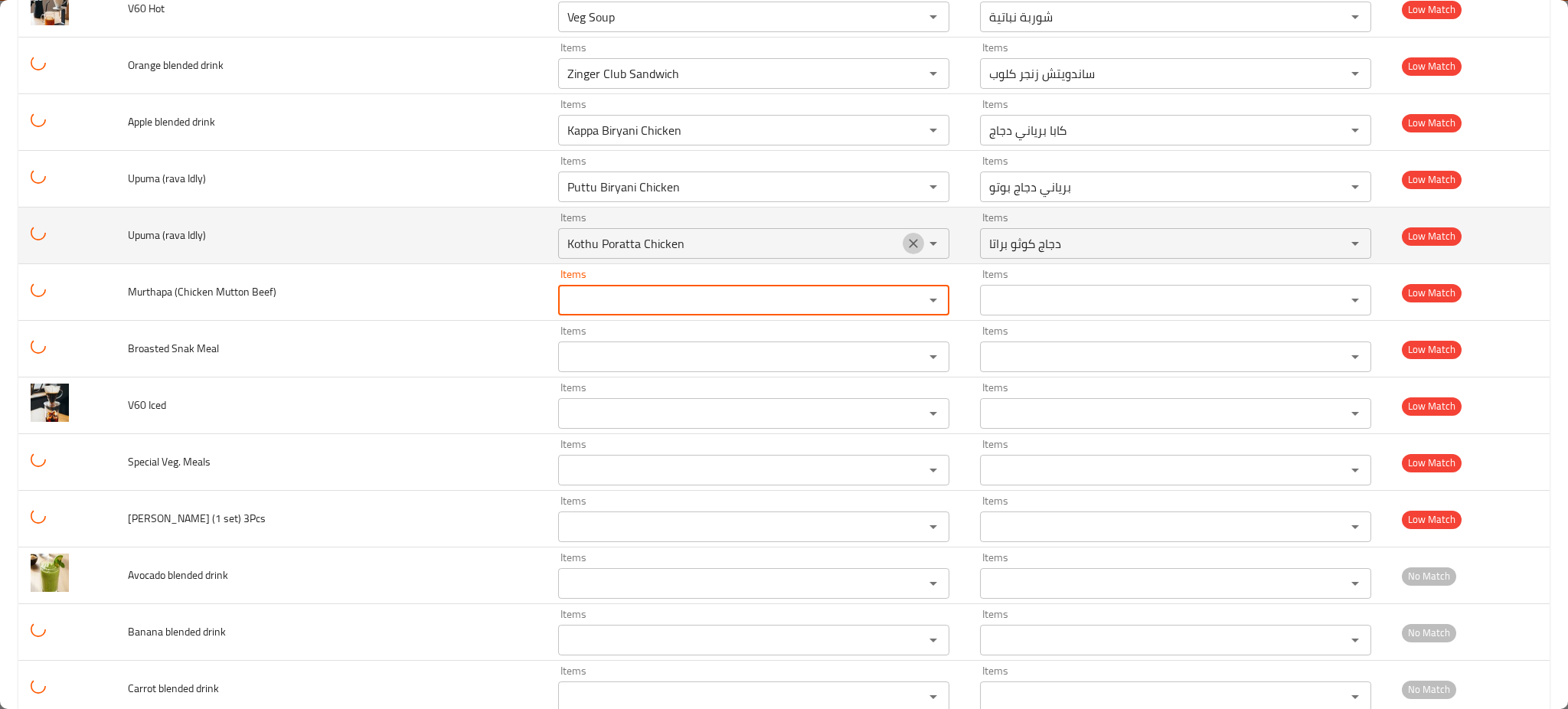
click at [909, 247] on icon "Clear" at bounding box center [913, 244] width 10 height 10
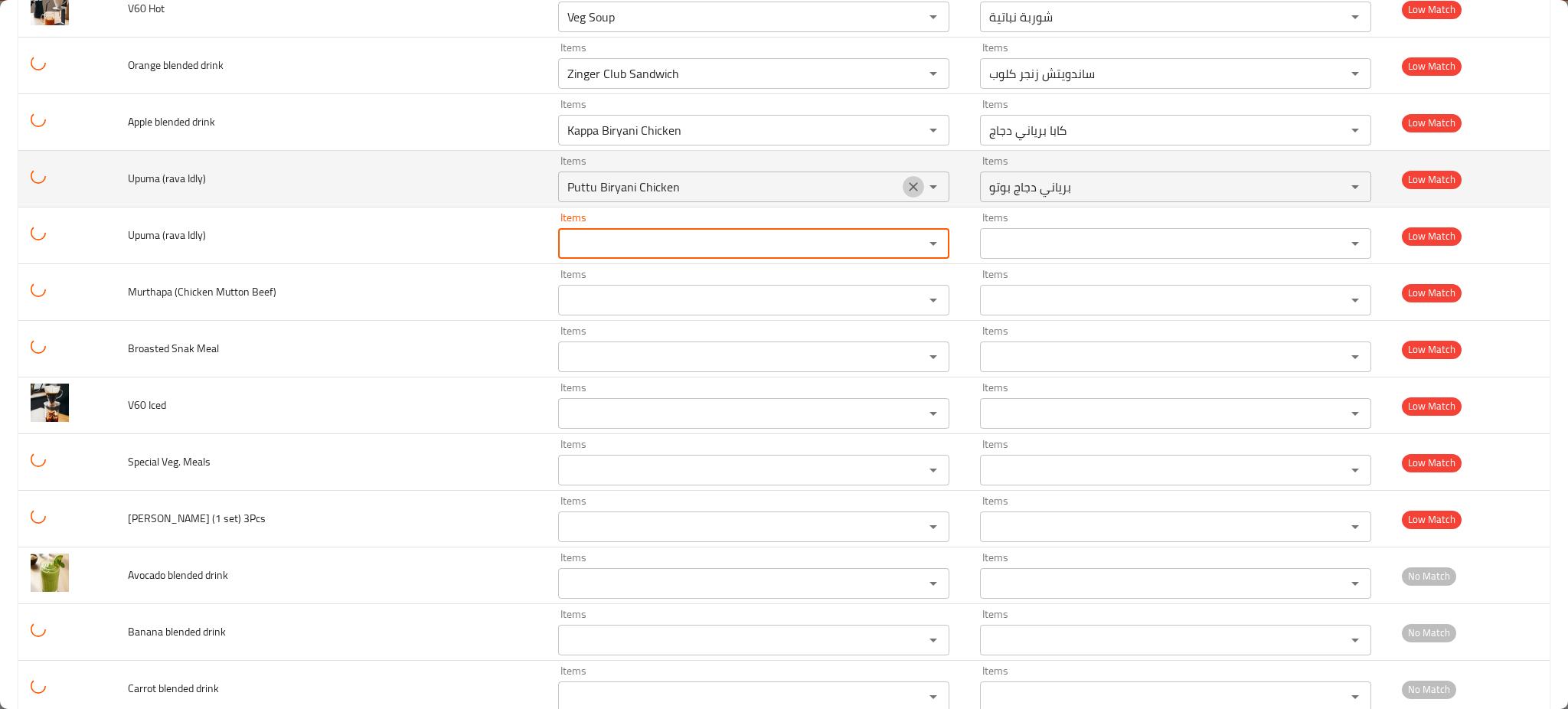
click at [906, 183] on icon "Clear" at bounding box center [913, 186] width 15 height 15
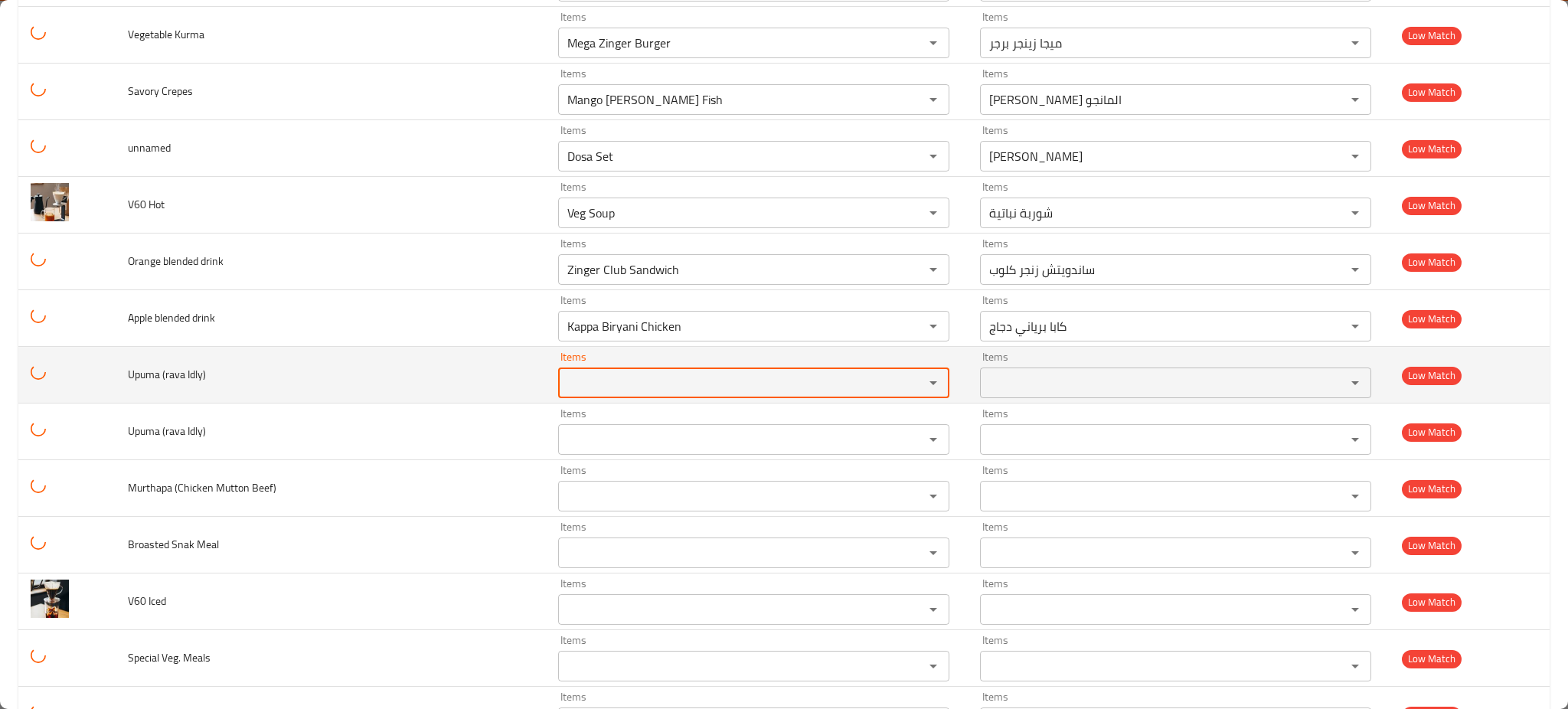
scroll to position [2665, 0]
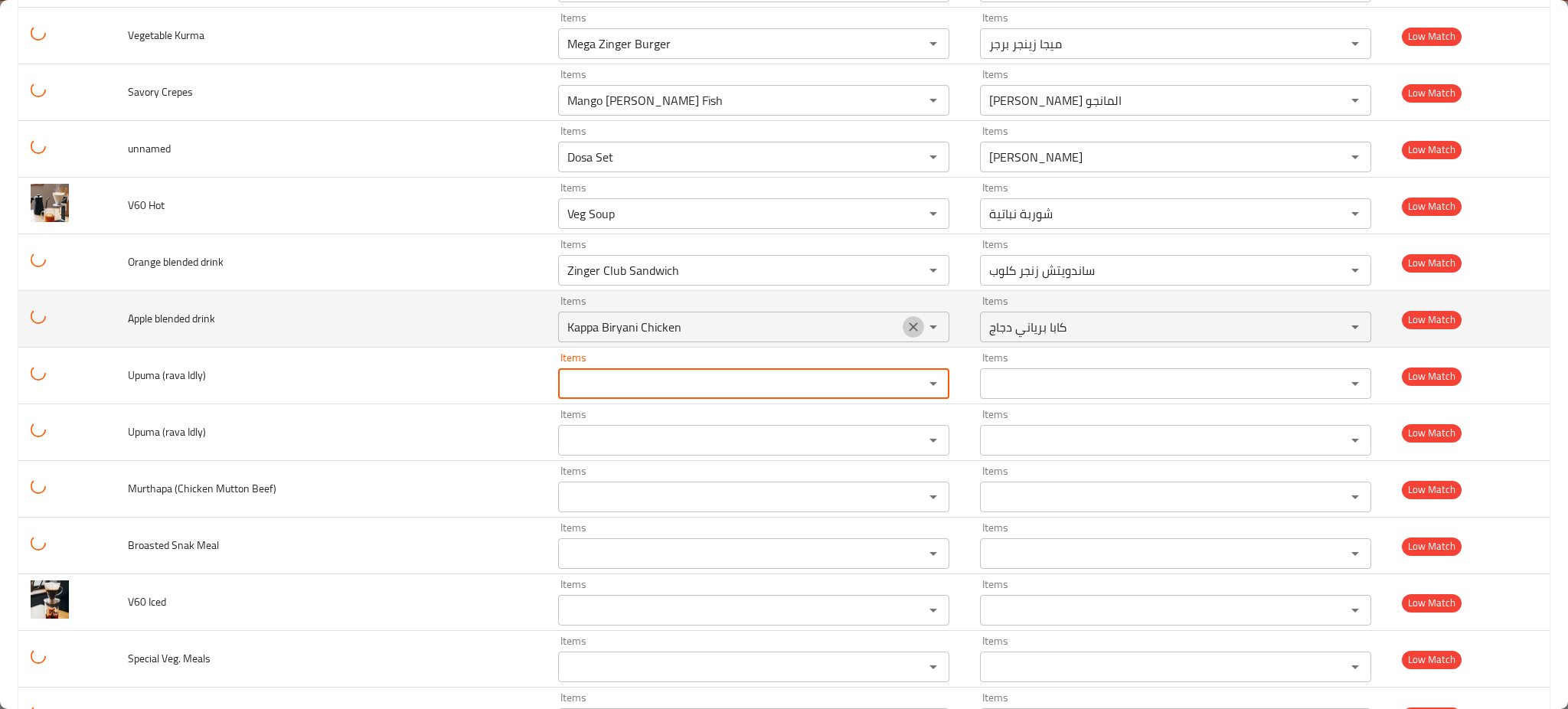
click at [909, 330] on icon "Clear" at bounding box center [913, 327] width 10 height 10
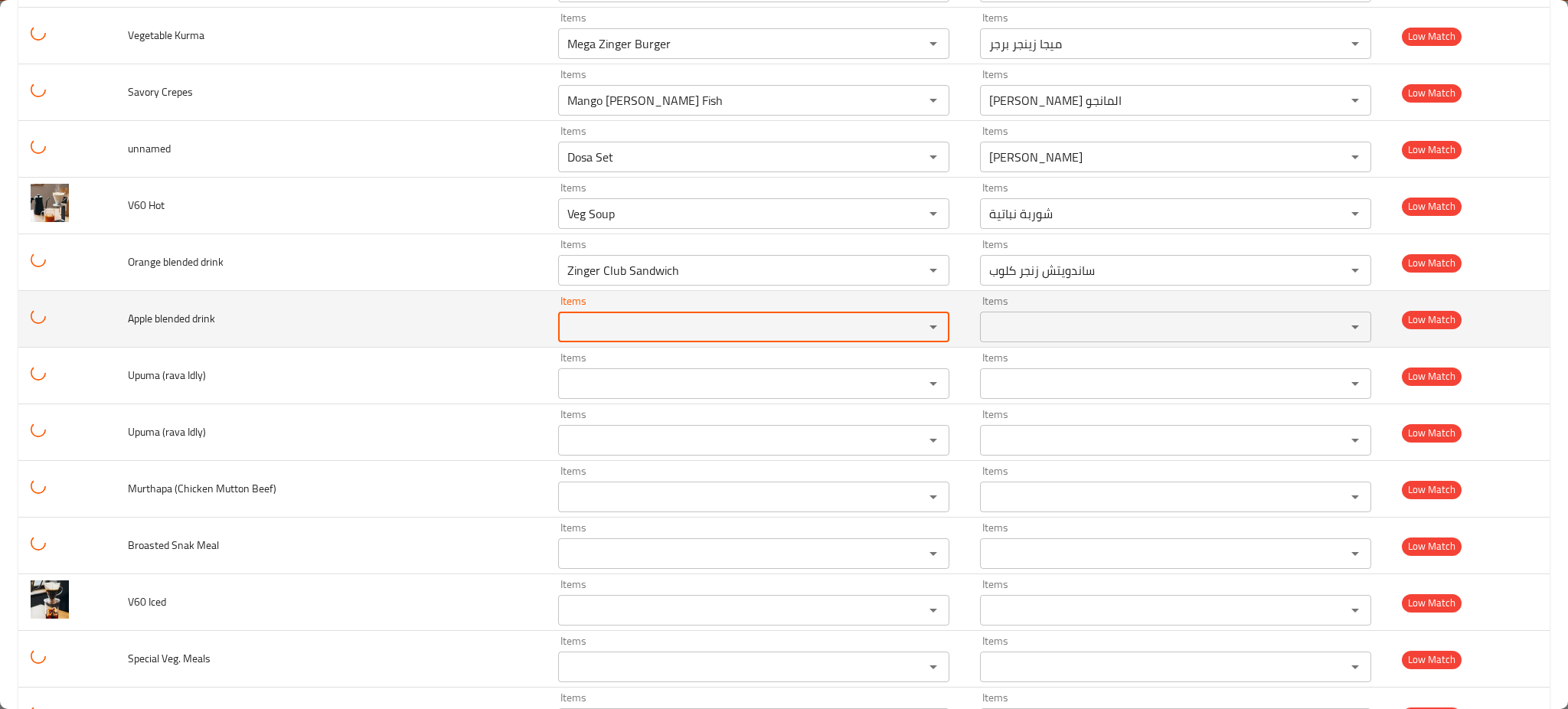
scroll to position [2412, 0]
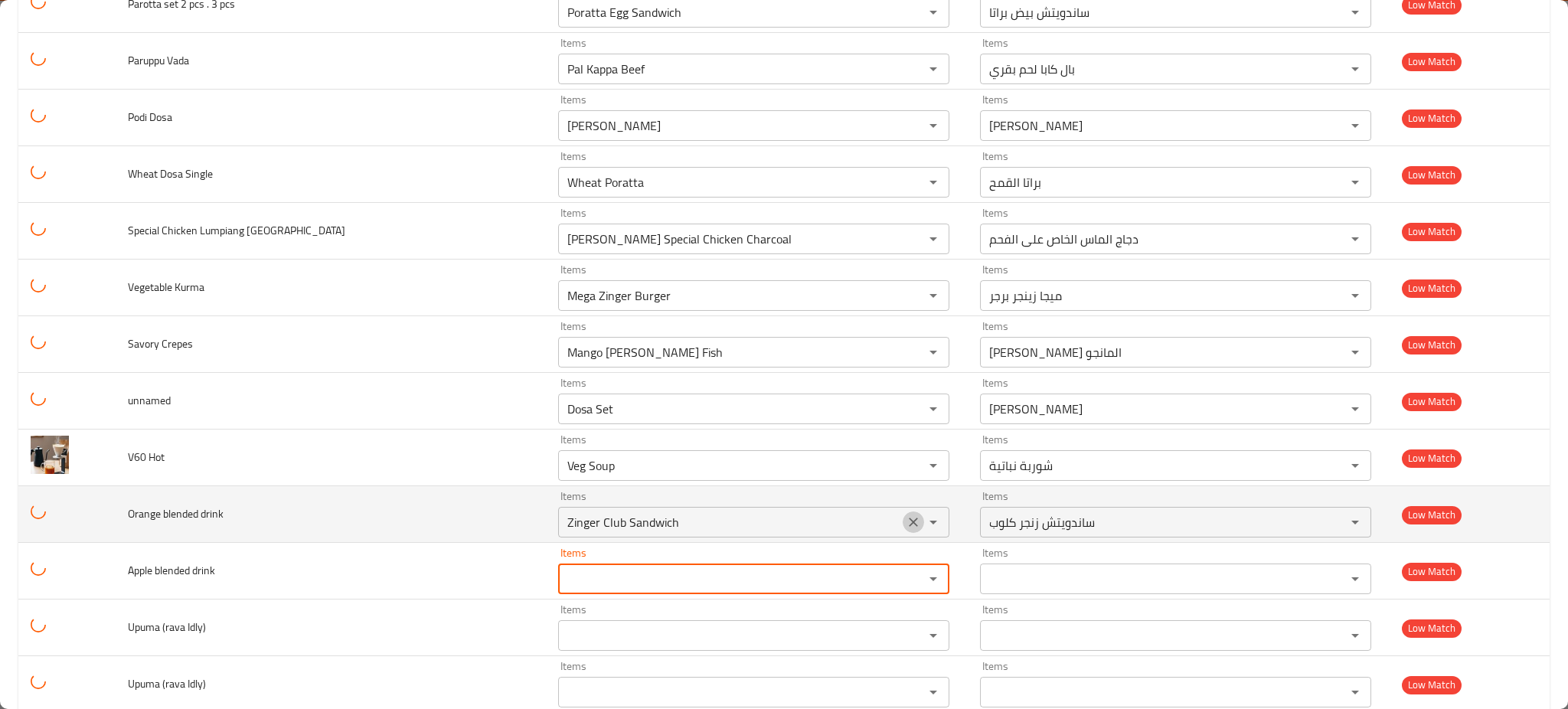
click at [906, 519] on icon "Clear" at bounding box center [913, 522] width 15 height 15
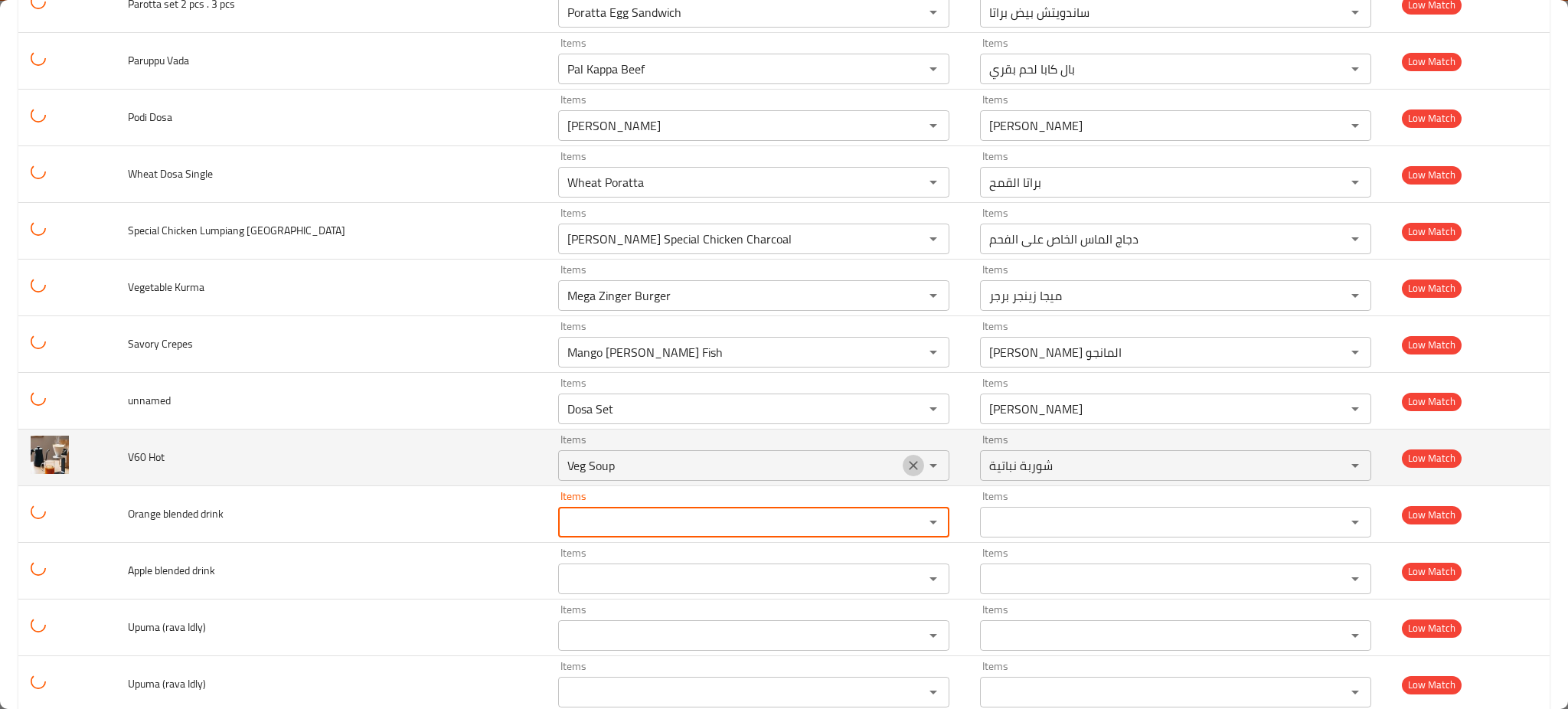
click at [906, 463] on icon "Clear" at bounding box center [913, 465] width 15 height 15
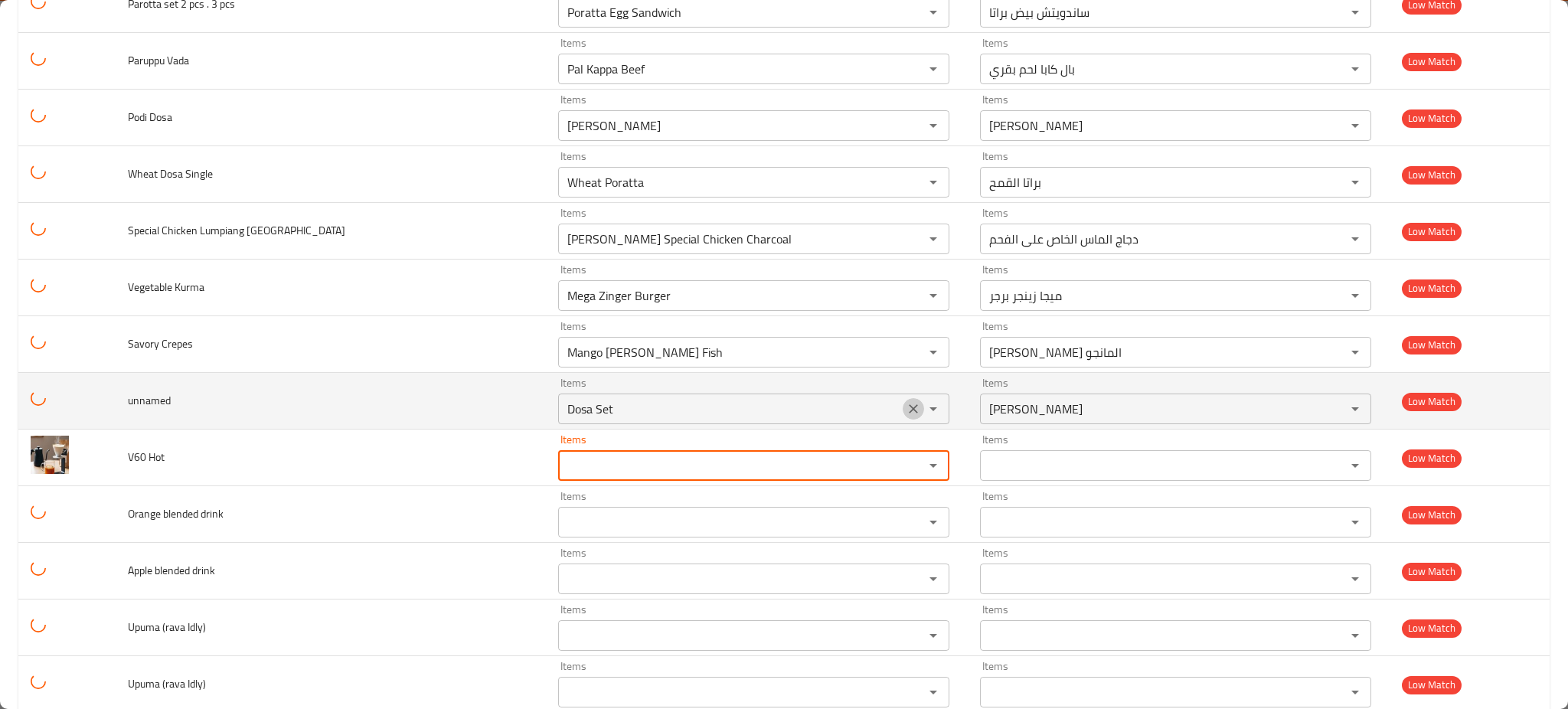
click at [906, 416] on icon "Clear" at bounding box center [913, 409] width 15 height 15
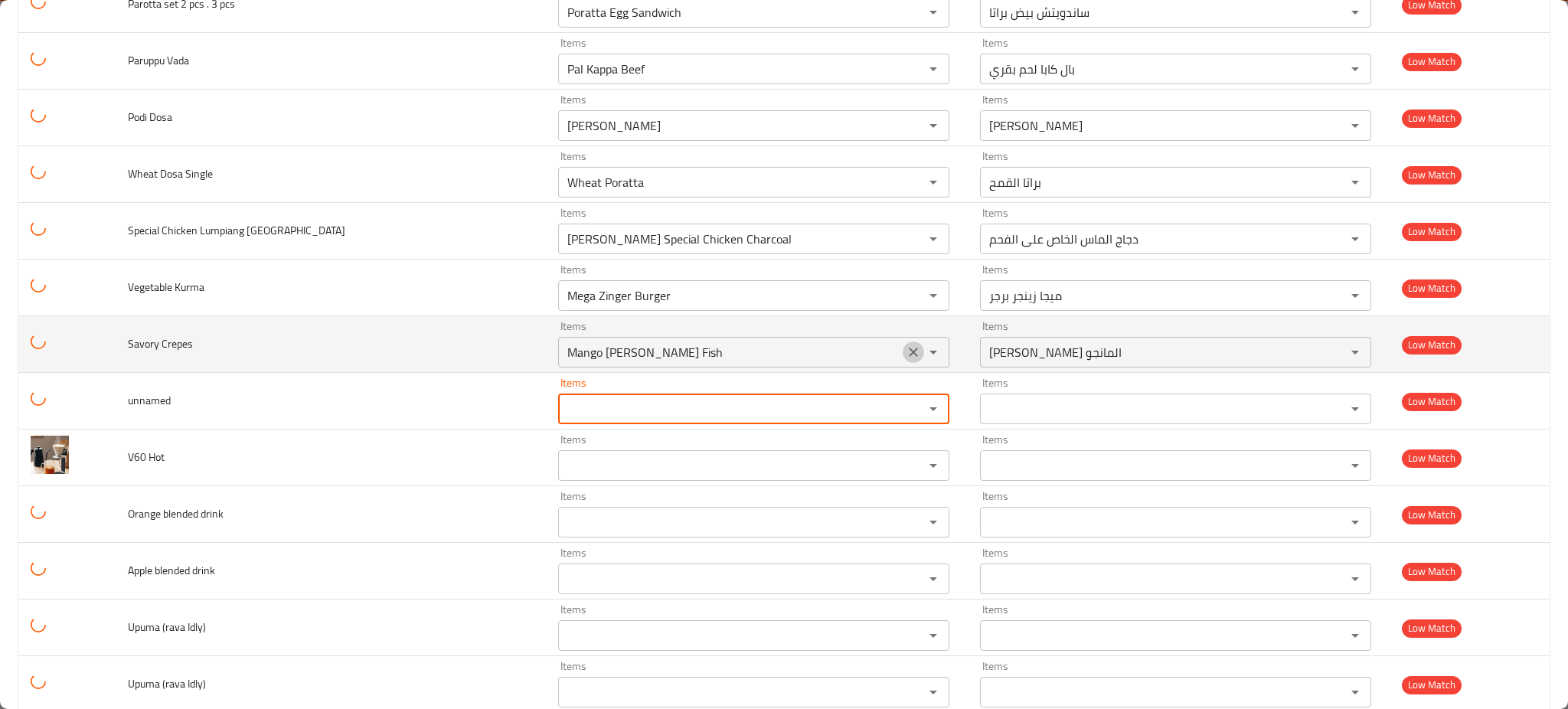
click at [903, 343] on button "Clear" at bounding box center [913, 352] width 22 height 22
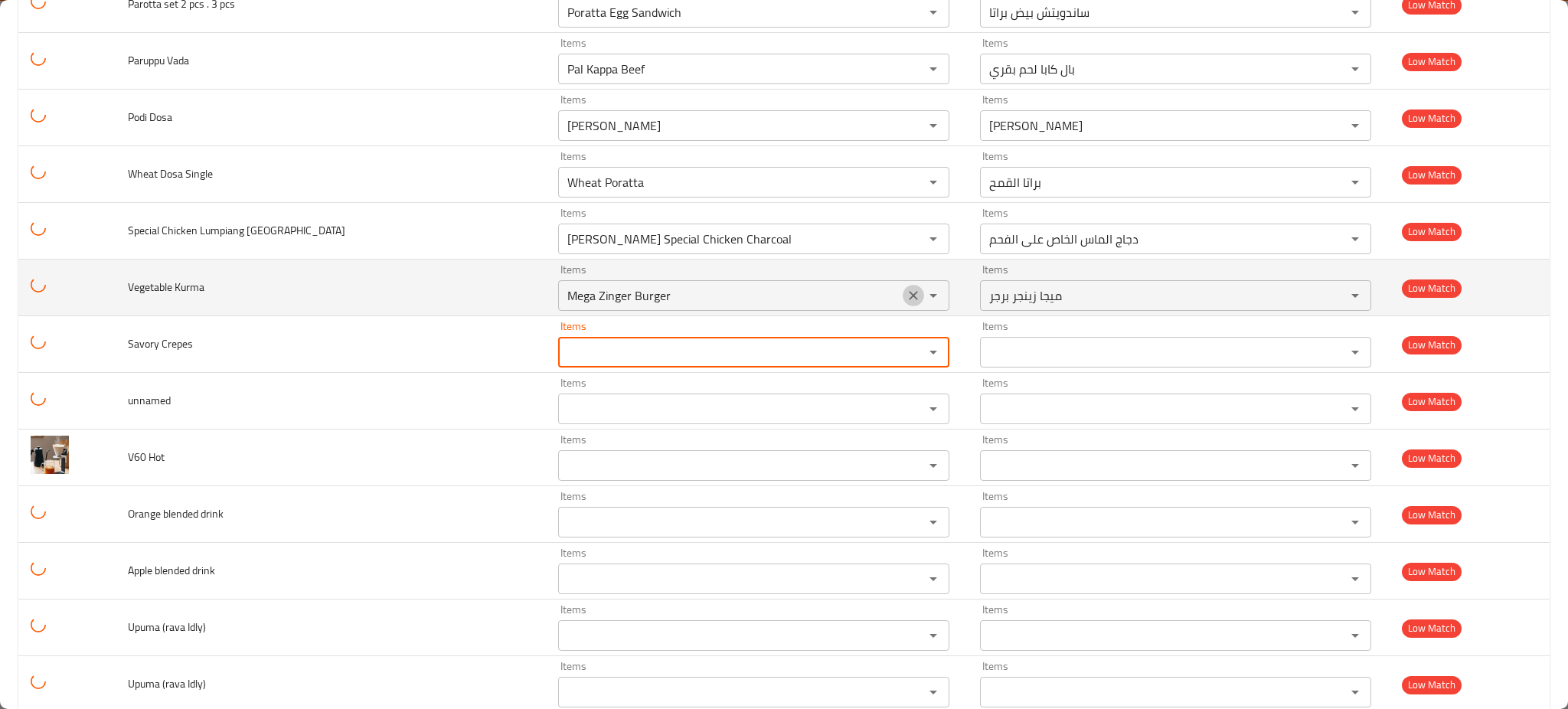
click at [906, 304] on icon "Clear" at bounding box center [913, 296] width 15 height 15
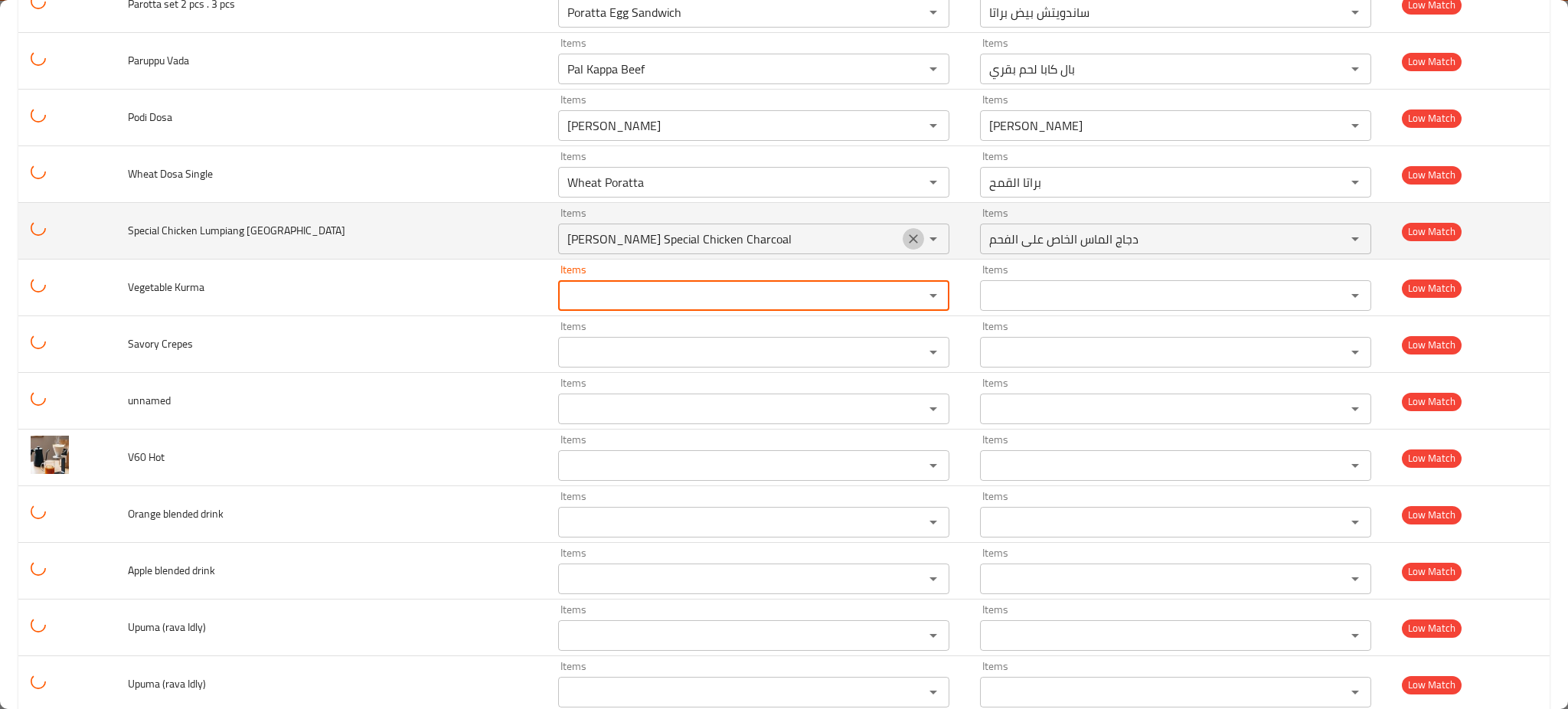
click at [903, 249] on button "Clear" at bounding box center [913, 239] width 22 height 22
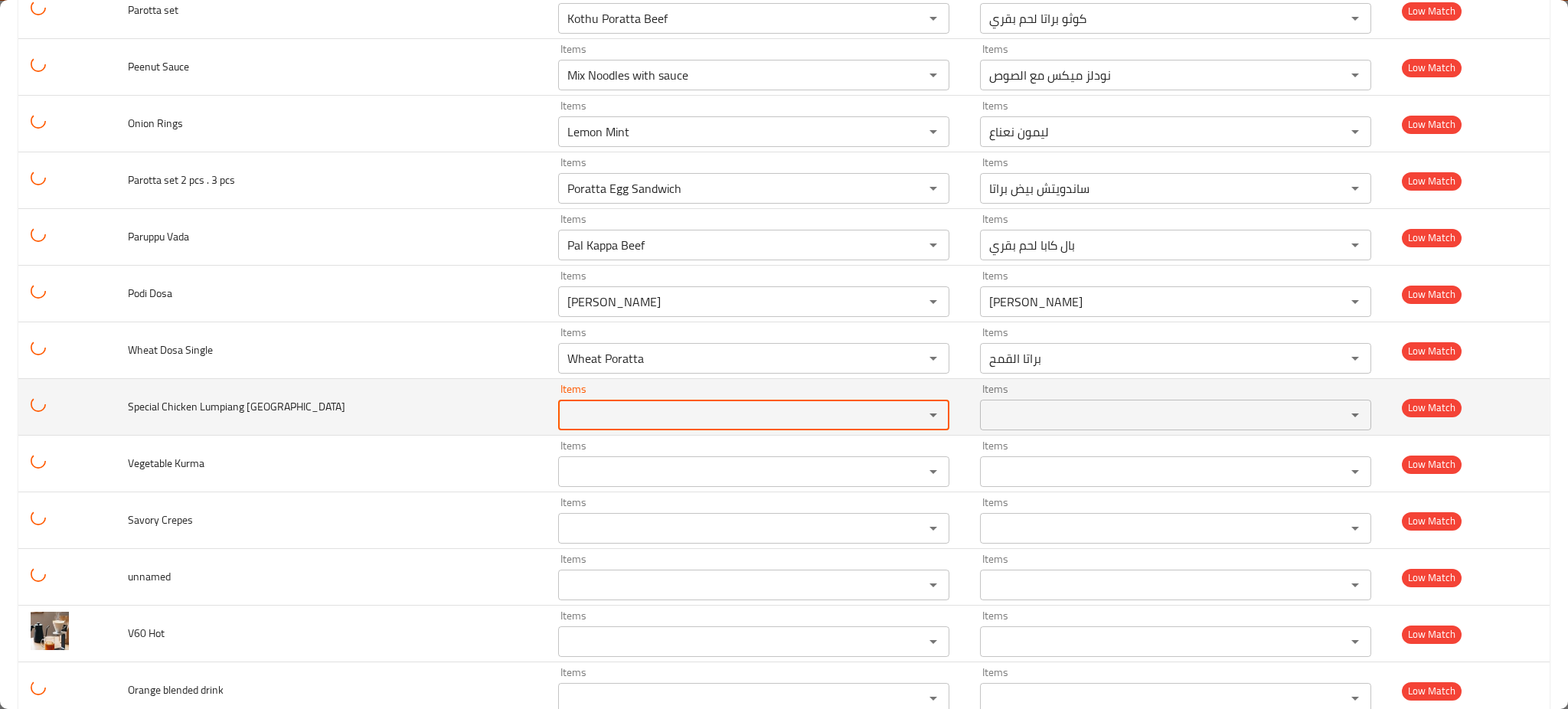
scroll to position [2234, 0]
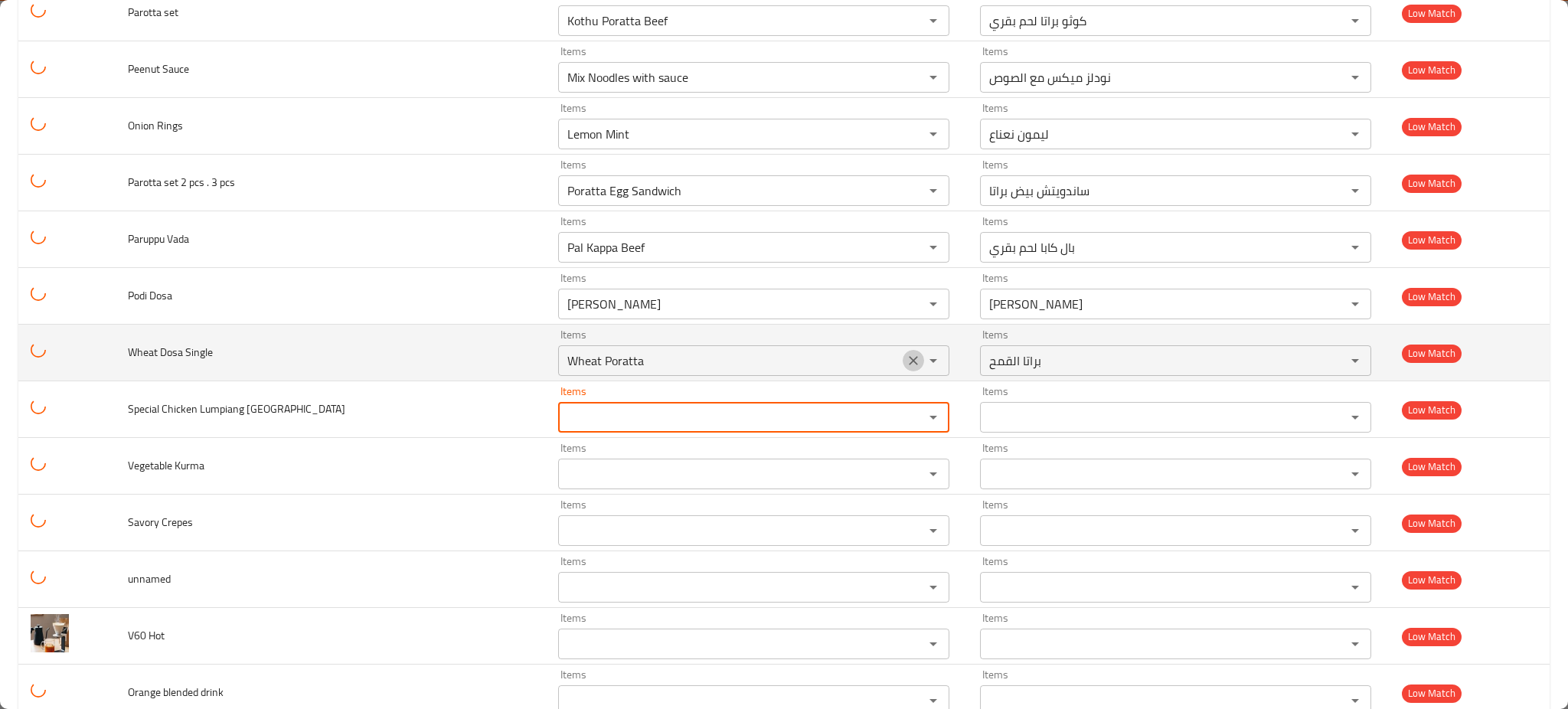
click at [906, 361] on icon "Clear" at bounding box center [913, 360] width 15 height 15
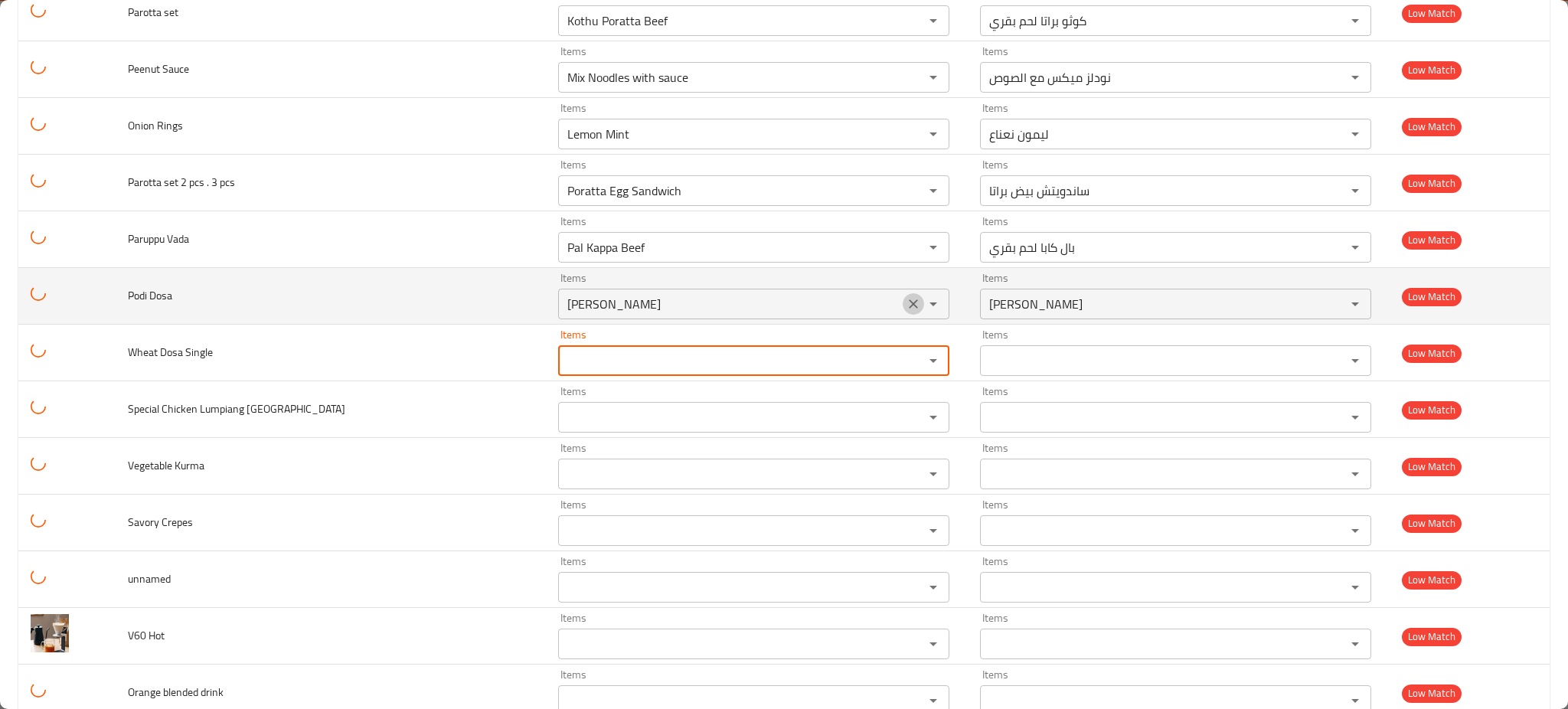
click at [906, 301] on icon "Clear" at bounding box center [913, 304] width 15 height 15
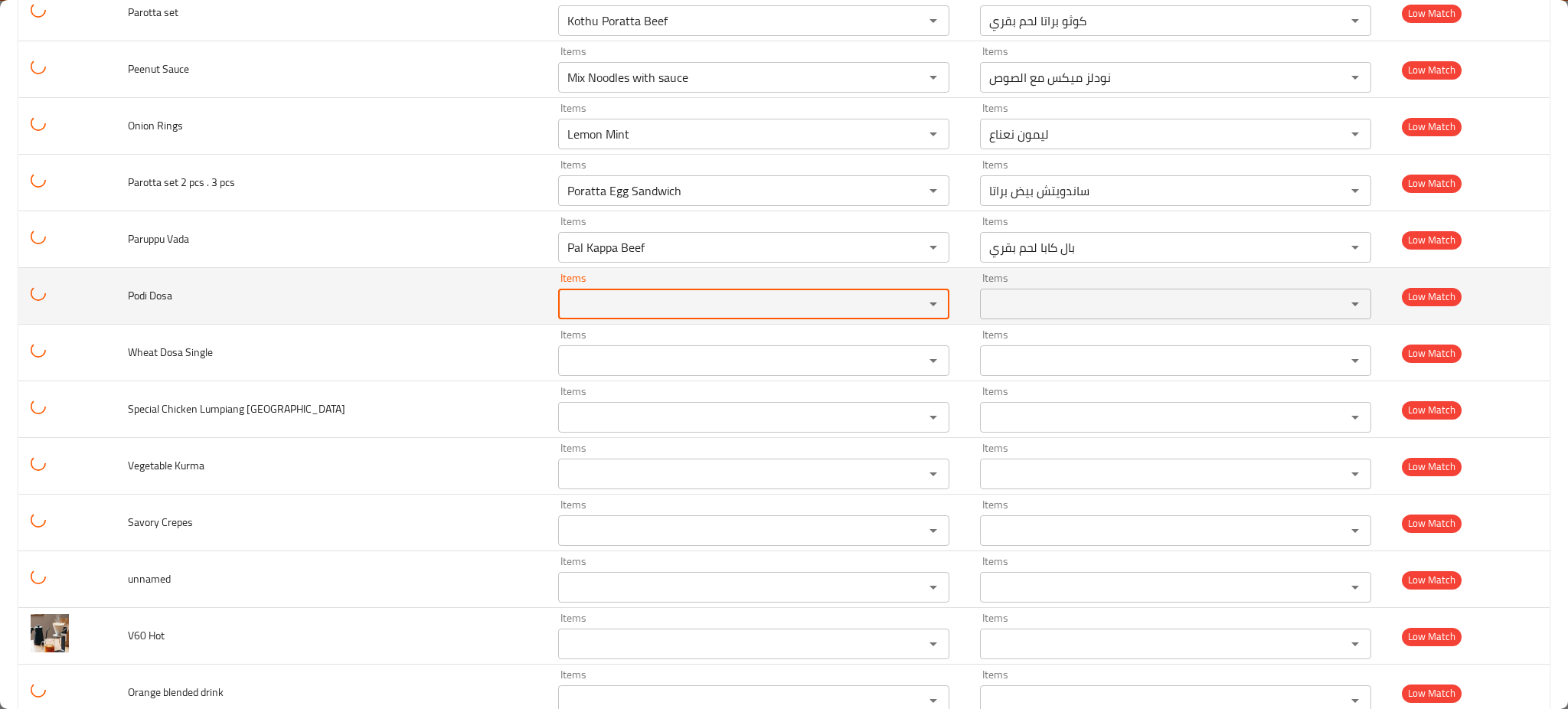
scroll to position [2012, 0]
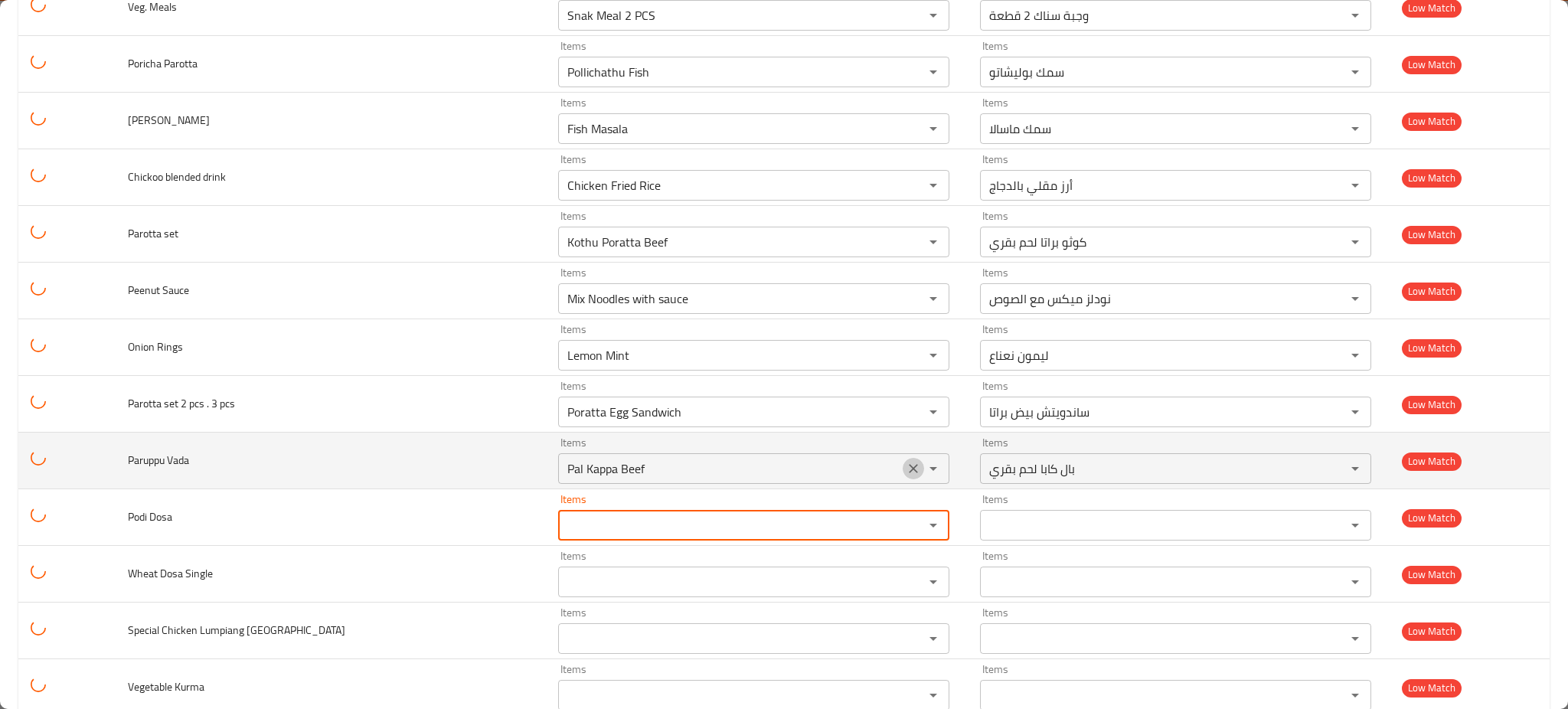
click at [906, 464] on icon "Clear" at bounding box center [913, 468] width 15 height 15
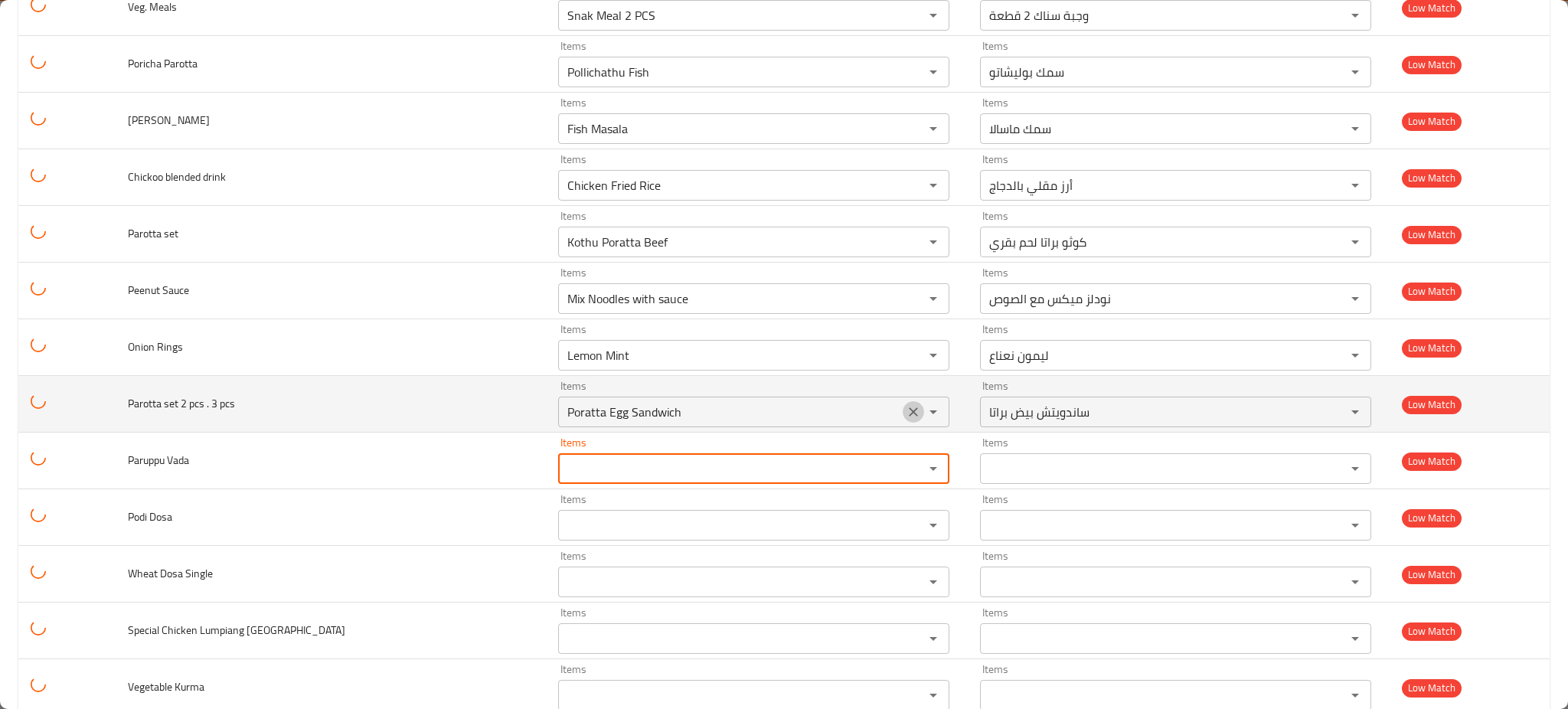
click at [906, 416] on icon "Clear" at bounding box center [913, 412] width 15 height 15
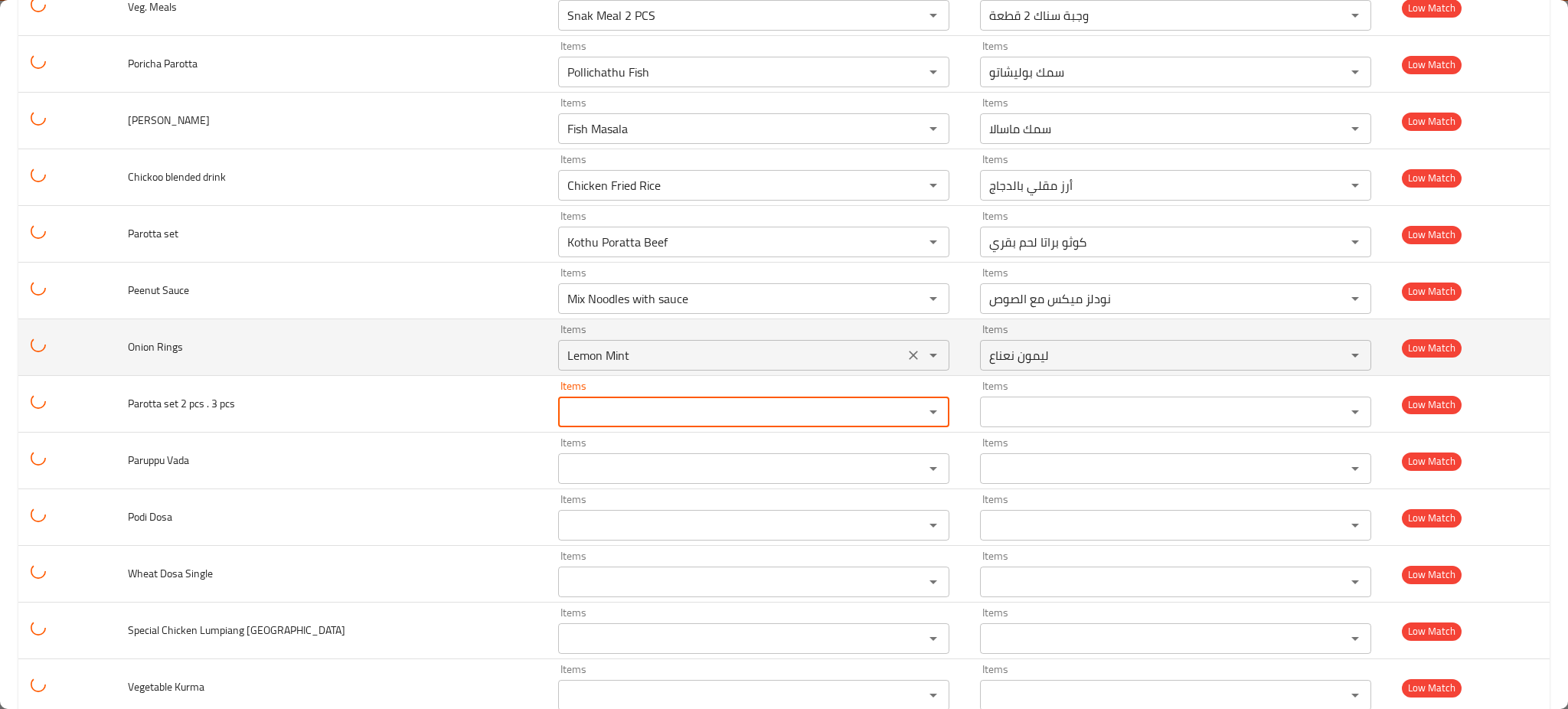
click at [868, 368] on div "Lemon Mint Items" at bounding box center [753, 355] width 391 height 30
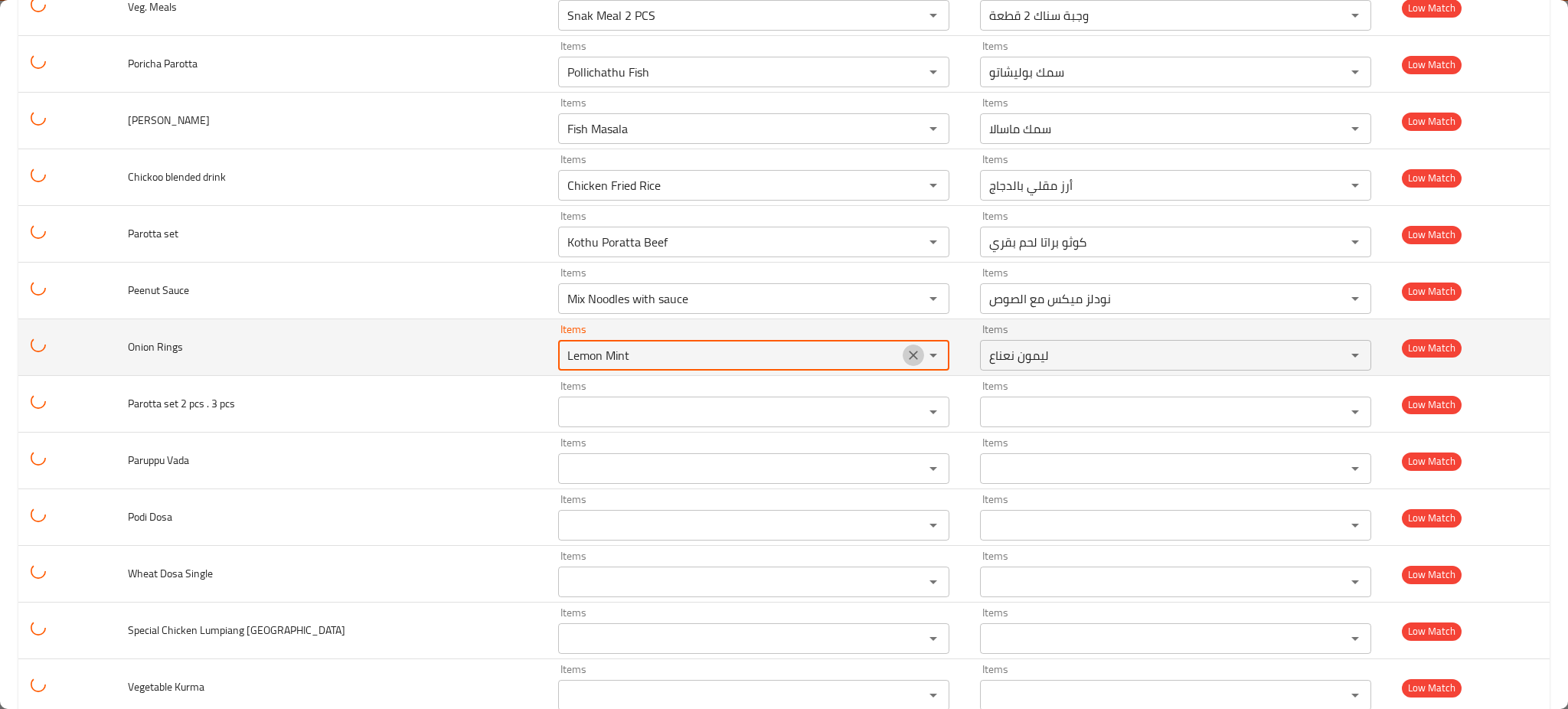
click at [909, 356] on icon "Clear" at bounding box center [913, 355] width 10 height 10
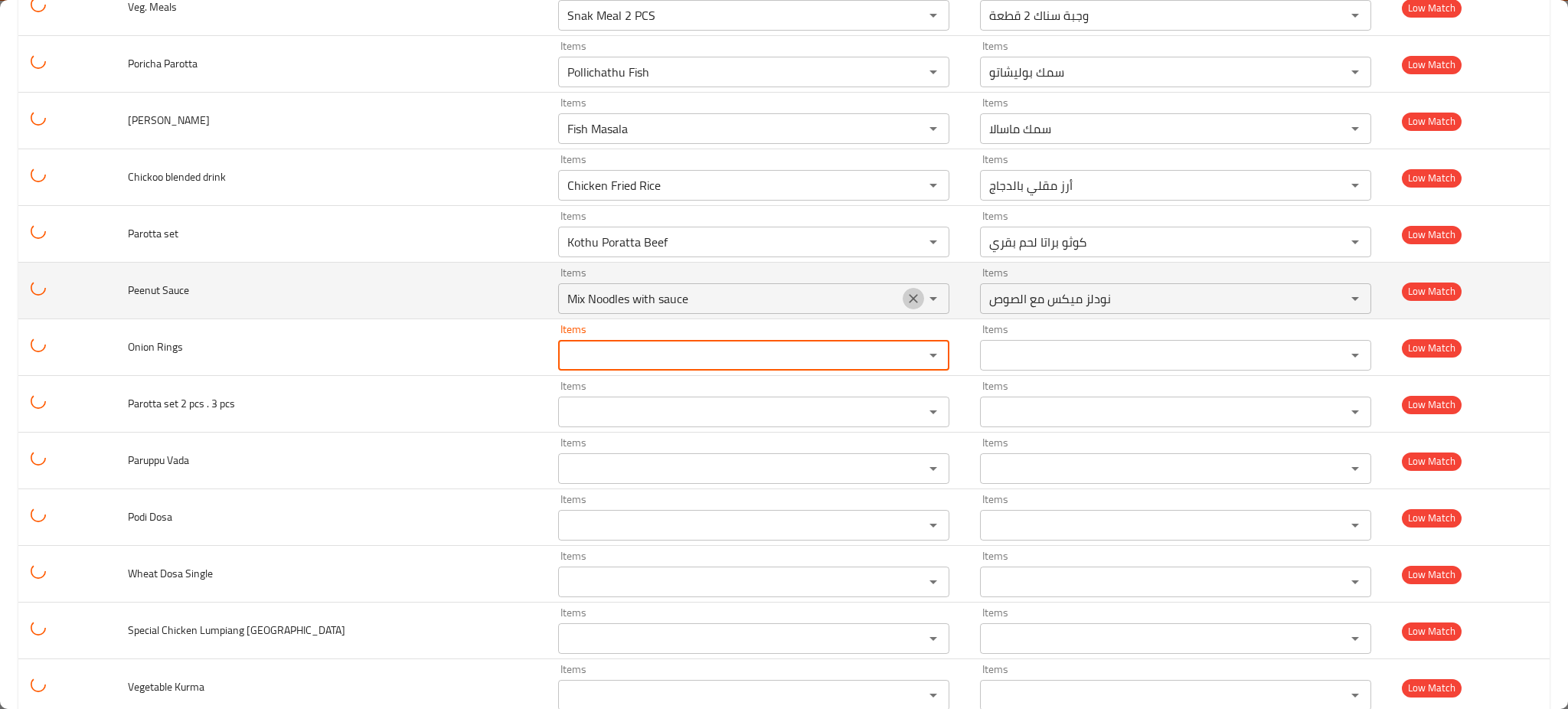
click at [903, 310] on button "Clear" at bounding box center [913, 299] width 22 height 22
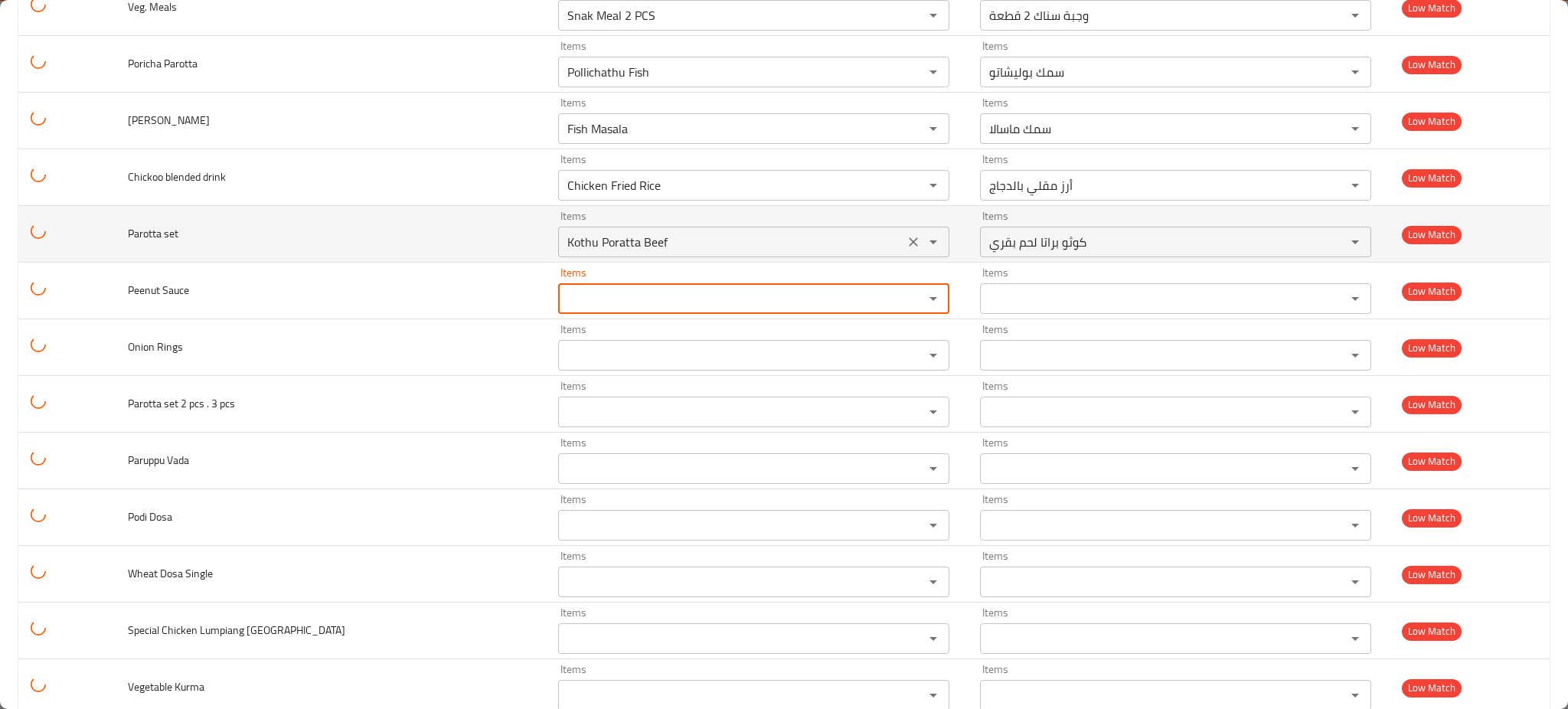
click at [906, 238] on icon "Clear" at bounding box center [913, 241] width 15 height 15
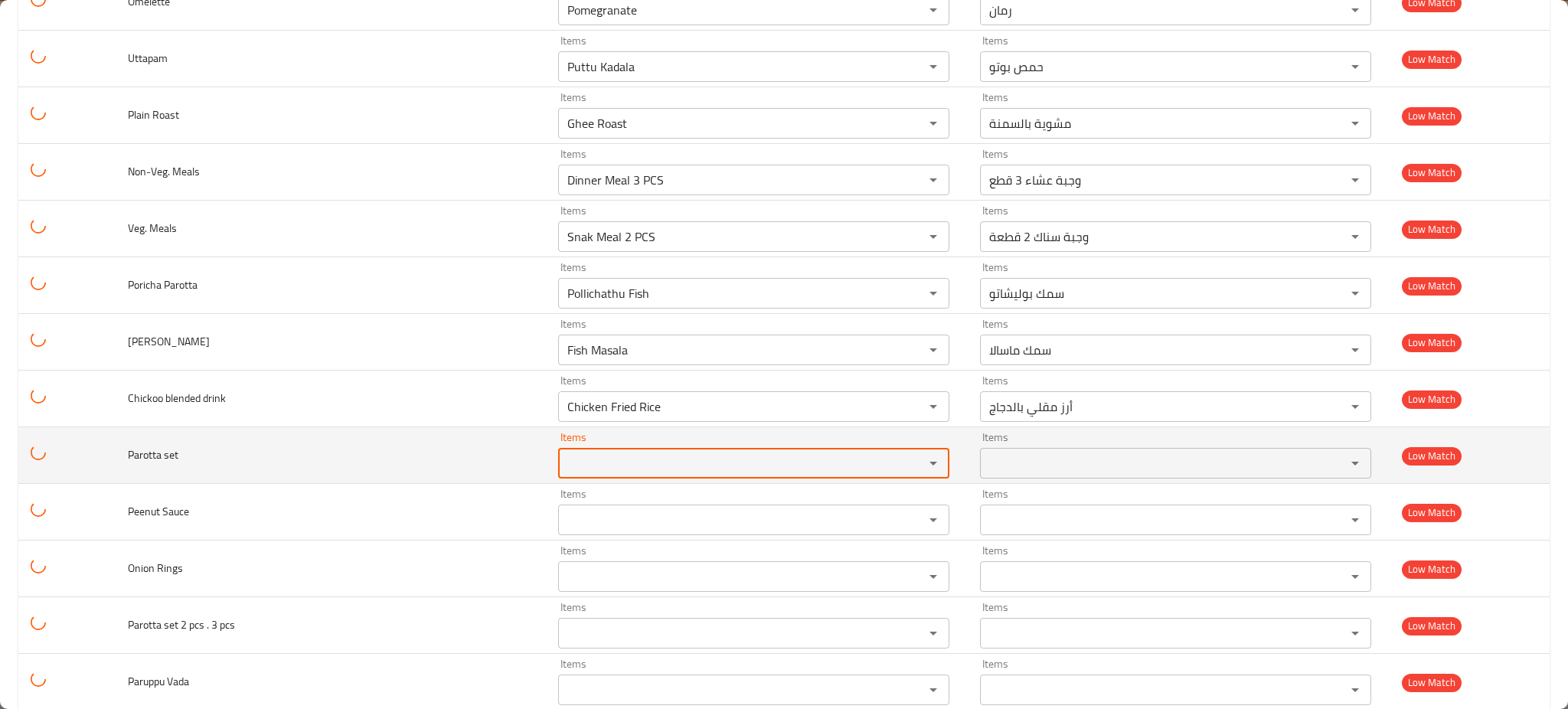
scroll to position [1770, 0]
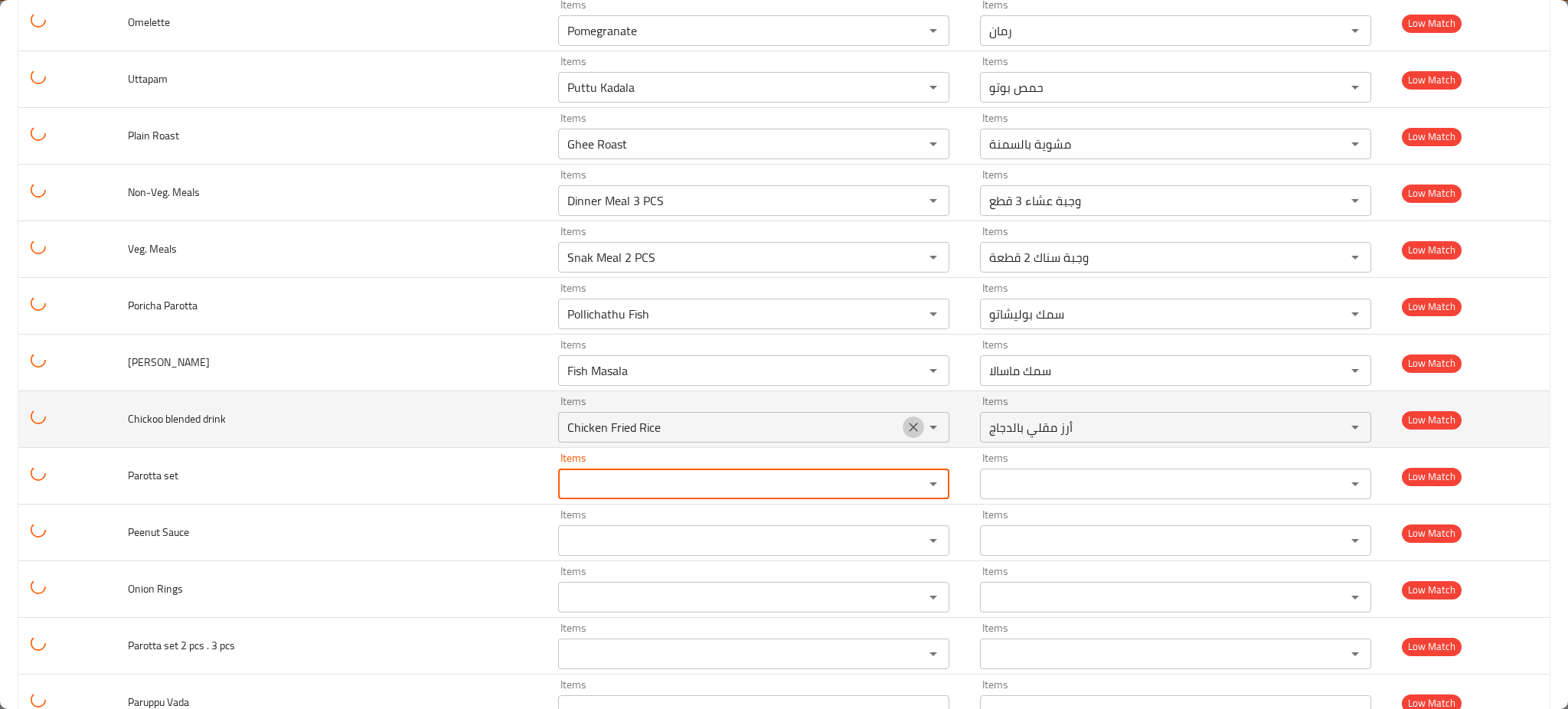
click at [906, 432] on icon "Clear" at bounding box center [913, 427] width 15 height 15
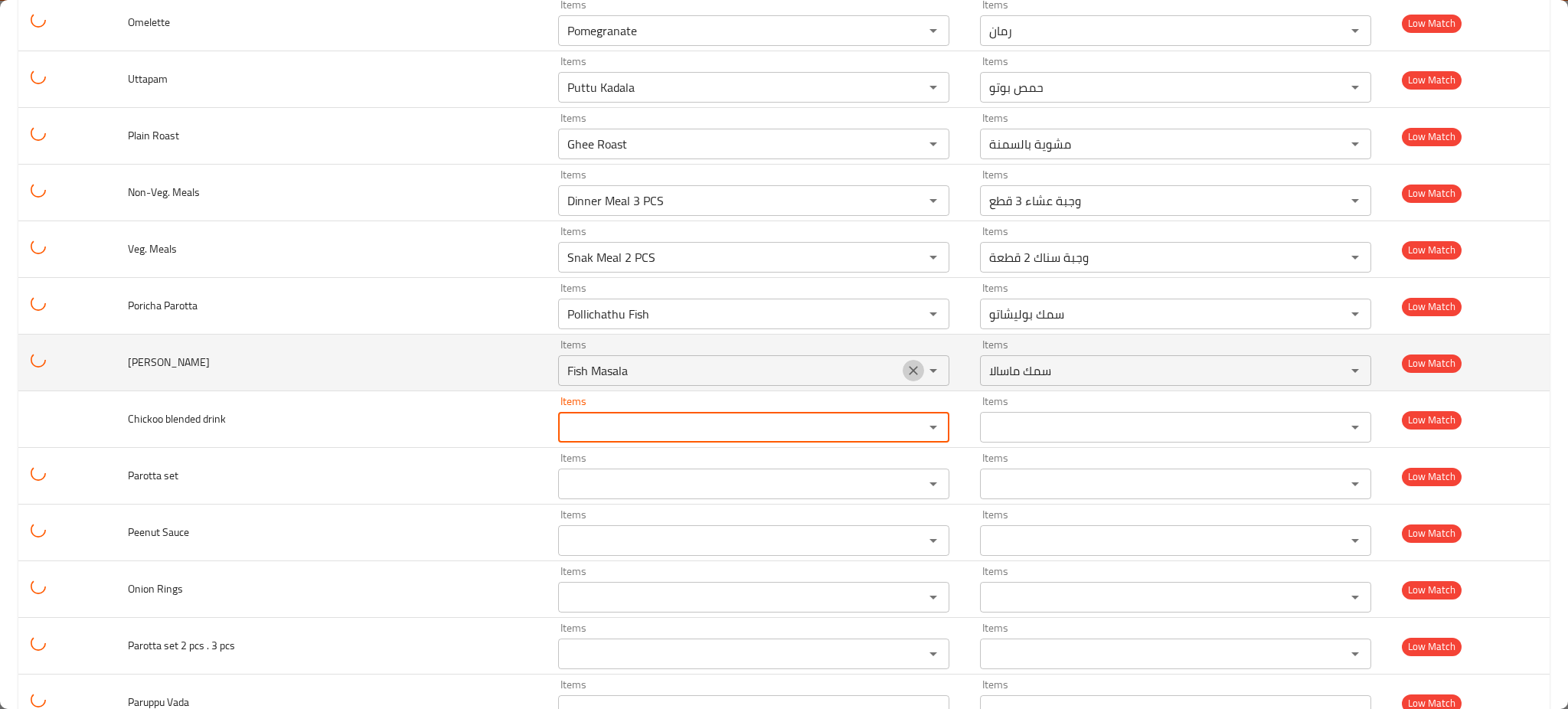
click at [906, 364] on icon "Clear" at bounding box center [913, 370] width 15 height 15
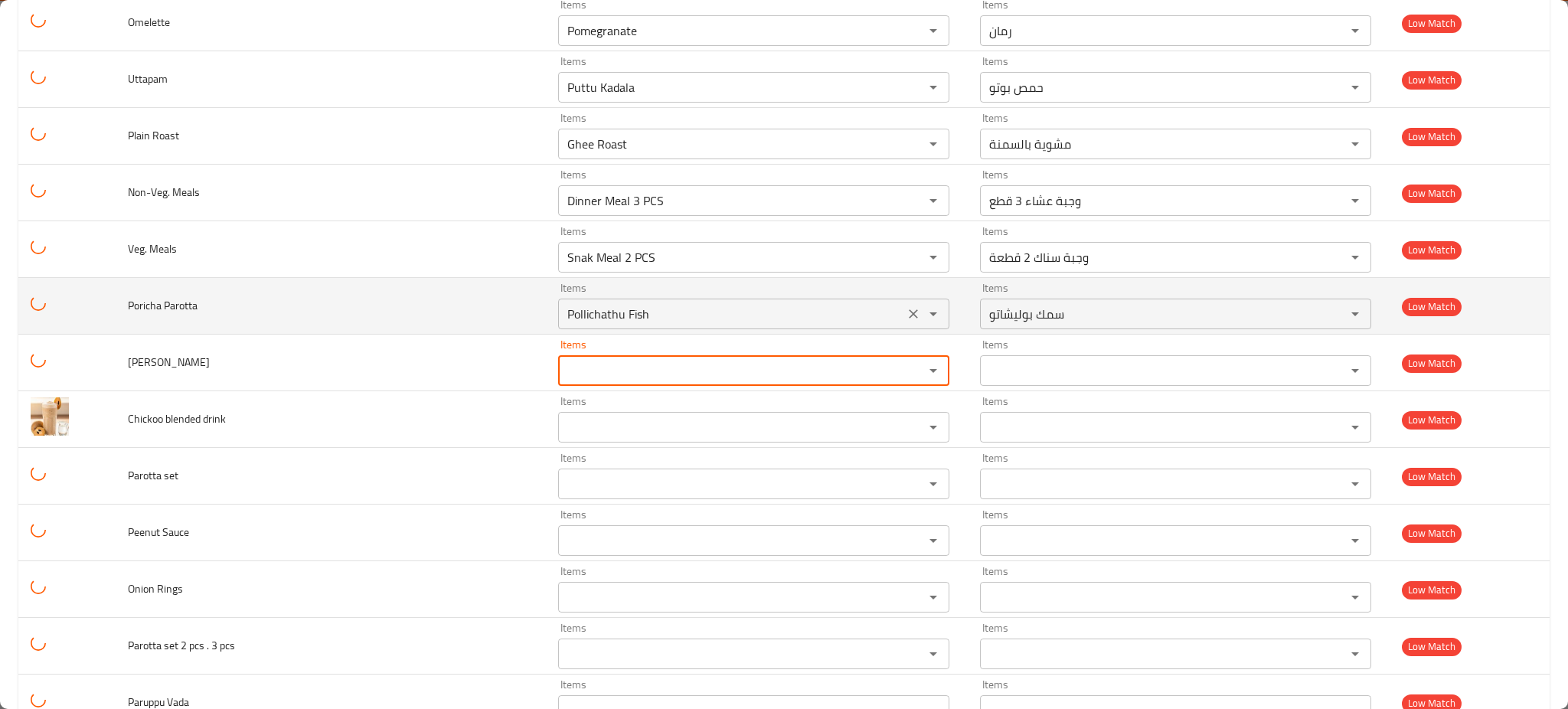
click at [903, 325] on button "Clear" at bounding box center [913, 314] width 22 height 22
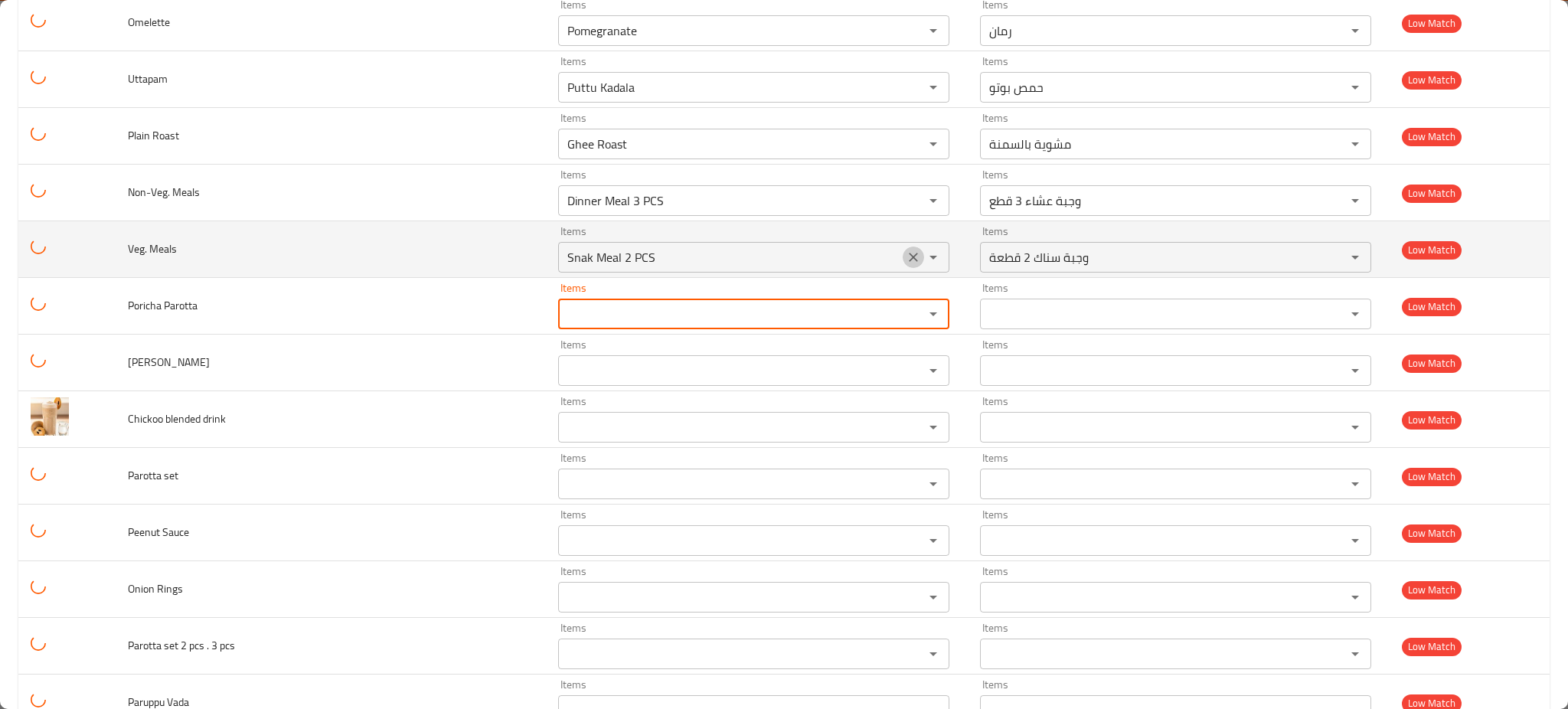
click at [906, 264] on icon "Clear" at bounding box center [913, 257] width 15 height 15
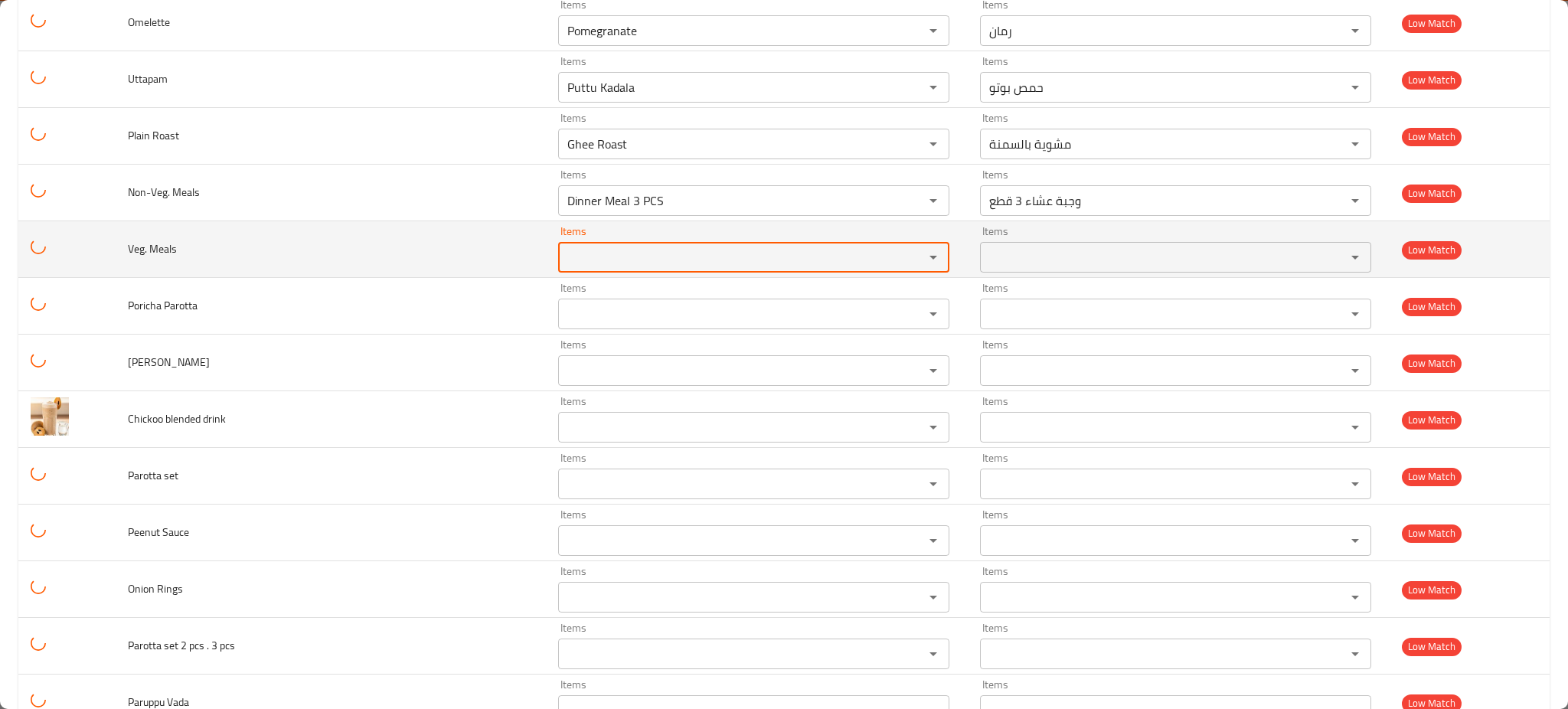
scroll to position [1432, 0]
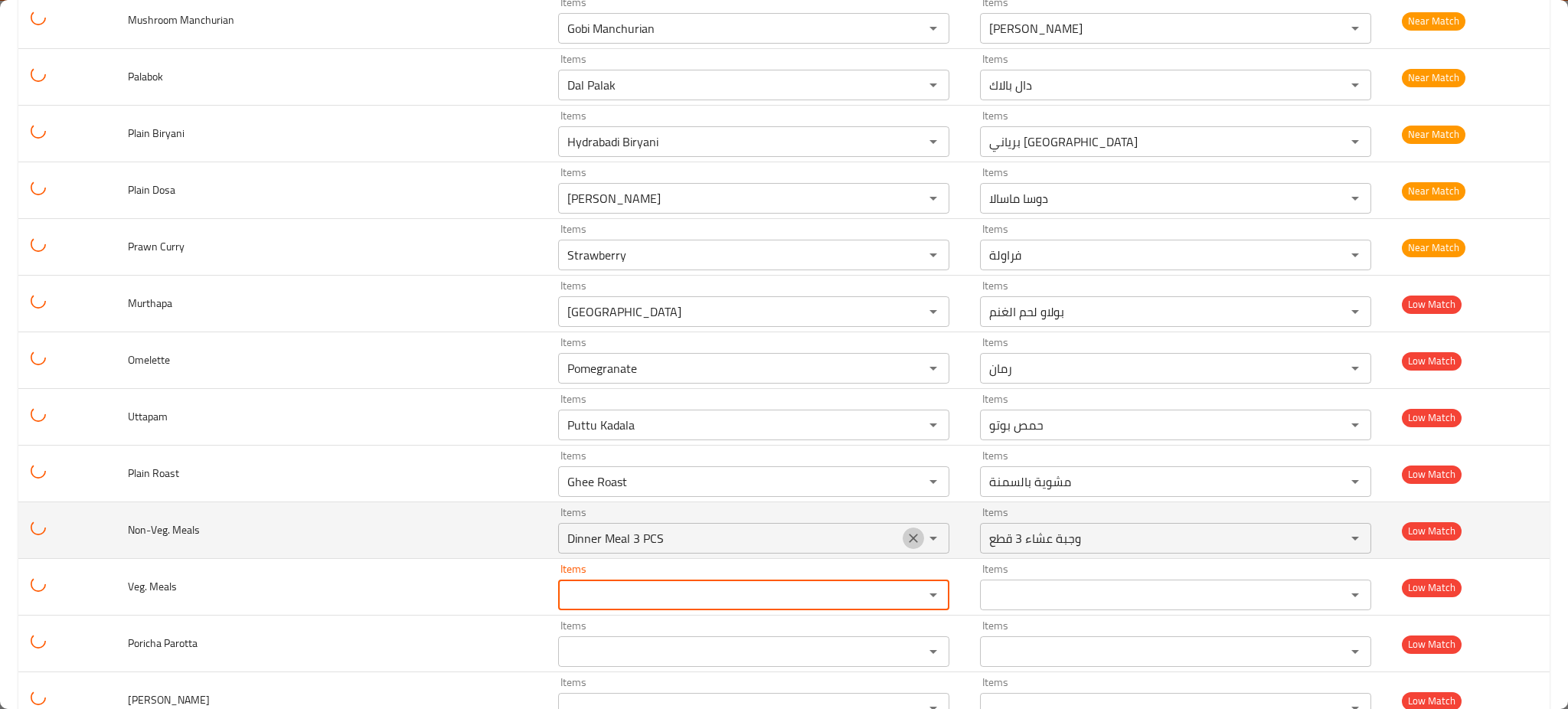
click at [906, 540] on icon "Clear" at bounding box center [913, 538] width 15 height 15
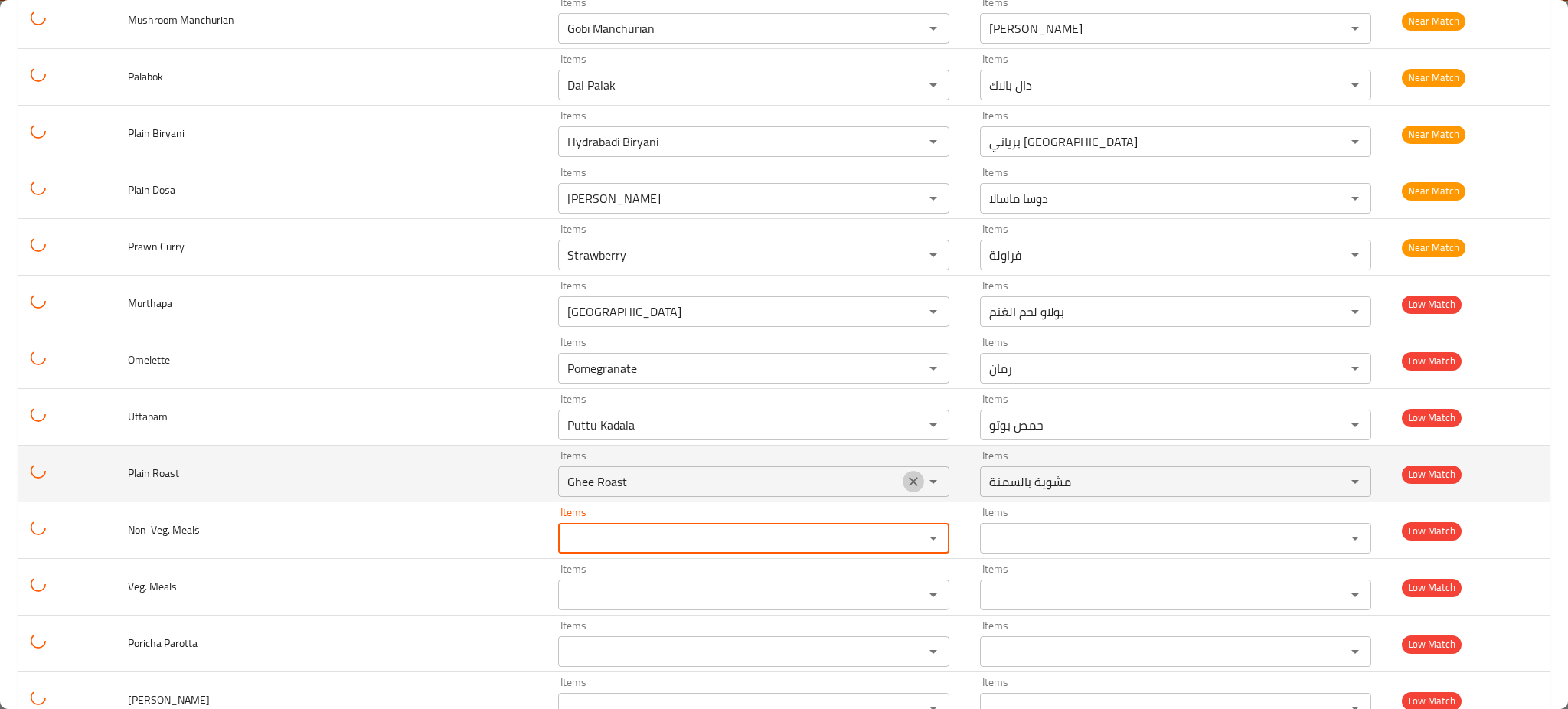
click at [906, 478] on icon "Clear" at bounding box center [913, 481] width 15 height 15
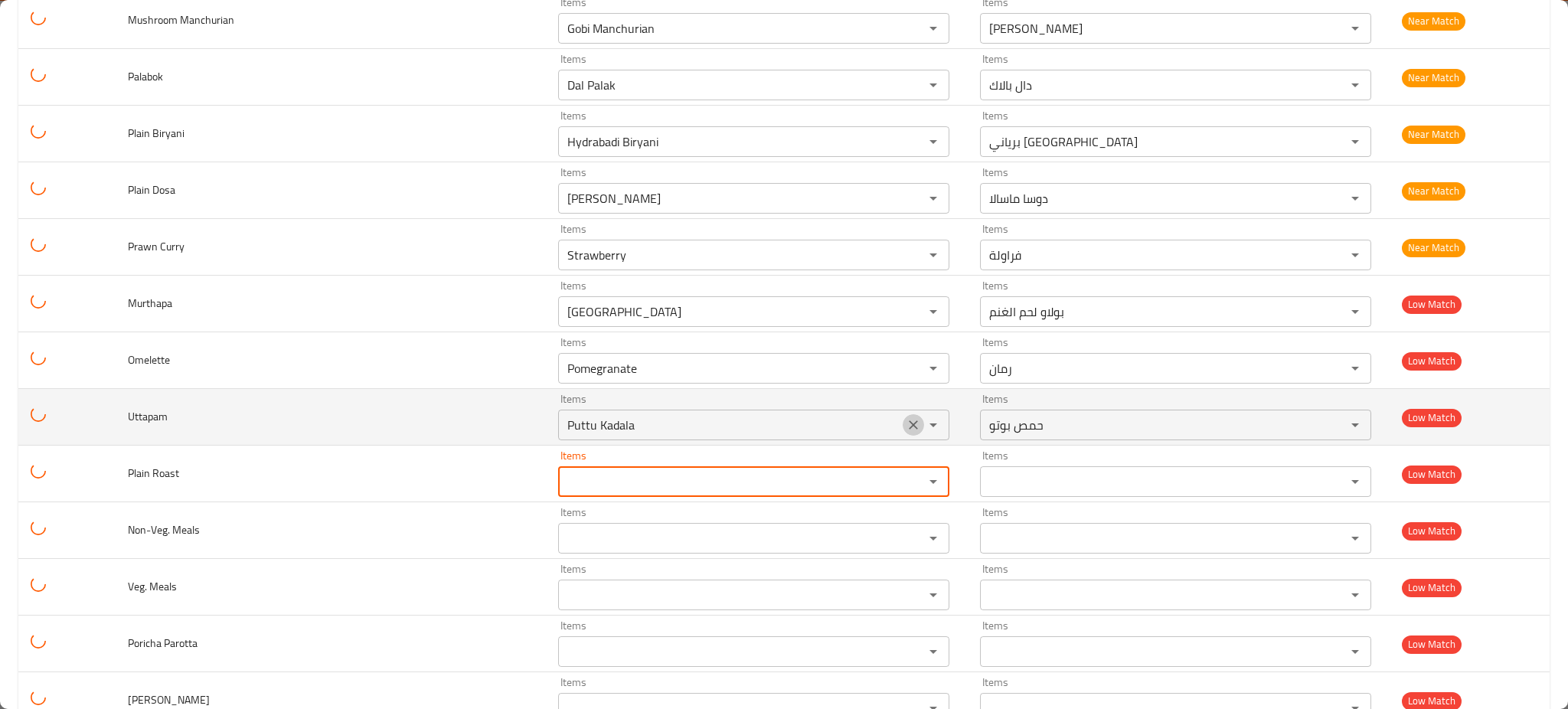
click at [906, 420] on icon "Clear" at bounding box center [913, 425] width 15 height 15
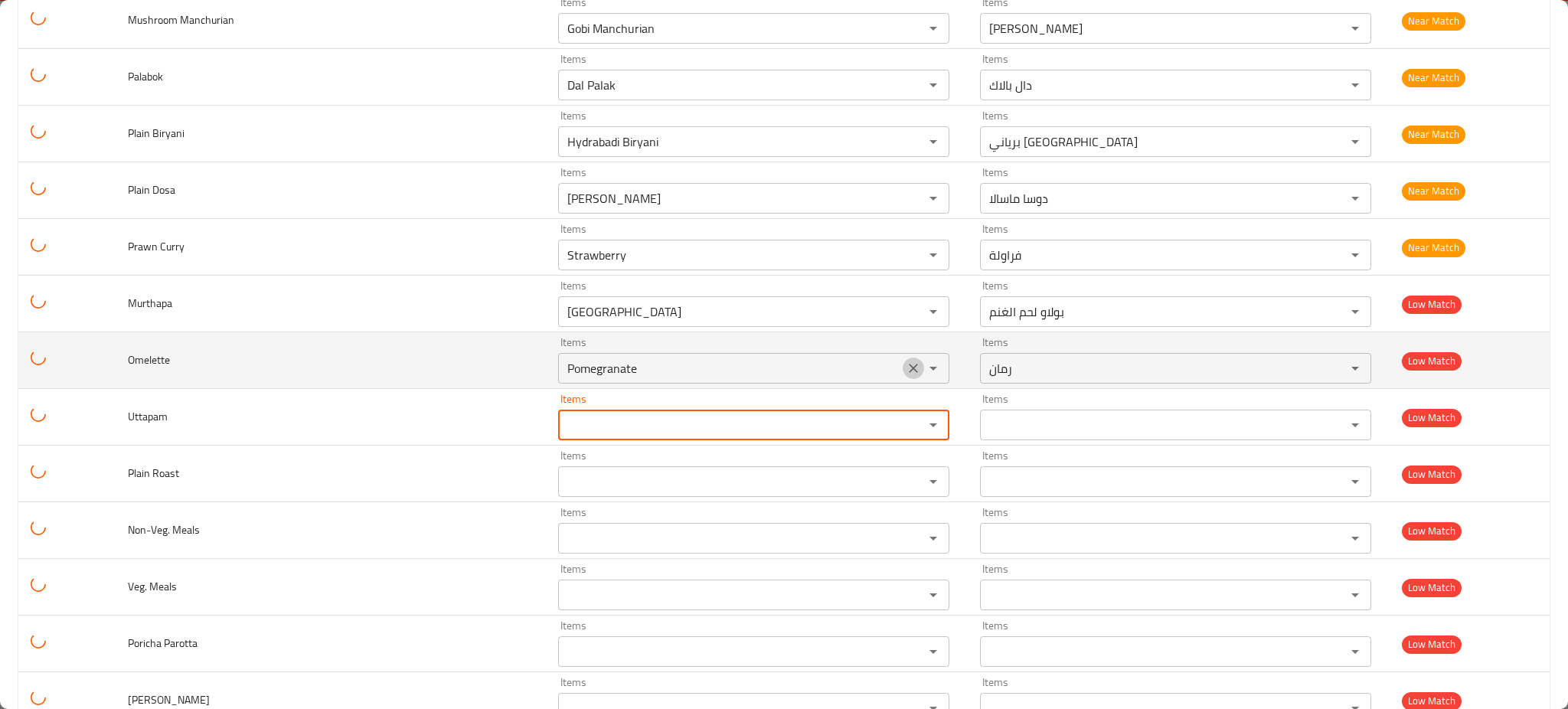
click at [906, 362] on icon "Clear" at bounding box center [913, 368] width 15 height 15
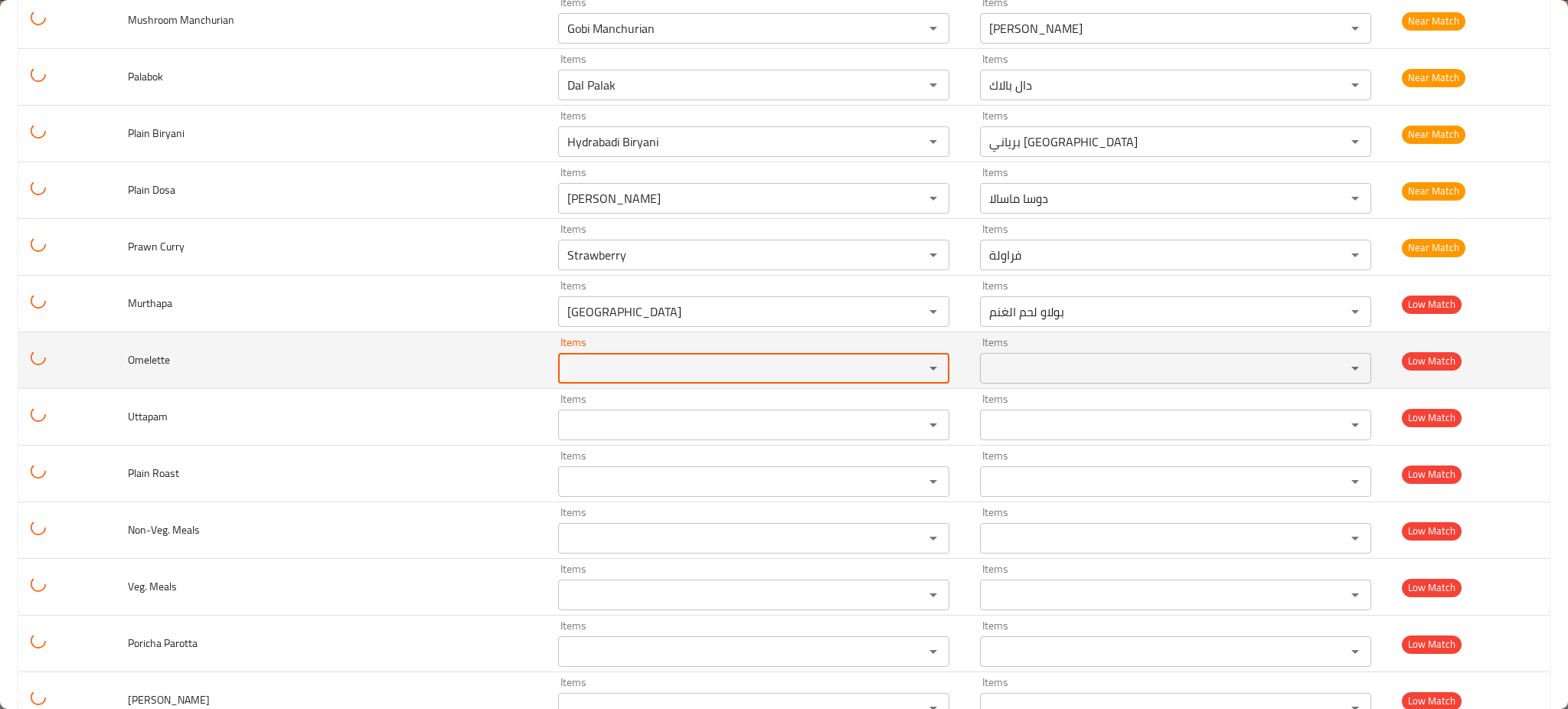
scroll to position [1308, 0]
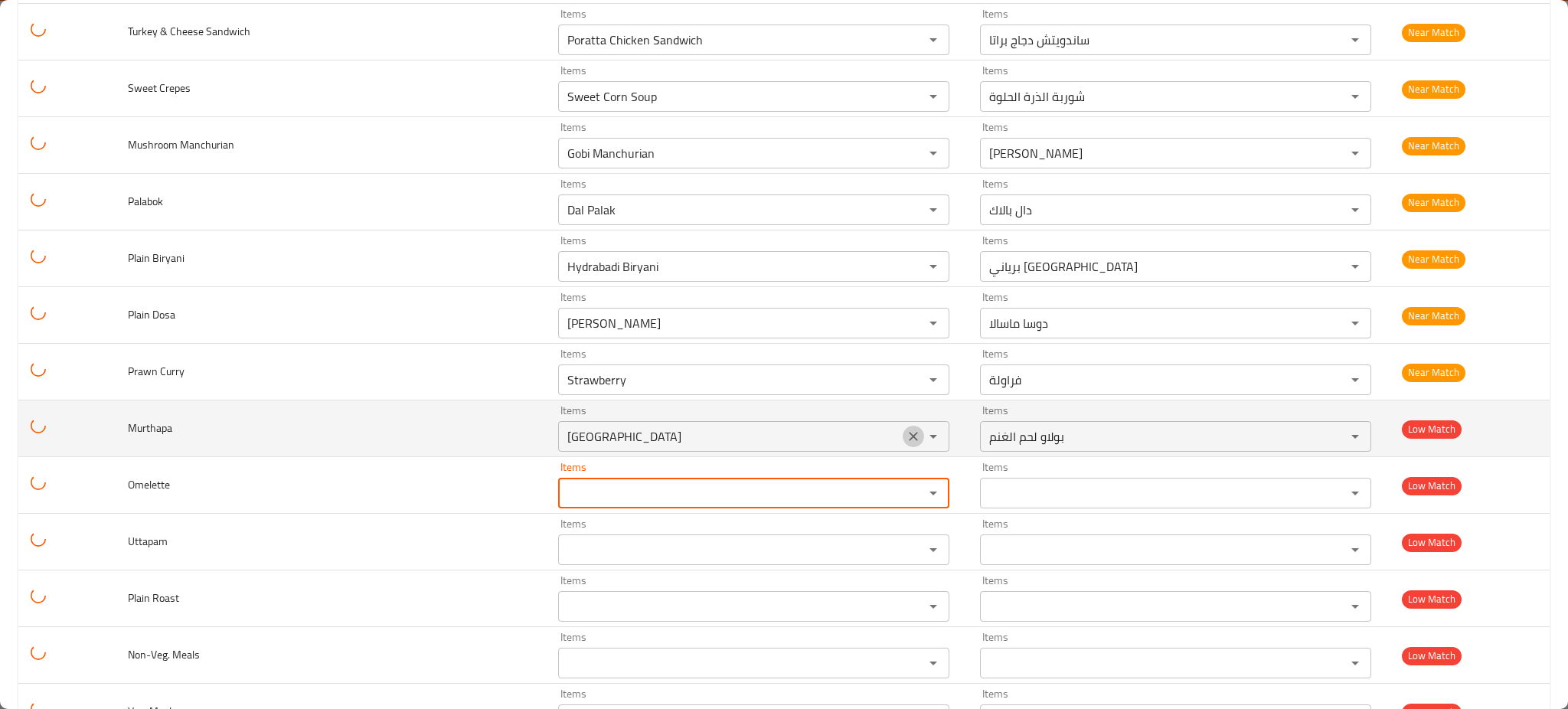
click at [906, 434] on icon "Clear" at bounding box center [913, 437] width 15 height 15
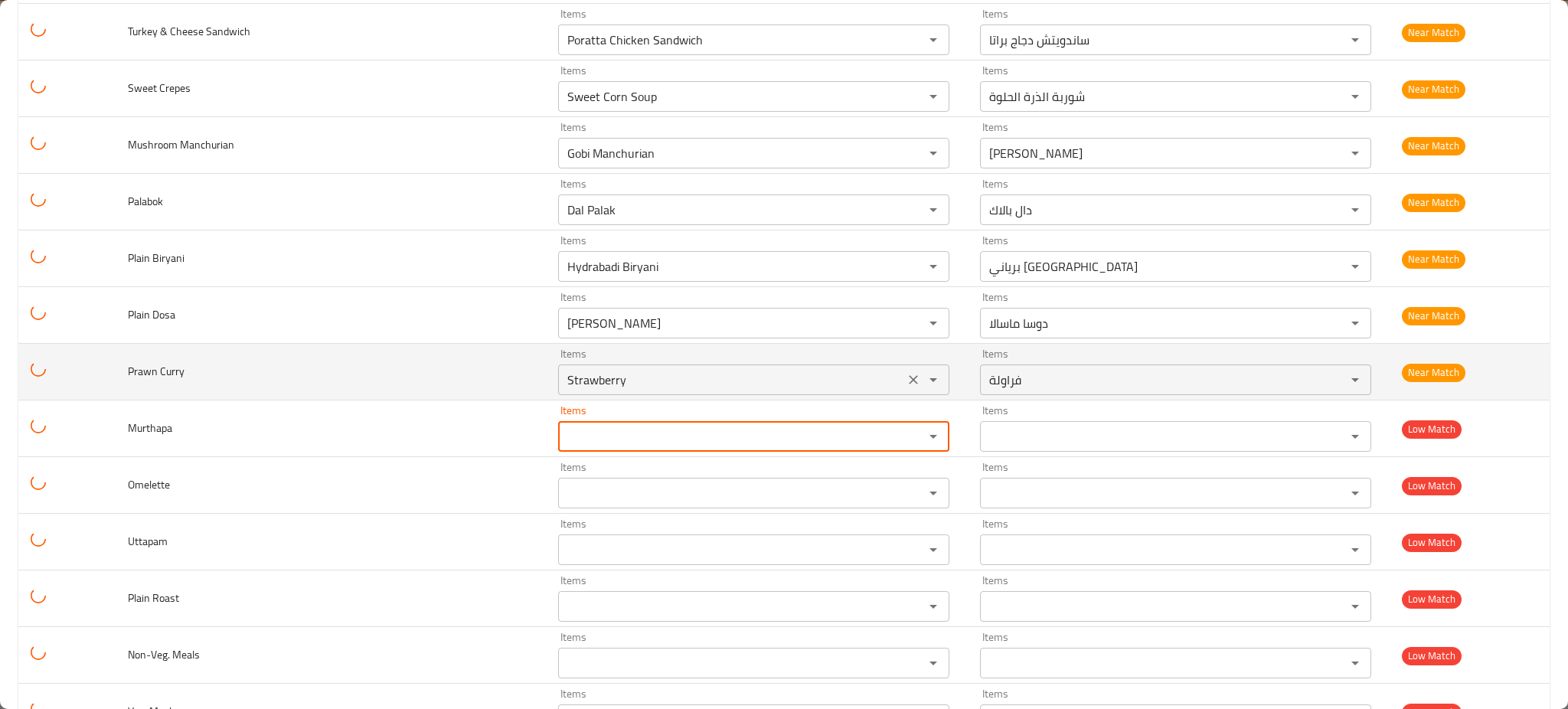
click at [909, 382] on icon "Clear" at bounding box center [913, 380] width 10 height 10
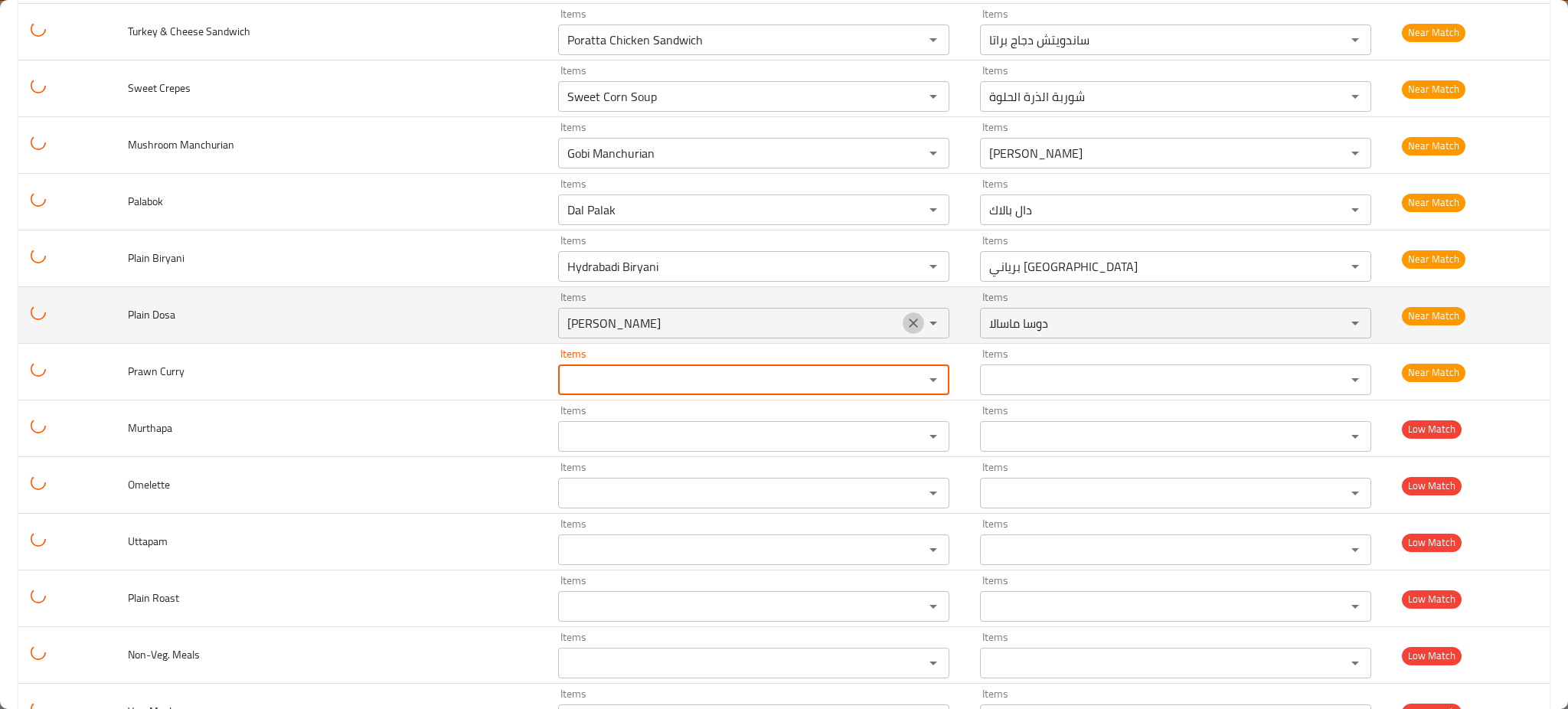
click at [906, 319] on icon "Clear" at bounding box center [913, 323] width 15 height 15
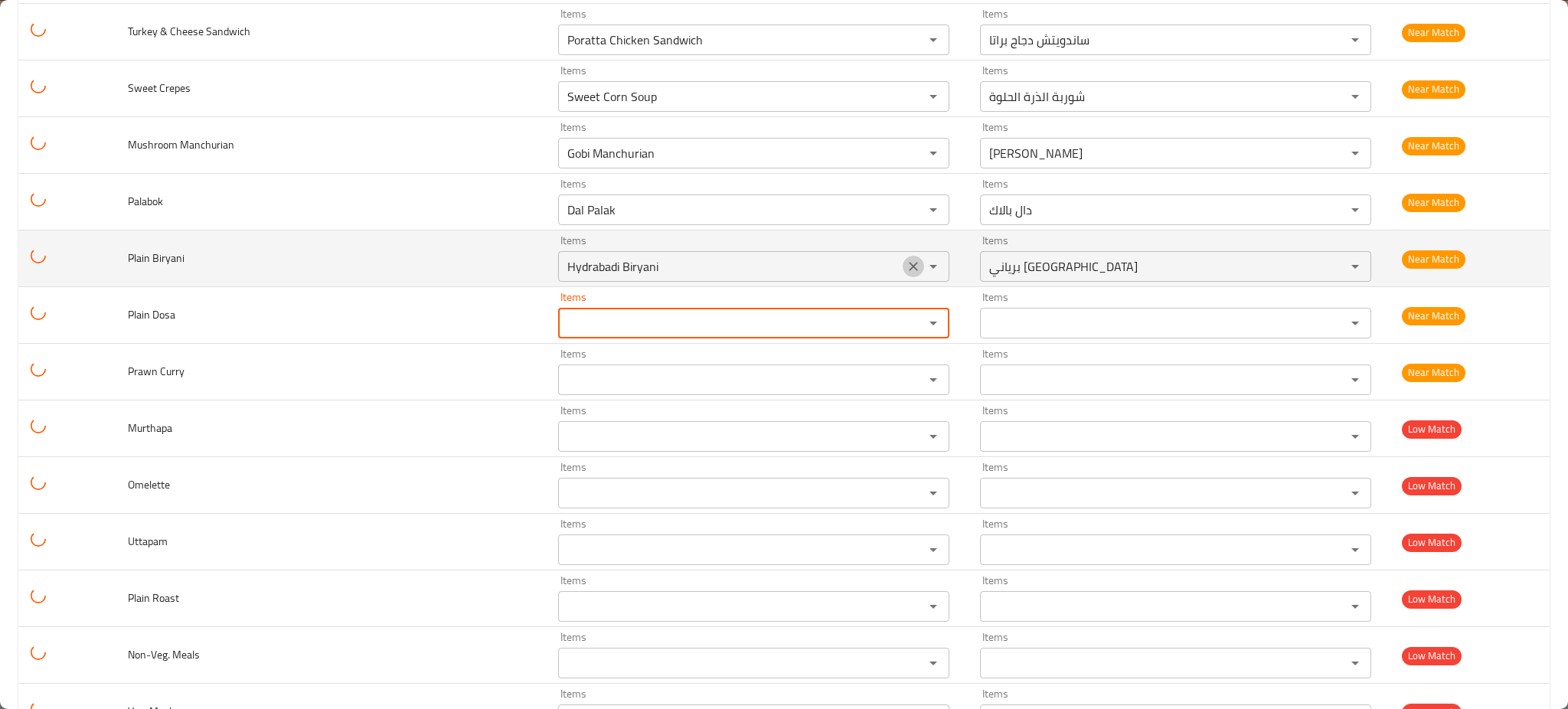
click at [909, 267] on icon "Clear" at bounding box center [913, 267] width 10 height 10
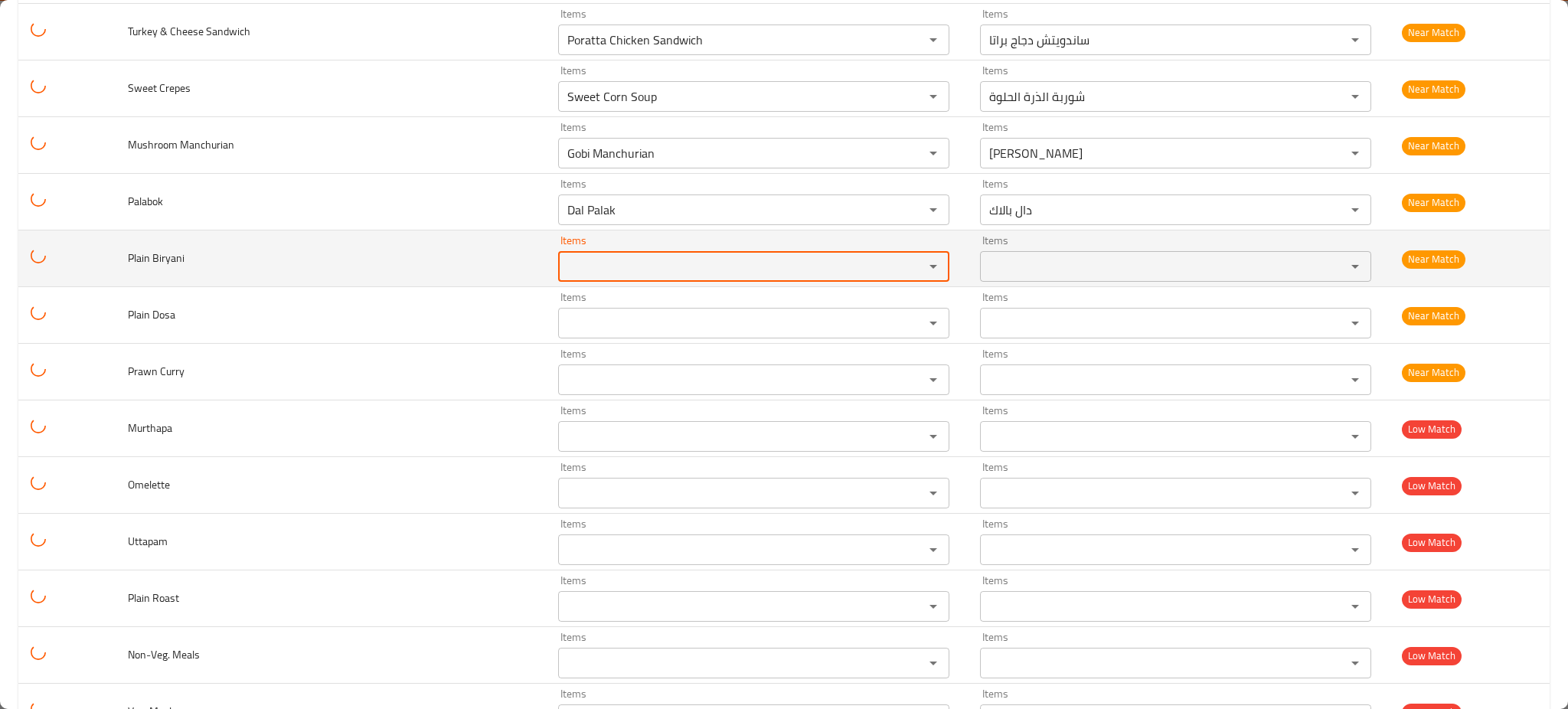
scroll to position [1112, 0]
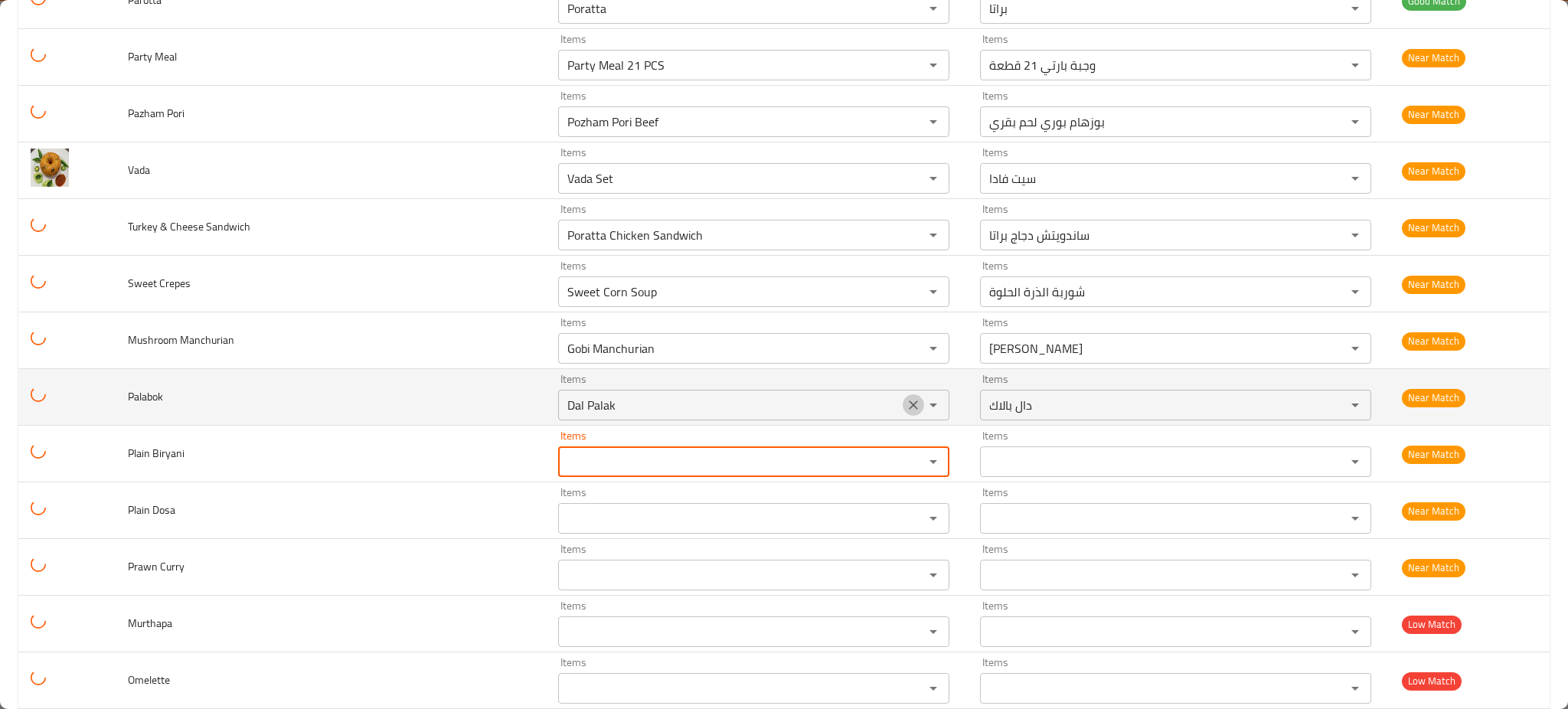
click at [906, 410] on icon "Clear" at bounding box center [913, 405] width 15 height 15
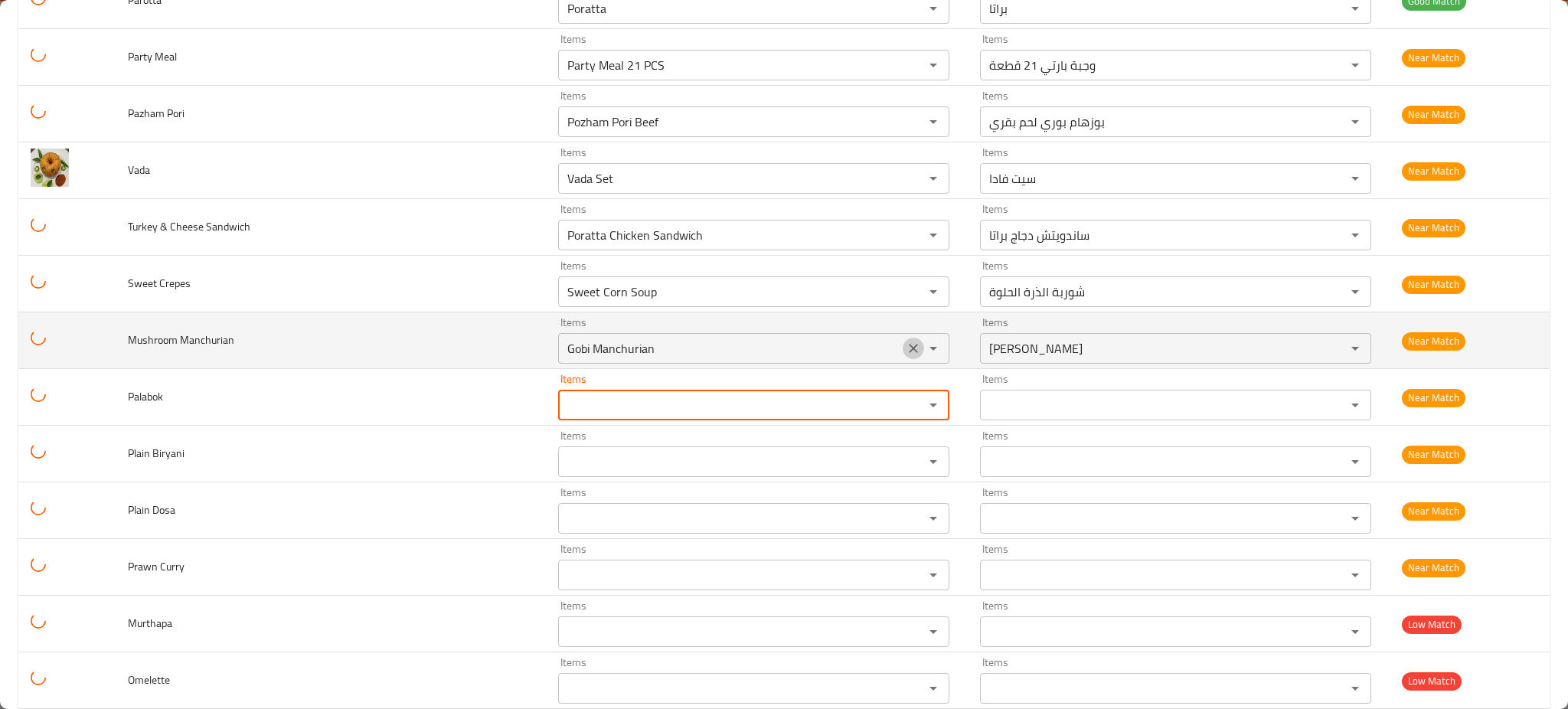
click at [906, 347] on icon "Clear" at bounding box center [913, 348] width 15 height 15
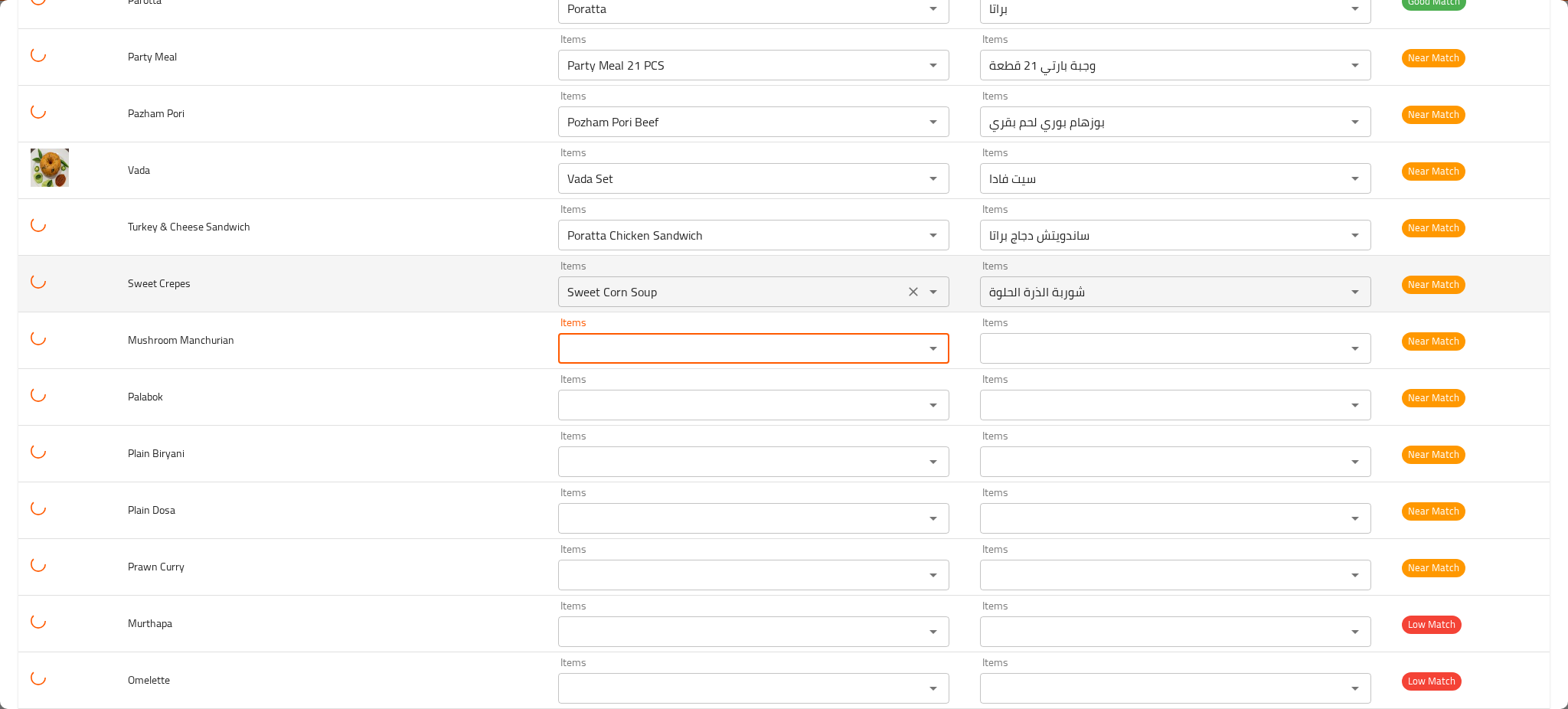
click at [866, 280] on div "Sweet Corn Soup Items" at bounding box center [753, 292] width 391 height 30
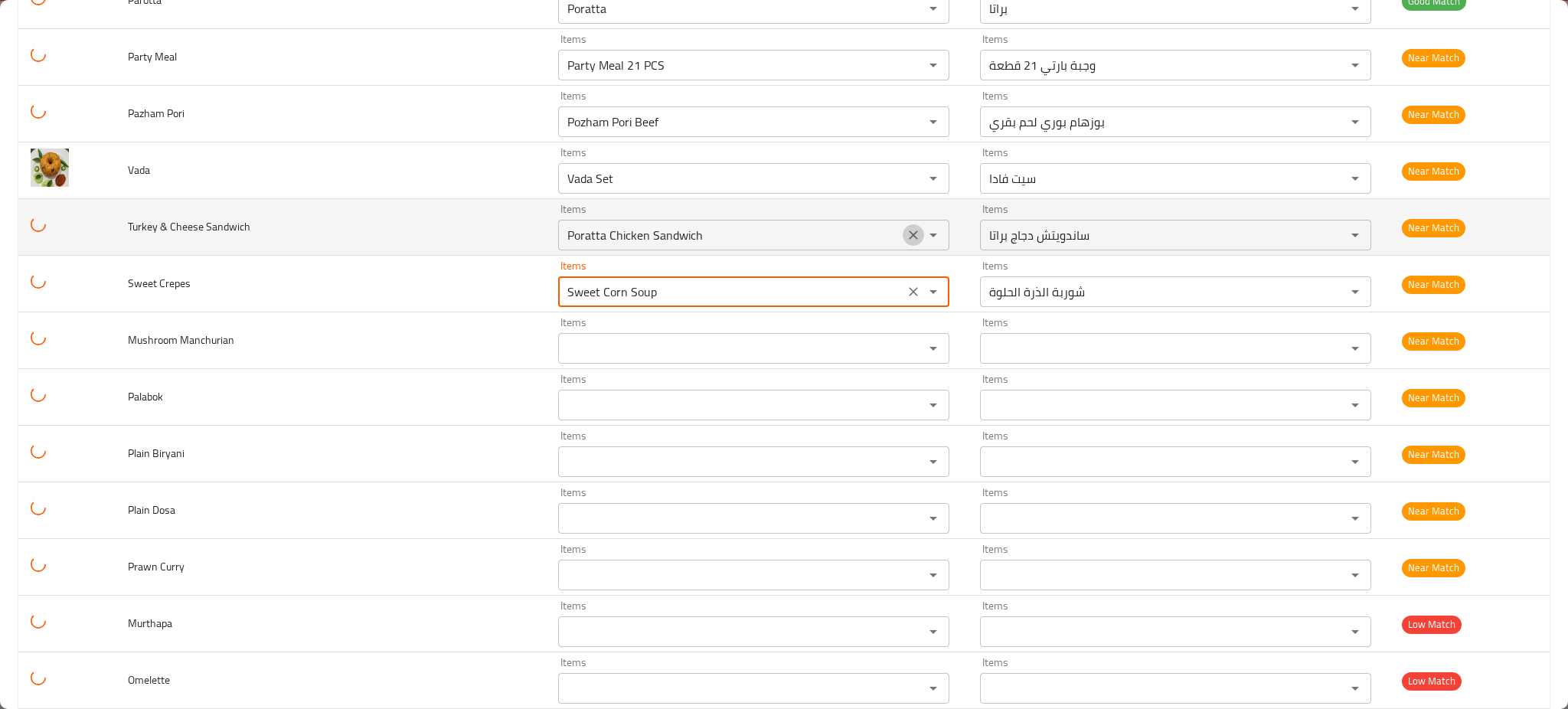
click at [906, 234] on icon "Clear" at bounding box center [913, 235] width 15 height 15
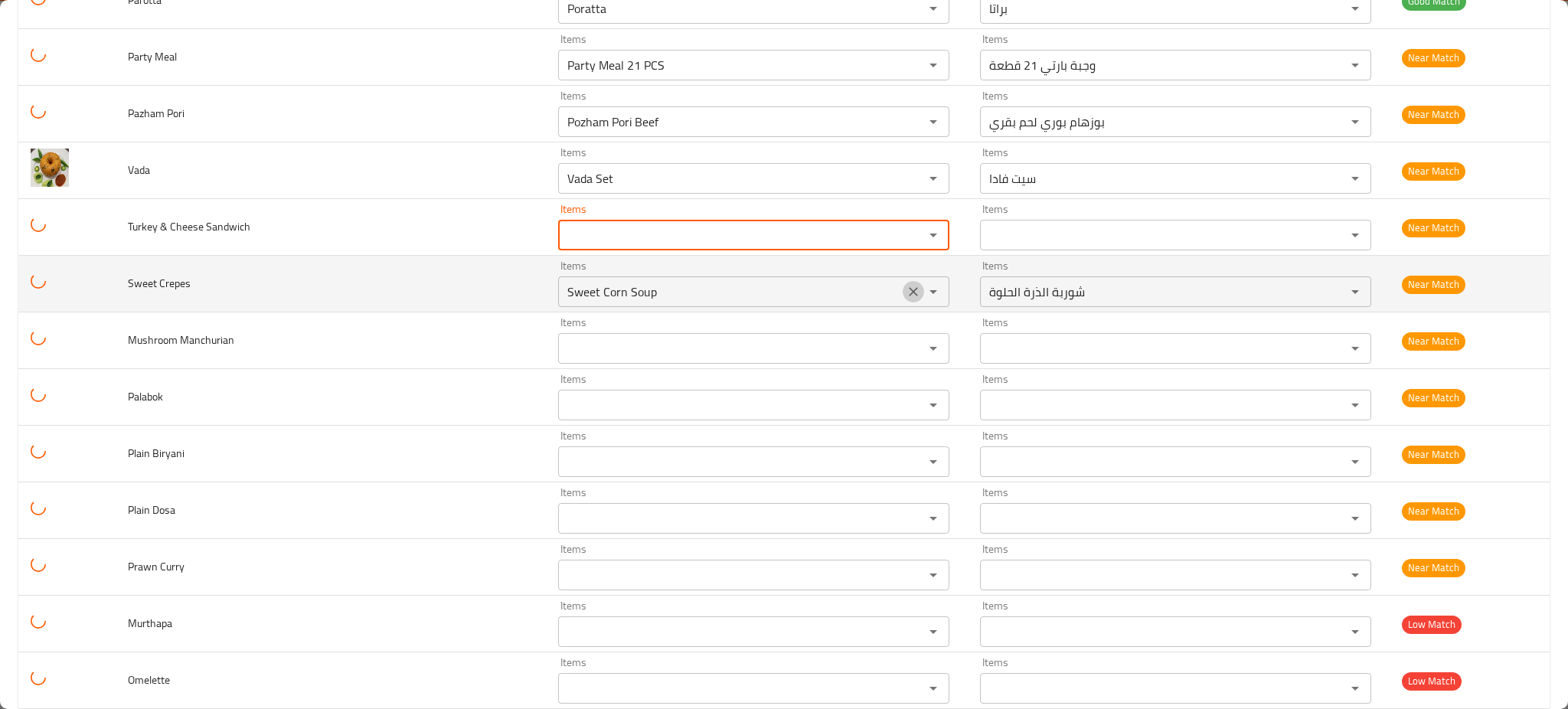
click at [909, 292] on icon "Clear" at bounding box center [913, 292] width 10 height 10
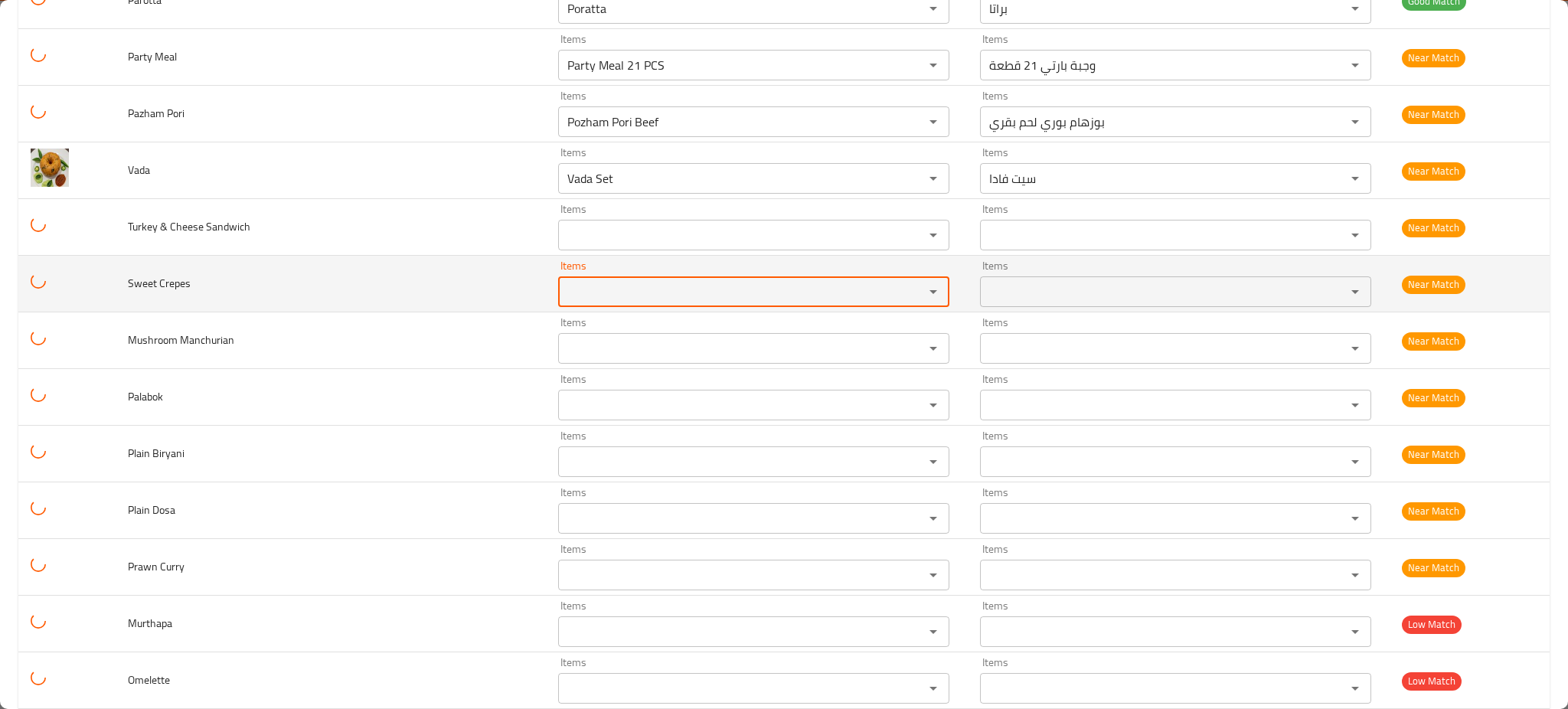
scroll to position [977, 0]
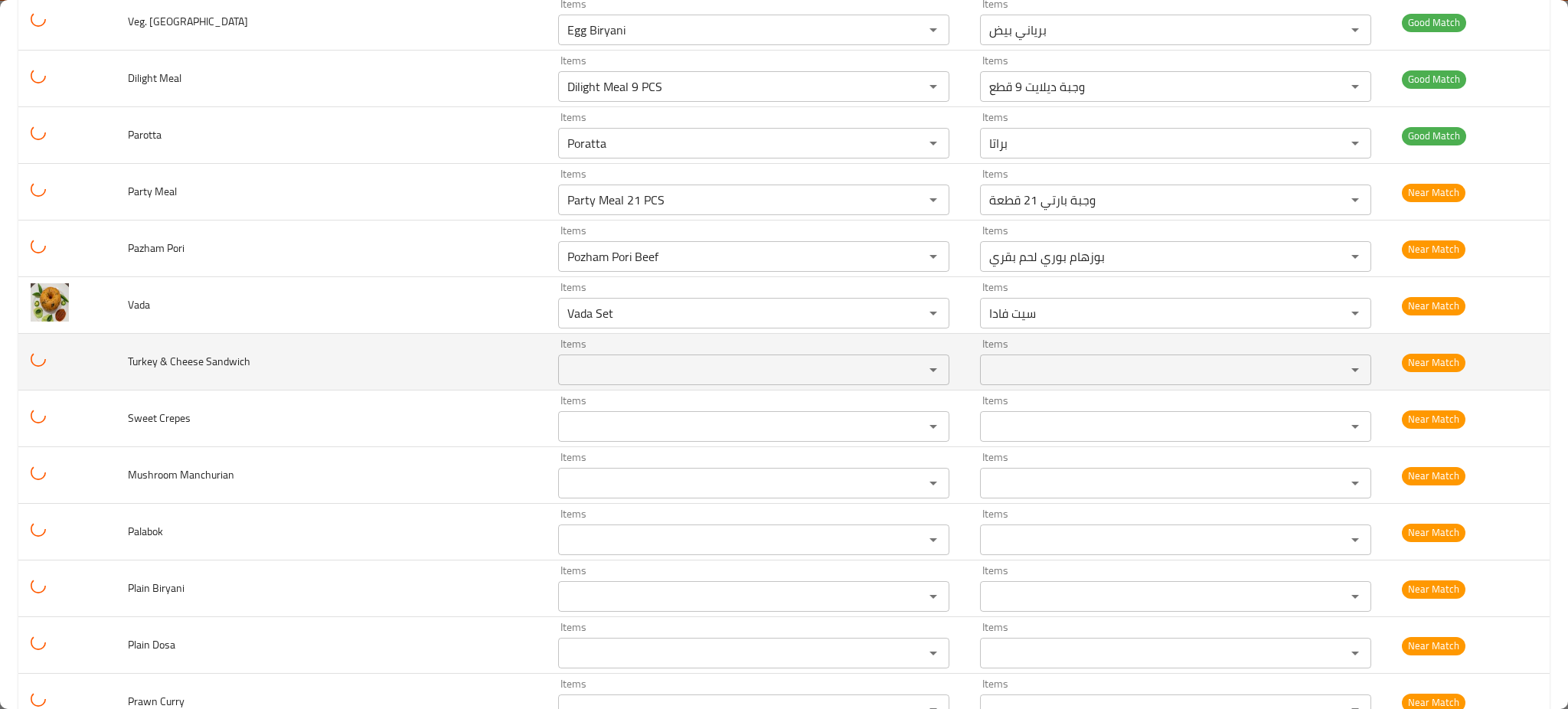
click at [446, 352] on td "Turkey & Cheese Sandwich" at bounding box center [330, 362] width 430 height 57
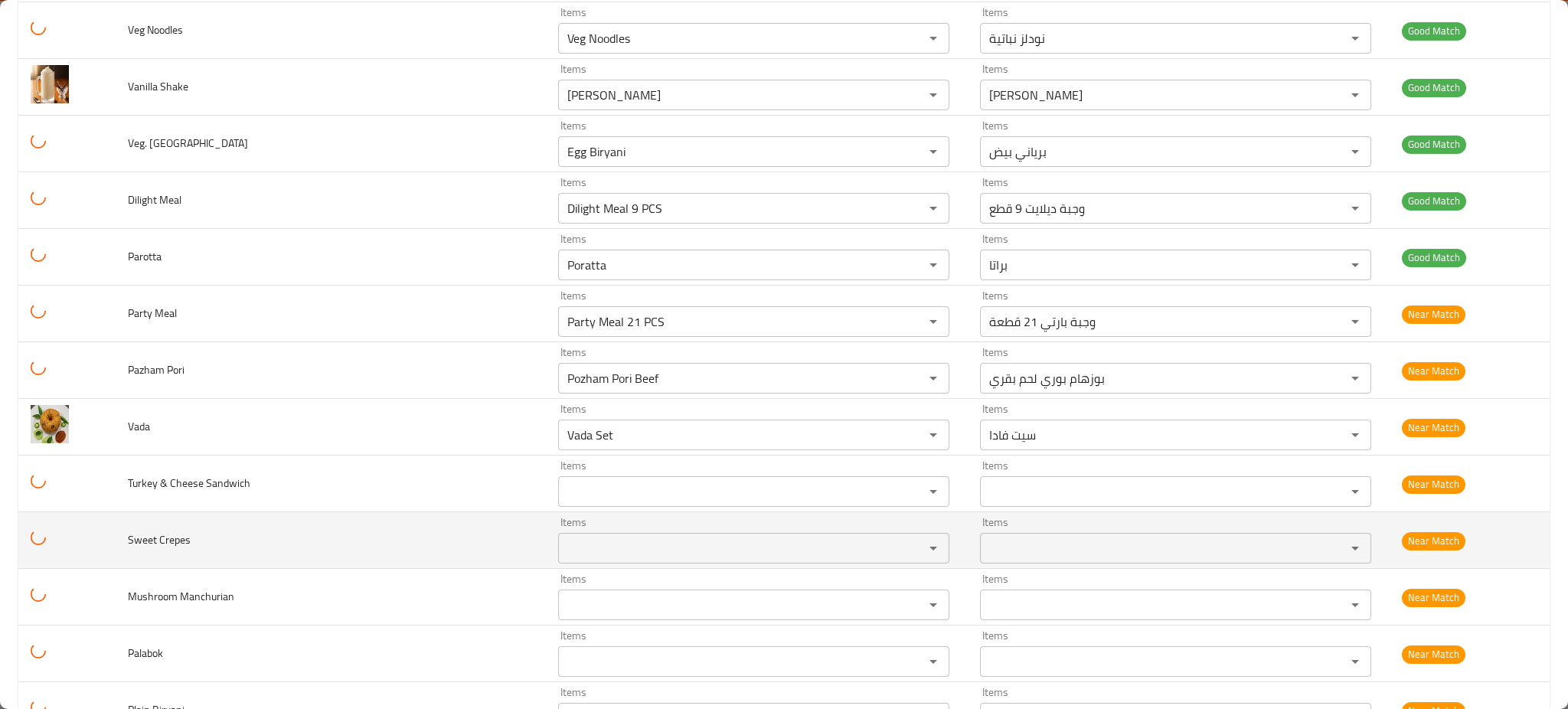
scroll to position [805, 0]
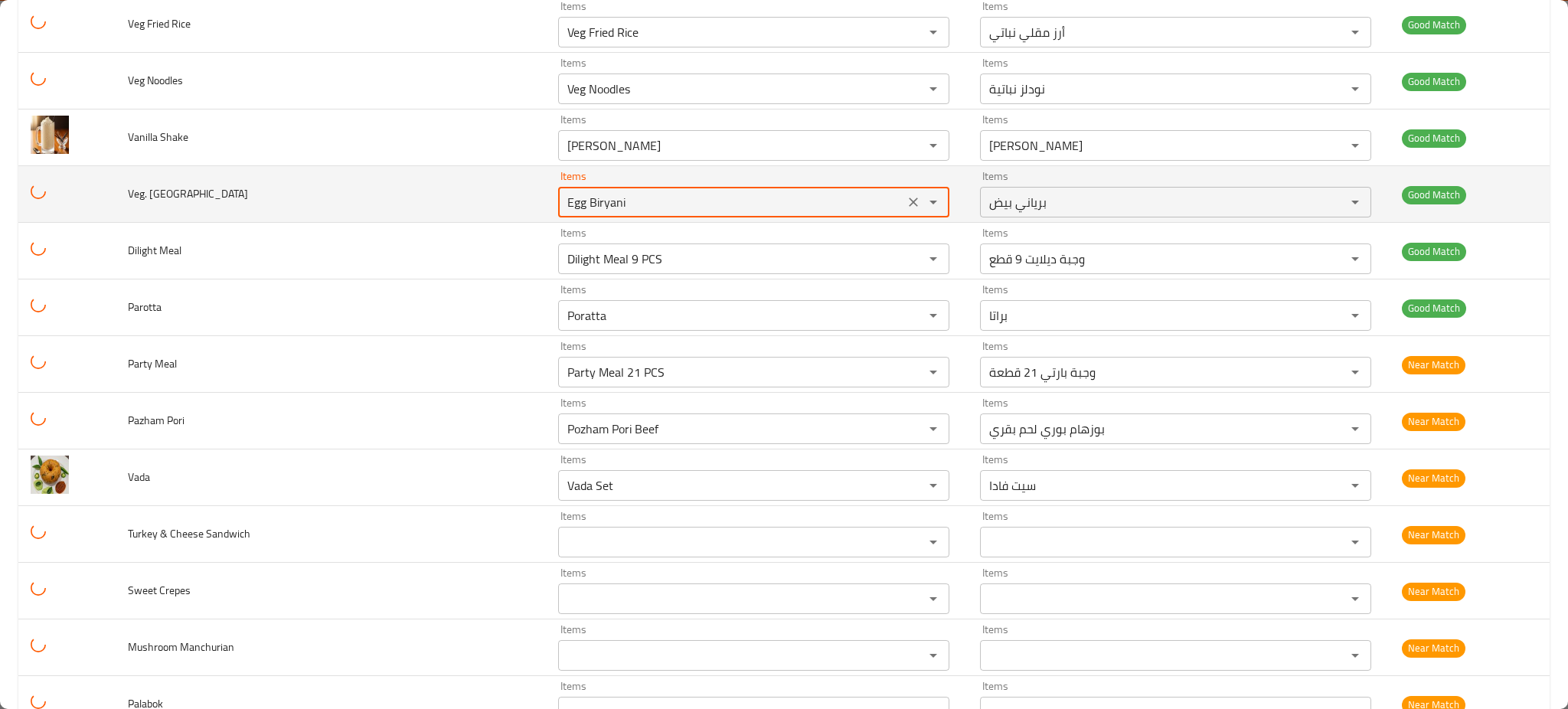
click at [563, 201] on Biryani "Egg Biryani" at bounding box center [731, 202] width 337 height 22
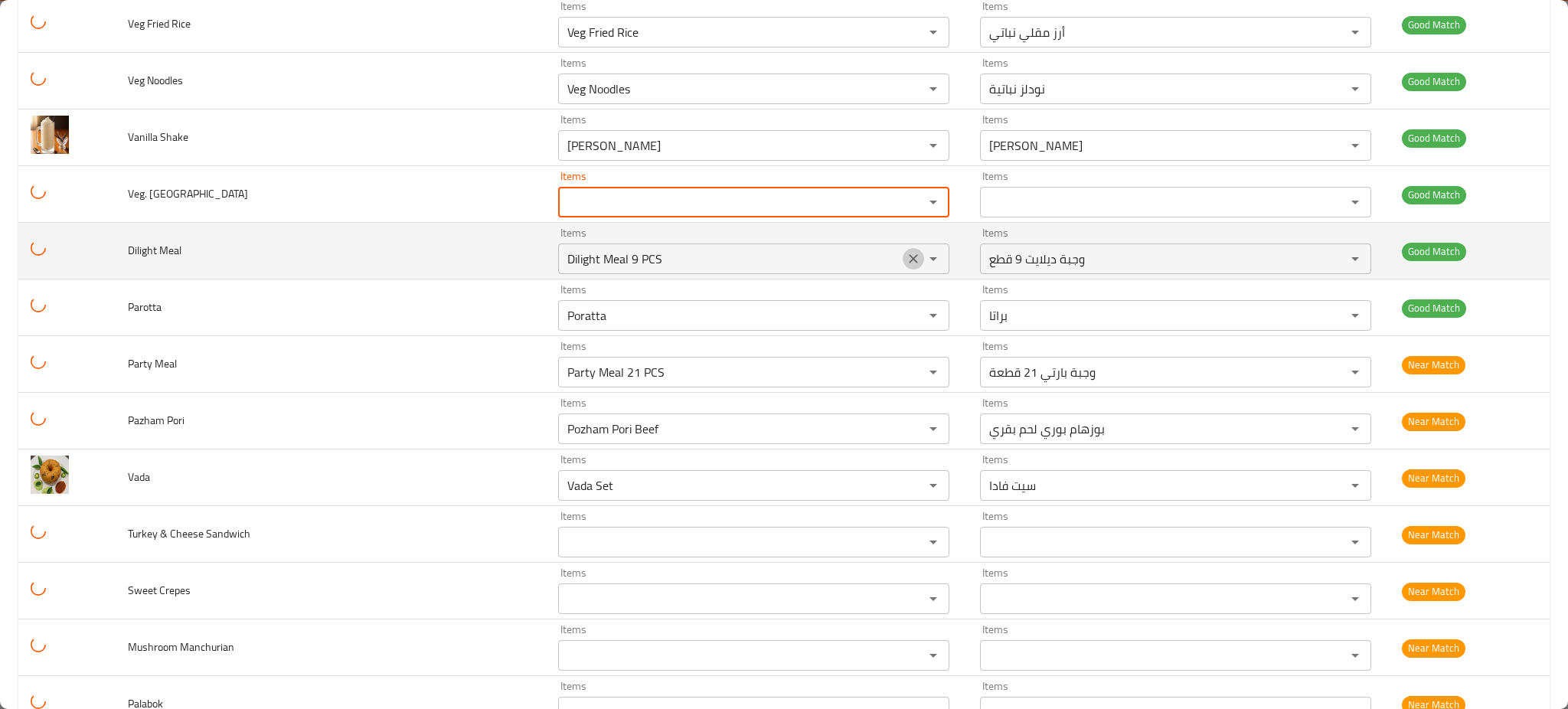
click at [903, 259] on button "Clear" at bounding box center [913, 259] width 22 height 22
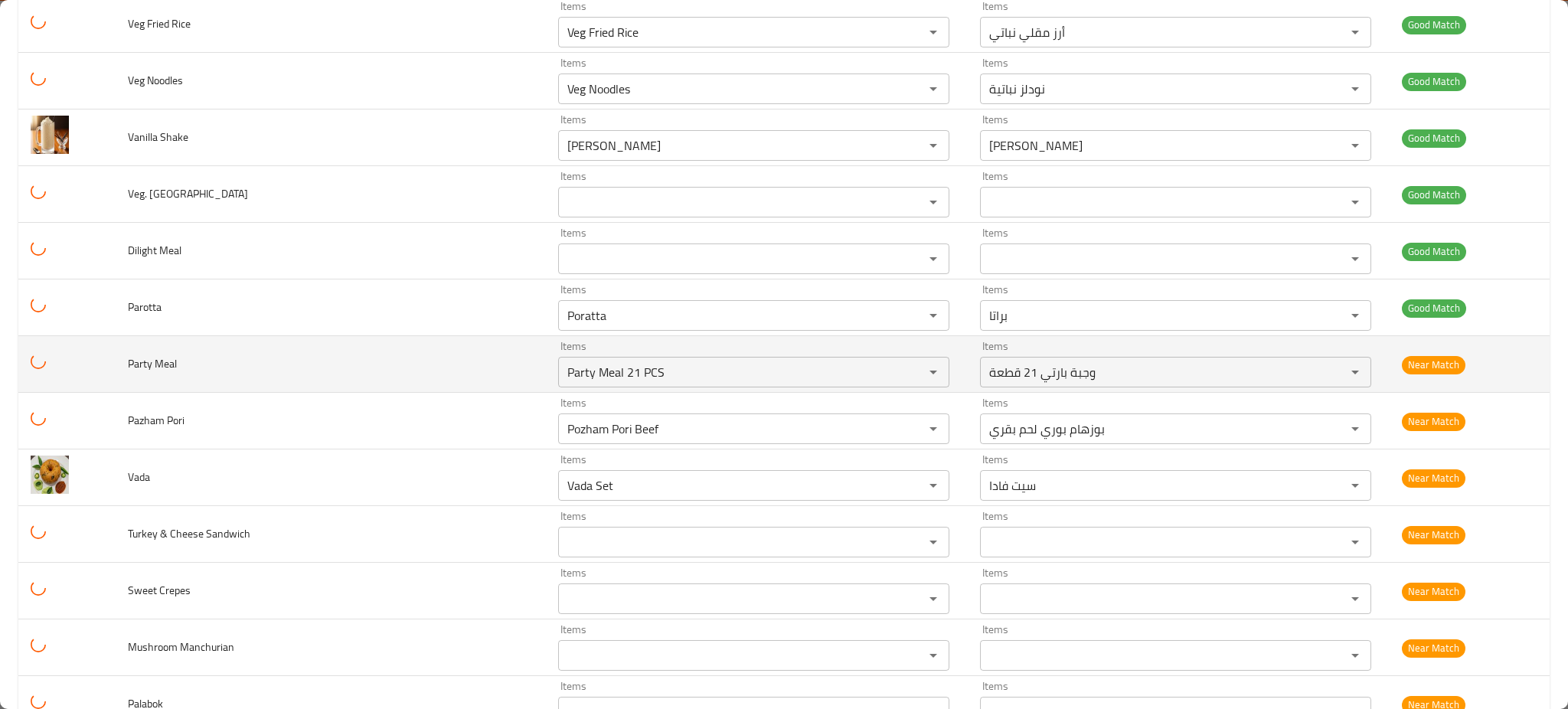
click at [319, 375] on td "Party Meal" at bounding box center [330, 364] width 430 height 57
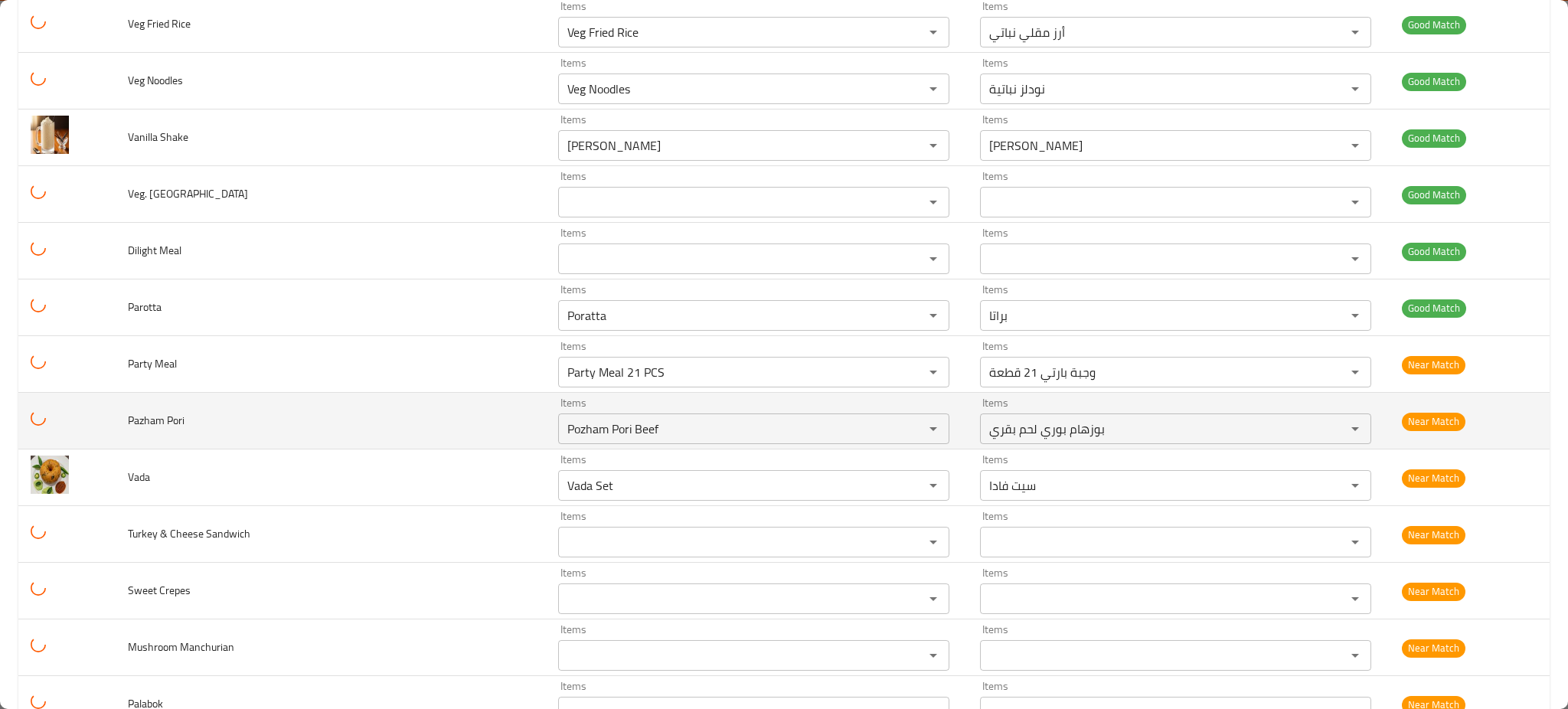
scroll to position [1835, 0]
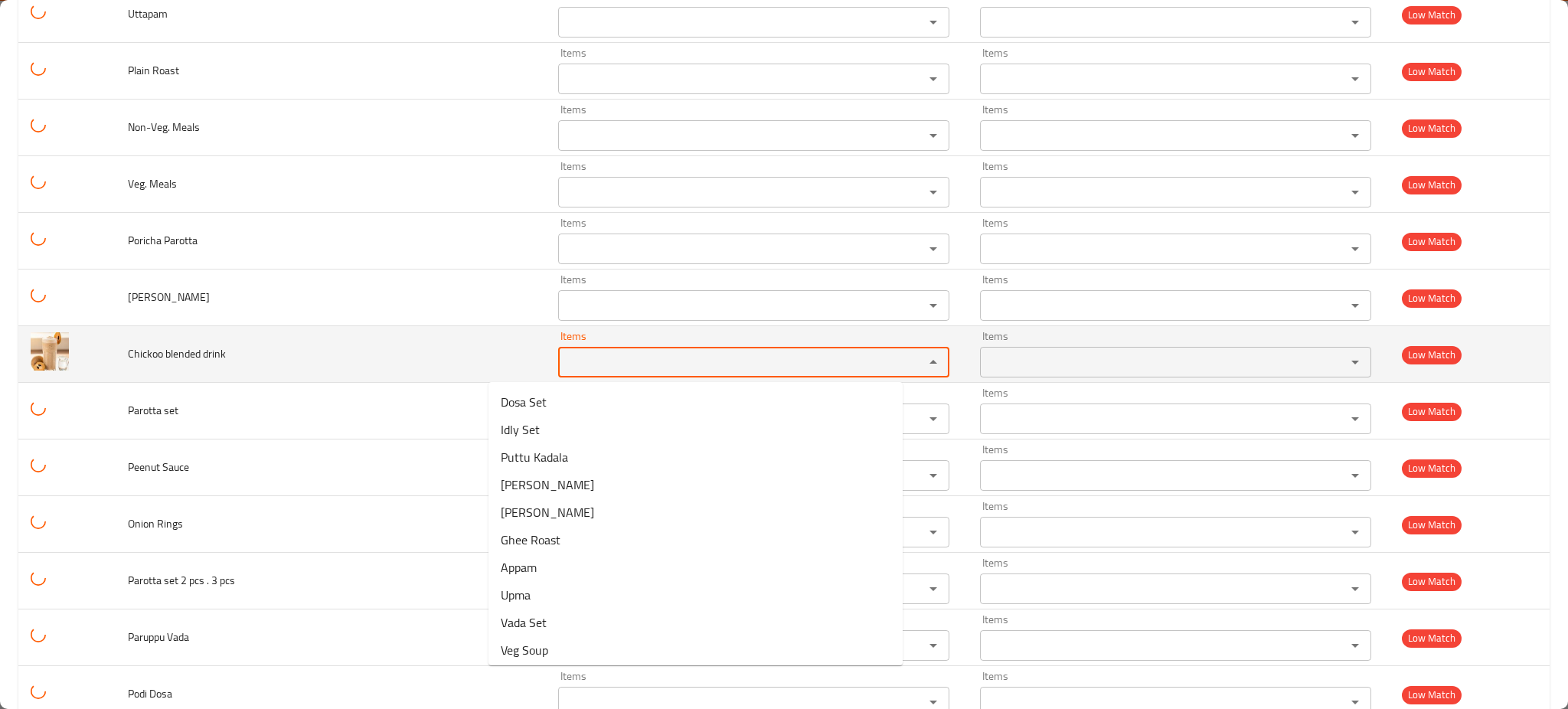
click at [563, 356] on drink "Items" at bounding box center [731, 362] width 337 height 22
paste drink "Chickoo"
type drink "Chickoo"
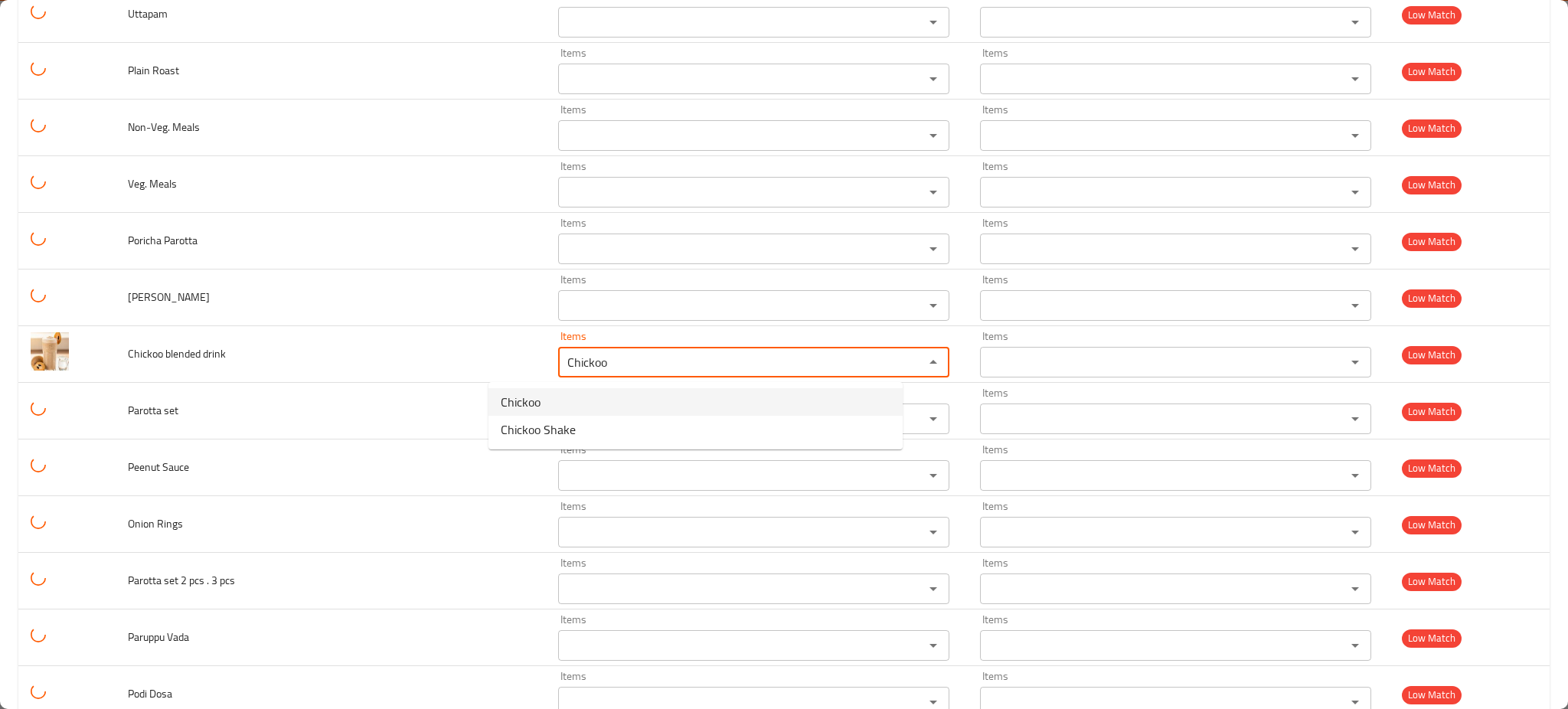
click at [526, 402] on span "Chickoo" at bounding box center [521, 402] width 40 height 18
type drink-ar "تشيكو"
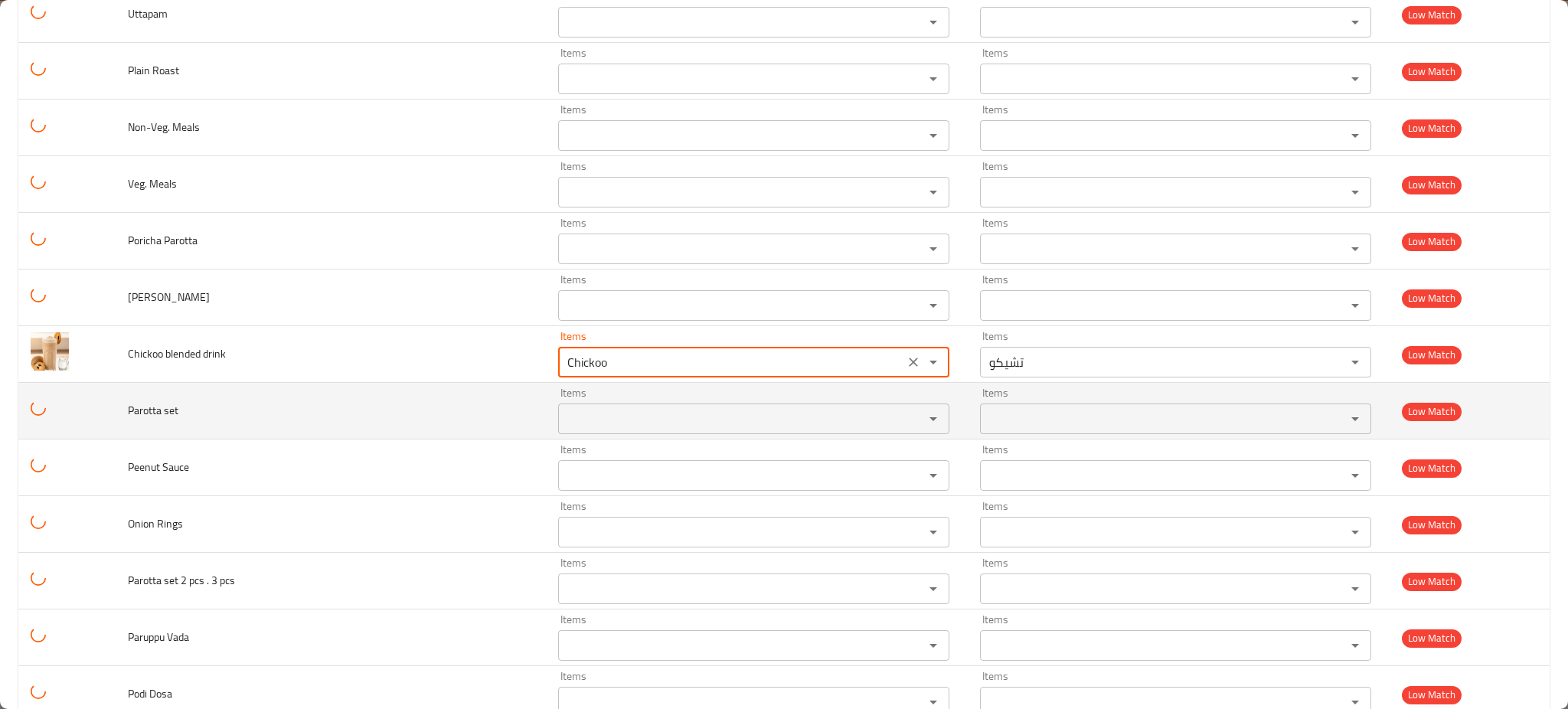
type drink "Chickoo"
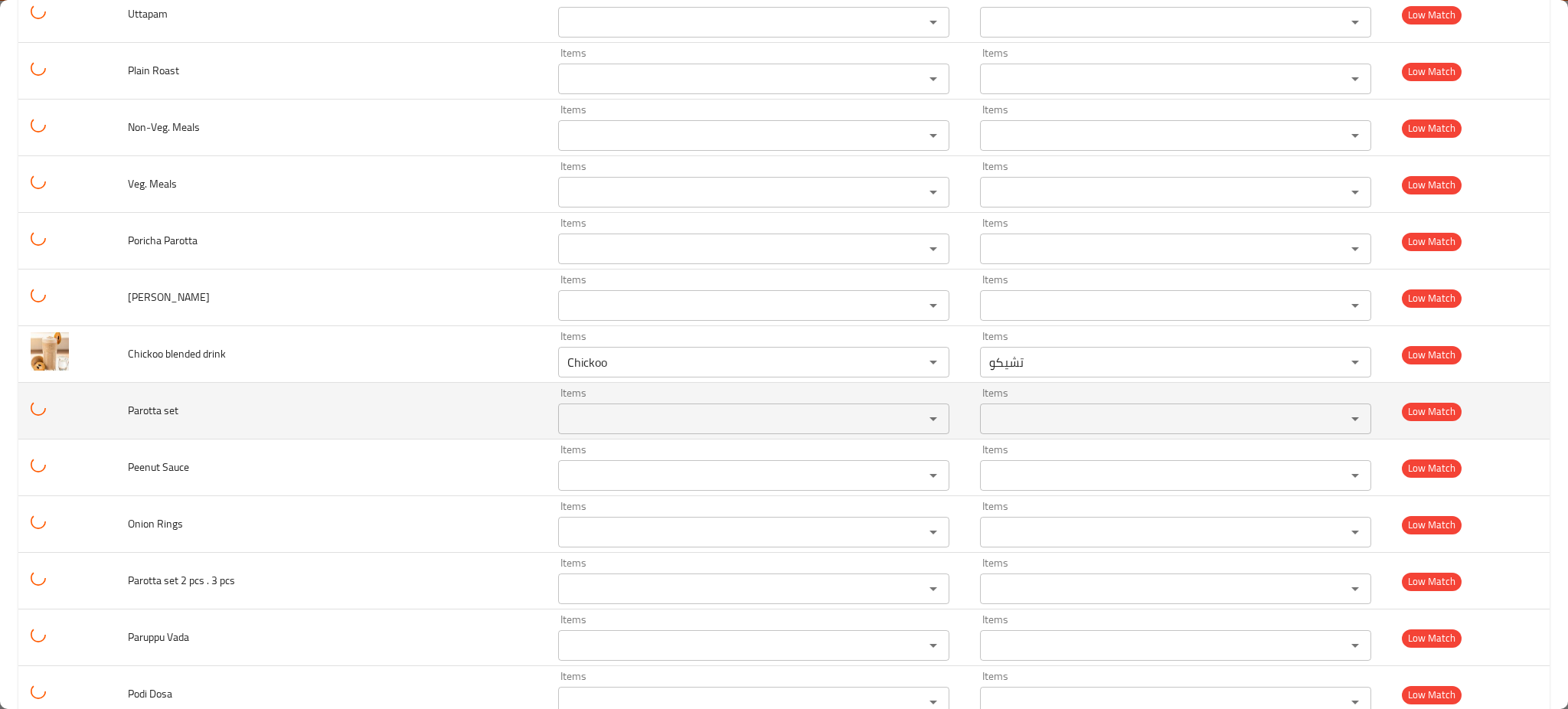
click at [375, 409] on td "Parotta set" at bounding box center [330, 411] width 430 height 57
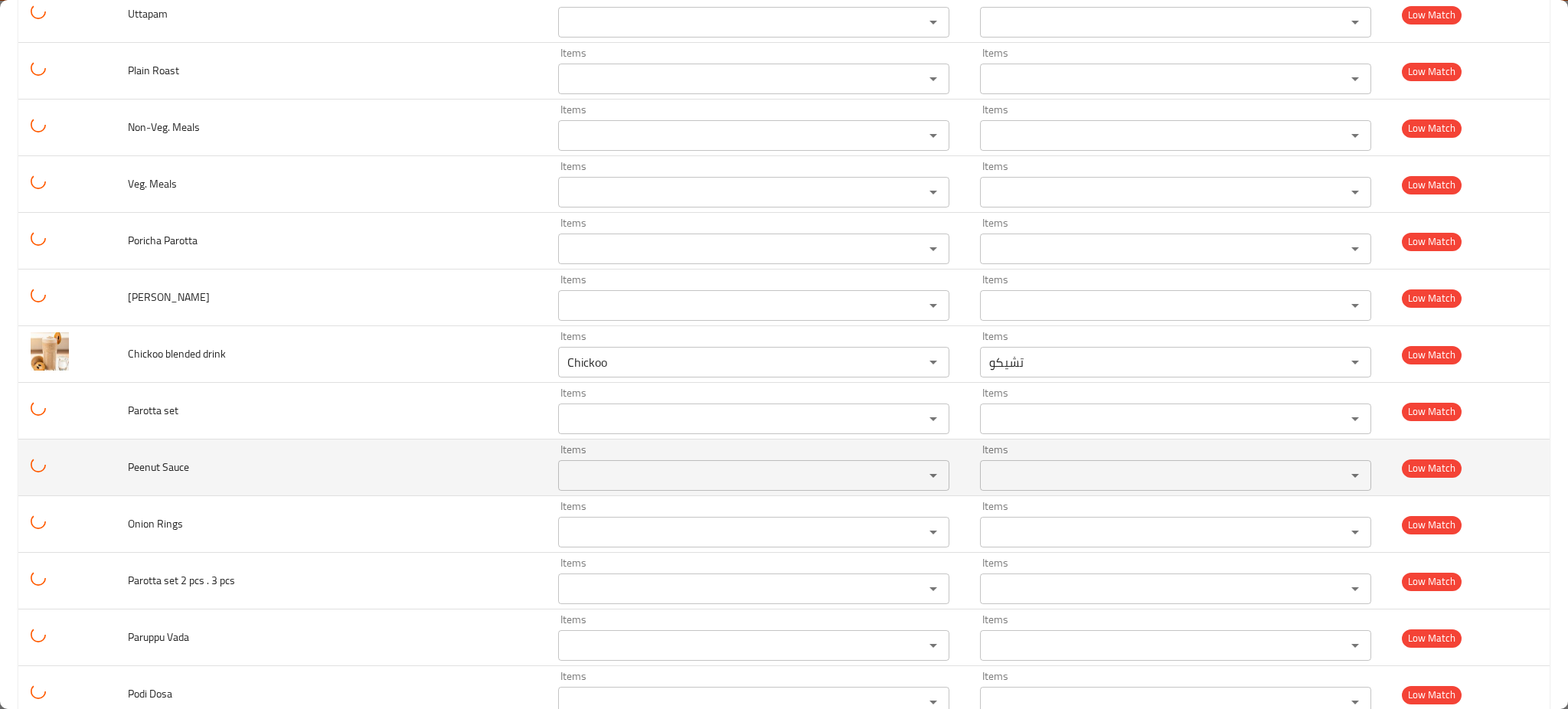
click at [244, 484] on td "Peenut Sauce" at bounding box center [330, 468] width 430 height 57
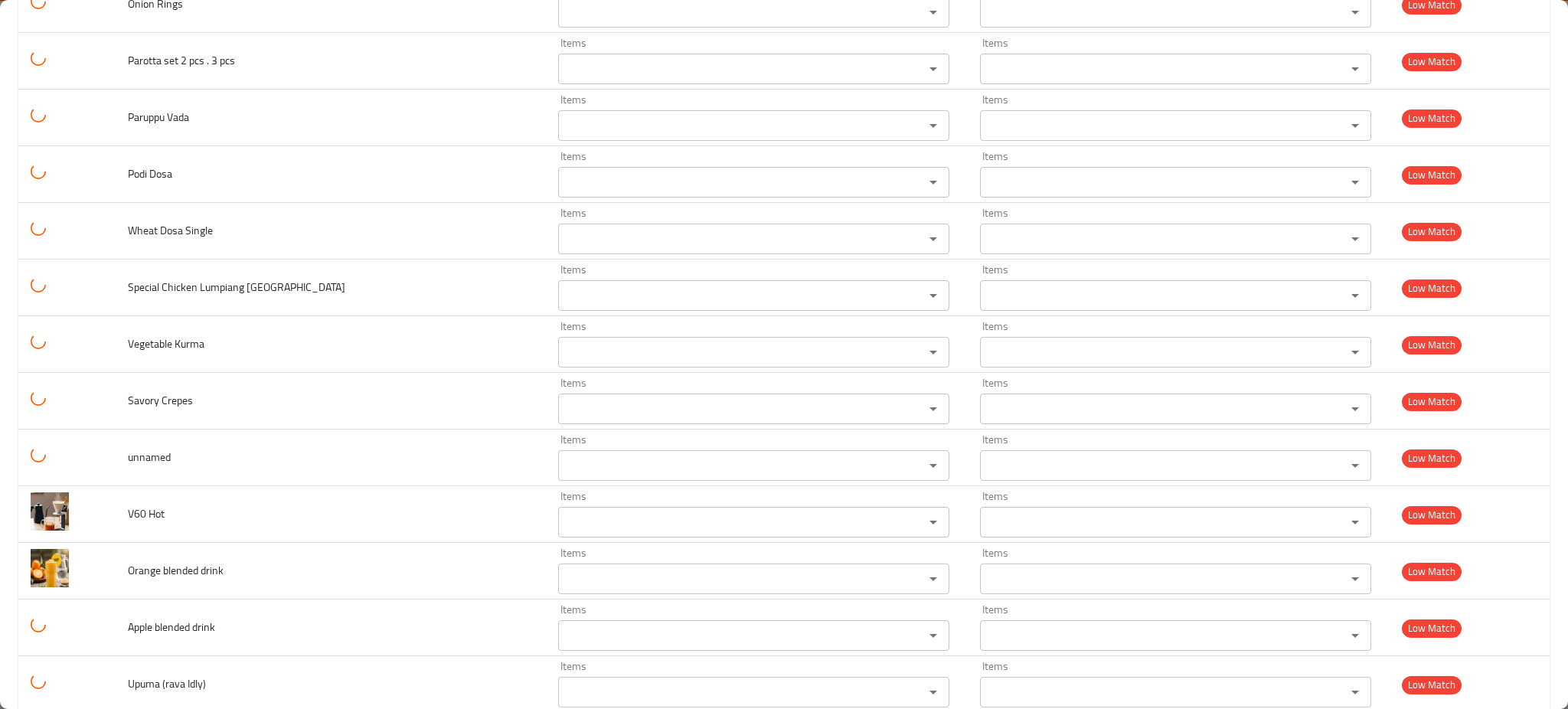
scroll to position [2372, 0]
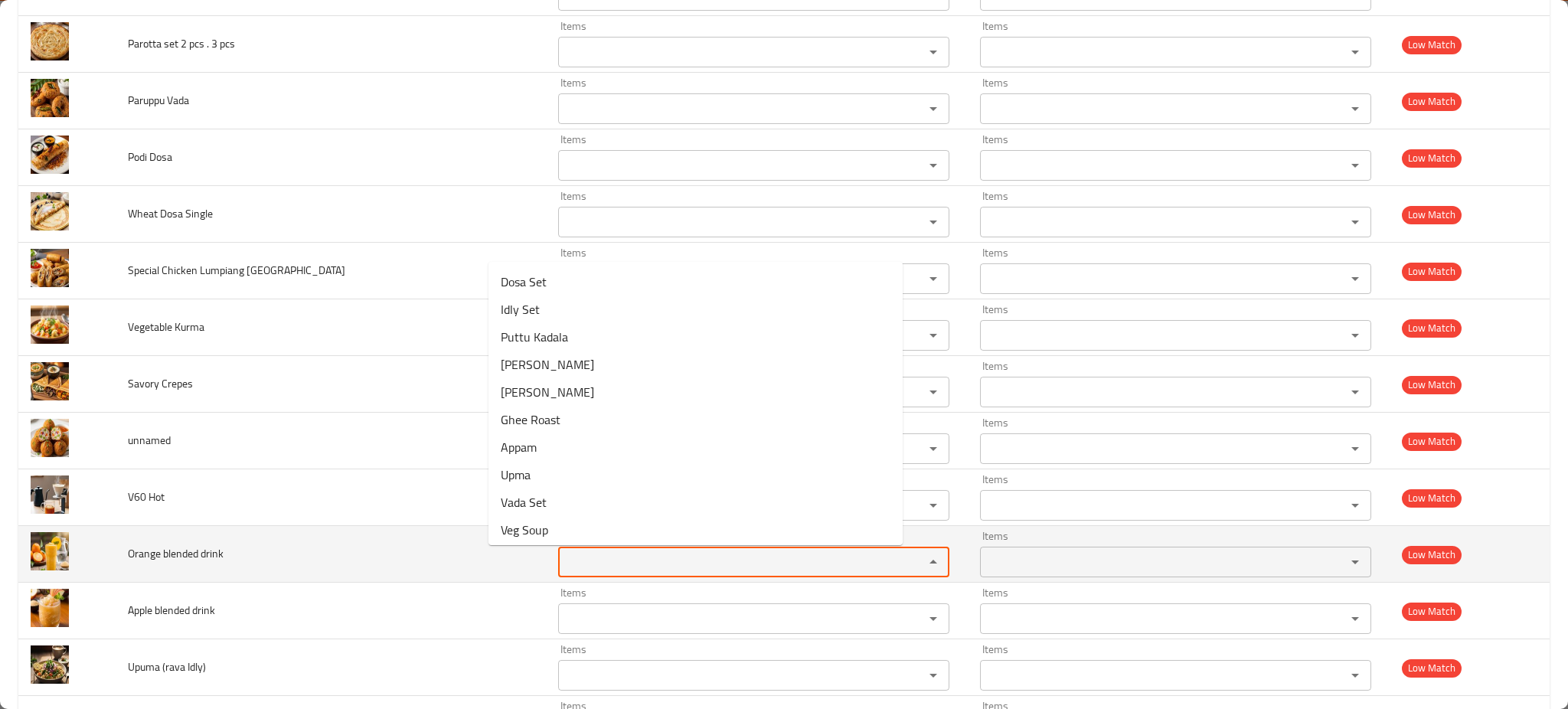
click at [563, 563] on drink "Items" at bounding box center [731, 562] width 337 height 22
paste drink "Orange"
type drink "Orange"
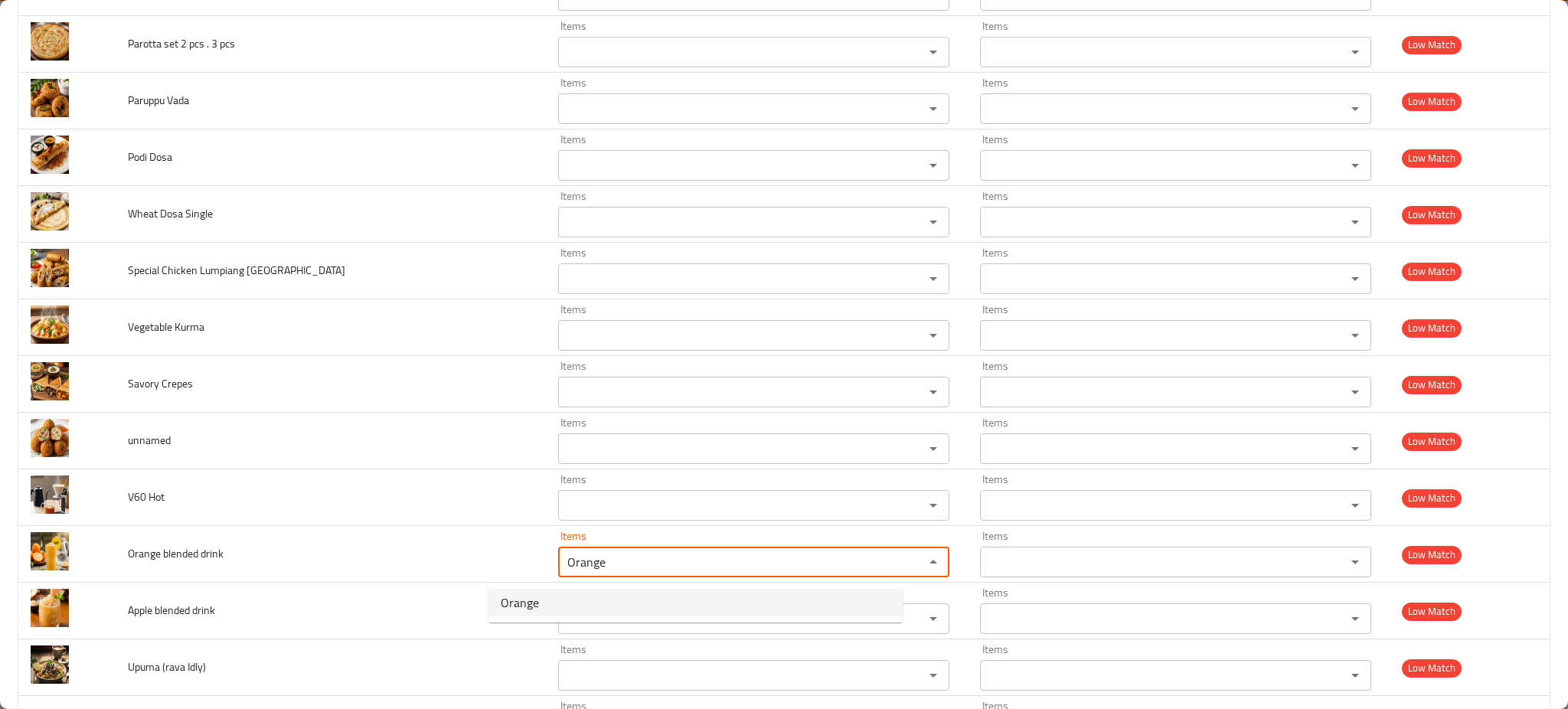
click at [586, 596] on drink-option-0 "Orange" at bounding box center [696, 603] width 414 height 28
type drink-ar "برتقال"
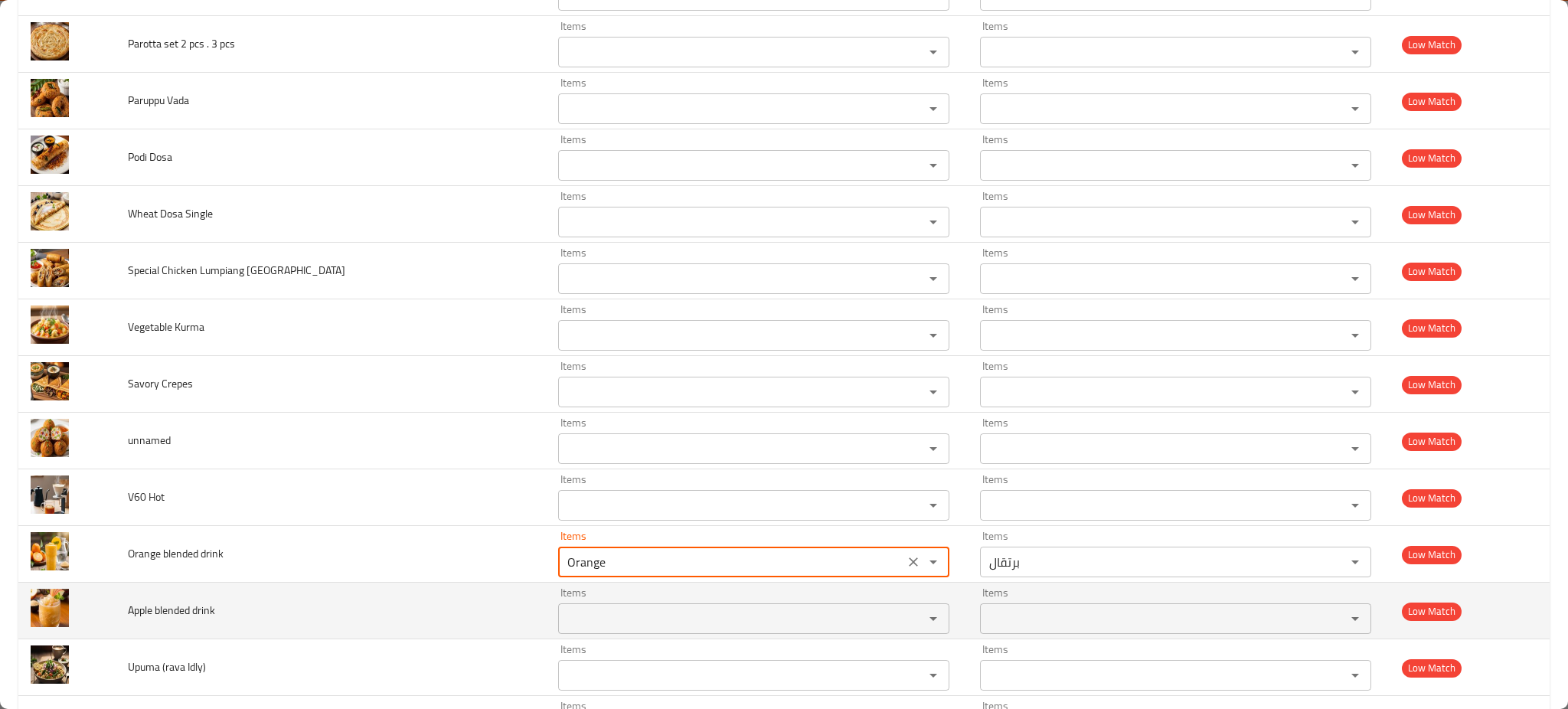
type drink "Orange"
click at [143, 613] on span "Apple blended drink" at bounding box center [172, 610] width 88 height 20
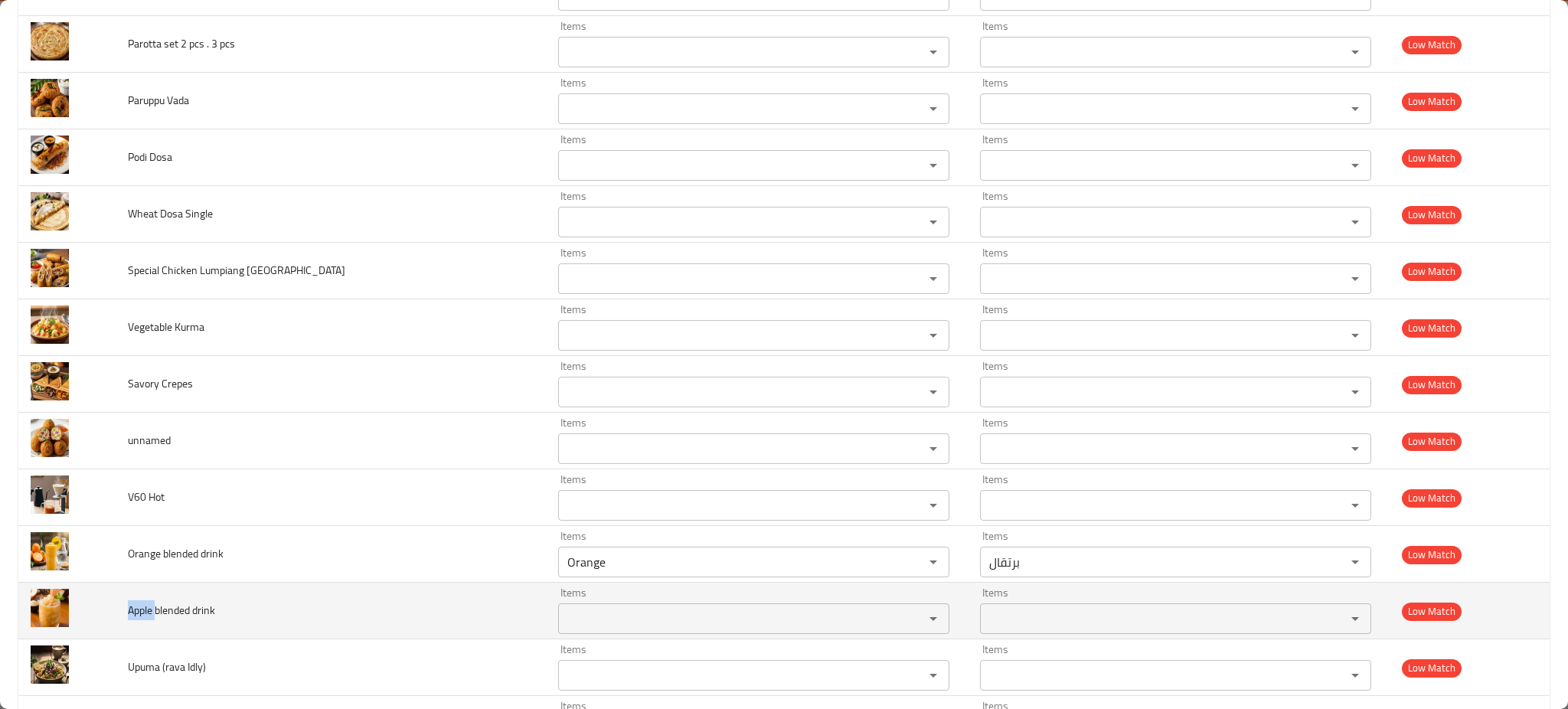
click at [143, 613] on span "Apple blended drink" at bounding box center [172, 610] width 88 height 20
copy span "Apple"
click at [558, 626] on div "Items" at bounding box center [753, 619] width 391 height 30
paste drink "Apple"
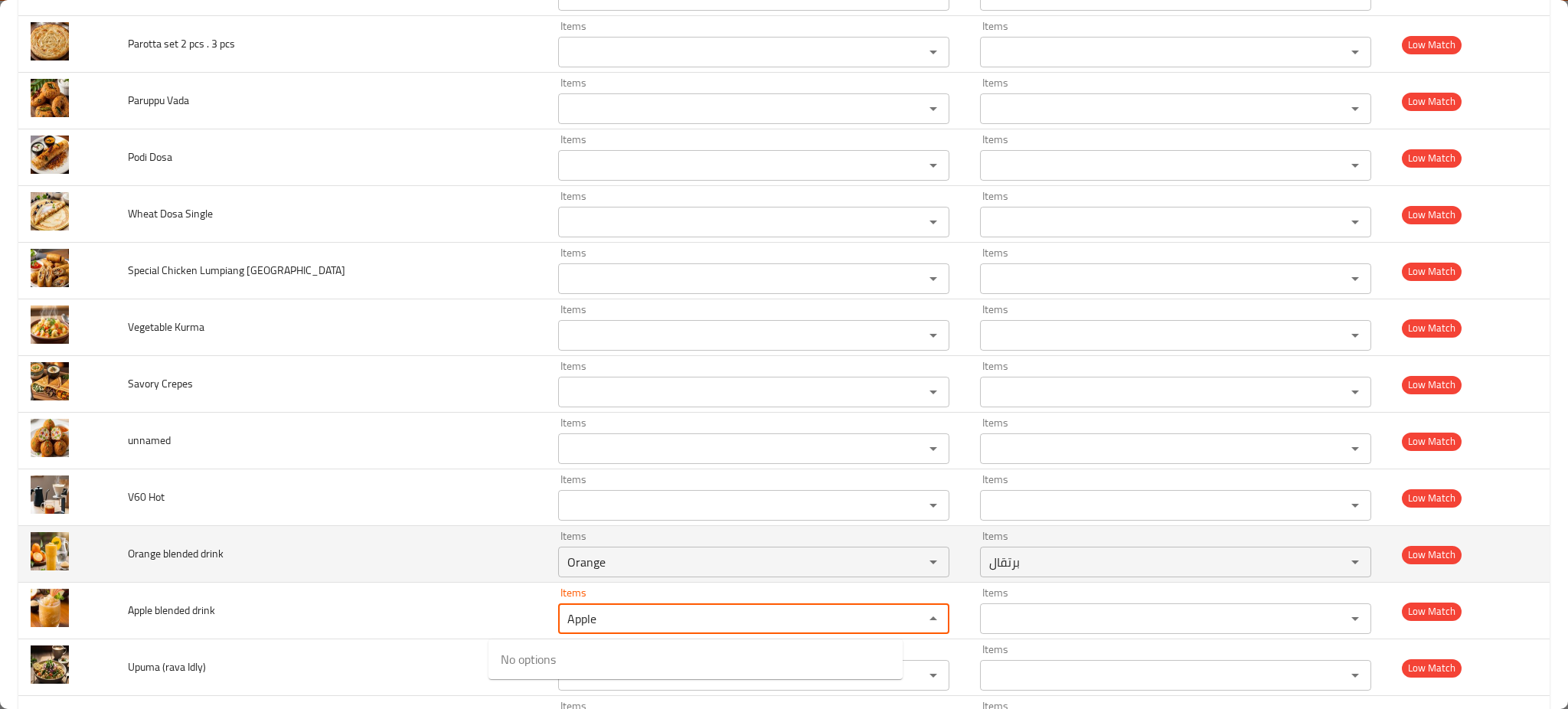
type drink "Apple"
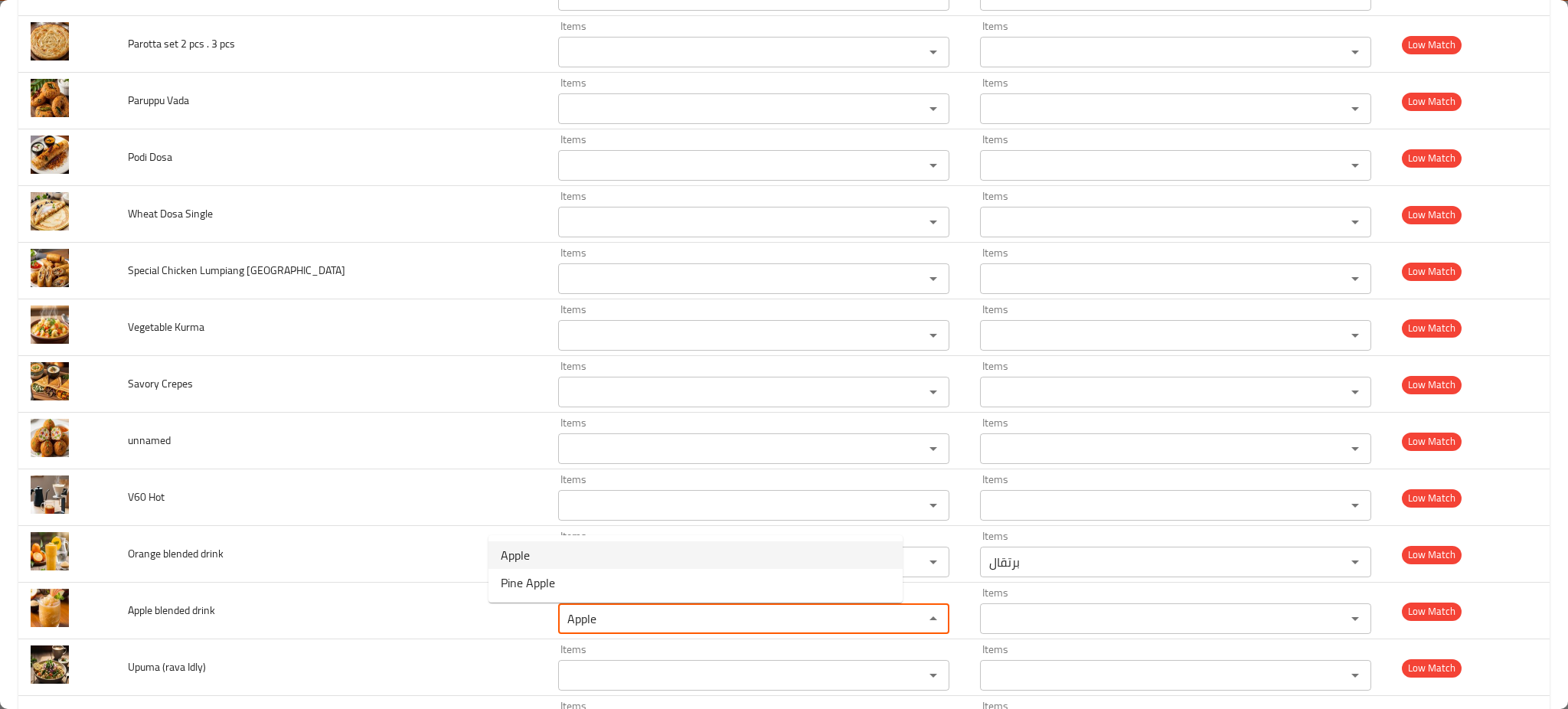
click at [515, 555] on span "Apple" at bounding box center [515, 555] width 29 height 18
type drink-ar "تفاح"
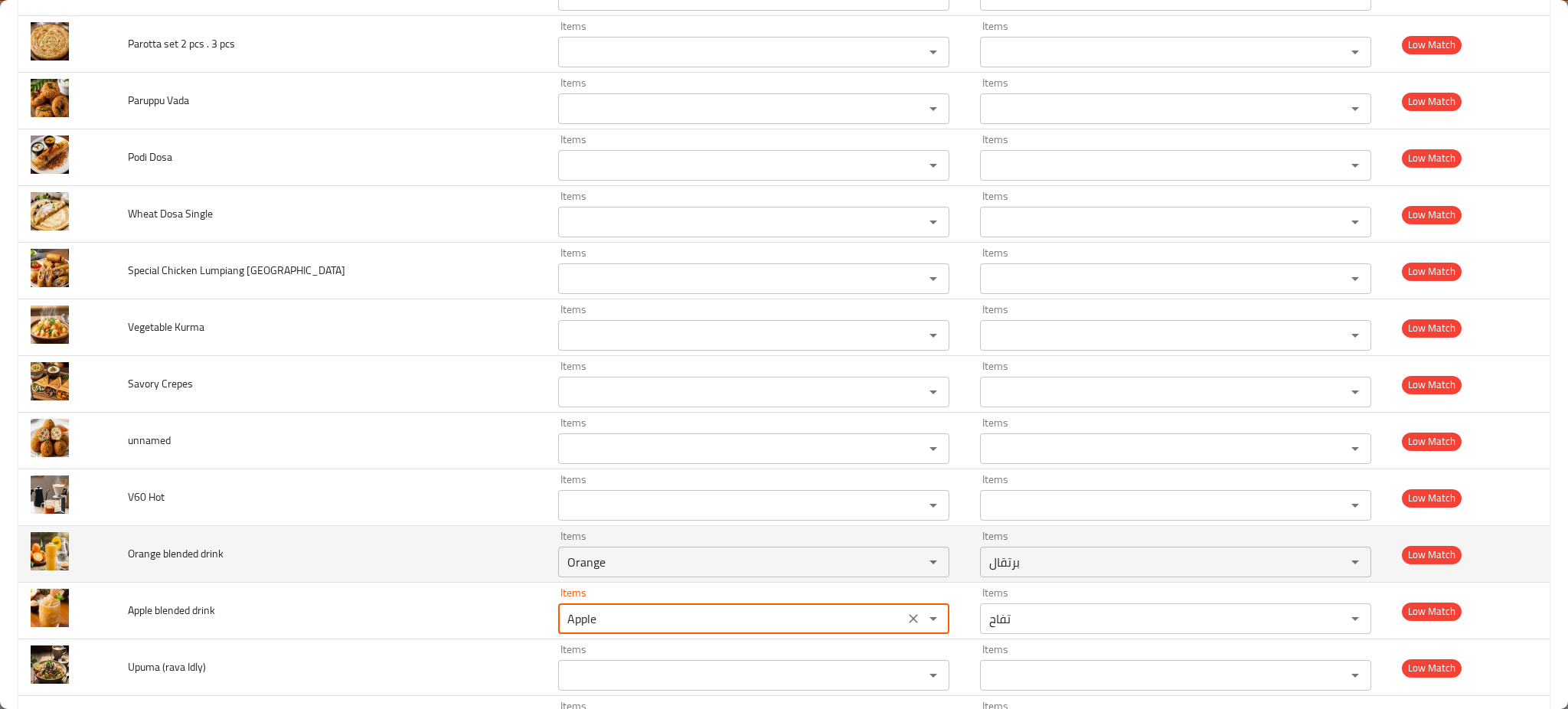
type drink "Apple"
click at [204, 574] on td "Orange blended drink" at bounding box center [330, 554] width 430 height 57
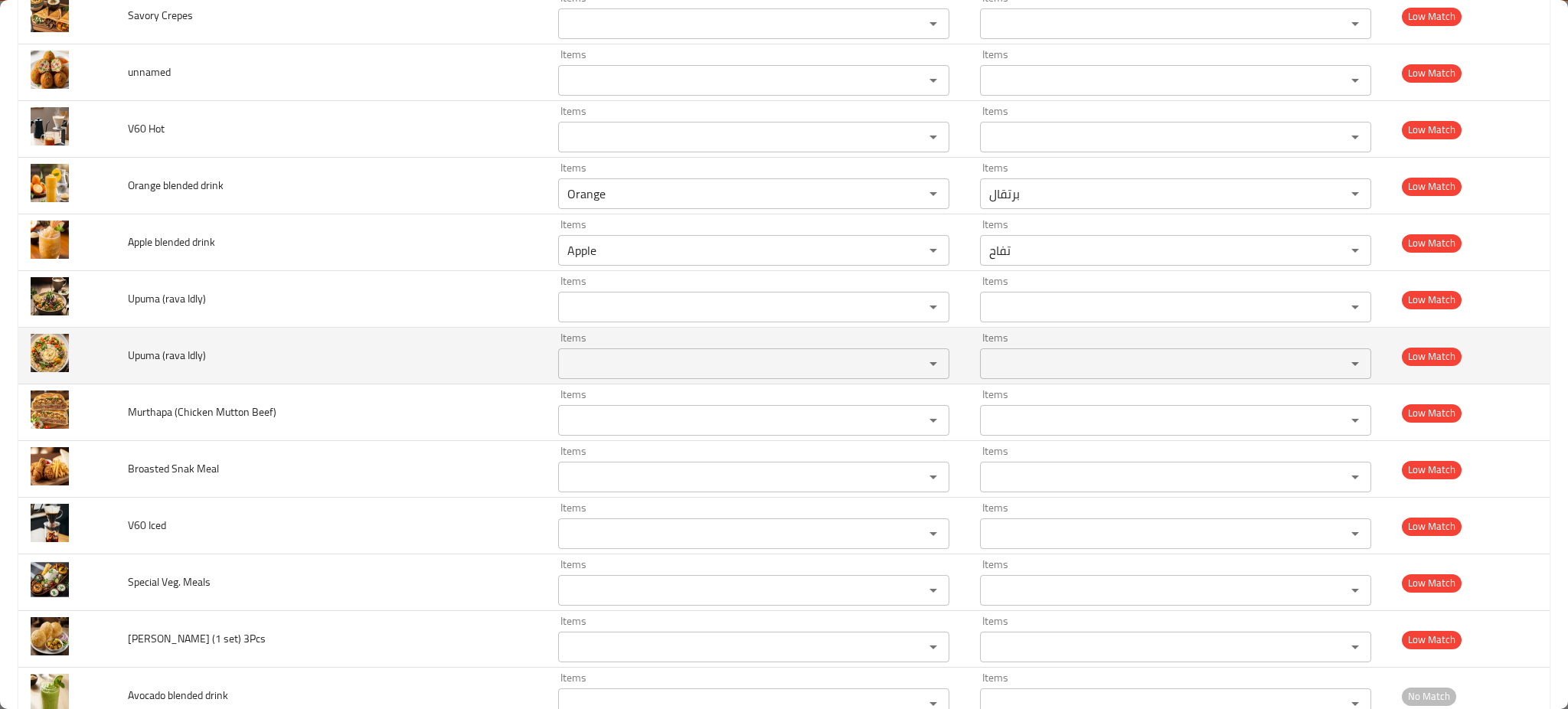
scroll to position [2743, 0]
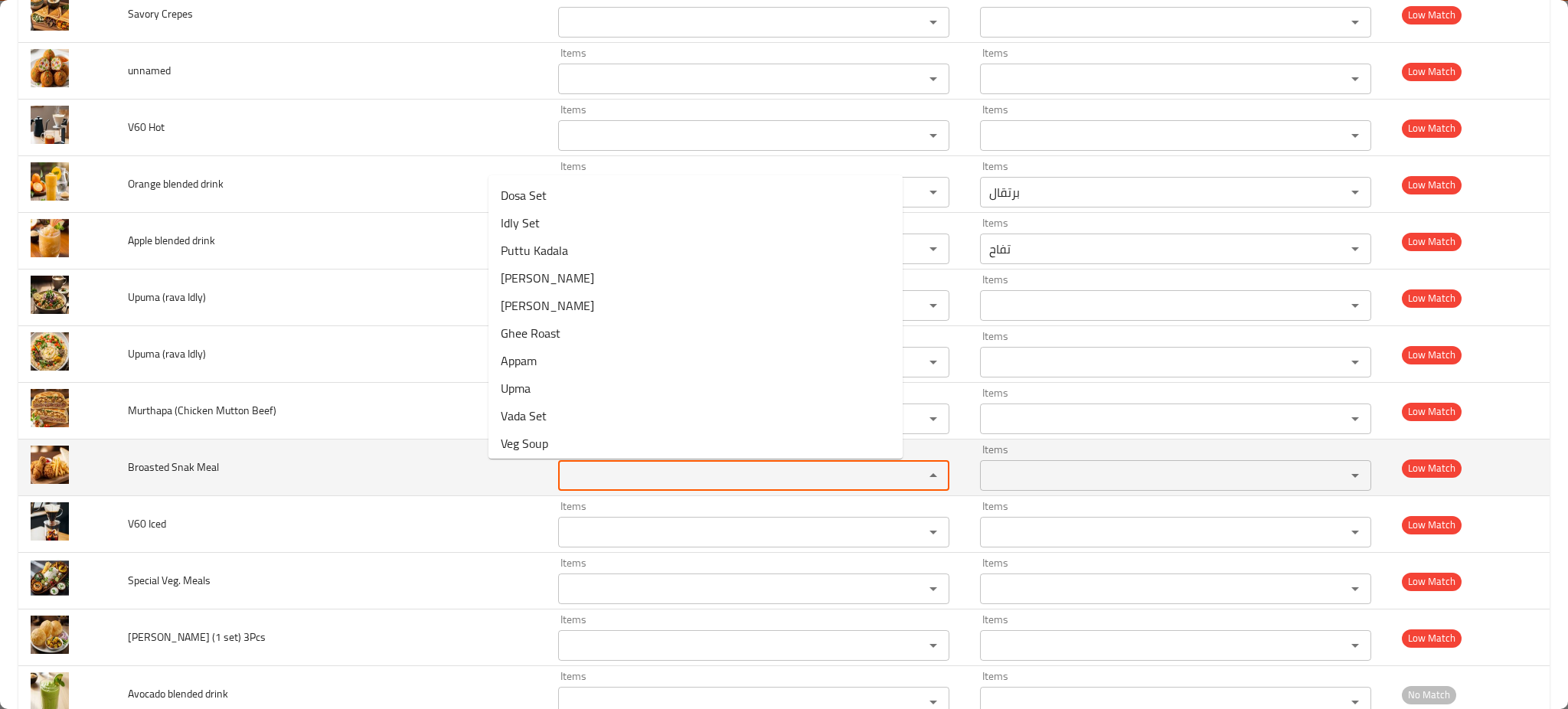
click at [563, 485] on Meal "Items" at bounding box center [731, 476] width 337 height 22
paste Meal "Snak Meal 2 PCS"
type Meal "Snak Meal 2 PCS"
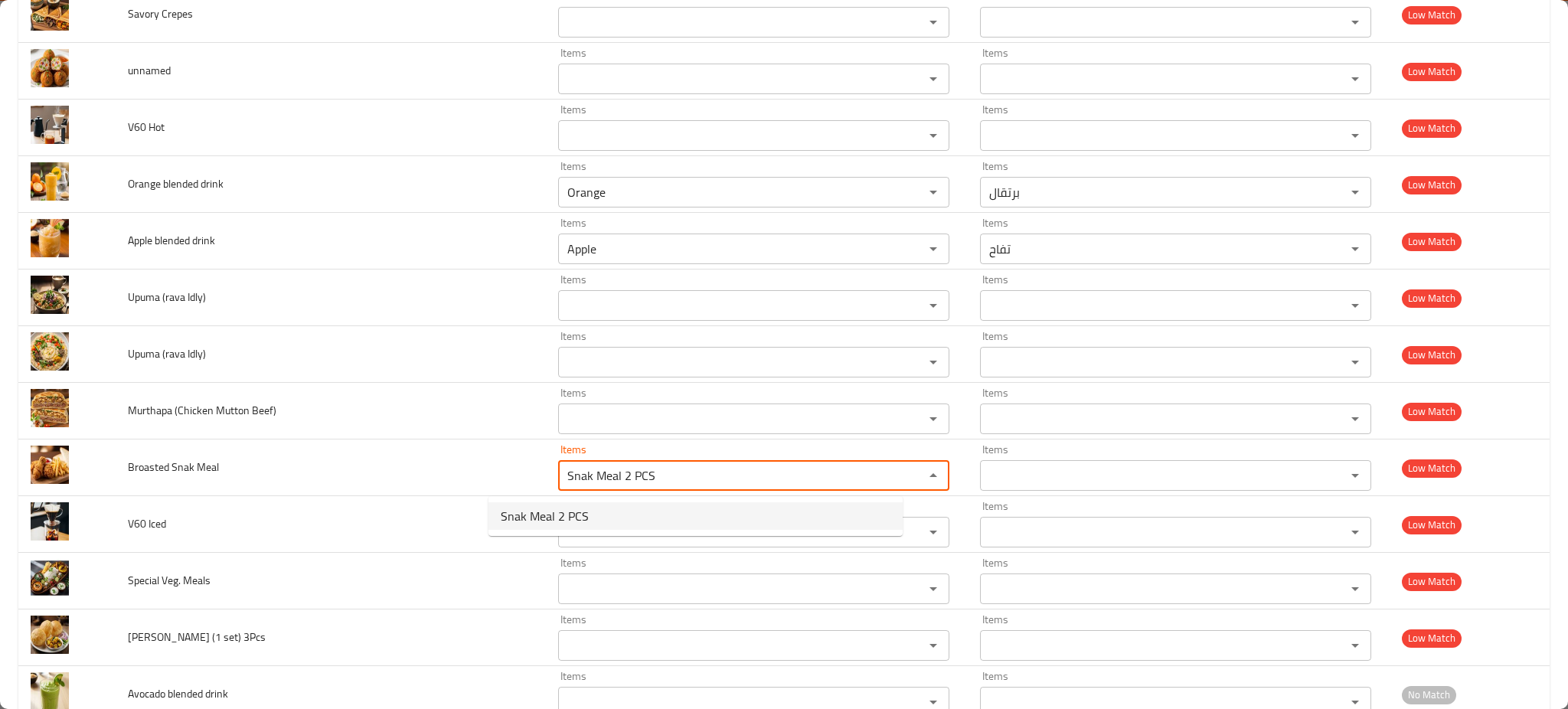
click at [539, 521] on span "Snak Meal 2 PCS" at bounding box center [545, 516] width 88 height 18
type Meal-ar "وجبة سناك 2 قطعة"
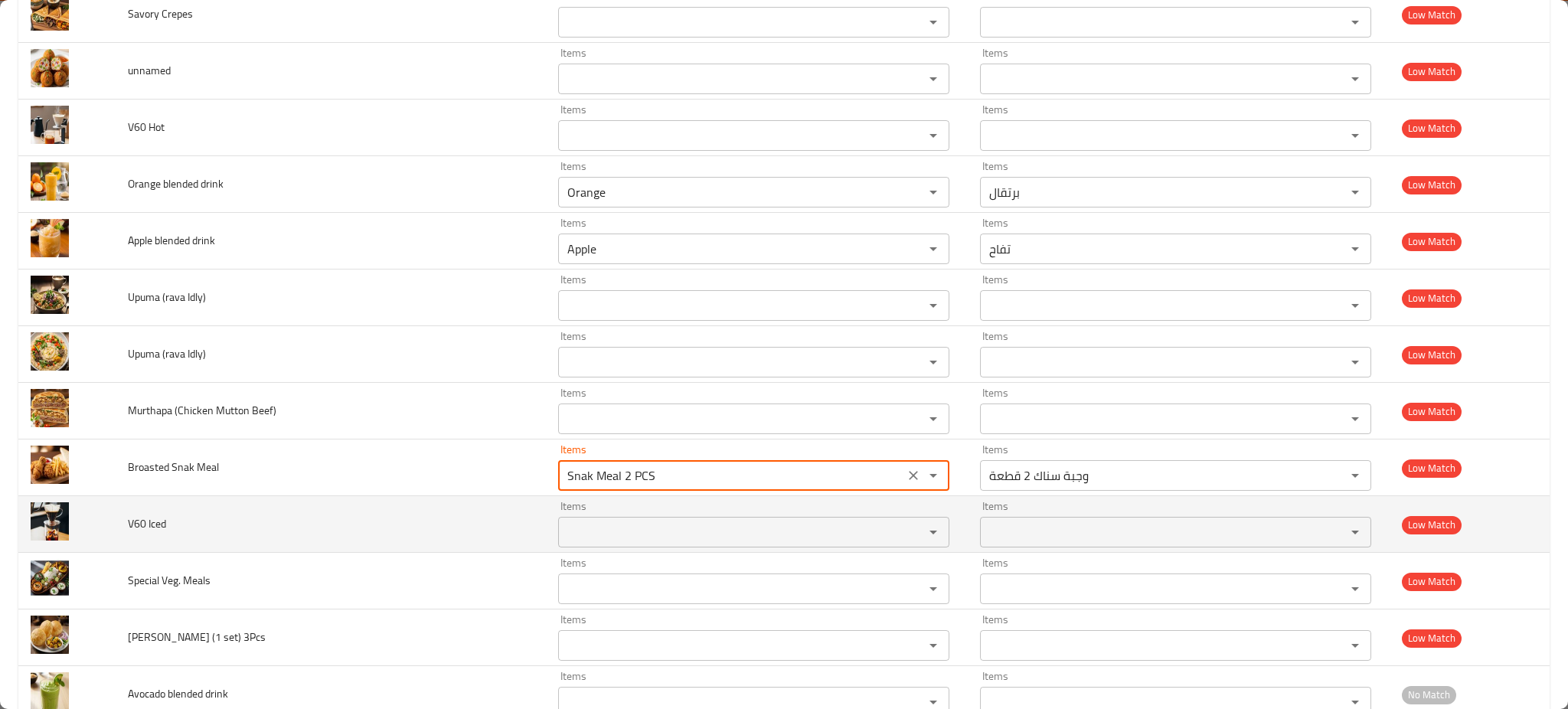
type Meal "Snak Meal 2 PCS"
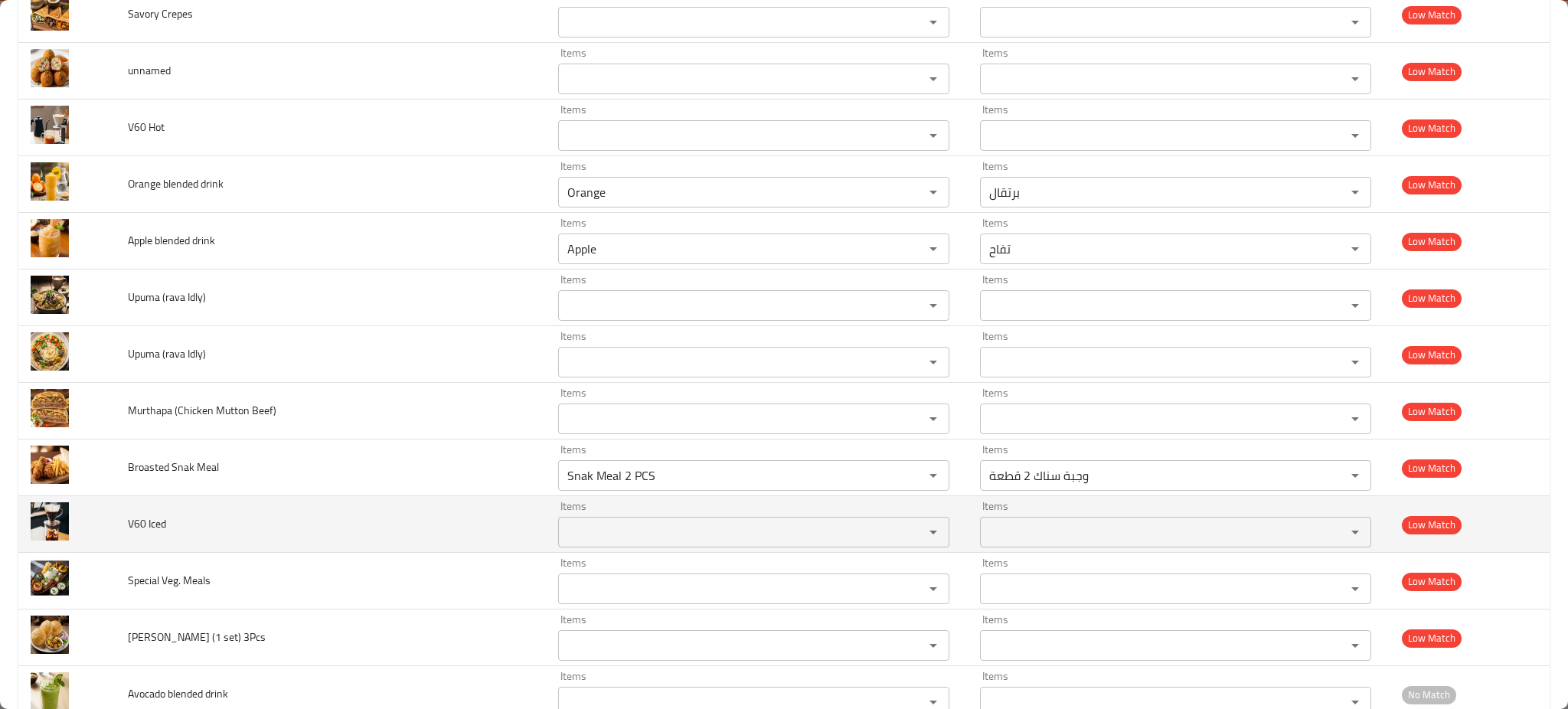
click at [370, 528] on td "V60 Iced" at bounding box center [330, 524] width 430 height 57
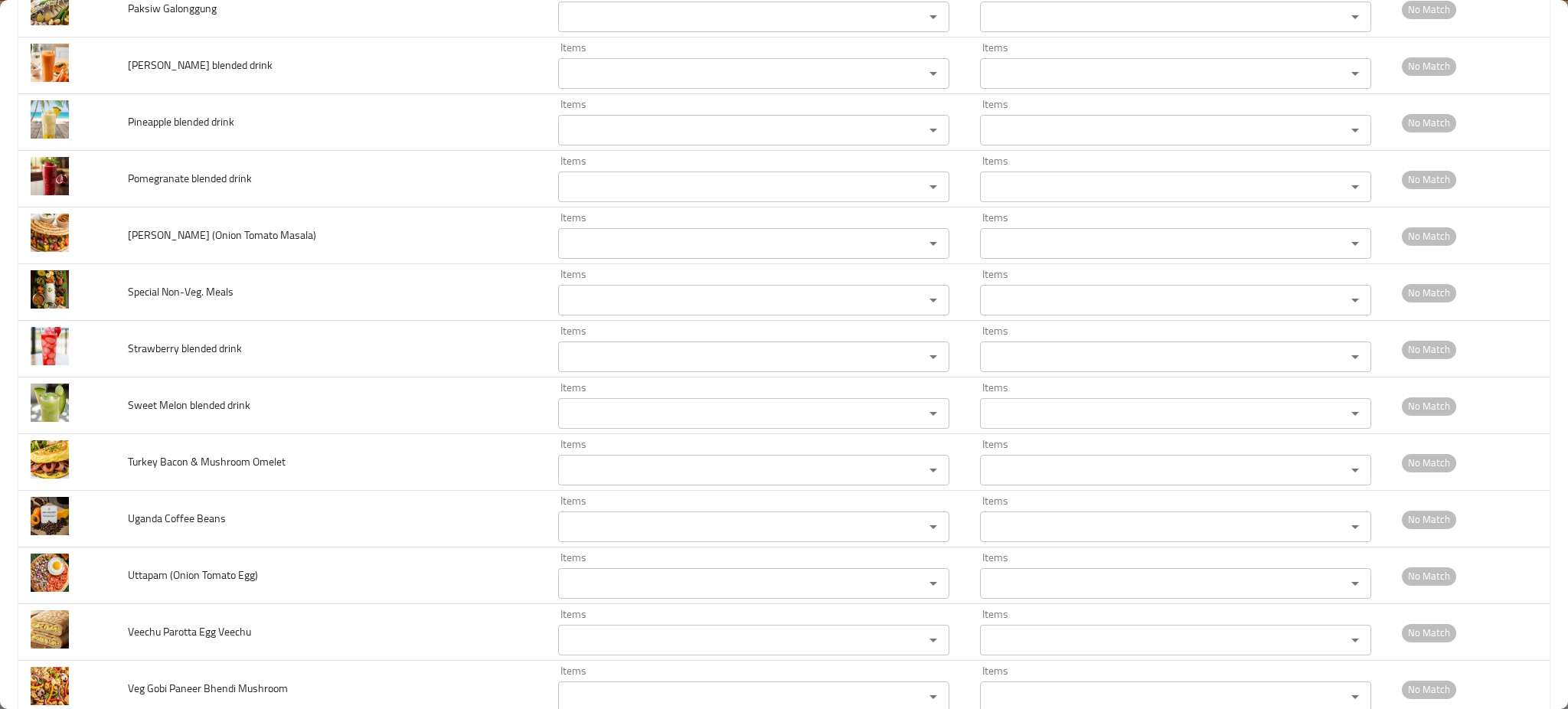
scroll to position [3925, 0]
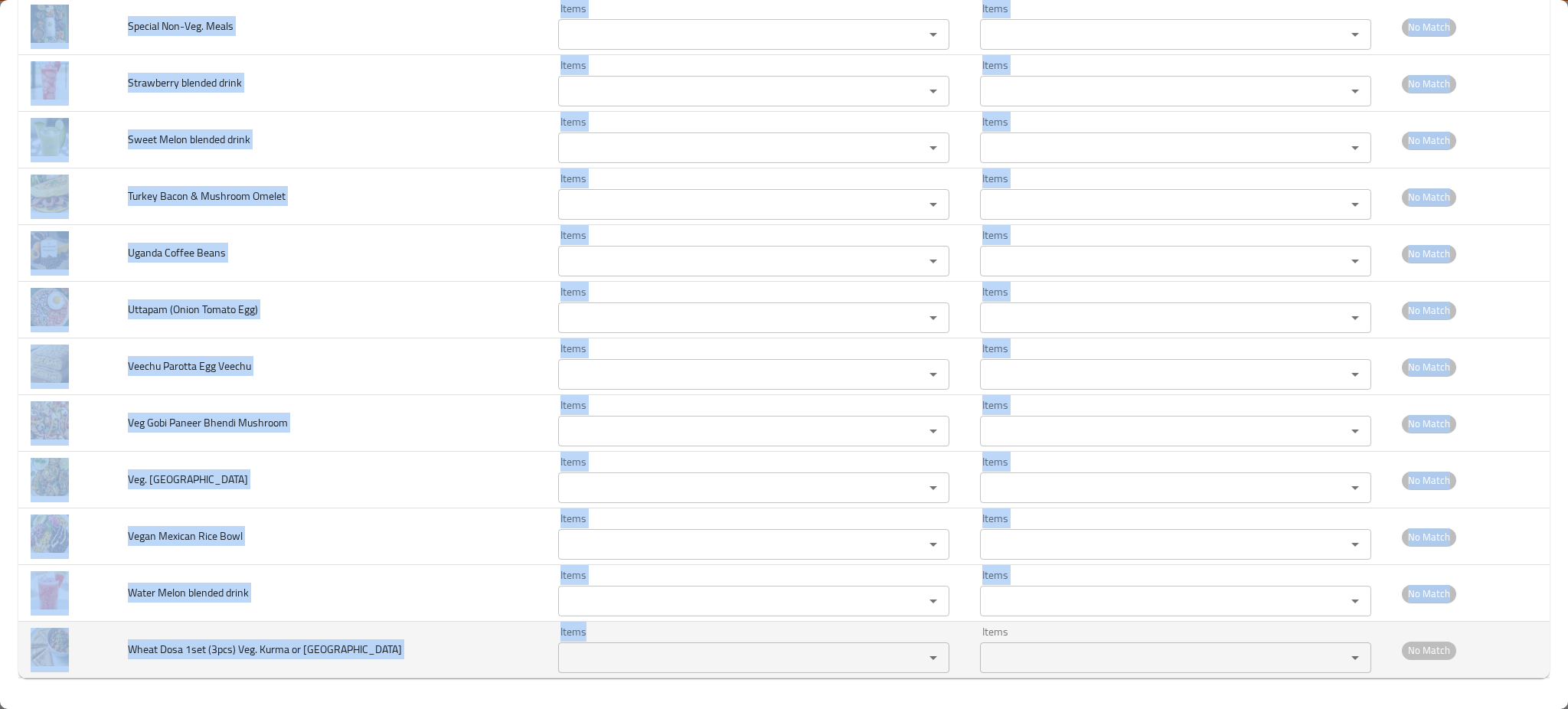
drag, startPoint x: 124, startPoint y: 417, endPoint x: 634, endPoint y: 662, distance: 565.8
copy tbody "Broasted Snak Meal Items Items Items Items Low Match V60 Iced Items Items Items…"
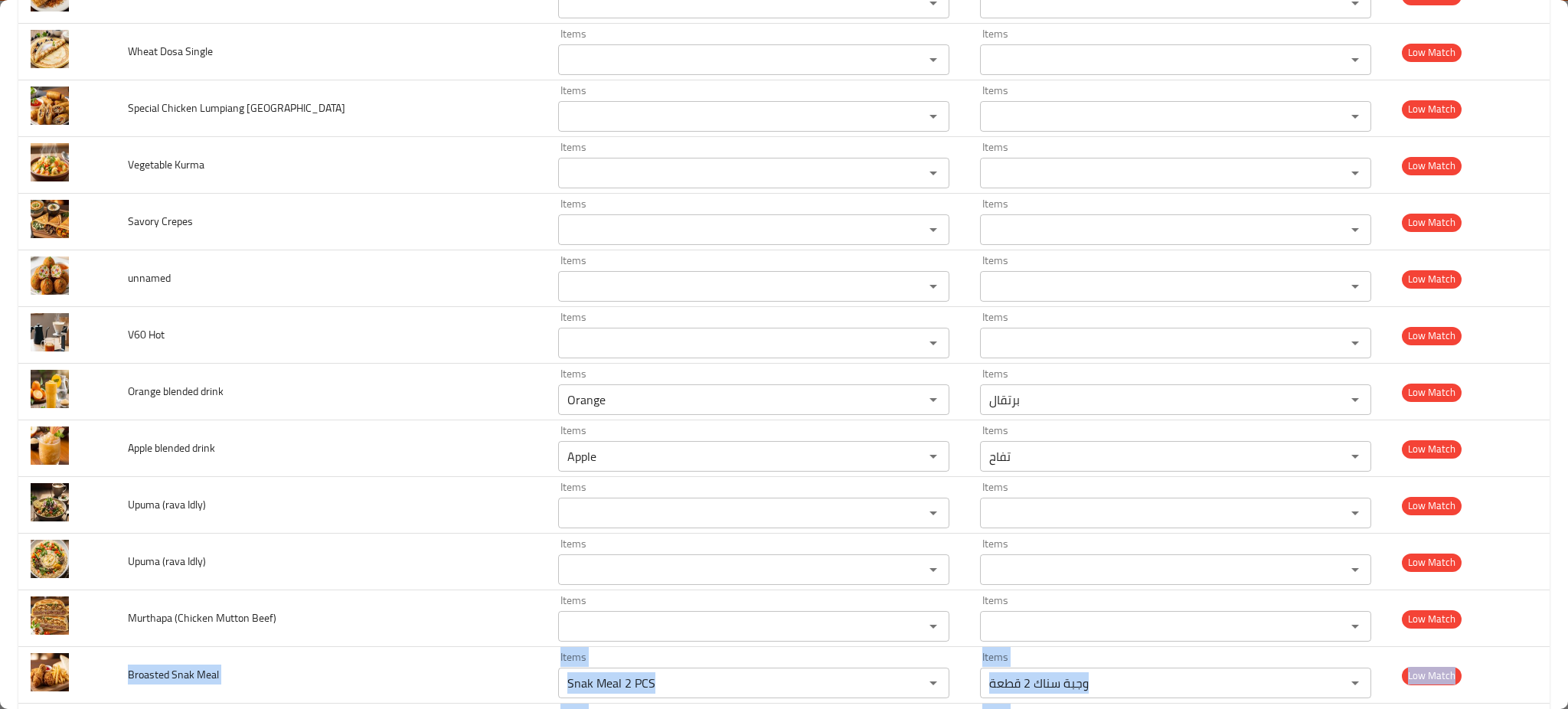
scroll to position [2625, 0]
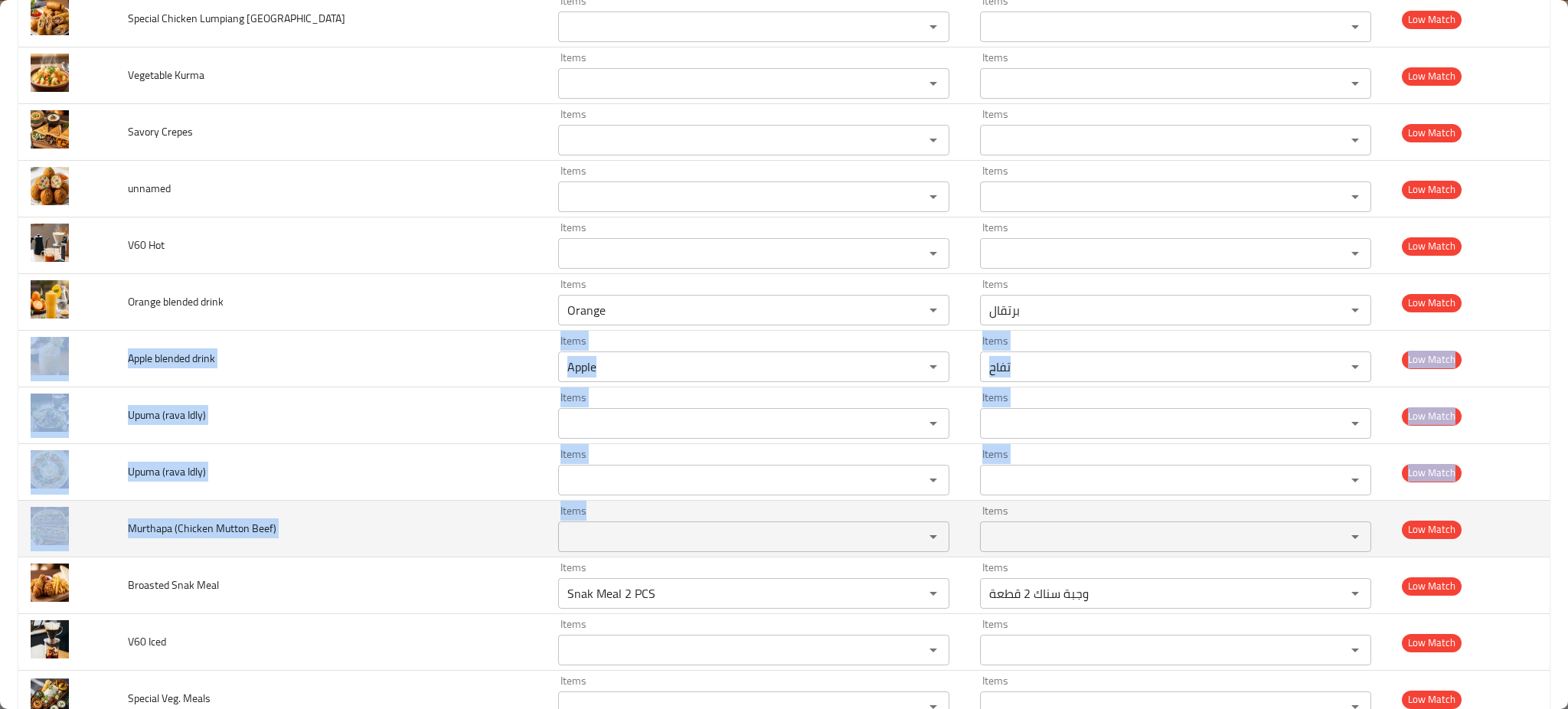
drag, startPoint x: 115, startPoint y: 363, endPoint x: 526, endPoint y: 529, distance: 443.3
copy tbody "Apple blended drink Items Items Items Items Low Match Upuma (rava Idly) Items I…"
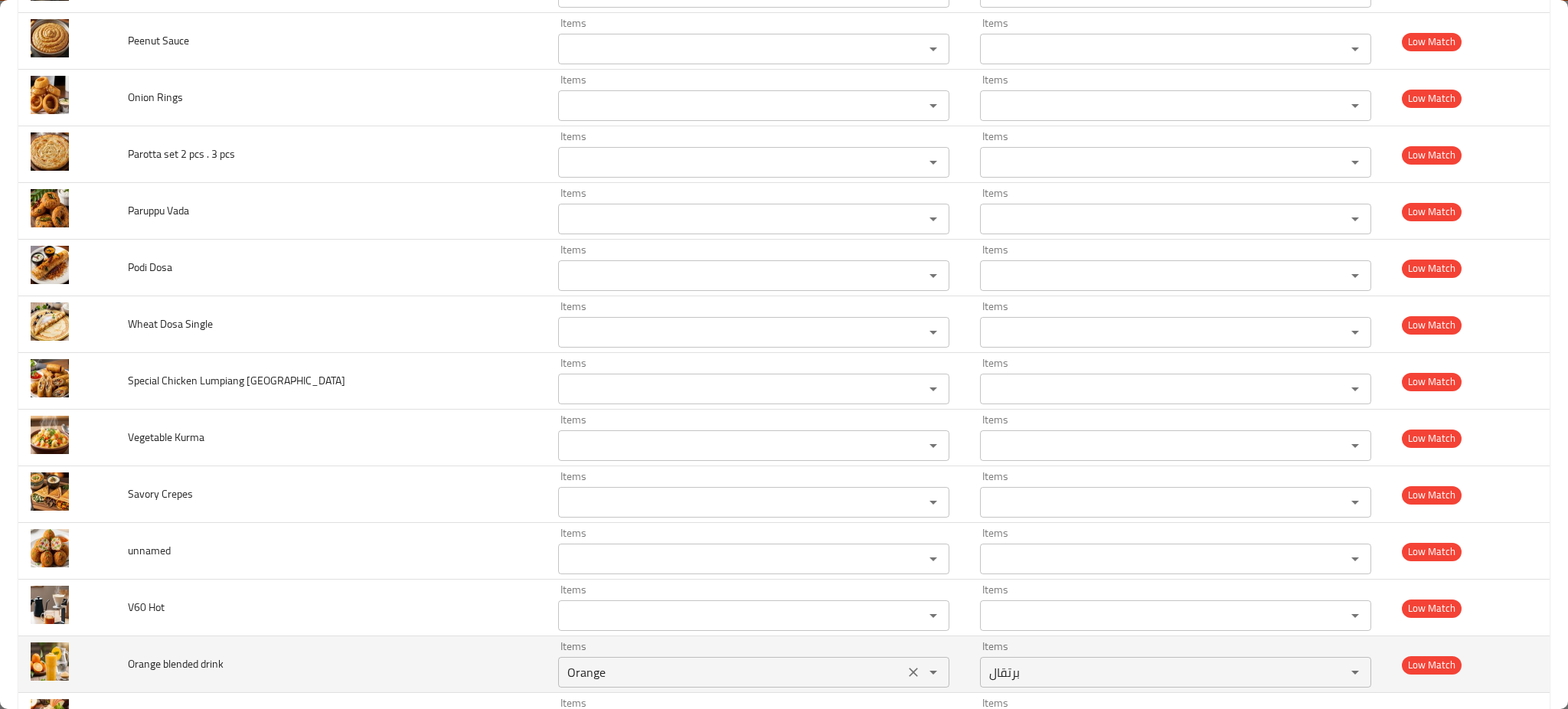
scroll to position [2311, 0]
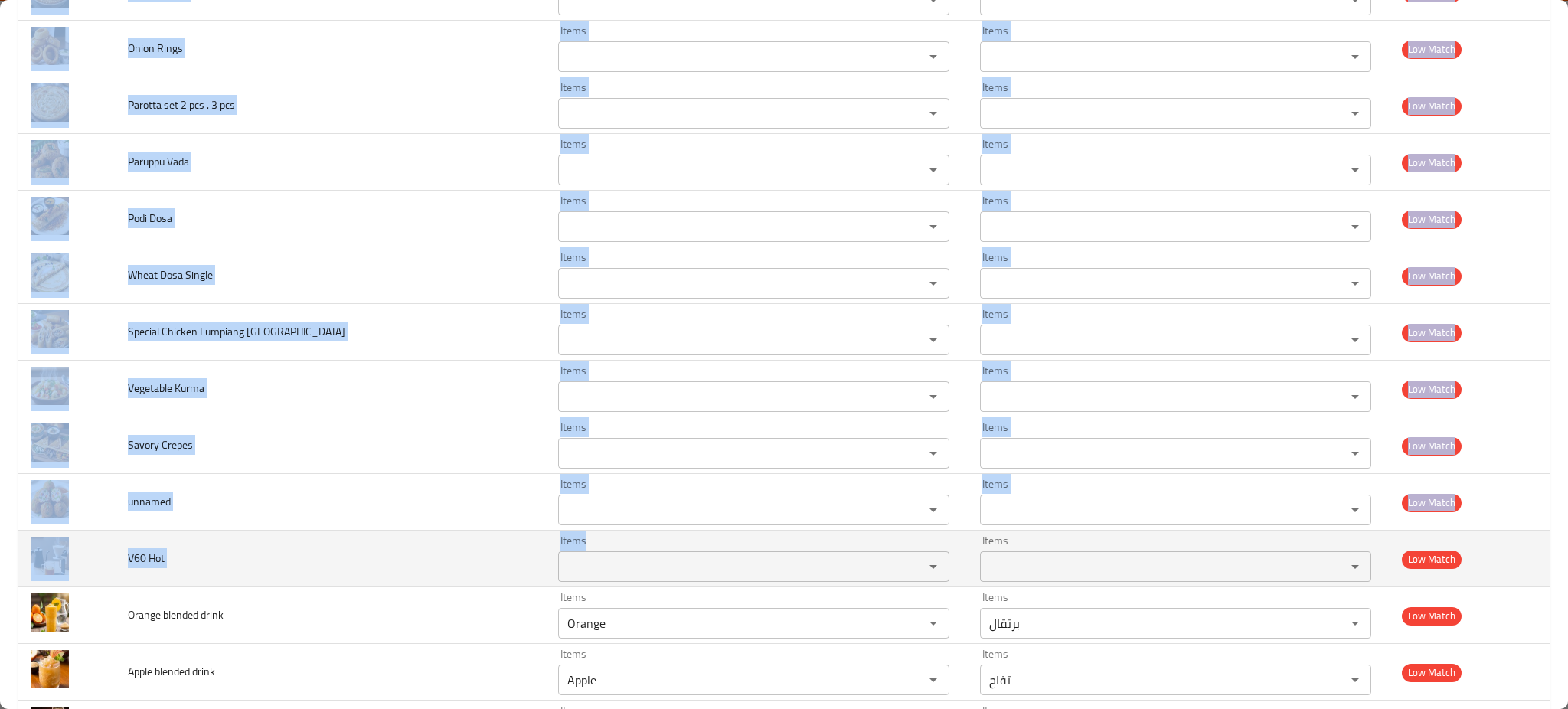
drag, startPoint x: 117, startPoint y: 169, endPoint x: 561, endPoint y: 546, distance: 582.5
click at [561, 546] on tbody "Beef Burger Items Items Items Items Good Match Chicken Burger Items Items Items…" at bounding box center [784, 106] width 1531 height 4366
copy tbody "Chickoo blended drink Items Items Items Items Low Match Parotta set Items Items…"
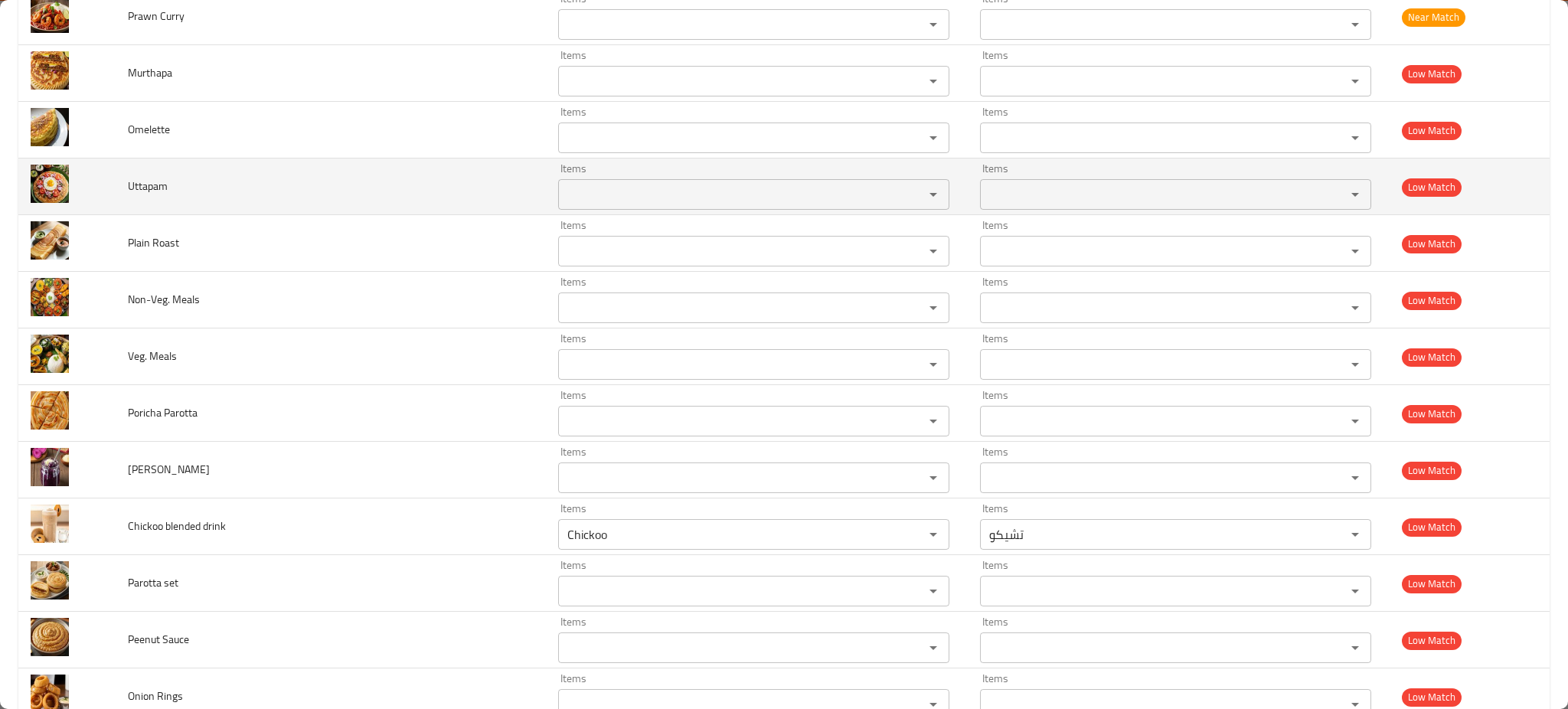
scroll to position [1505, 0]
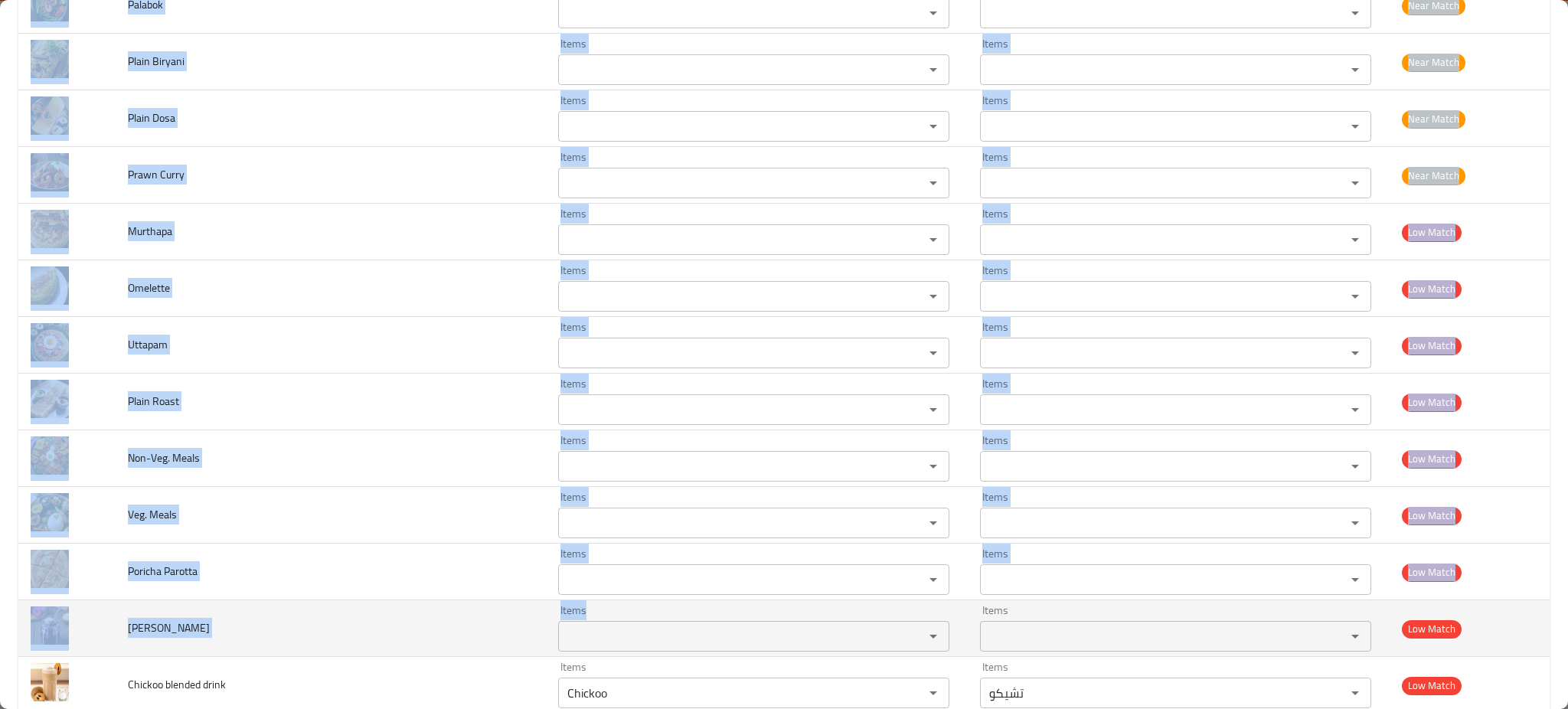
drag, startPoint x: 124, startPoint y: 300, endPoint x: 582, endPoint y: 645, distance: 573.4
copy tbody "Vada Items Items Items Items Near Match Turkey & Cheese Sandwich Items Items It…"
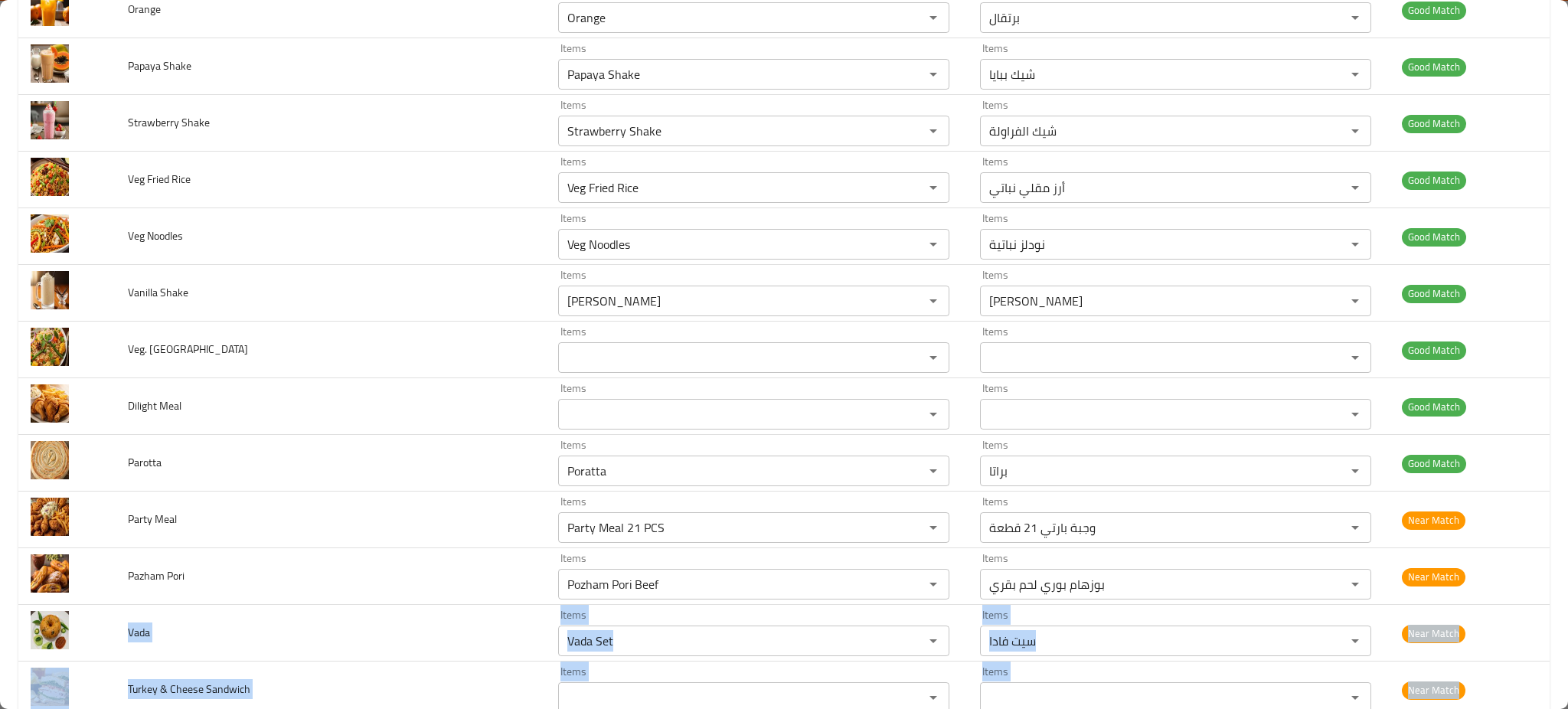
scroll to position [648, 0]
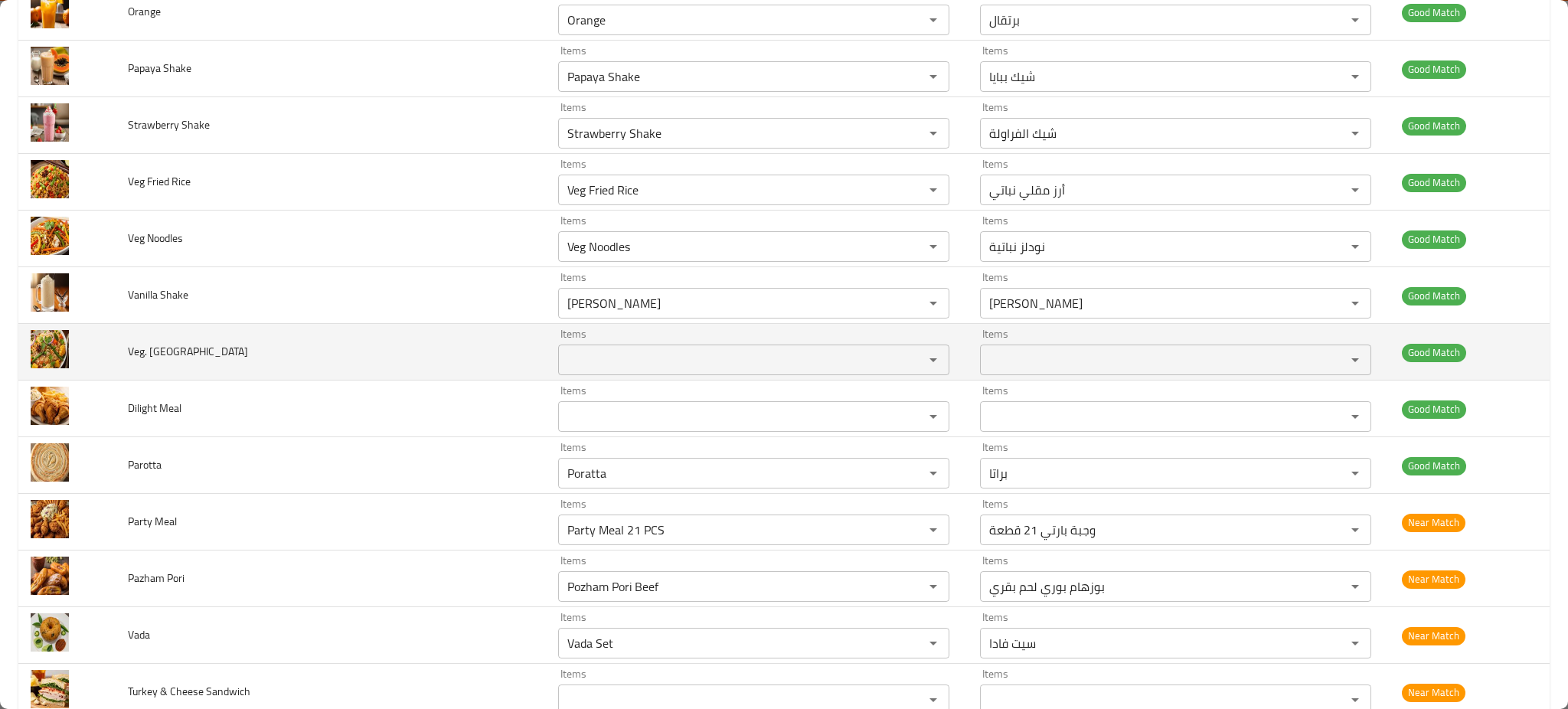
click at [159, 354] on span "Veg. Biryani" at bounding box center [188, 351] width 120 height 20
copy span "Veg. Biryani"
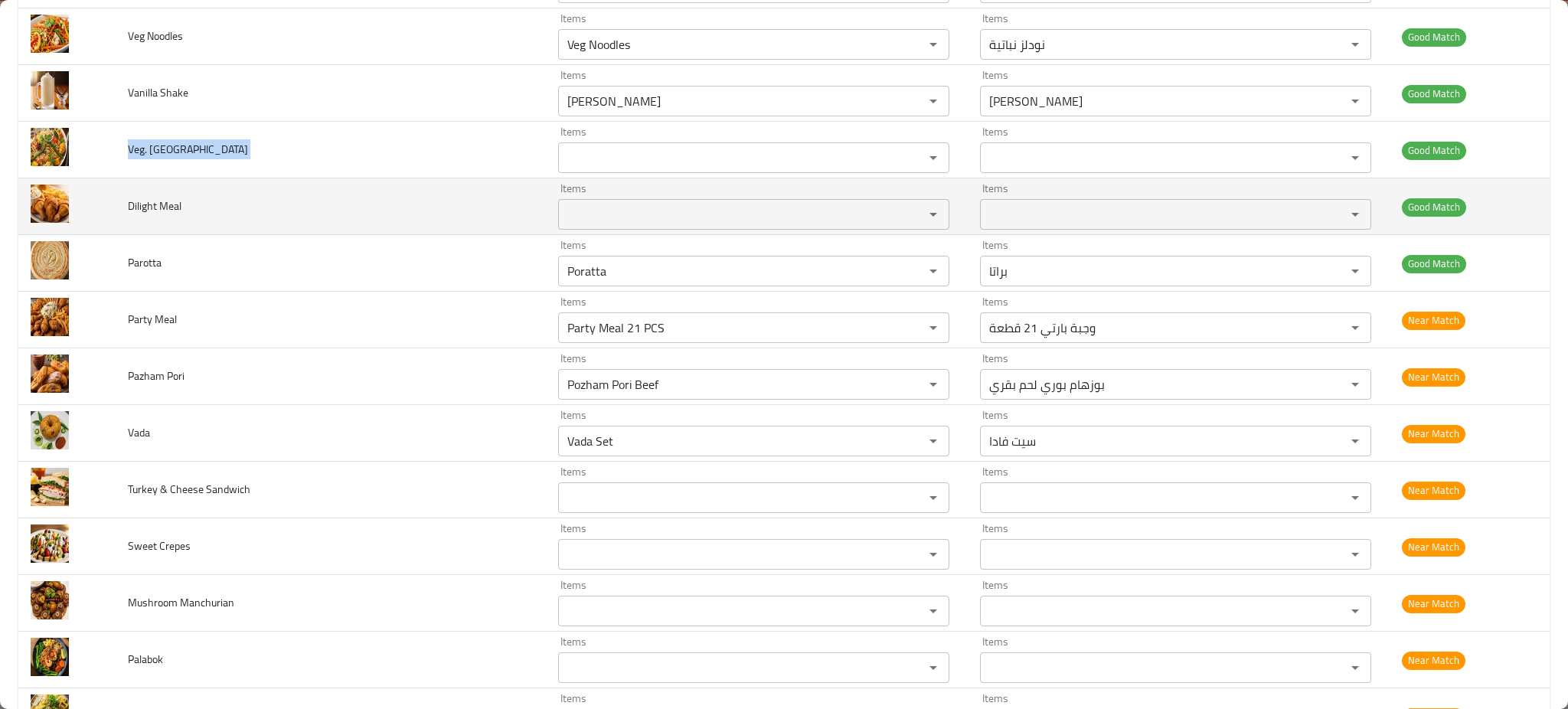
scroll to position [848, 0]
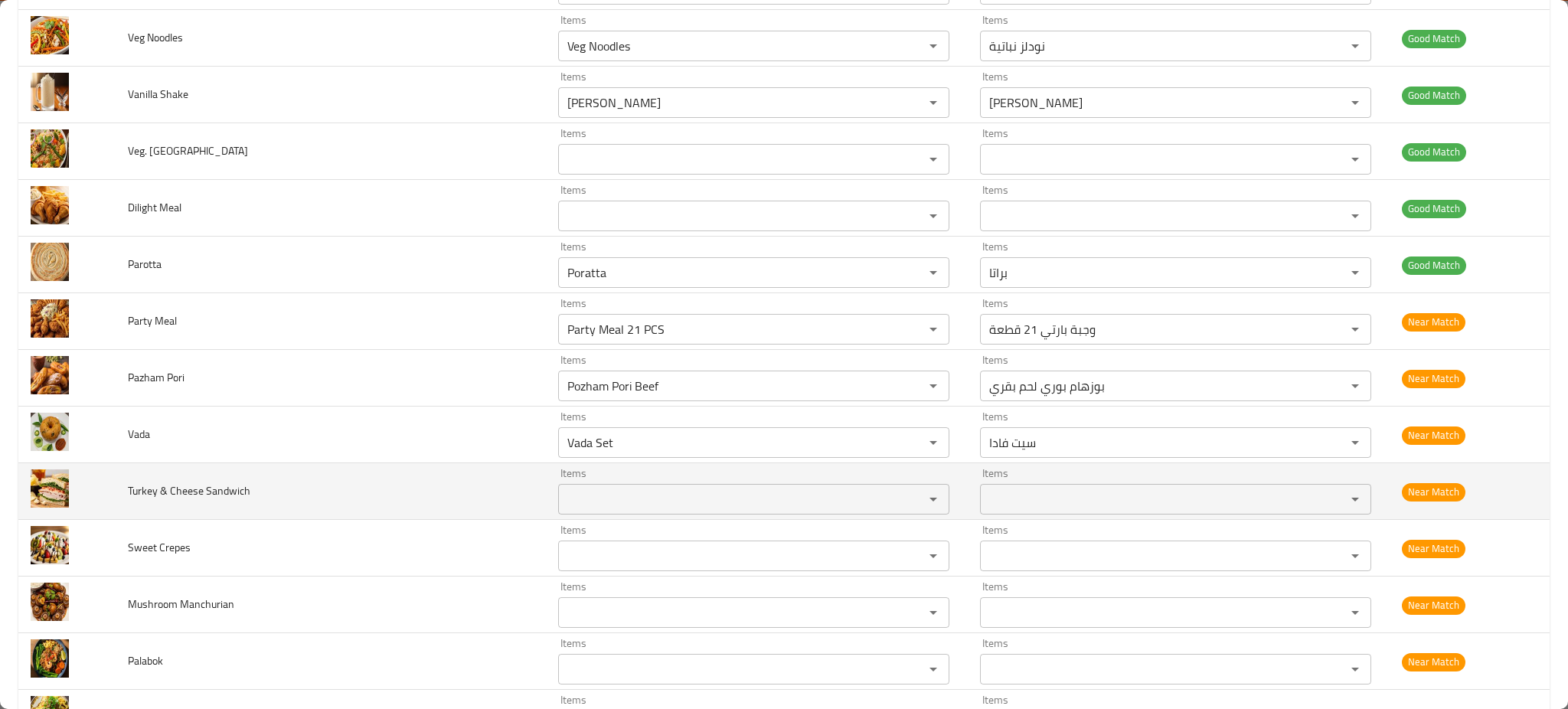
click at [356, 473] on td "Turkey & Cheese Sandwich" at bounding box center [330, 492] width 430 height 57
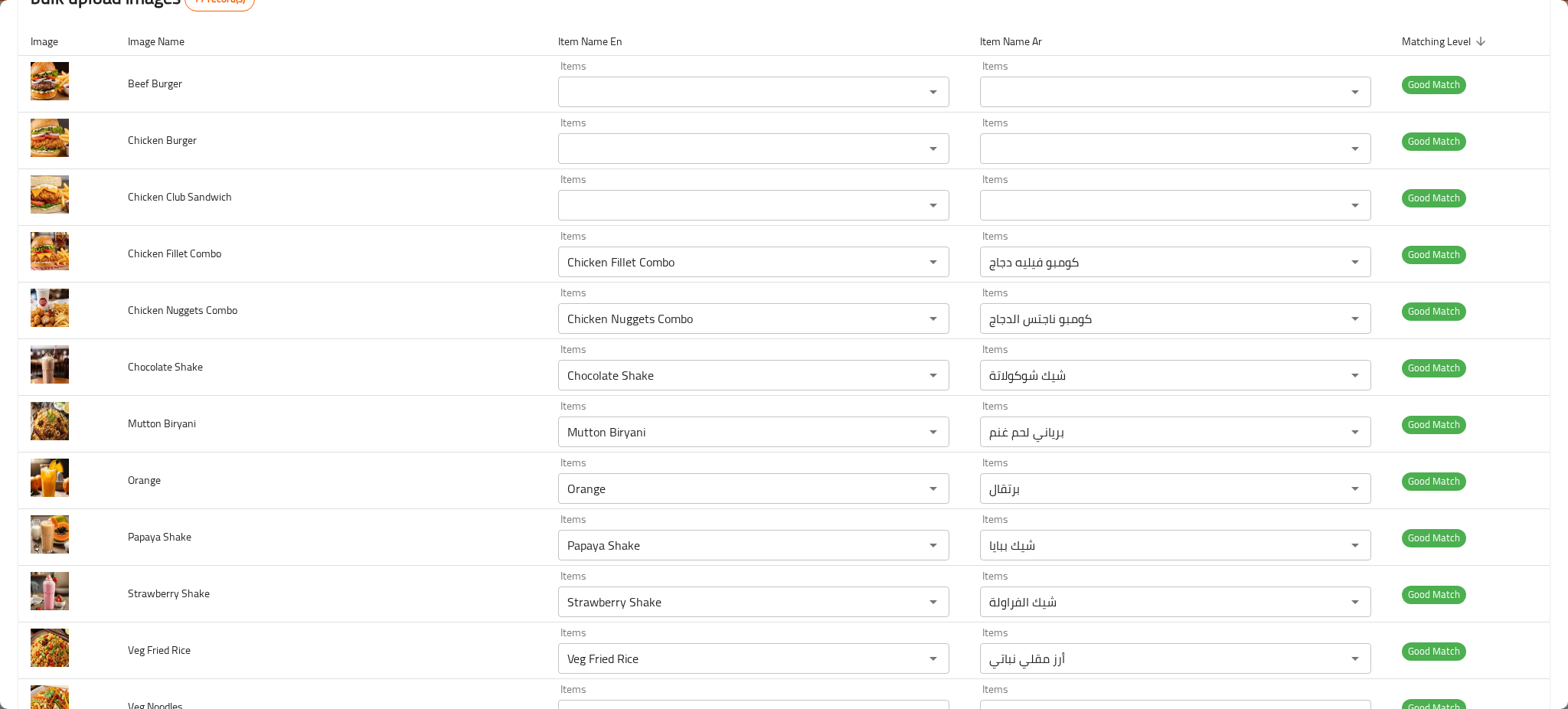
scroll to position [0, 0]
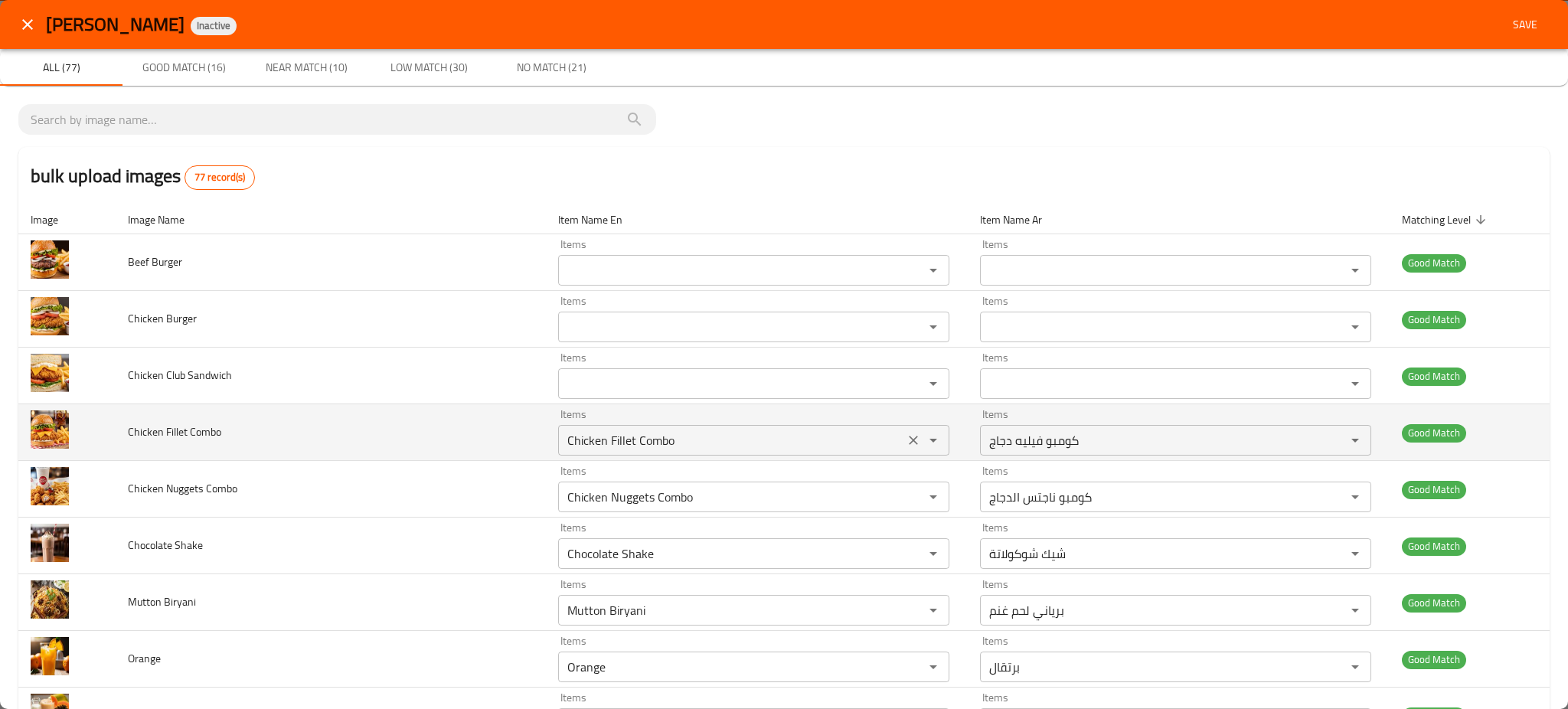
click at [568, 437] on Combo "Chicken Fillet Combo" at bounding box center [731, 440] width 337 height 22
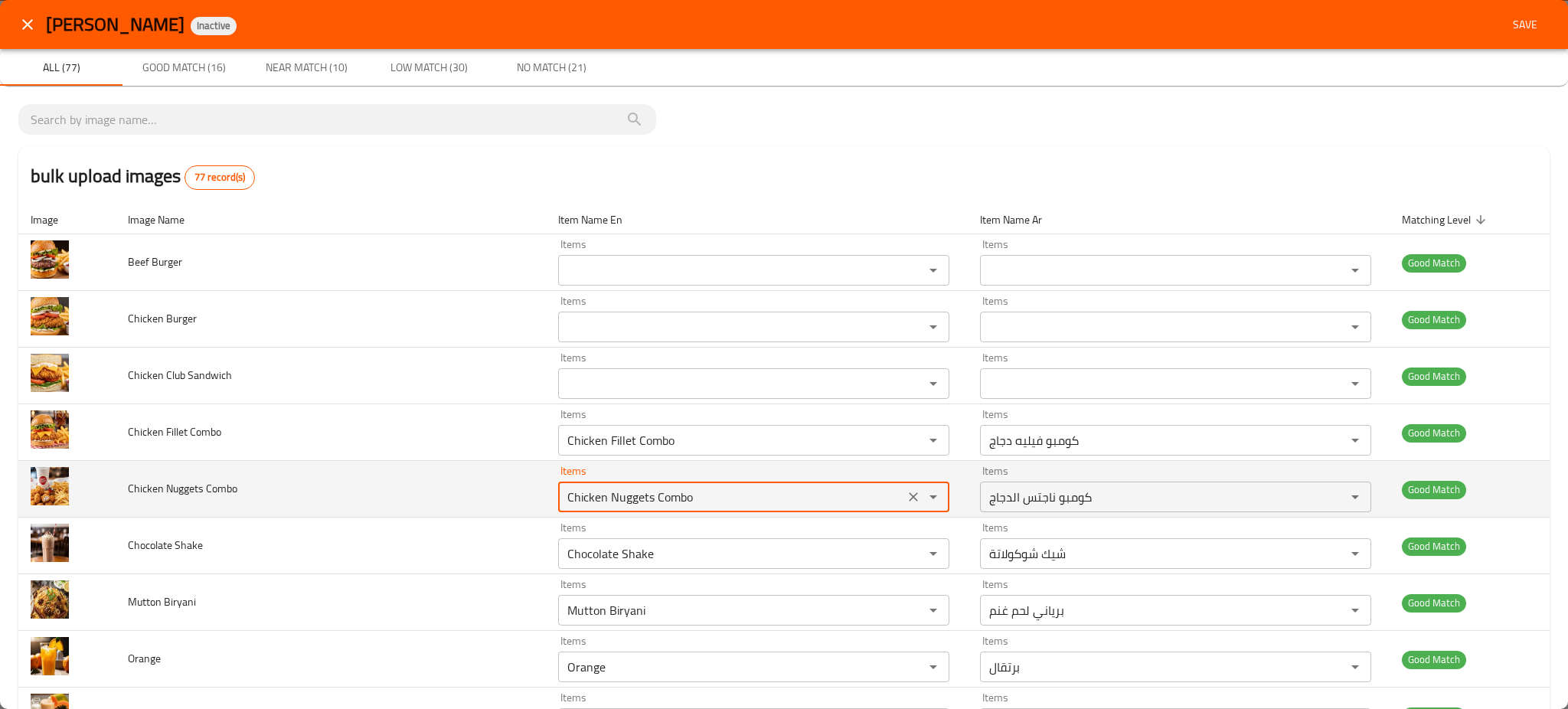
click at [595, 507] on Combo "Chicken Nuggets Combo" at bounding box center [731, 497] width 337 height 22
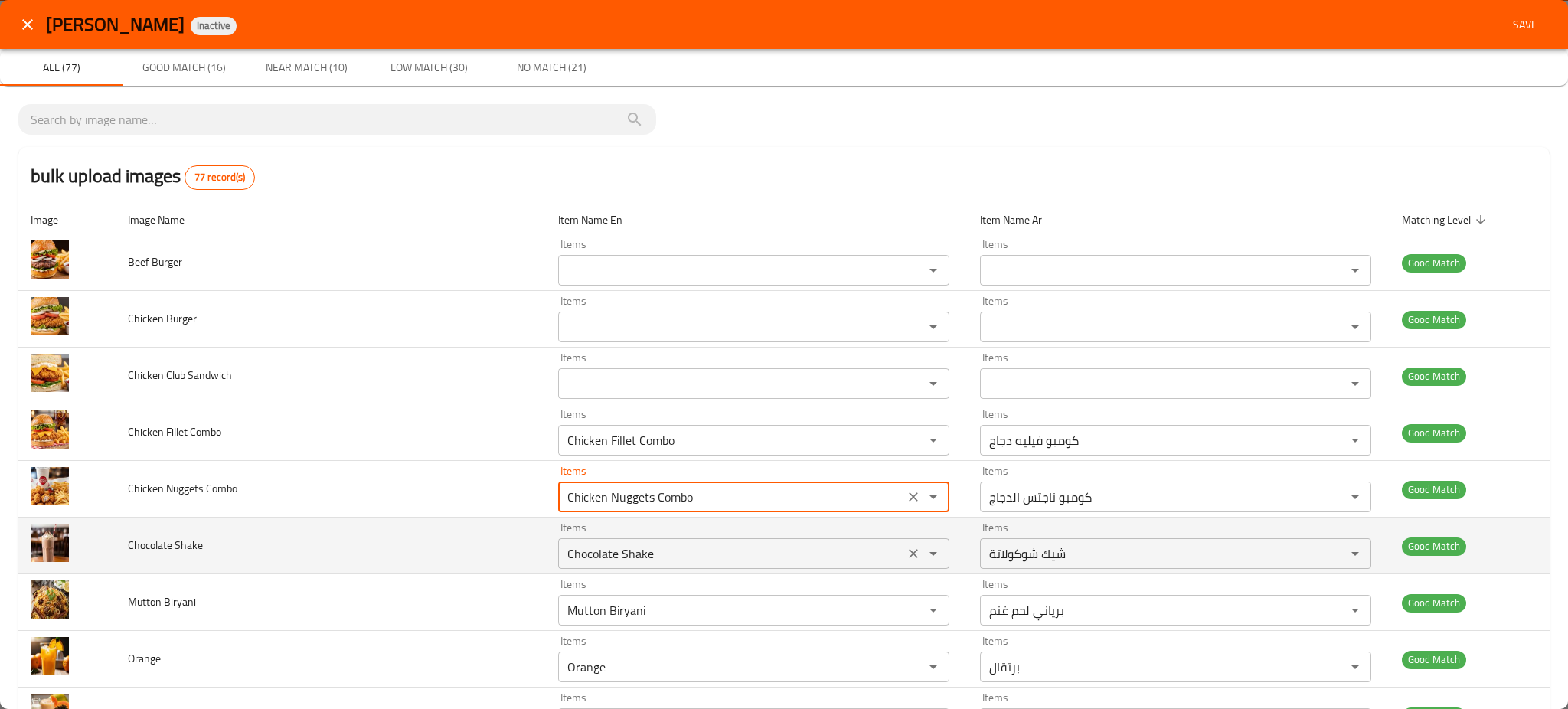
click at [596, 556] on Shake "Chocolate Shake" at bounding box center [731, 554] width 337 height 22
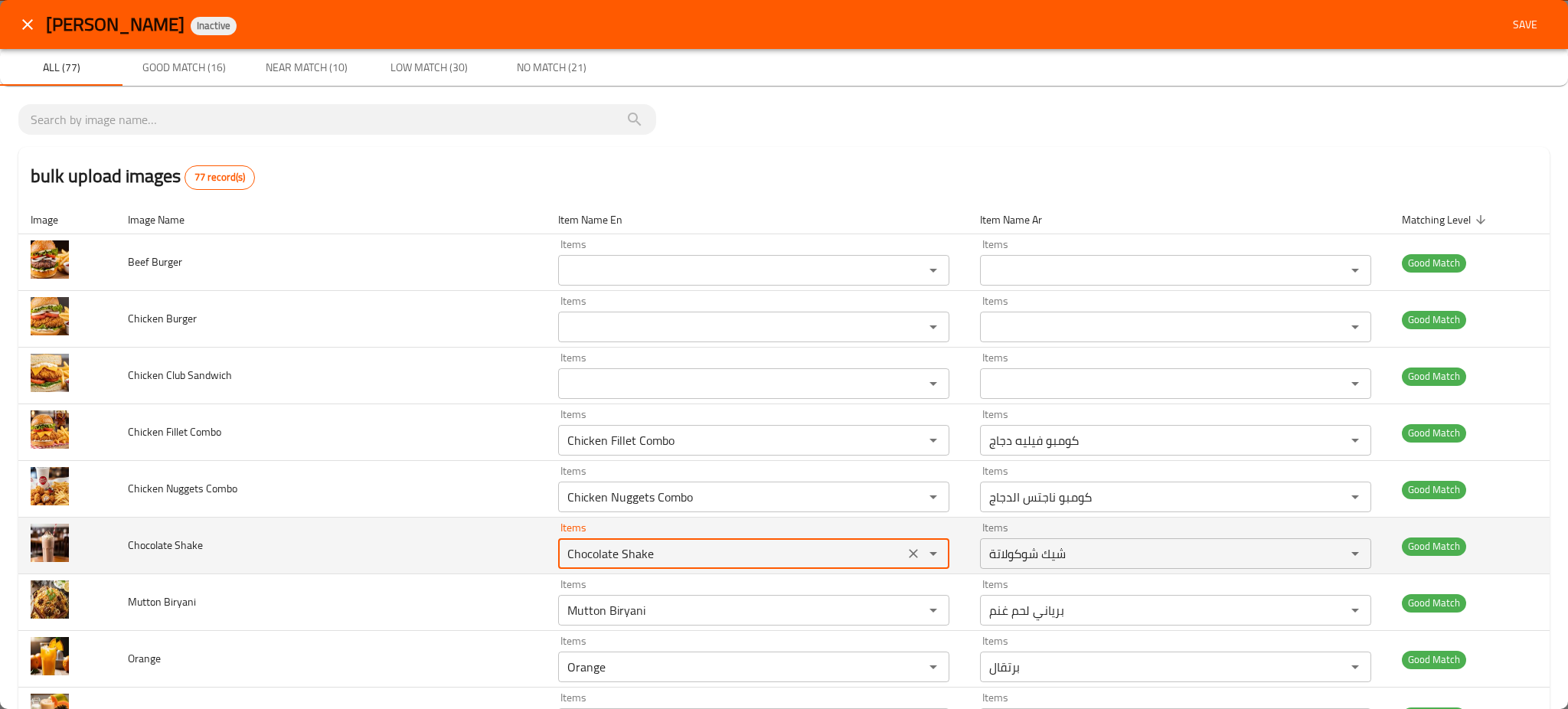
click at [596, 556] on Shake "Chocolate Shake" at bounding box center [731, 554] width 337 height 22
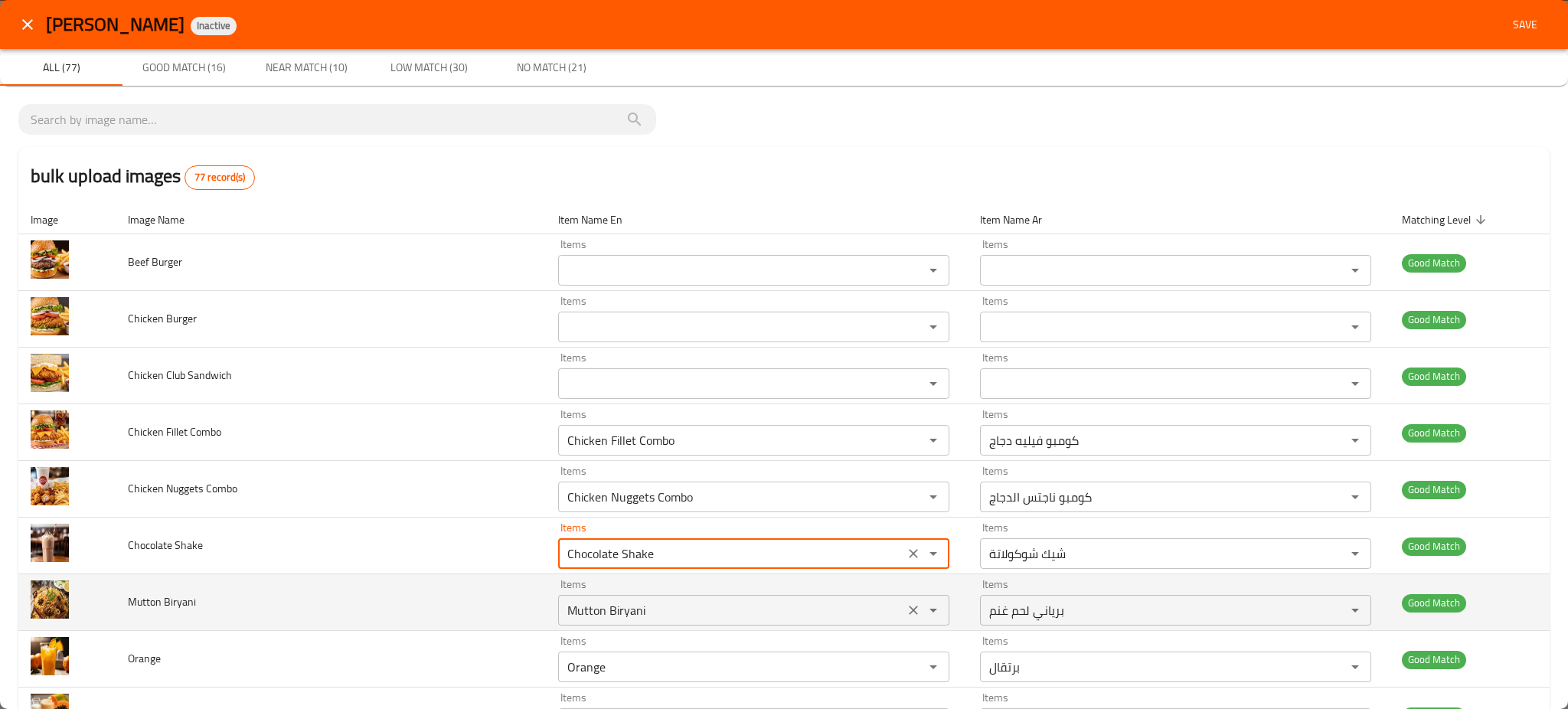
click at [600, 617] on Biryani "Mutton Biryani" at bounding box center [731, 610] width 337 height 22
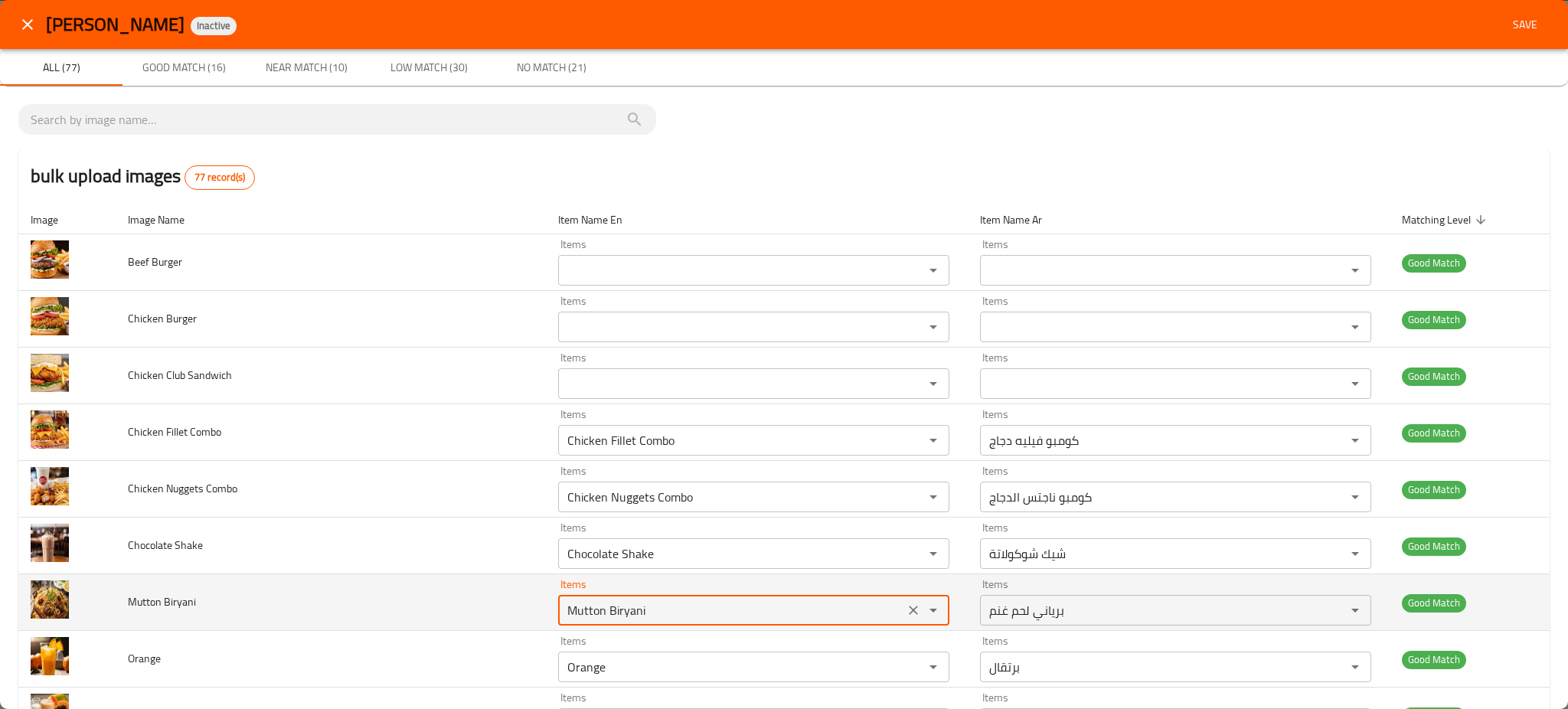
click at [600, 617] on Biryani "Mutton Biryani" at bounding box center [731, 610] width 337 height 22
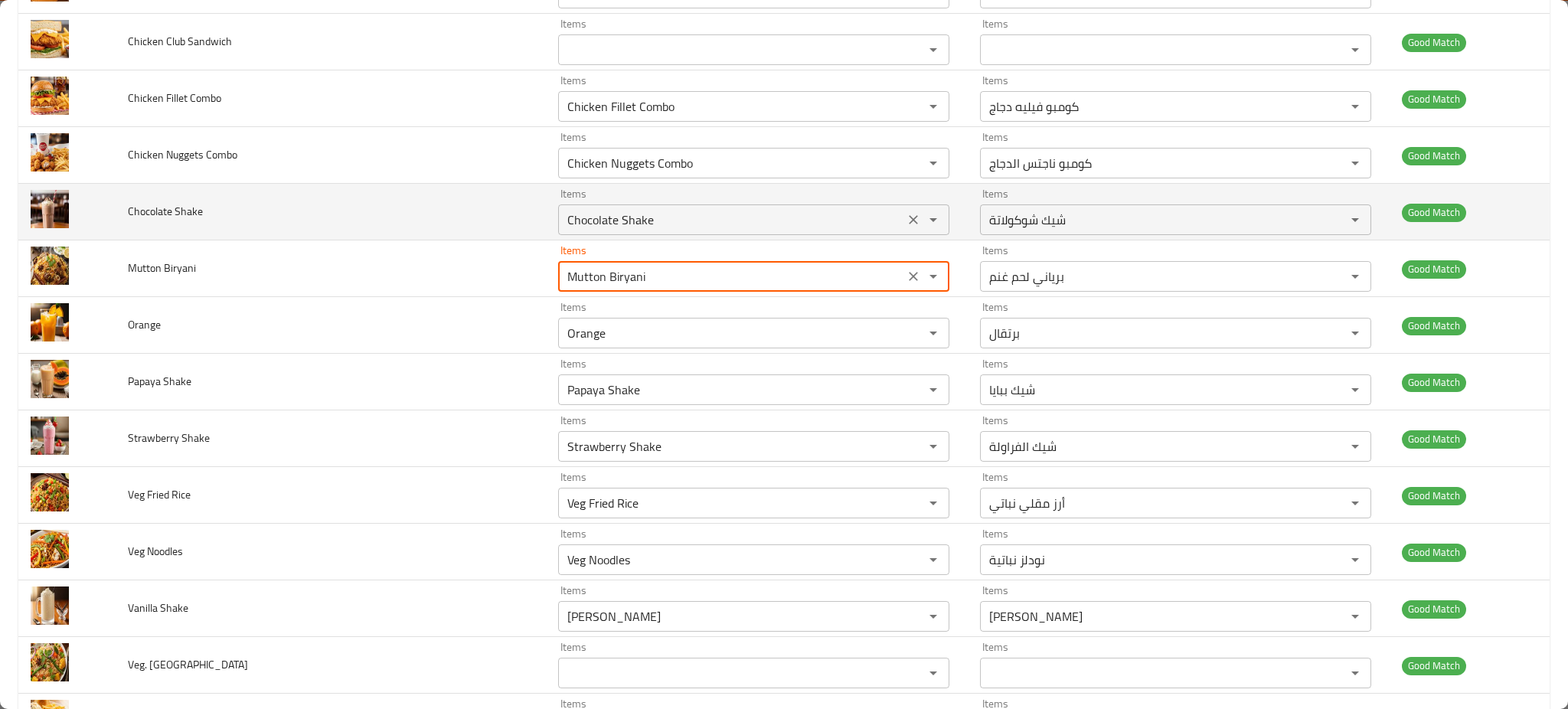
scroll to position [335, 0]
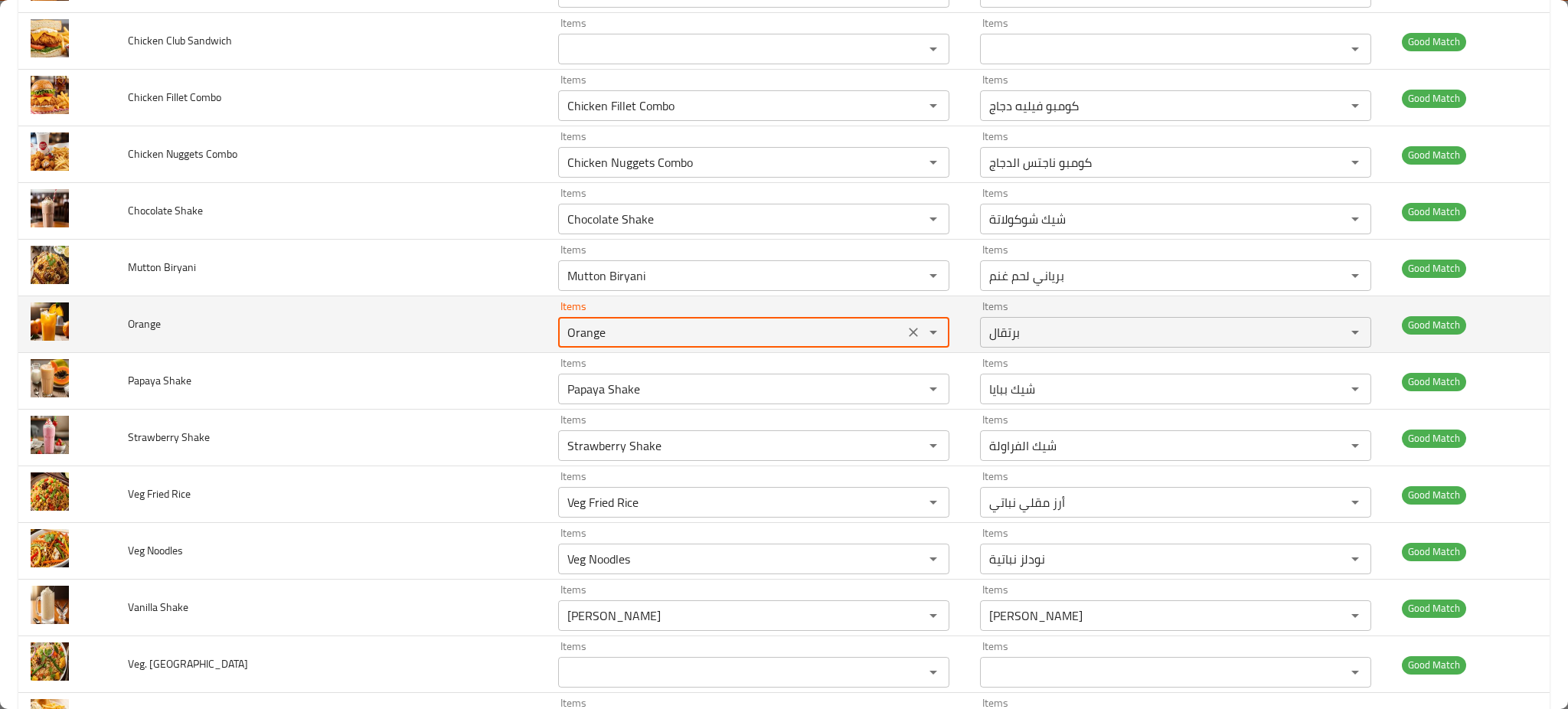
click at [563, 335] on input "Orange" at bounding box center [731, 332] width 337 height 22
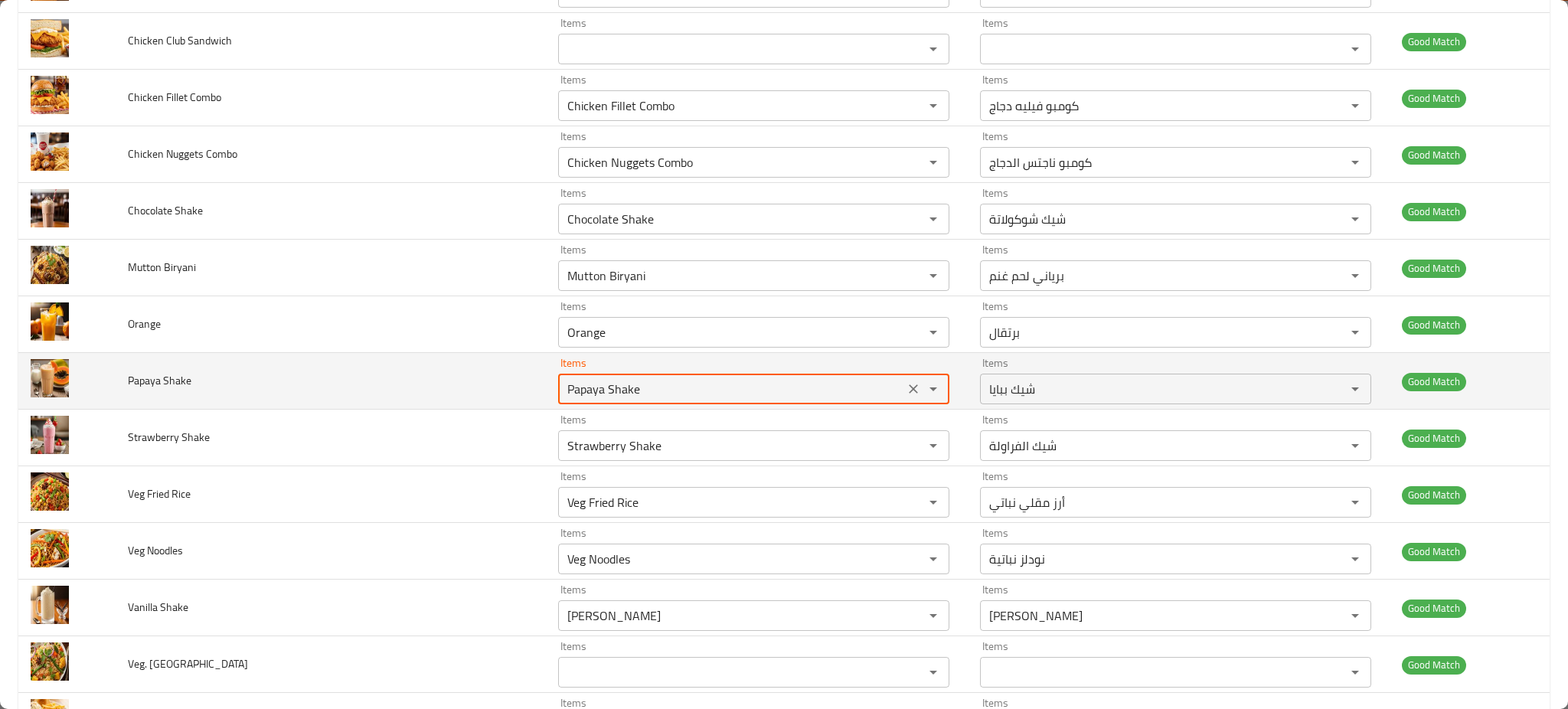
click at [563, 386] on Shake "Papaya Shake" at bounding box center [731, 389] width 337 height 22
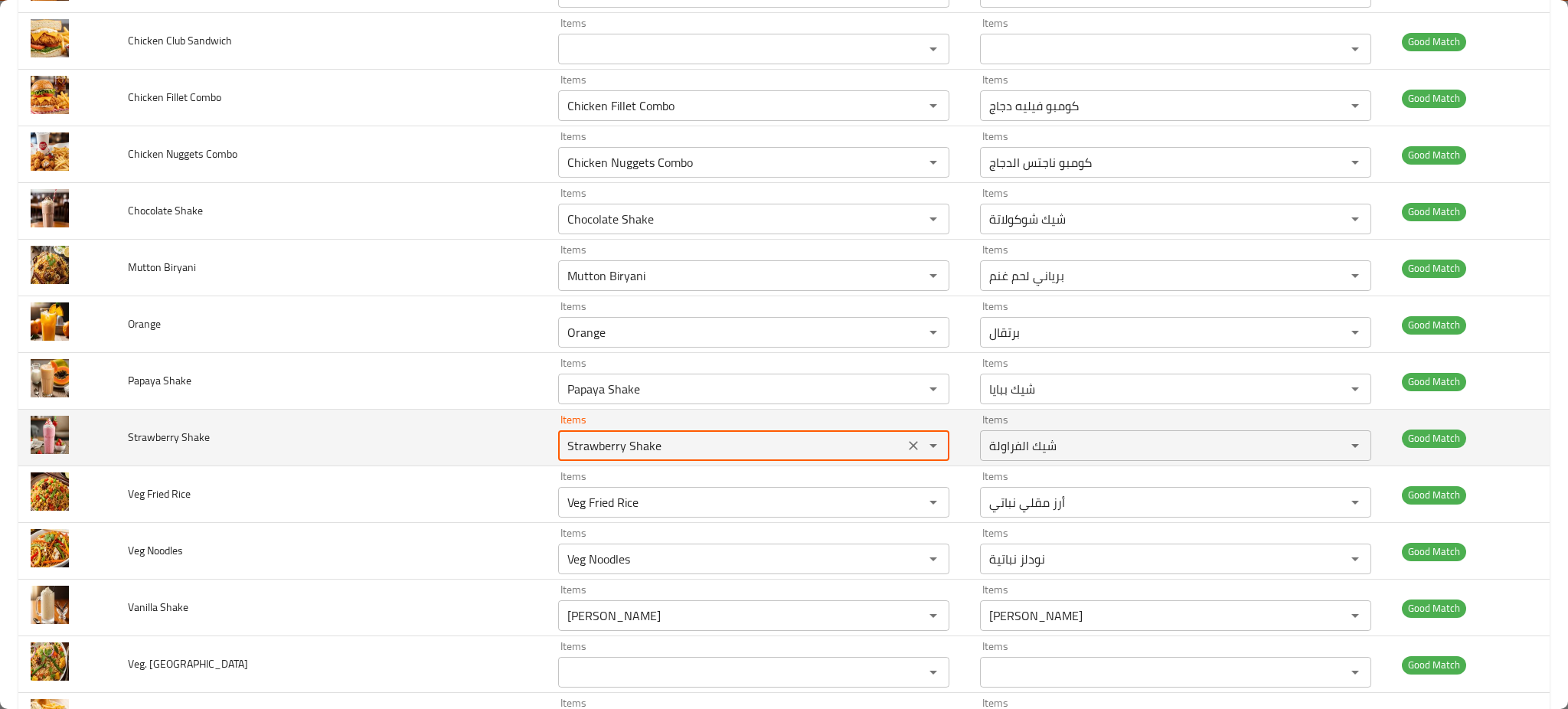
click at [563, 445] on Shake "Strawberry Shake" at bounding box center [731, 445] width 337 height 22
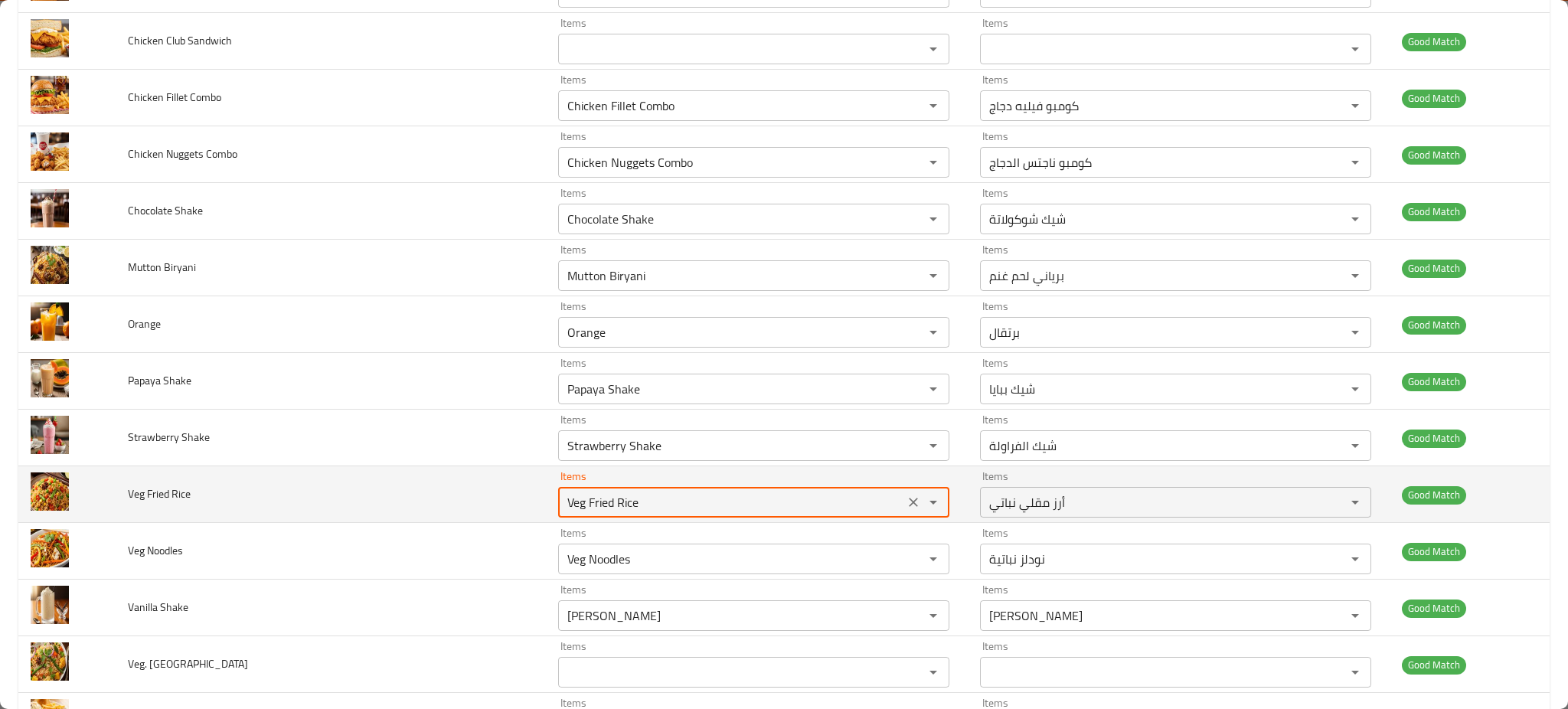
click at [587, 510] on Rice "Veg Fried Rice" at bounding box center [731, 502] width 337 height 22
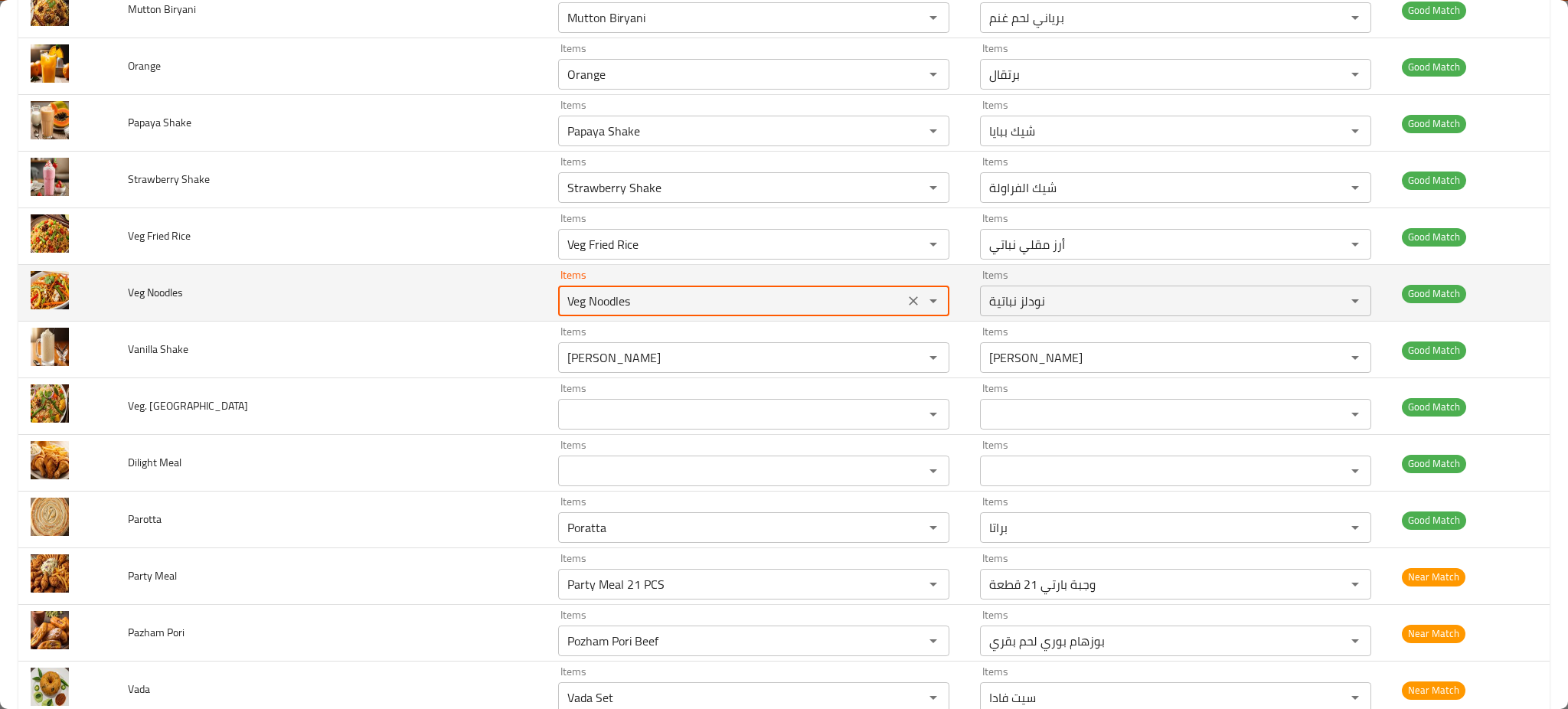
click at [563, 296] on Noodles "Veg Noodles" at bounding box center [731, 300] width 337 height 22
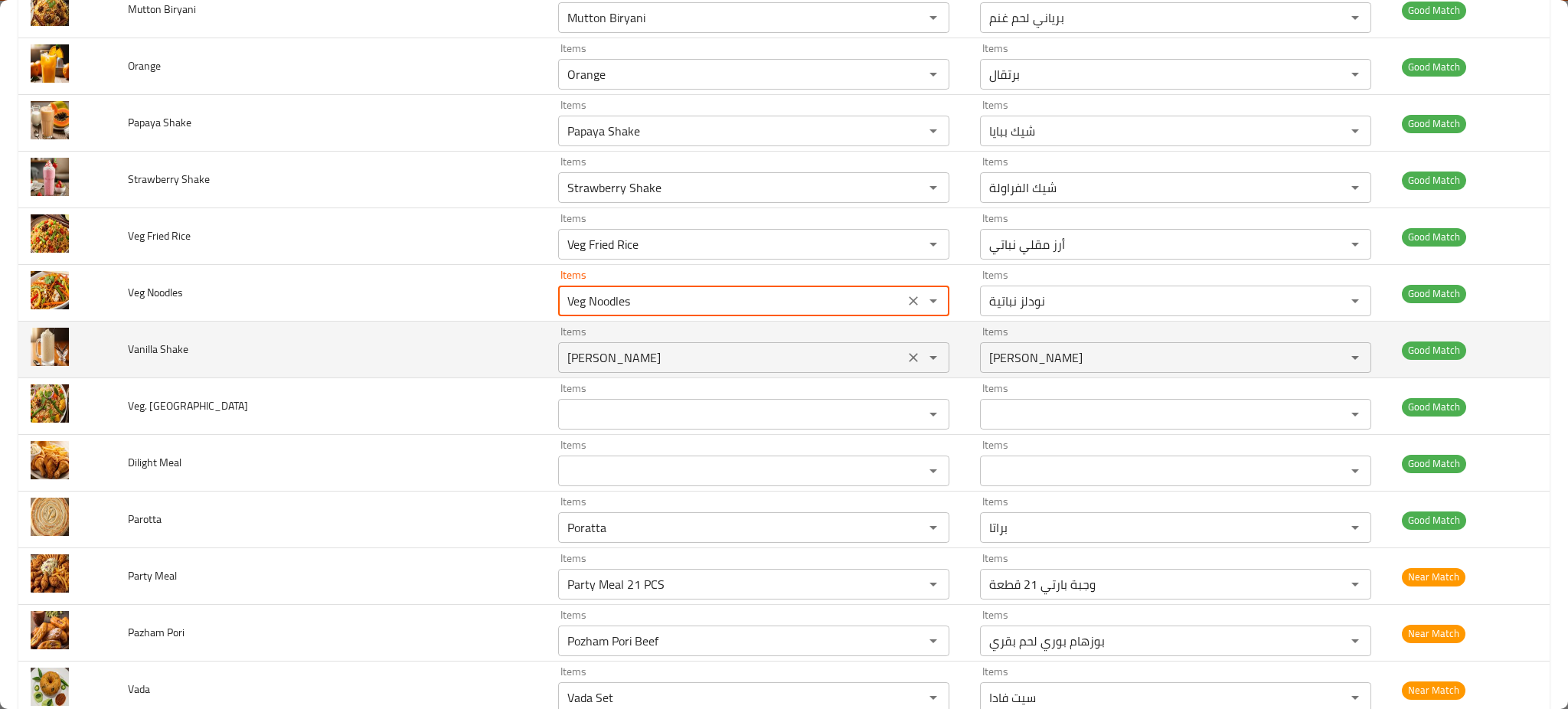
click at [563, 367] on Shake "[PERSON_NAME]" at bounding box center [731, 358] width 337 height 22
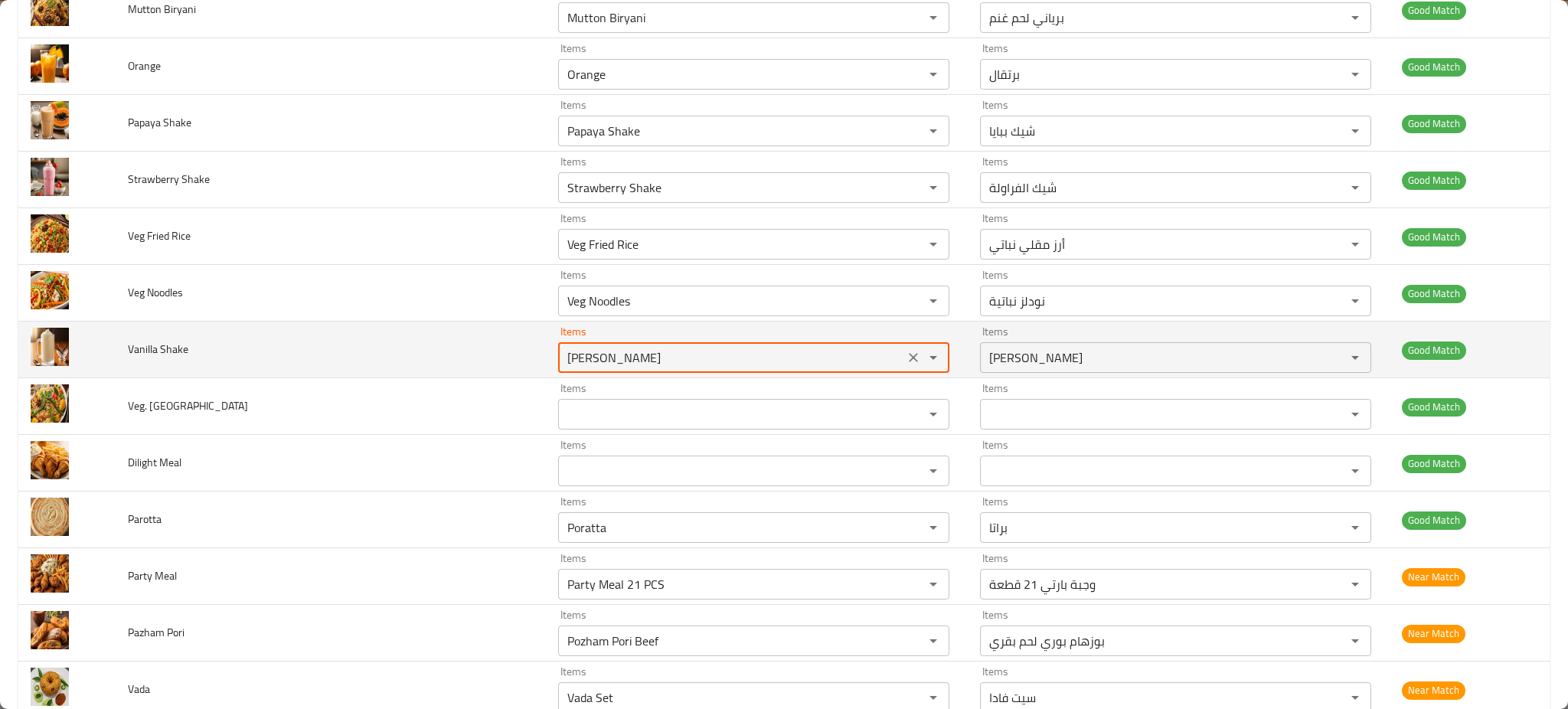
click at [563, 367] on Shake "[PERSON_NAME]" at bounding box center [731, 358] width 337 height 22
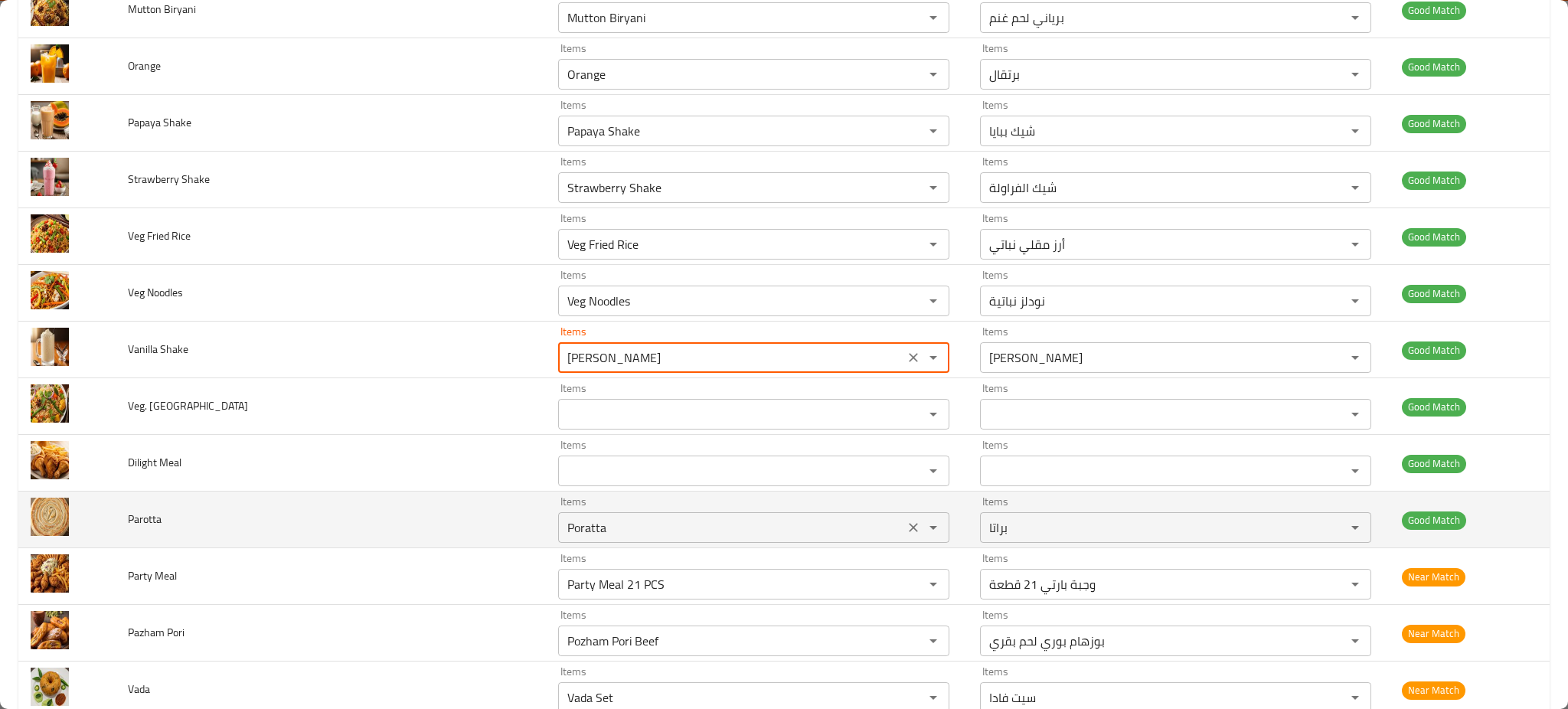
scroll to position [895, 0]
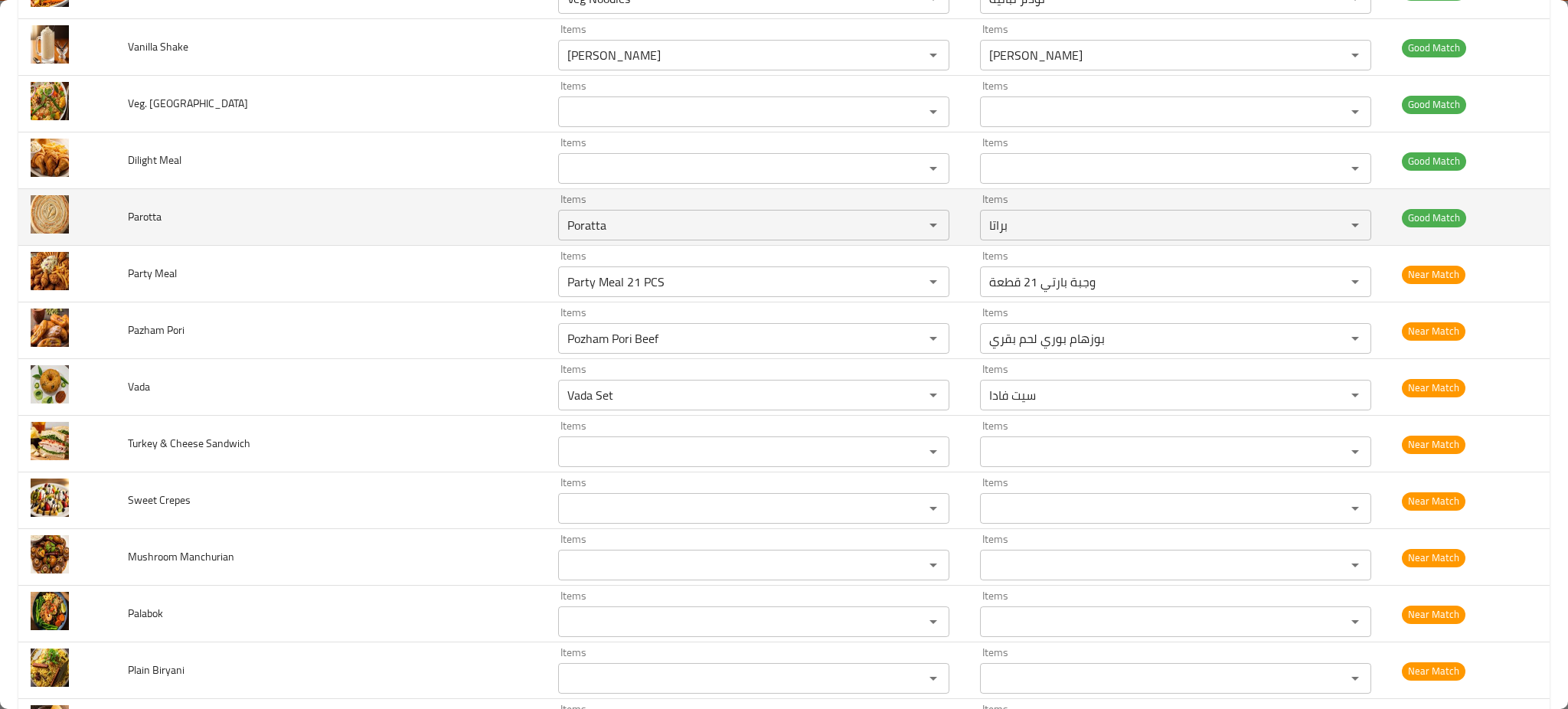
click at [557, 243] on td "Items Poratta Items" at bounding box center [757, 217] width 422 height 57
click at [563, 236] on input "Poratta" at bounding box center [731, 225] width 337 height 22
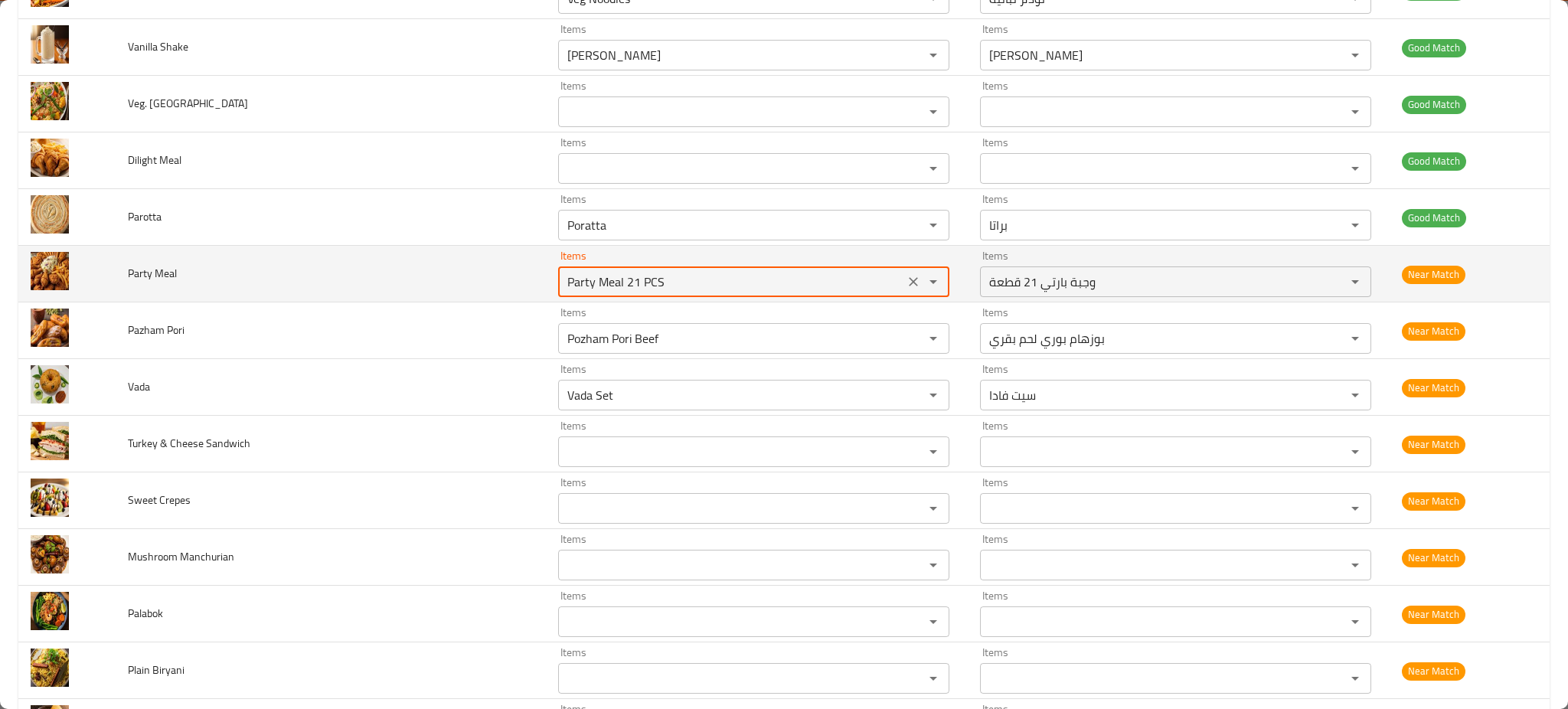
click at [563, 275] on Meal "Party Meal 21 PCS" at bounding box center [731, 281] width 337 height 22
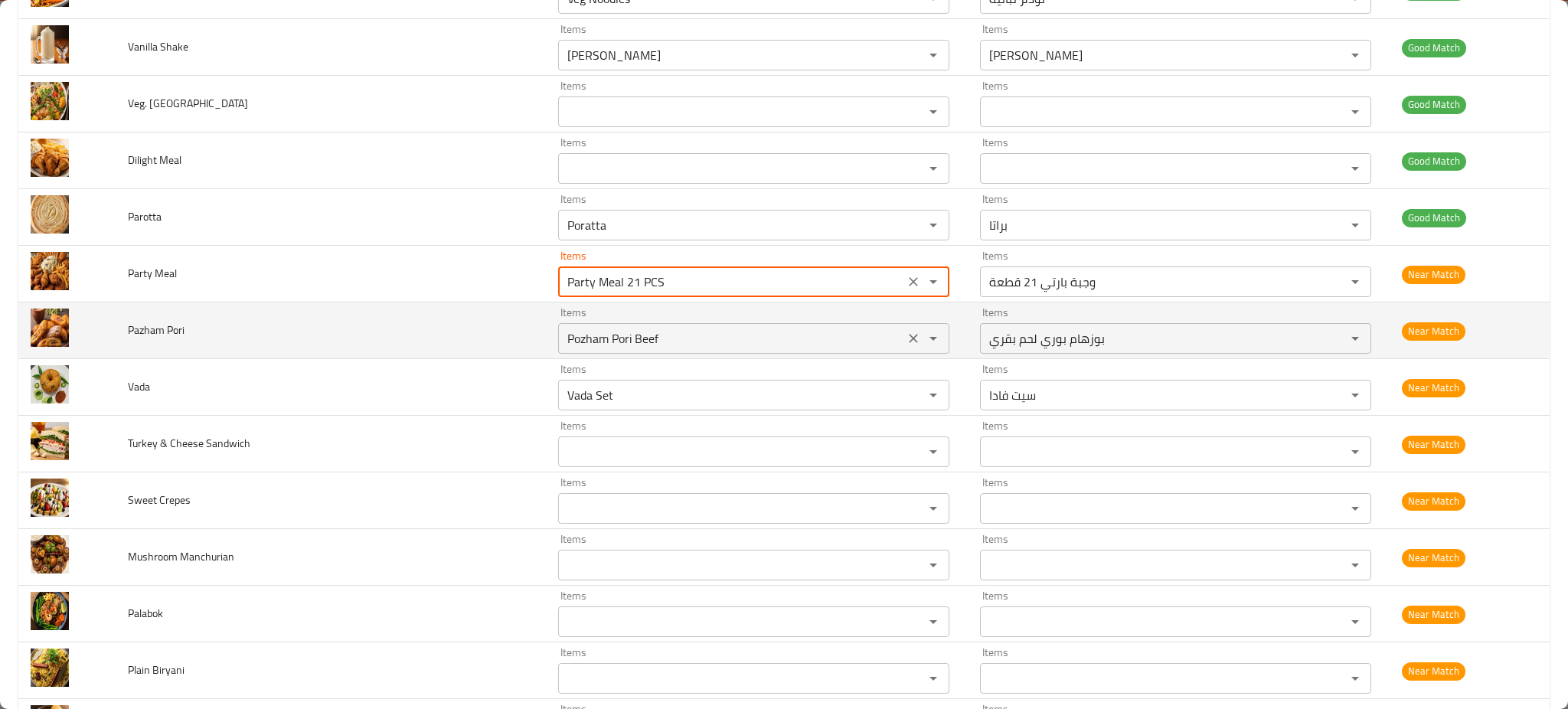
click at [558, 326] on div "Pozham Pori Beef Items" at bounding box center [753, 339] width 391 height 30
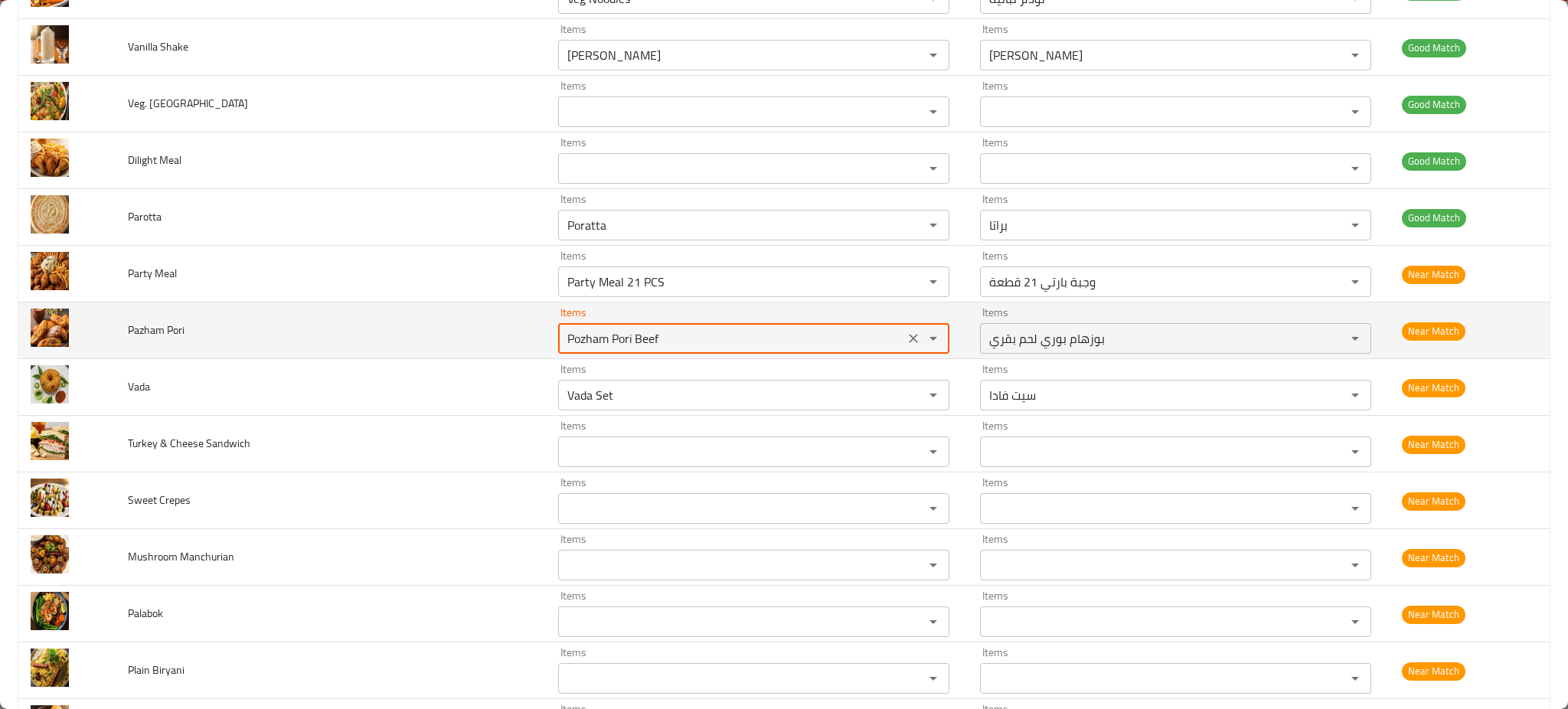
click at [558, 326] on div "Pozham Pori Beef Items" at bounding box center [753, 339] width 391 height 30
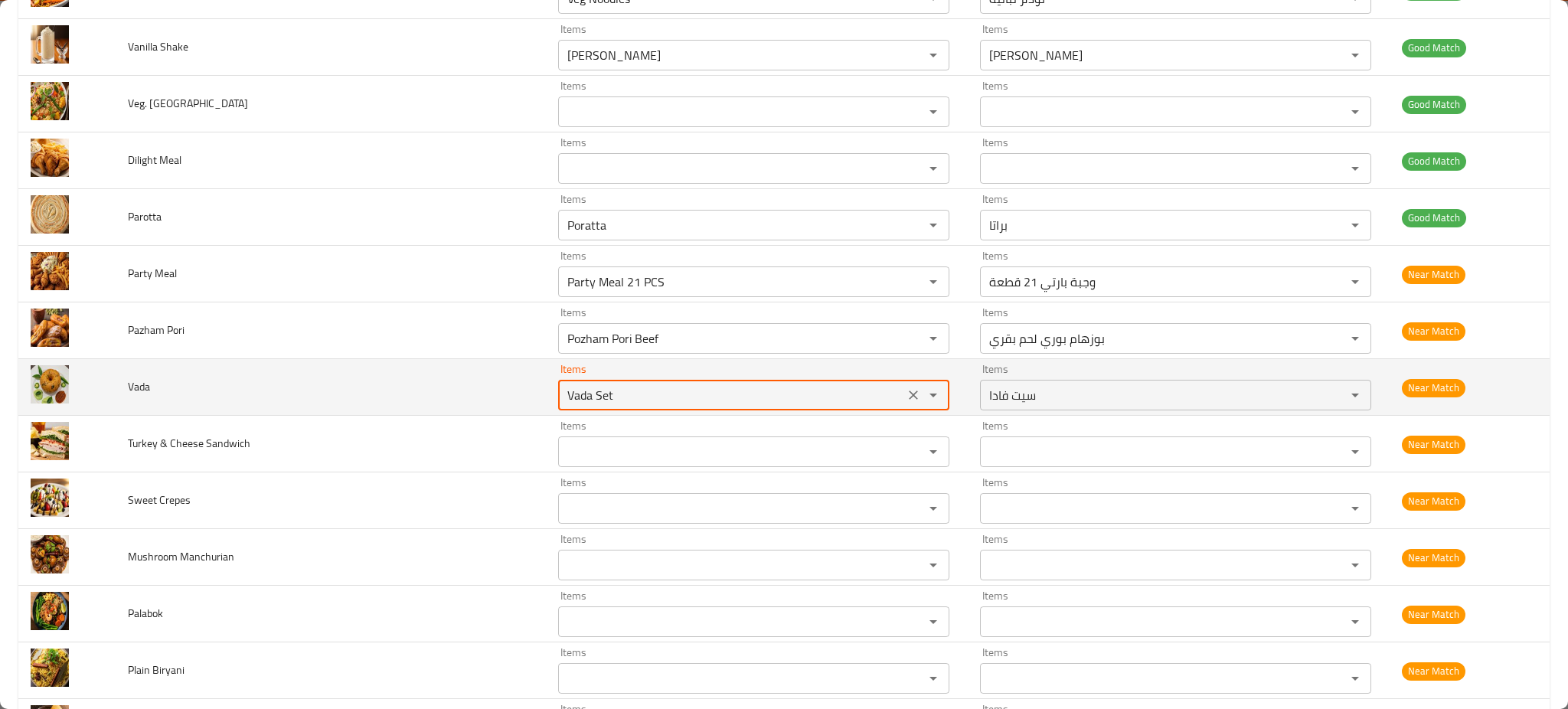
click at [563, 387] on input "Vada Set" at bounding box center [731, 395] width 337 height 22
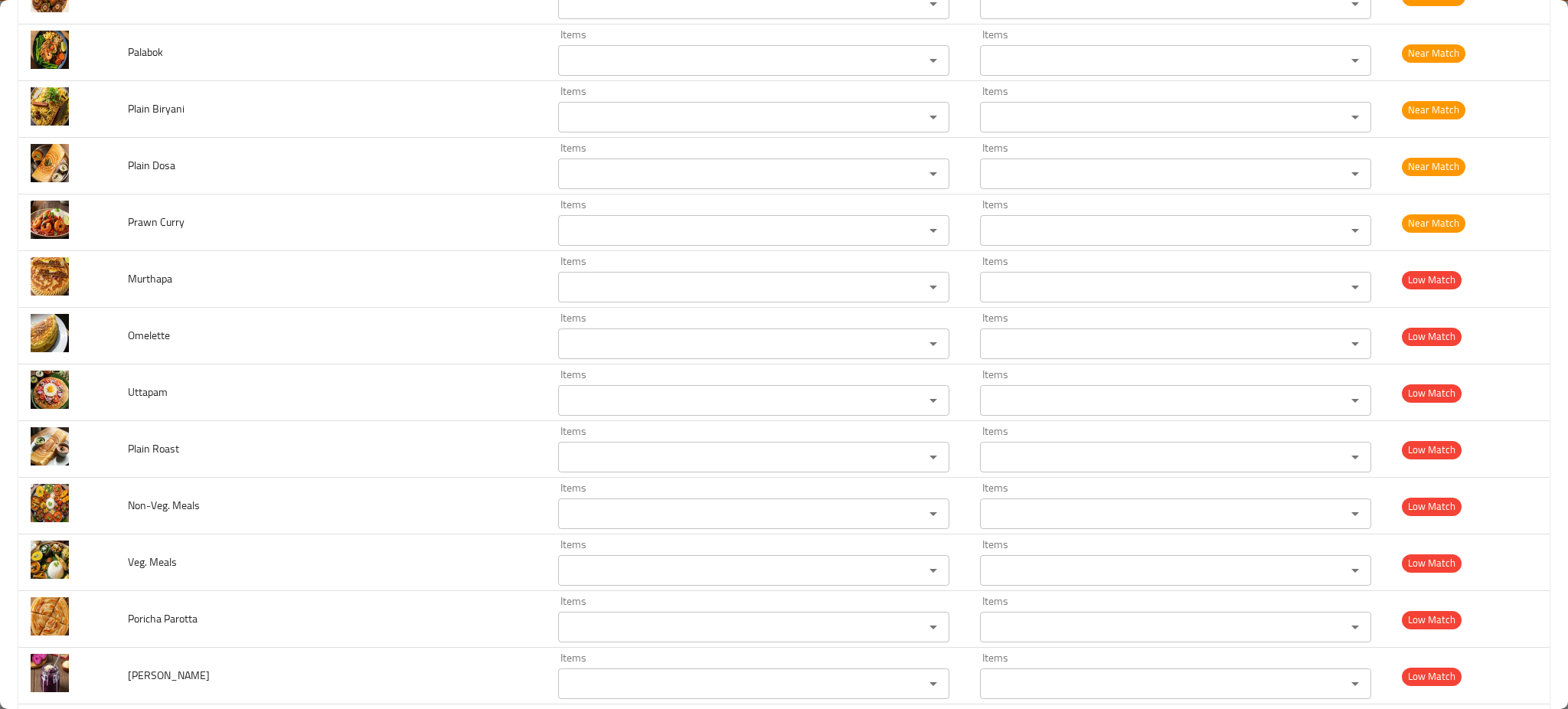
scroll to position [2026, 0]
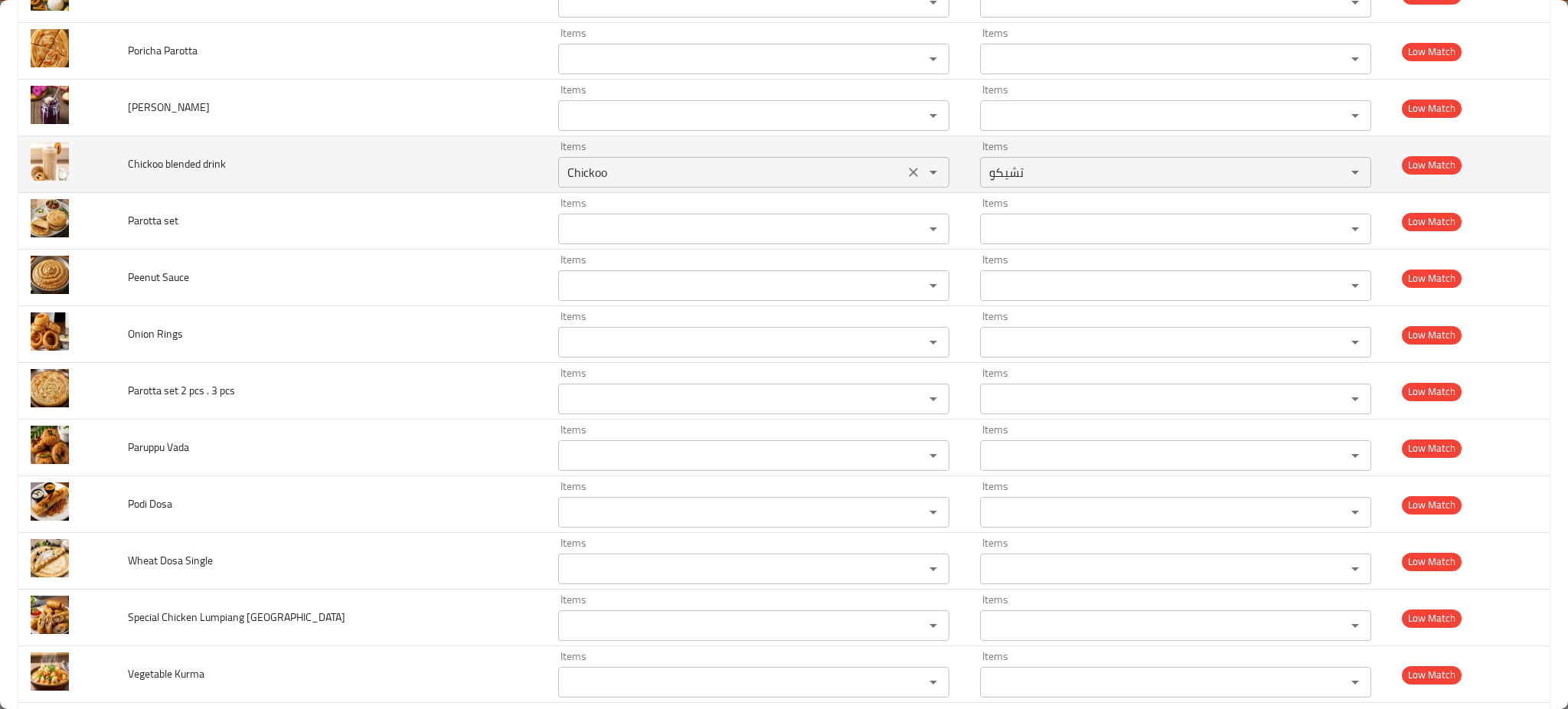
click at [563, 175] on drink "Chickoo" at bounding box center [731, 172] width 337 height 22
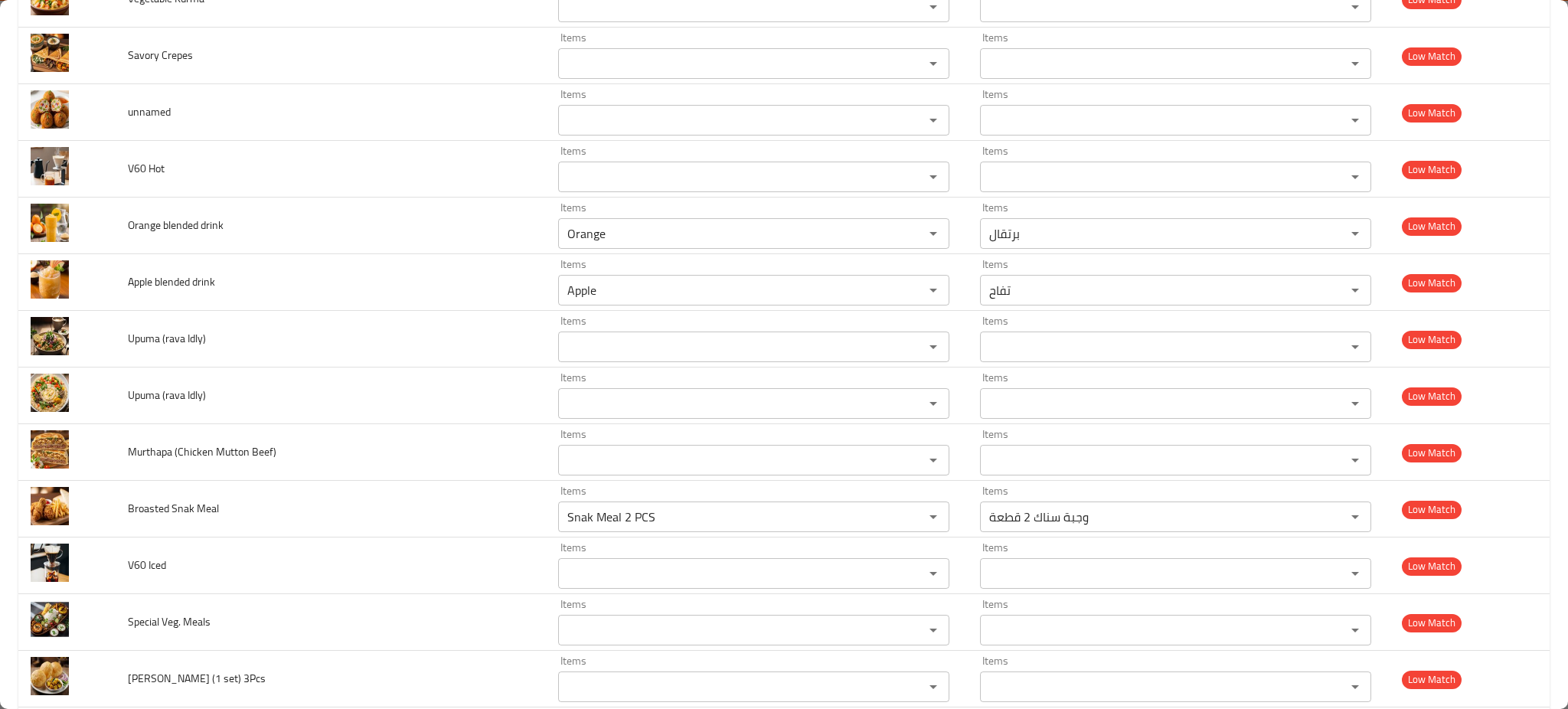
scroll to position [2701, 0]
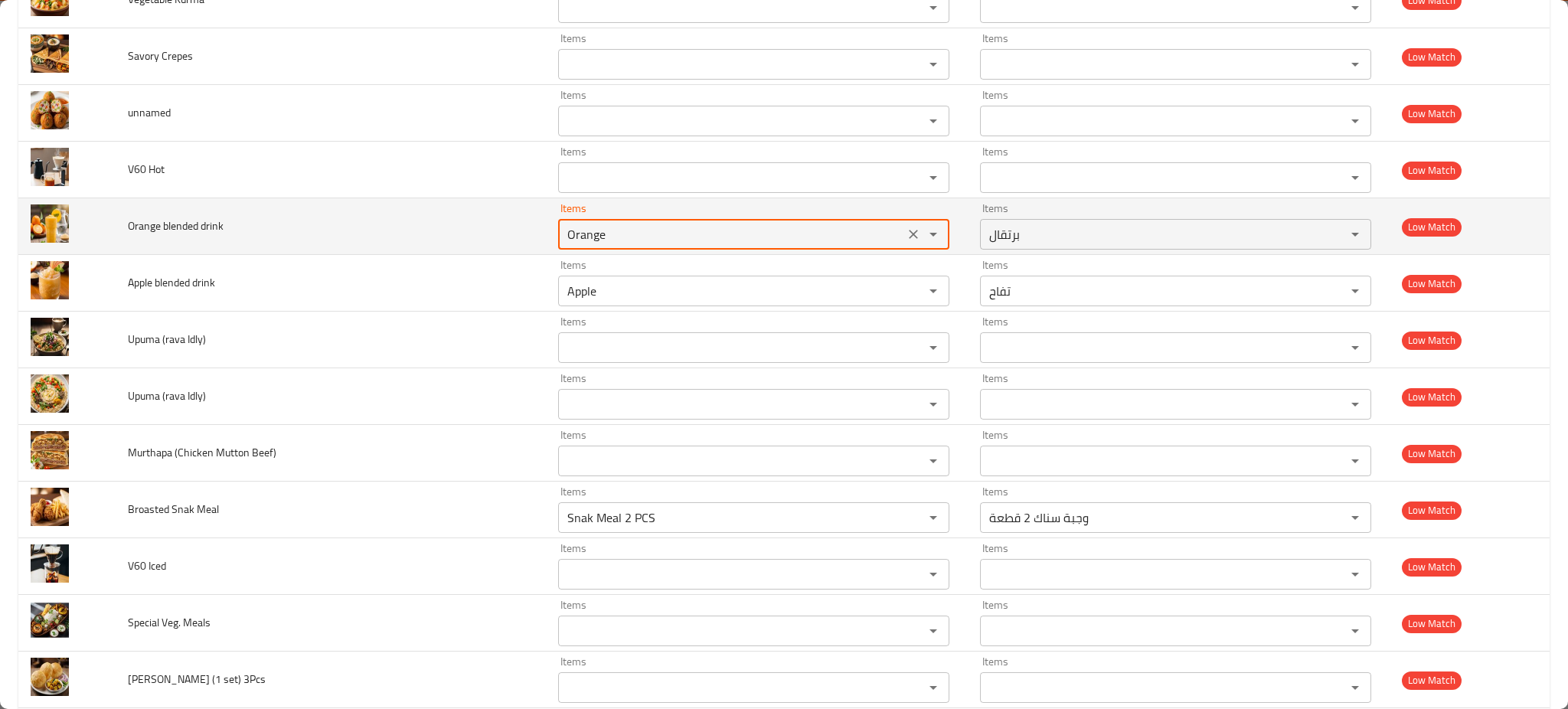
click at [563, 245] on drink "Orange" at bounding box center [731, 234] width 337 height 22
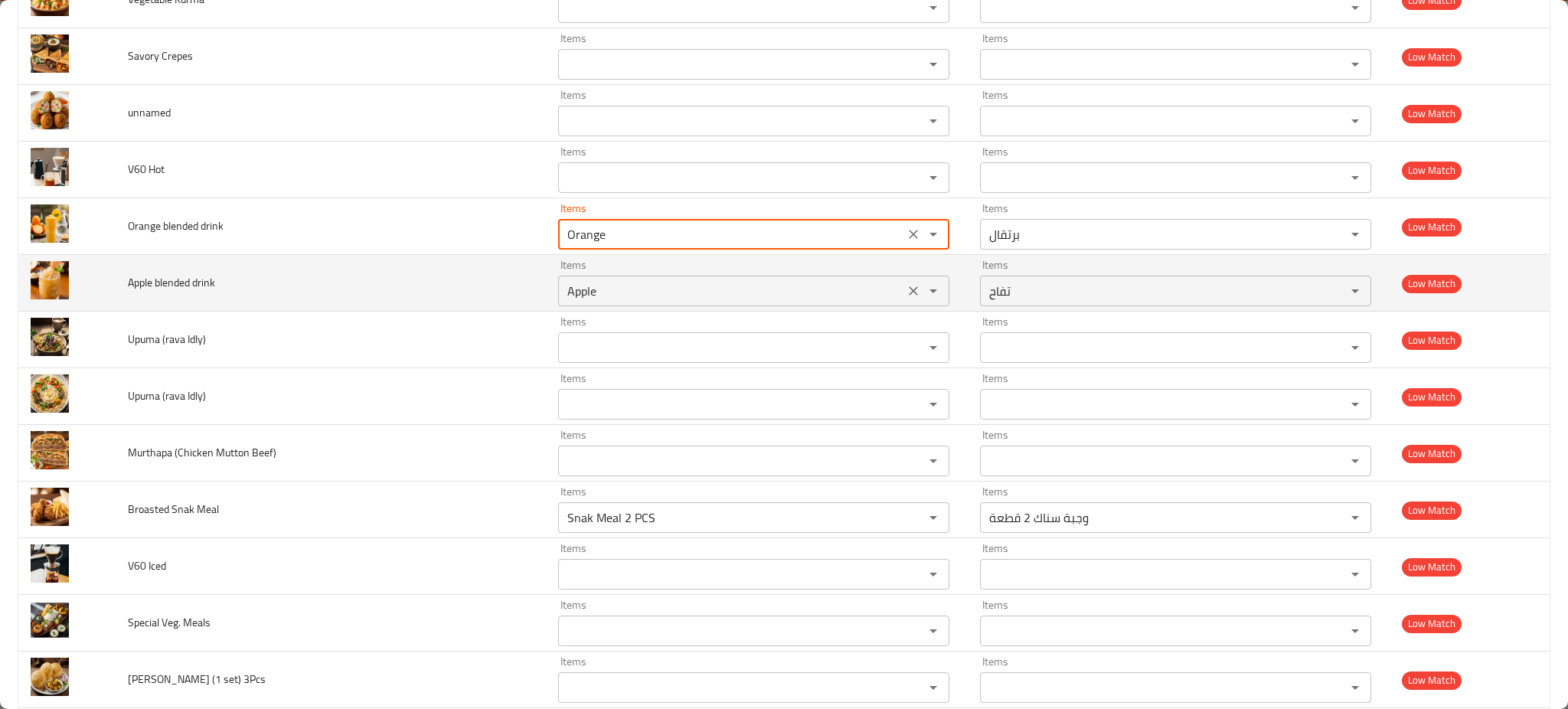
click at [563, 300] on drink "Apple" at bounding box center [731, 291] width 337 height 22
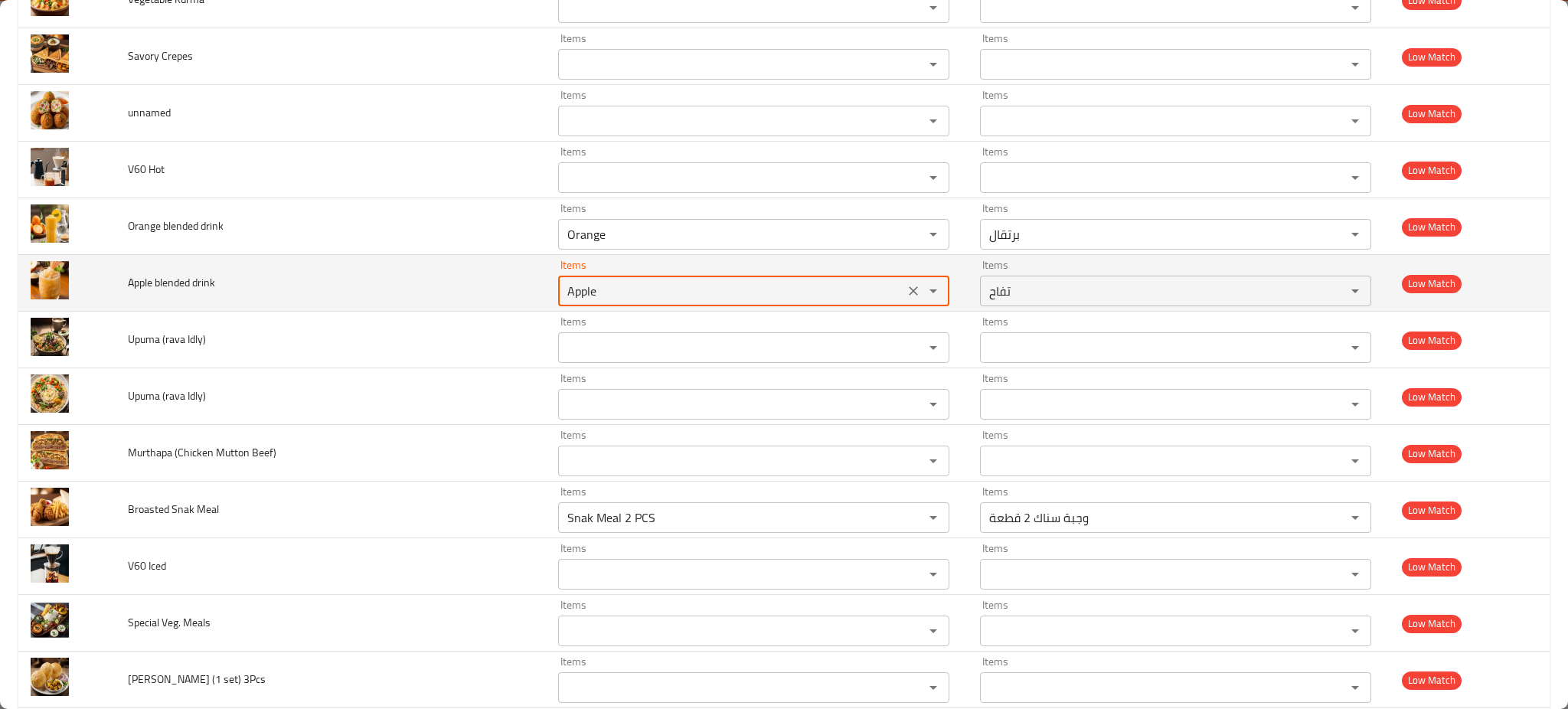
click at [563, 300] on drink "Apple" at bounding box center [731, 291] width 337 height 22
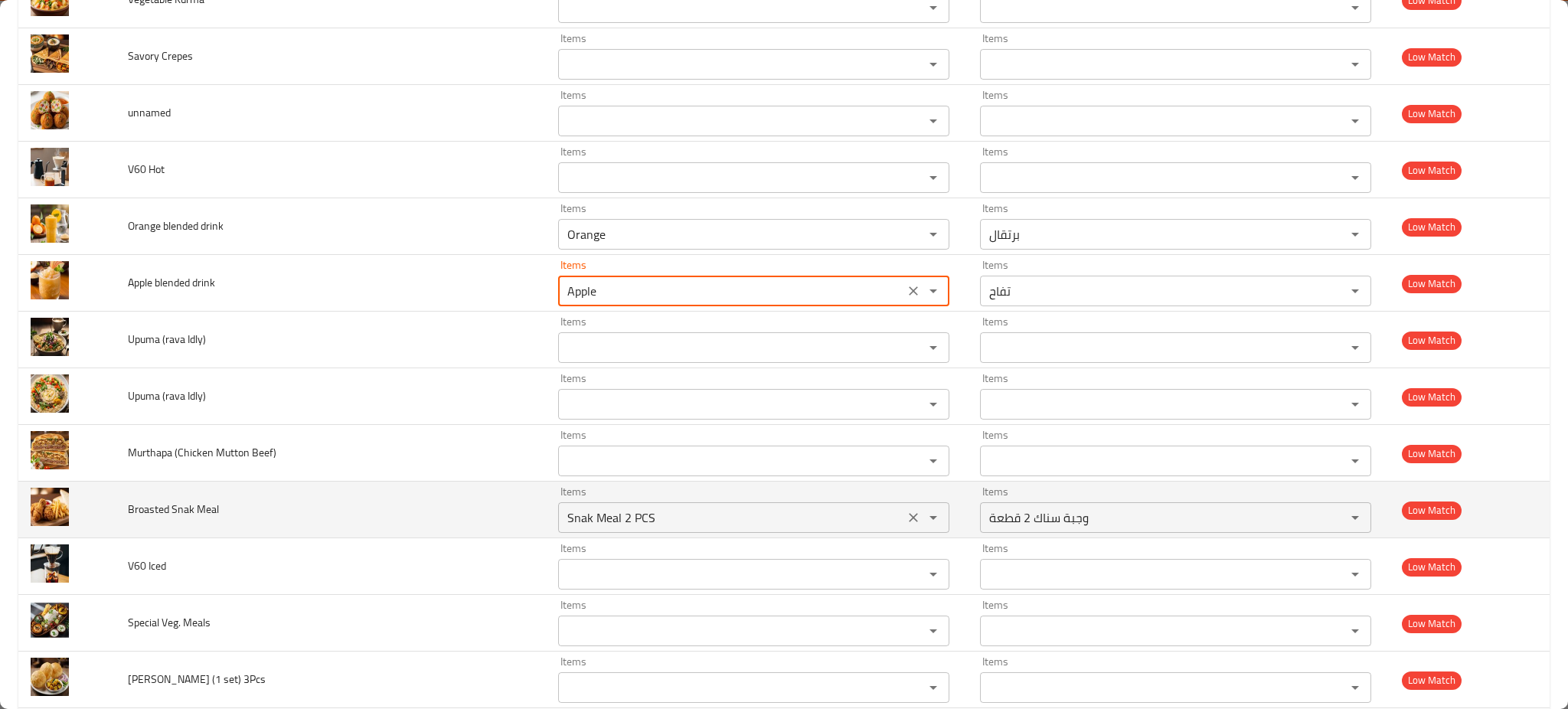
click at [558, 499] on div "Items Snak Meal 2 PCS Items" at bounding box center [753, 510] width 391 height 47
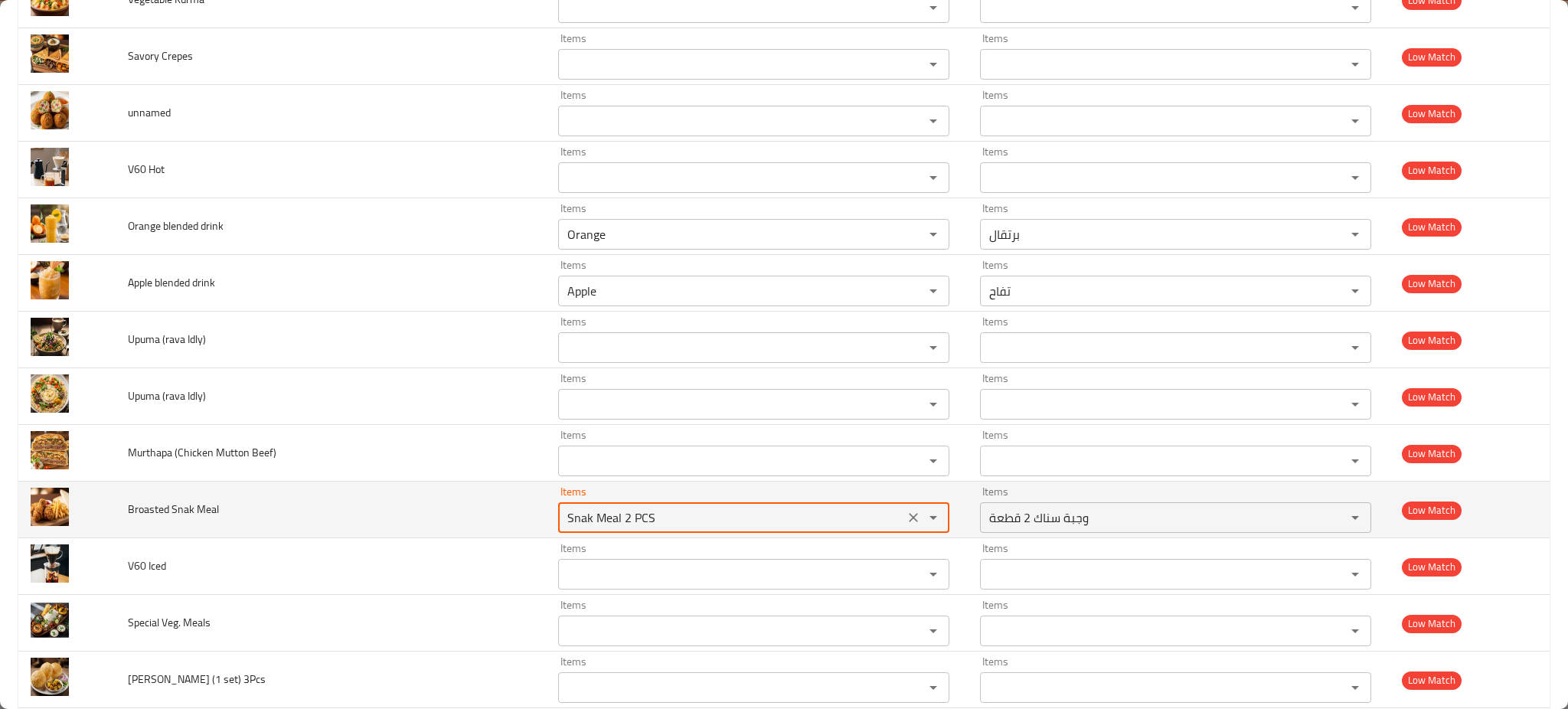
click at [558, 499] on div "Items Snak Meal 2 PCS Items" at bounding box center [753, 510] width 391 height 47
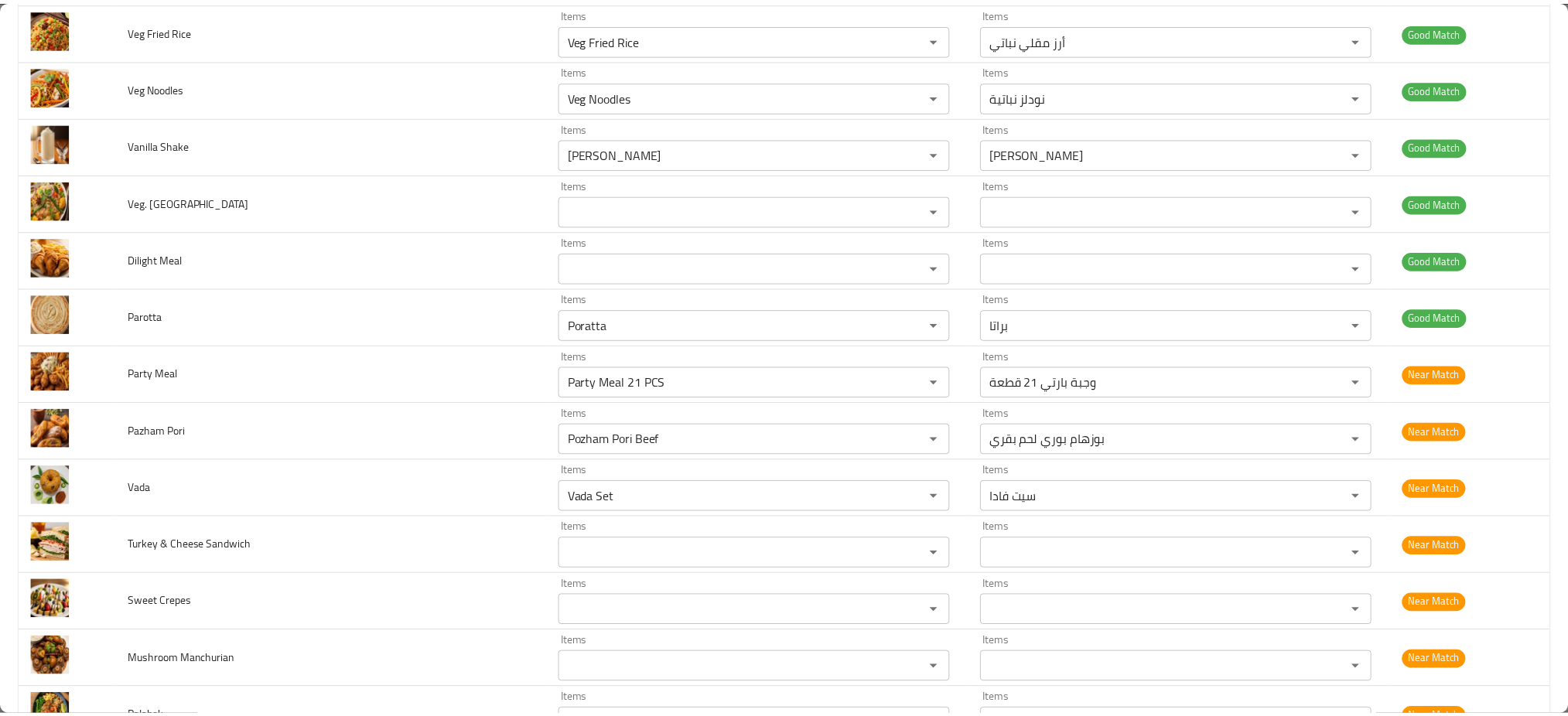
scroll to position [0, 0]
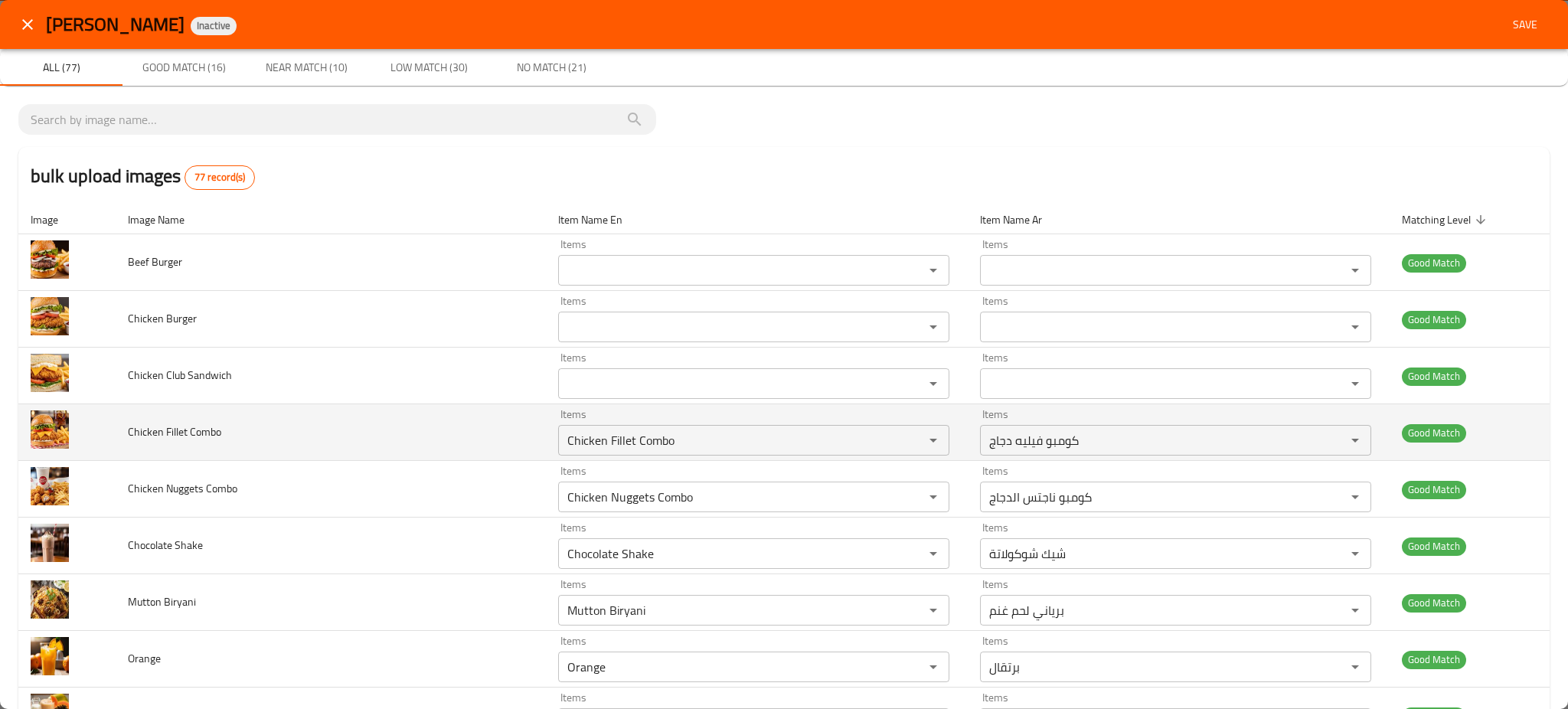
click at [409, 449] on td "Chicken Fillet Combo" at bounding box center [330, 433] width 430 height 57
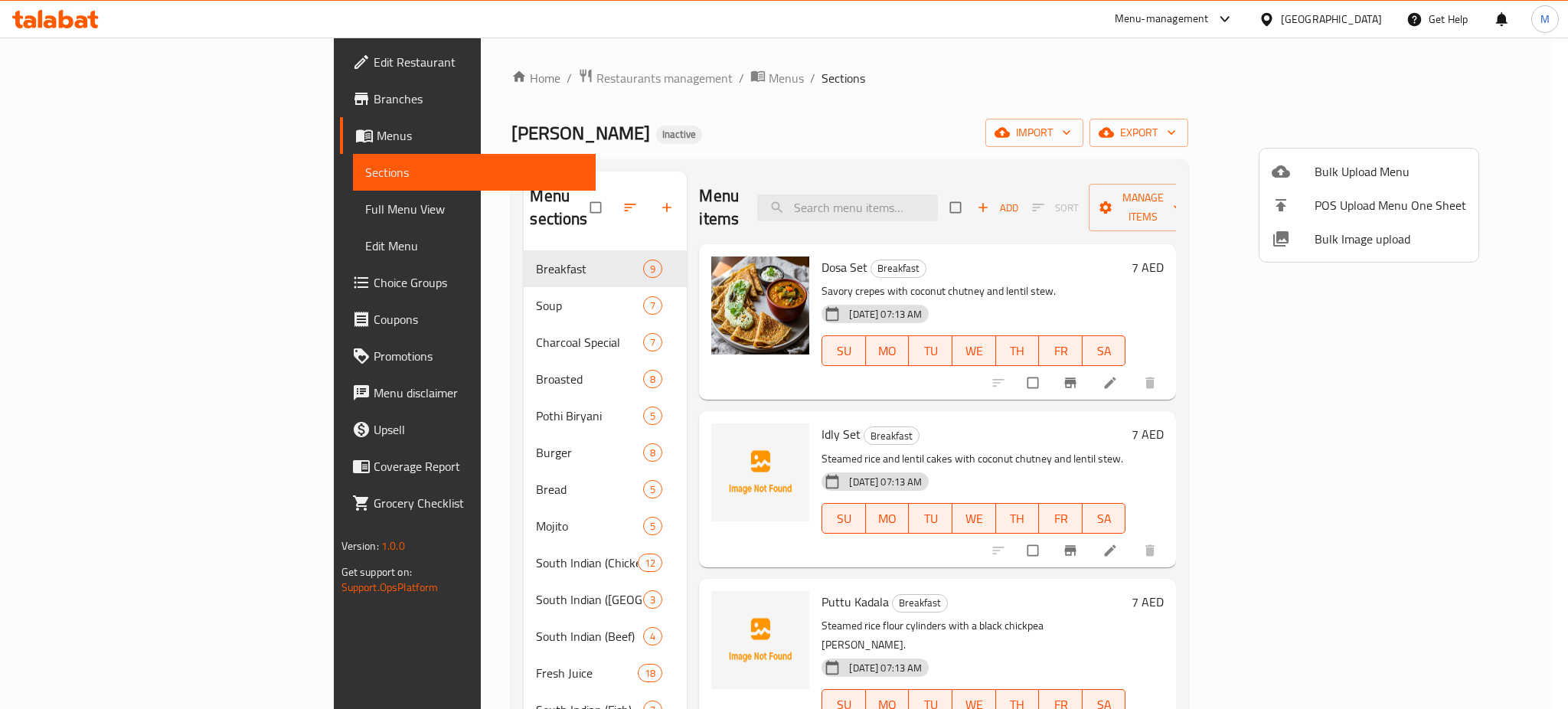
click at [752, 158] on div at bounding box center [784, 354] width 1568 height 709
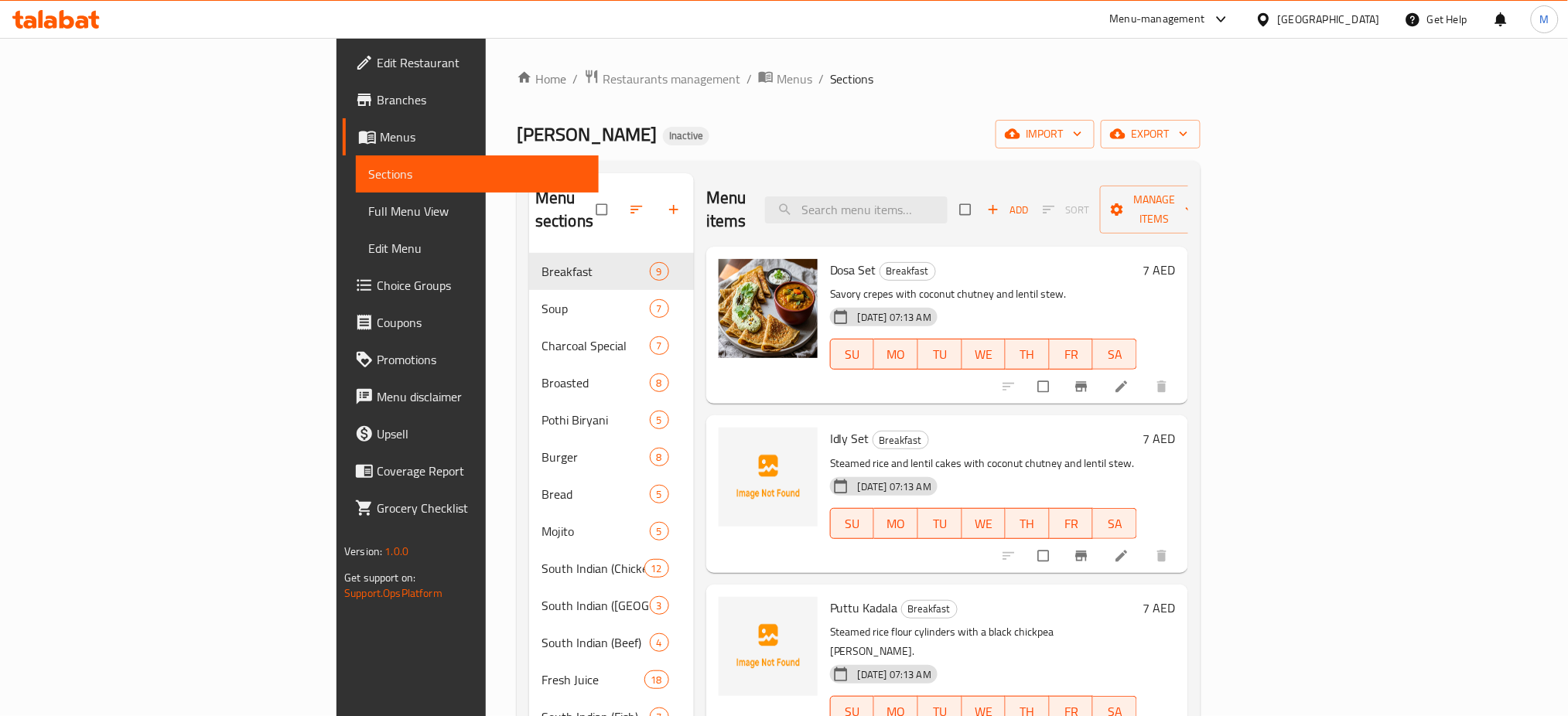
click at [1174, 116] on div "Home / Restaurants management / Menus / Sections Ahlan almas Inactive import ex…" at bounding box center [858, 672] width 684 height 1205
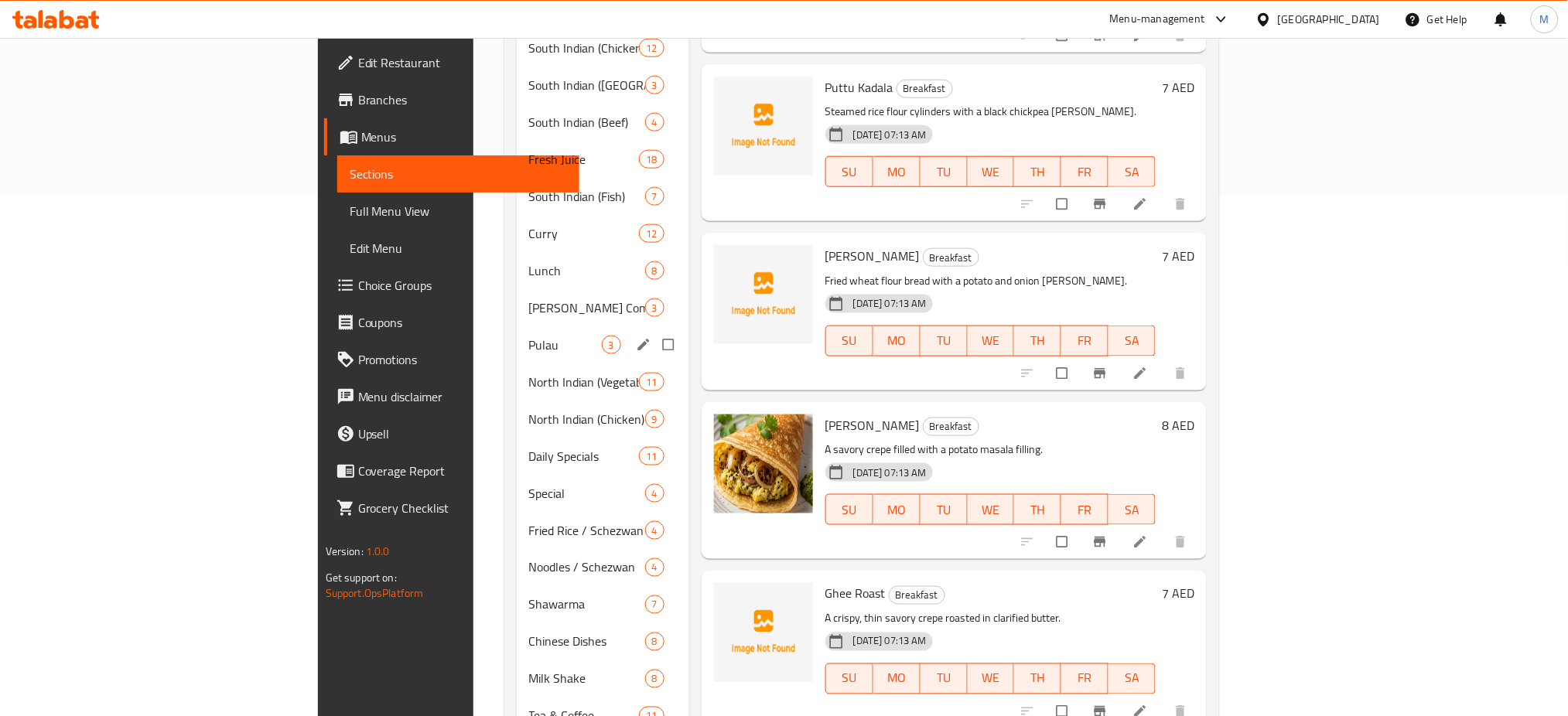
scroll to position [565, 0]
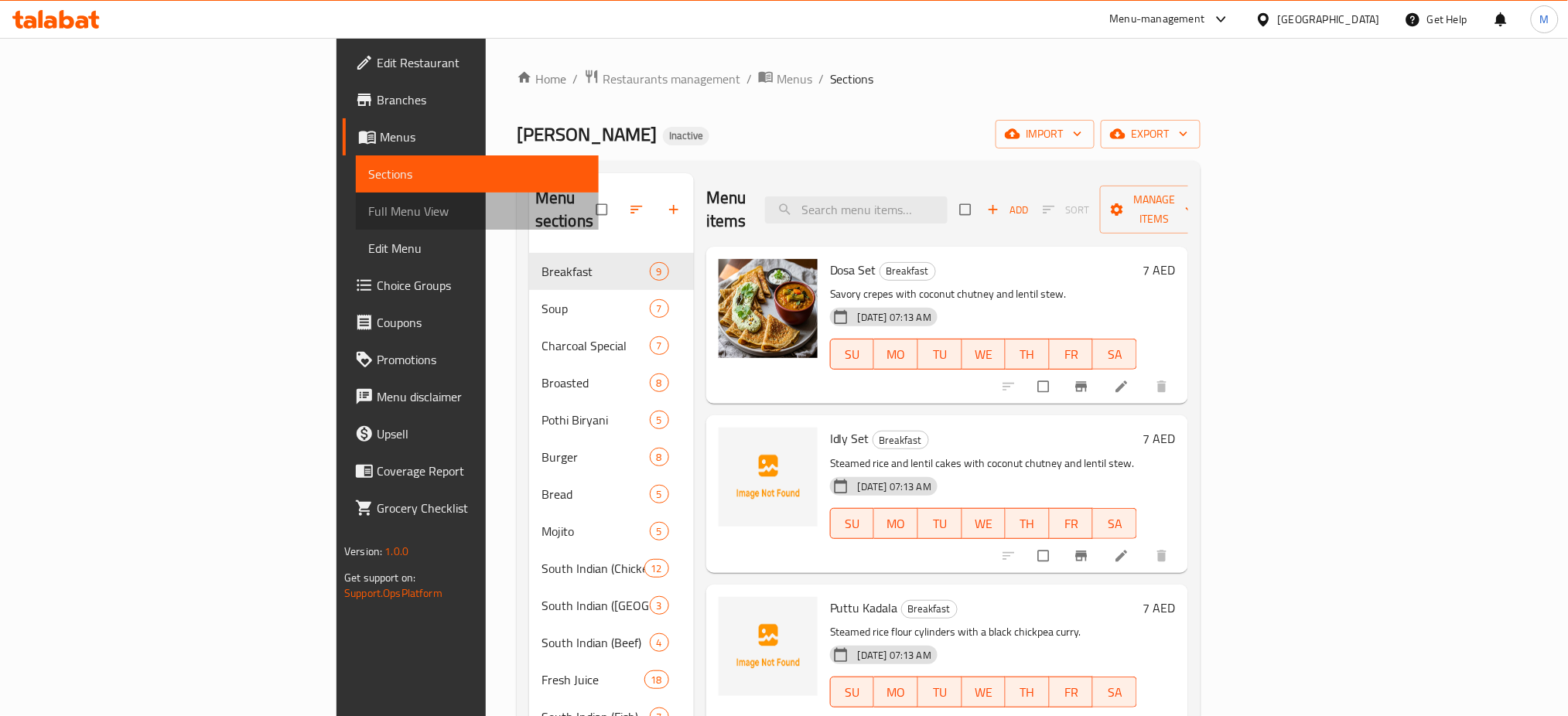
click at [368, 203] on span "Full Menu View" at bounding box center [477, 211] width 218 height 19
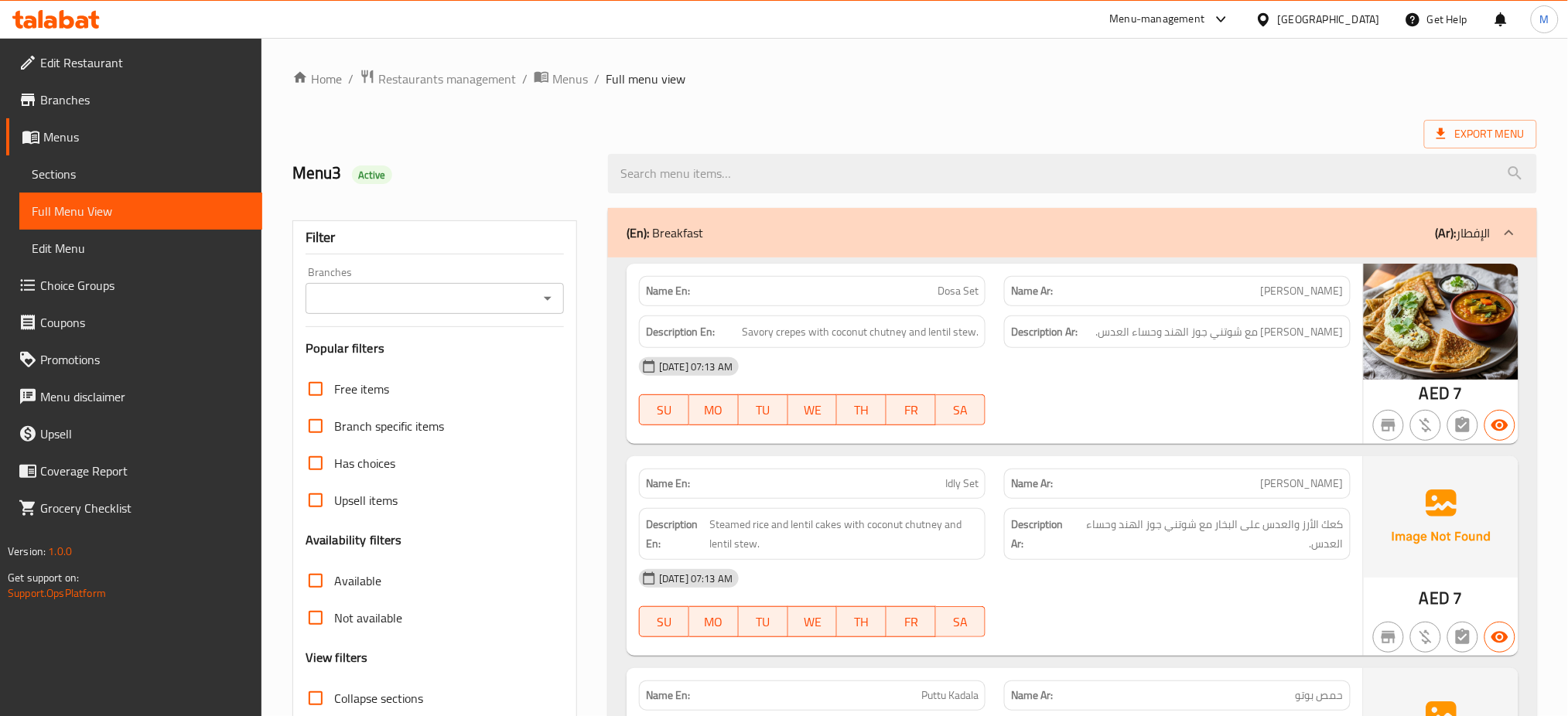
click at [718, 139] on div "Menu3 Active" at bounding box center [915, 174] width 1263 height 69
click at [585, 186] on div "Menu3 Active" at bounding box center [441, 174] width 315 height 69
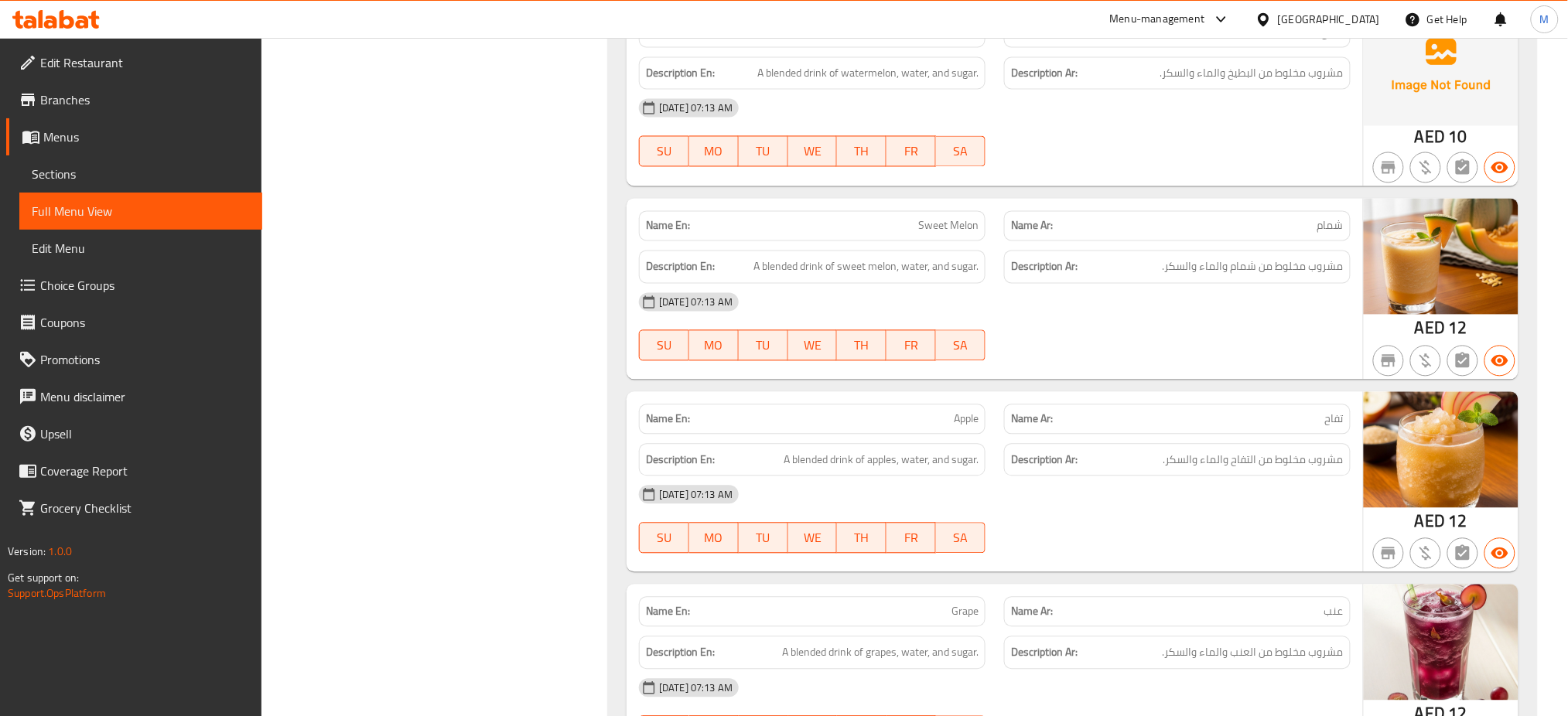
scroll to position [5303, 0]
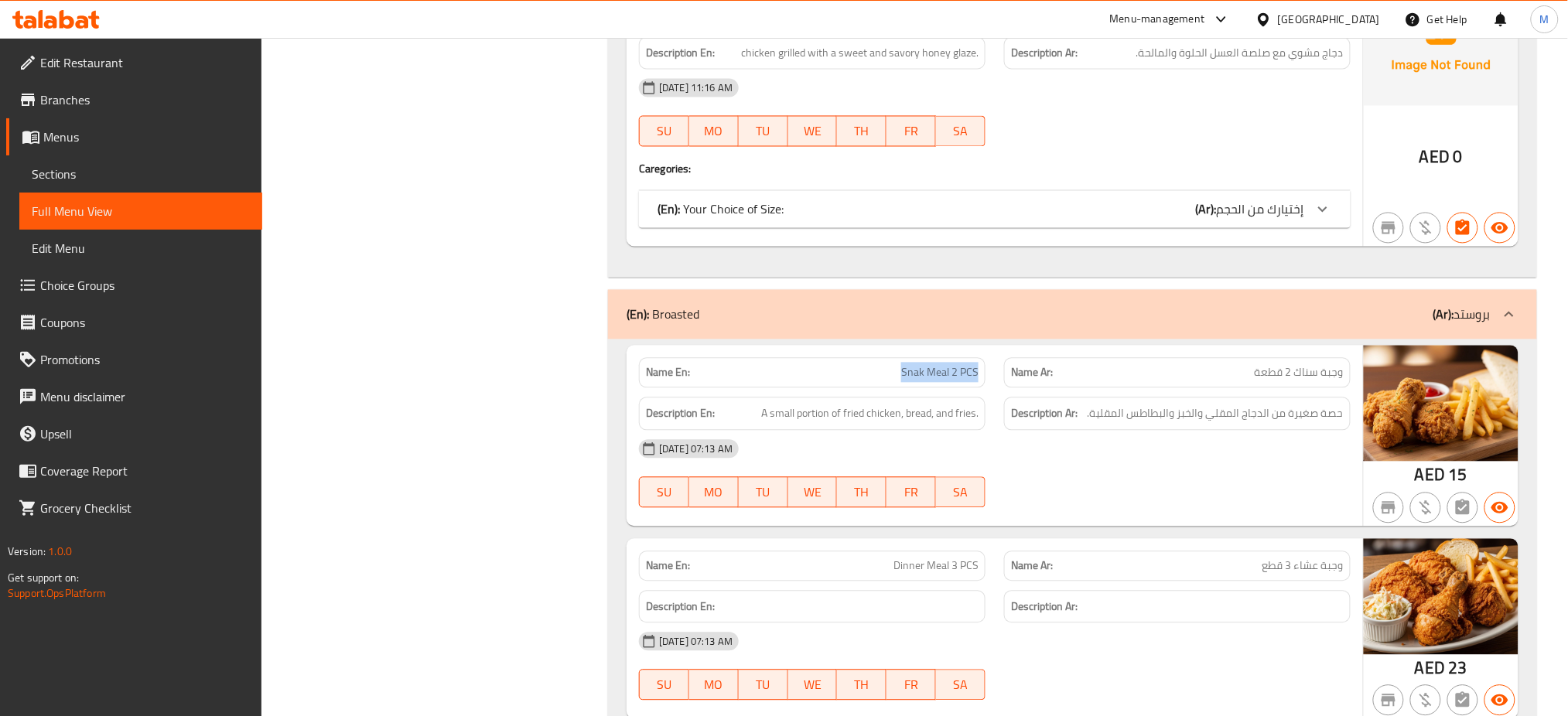
click at [1029, 200] on div "(En): Your Choice of Size: (Ar): إختيارك من الحجم" at bounding box center [981, 209] width 647 height 19
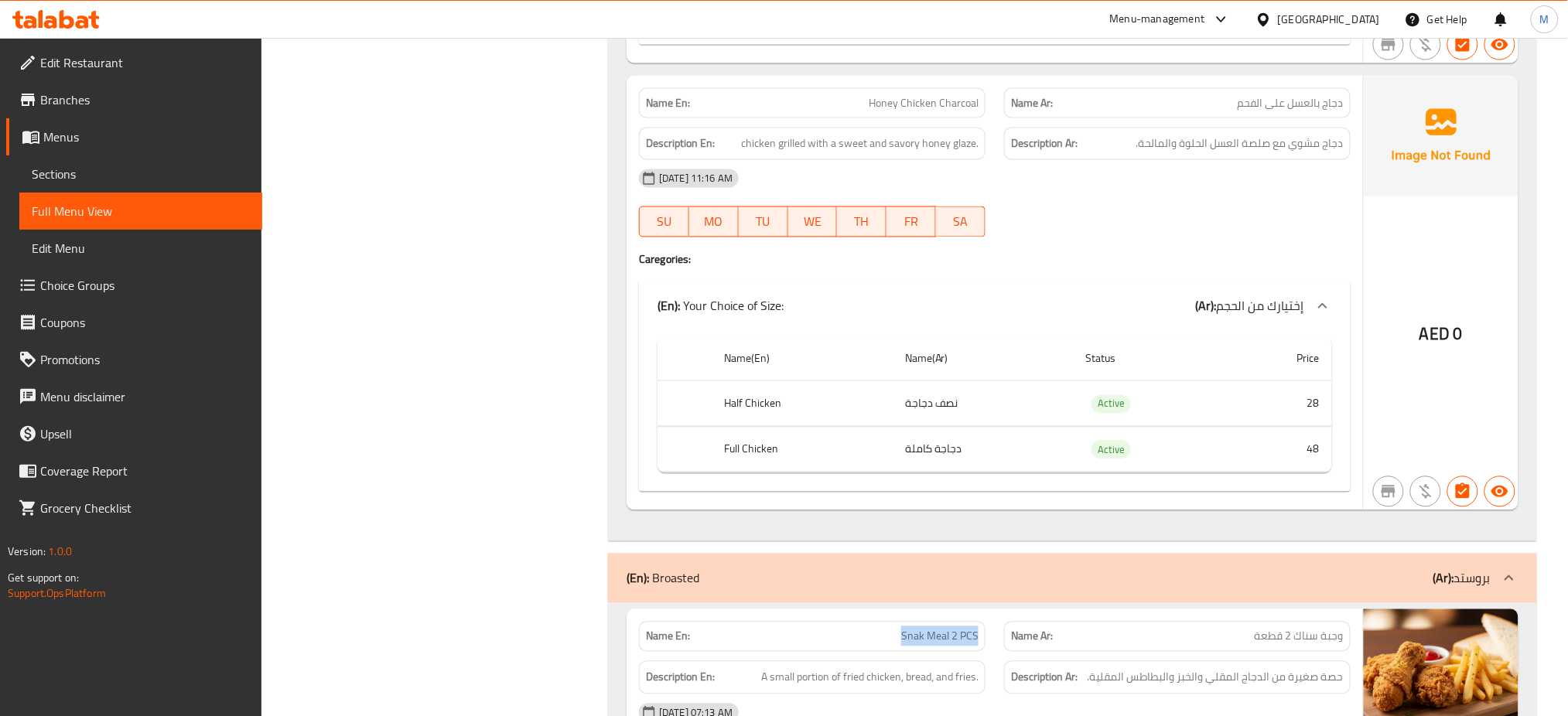
scroll to position [5167, 0]
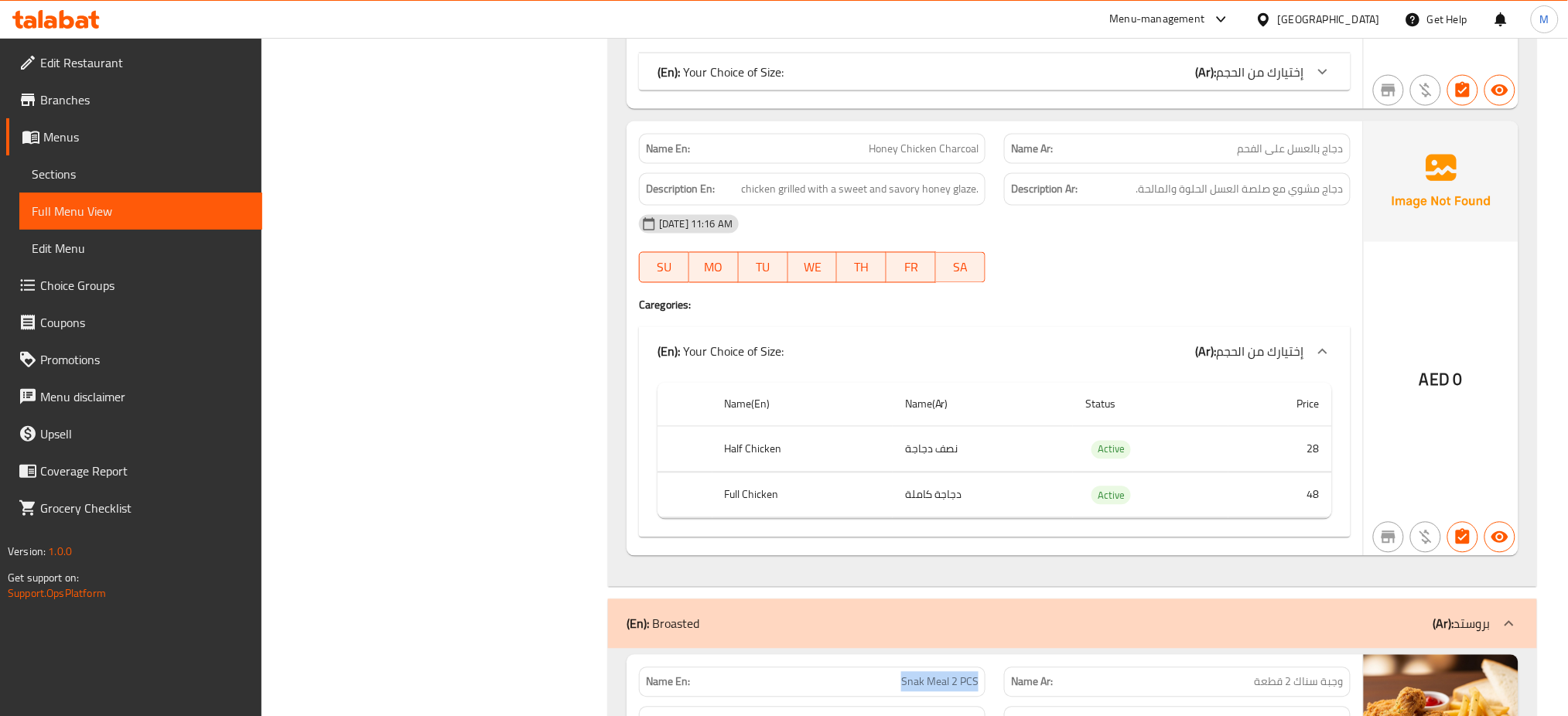
click at [1071, 327] on div "(En): Your Choice of Size: (Ar): إختيارك من الحجم" at bounding box center [994, 352] width 712 height 50
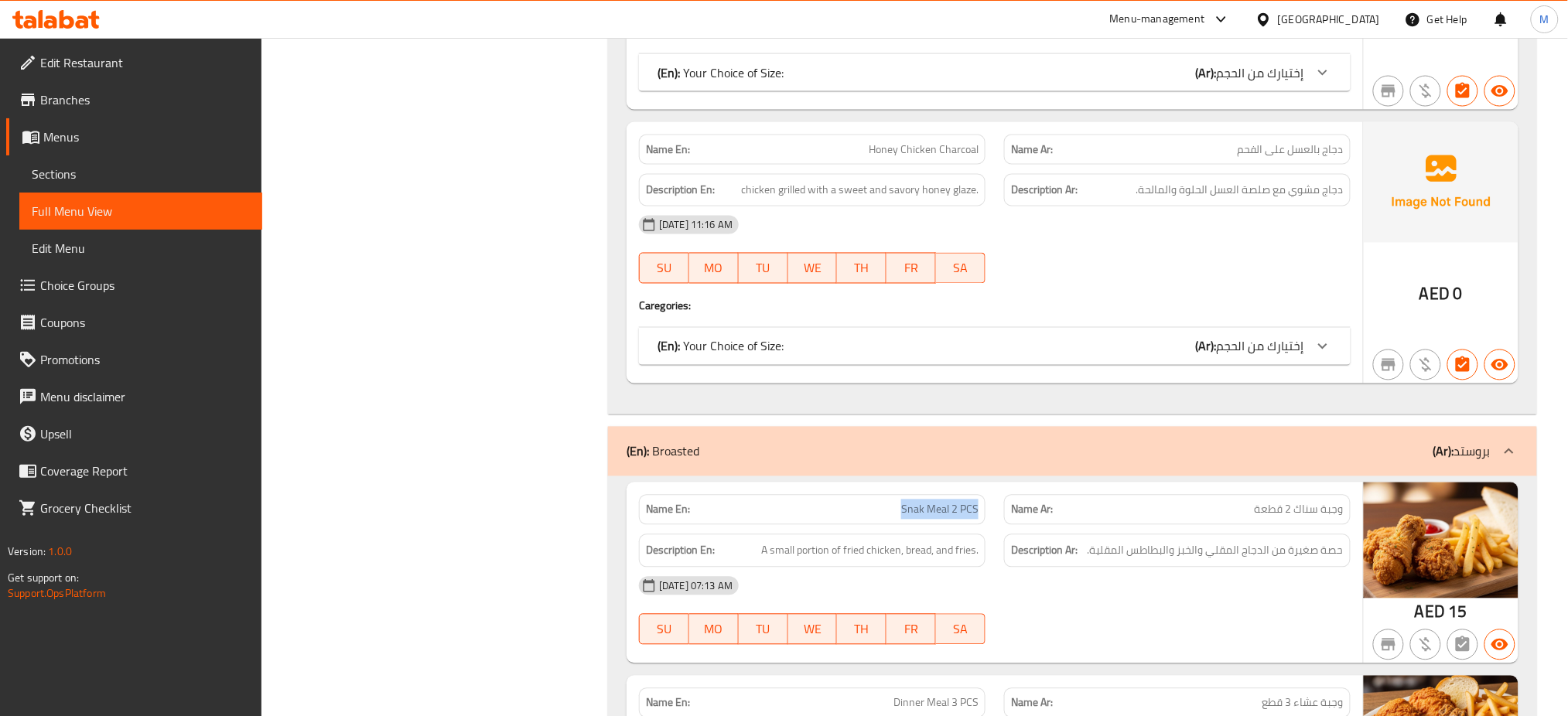
scroll to position [4993, 0]
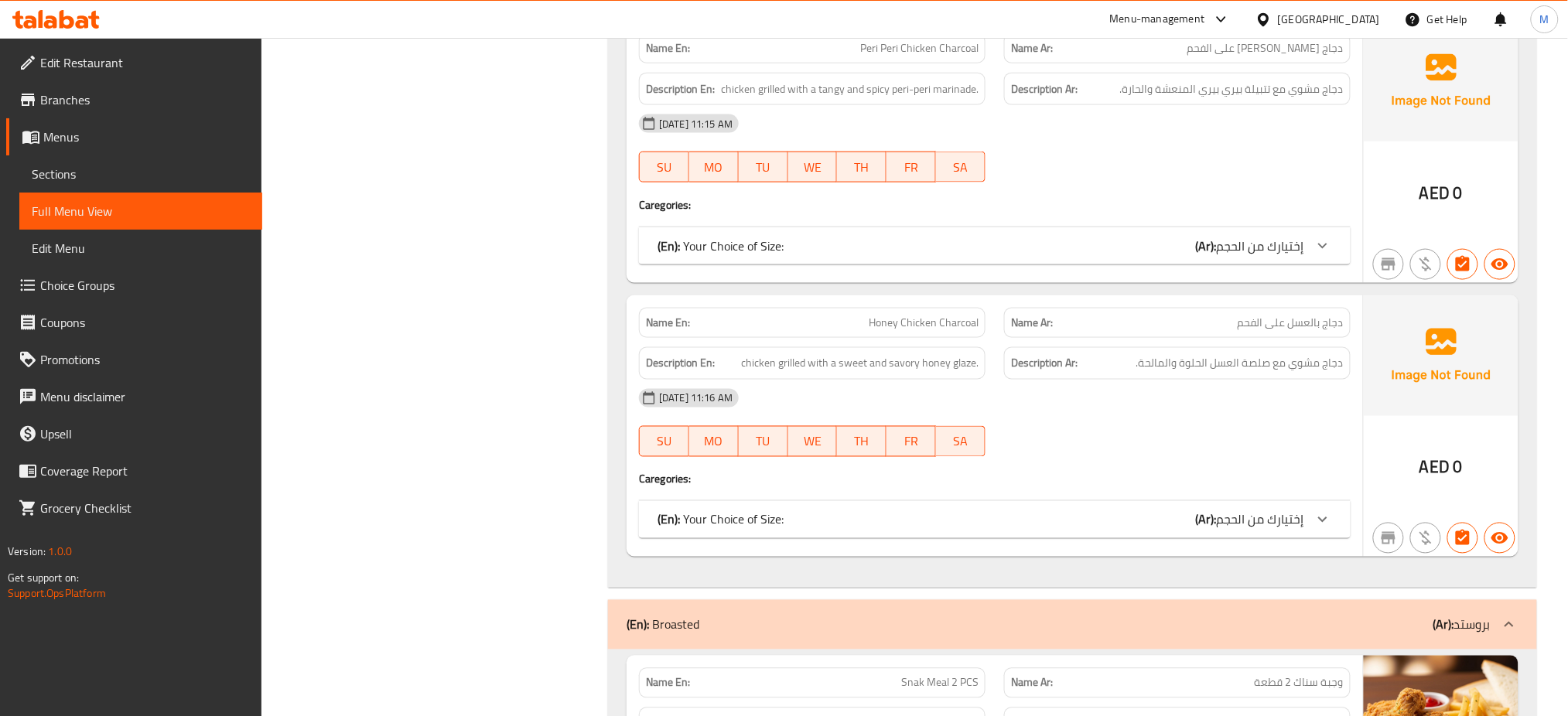
click at [1068, 392] on div "[DATE] 11:16 AM" at bounding box center [995, 398] width 730 height 37
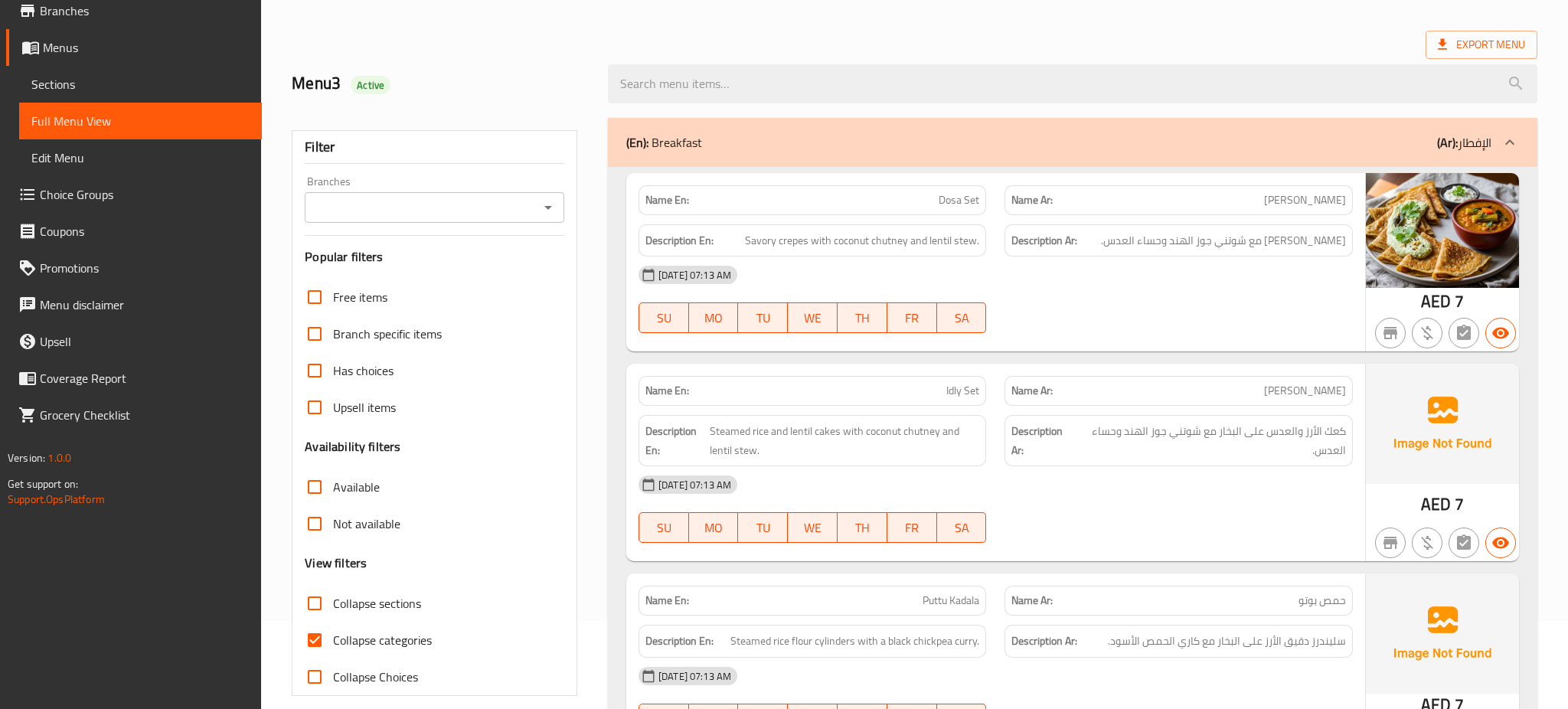
scroll to position [0, 0]
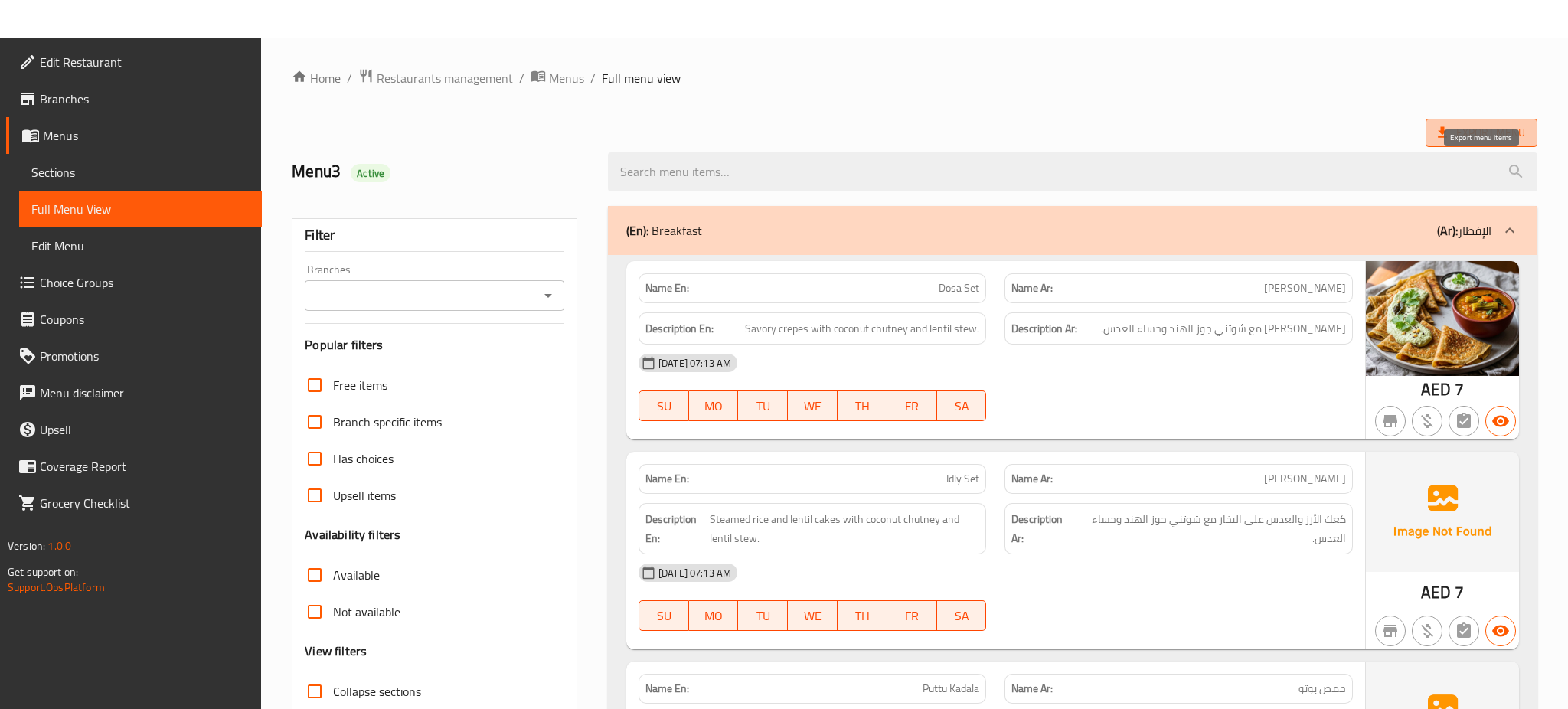
click at [1472, 122] on span "Export Menu" at bounding box center [1482, 133] width 111 height 29
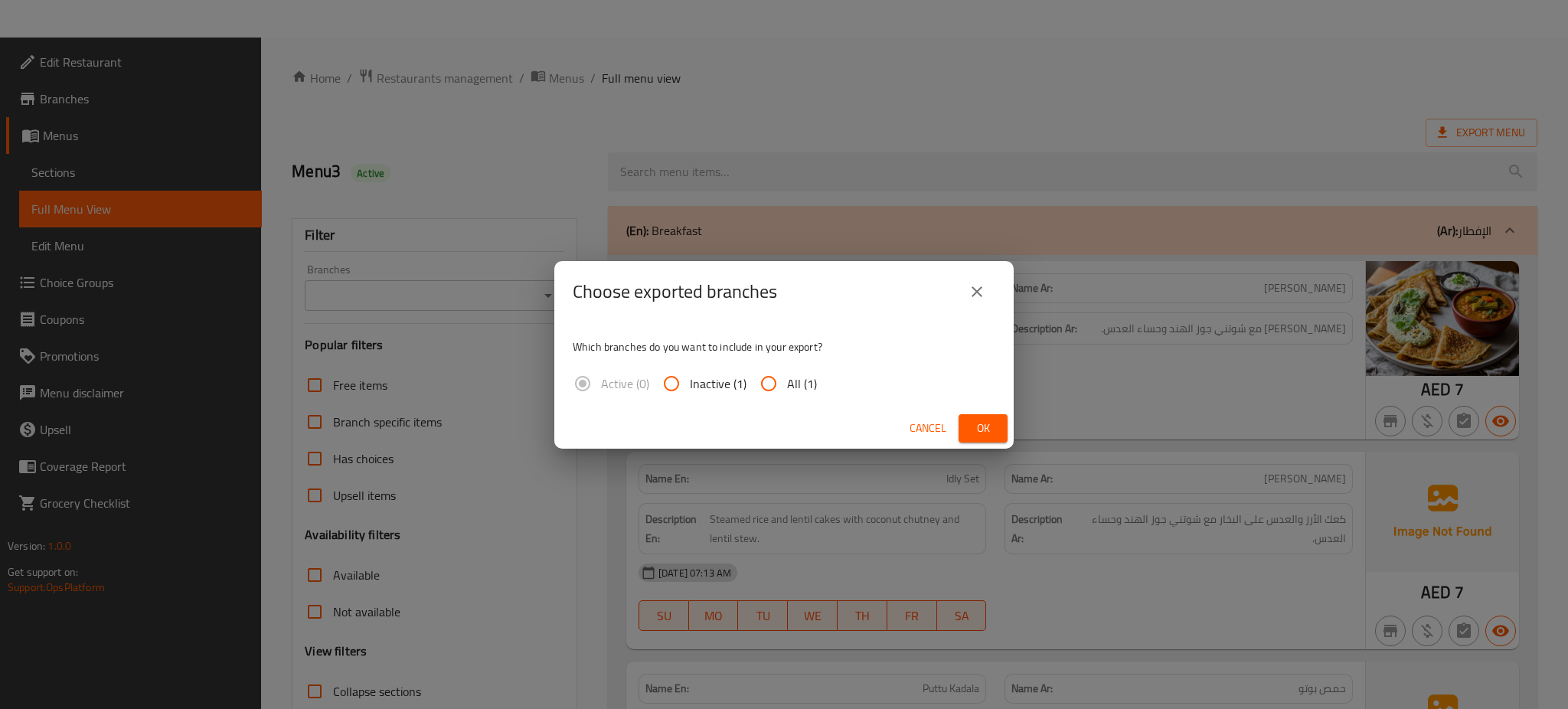
click at [797, 368] on label "All (1)" at bounding box center [784, 384] width 67 height 37
click at [788, 368] on input "All (1)" at bounding box center [768, 384] width 37 height 37
radio input "true"
click at [988, 441] on button "Ok" at bounding box center [983, 429] width 49 height 29
